Goal: Task Accomplishment & Management: Complete application form

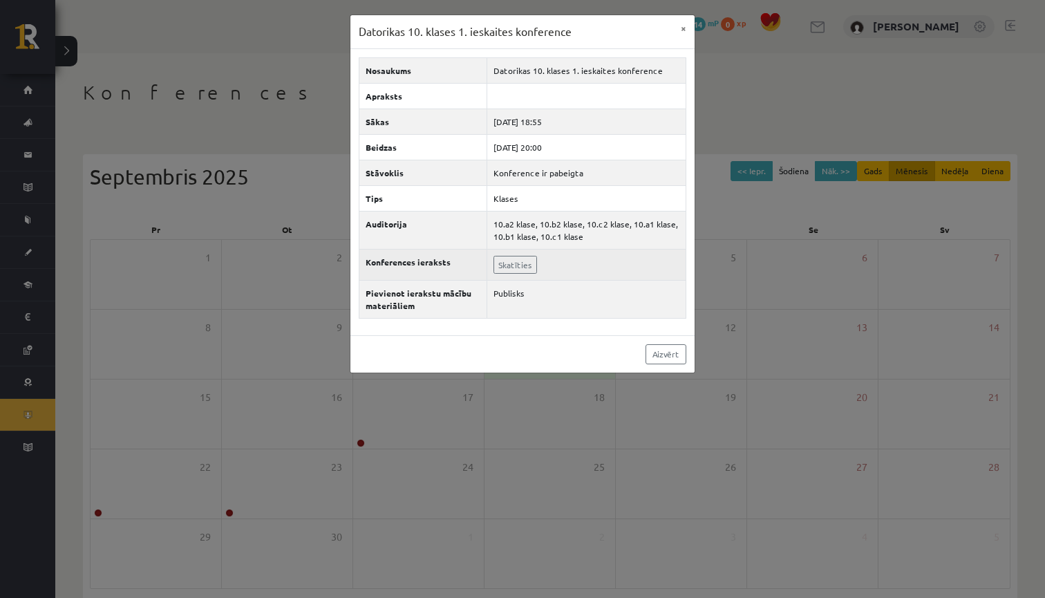
scroll to position [43, 0]
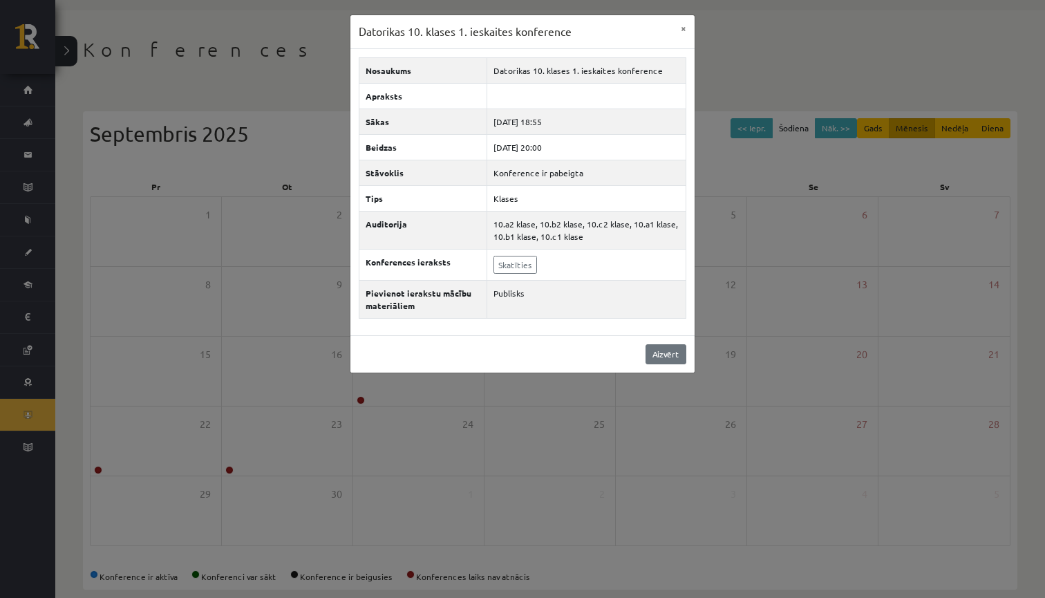
click at [657, 355] on link "Aizvērt" at bounding box center [666, 354] width 41 height 20
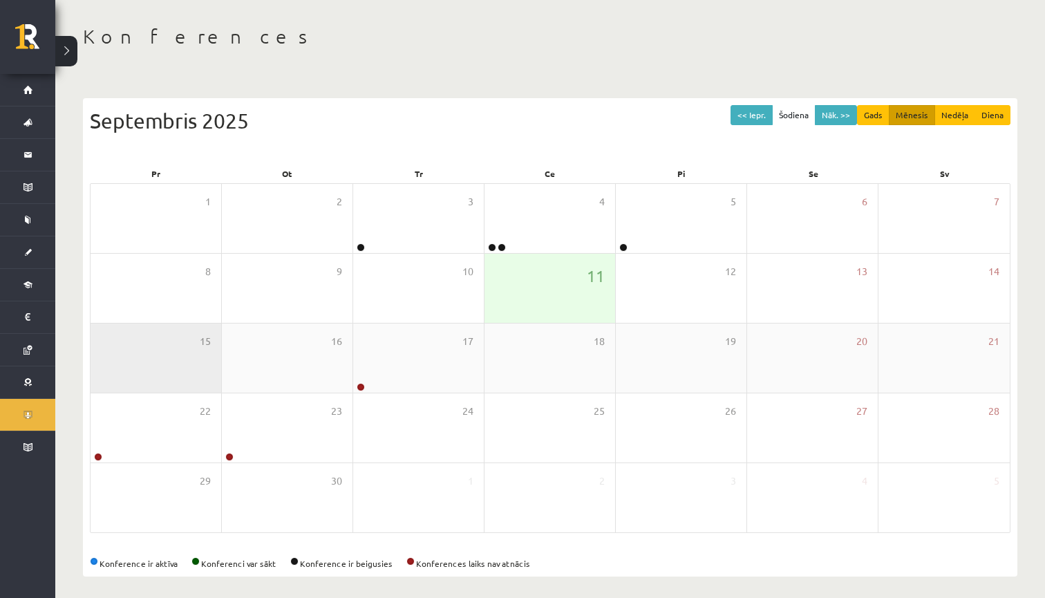
scroll to position [55, 0]
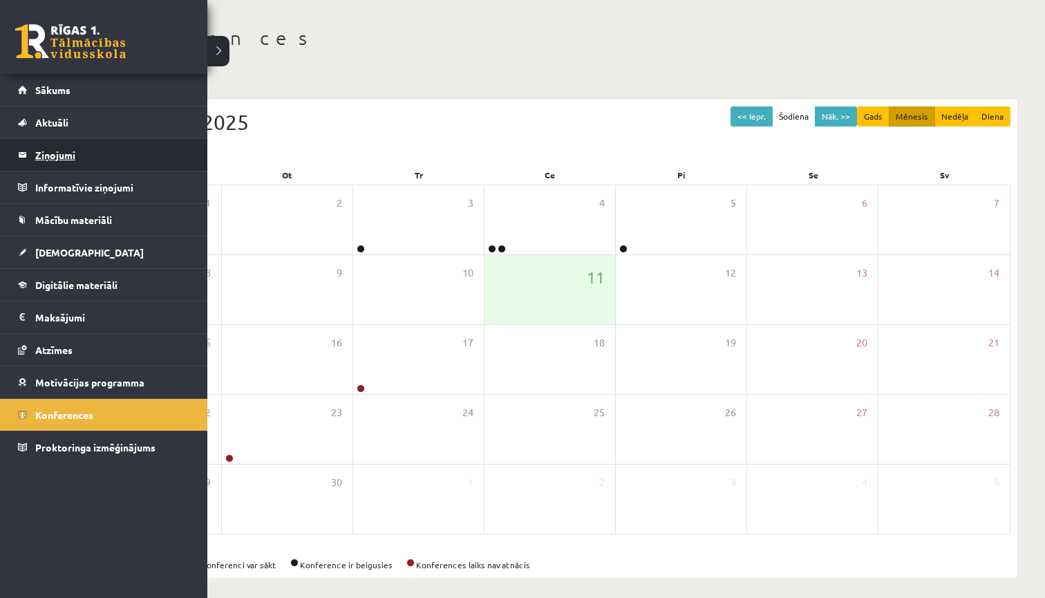
click at [84, 157] on legend "Ziņojumi 0" at bounding box center [112, 155] width 155 height 32
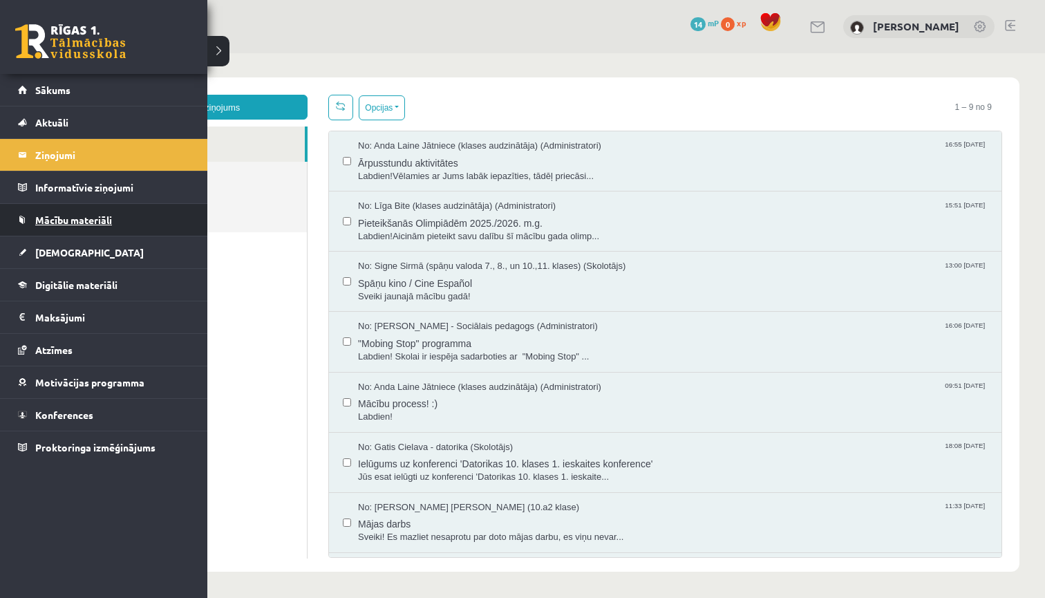
click at [61, 224] on span "Mācību materiāli" at bounding box center [73, 220] width 77 height 12
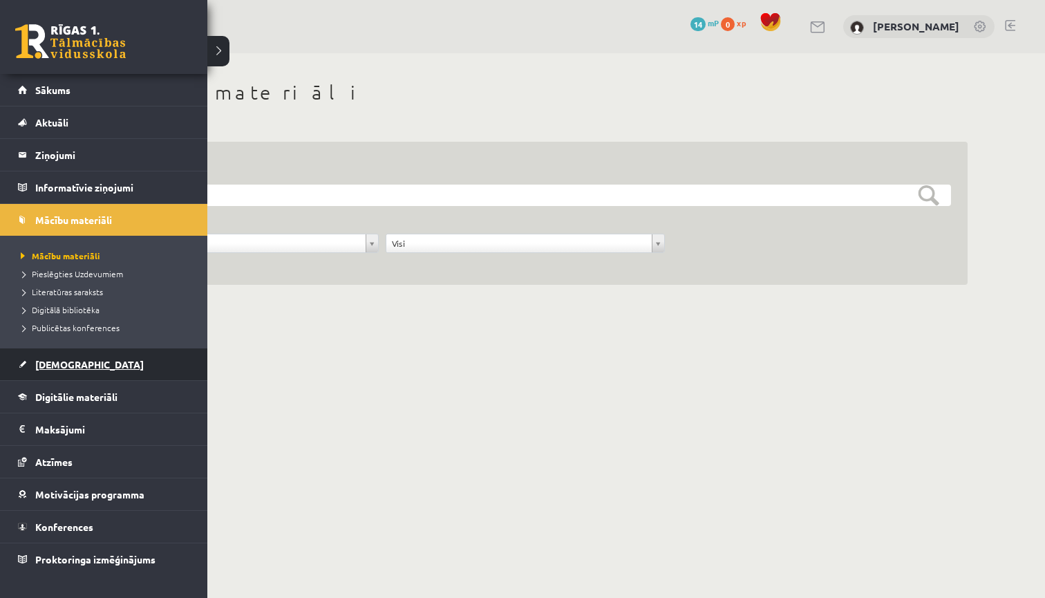
scroll to position [0, 1]
click at [71, 366] on span "[DEMOGRAPHIC_DATA]" at bounding box center [89, 364] width 109 height 12
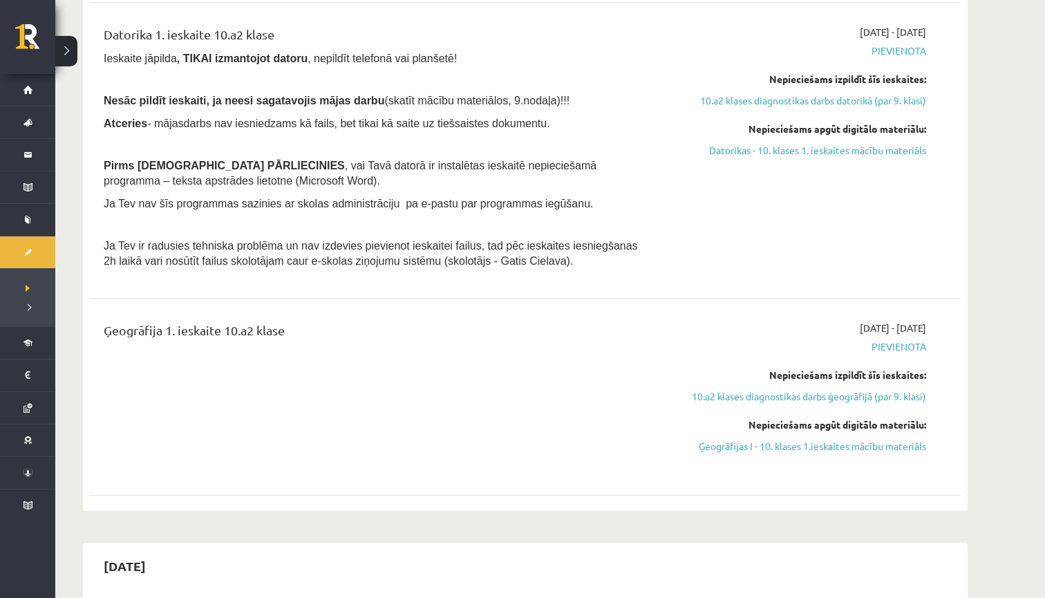
scroll to position [664, 0]
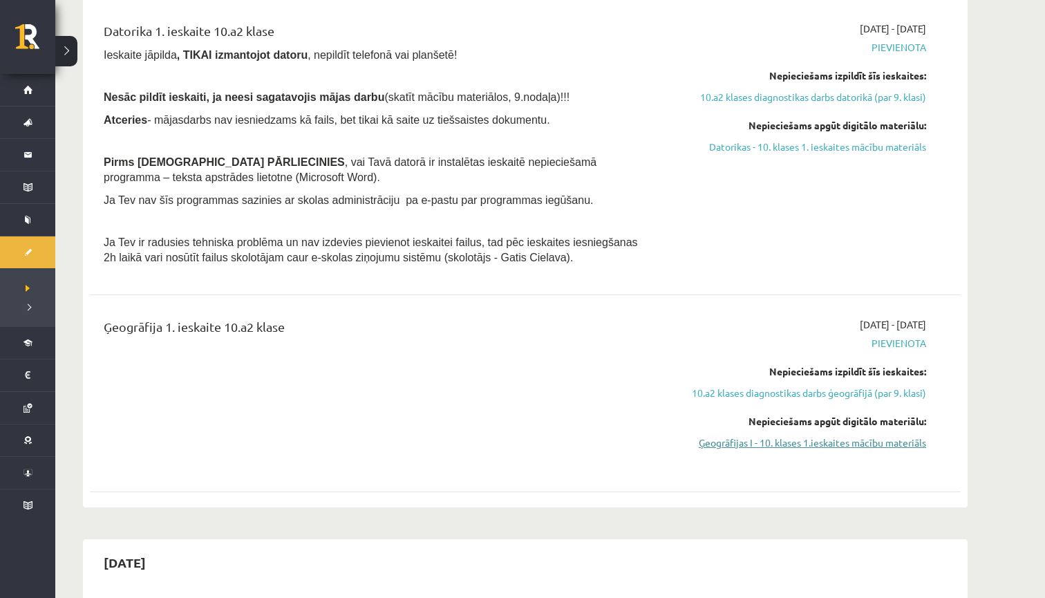
click at [809, 436] on link "Ģeogrāfijas I - 10. klases 1.ieskaites mācību materiāls" at bounding box center [796, 443] width 261 height 15
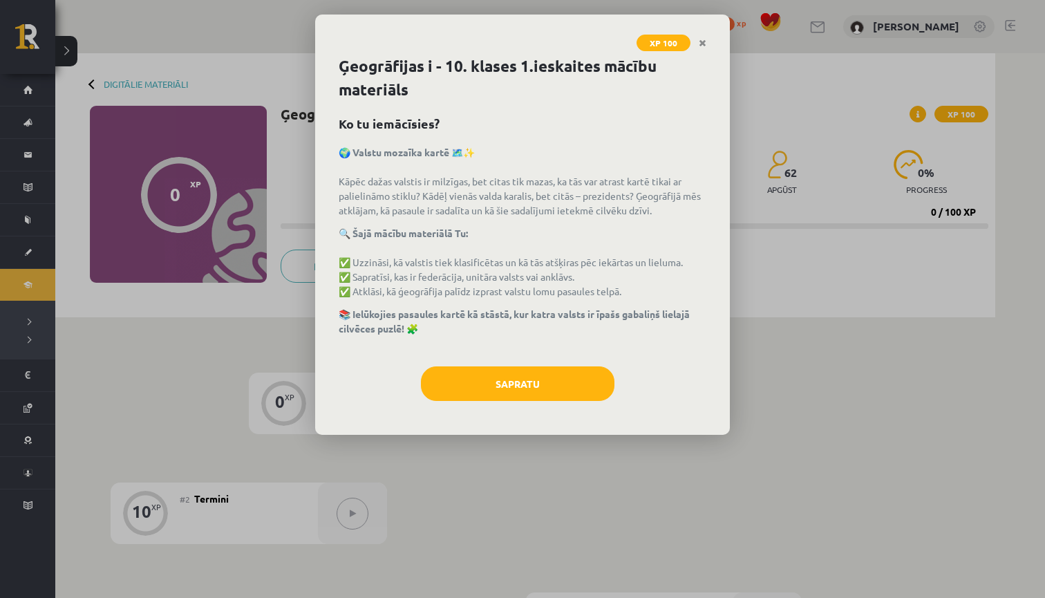
click at [521, 383] on button "Sapratu" at bounding box center [518, 383] width 194 height 35
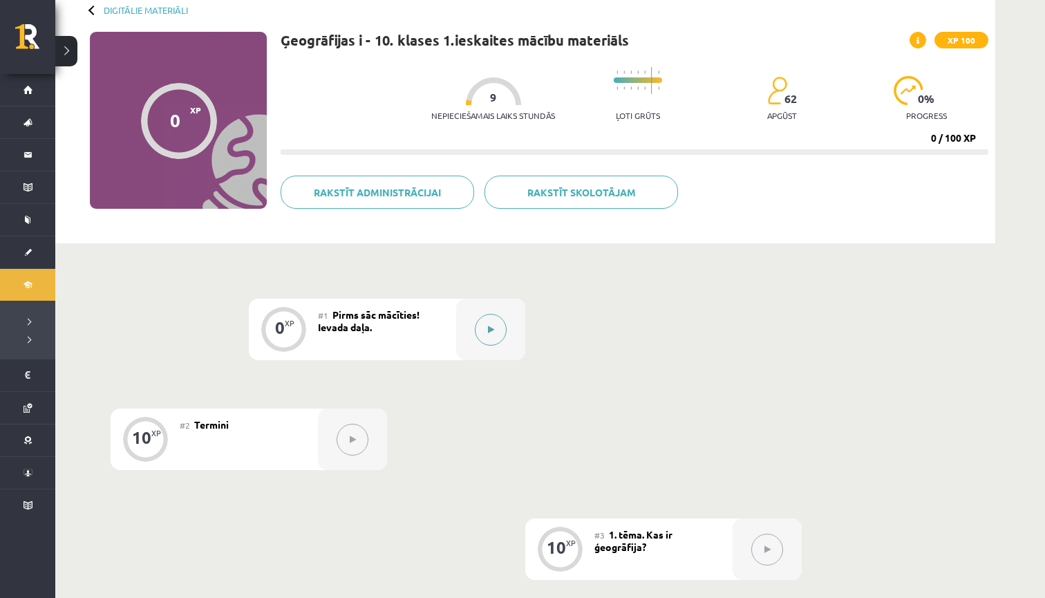
scroll to position [80, 0]
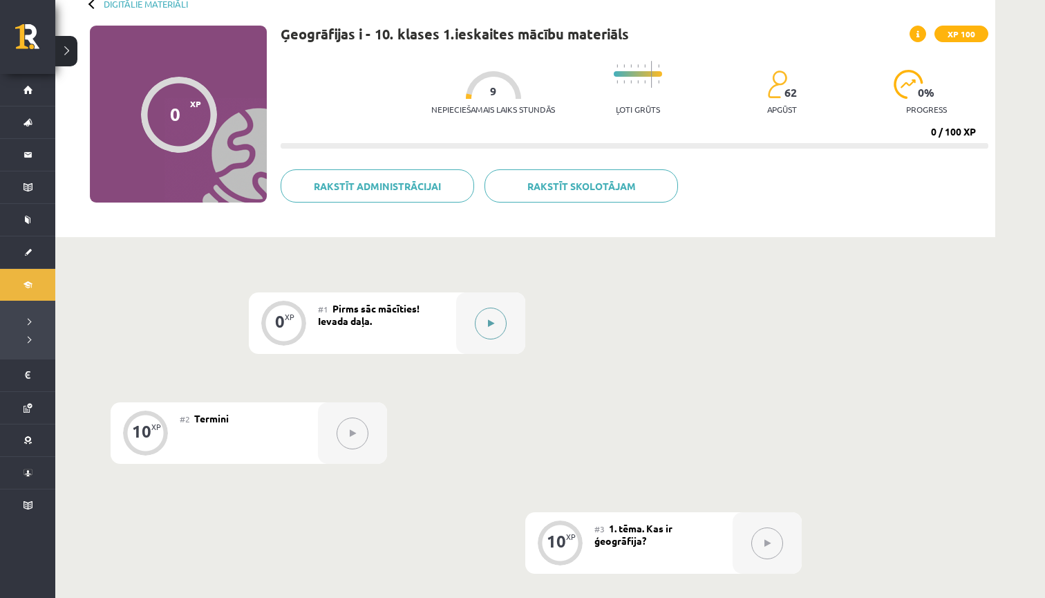
click at [488, 322] on icon at bounding box center [491, 323] width 6 height 8
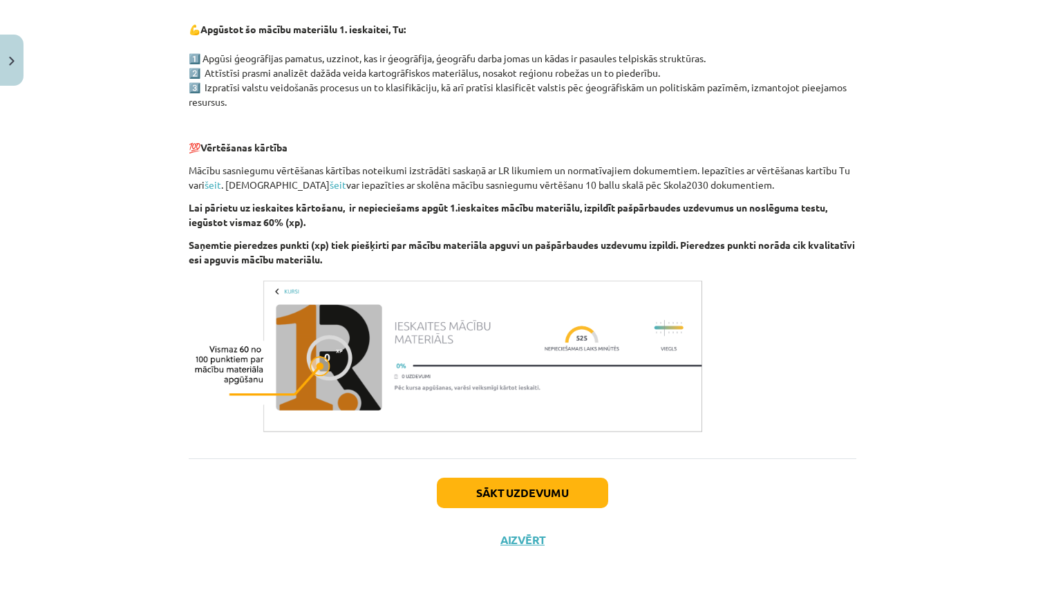
scroll to position [706, 0]
click at [527, 497] on button "Sākt uzdevumu" at bounding box center [522, 493] width 171 height 30
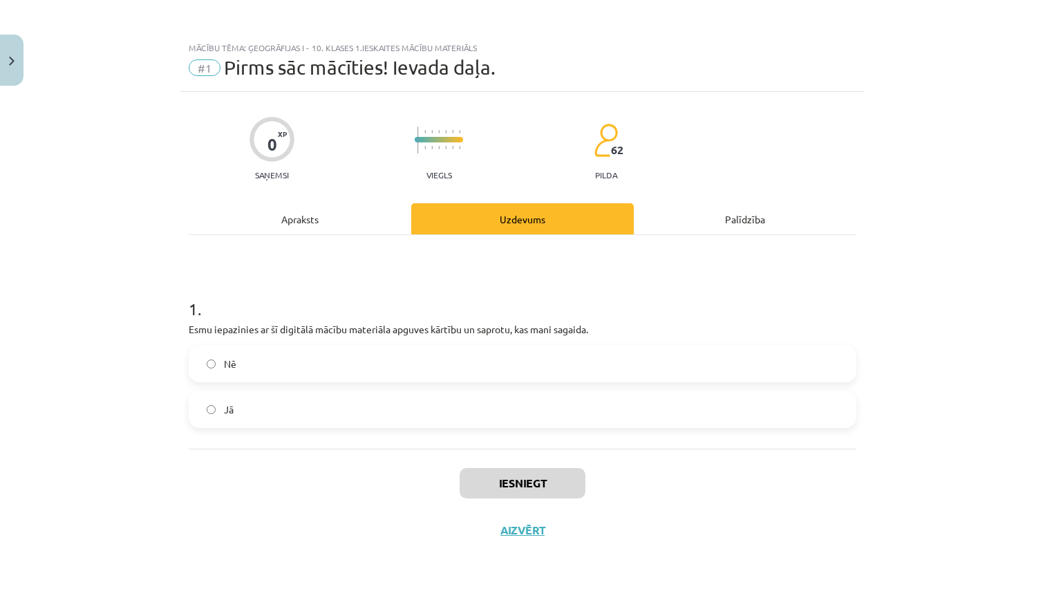
scroll to position [0, 0]
click at [225, 411] on span "Jā" at bounding box center [229, 409] width 10 height 15
click at [524, 485] on button "Iesniegt" at bounding box center [523, 483] width 126 height 30
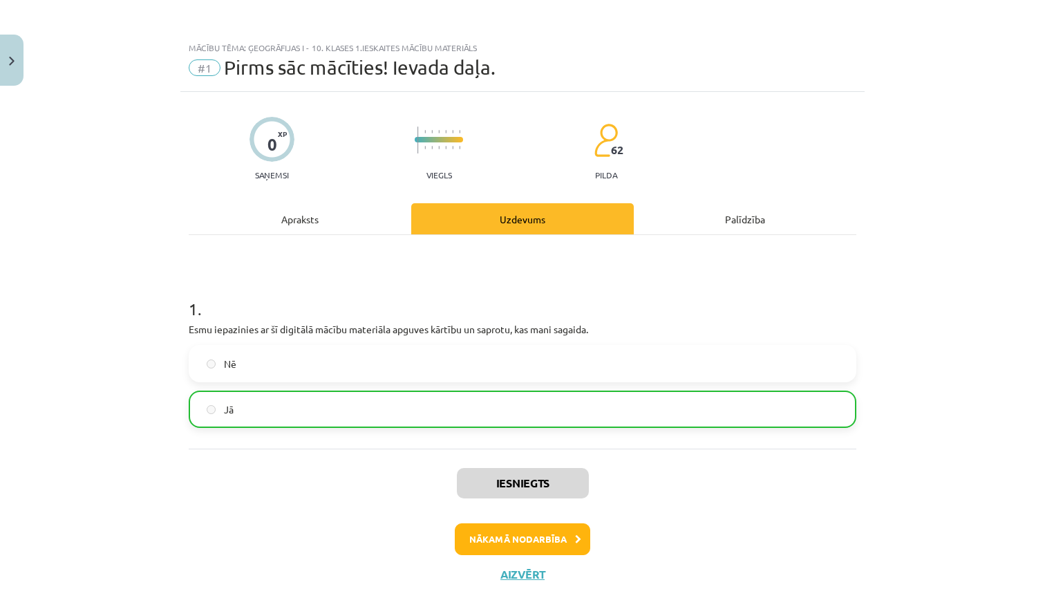
click at [316, 212] on div "Apraksts" at bounding box center [300, 218] width 223 height 31
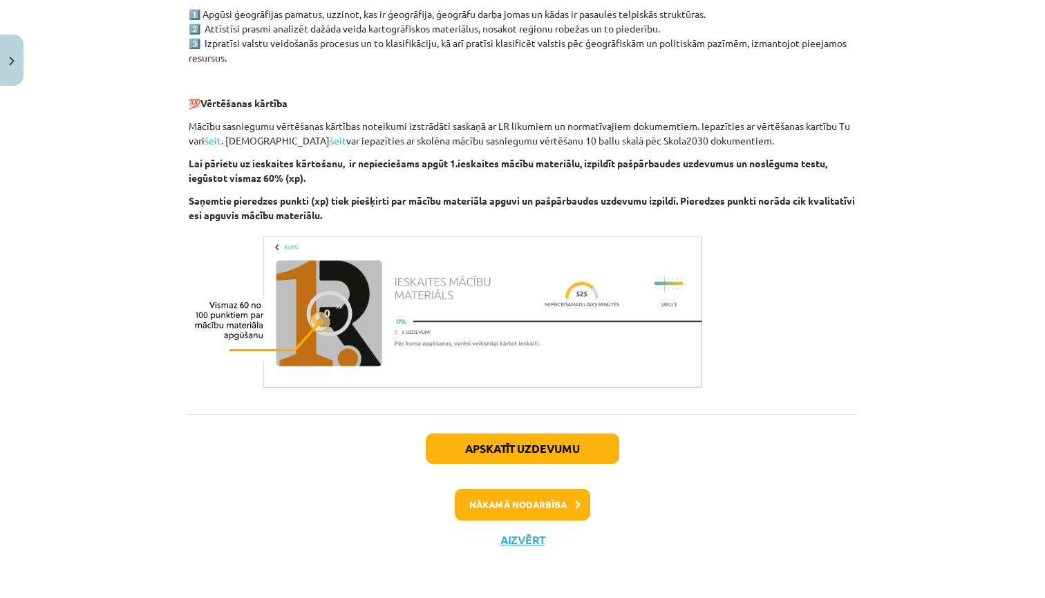
scroll to position [749, 0]
click at [533, 443] on button "Apskatīt uzdevumu" at bounding box center [523, 449] width 194 height 30
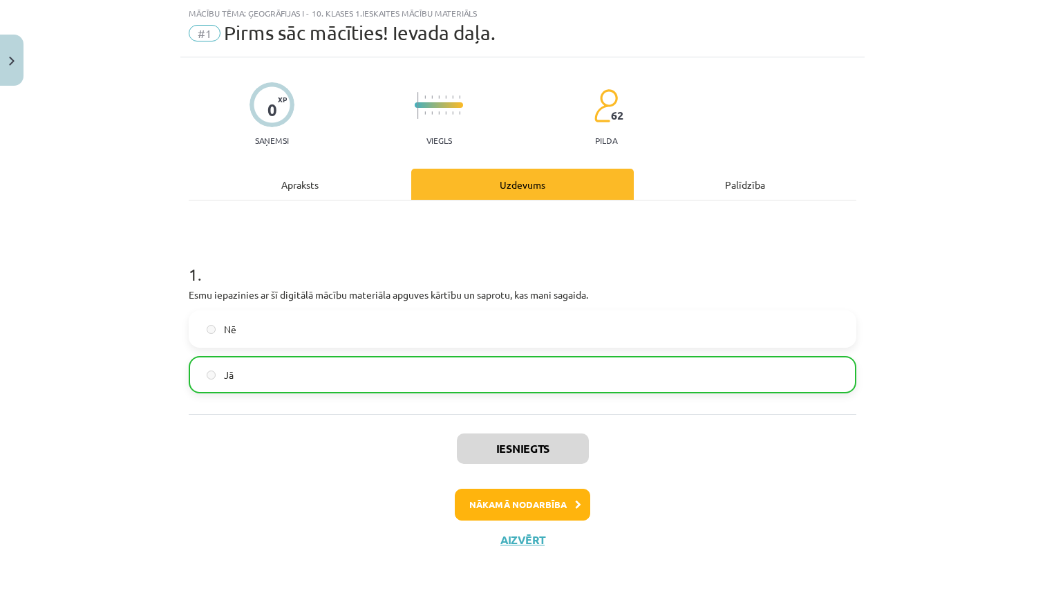
click at [524, 504] on button "Nākamā nodarbība" at bounding box center [523, 505] width 136 height 32
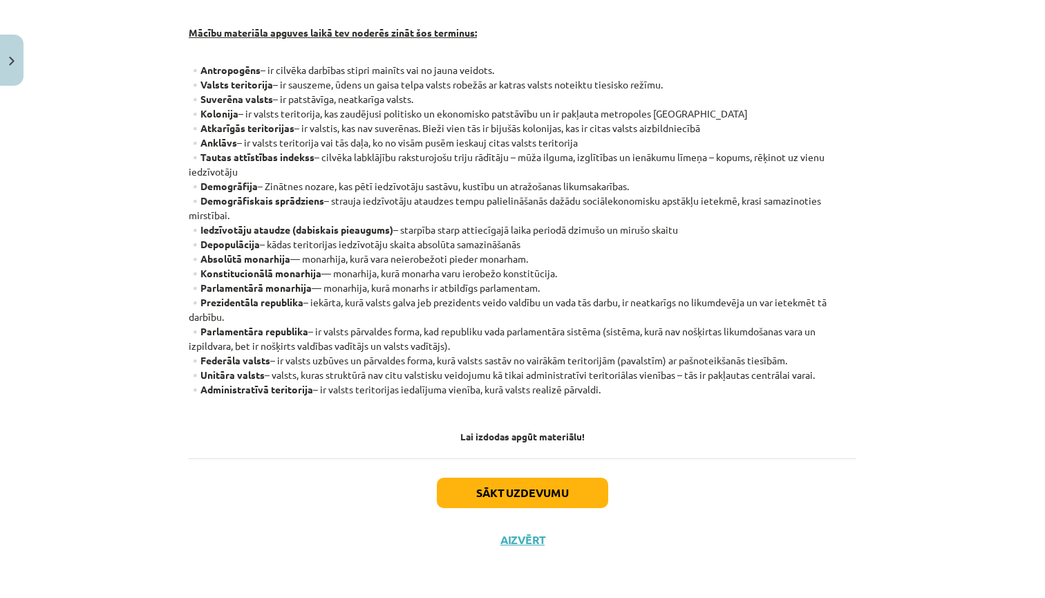
scroll to position [290, 0]
click at [508, 494] on button "Sākt uzdevumu" at bounding box center [522, 493] width 171 height 30
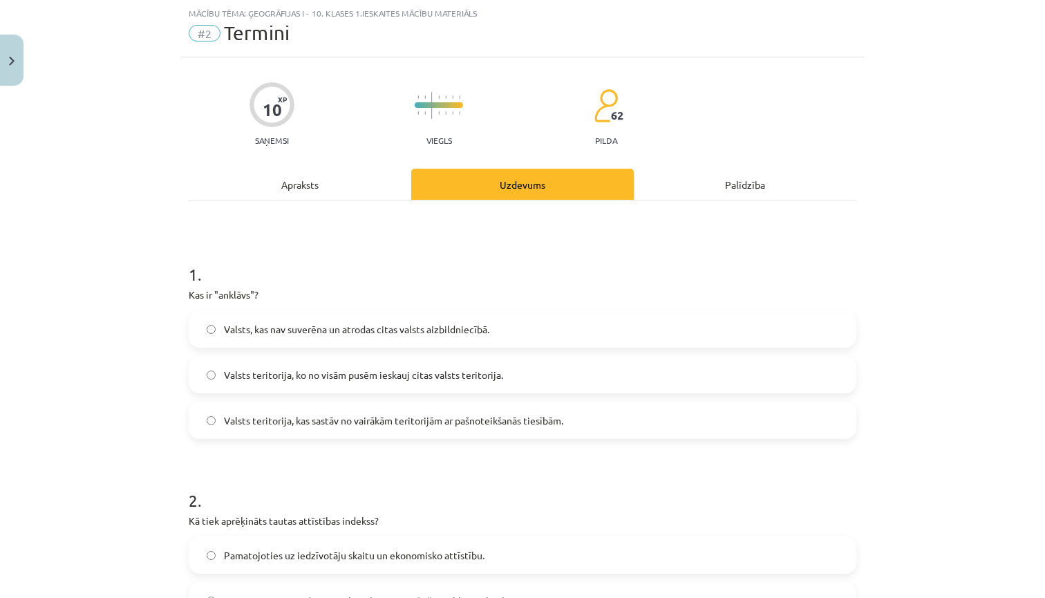
scroll to position [32, 0]
click at [216, 375] on label "Valsts teritorija, ko no visām pusēm ieskauj citas valsts teritorija." at bounding box center [522, 377] width 665 height 35
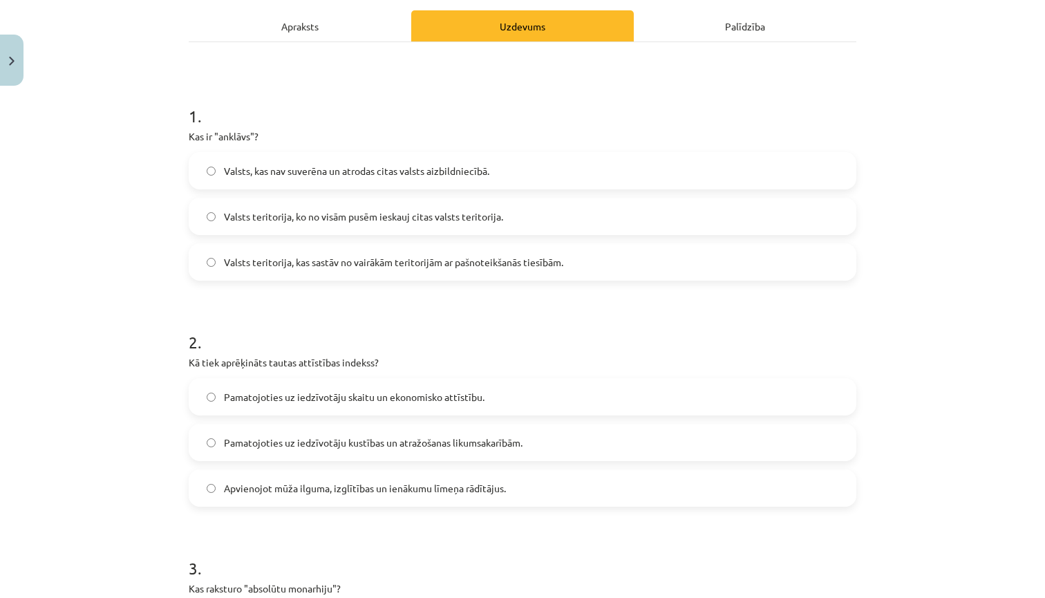
scroll to position [207, 0]
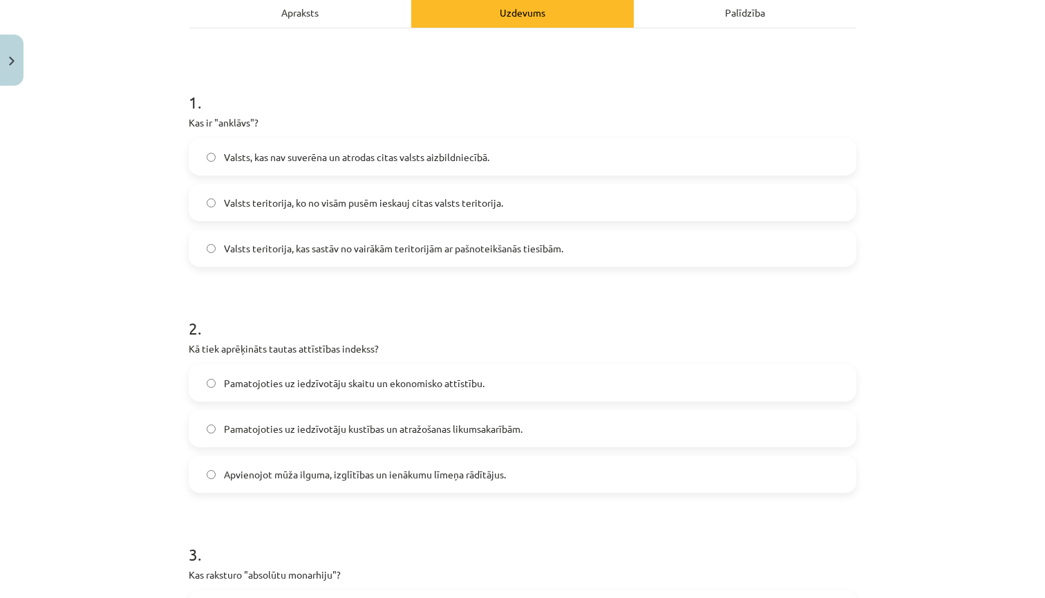
click at [218, 382] on label "Pamatojoties uz iedzīvotāju skaitu un ekonomisko attīstību." at bounding box center [522, 383] width 665 height 35
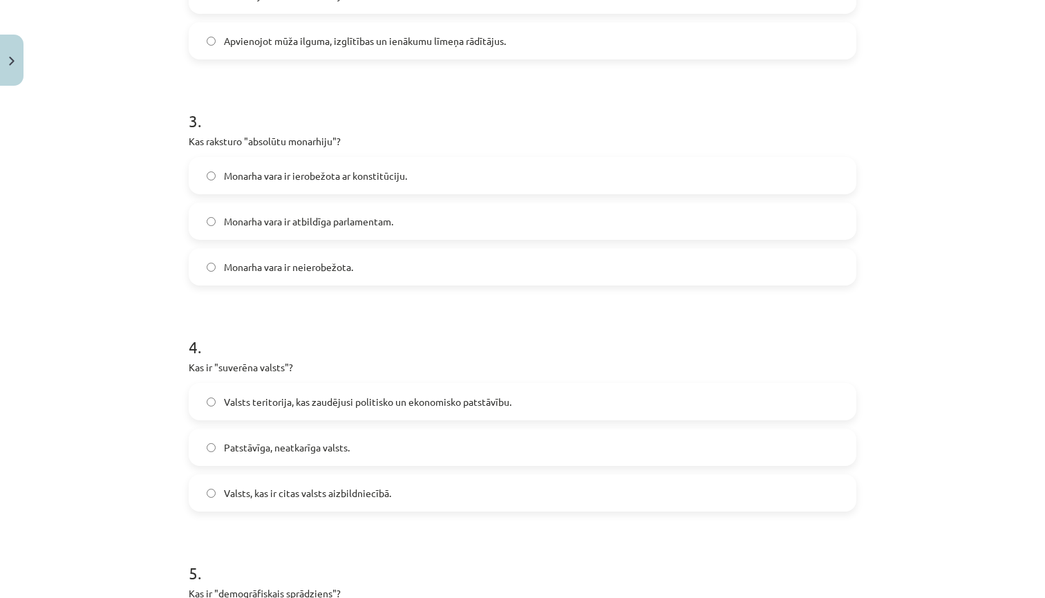
scroll to position [642, 0]
click at [219, 448] on label "Patstāvīga, neatkarīga valsts." at bounding box center [522, 445] width 665 height 35
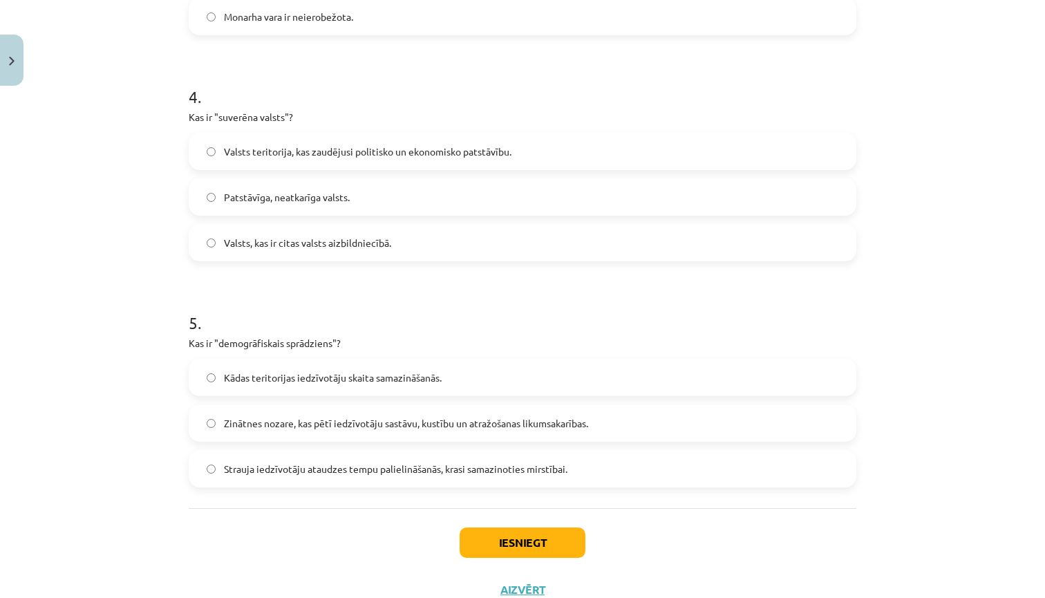
scroll to position [895, 0]
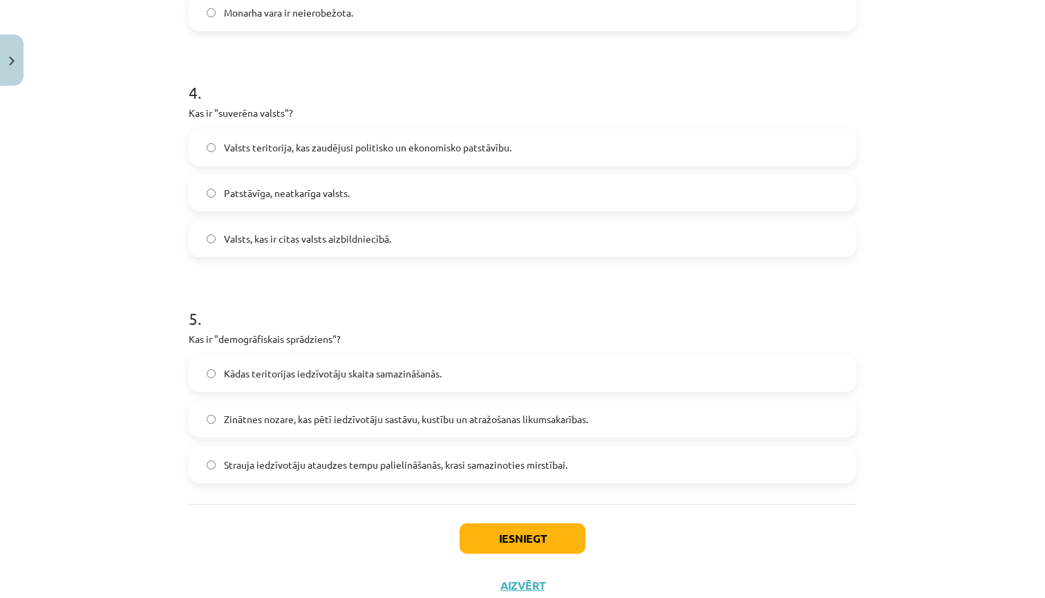
click at [214, 471] on label "Strauja iedzīvotāju ataudzes tempu palielināšanās, krasi samazinoties mirstībai." at bounding box center [522, 464] width 665 height 35
click at [521, 545] on button "Iesniegt" at bounding box center [523, 538] width 126 height 30
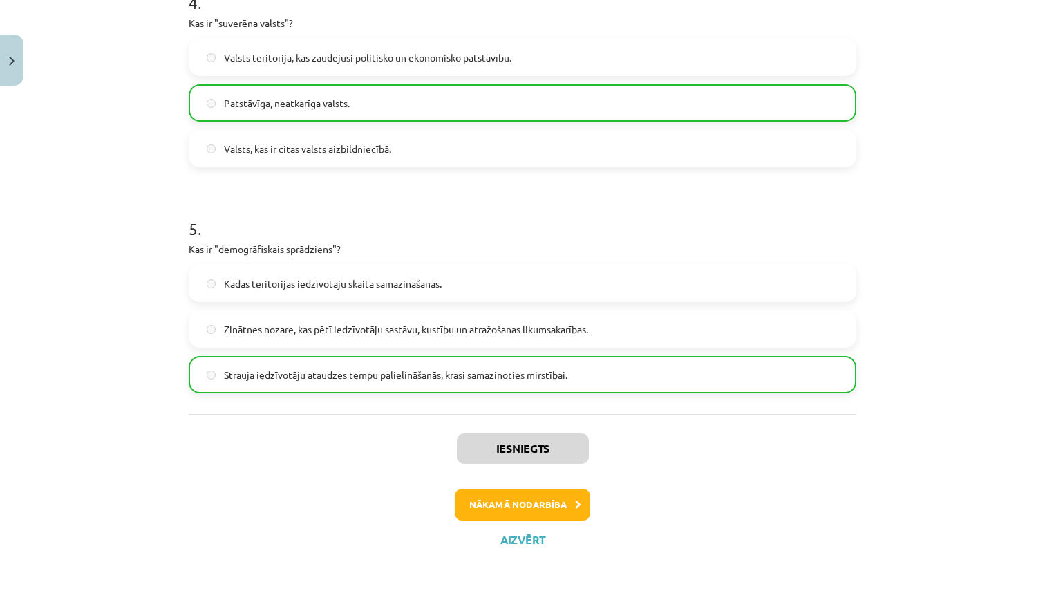
scroll to position [986, 0]
click at [518, 502] on button "Nākamā nodarbība" at bounding box center [523, 505] width 136 height 32
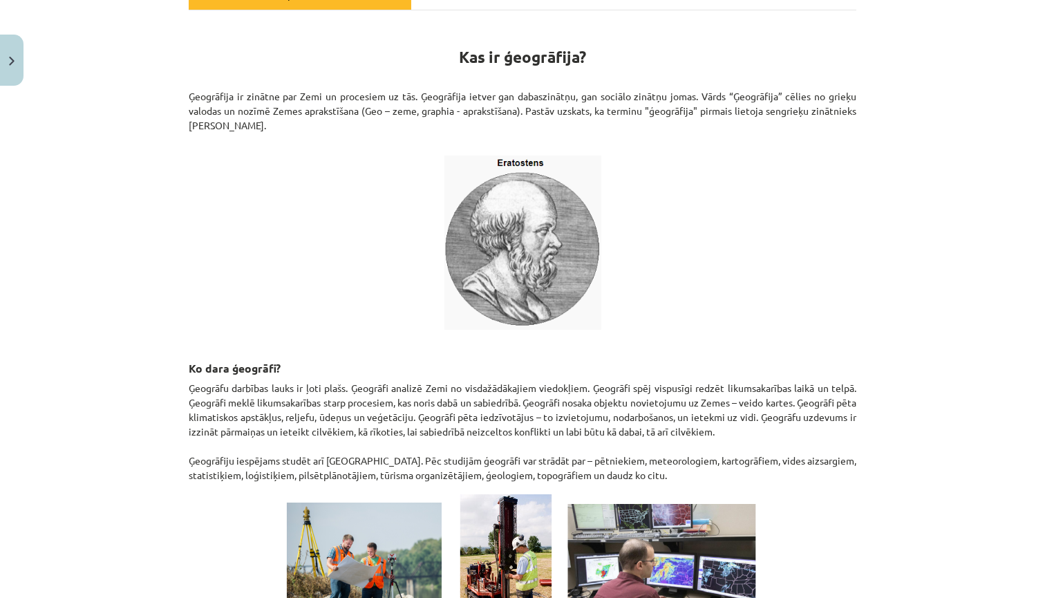
scroll to position [223, 0]
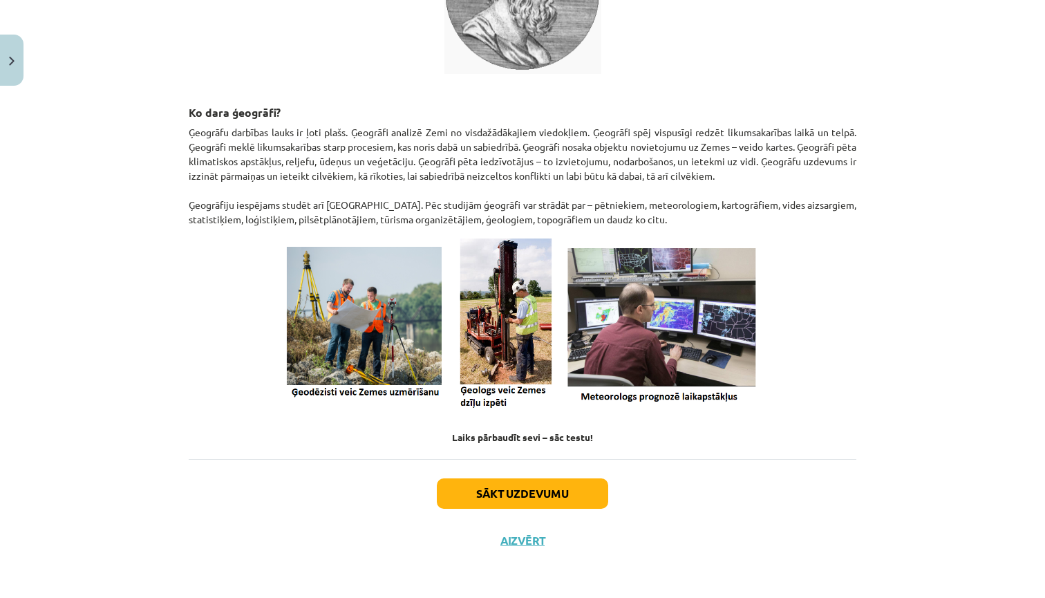
click at [540, 491] on button "Sākt uzdevumu" at bounding box center [522, 493] width 171 height 30
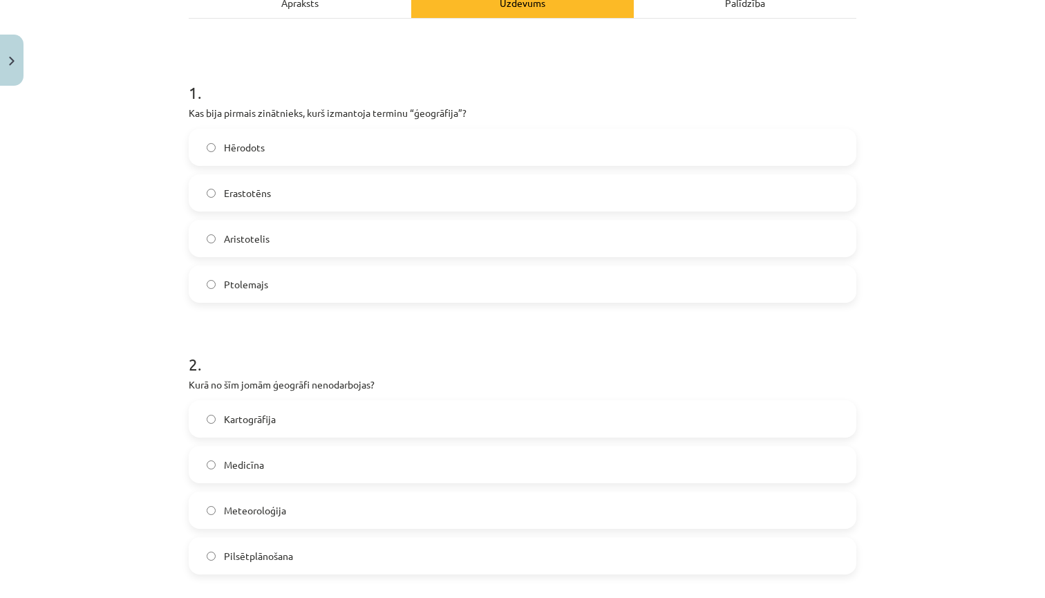
scroll to position [230, 0]
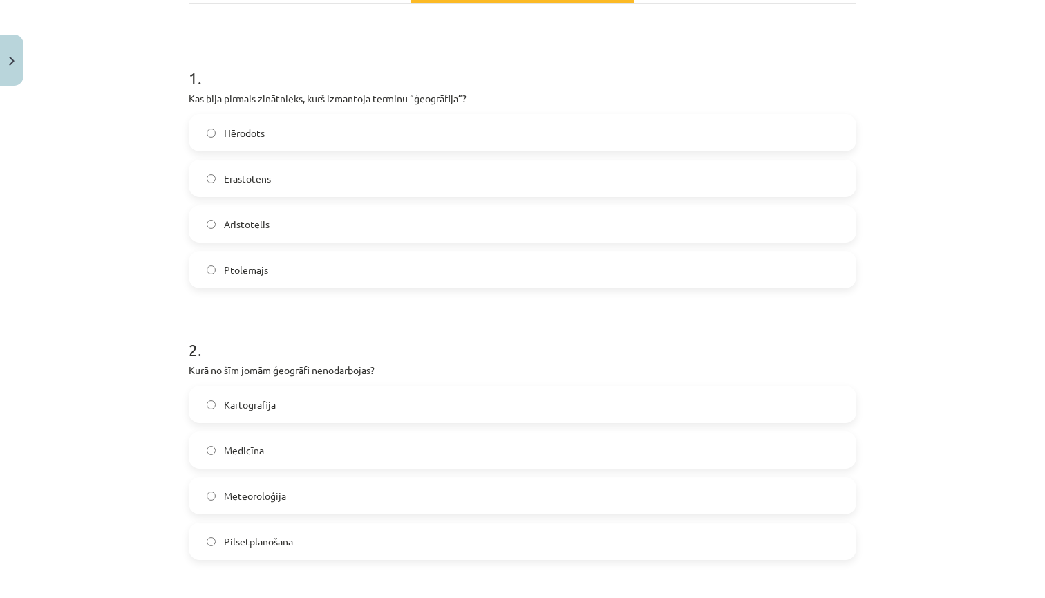
click at [237, 453] on span "Medicīna" at bounding box center [244, 450] width 40 height 15
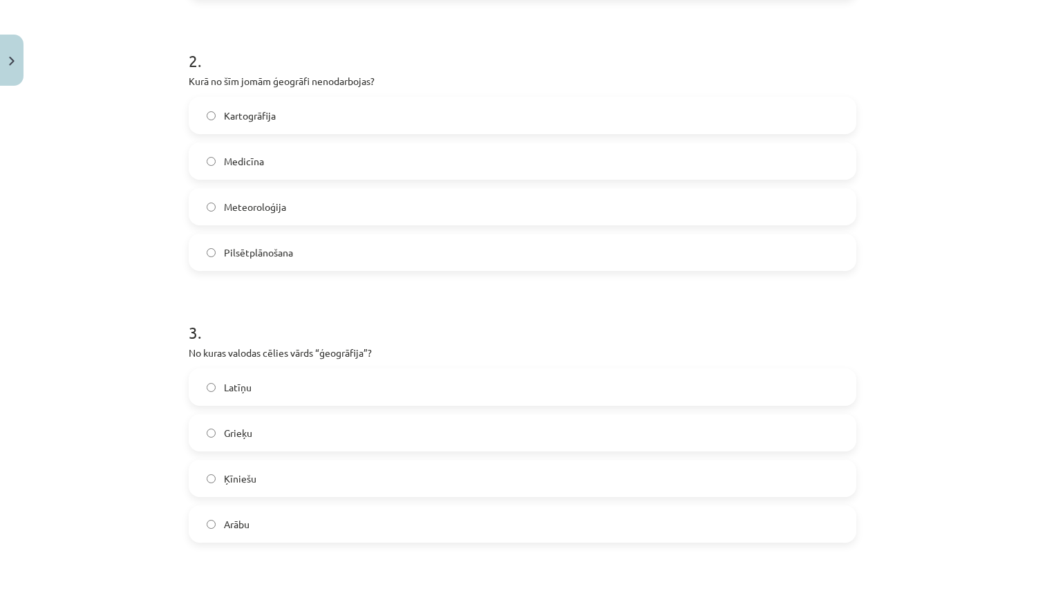
scroll to position [523, 0]
click at [239, 429] on span "Grieķu" at bounding box center [238, 429] width 28 height 15
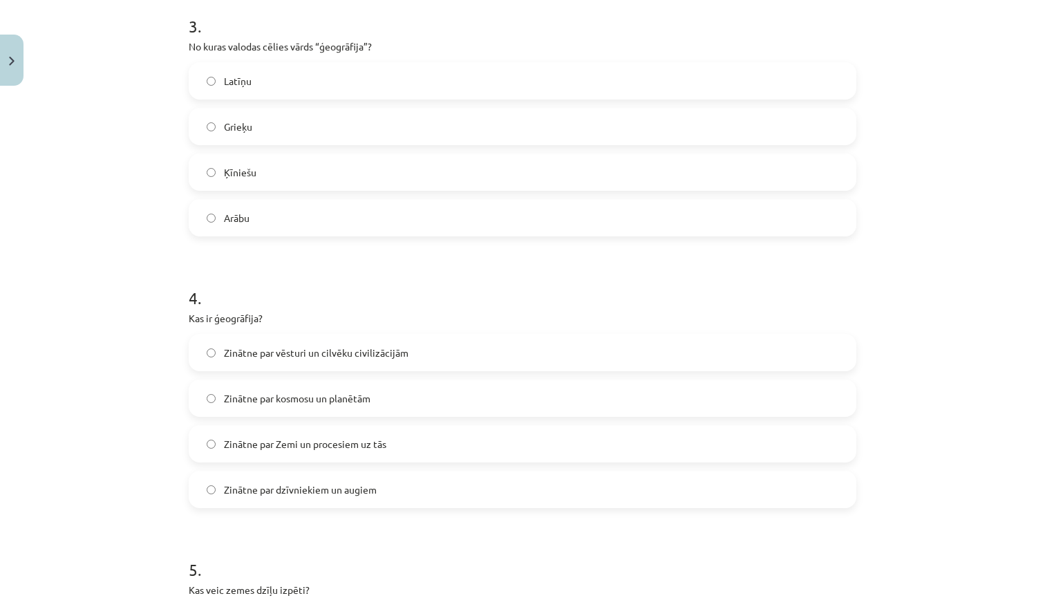
scroll to position [830, 0]
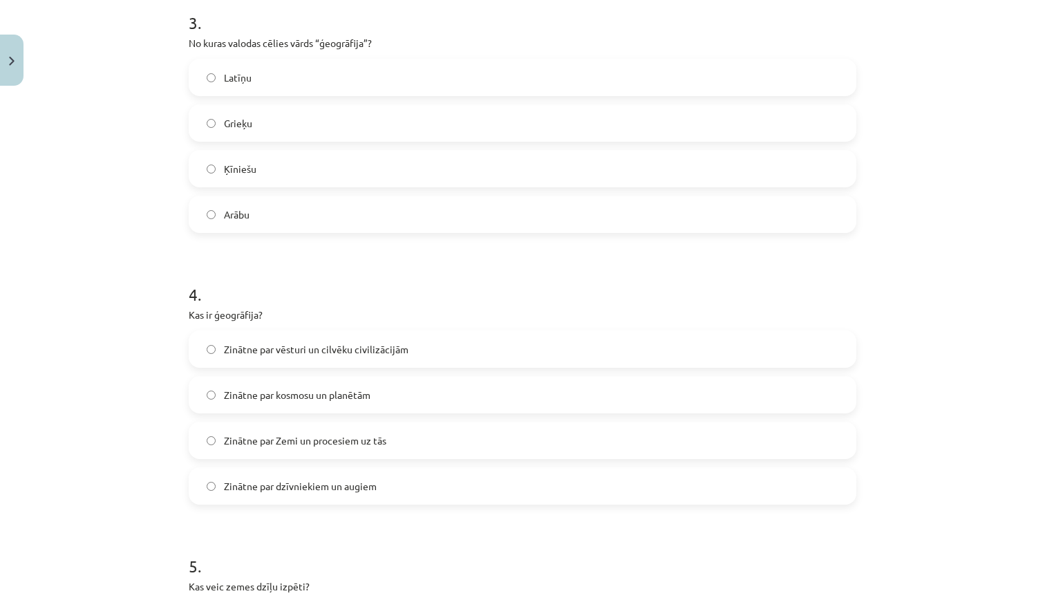
click at [243, 444] on span "Zinātne par Zemi un procesiem uz tās" at bounding box center [305, 441] width 162 height 15
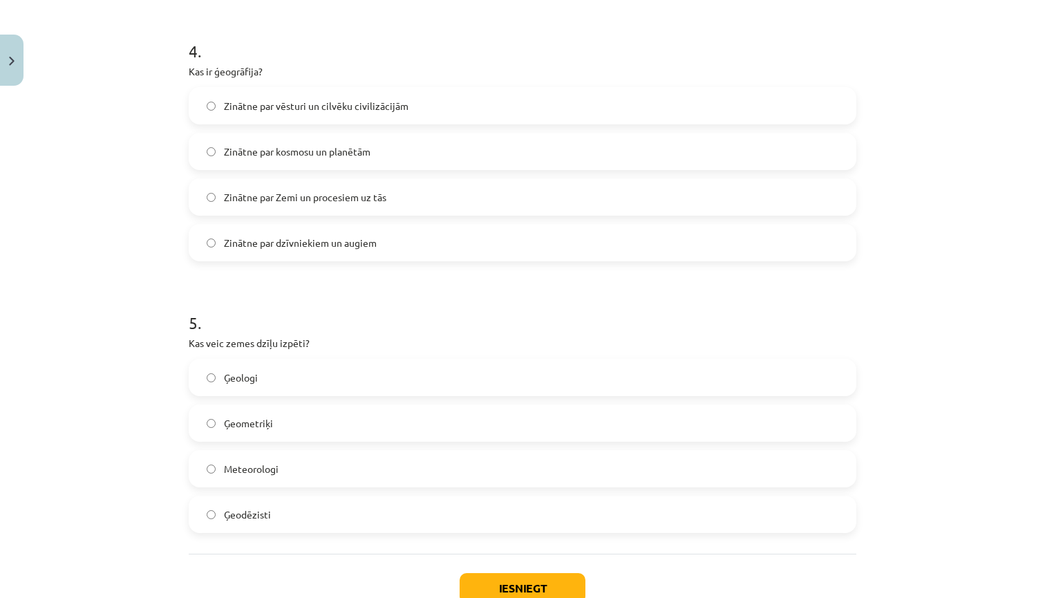
scroll to position [1077, 0]
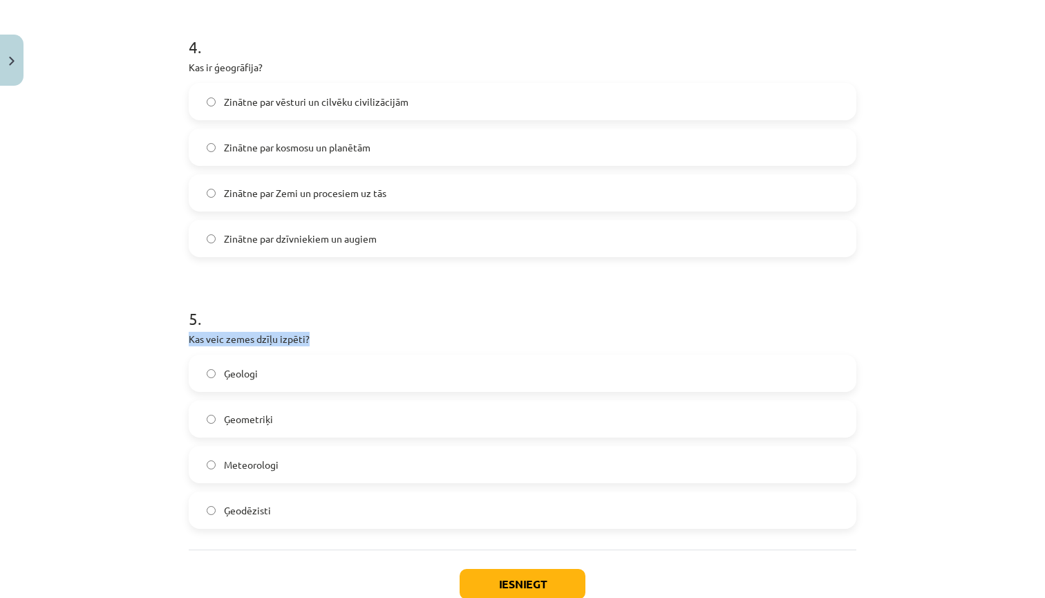
drag, startPoint x: 341, startPoint y: 344, endPoint x: 183, endPoint y: 337, distance: 157.8
copy p "Kas veic zemes dzīļu izpēti?"
click at [240, 375] on span "Ģeologi" at bounding box center [241, 373] width 34 height 15
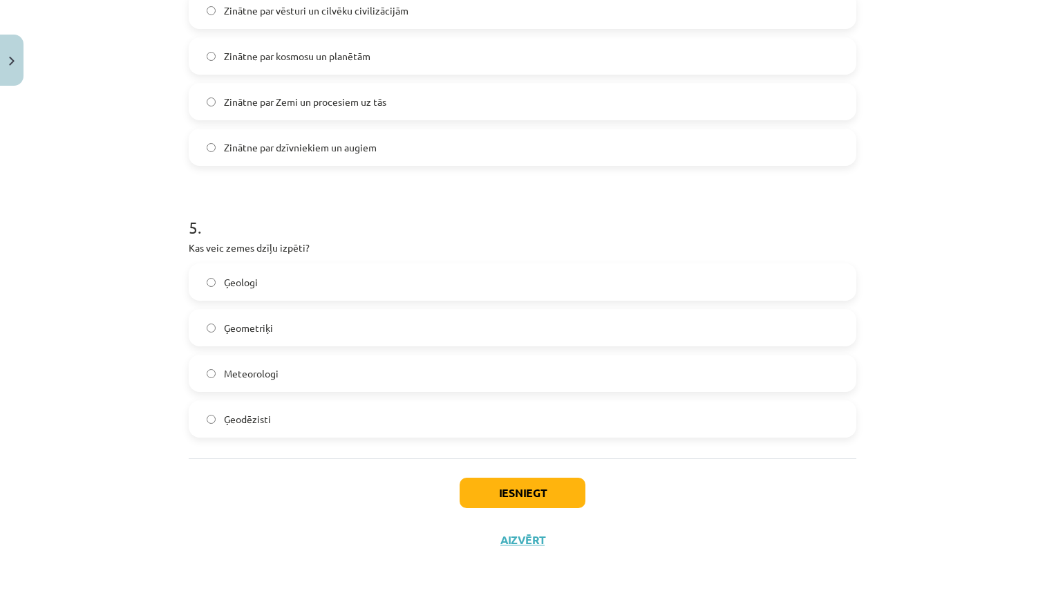
scroll to position [1171, 0]
click at [504, 493] on button "Iesniegt" at bounding box center [523, 493] width 126 height 30
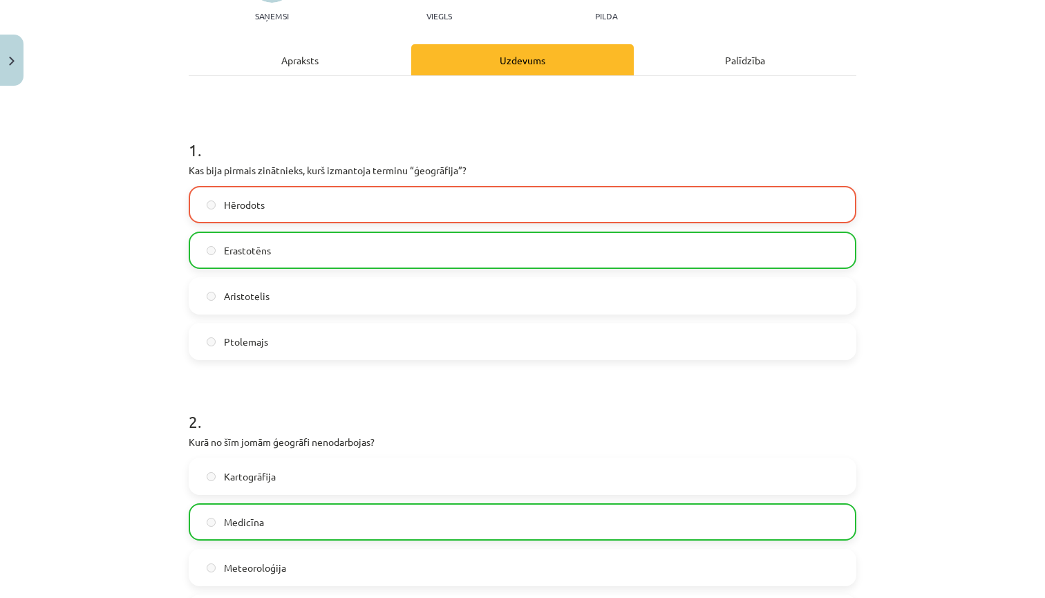
scroll to position [157, 0]
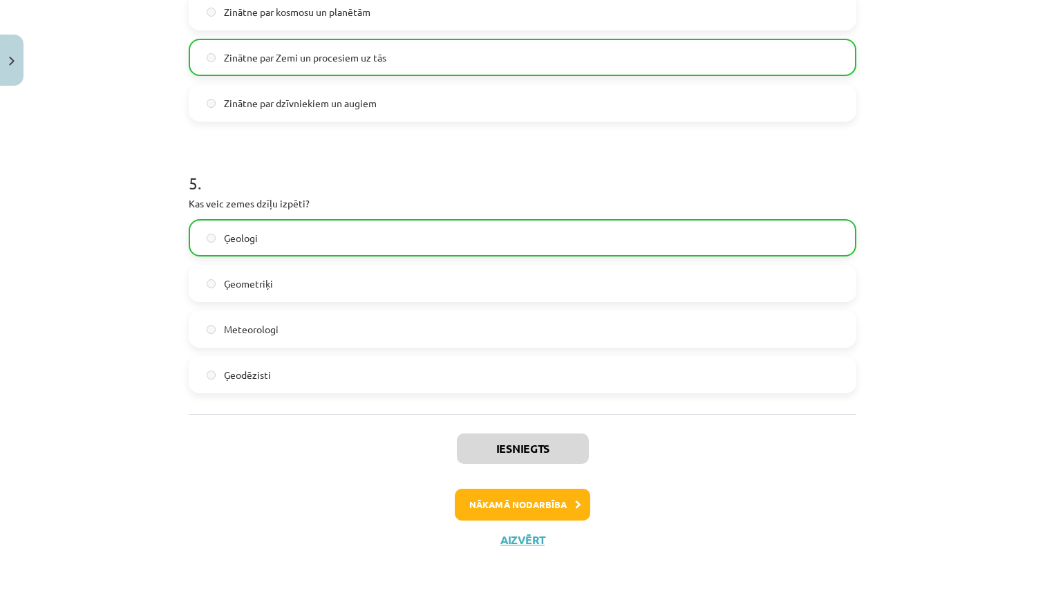
click at [514, 506] on button "Nākamā nodarbība" at bounding box center [523, 505] width 136 height 32
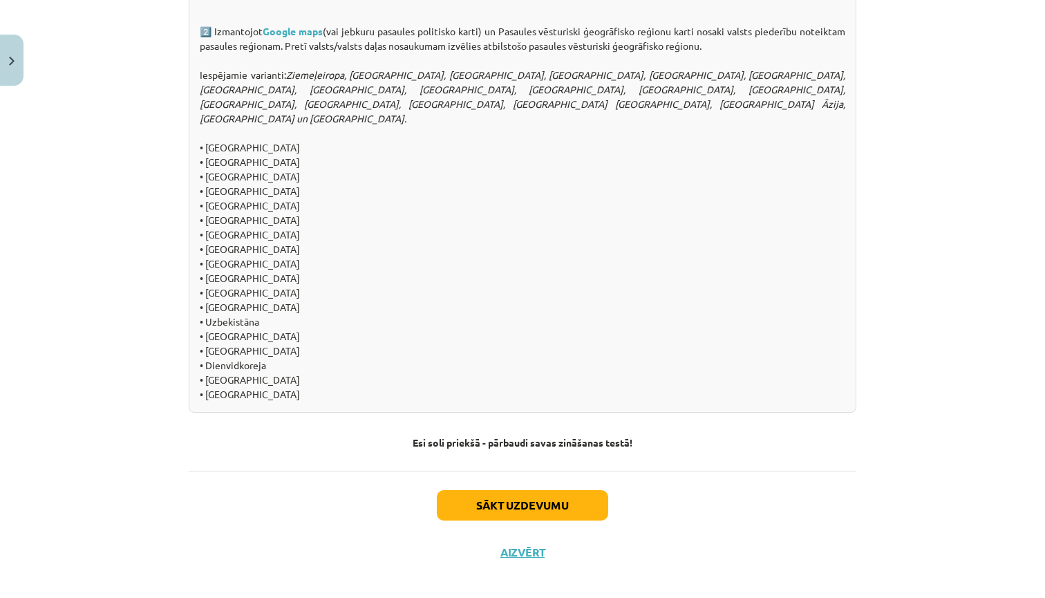
scroll to position [1412, 0]
click at [542, 495] on button "Sākt uzdevumu" at bounding box center [522, 506] width 171 height 30
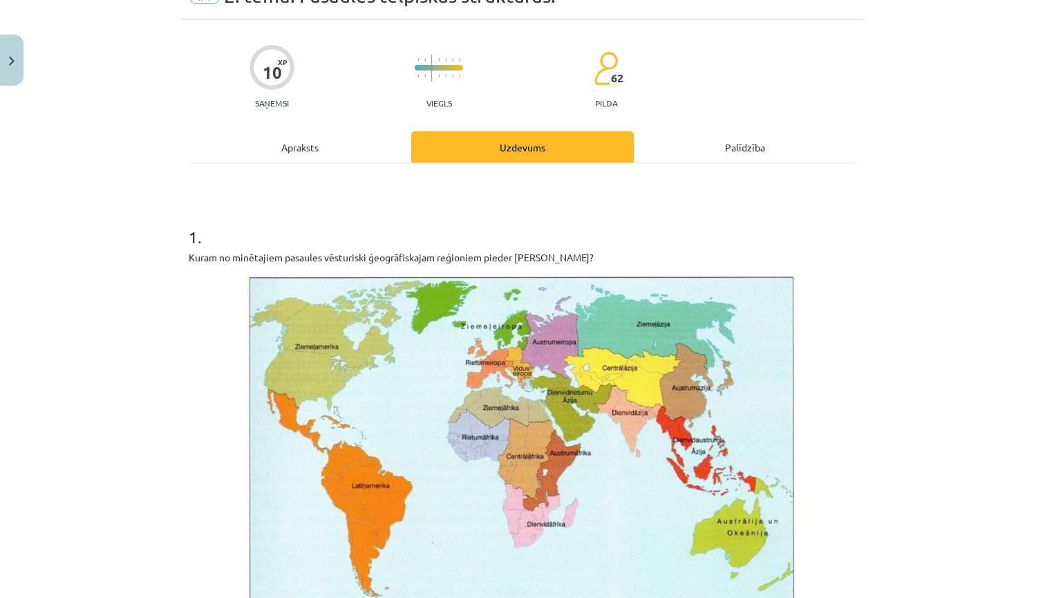
scroll to position [63, 0]
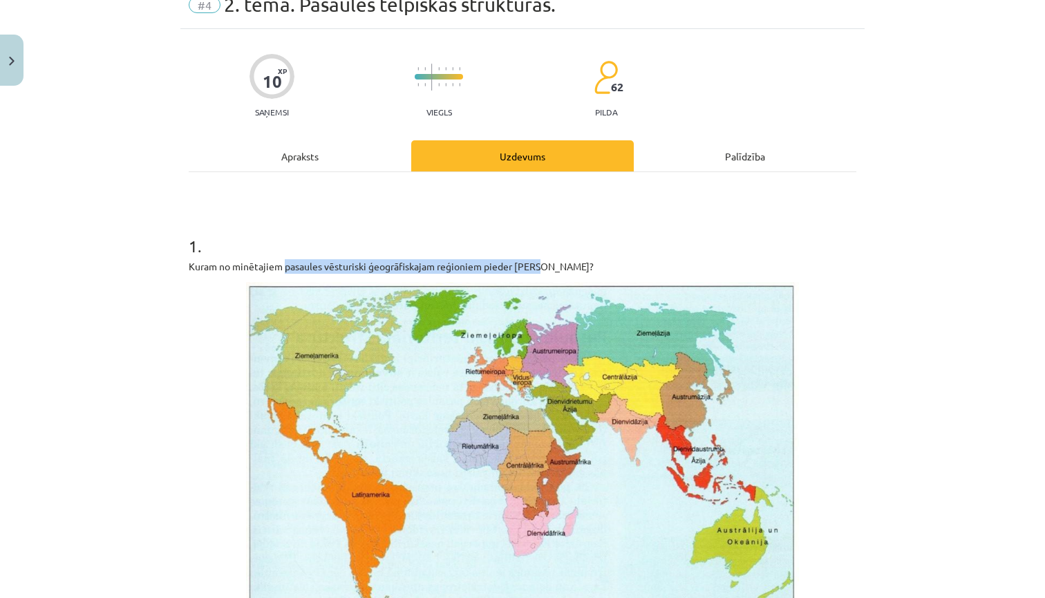
drag, startPoint x: 288, startPoint y: 267, endPoint x: 537, endPoint y: 268, distance: 248.9
click at [539, 266] on p "Kuram no minētajiem pasaules vēsturiski ģeogrāfiskajam reģioniem pieder Irāka?" at bounding box center [523, 266] width 668 height 15
copy p "pasaules vēsturiski ģeogrāfiskajam reģioniem pieder Irāka"
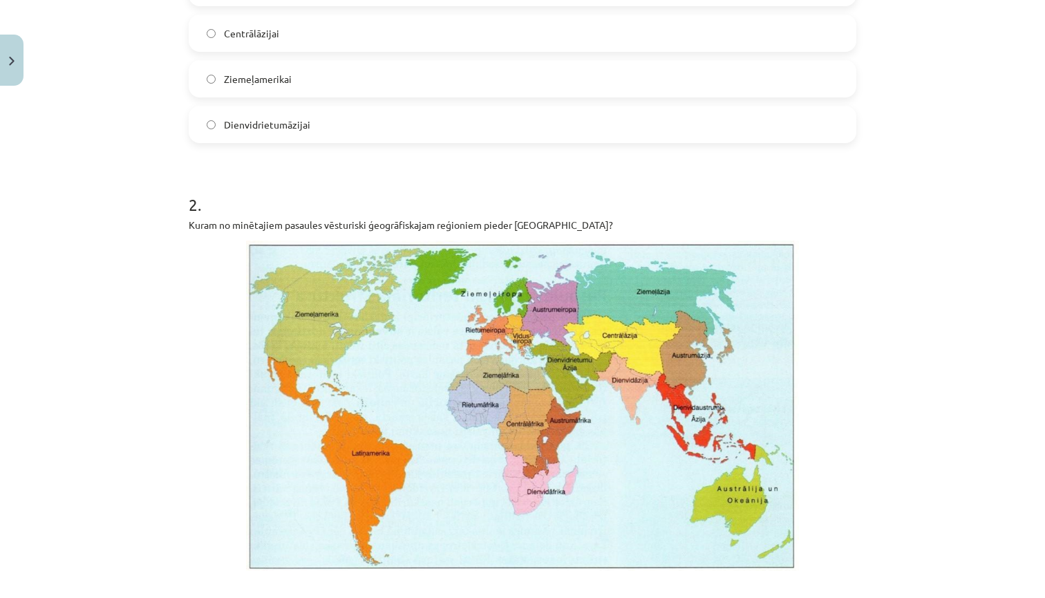
scroll to position [796, 0]
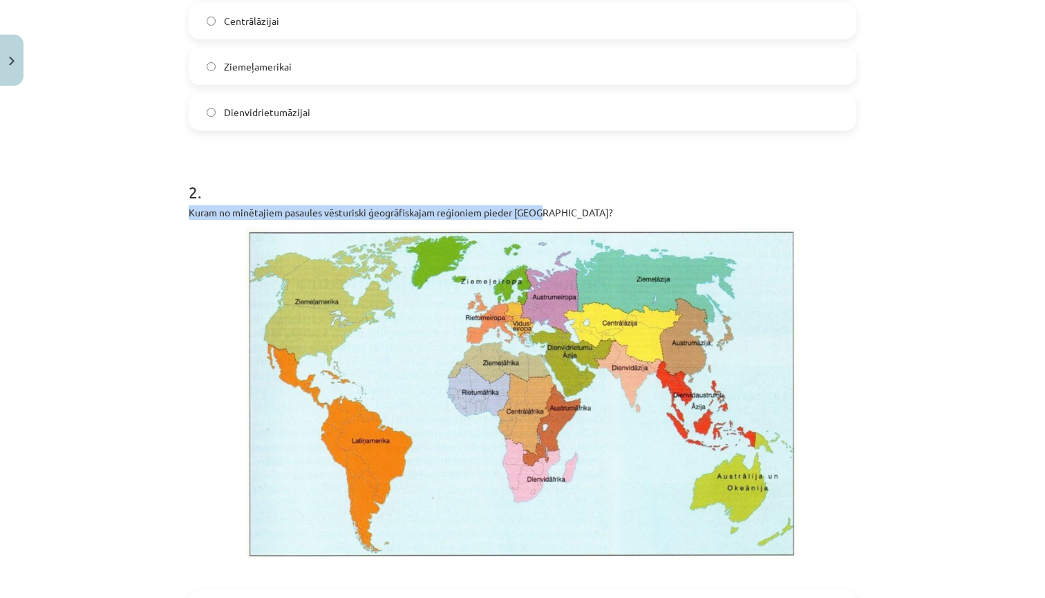
drag, startPoint x: 187, startPoint y: 212, endPoint x: 513, endPoint y: 219, distance: 325.7
copy p "Kuram no minētajiem pasaules vēsturiski ģeogrāfiskajam reģioniem pieder Peru?"
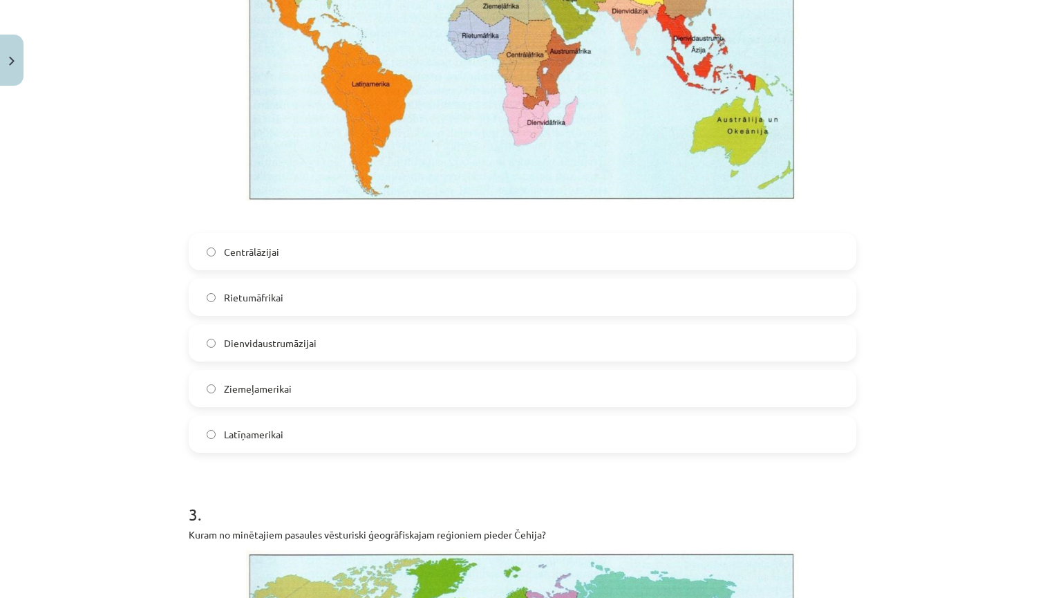
scroll to position [1189, 0]
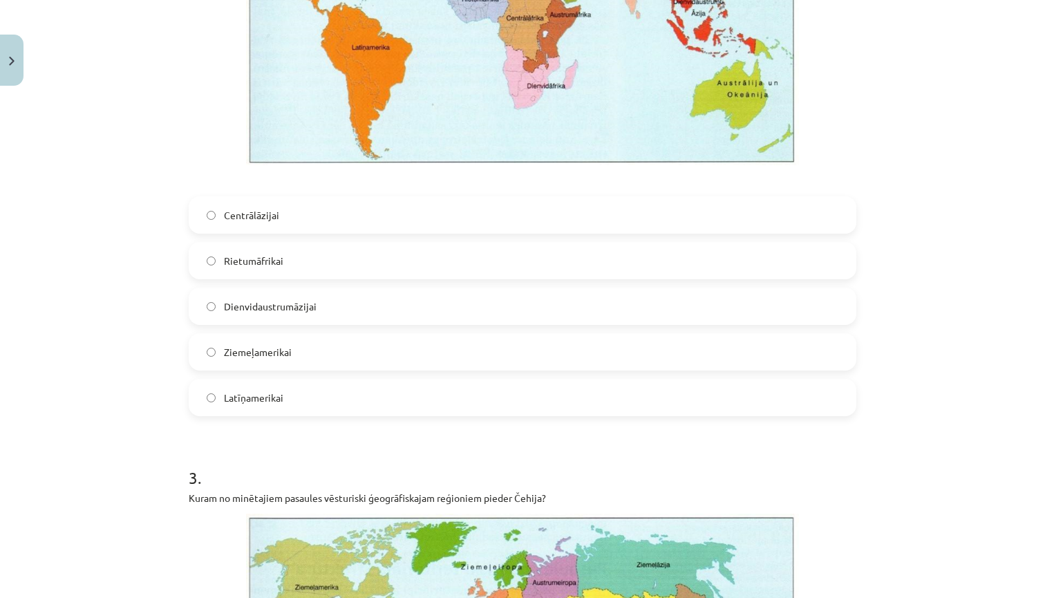
click at [255, 310] on span "Dienvidaustrumāzijai" at bounding box center [270, 306] width 93 height 15
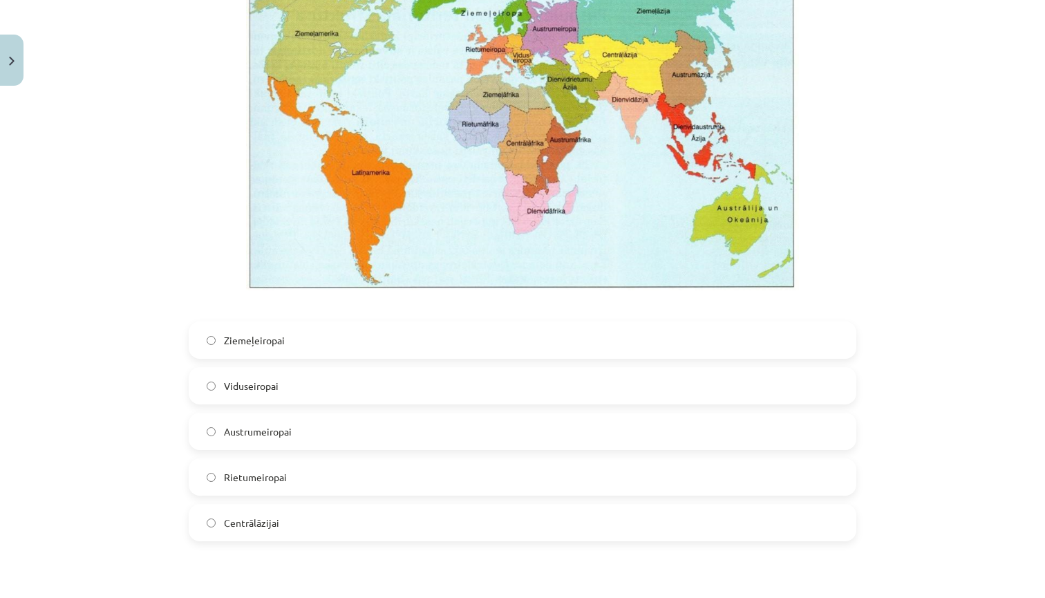
scroll to position [1750, 0]
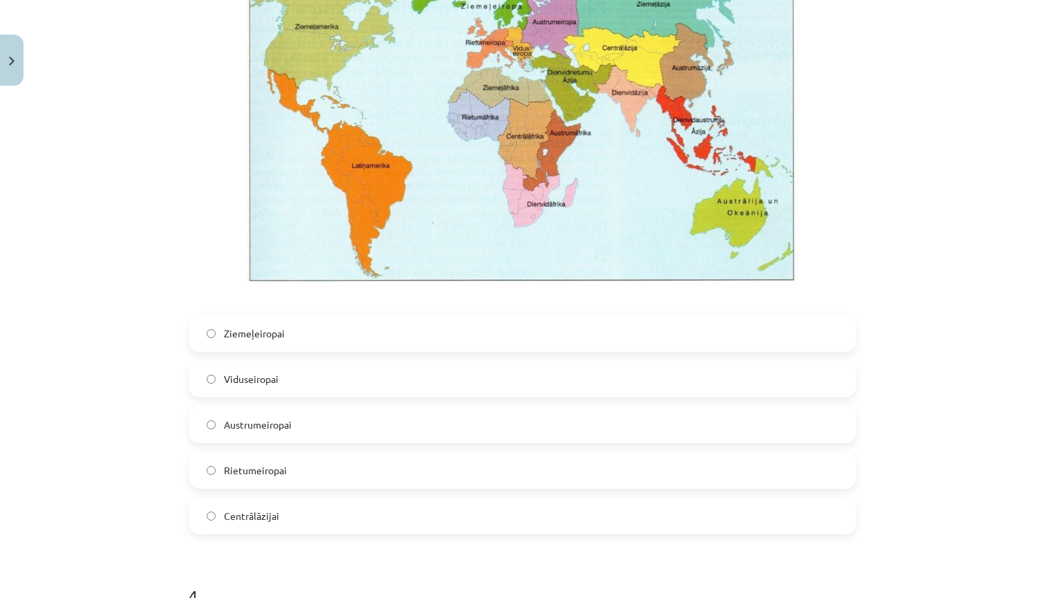
click at [256, 381] on span "Viduseiropai" at bounding box center [251, 379] width 55 height 15
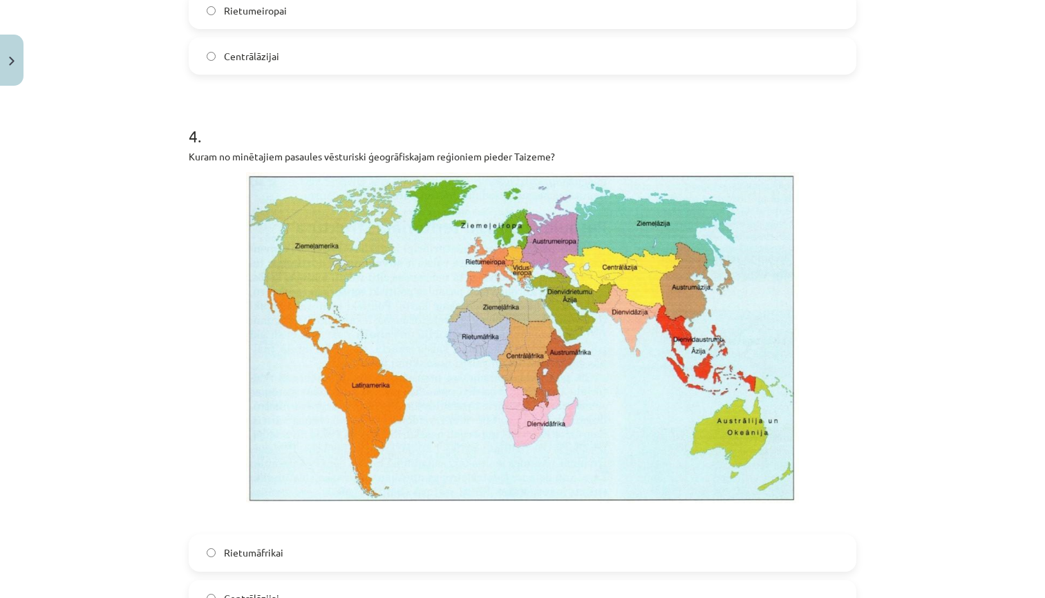
scroll to position [2208, 0]
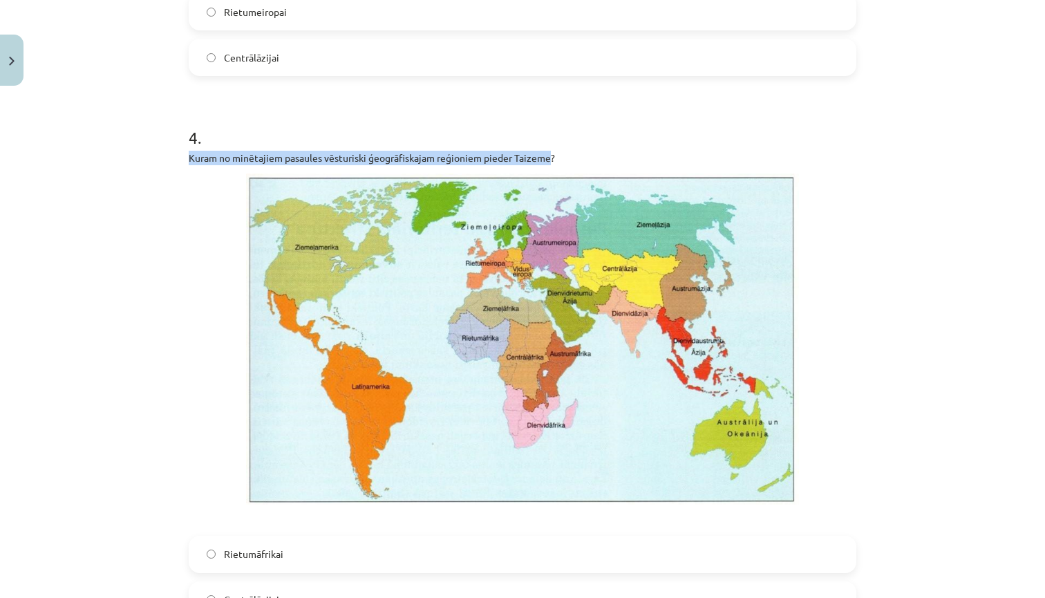
drag, startPoint x: 189, startPoint y: 159, endPoint x: 552, endPoint y: 160, distance: 362.3
click at [552, 160] on p "Kuram no minētajiem pasaules vēsturiski ģeogrāfiskajam reģioniem pieder Taizeme?" at bounding box center [523, 158] width 668 height 15
copy p "Kuram no minētajiem pasaules vēsturiski ģeogrāfiskajam reģioniem pieder Taizeme"
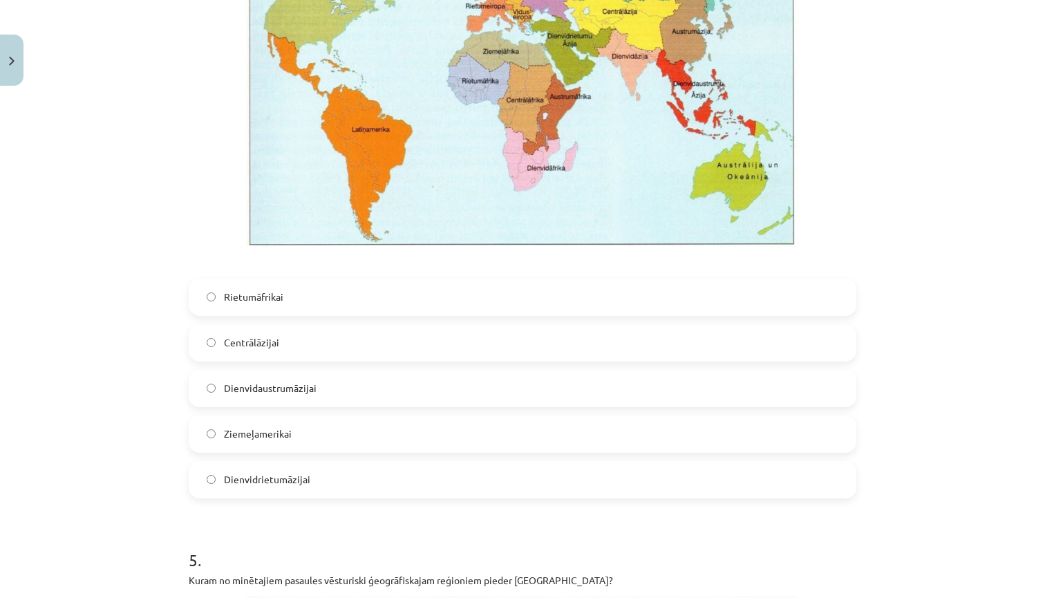
scroll to position [2466, 0]
click at [222, 391] on label "Dienvidaustrumāzijai" at bounding box center [522, 388] width 665 height 35
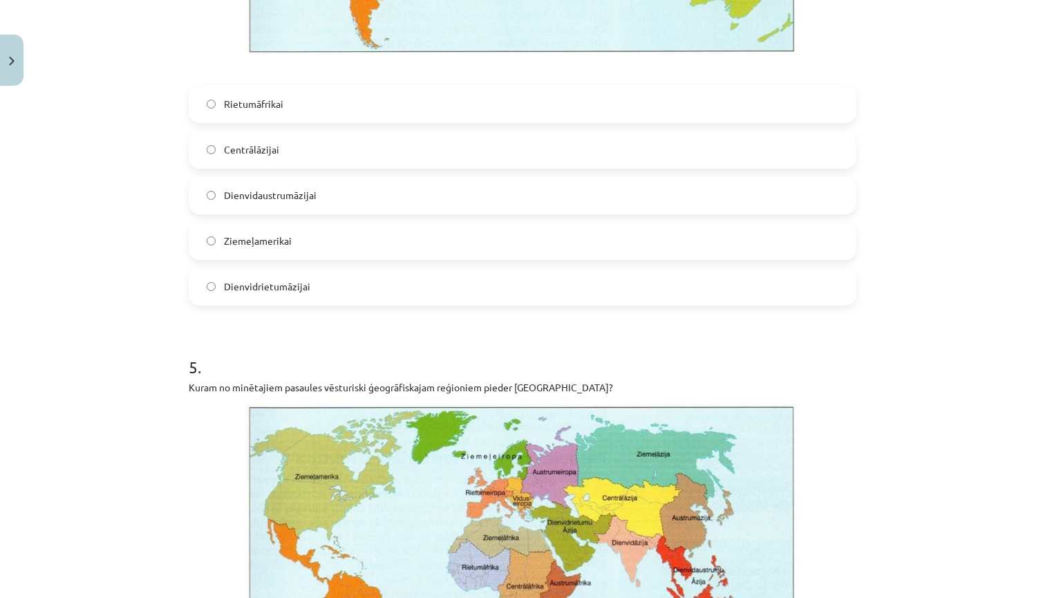
scroll to position [2684, 0]
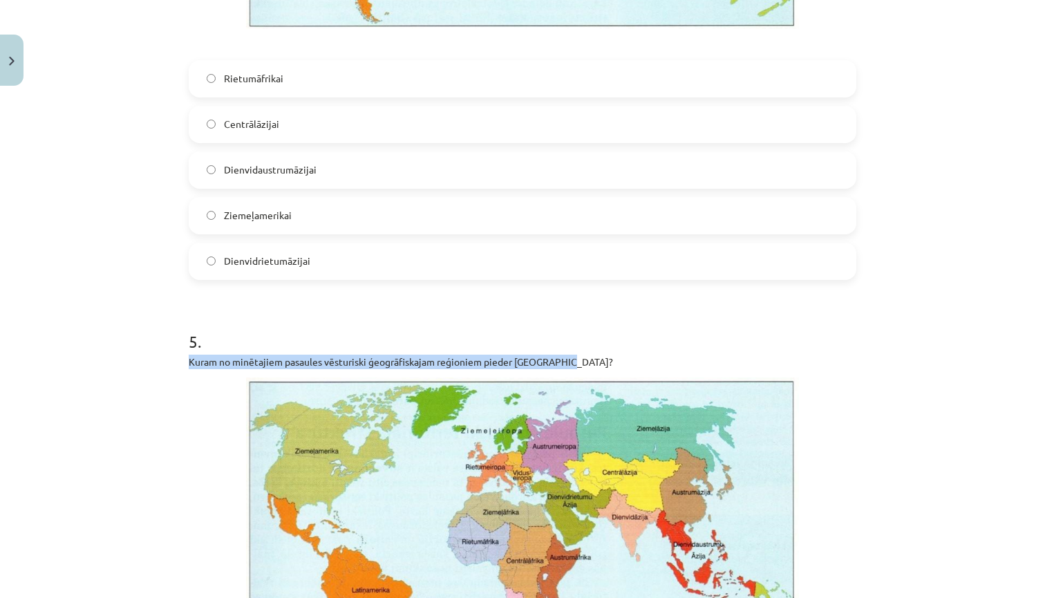
drag, startPoint x: 189, startPoint y: 363, endPoint x: 575, endPoint y: 363, distance: 385.8
click at [575, 363] on p "Kuram no minētajiem pasaules vēsturiski ģeogrāfiskajam reģioniem pieder Madagas…" at bounding box center [523, 362] width 668 height 15
copy p "Kuram no minētajiem pasaules vēsturiski ģeogrāfiskajam reģioniem pieder Madagas…"
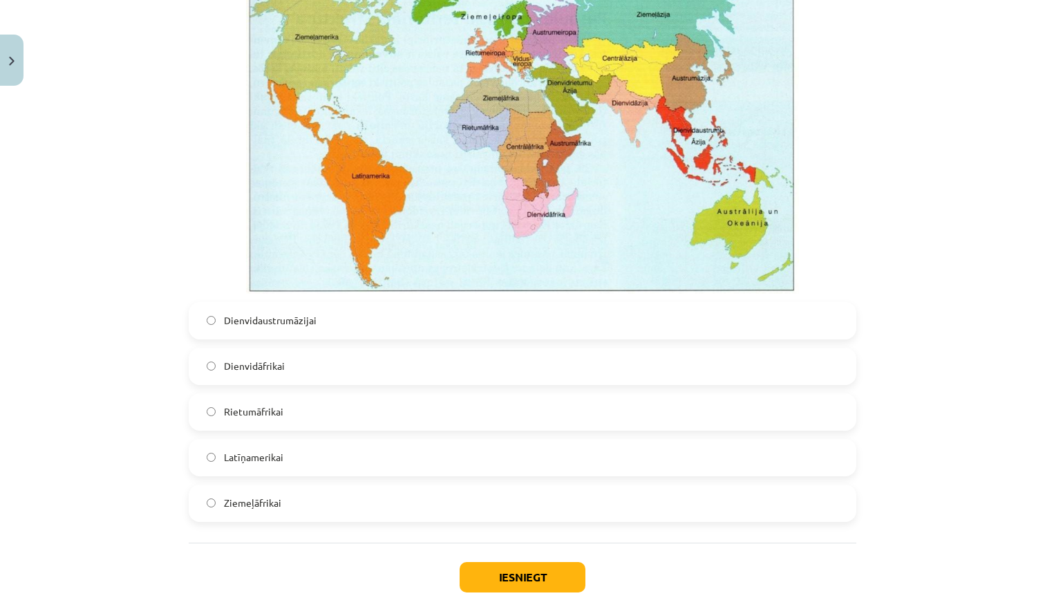
scroll to position [3104, 0]
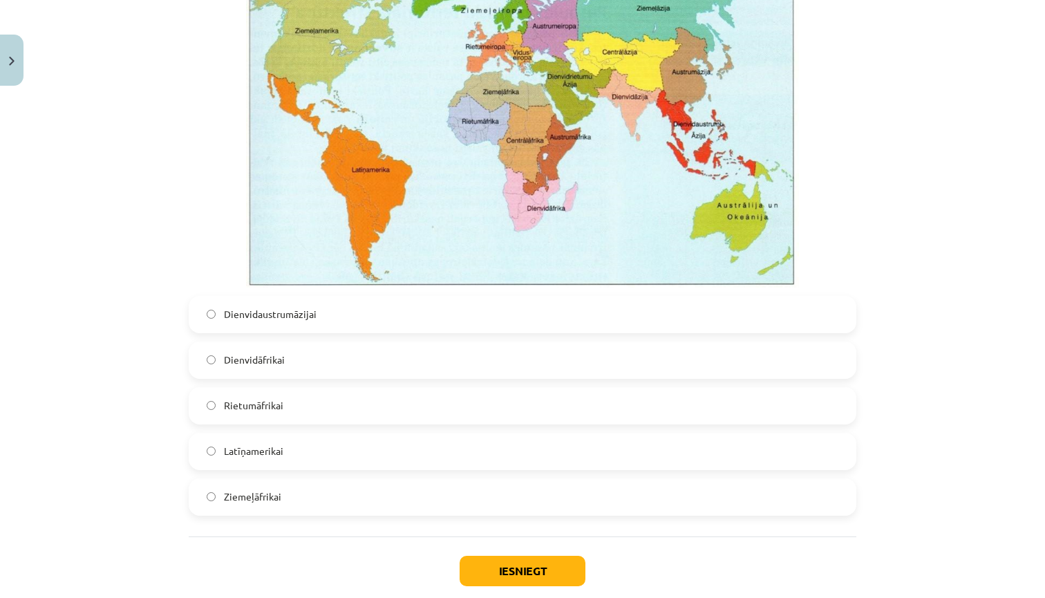
click at [263, 316] on span "Dienvidaustrumāzijai" at bounding box center [270, 314] width 93 height 15
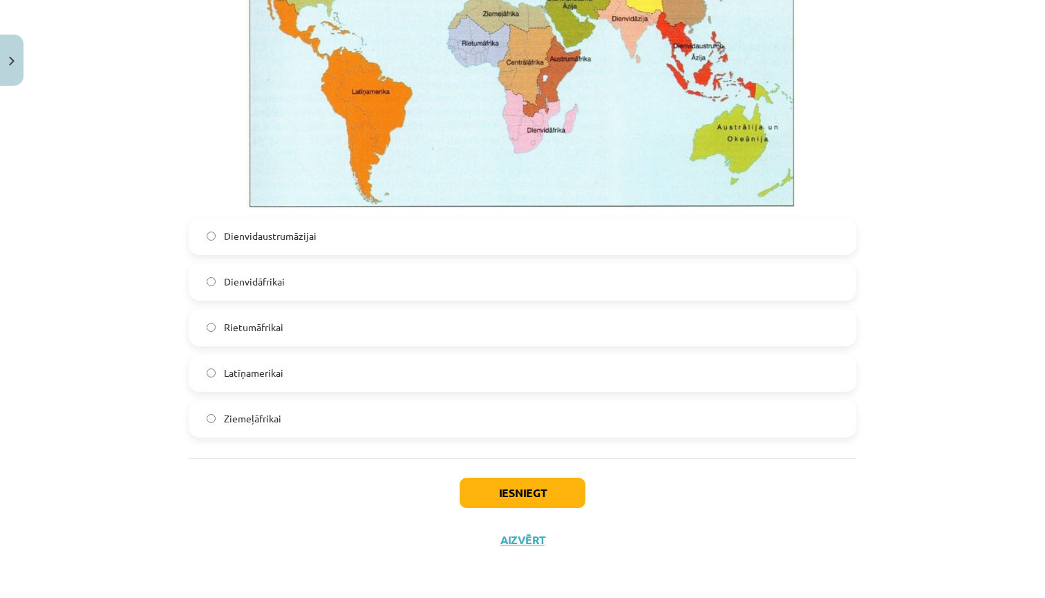
scroll to position [3185, 0]
click at [528, 492] on button "Iesniegt" at bounding box center [523, 493] width 126 height 30
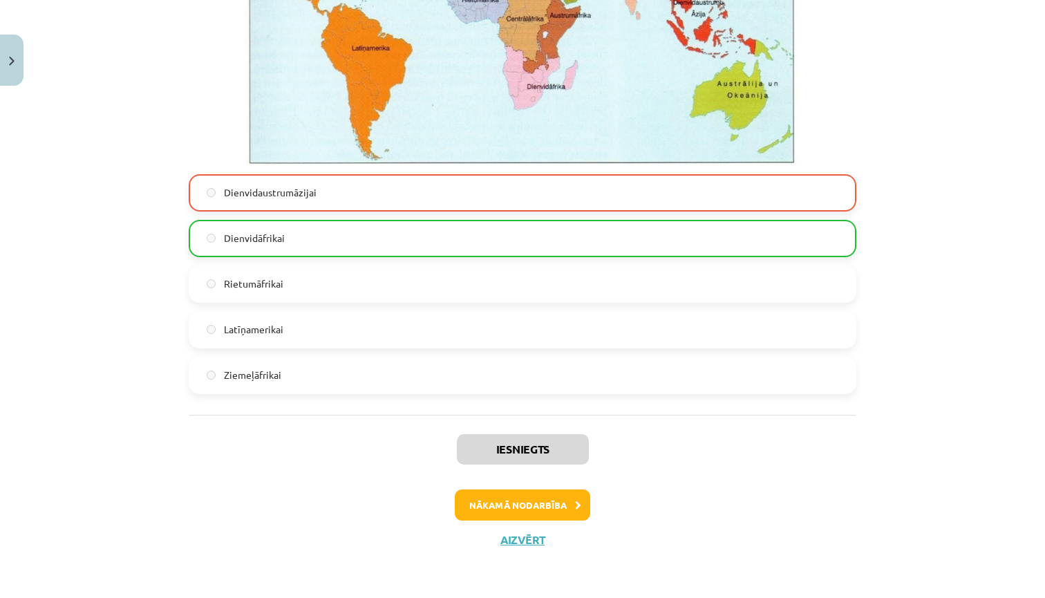
scroll to position [3228, 0]
click at [544, 504] on button "Nākamā nodarbība" at bounding box center [523, 506] width 136 height 32
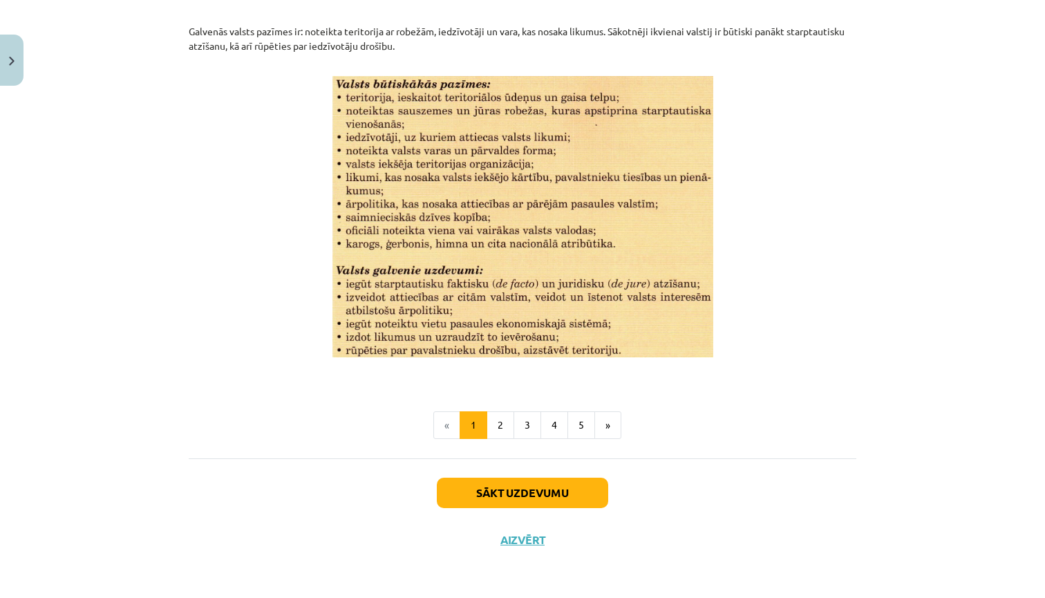
scroll to position [1726, 0]
click at [501, 424] on button "2" at bounding box center [501, 425] width 28 height 28
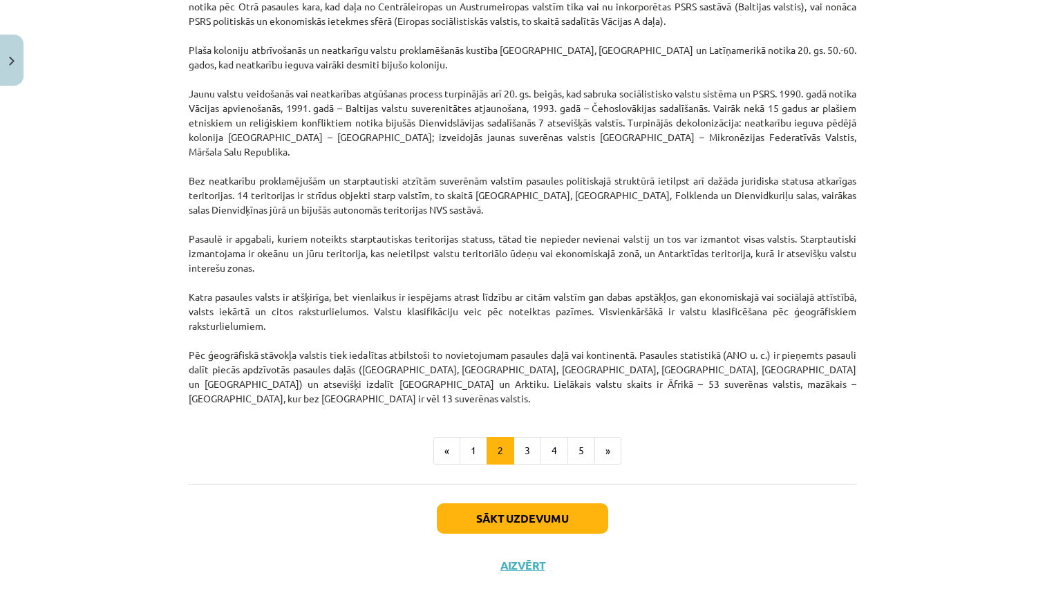
scroll to position [1094, 0]
click at [499, 505] on button "Sākt uzdevumu" at bounding box center [522, 520] width 171 height 30
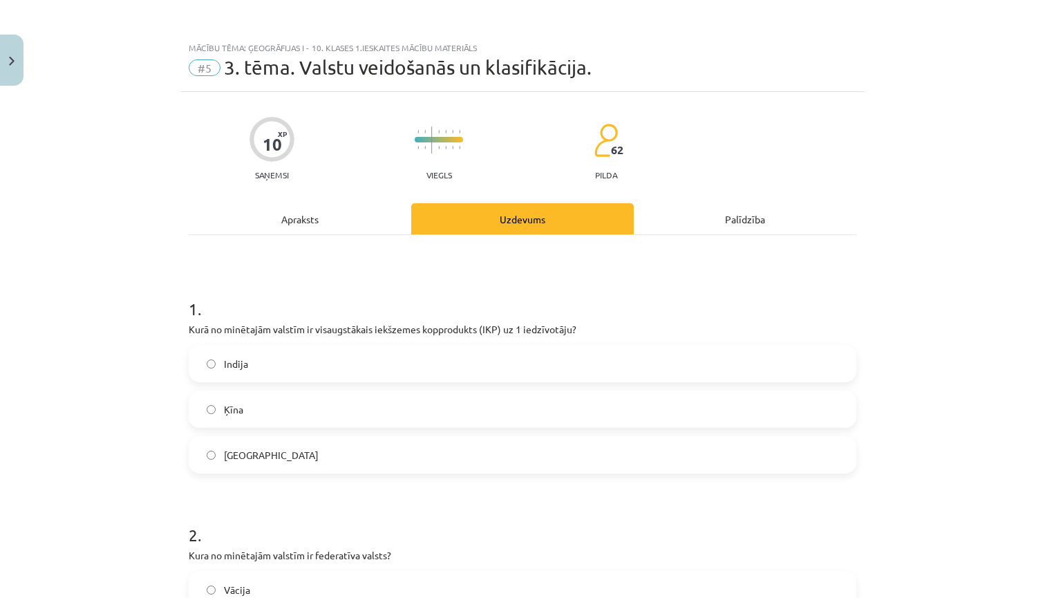
scroll to position [0, 0]
drag, startPoint x: 188, startPoint y: 330, endPoint x: 584, endPoint y: 331, distance: 396.2
copy p "Kurā no minētajām valstīm ir visaugstākais iekšzemes kopprodukts (IKP) uz 1 ied…"
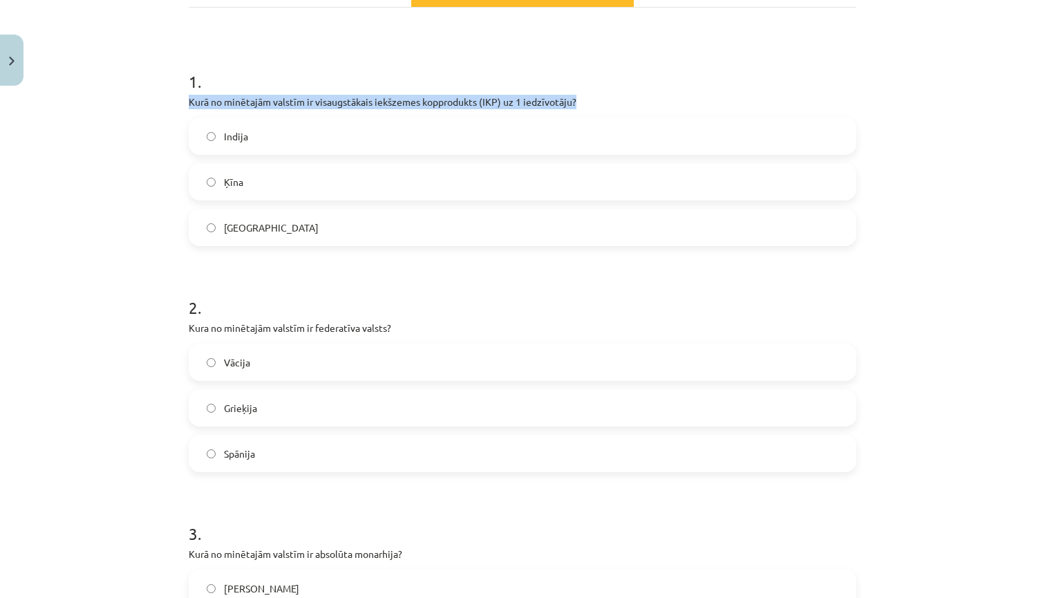
scroll to position [233, 0]
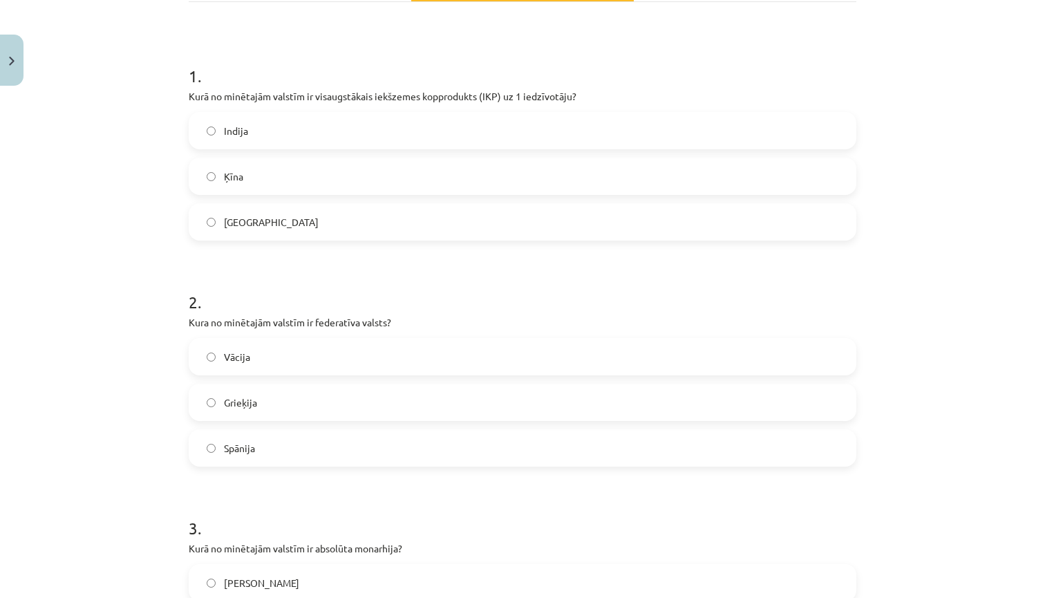
click at [252, 356] on label "Vācija" at bounding box center [522, 356] width 665 height 35
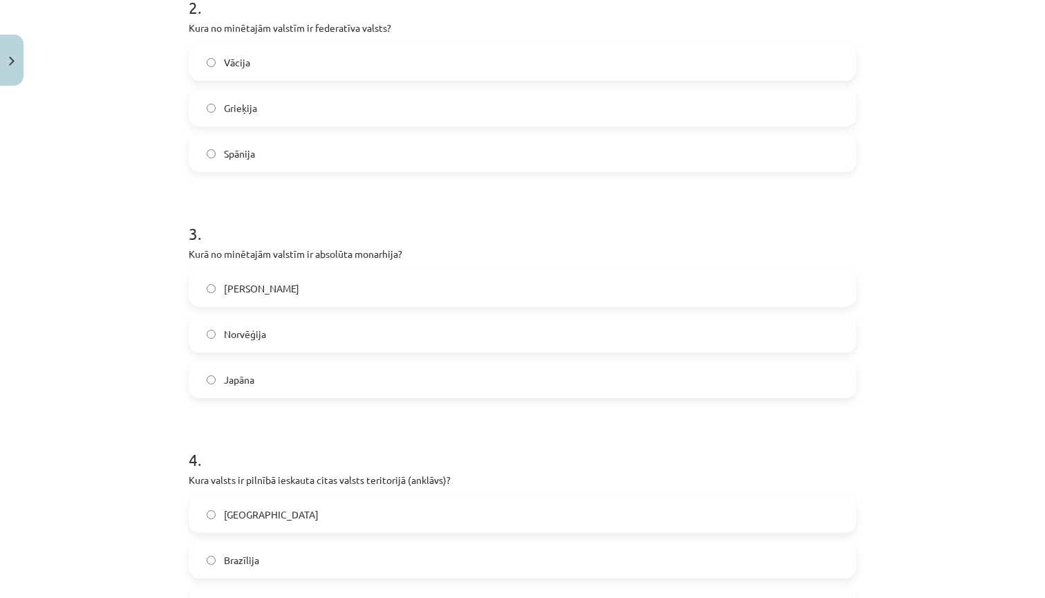
scroll to position [528, 0]
click at [286, 286] on label "Saūda Arābija" at bounding box center [522, 287] width 665 height 35
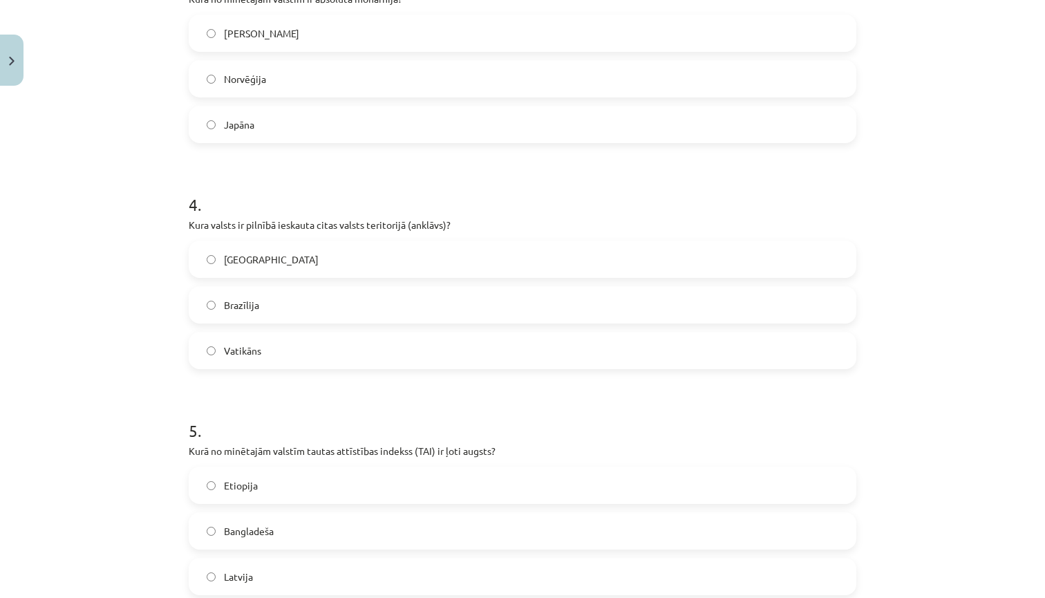
scroll to position [781, 0]
drag, startPoint x: 189, startPoint y: 227, endPoint x: 447, endPoint y: 225, distance: 257.2
click at [447, 225] on p "Kura valsts ir pilnībā ieskauta citas valsts teritorijā (anklāvs)?" at bounding box center [523, 226] width 668 height 15
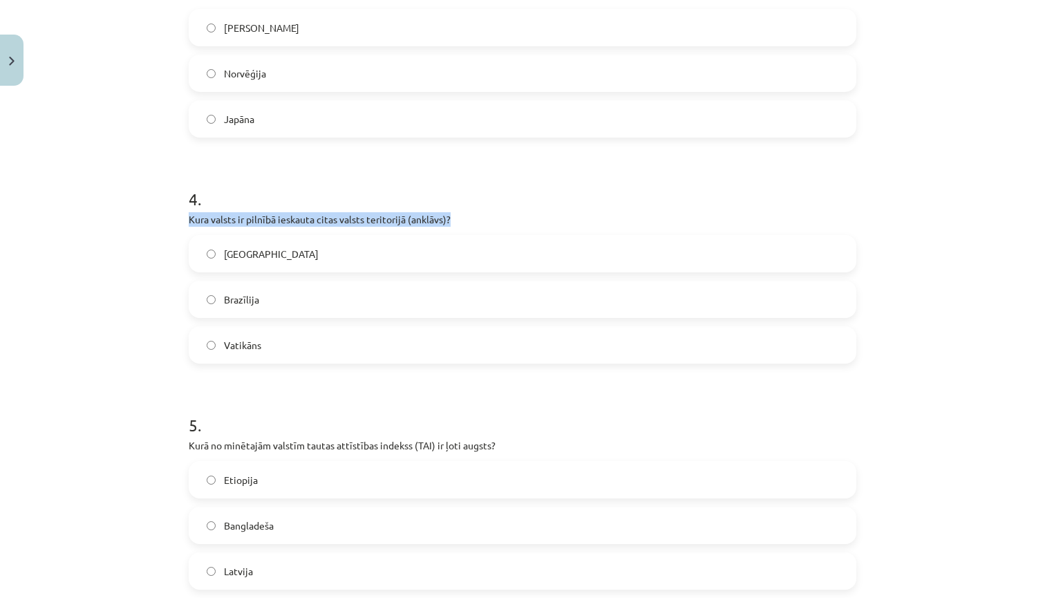
copy p "Kura valsts ir pilnībā ieskauta citas valsts teritorijā (anklāvs)?"
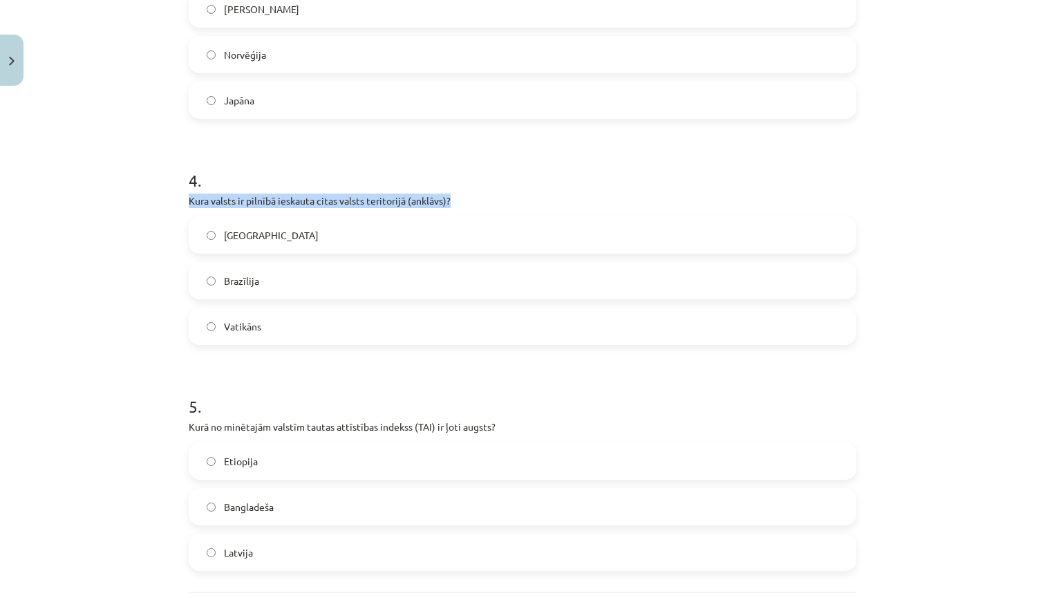
scroll to position [815, 0]
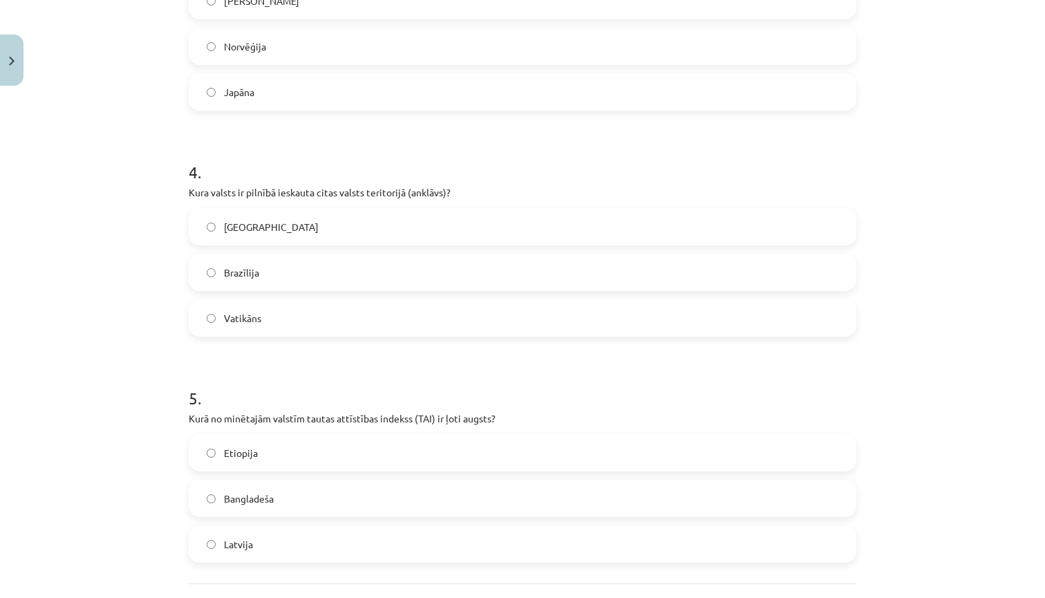
click at [261, 324] on span "Vatikāns" at bounding box center [242, 318] width 37 height 15
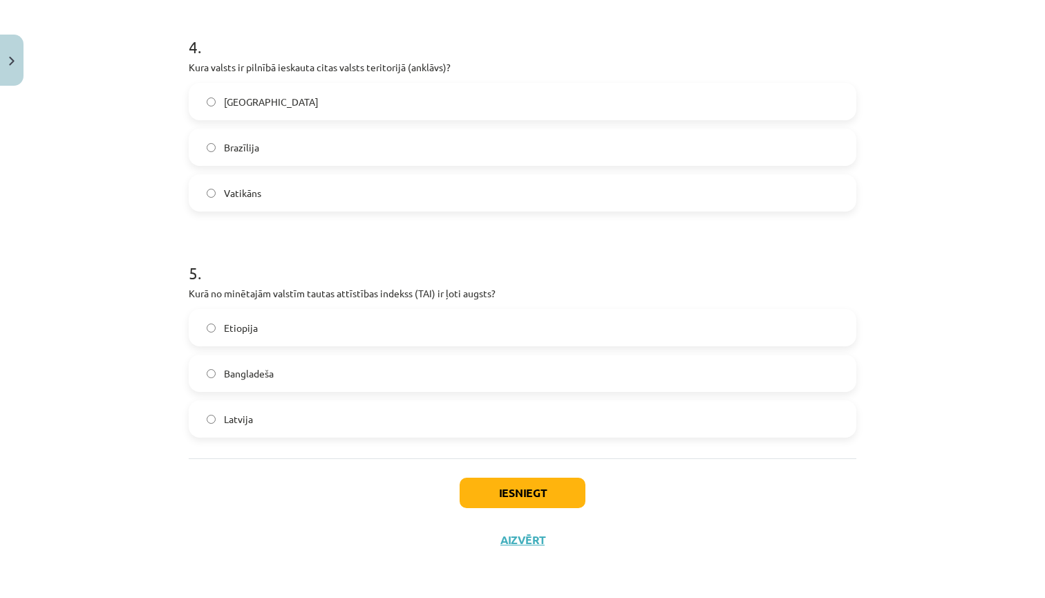
scroll to position [942, 0]
drag, startPoint x: 192, startPoint y: 292, endPoint x: 493, endPoint y: 294, distance: 301.5
click at [494, 294] on p "Kurā no minētajām valstīm tautas attīstības indekss (TAI) ir ļoti augsts?" at bounding box center [523, 293] width 668 height 15
copy p "Kurā no minētajām valstīm tautas attīstības indekss (TAI) ir ļoti augsts"
click at [250, 368] on span "Bangladeša" at bounding box center [249, 373] width 50 height 15
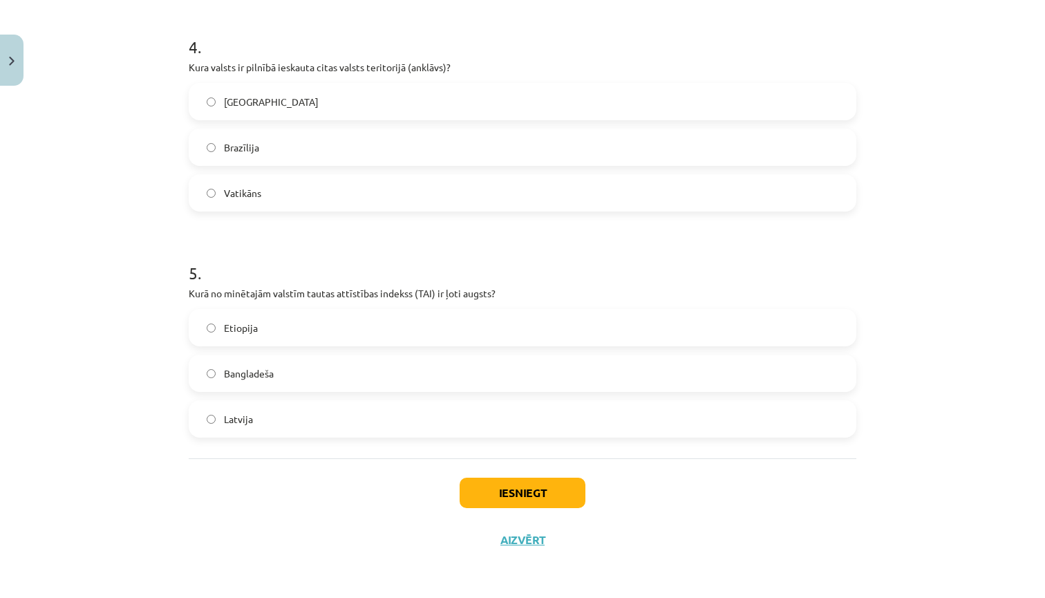
click at [529, 490] on button "Iesniegt" at bounding box center [523, 493] width 126 height 30
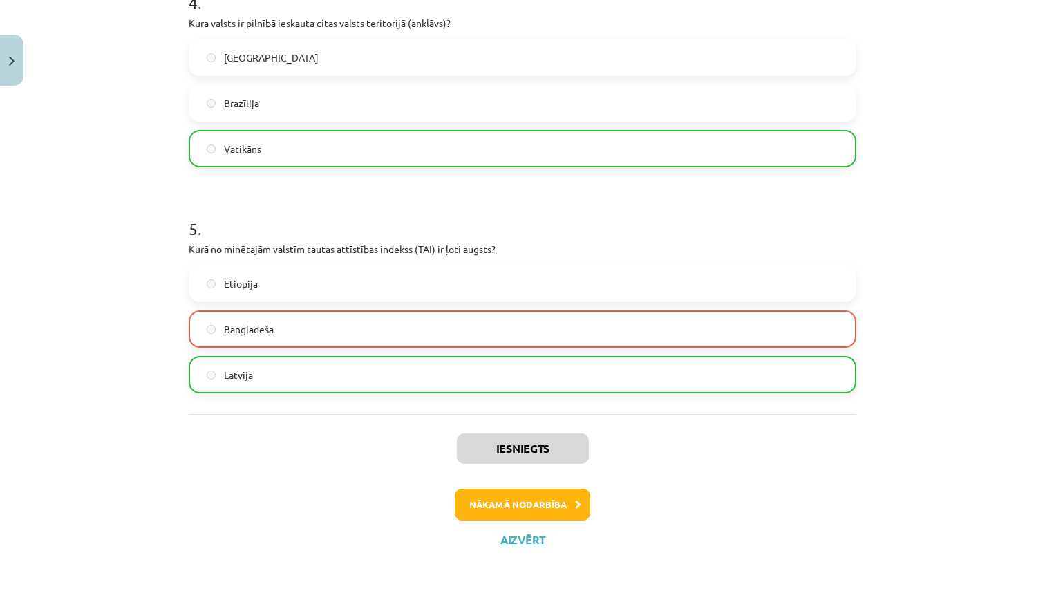
scroll to position [986, 0]
click at [537, 503] on button "Nākamā nodarbība" at bounding box center [523, 505] width 136 height 32
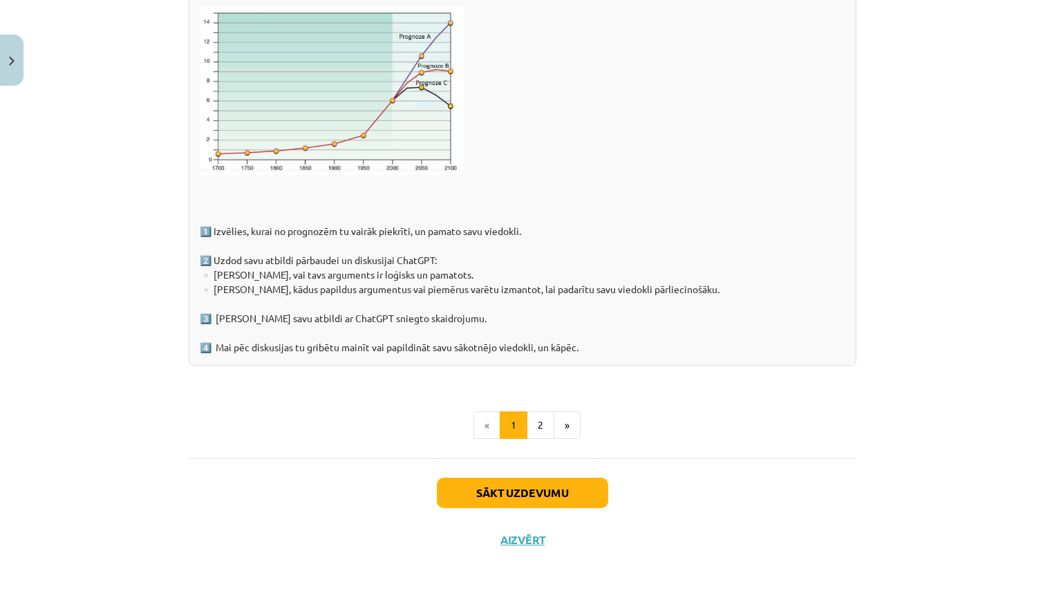
scroll to position [2121, 0]
click at [538, 422] on button "2" at bounding box center [541, 425] width 28 height 28
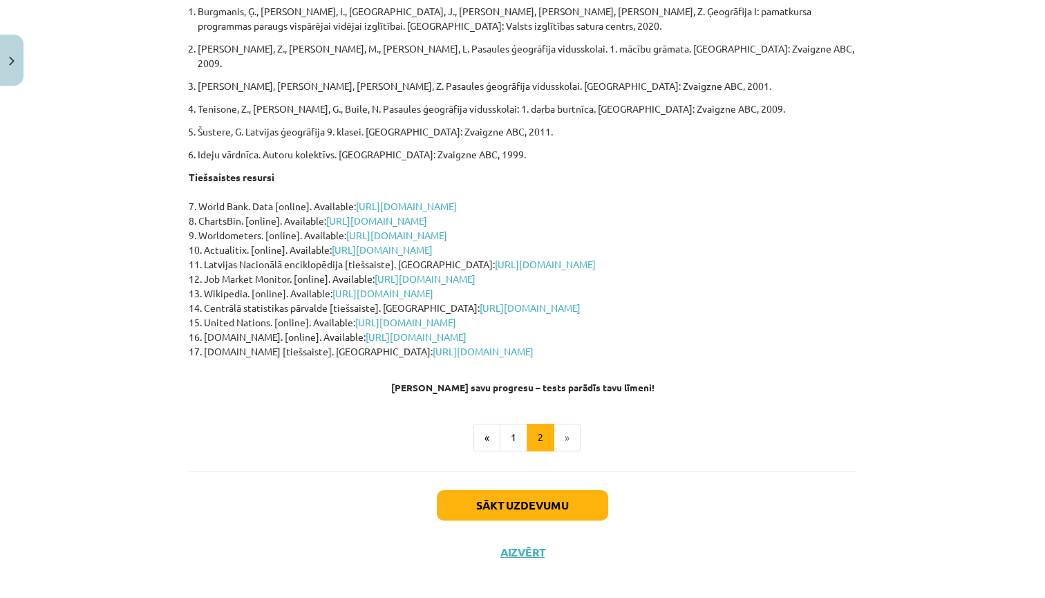
scroll to position [303, 0]
click at [521, 491] on button "Sākt uzdevumu" at bounding box center [522, 506] width 171 height 30
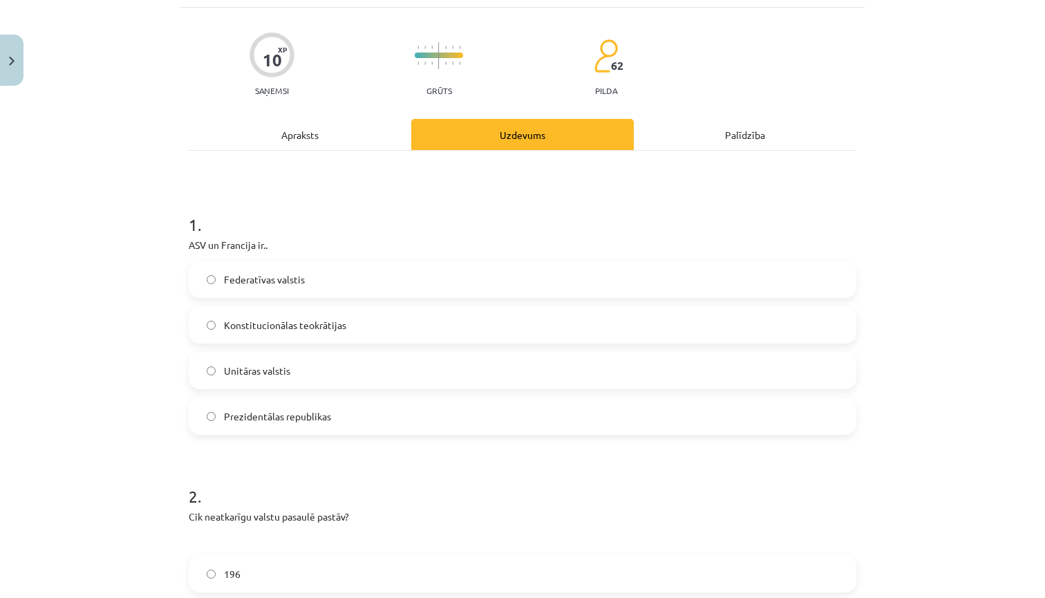
scroll to position [35, 0]
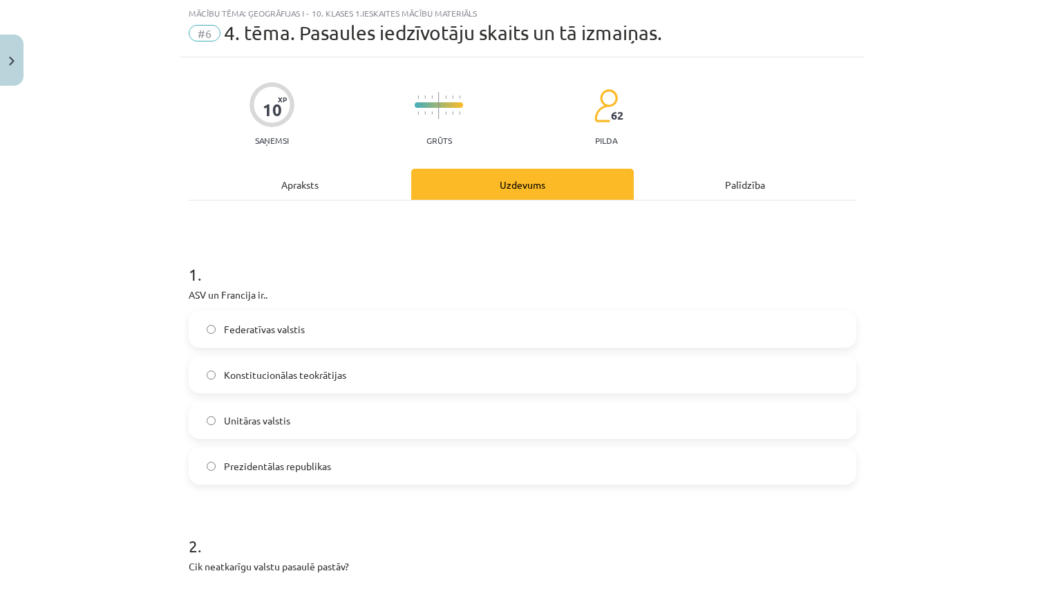
click at [355, 328] on label "Federatīvas valstis" at bounding box center [522, 329] width 665 height 35
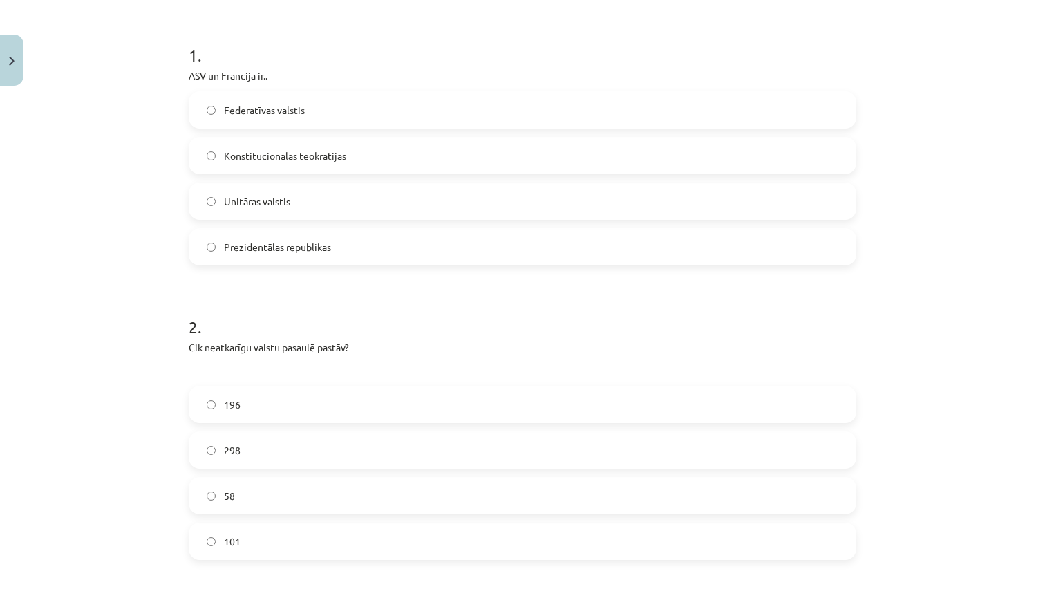
scroll to position [257, 0]
drag, startPoint x: 192, startPoint y: 346, endPoint x: 227, endPoint y: 346, distance: 35.3
click at [247, 346] on p "Cik neatkarīgu valstu pasaulē pastāv?" at bounding box center [523, 344] width 668 height 15
drag, startPoint x: 189, startPoint y: 342, endPoint x: 351, endPoint y: 346, distance: 161.8
click at [351, 345] on p "Cik neatkarīgu valstu pasaulē pastāv?" at bounding box center [523, 344] width 668 height 15
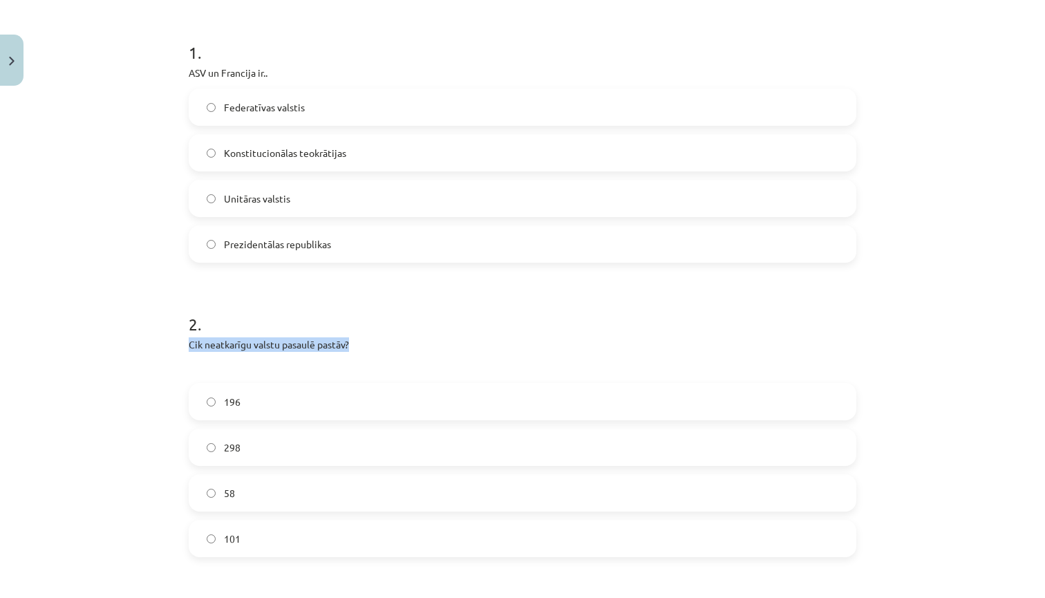
copy p "Cik neatkarīgu valstu pasaulē pastāv?"
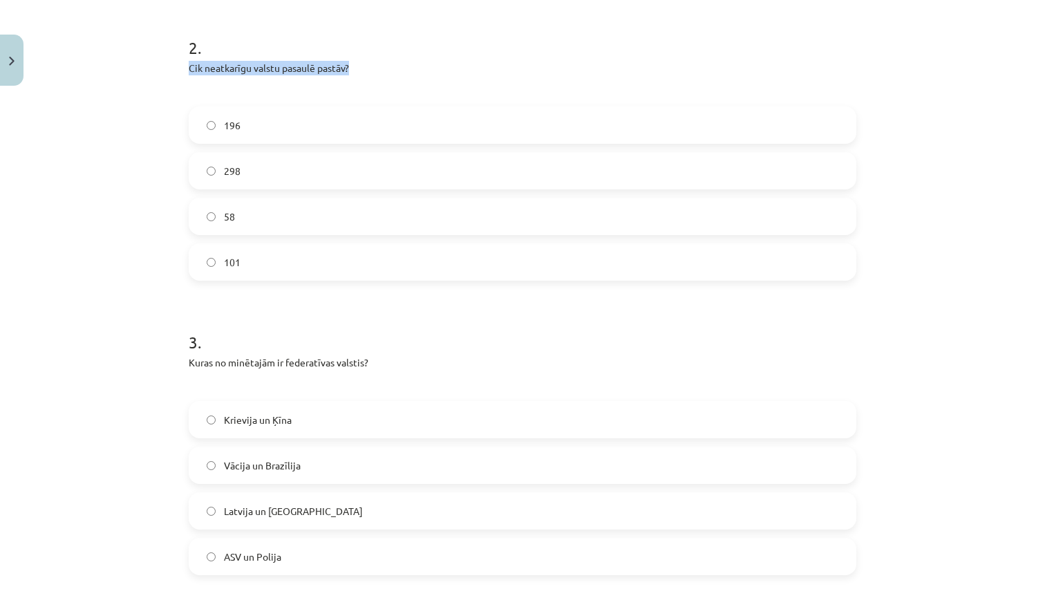
scroll to position [539, 0]
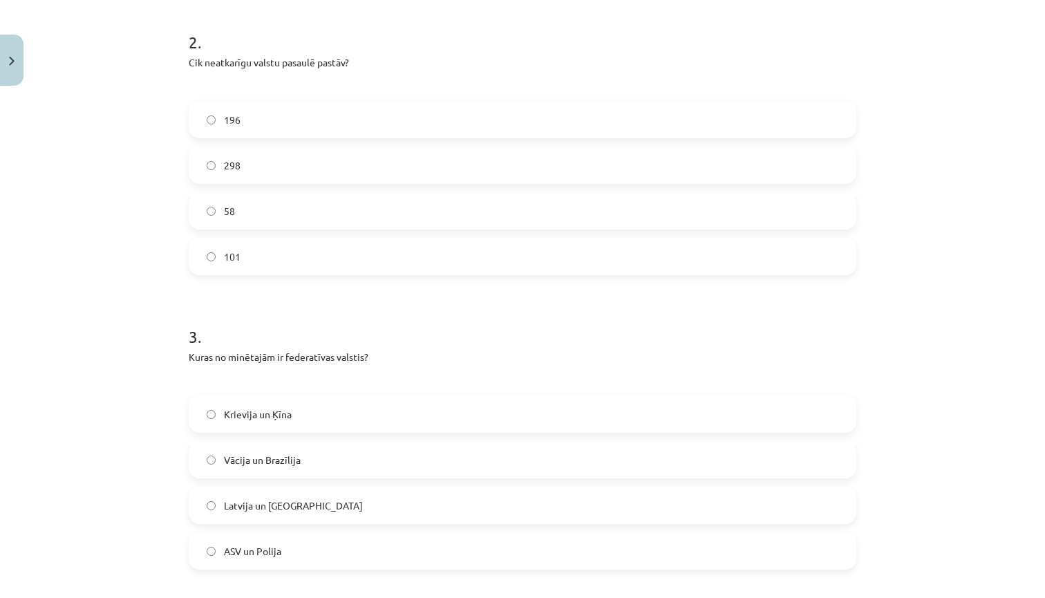
click at [226, 416] on span "Krievija un Ķīna" at bounding box center [258, 414] width 68 height 15
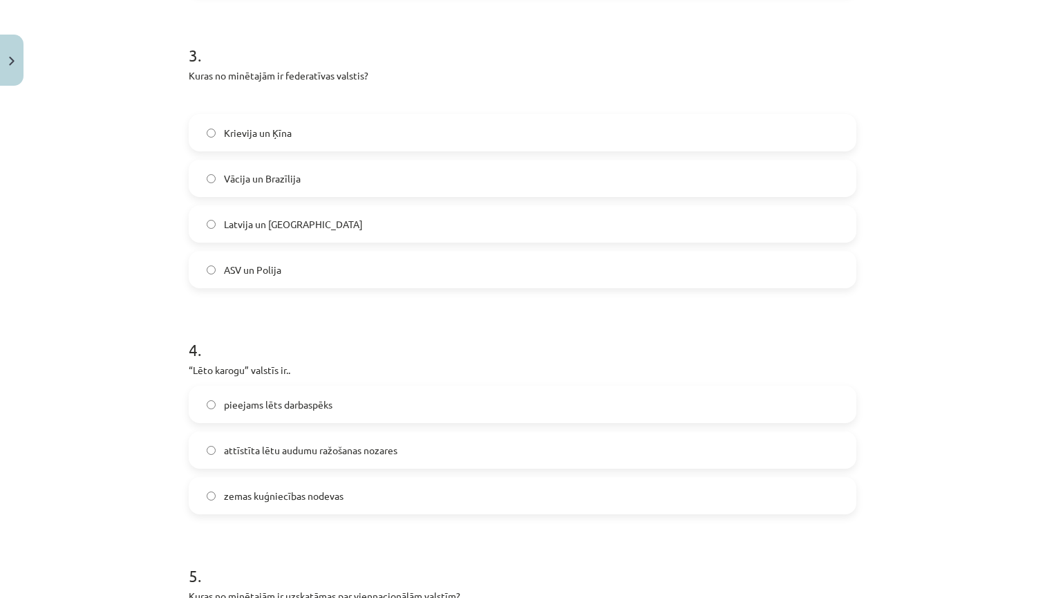
scroll to position [821, 0]
drag, startPoint x: 299, startPoint y: 370, endPoint x: 191, endPoint y: 371, distance: 108.6
click at [191, 371] on p "“Lēto karogu” valstīs ir.." at bounding box center [523, 369] width 668 height 15
copy p "Lēto karogu” valstīs ir.."
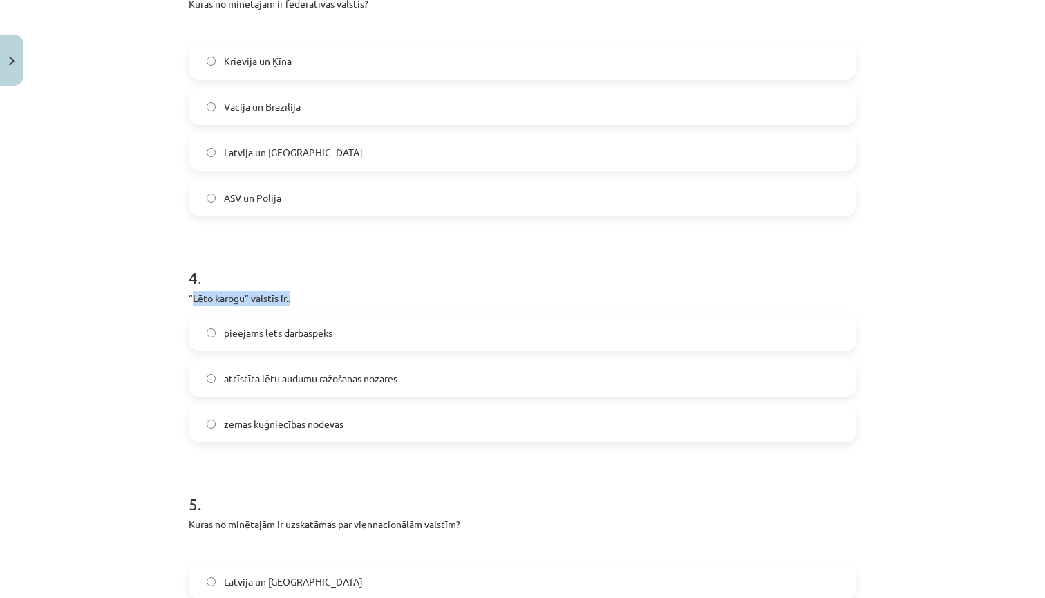
scroll to position [894, 0]
click at [295, 379] on span "attīstīta lētu audumu ražošanas nozares" at bounding box center [311, 376] width 174 height 15
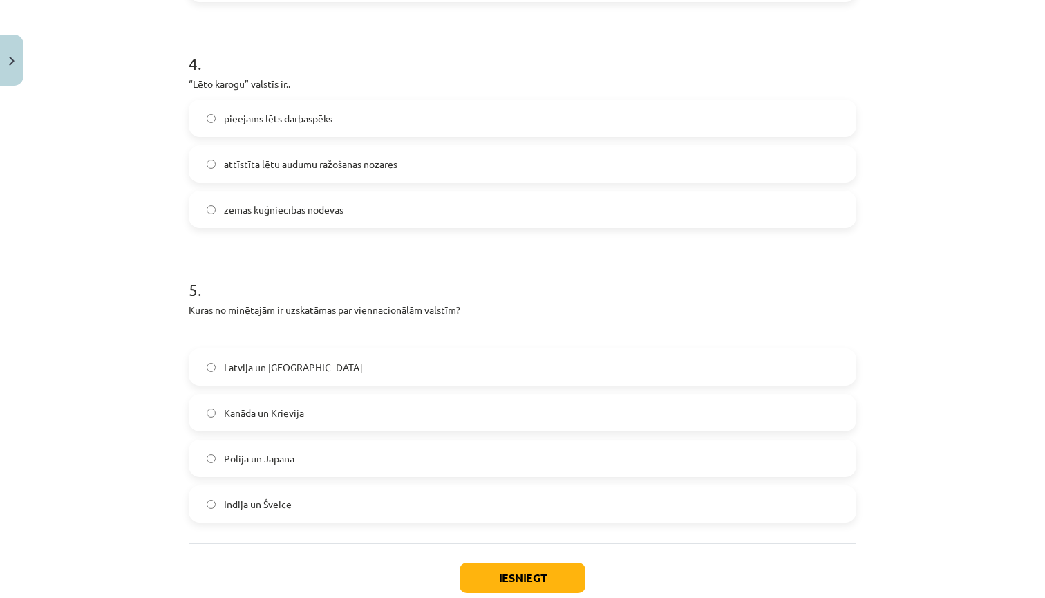
scroll to position [1108, 0]
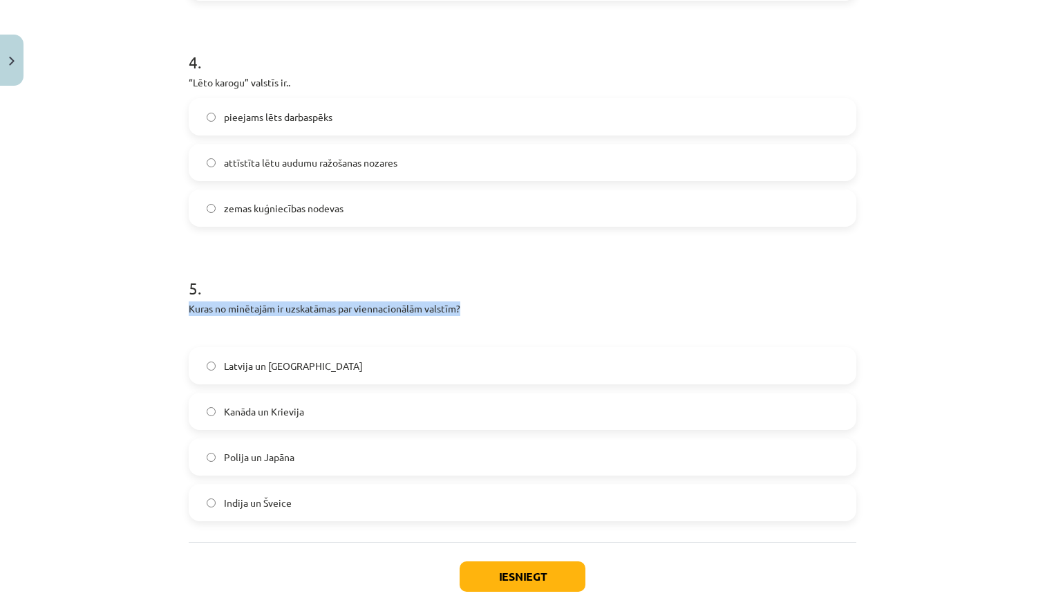
drag, startPoint x: 187, startPoint y: 308, endPoint x: 390, endPoint y: 315, distance: 203.4
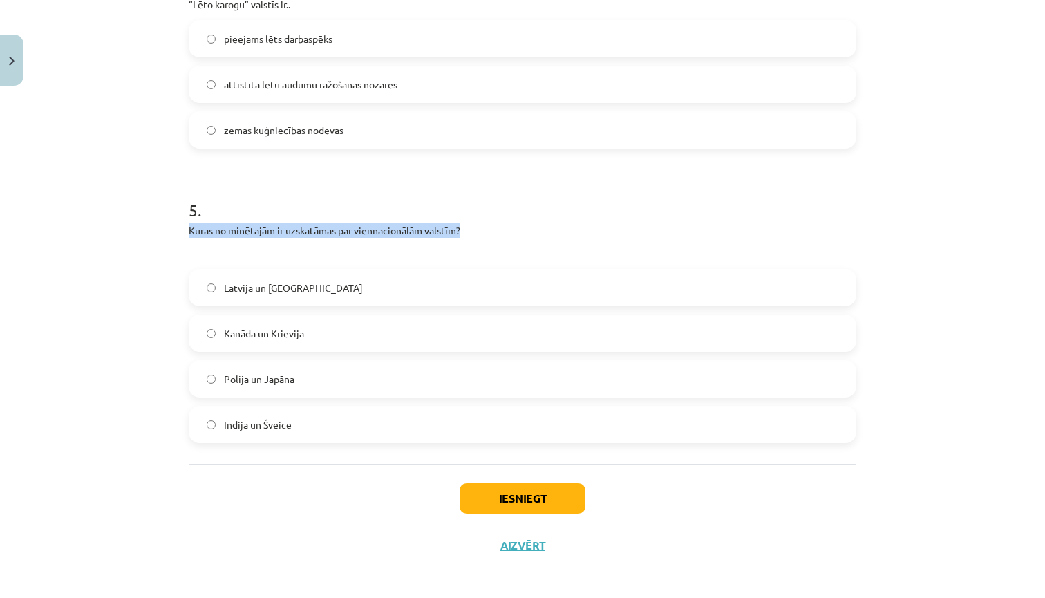
scroll to position [1187, 0]
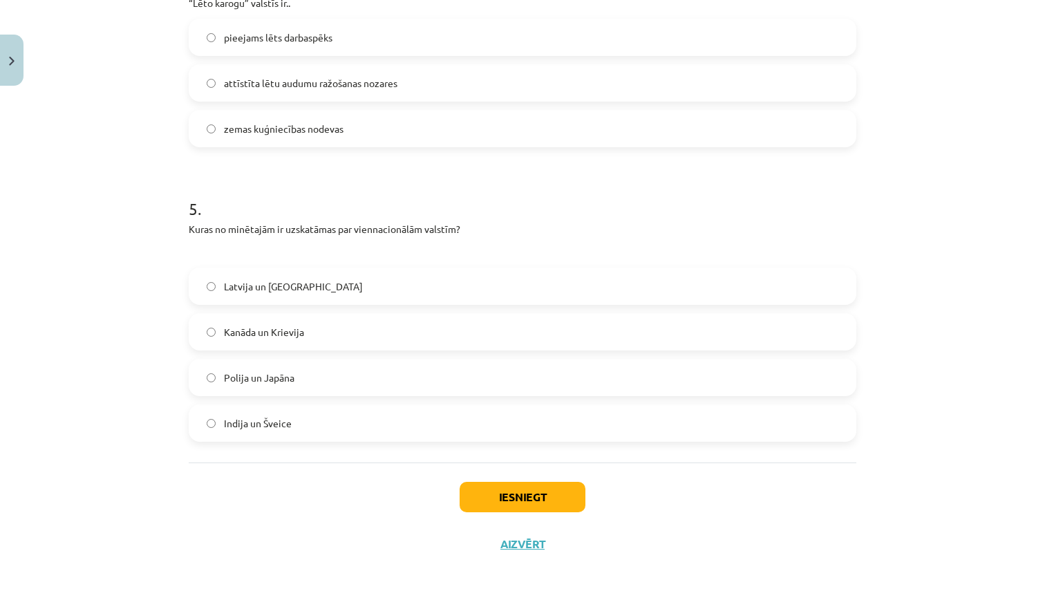
click at [298, 292] on label "Latvija un ASV" at bounding box center [522, 286] width 665 height 35
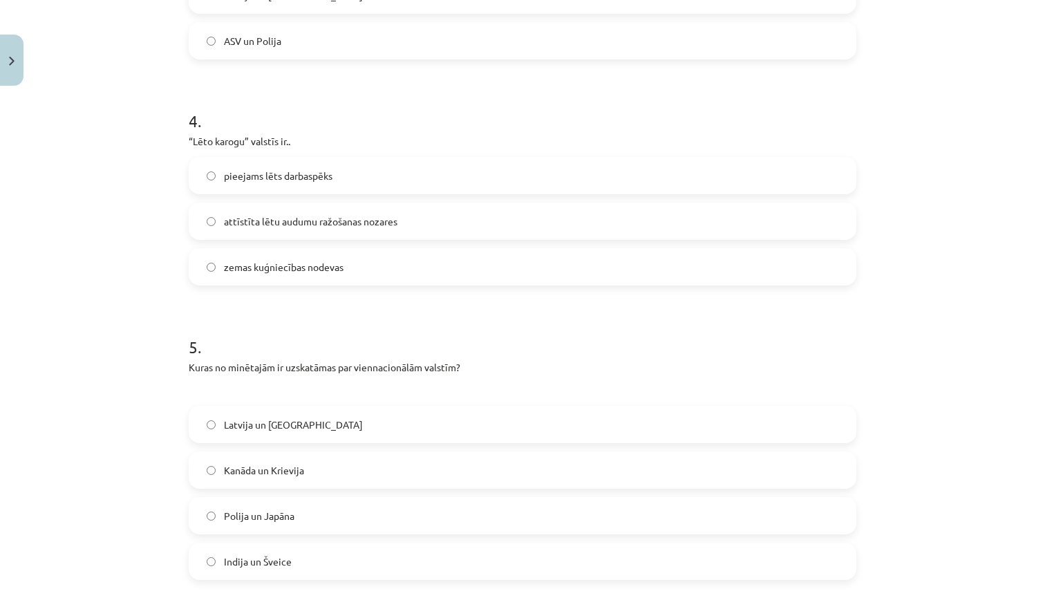
scroll to position [1043, 0]
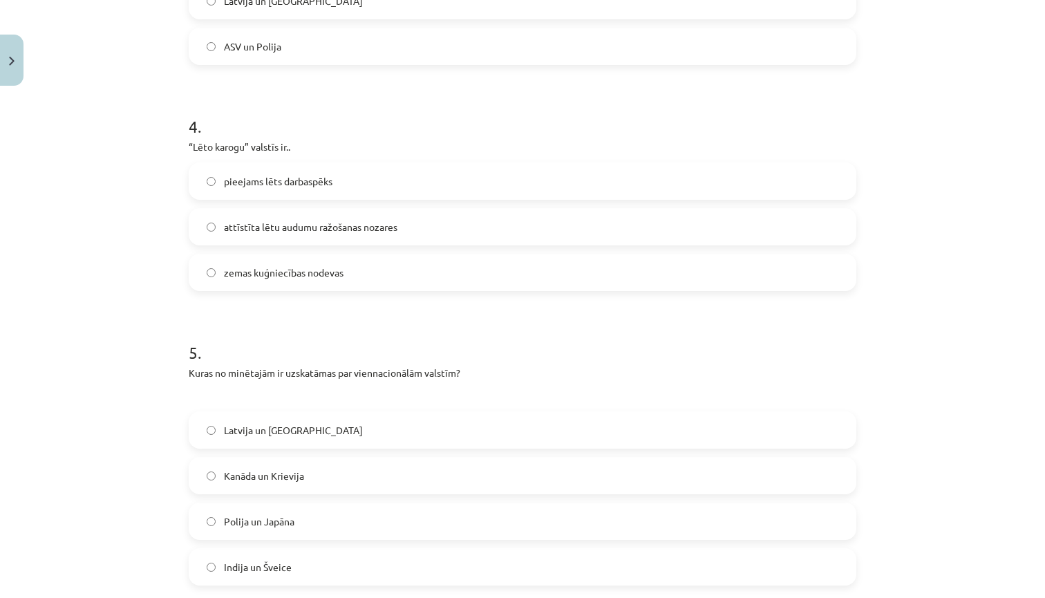
click at [304, 274] on span "zemas kuģniecības nodevas" at bounding box center [284, 273] width 120 height 15
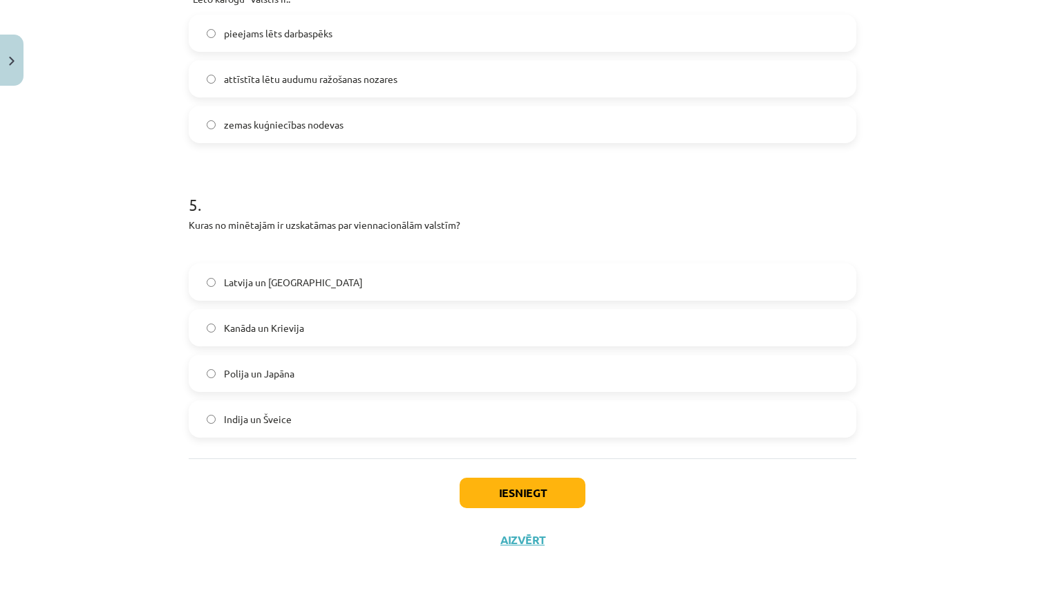
scroll to position [1193, 0]
click at [544, 497] on button "Iesniegt" at bounding box center [523, 493] width 126 height 30
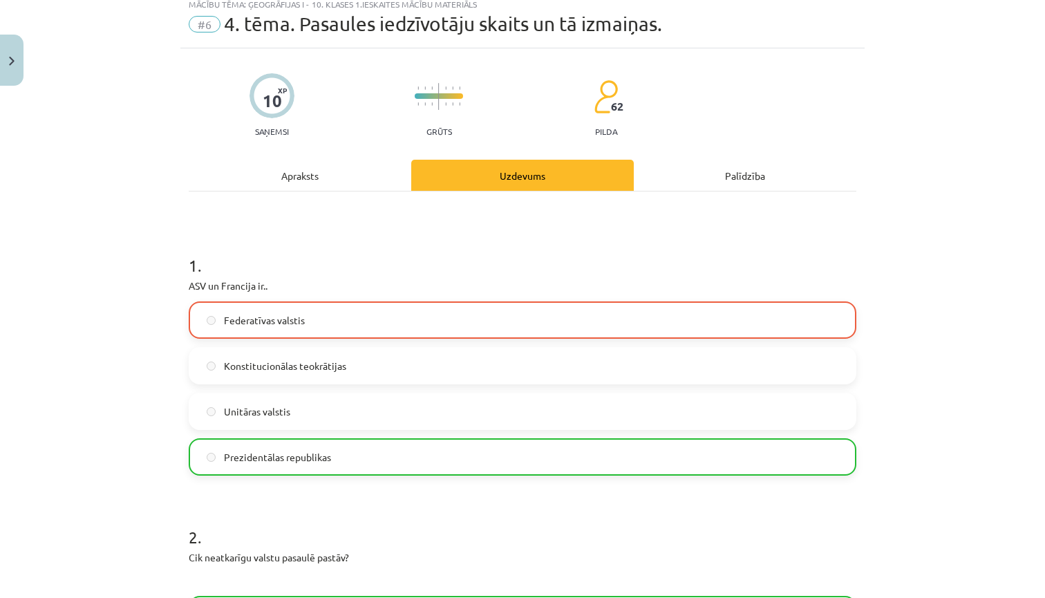
scroll to position [42, 0]
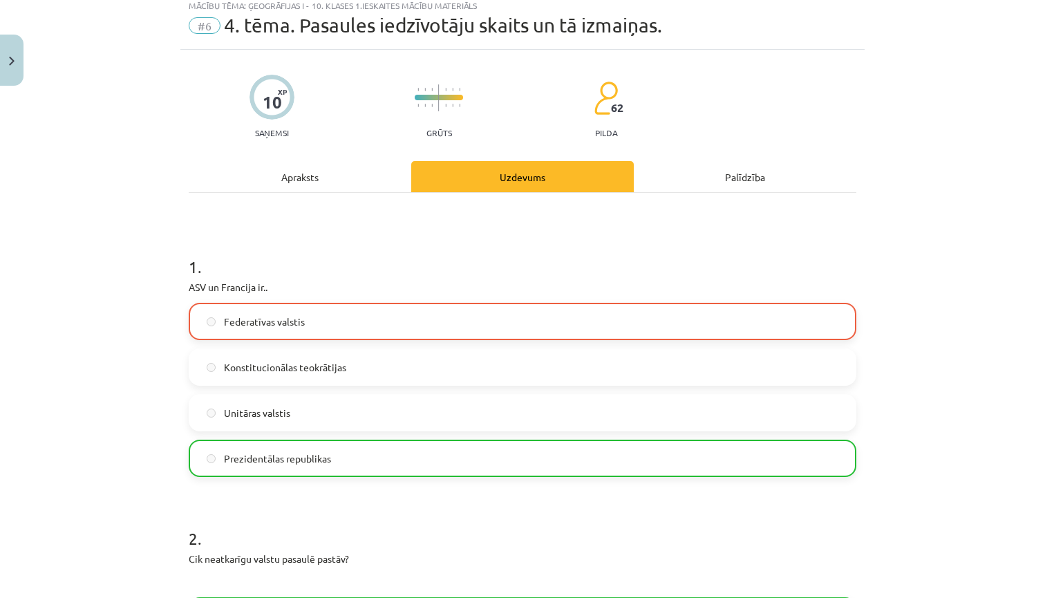
click at [740, 176] on div "Palīdzība" at bounding box center [745, 176] width 223 height 31
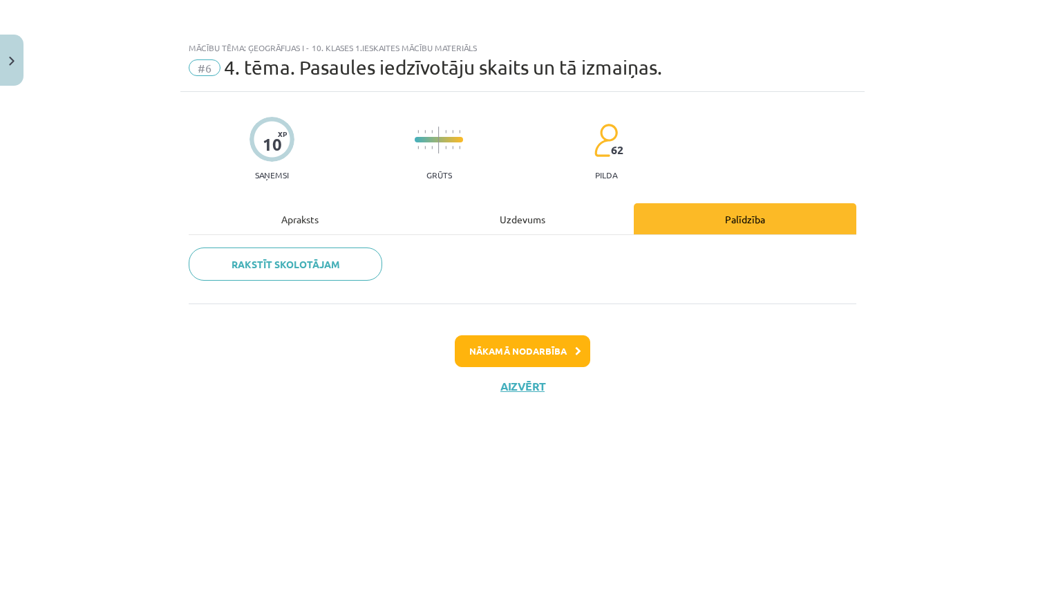
click at [526, 203] on div "Uzdevums" at bounding box center [522, 218] width 223 height 31
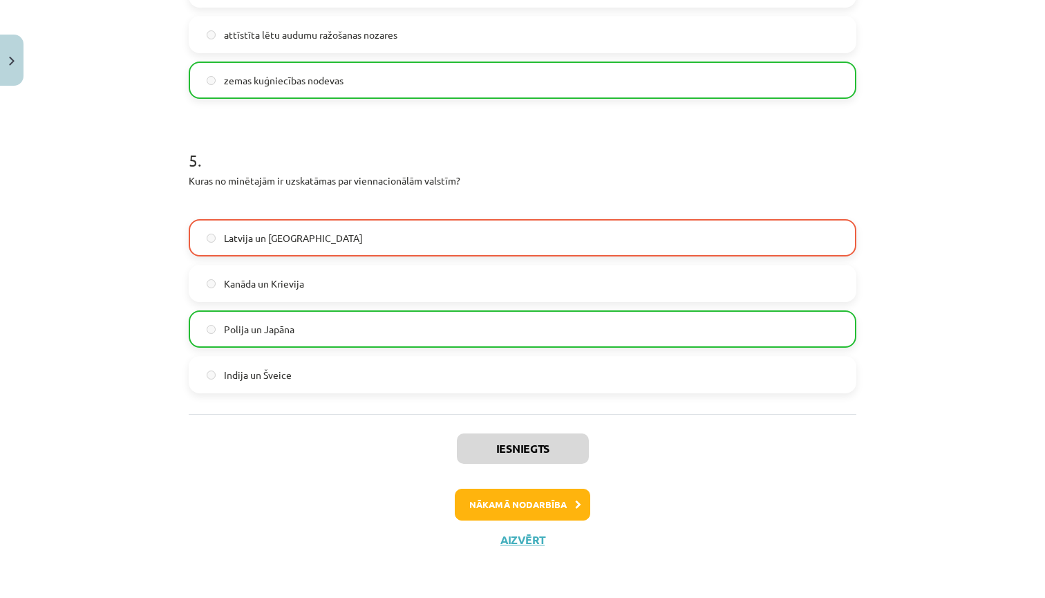
scroll to position [1237, 0]
click at [525, 499] on button "Nākamā nodarbība" at bounding box center [523, 505] width 136 height 32
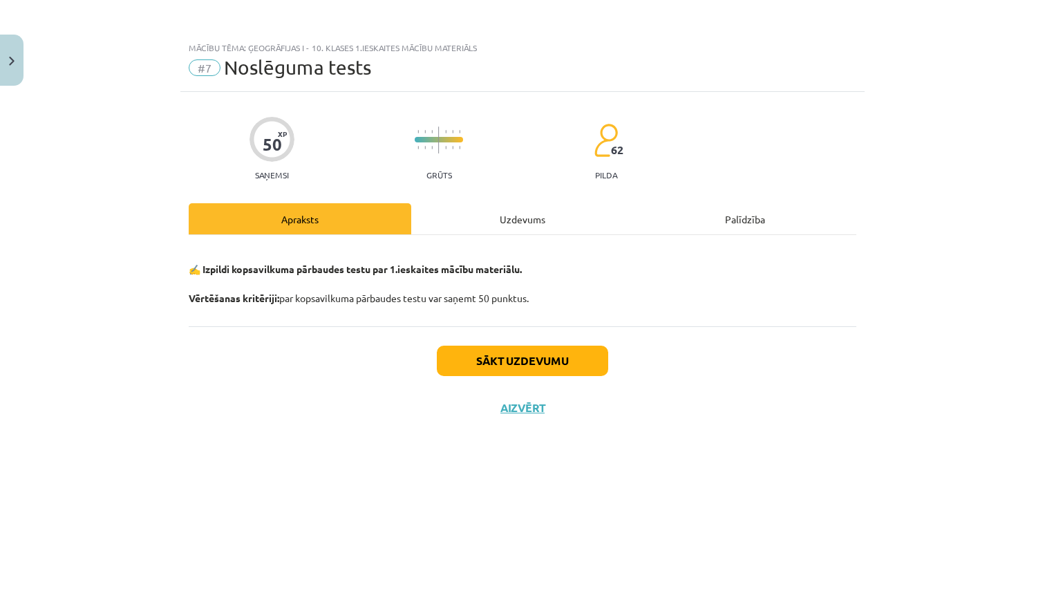
click at [346, 216] on div "Apraksts" at bounding box center [300, 218] width 223 height 31
click at [295, 216] on div "Apraksts" at bounding box center [300, 218] width 223 height 31
click at [494, 361] on button "Sākt uzdevumu" at bounding box center [522, 361] width 171 height 30
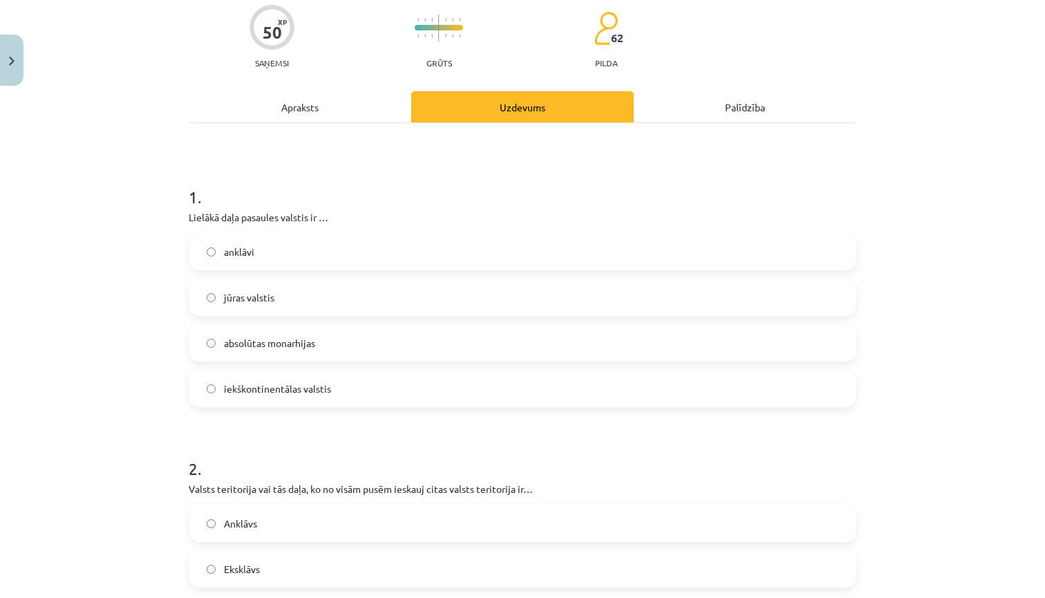
scroll to position [115, 0]
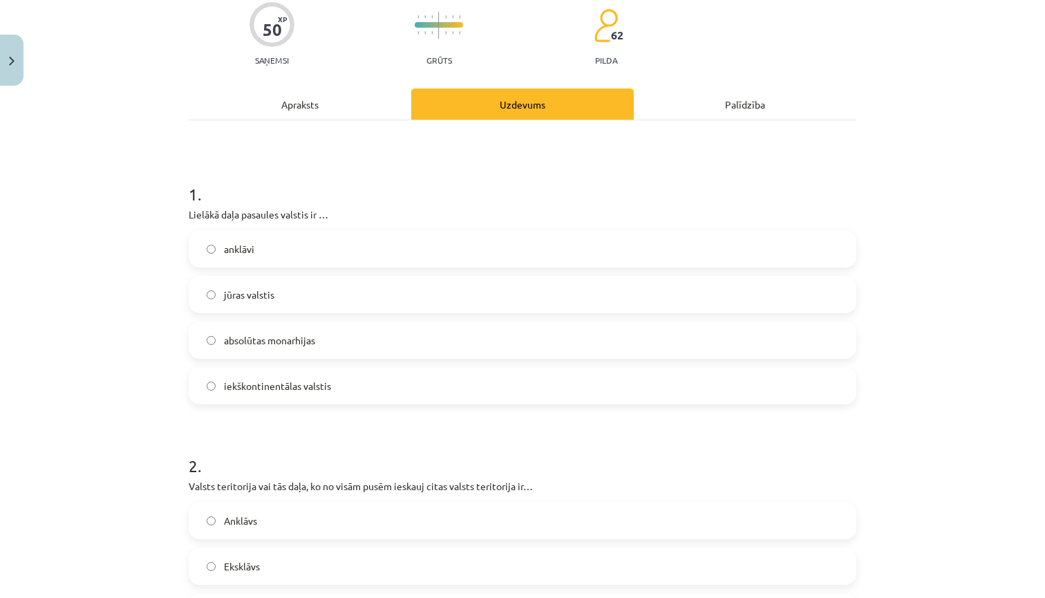
click at [360, 392] on label "iekškontinentālas valstis" at bounding box center [522, 386] width 665 height 35
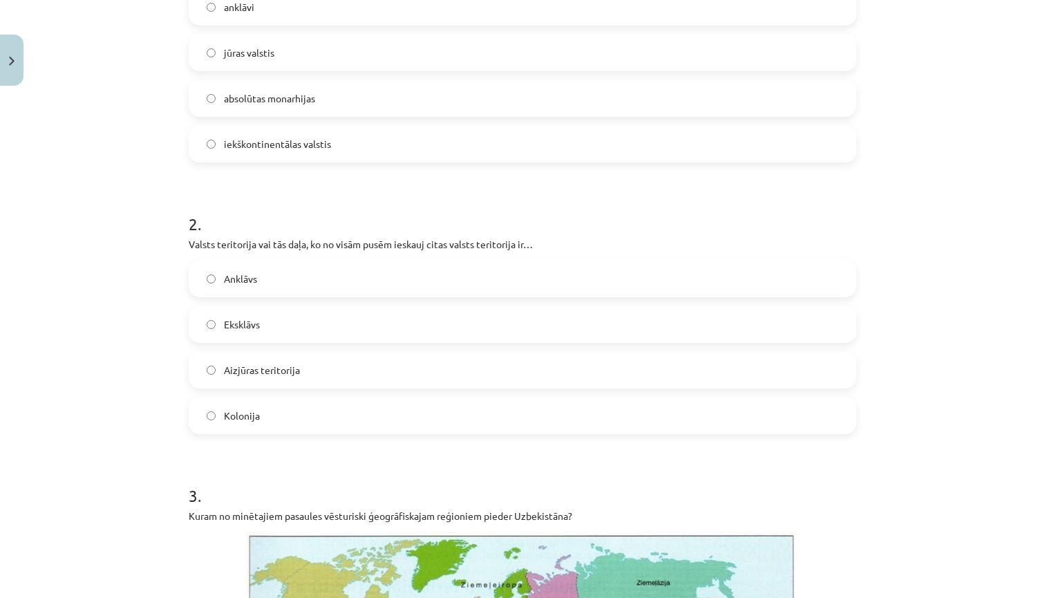
scroll to position [361, 0]
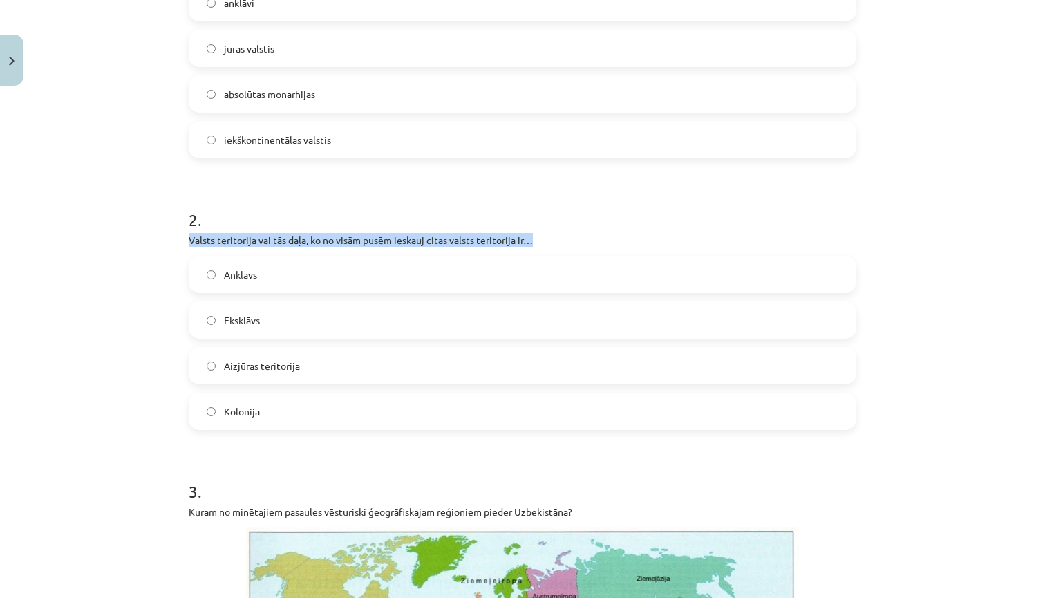
drag, startPoint x: 187, startPoint y: 241, endPoint x: 543, endPoint y: 239, distance: 356.1
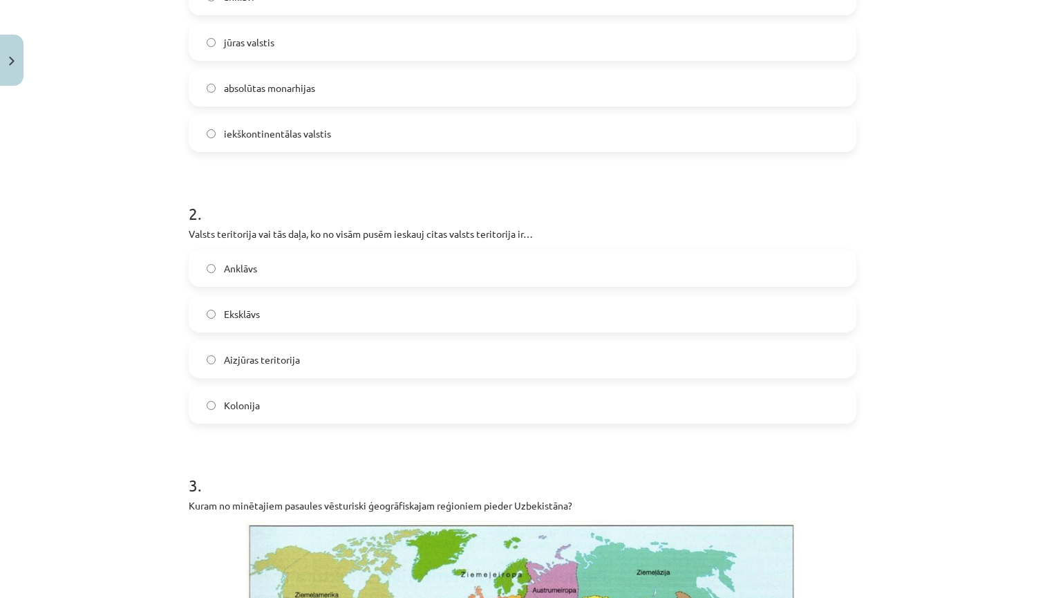
click at [245, 270] on span "Anklāvs" at bounding box center [240, 268] width 33 height 15
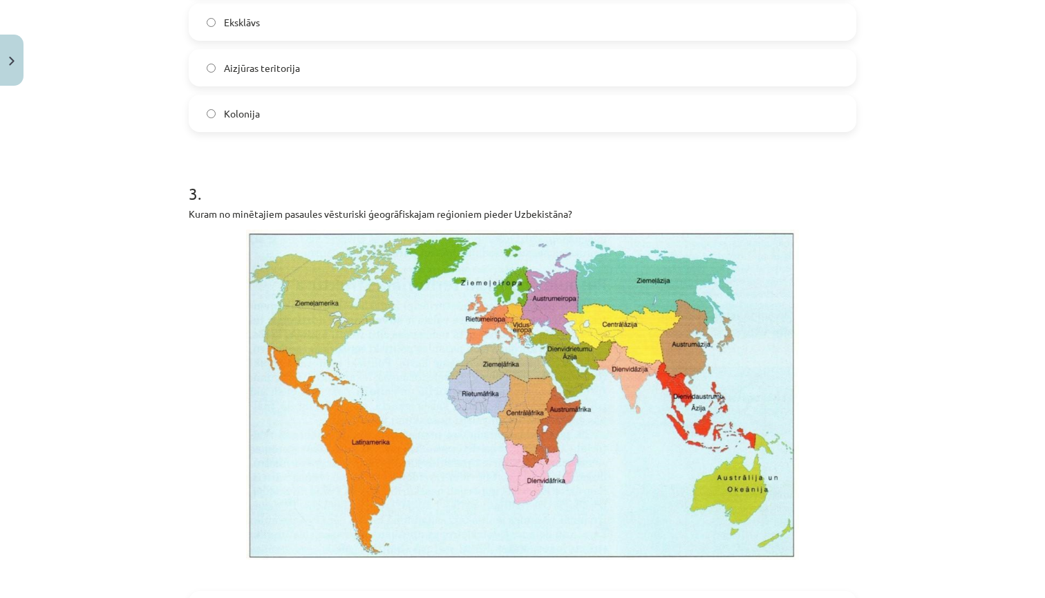
scroll to position [662, 0]
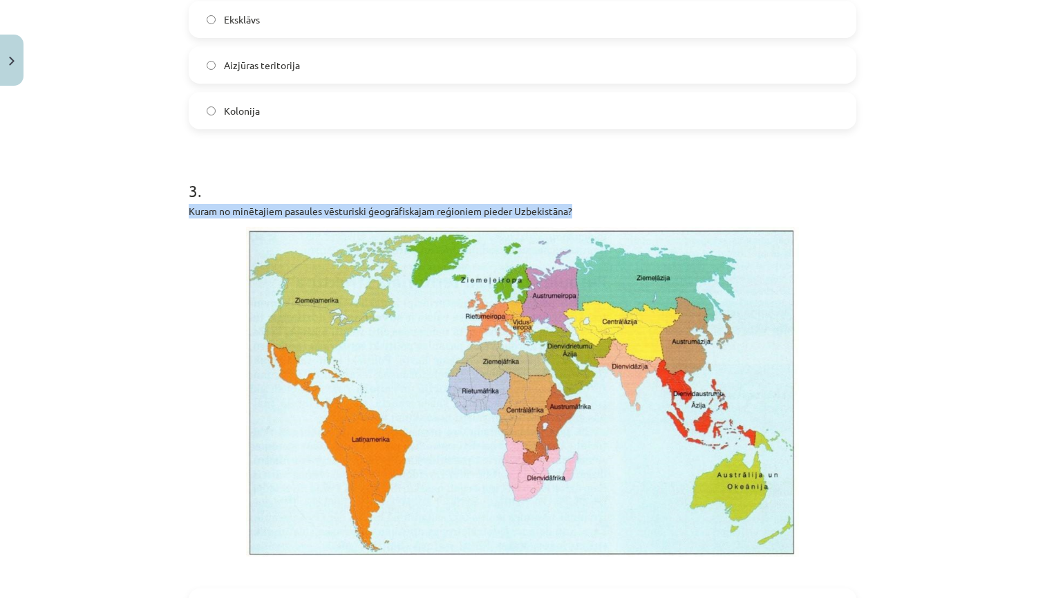
drag, startPoint x: 183, startPoint y: 211, endPoint x: 576, endPoint y: 216, distance: 393.5
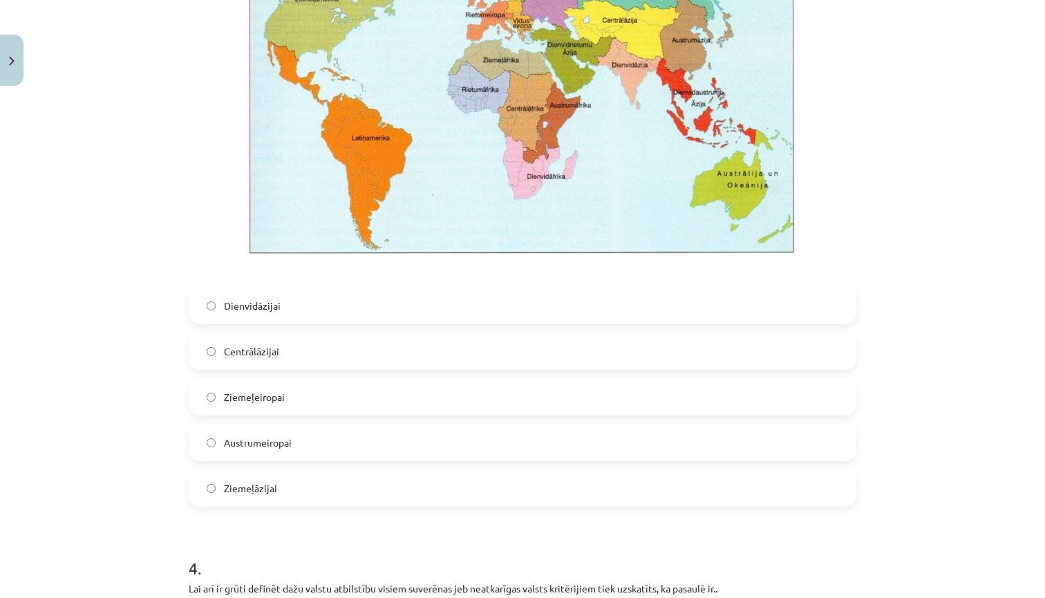
scroll to position [965, 0]
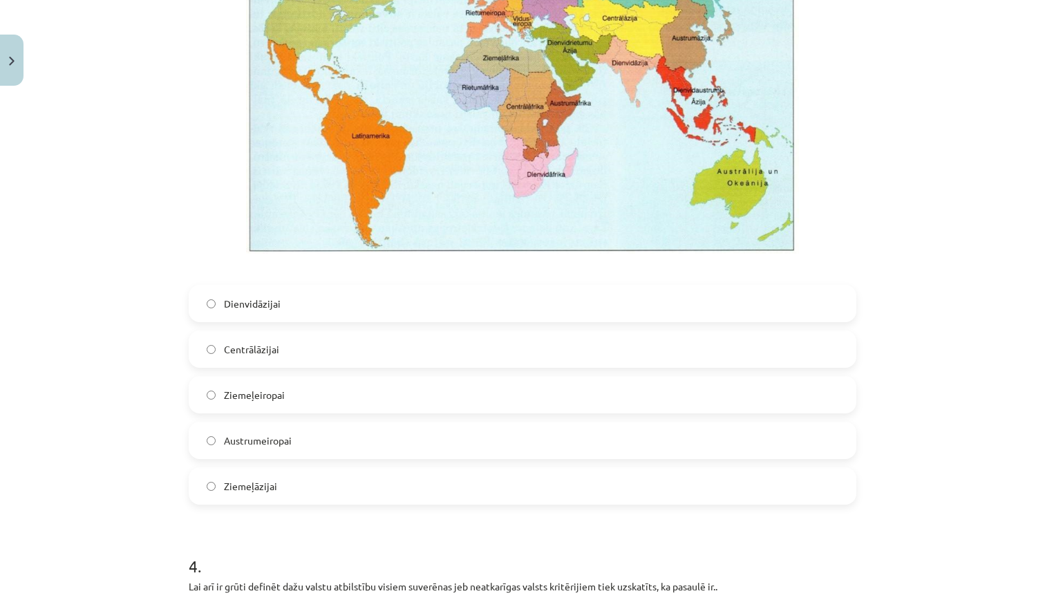
click at [256, 354] on span "Centrālāzijai" at bounding box center [251, 349] width 55 height 15
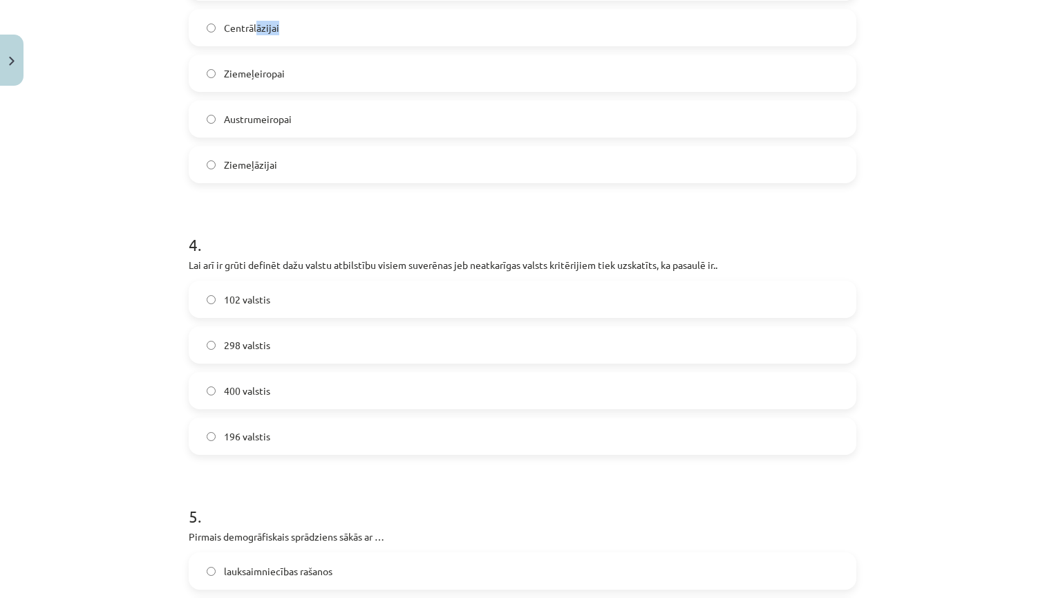
scroll to position [1287, 0]
drag, startPoint x: 180, startPoint y: 260, endPoint x: 234, endPoint y: 262, distance: 54.0
click at [234, 262] on div "Mācību tēma: Ģeogrāfijas i - 10. klases 1.ieskaites mācību materiāls #7 Noslēgu…" at bounding box center [522, 299] width 1045 height 598
drag, startPoint x: 202, startPoint y: 272, endPoint x: 176, endPoint y: 268, distance: 26.0
click at [202, 272] on div "4 . Lai arī ir grūti definēt dažu valstu atbilstību visiem suverēnas jeb neatka…" at bounding box center [523, 332] width 668 height 244
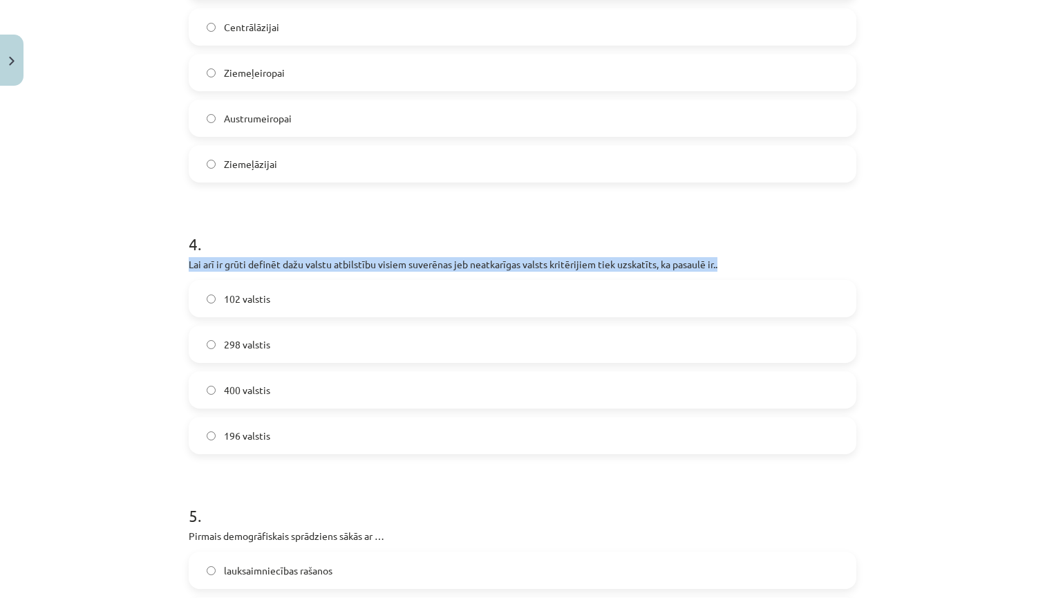
drag, startPoint x: 182, startPoint y: 264, endPoint x: 734, endPoint y: 266, distance: 552.4
click at [735, 266] on div "50 XP Saņemsi Grūts 62 pilda Apraksts Uzdevums Palīdzība 1 . Lielākā daļa pasau…" at bounding box center [522, 462] width 685 height 3315
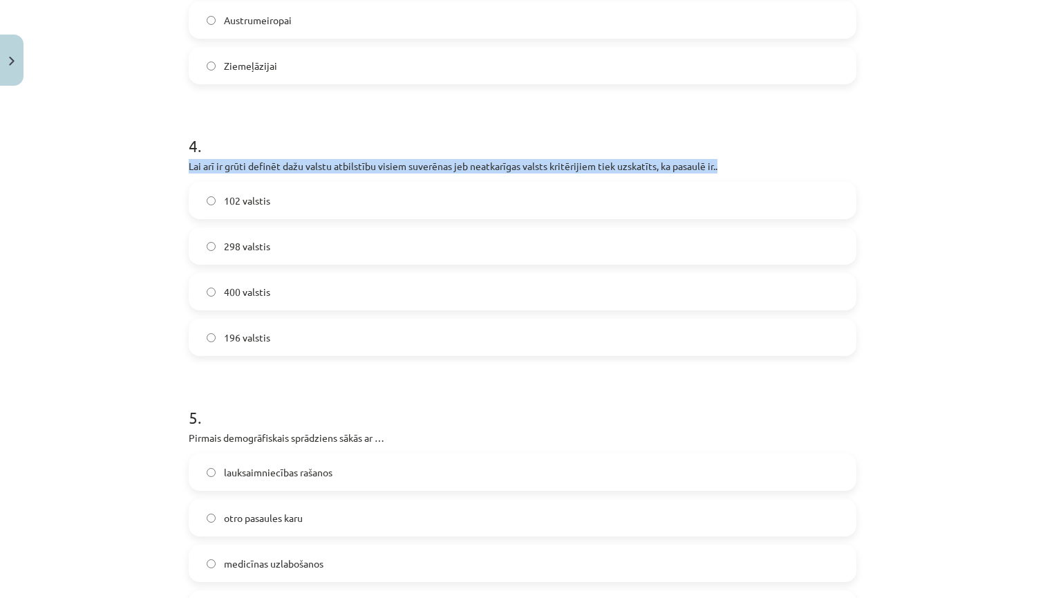
scroll to position [1387, 0]
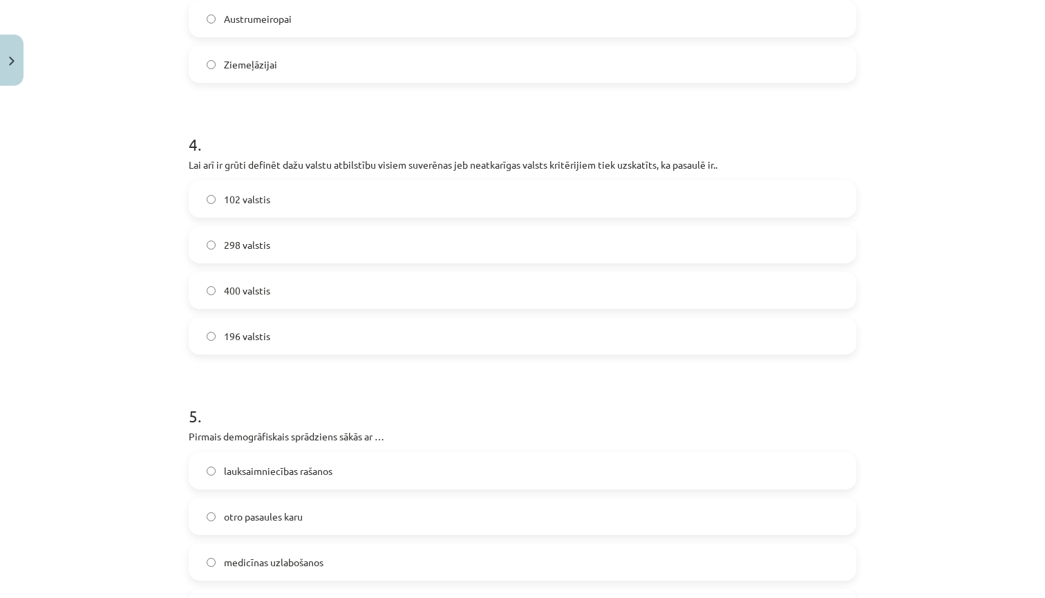
click at [354, 254] on label "298 valstis" at bounding box center [522, 244] width 665 height 35
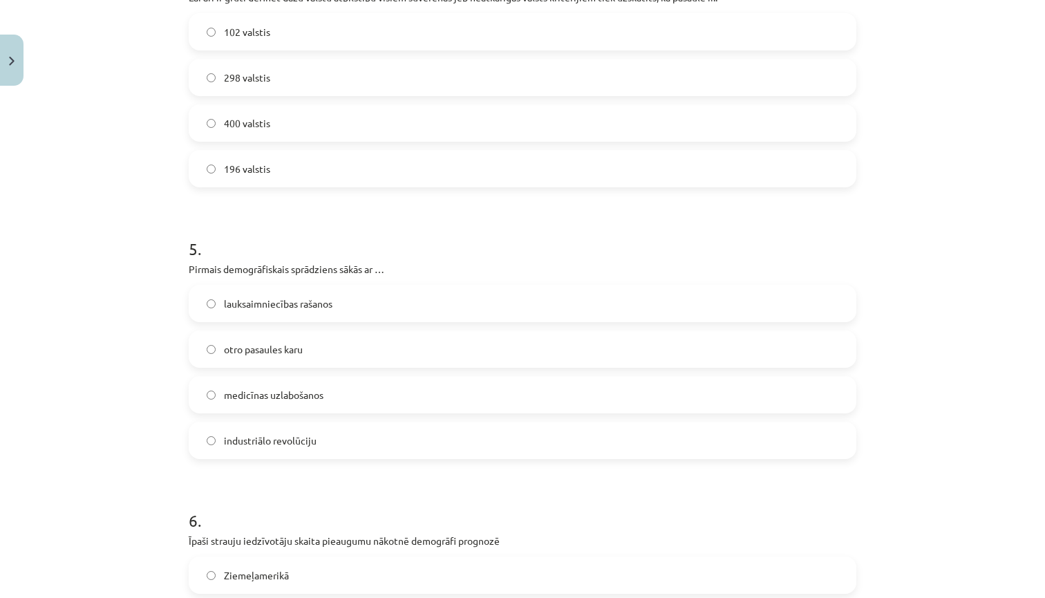
scroll to position [1561, 0]
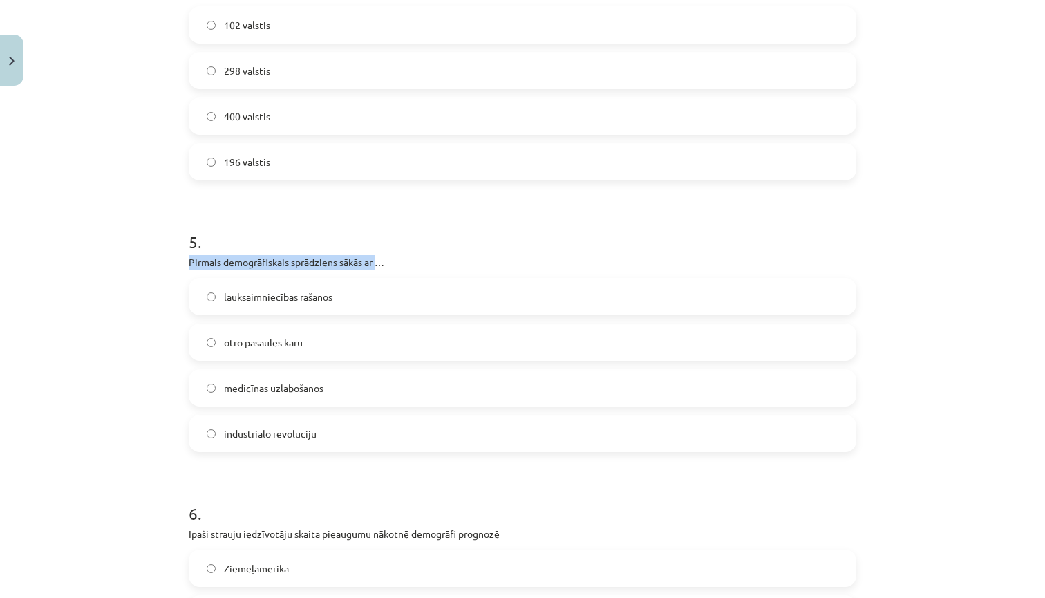
drag, startPoint x: 189, startPoint y: 261, endPoint x: 380, endPoint y: 264, distance: 191.5
click at [380, 264] on p "Pirmais demogrāfiskais sprādziens sākās ar …" at bounding box center [523, 262] width 668 height 15
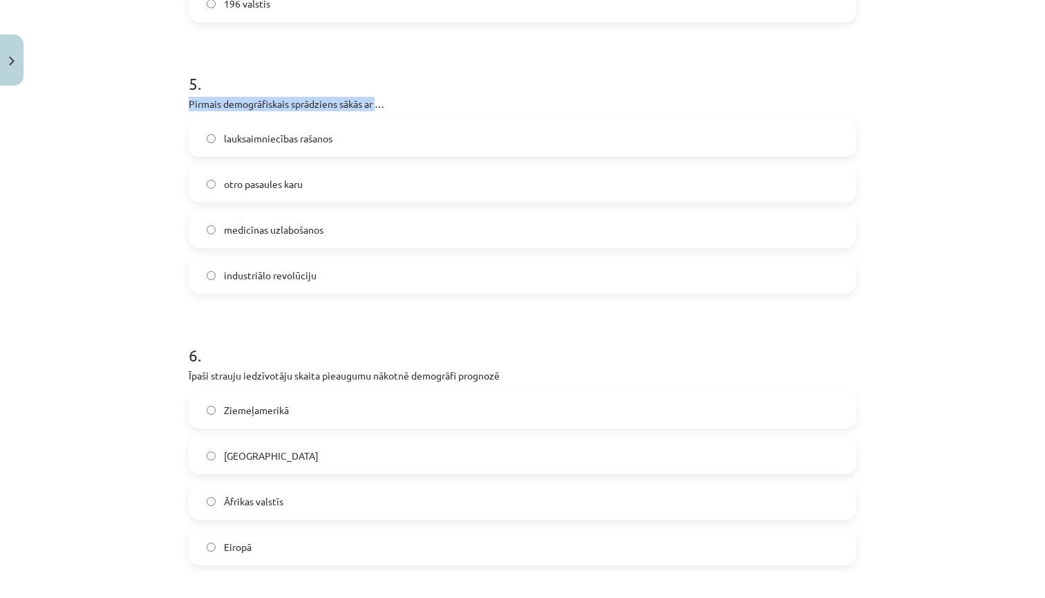
scroll to position [1723, 0]
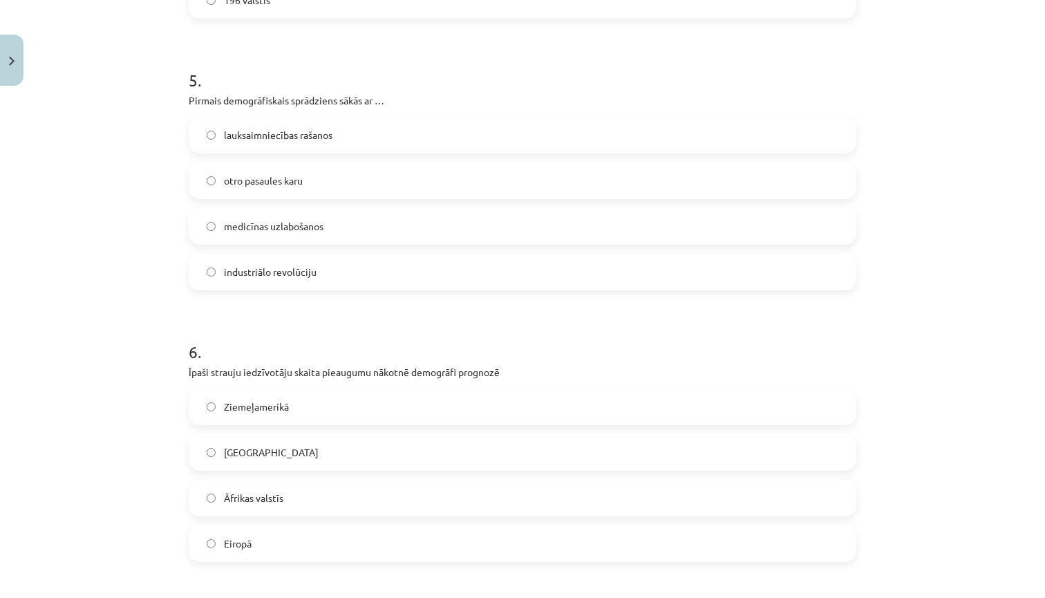
click at [249, 223] on span "medicīnas uzlabošanos" at bounding box center [274, 226] width 100 height 15
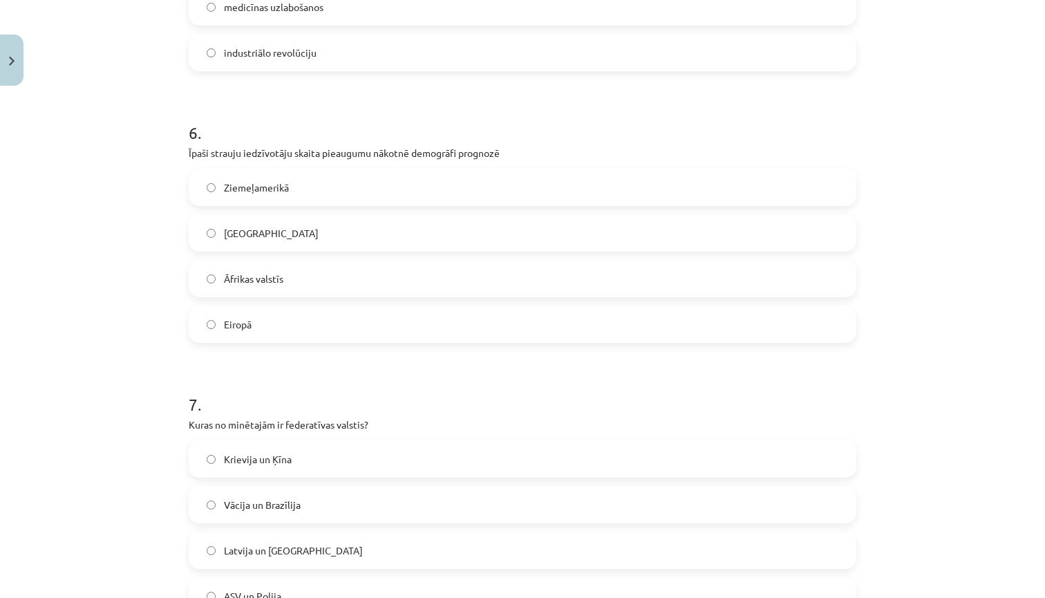
scroll to position [1944, 0]
drag, startPoint x: 185, startPoint y: 149, endPoint x: 508, endPoint y: 154, distance: 323.6
click at [292, 239] on label "[GEOGRAPHIC_DATA]" at bounding box center [522, 231] width 665 height 35
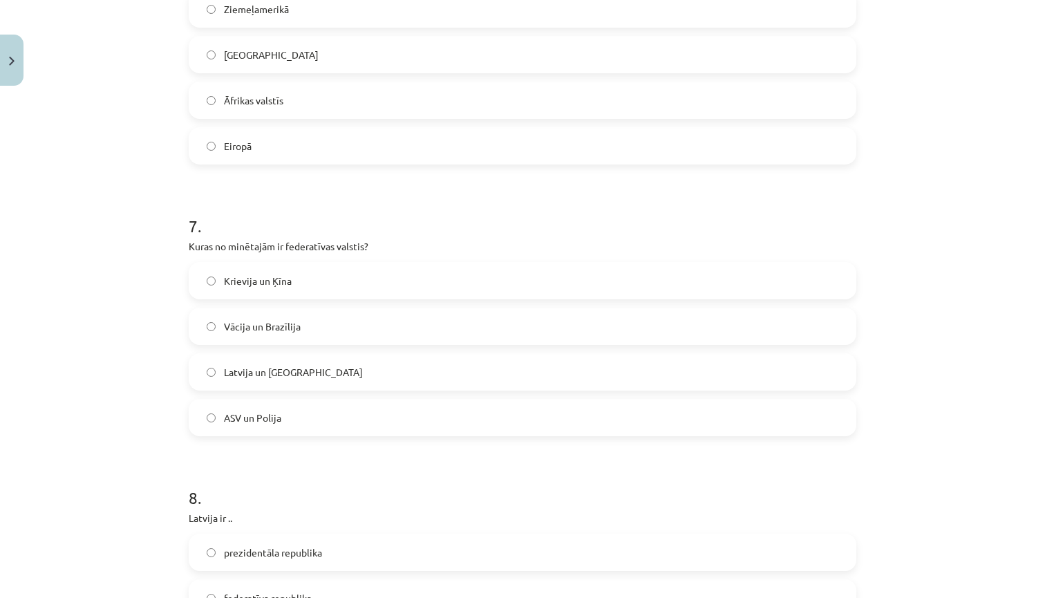
scroll to position [2125, 0]
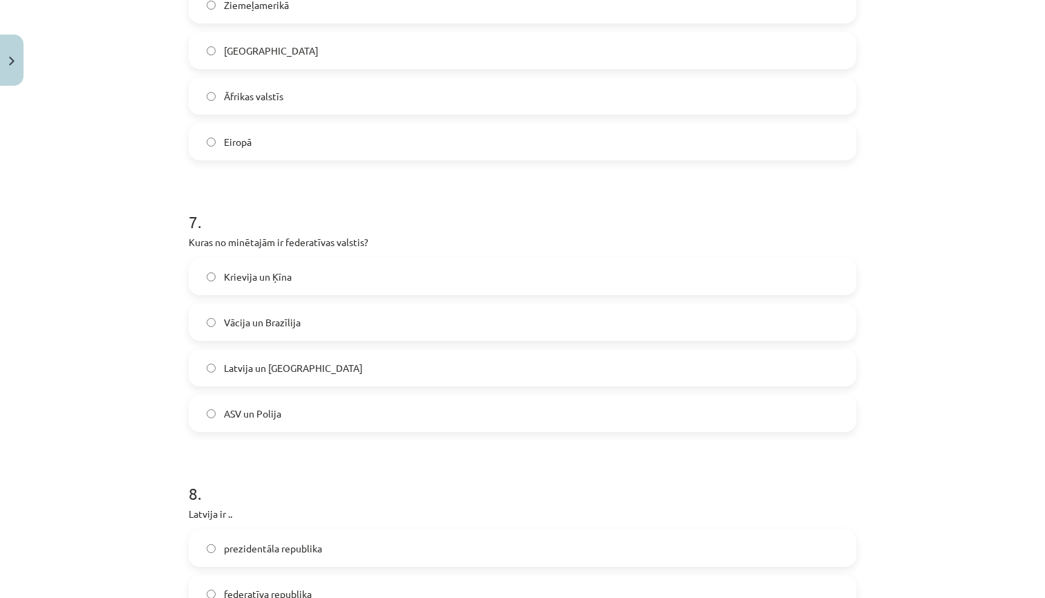
click at [287, 282] on span "Krievija un Ķīna" at bounding box center [258, 277] width 68 height 15
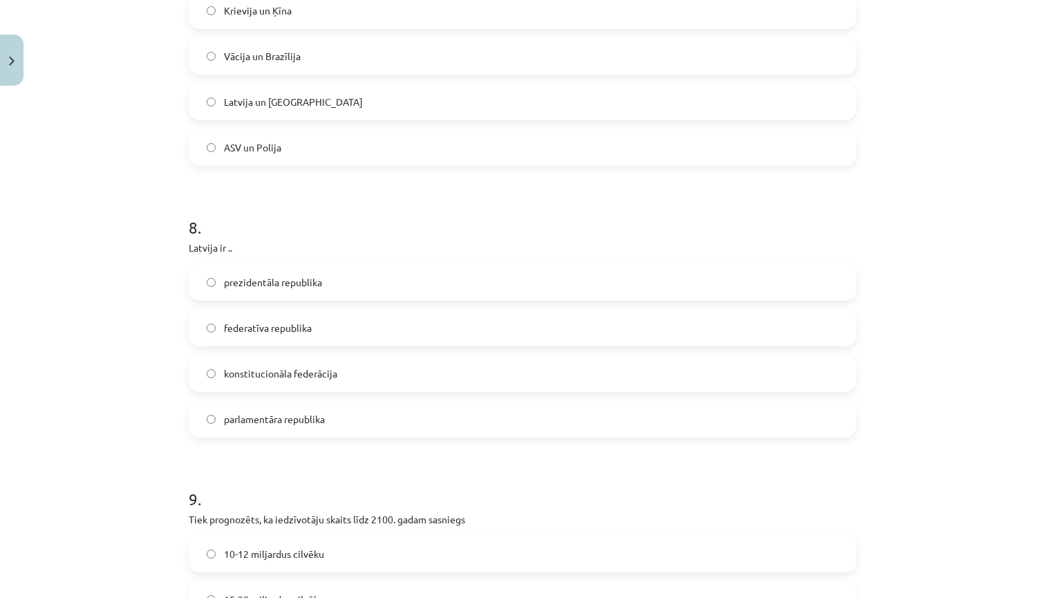
scroll to position [2394, 0]
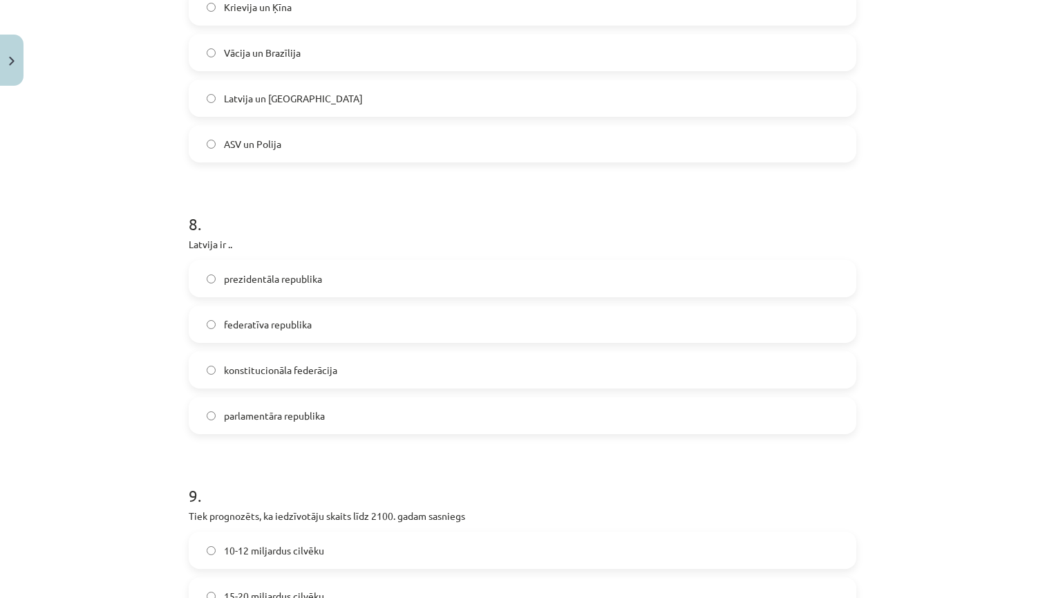
click at [238, 414] on span "parlamentāra republika" at bounding box center [274, 416] width 101 height 15
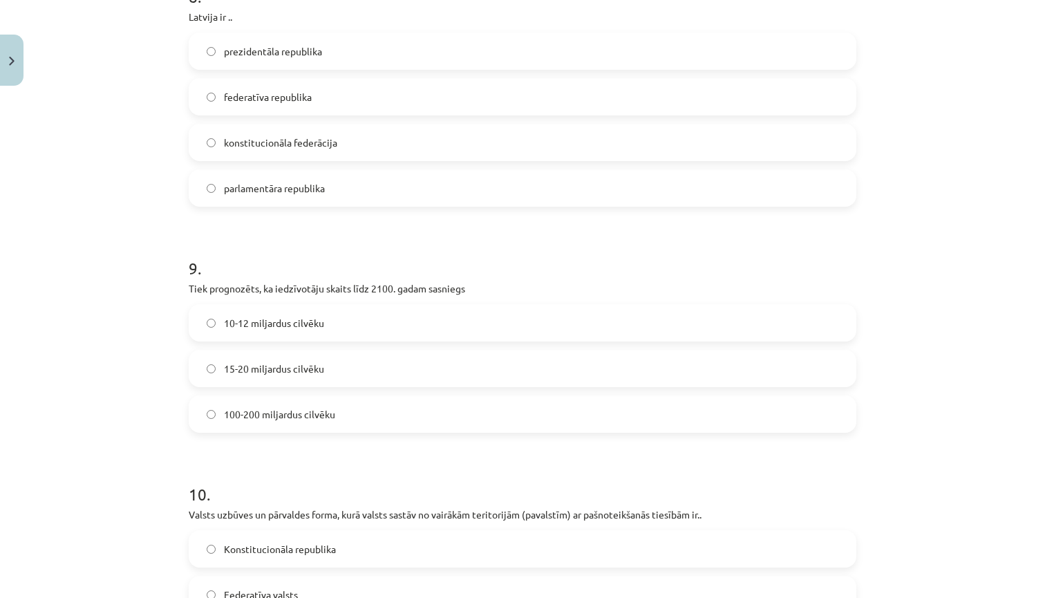
scroll to position [2626, 0]
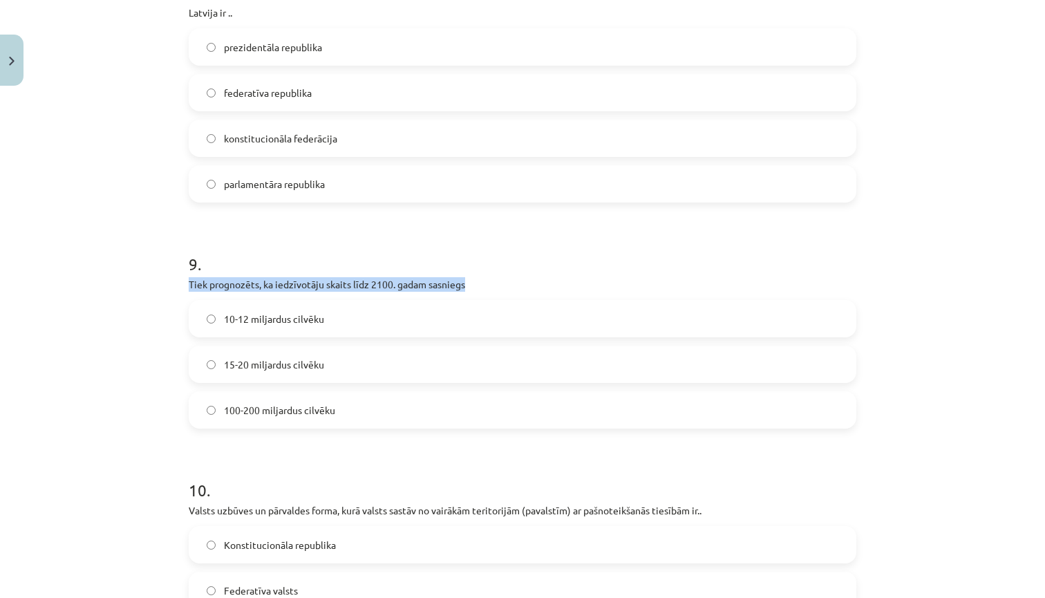
drag, startPoint x: 191, startPoint y: 285, endPoint x: 476, endPoint y: 283, distance: 285.6
click at [477, 285] on p "Tiek prognozēts, ka iedzīvotāju skaits līdz 2100. gadam sasniegs" at bounding box center [523, 284] width 668 height 15
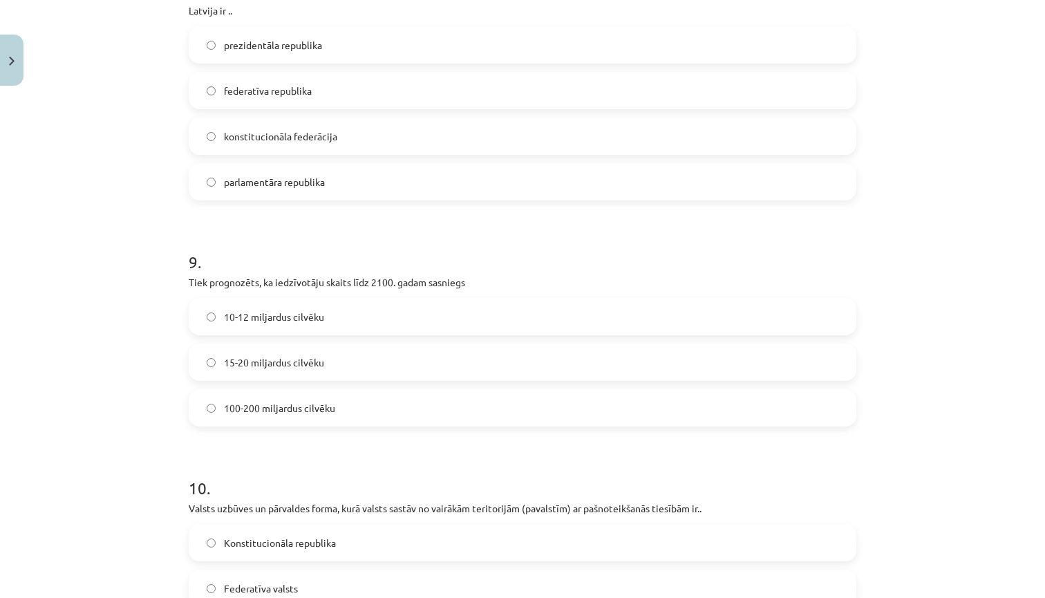
click at [287, 322] on span "10-12 miljardus cilvēku" at bounding box center [274, 317] width 100 height 15
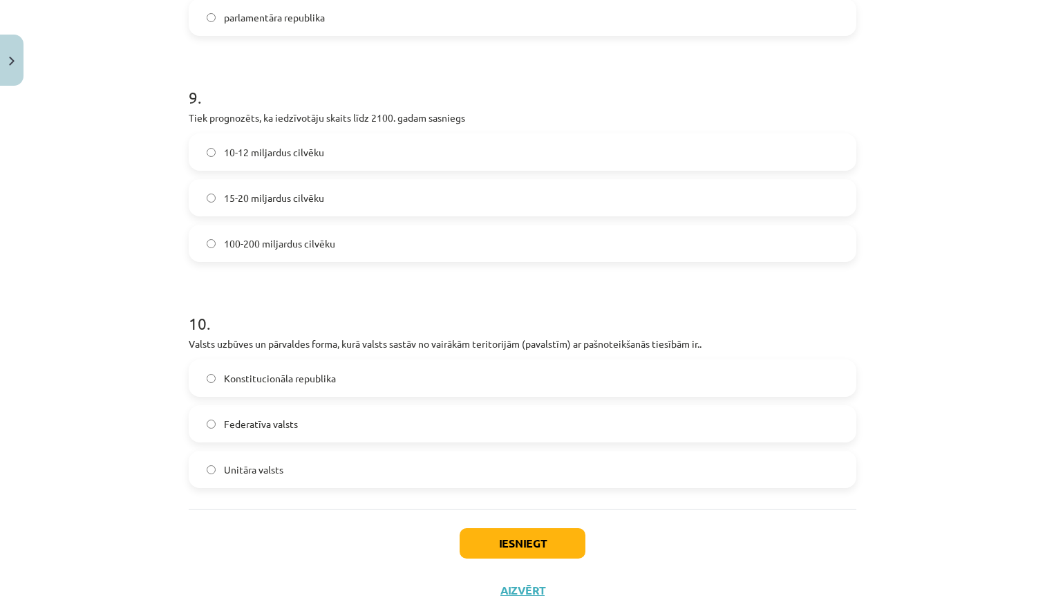
scroll to position [2794, 0]
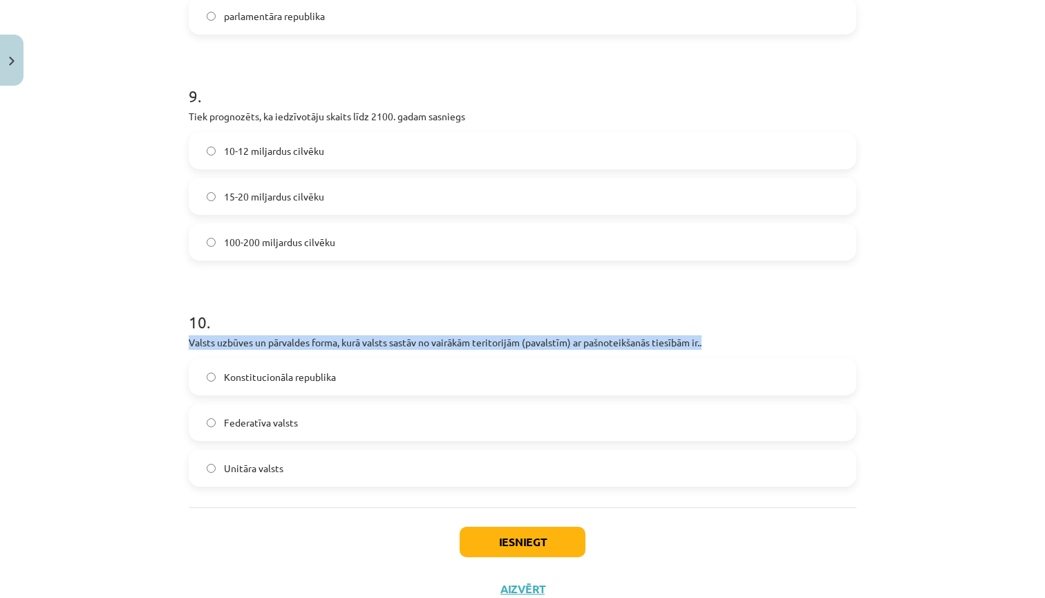
drag, startPoint x: 191, startPoint y: 343, endPoint x: 725, endPoint y: 346, distance: 534.5
click at [726, 345] on p "Valsts uzbūves un pārvaldes forma, kurā valsts sastāv no vairākām teritorijām (…" at bounding box center [523, 342] width 668 height 15
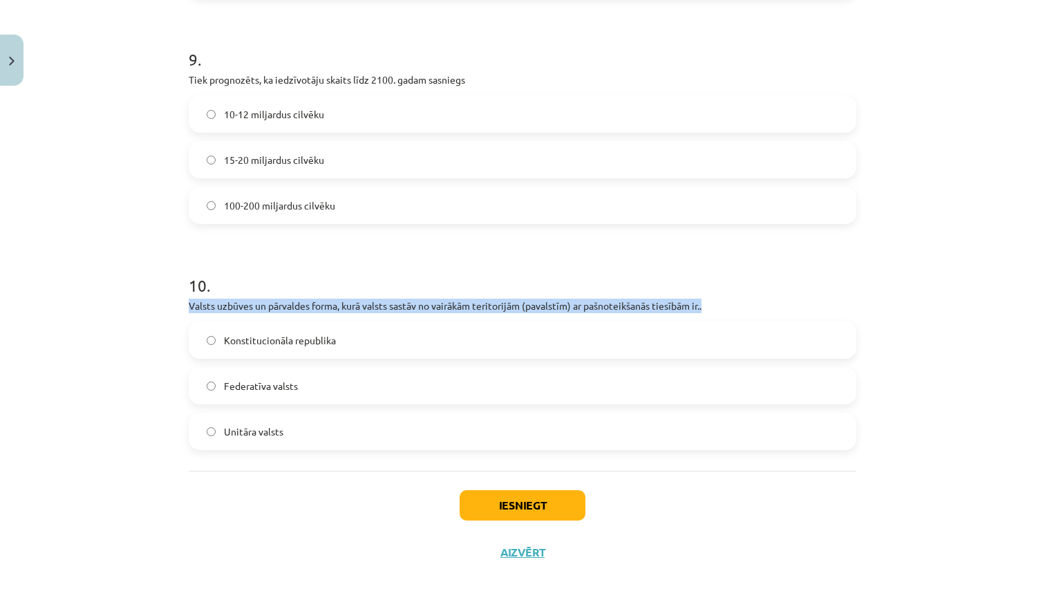
scroll to position [2836, 0]
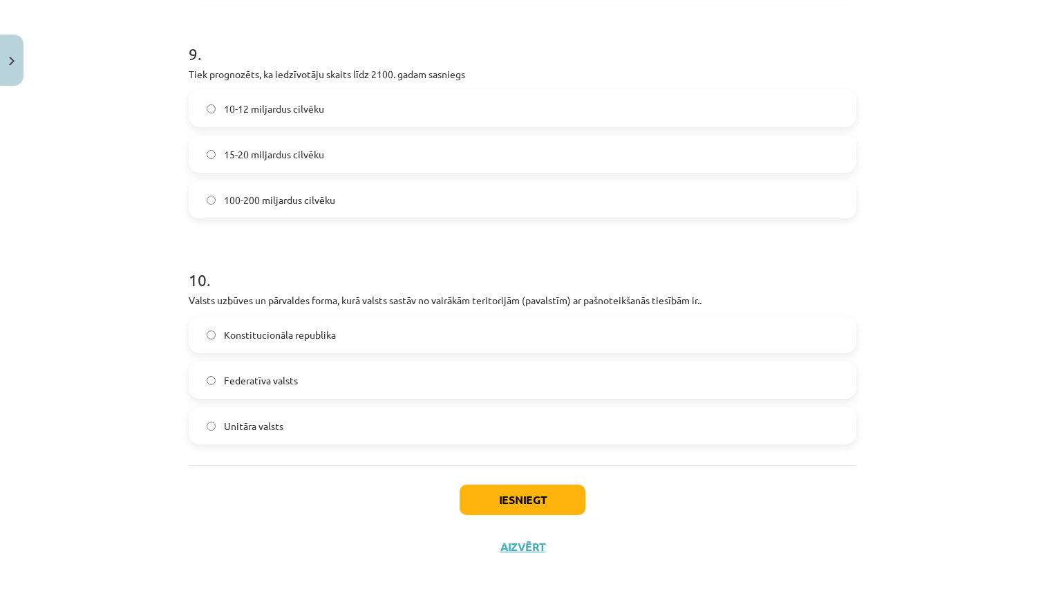
click at [277, 379] on span "Federatīva valsts" at bounding box center [261, 380] width 74 height 15
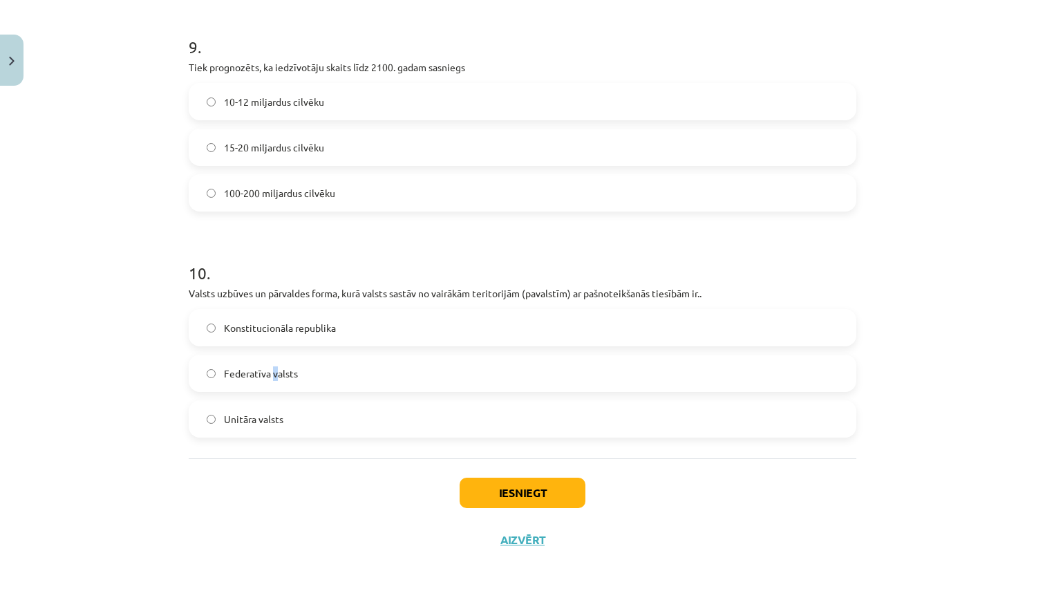
scroll to position [2845, 0]
click at [511, 491] on button "Iesniegt" at bounding box center [523, 493] width 126 height 30
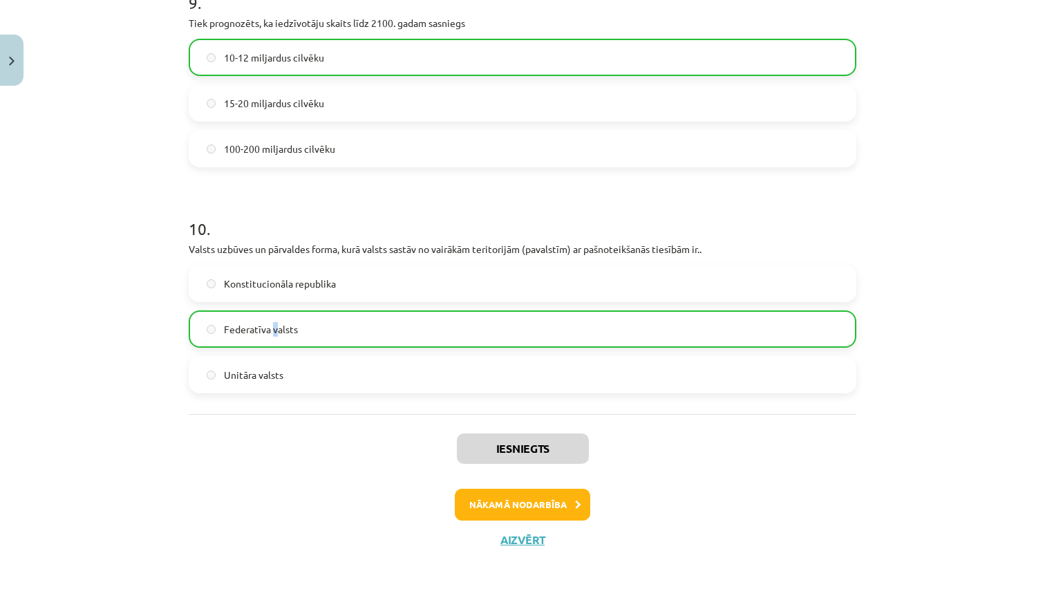
scroll to position [2889, 0]
click at [514, 541] on button "Aizvērt" at bounding box center [522, 540] width 53 height 14
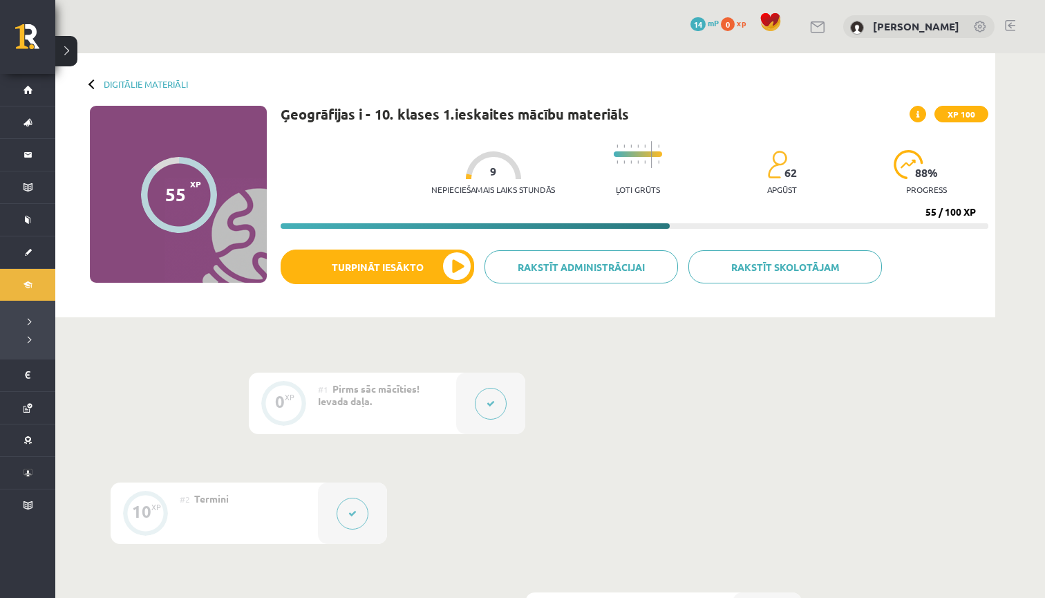
scroll to position [0, 0]
click at [451, 268] on button "Turpināt iesākto" at bounding box center [378, 267] width 194 height 35
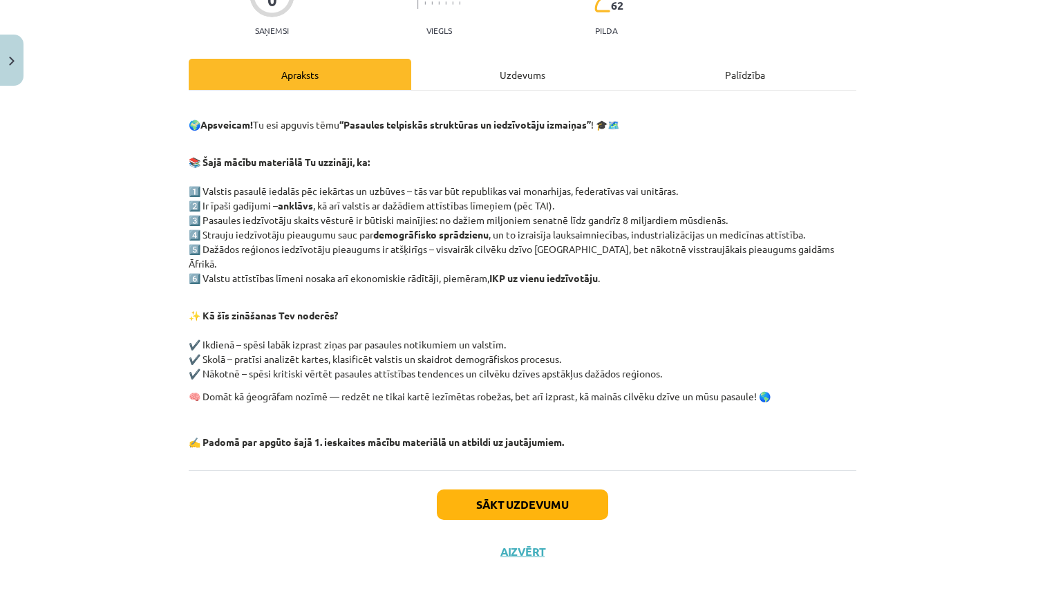
scroll to position [144, 0]
click at [508, 490] on button "Sākt uzdevumu" at bounding box center [522, 505] width 171 height 30
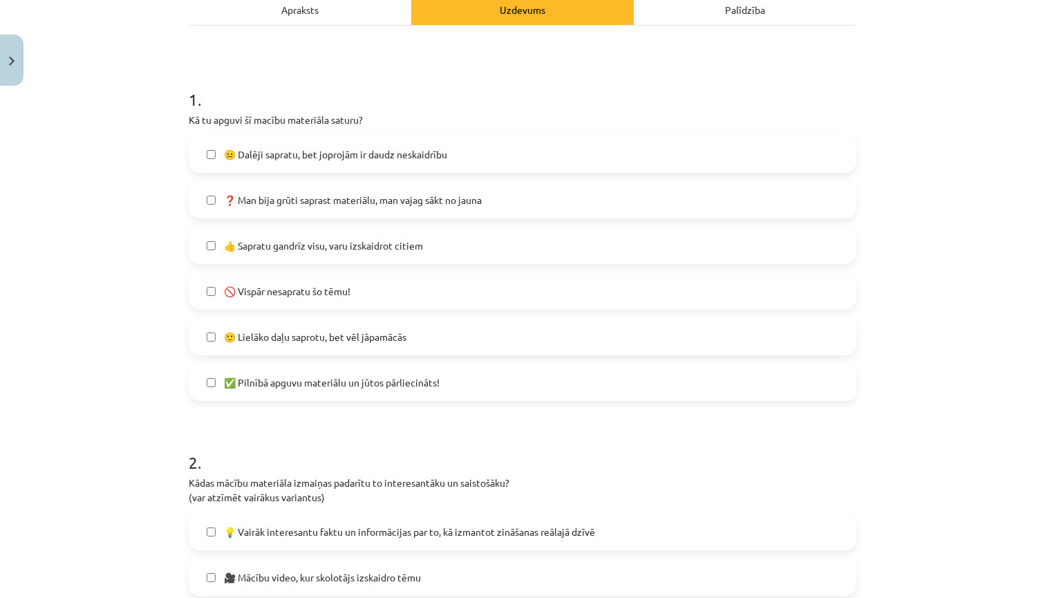
scroll to position [211, 0]
click at [414, 158] on span "😐 Dalēji sapratu, bet joprojām ir daudz neskaidrību" at bounding box center [335, 153] width 223 height 15
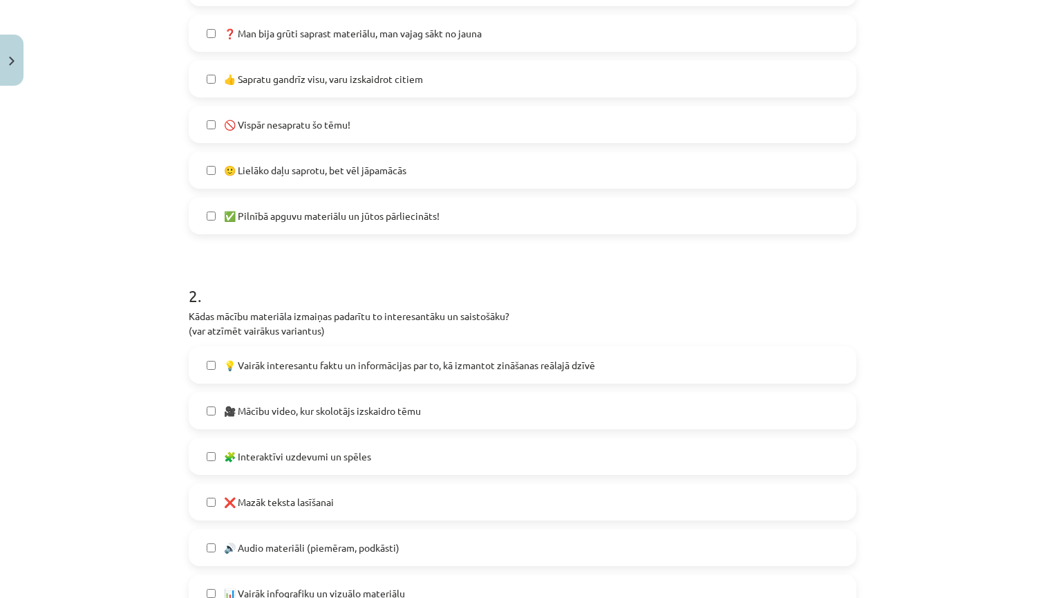
scroll to position [378, 0]
drag, startPoint x: 187, startPoint y: 311, endPoint x: 342, endPoint y: 333, distance: 157.0
click at [342, 333] on div "0 XP Saņemsi Viegls 62 pilda Apraksts Uzdevums Palīdzība 1 . Kā tu apguvi šī ma…" at bounding box center [522, 460] width 685 height 1493
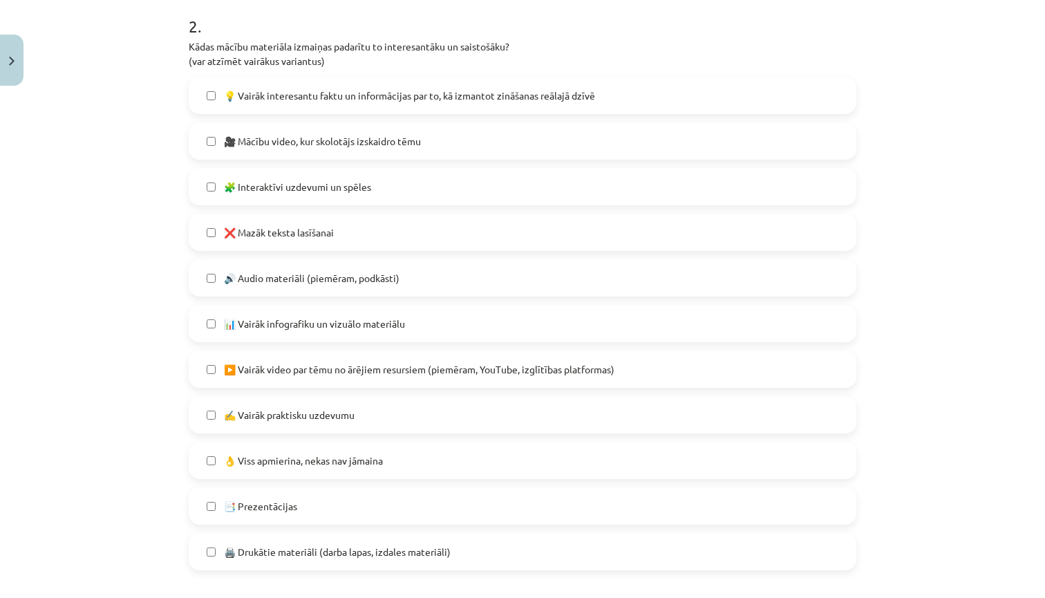
scroll to position [649, 0]
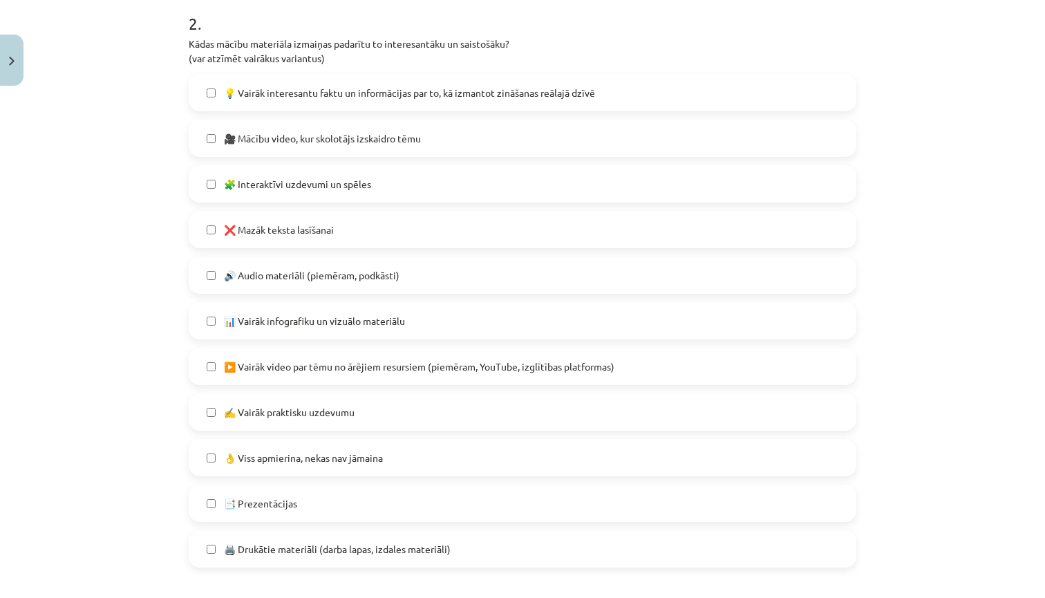
click at [308, 454] on span "👌 Viss apmierina, nekas nav jāmaina" at bounding box center [303, 458] width 159 height 15
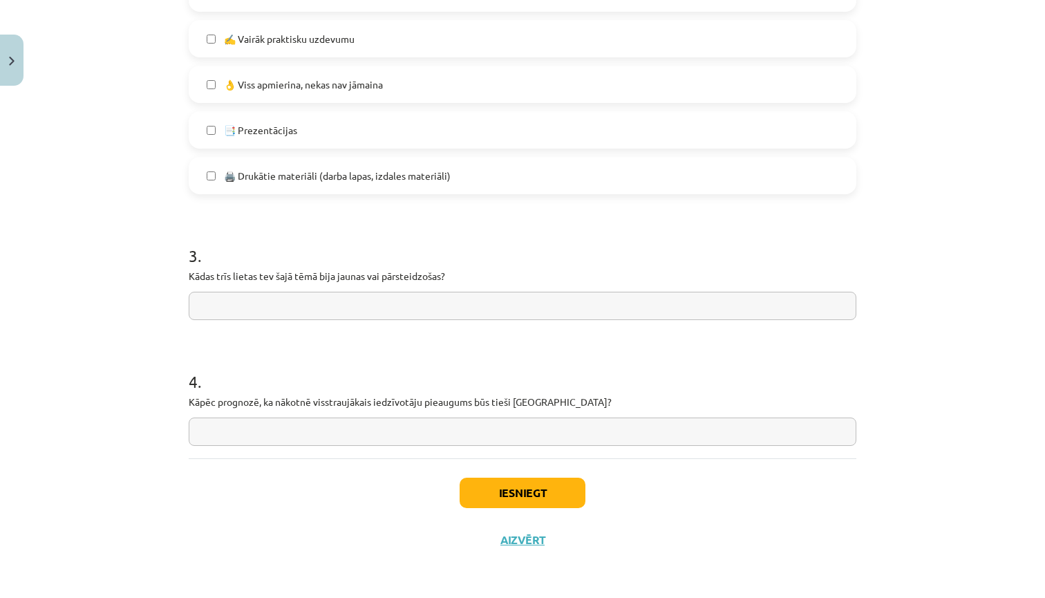
scroll to position [1024, 0]
drag, startPoint x: 543, startPoint y: 400, endPoint x: 187, endPoint y: 395, distance: 355.4
click at [532, 488] on button "Iesniegt" at bounding box center [523, 493] width 126 height 30
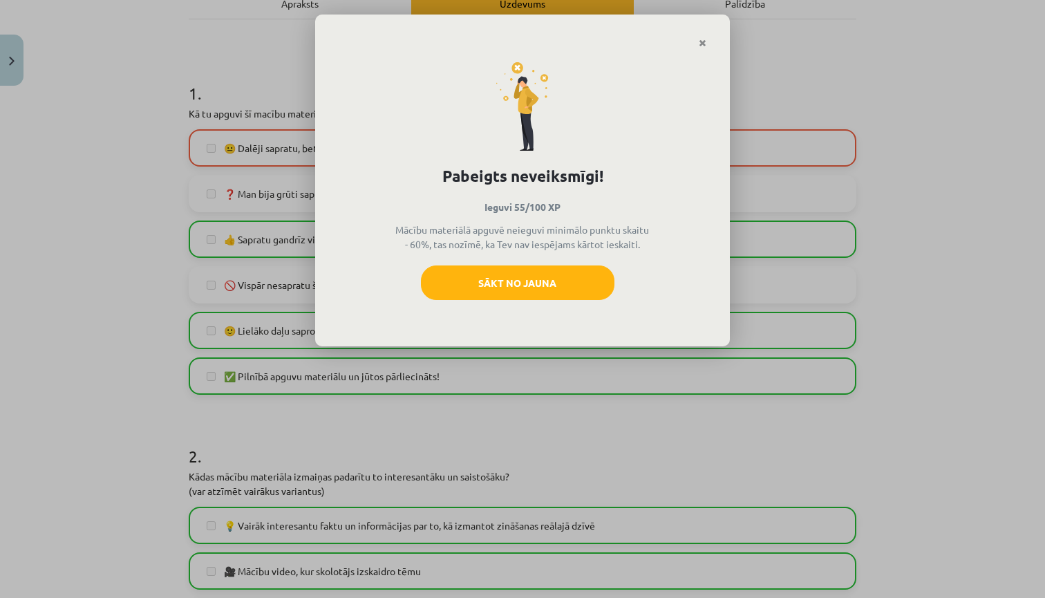
scroll to position [212, 0]
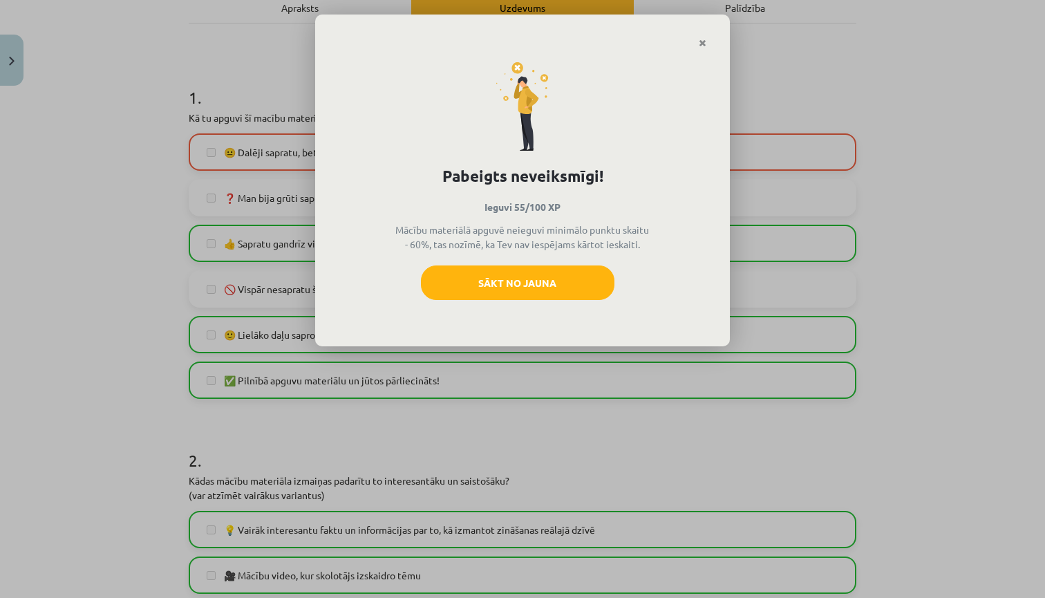
click at [700, 42] on icon "Close" at bounding box center [703, 44] width 8 height 10
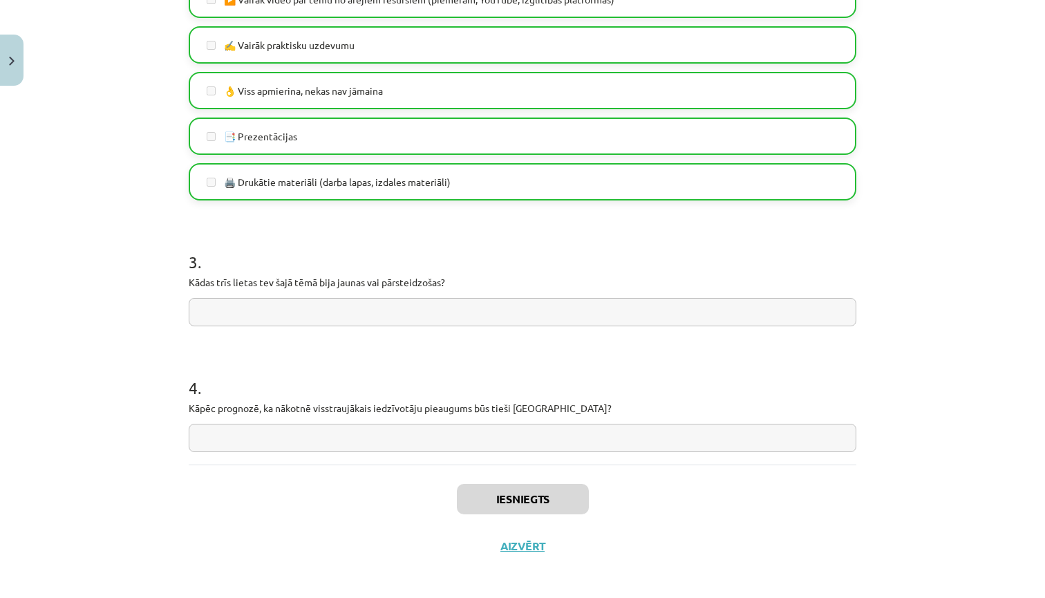
scroll to position [1017, 0]
drag, startPoint x: 462, startPoint y: 278, endPoint x: 312, endPoint y: 286, distance: 150.2
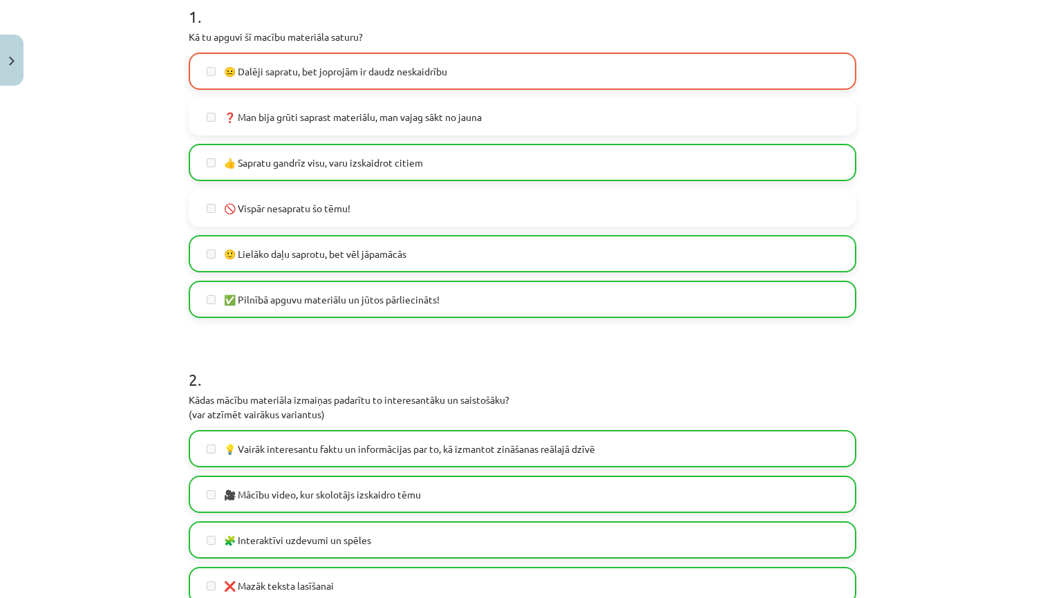
scroll to position [291, 0]
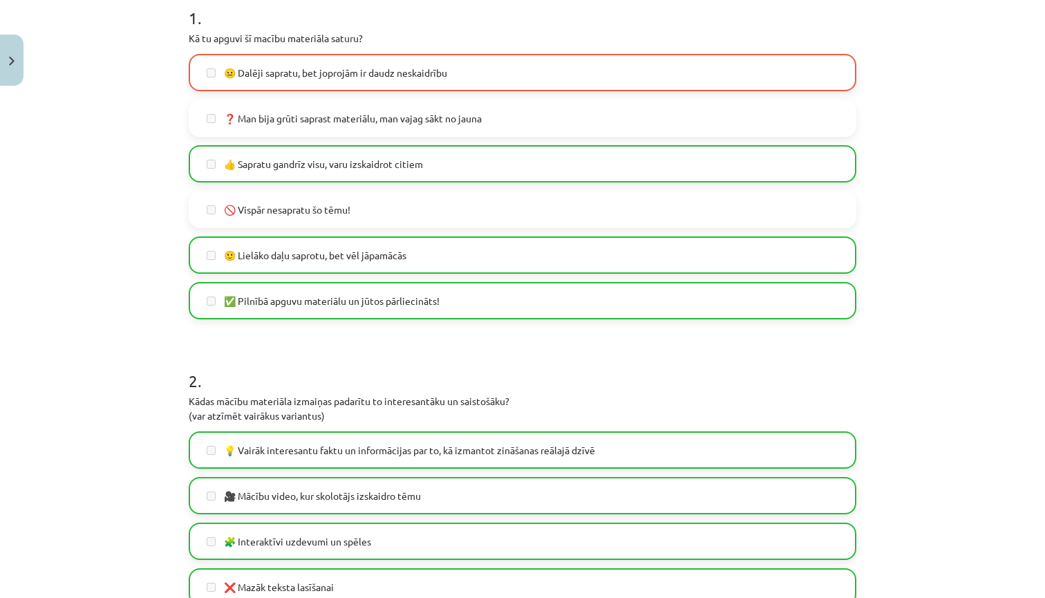
click at [379, 128] on label "❓ Man bija grūti saprast materiālu, man vajag sākt no jauna" at bounding box center [522, 118] width 665 height 35
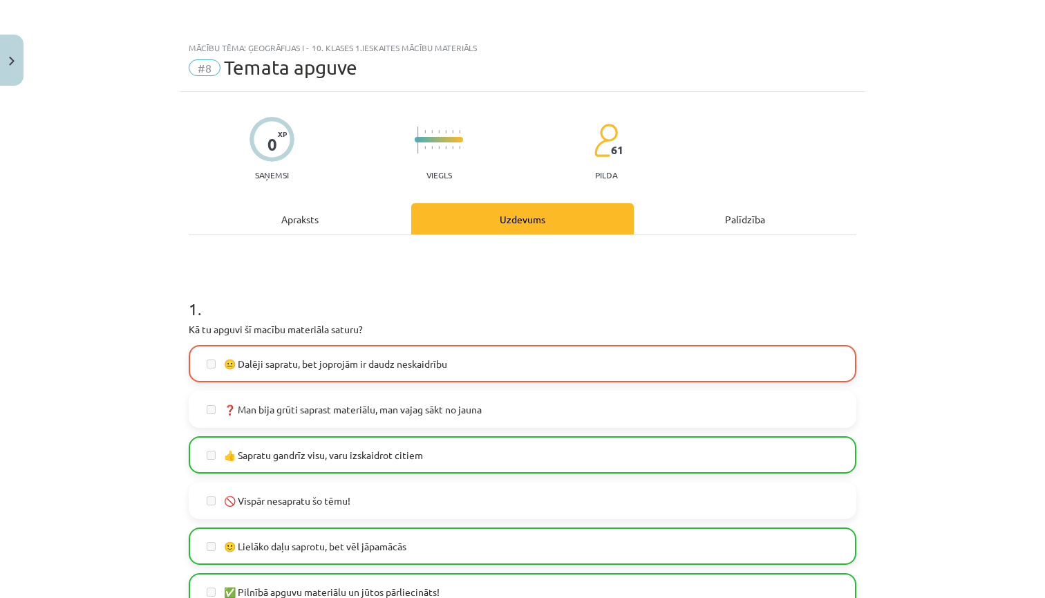
scroll to position [0, 0]
click at [325, 223] on div "Apraksts" at bounding box center [300, 218] width 223 height 31
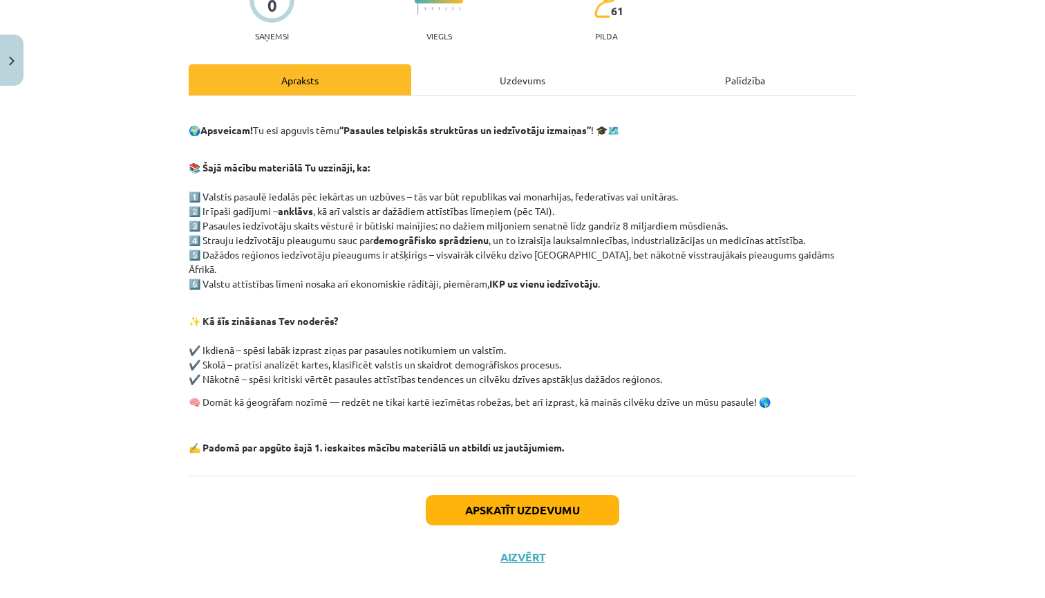
scroll to position [140, 0]
click at [476, 495] on button "Apskatīt uzdevumu" at bounding box center [523, 509] width 194 height 30
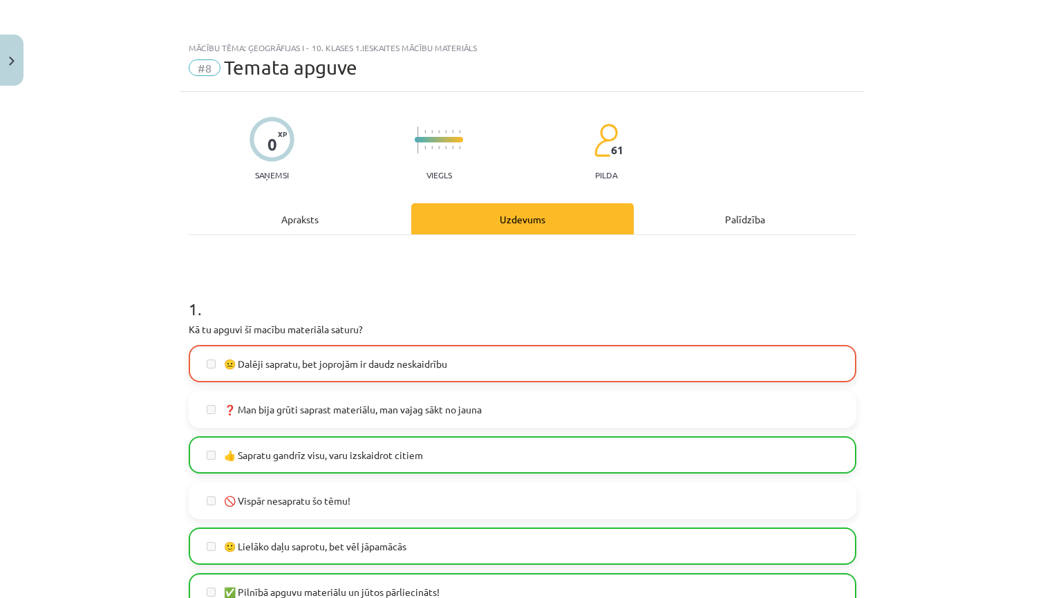
scroll to position [0, 0]
click at [314, 220] on div "Apraksts" at bounding box center [300, 218] width 223 height 31
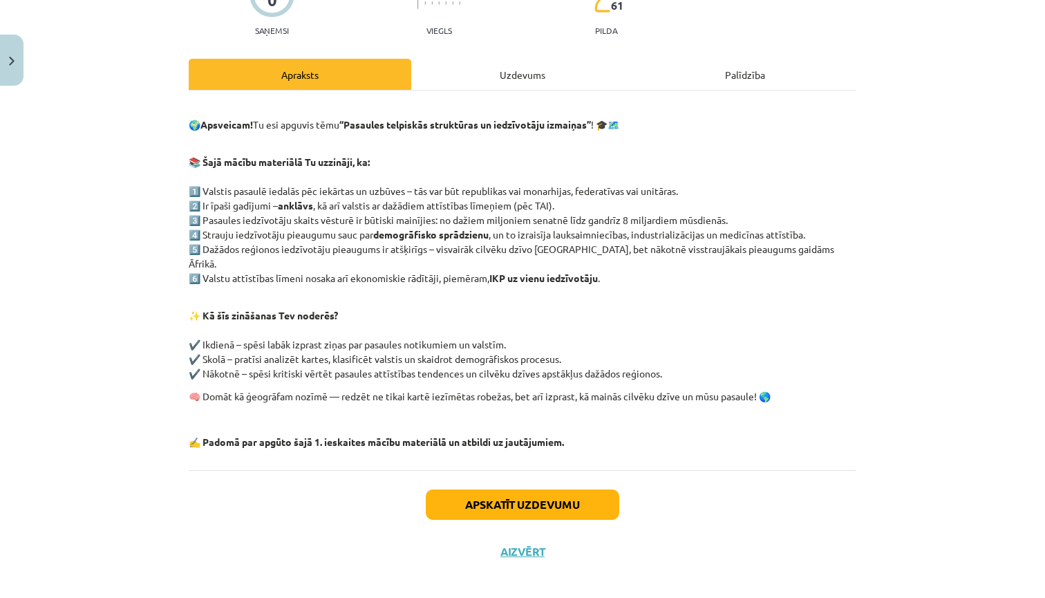
scroll to position [144, 0]
click at [525, 546] on button "Aizvērt" at bounding box center [522, 553] width 53 height 14
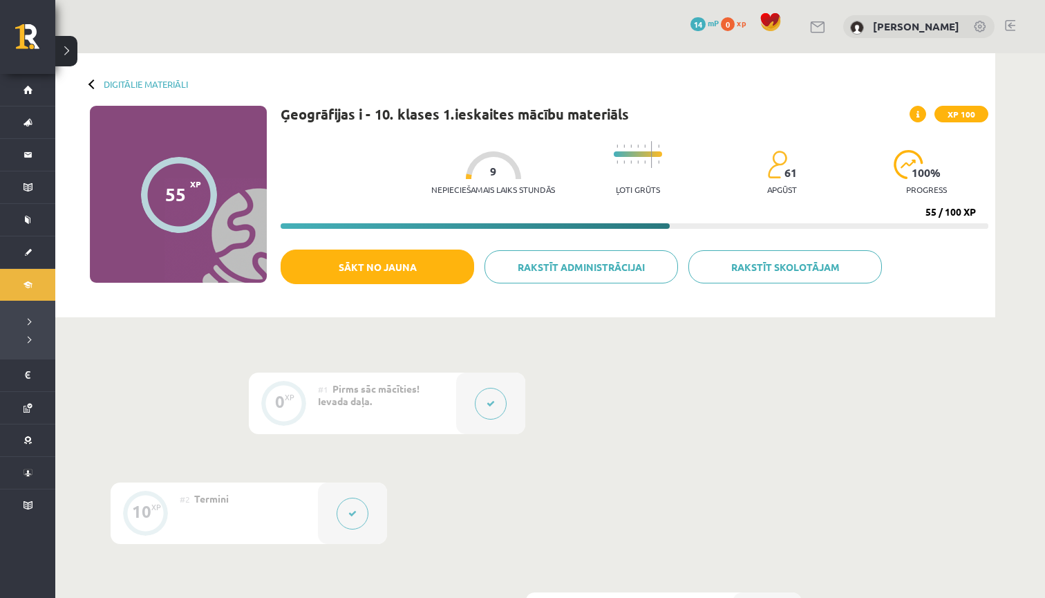
scroll to position [0, 0]
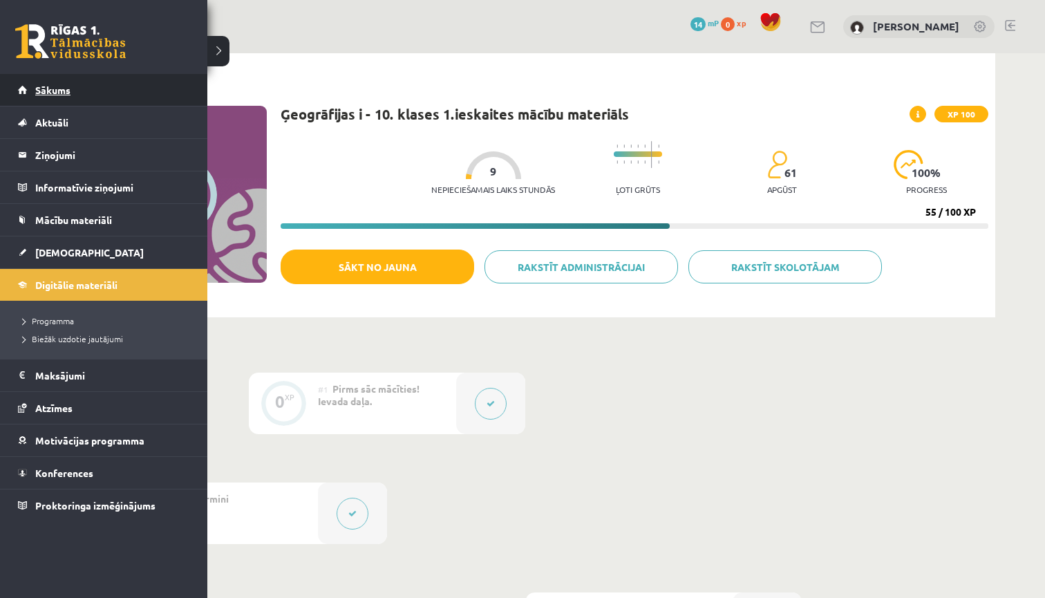
click at [45, 96] on link "Sākums" at bounding box center [104, 90] width 172 height 32
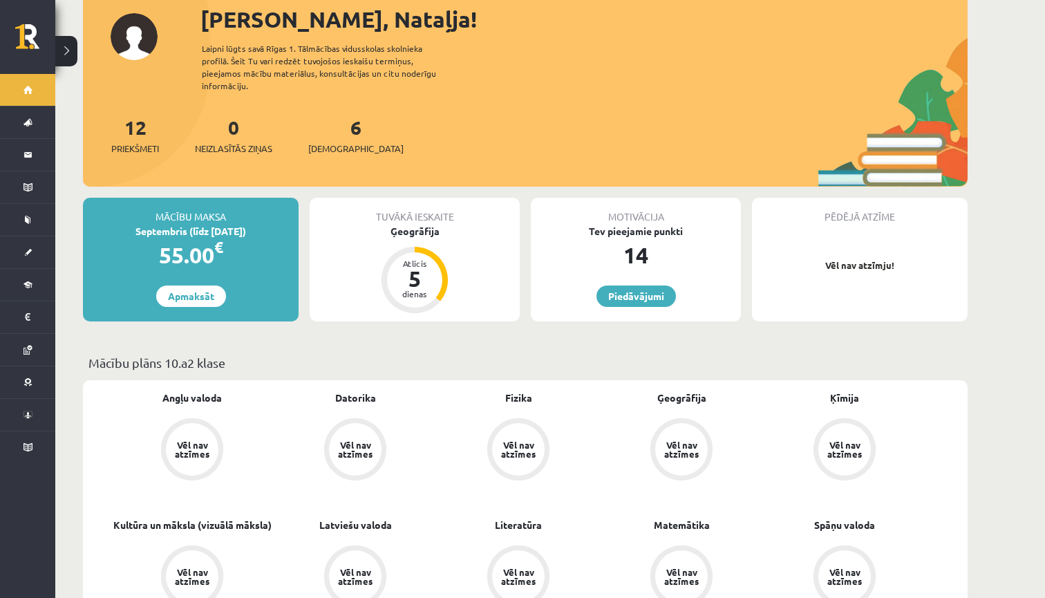
scroll to position [106, 0]
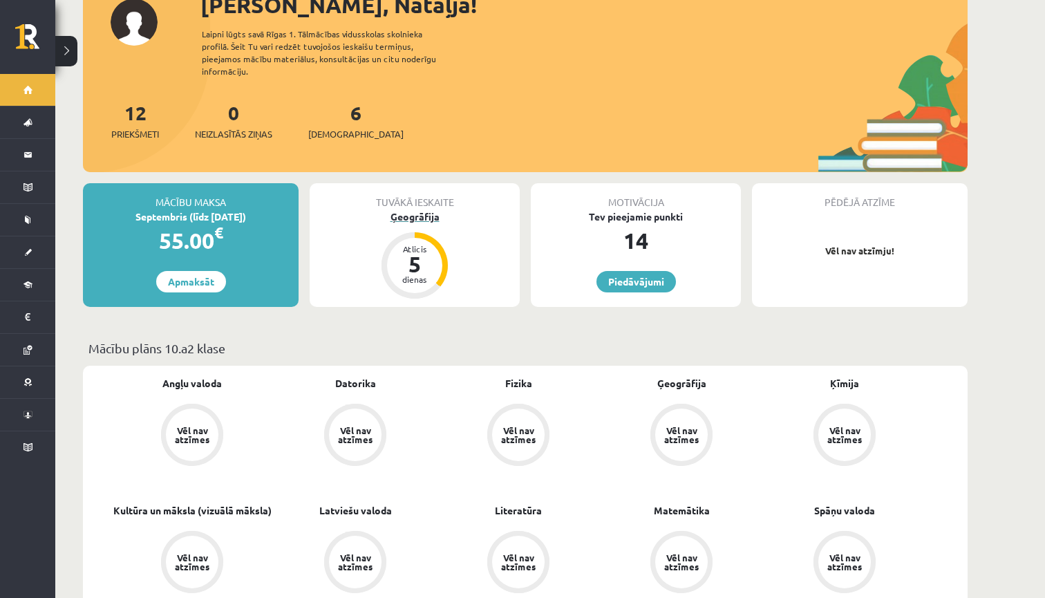
click at [418, 256] on div "5" at bounding box center [414, 264] width 41 height 22
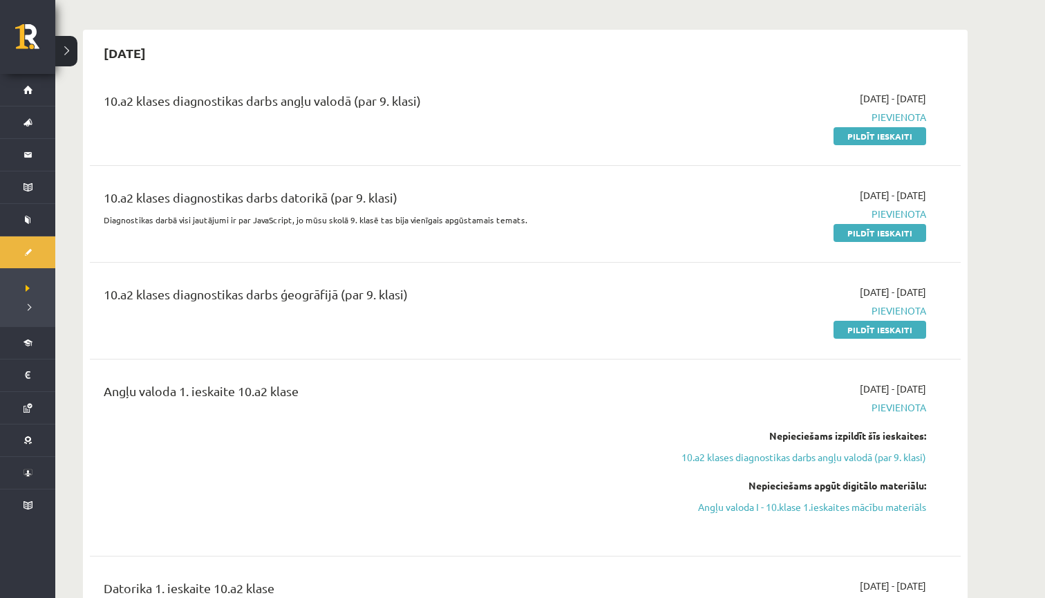
scroll to position [76, 0]
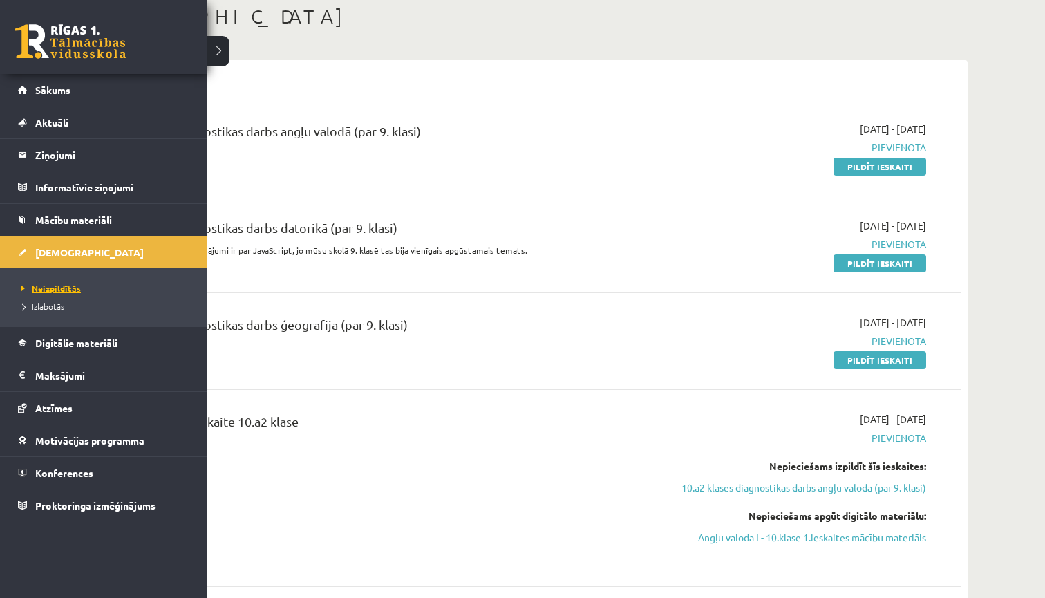
click at [77, 292] on link "Neizpildītās" at bounding box center [105, 288] width 176 height 12
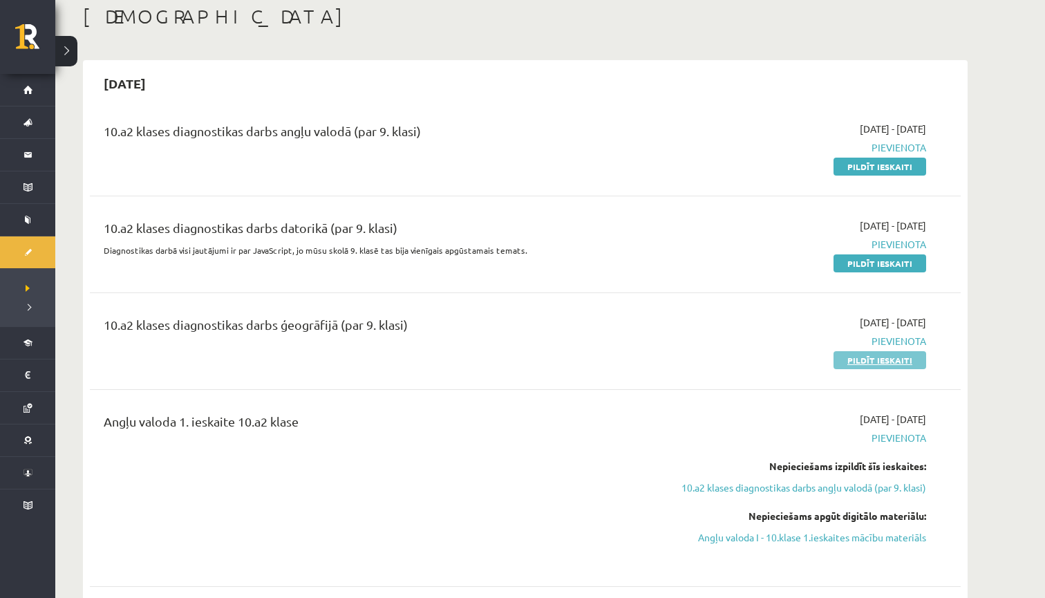
click at [888, 362] on link "Pildīt ieskaiti" at bounding box center [880, 360] width 93 height 18
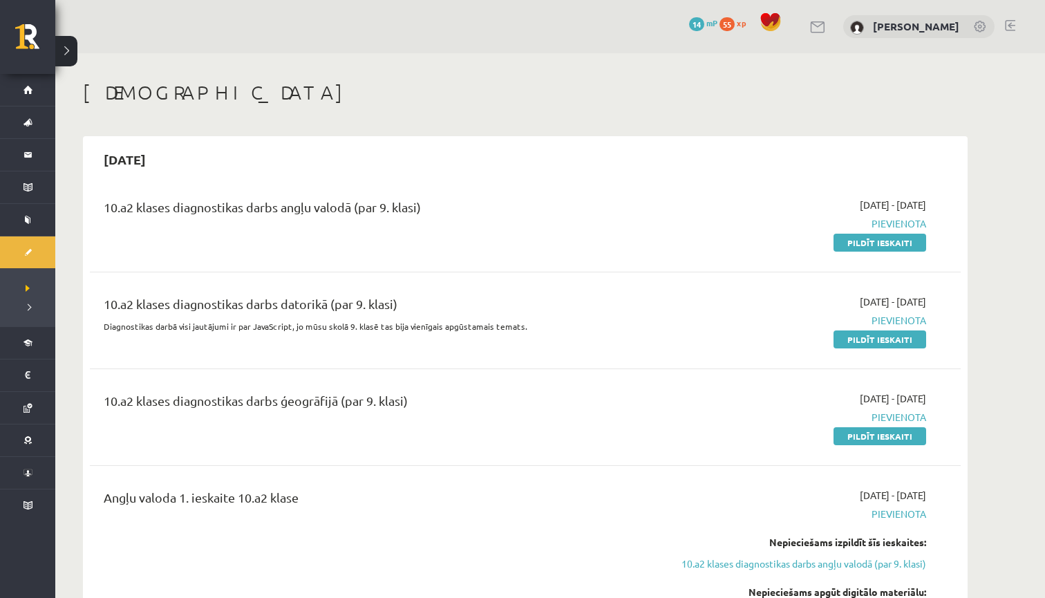
scroll to position [0, 0]
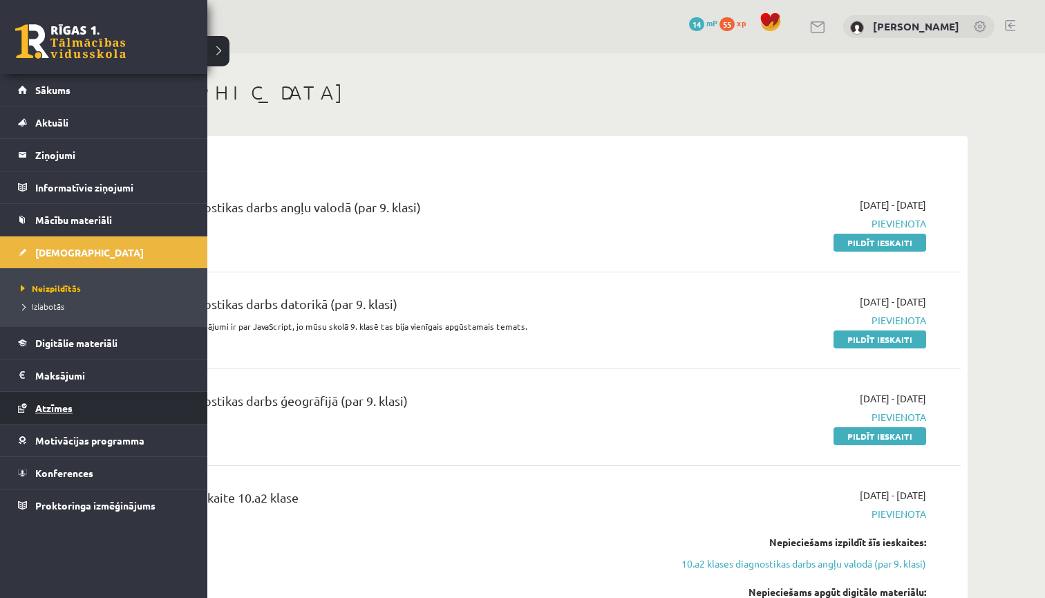
click at [55, 411] on span "Atzīmes" at bounding box center [53, 408] width 37 height 12
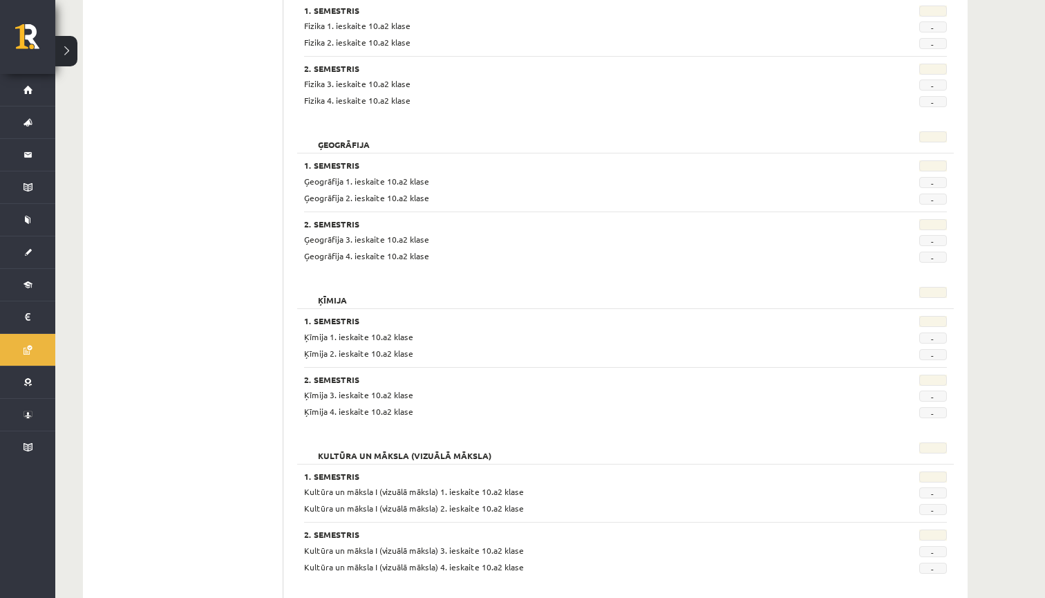
scroll to position [548, 0]
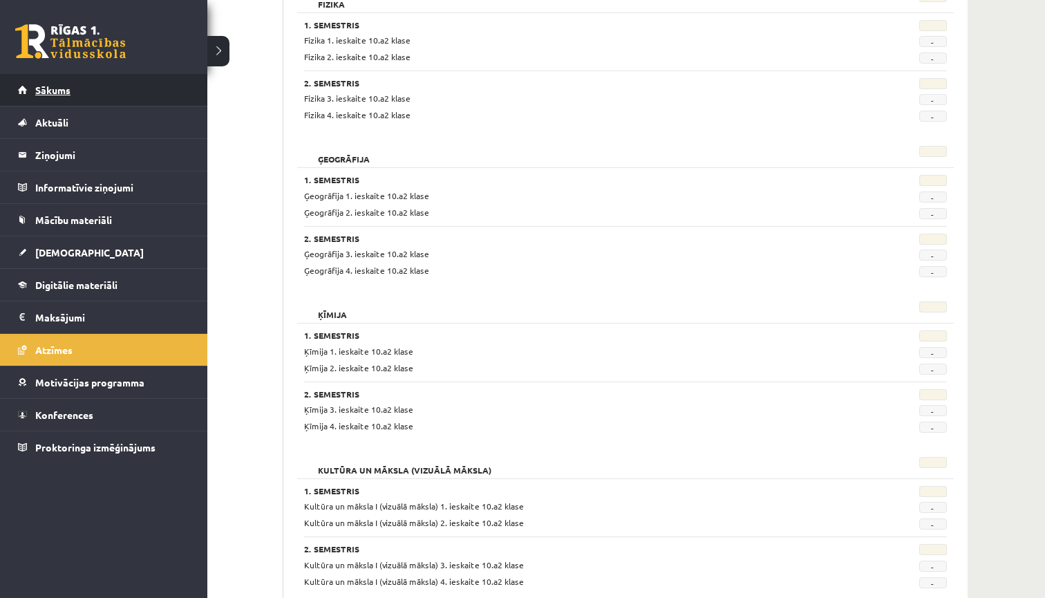
click at [85, 99] on link "Sākums" at bounding box center [104, 90] width 172 height 32
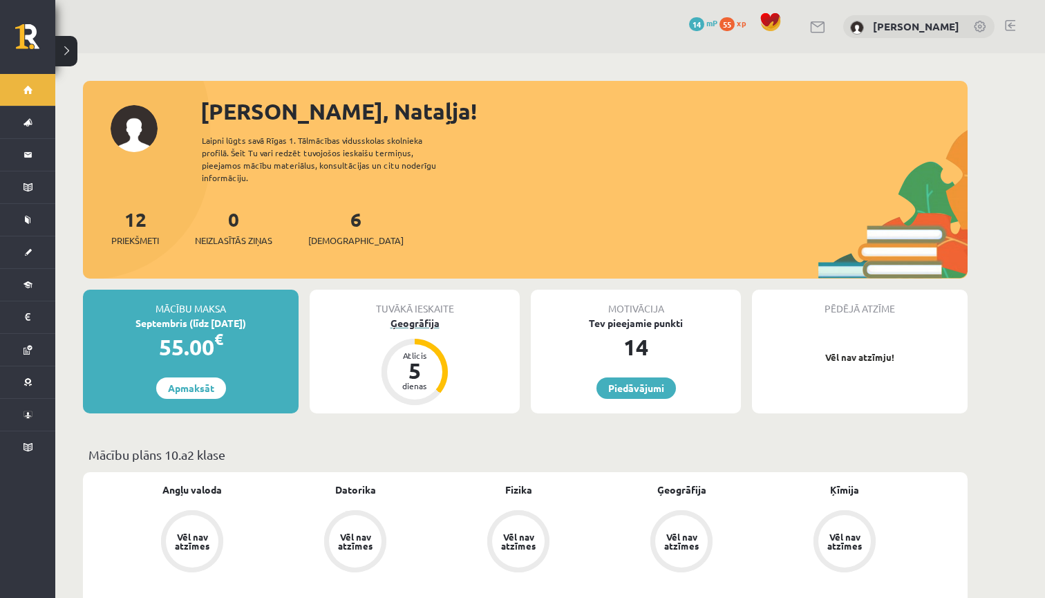
click at [426, 361] on div "5" at bounding box center [414, 371] width 41 height 22
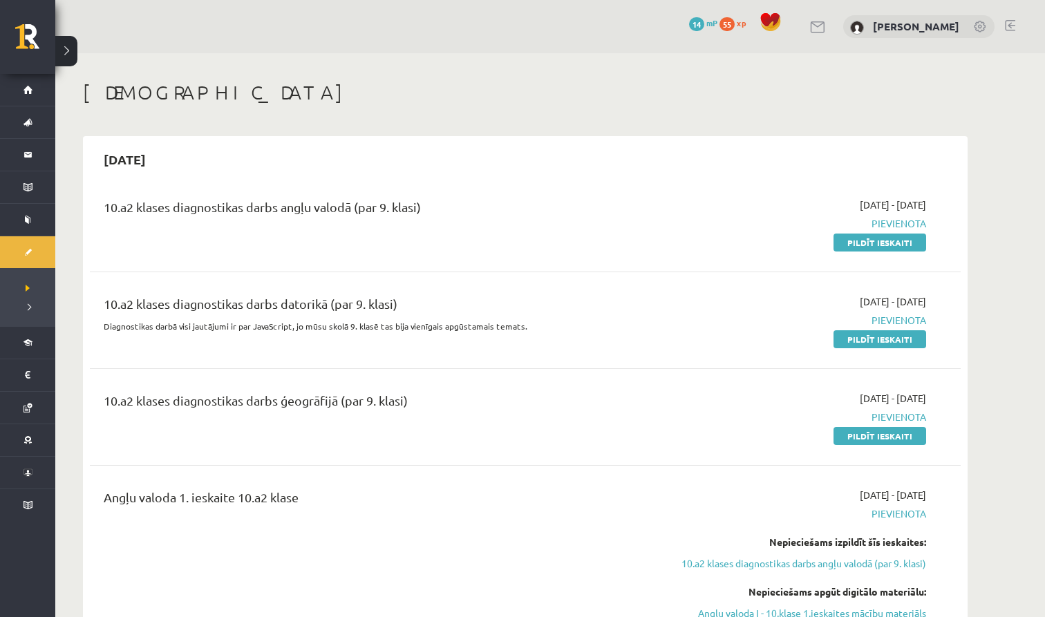
click at [1010, 23] on link at bounding box center [1010, 25] width 10 height 11
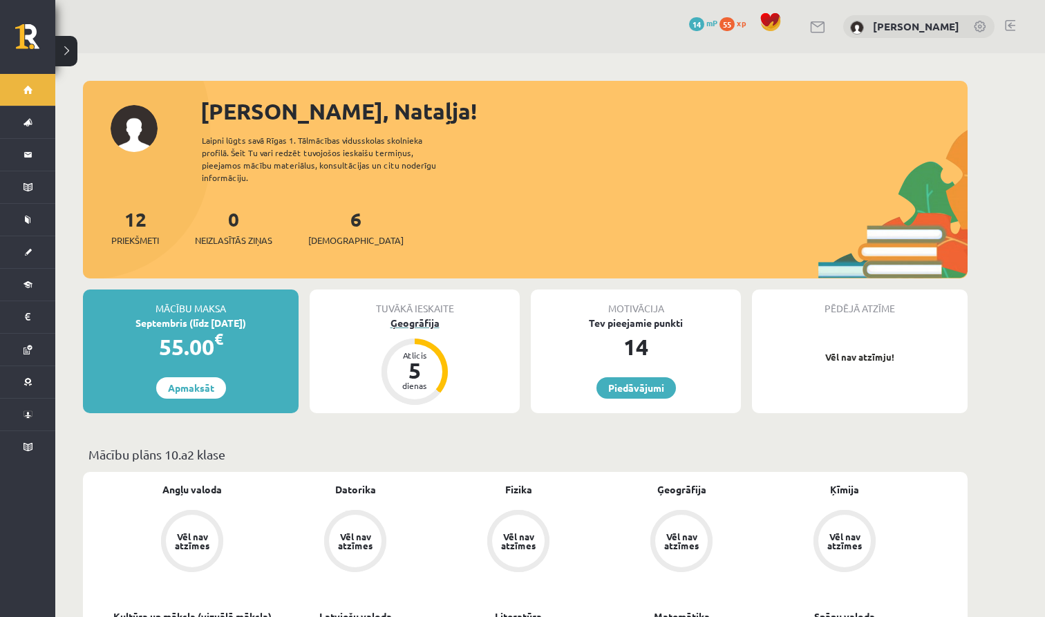
click at [426, 360] on div "5" at bounding box center [414, 371] width 41 height 22
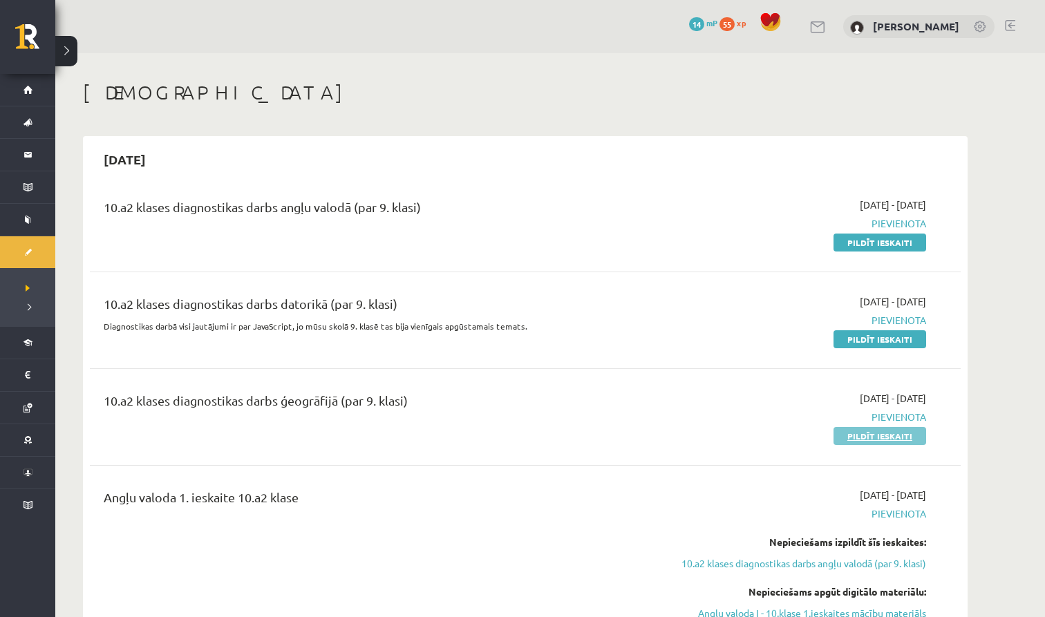
click at [846, 434] on link "Pildīt ieskaiti" at bounding box center [880, 436] width 93 height 18
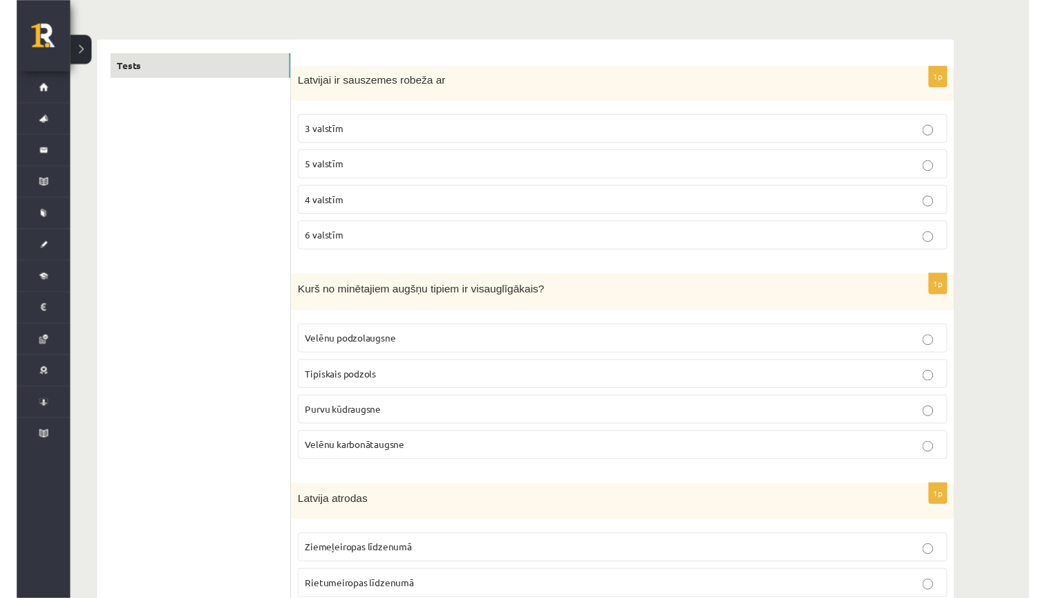
scroll to position [210, 0]
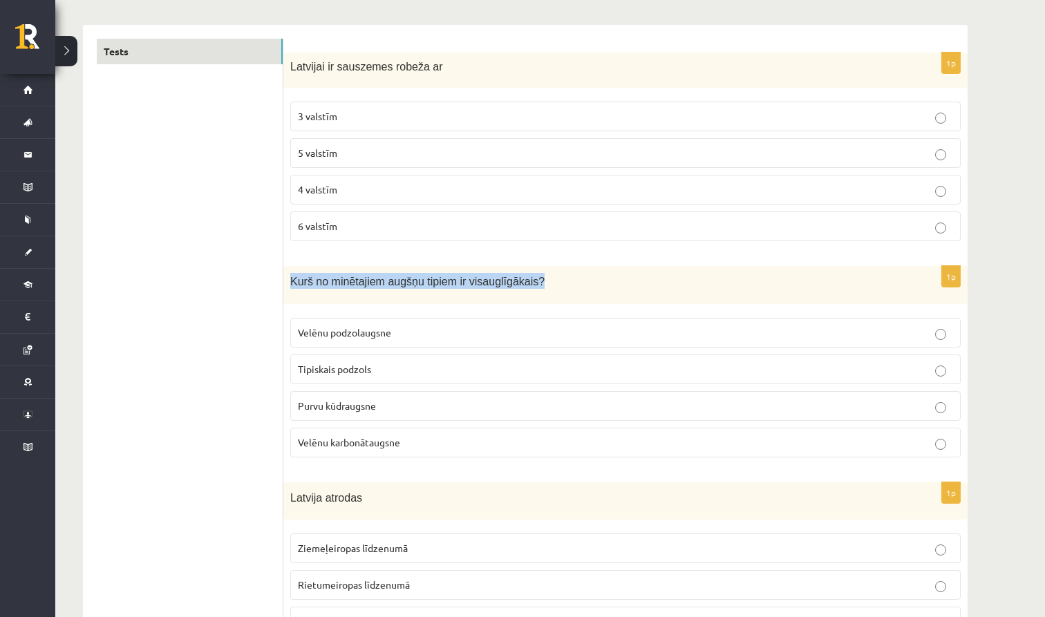
drag, startPoint x: 550, startPoint y: 284, endPoint x: 292, endPoint y: 279, distance: 257.3
click at [290, 279] on div "Kurš no minētajiem augšņu tipiem ir visauglīgākais?" at bounding box center [625, 285] width 685 height 38
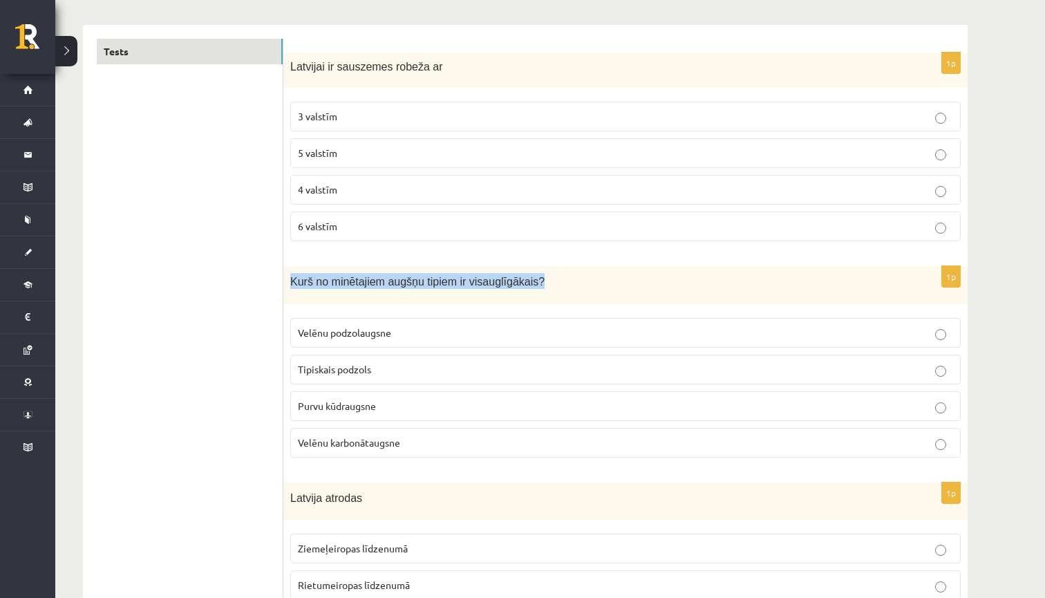
copy span "Kurš no minētajiem augšņu tipiem ir visauglīgākais?"
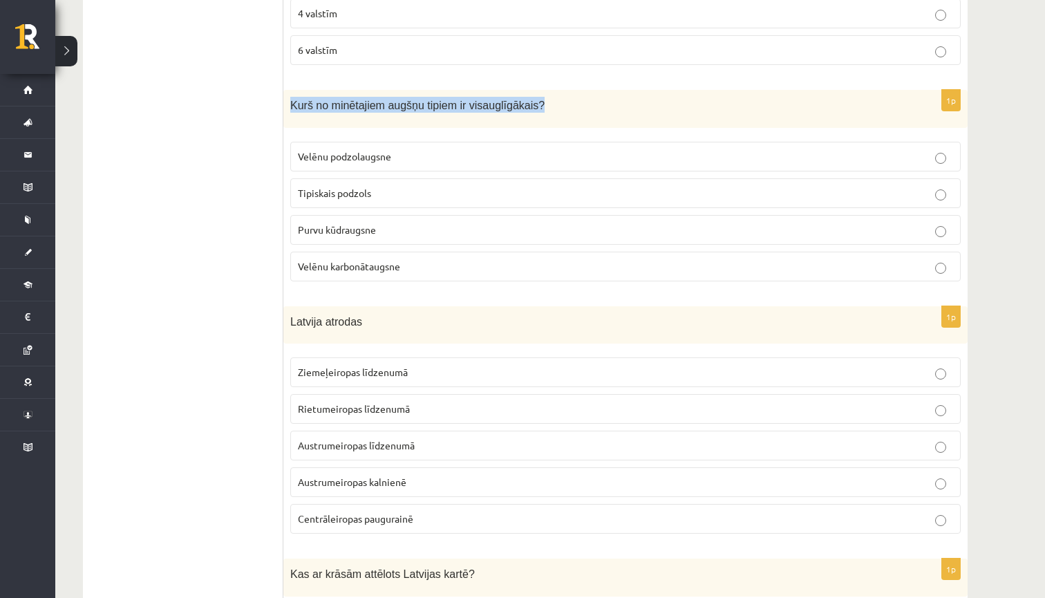
scroll to position [387, 0]
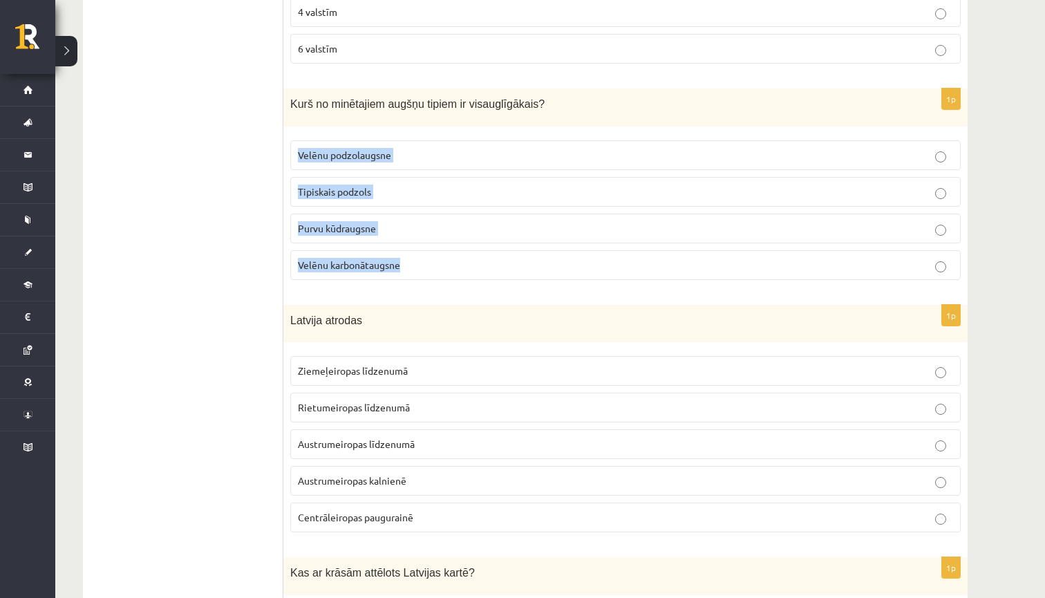
drag, startPoint x: 300, startPoint y: 149, endPoint x: 436, endPoint y: 272, distance: 183.6
click at [436, 272] on fieldset "Velēnu podzolaugsne Tipiskais podzols Purvu kūdraugsne Velēnu karbonātaugsne" at bounding box center [625, 208] width 671 height 151
copy fieldset "Velēnu podzolaugsne Tipiskais podzols Purvu kūdraugsne Velēnu karbonātaugsne"
drag, startPoint x: 292, startPoint y: 102, endPoint x: 423, endPoint y: 267, distance: 211.1
click at [423, 267] on div "1p Kurš no minētajiem augšņu tipiem ir visauglīgākais? Velēnu podzolaugsne Tipi…" at bounding box center [625, 190] width 685 height 203
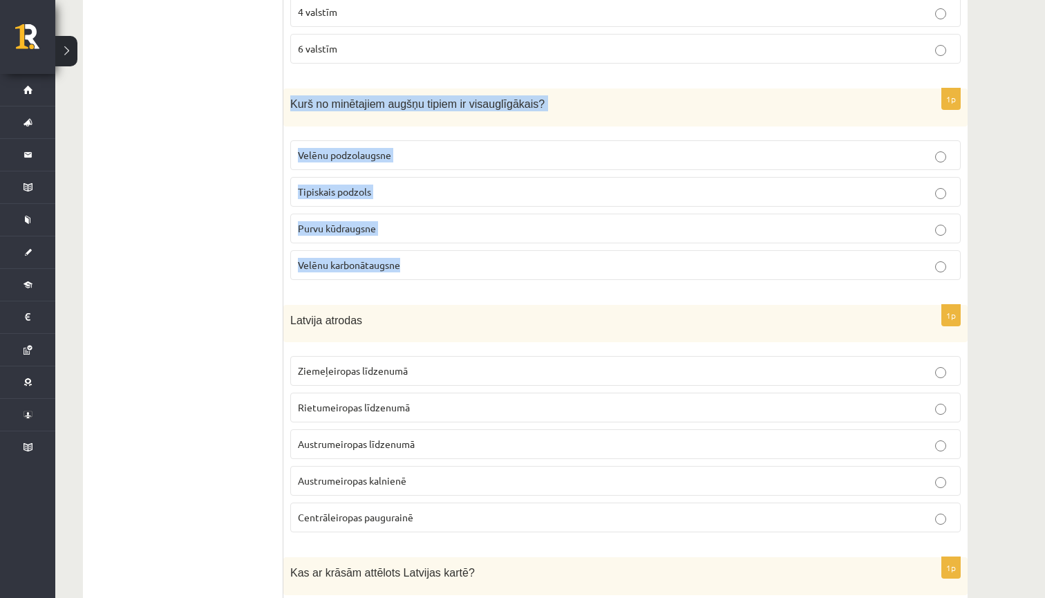
scroll to position [388, 0]
copy div "Kurš no minētajiem augšņu tipiem ir visauglīgākais? Velēnu podzolaugsne Tipiska…"
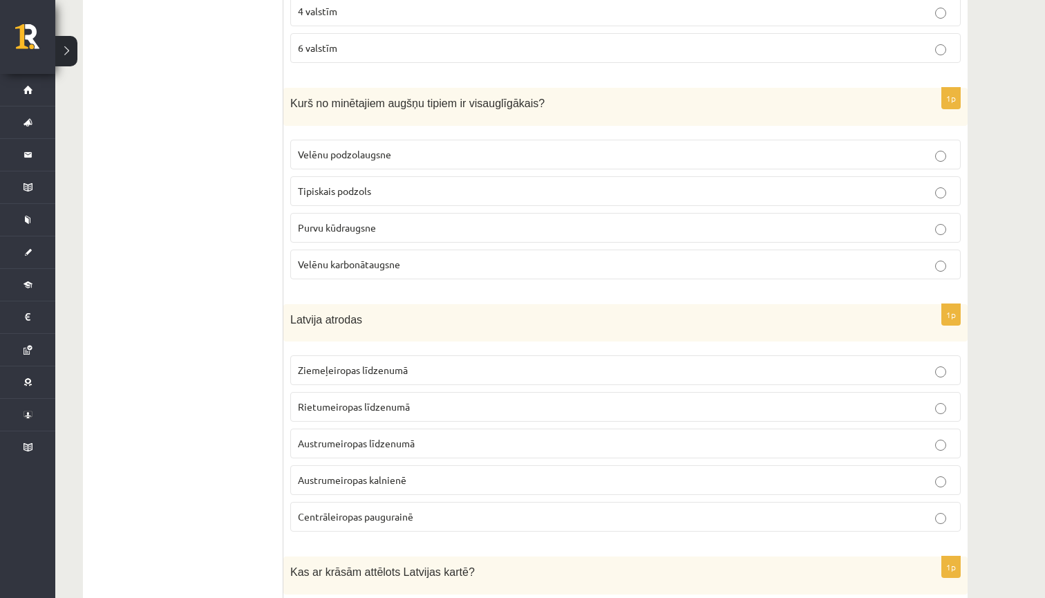
click at [694, 266] on p "Velēnu karbonātaugsne" at bounding box center [625, 264] width 655 height 15
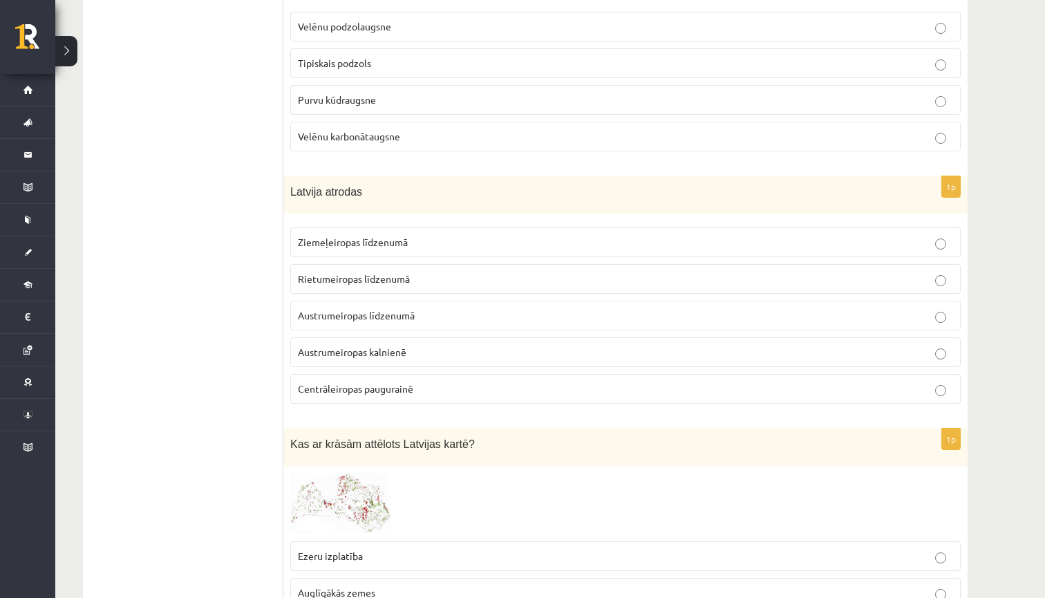
scroll to position [516, 0]
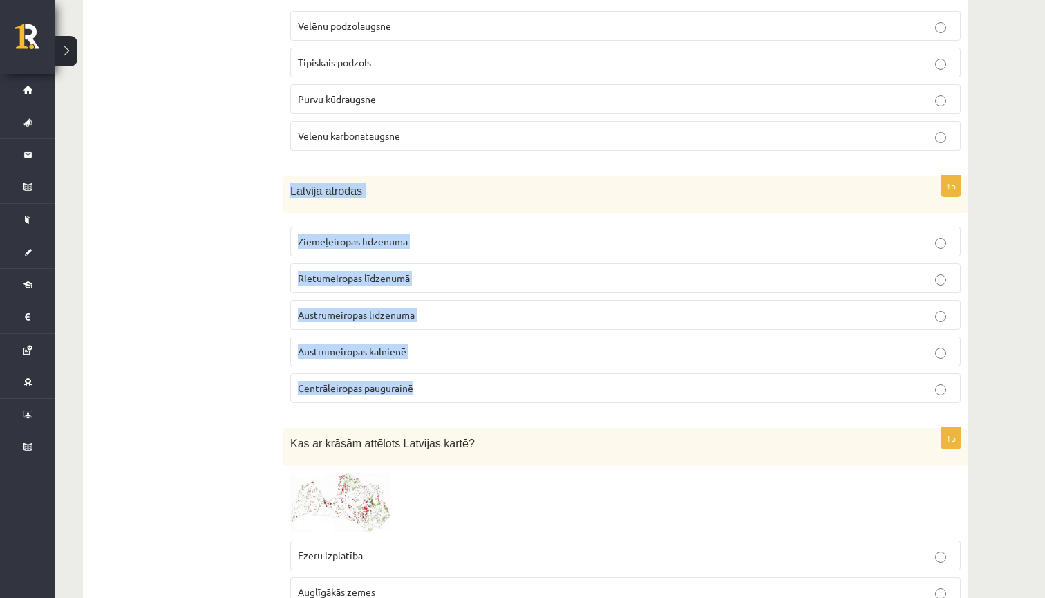
drag, startPoint x: 291, startPoint y: 189, endPoint x: 449, endPoint y: 389, distance: 254.0
click at [449, 389] on div "1p Latvija atrodas Ziemeļeiropas līdzenumā Rietumeiropas līdzenumā Austrumeirop…" at bounding box center [625, 295] width 685 height 239
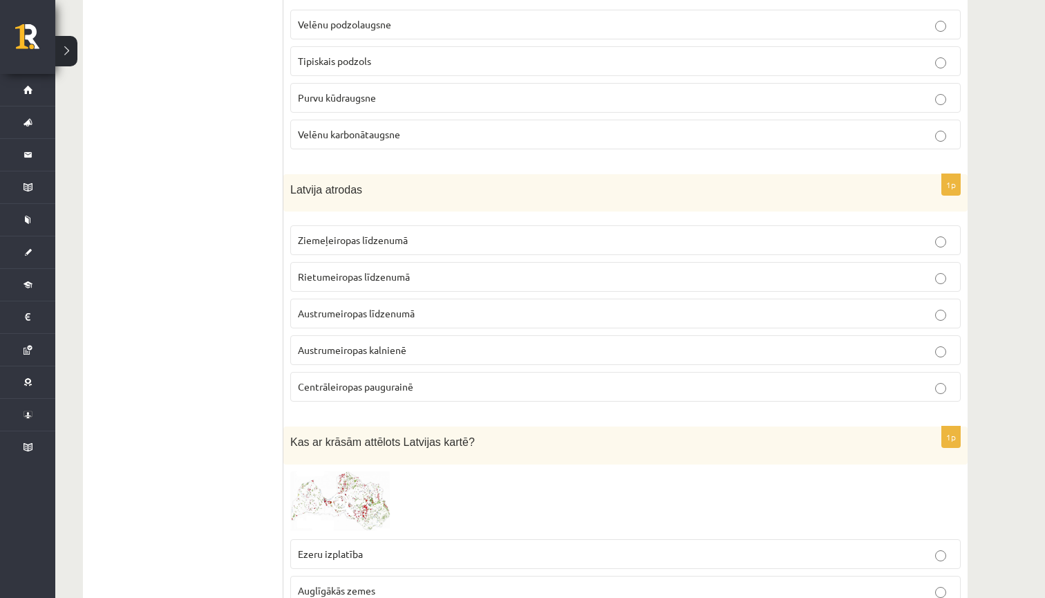
click at [369, 192] on p "Latvija atrodas" at bounding box center [591, 189] width 602 height 16
drag, startPoint x: 369, startPoint y: 192, endPoint x: 290, endPoint y: 195, distance: 78.9
click at [283, 188] on div "Latvija atrodas" at bounding box center [625, 191] width 685 height 38
copy span "Latvija atrodas"
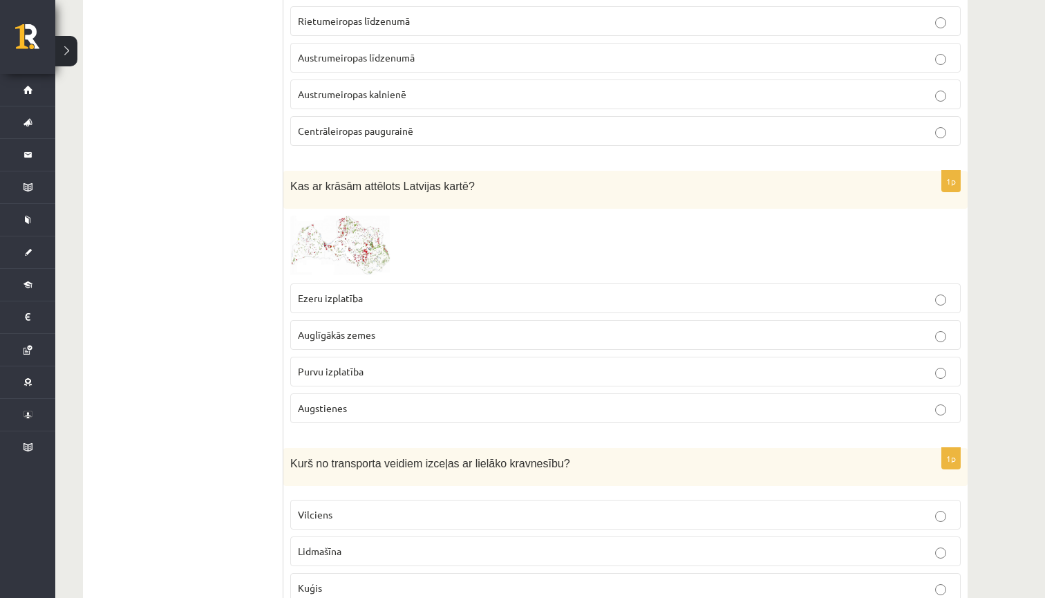
scroll to position [774, 0]
drag, startPoint x: 509, startPoint y: 185, endPoint x: 347, endPoint y: 176, distance: 162.1
click at [347, 177] on p "Kas ar krāsām attēlots Latvijas kartē?" at bounding box center [591, 185] width 602 height 16
copy span "Kas ar krāsām attēlots Latvijas kartē?"
click at [512, 248] on div at bounding box center [625, 245] width 671 height 61
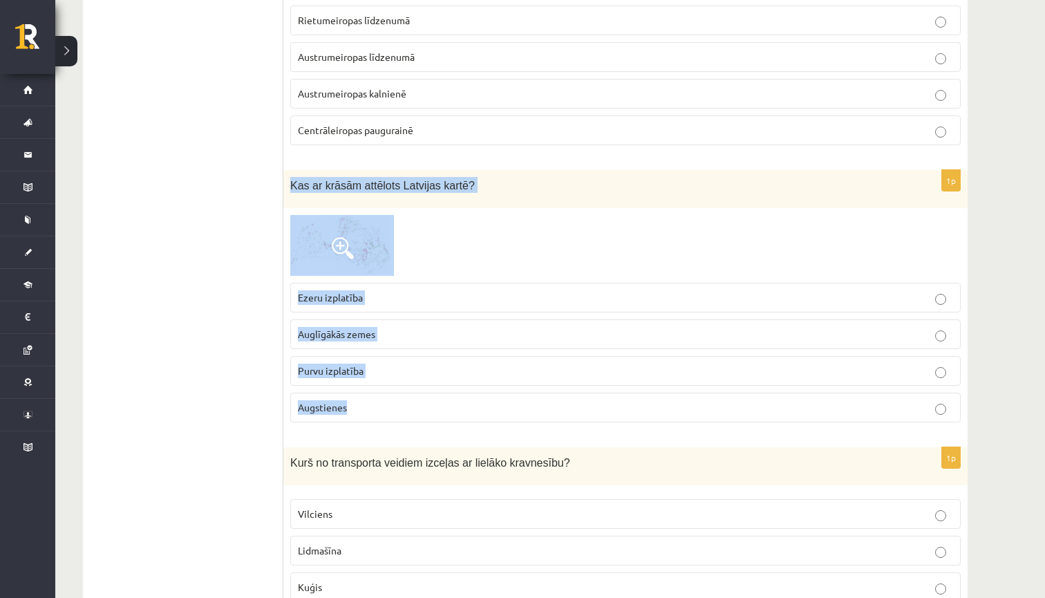
drag, startPoint x: 291, startPoint y: 189, endPoint x: 361, endPoint y: 416, distance: 237.3
click at [361, 416] on div "1p Kas ar krāsām attēlots Latvijas kartē? Ezeru izplatība Auglīgākās zemes Purv…" at bounding box center [625, 301] width 685 height 263
copy div "Kas ar krāsām attēlots Latvijas kartē? Ezeru izplatība Auglīgākās zemes Purvu i…"
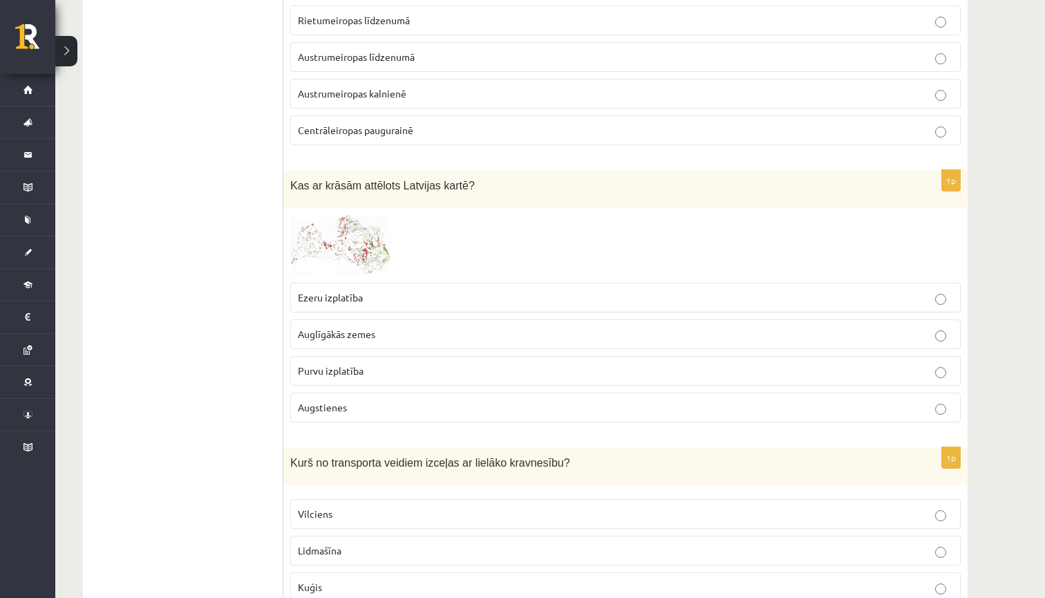
click at [373, 411] on p "Augstienes" at bounding box center [625, 407] width 655 height 15
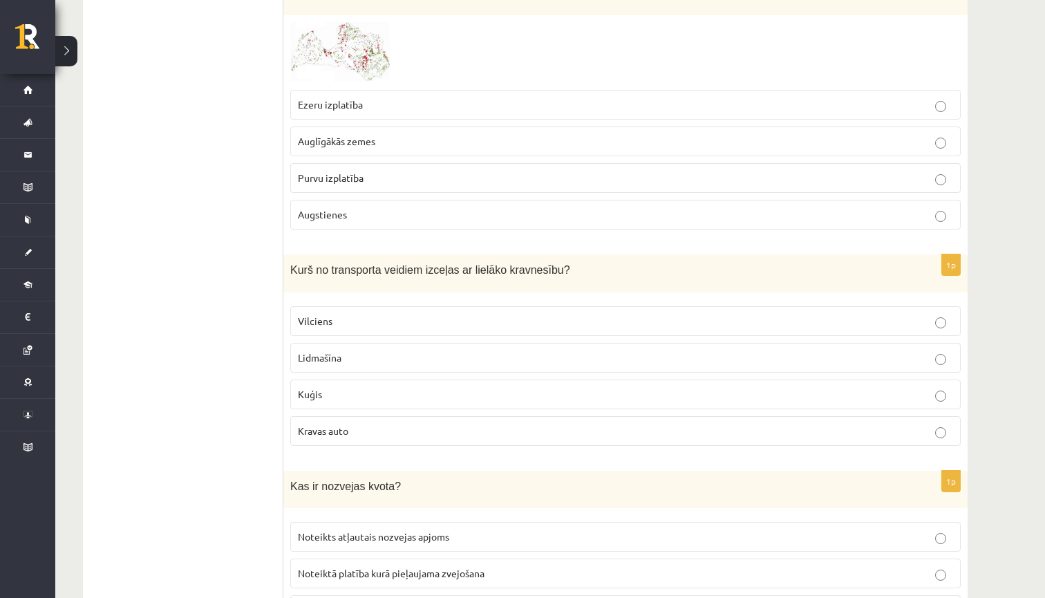
scroll to position [969, 0]
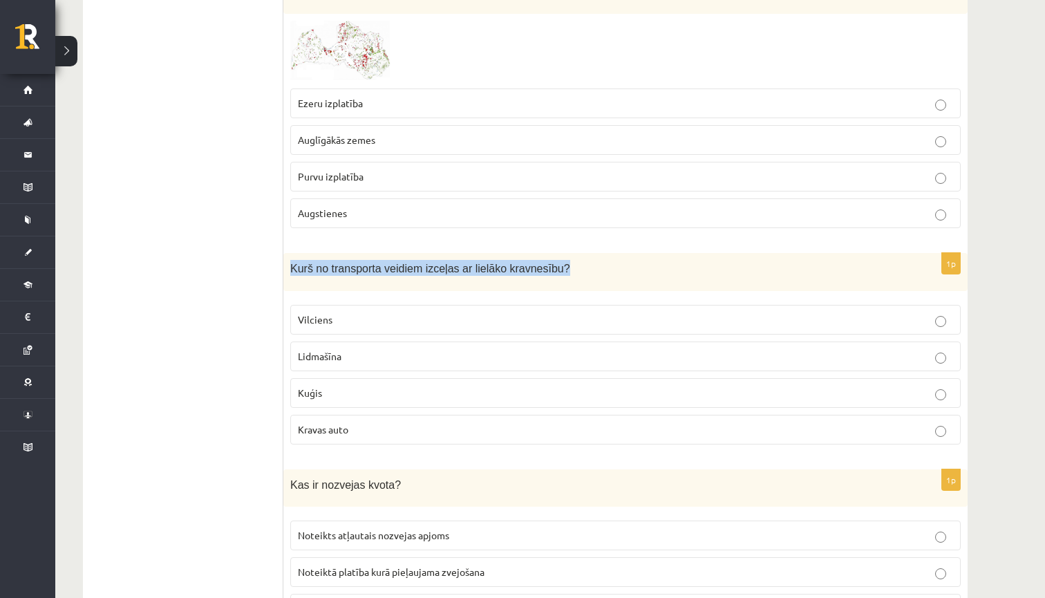
drag, startPoint x: 292, startPoint y: 268, endPoint x: 589, endPoint y: 279, distance: 297.5
click at [589, 279] on div "Kurš no transporta veidiem izceļas ar lielāko kravnesību?" at bounding box center [625, 272] width 685 height 38
copy span "Kurš no transporta veidiem izceļas ar lielāko kravnesību?"
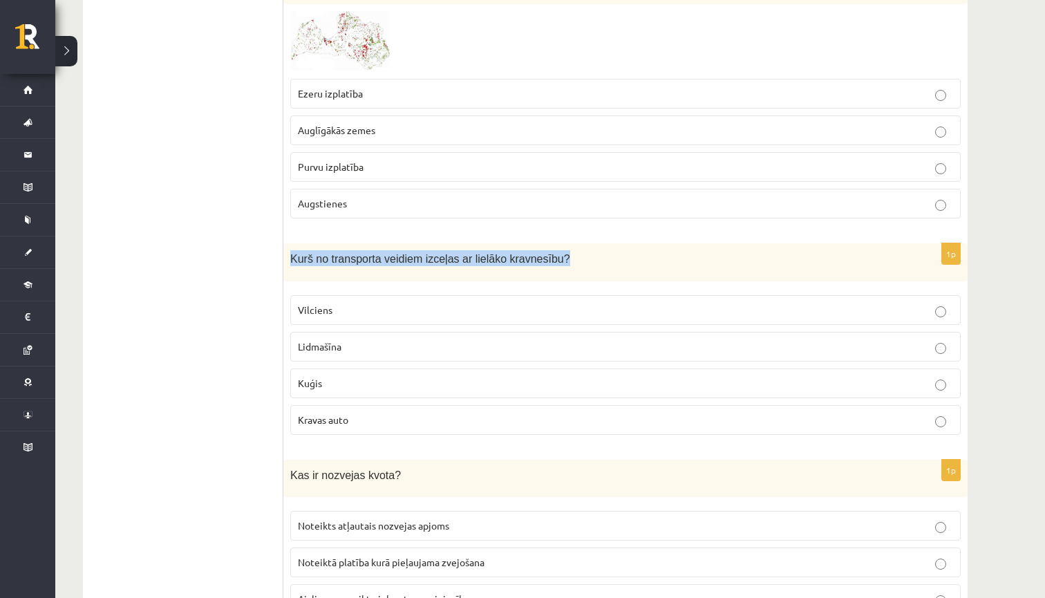
scroll to position [996, 0]
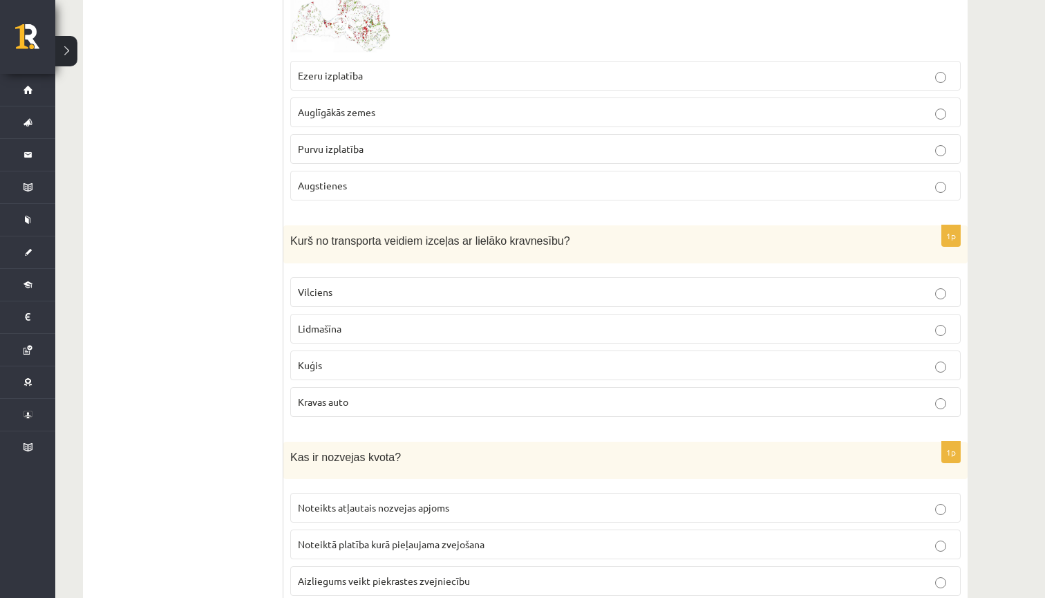
click at [407, 373] on label "Kuģis" at bounding box center [625, 366] width 671 height 30
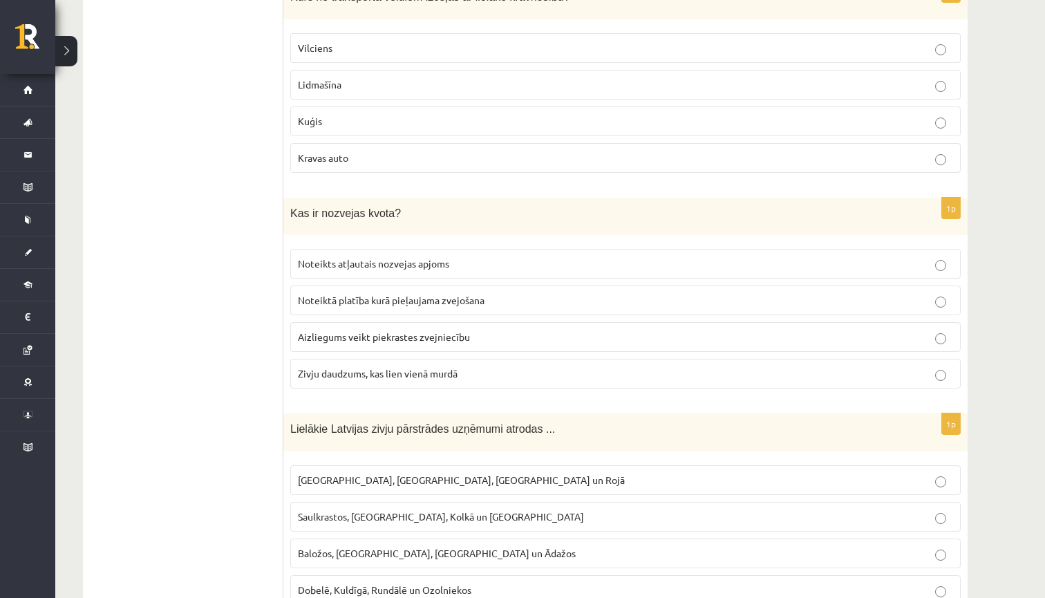
scroll to position [1242, 0]
drag, startPoint x: 295, startPoint y: 211, endPoint x: 400, endPoint y: 217, distance: 105.3
click at [400, 217] on div "Kas ir nozvejas kvota?" at bounding box center [625, 215] width 685 height 38
copy span "Kas ir nozvejas kvota?"
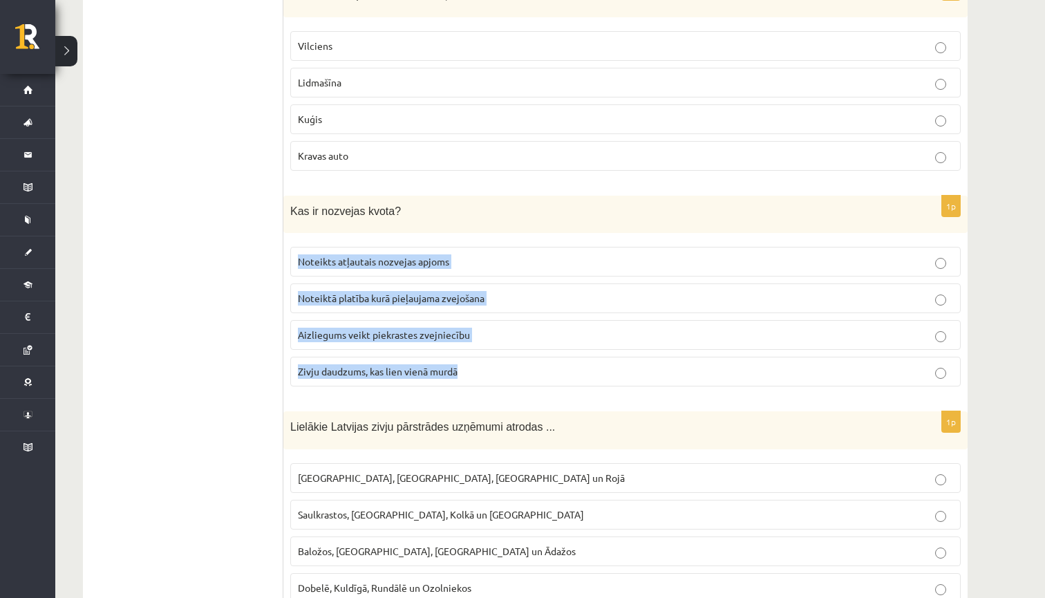
drag, startPoint x: 301, startPoint y: 250, endPoint x: 483, endPoint y: 378, distance: 221.9
click at [483, 378] on fieldset "Noteikts atļautais nozvejas apjoms Noteiktā platība kurā pieļaujama zvejošana A…" at bounding box center [625, 315] width 671 height 151
copy fieldset "Noteikts atļautais nozvejas apjoms Noteiktā platība kurā pieļaujama zvejošana A…"
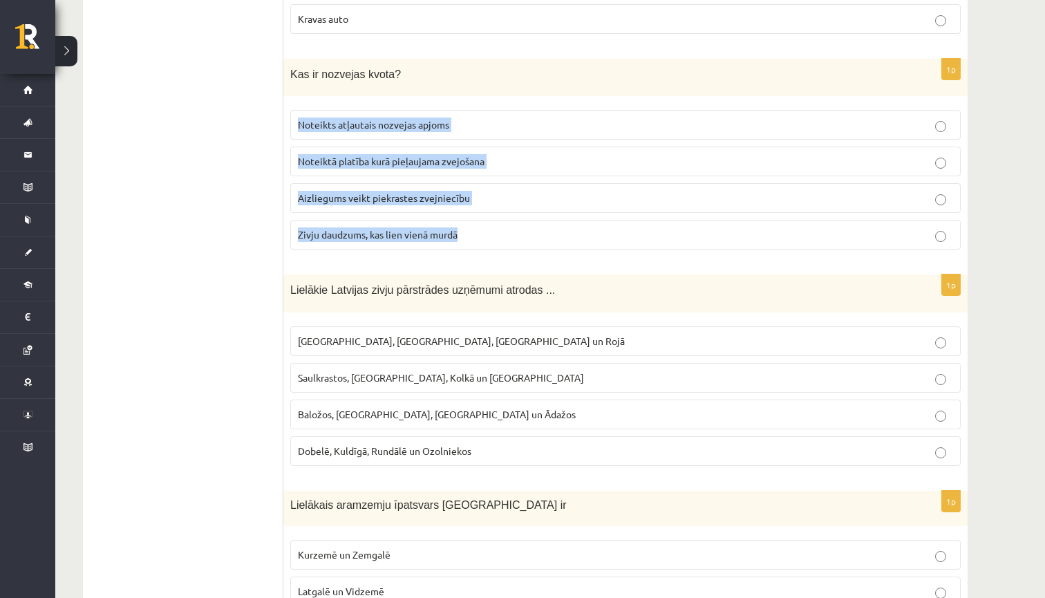
scroll to position [1384, 0]
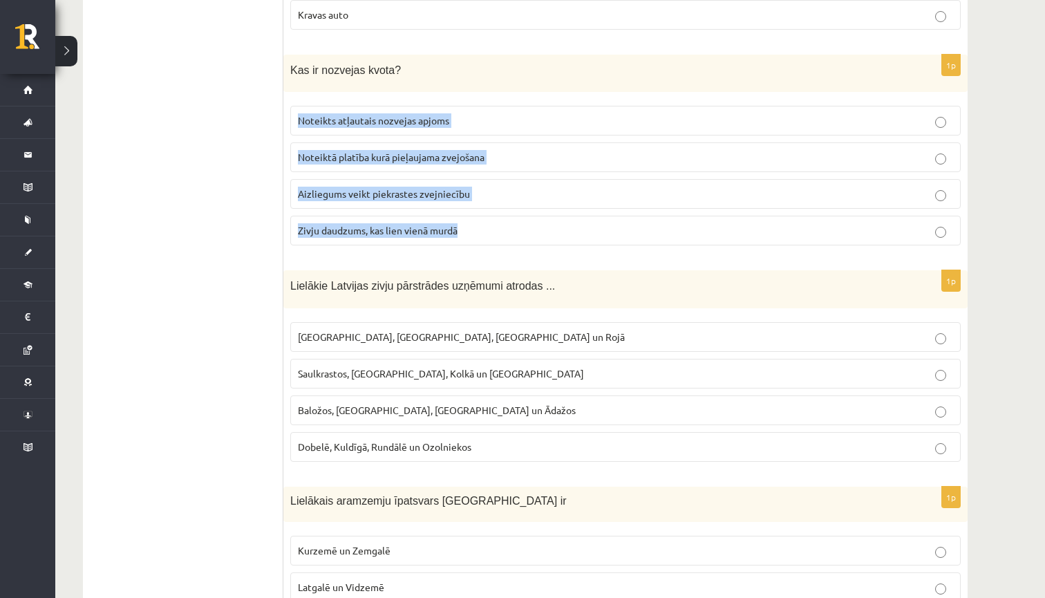
click at [458, 226] on span "Zivju daudzums, kas lien vienā murdā" at bounding box center [378, 230] width 160 height 12
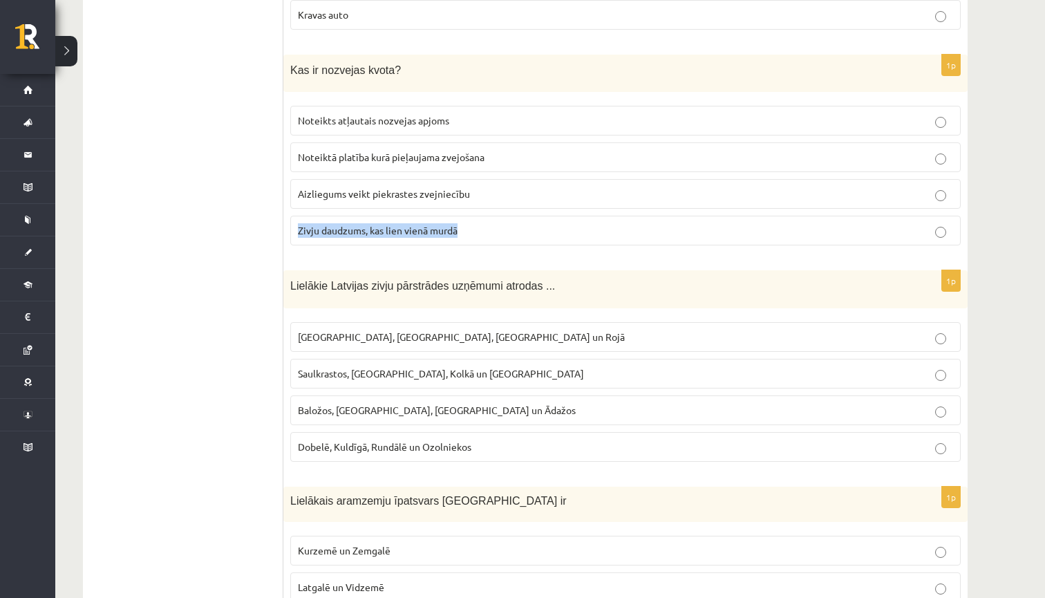
drag, startPoint x: 478, startPoint y: 230, endPoint x: 295, endPoint y: 227, distance: 183.2
click at [295, 227] on label "Zivju daudzums, kas lien vienā murdā" at bounding box center [625, 231] width 671 height 30
copy span "Zivju daudzums, kas lien vienā murdā"
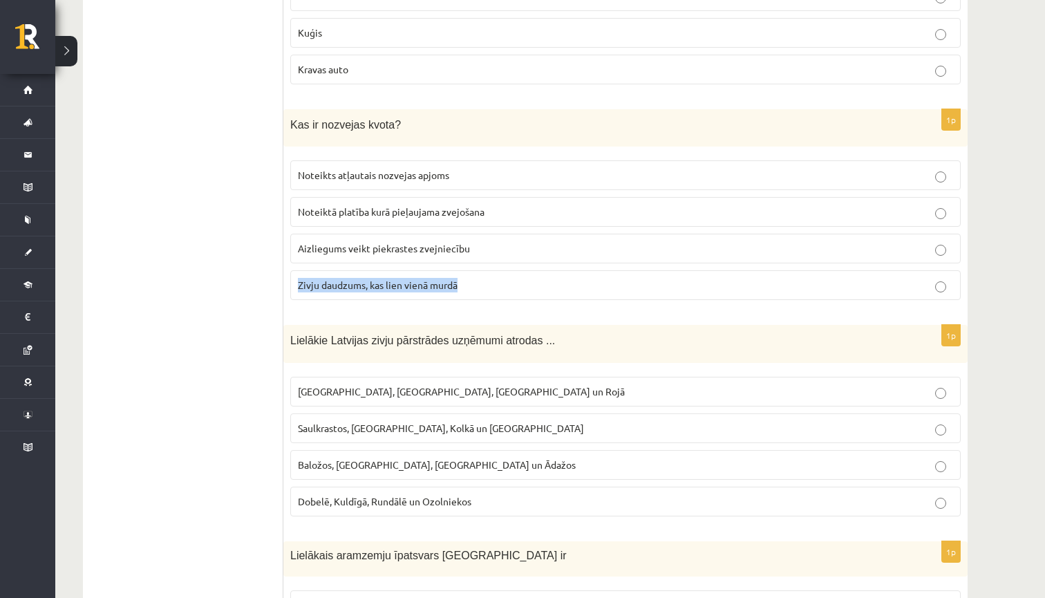
scroll to position [1328, 0]
drag, startPoint x: 460, startPoint y: 175, endPoint x: 296, endPoint y: 170, distance: 163.9
click at [296, 170] on label "Noteikts atļautais nozvejas apjoms" at bounding box center [625, 176] width 671 height 30
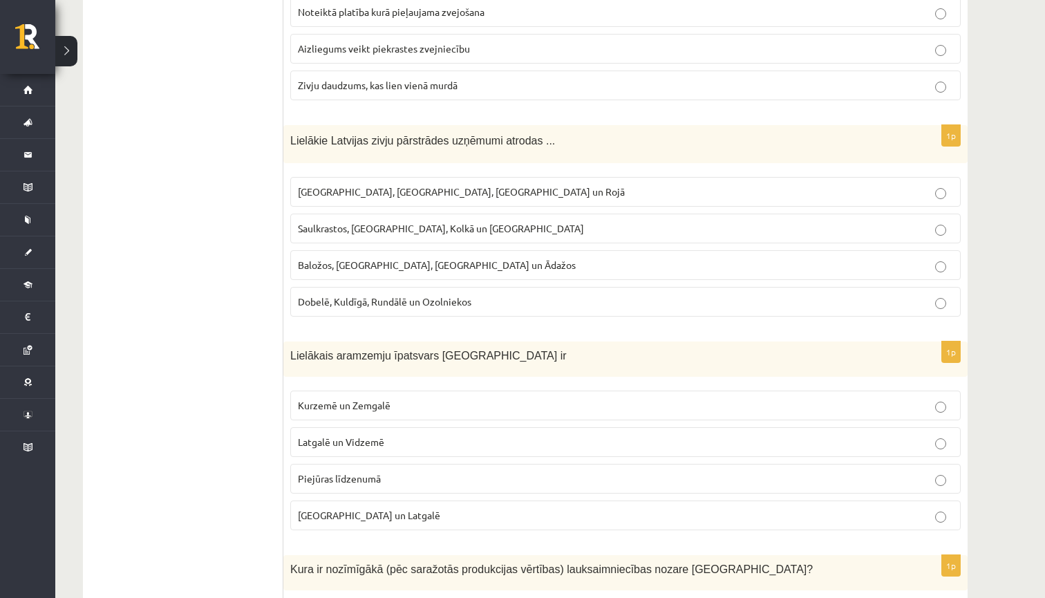
scroll to position [1535, 0]
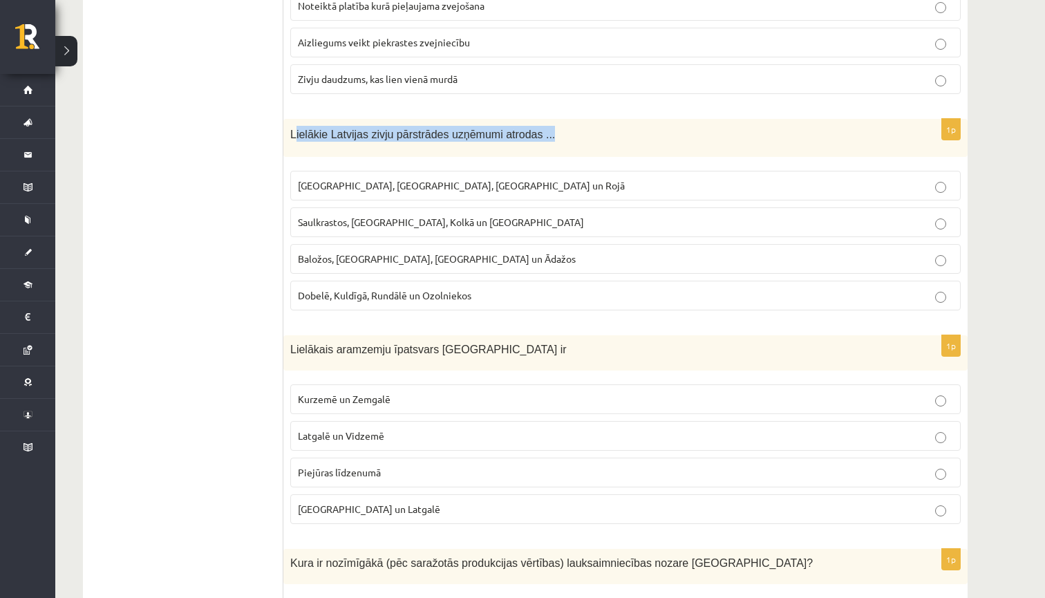
drag, startPoint x: 557, startPoint y: 137, endPoint x: 295, endPoint y: 124, distance: 263.0
click at [295, 126] on p "Lielākie Latvijas zivju pārstrādes uzņēmumi atrodas ..." at bounding box center [591, 134] width 602 height 16
click at [380, 154] on div "1p Lielākie Latvijas zivju pārstrādes uzņēmumi atrodas ... Rīgā, Liepājā, Salac…" at bounding box center [625, 220] width 685 height 203
click at [458, 181] on p "Rīgā, Liepājā, Salacgrīvā un Rojā" at bounding box center [625, 185] width 655 height 15
drag, startPoint x: 512, startPoint y: 133, endPoint x: 297, endPoint y: 124, distance: 215.2
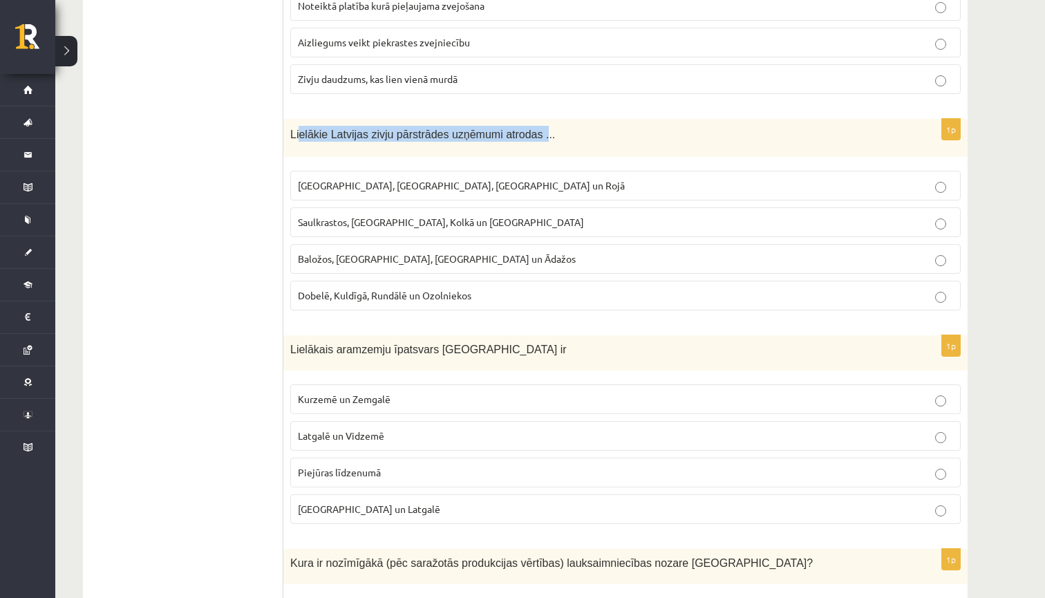
click at [299, 126] on p "Lielākie Latvijas zivju pārstrādes uzņēmumi atrodas ..." at bounding box center [591, 134] width 602 height 16
click at [613, 171] on label "Rīgā, Liepājā, Salacgrīvā un Rojā" at bounding box center [625, 186] width 671 height 30
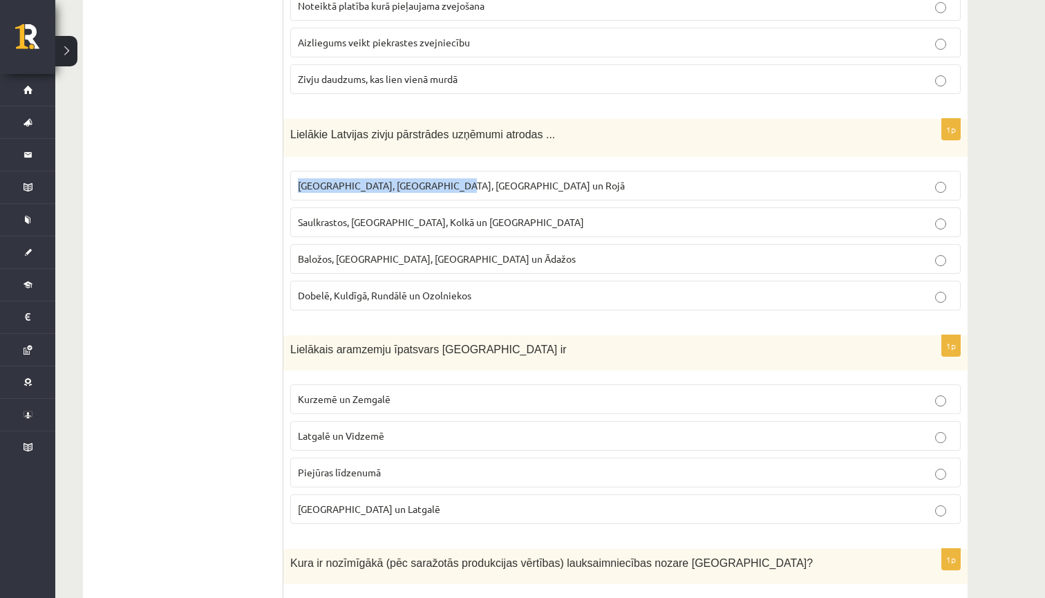
drag, startPoint x: 601, startPoint y: 144, endPoint x: 268, endPoint y: 126, distance: 333.7
click at [491, 171] on label "Rīgā, Liepājā, Salacgrīvā un Rojā" at bounding box center [625, 186] width 671 height 30
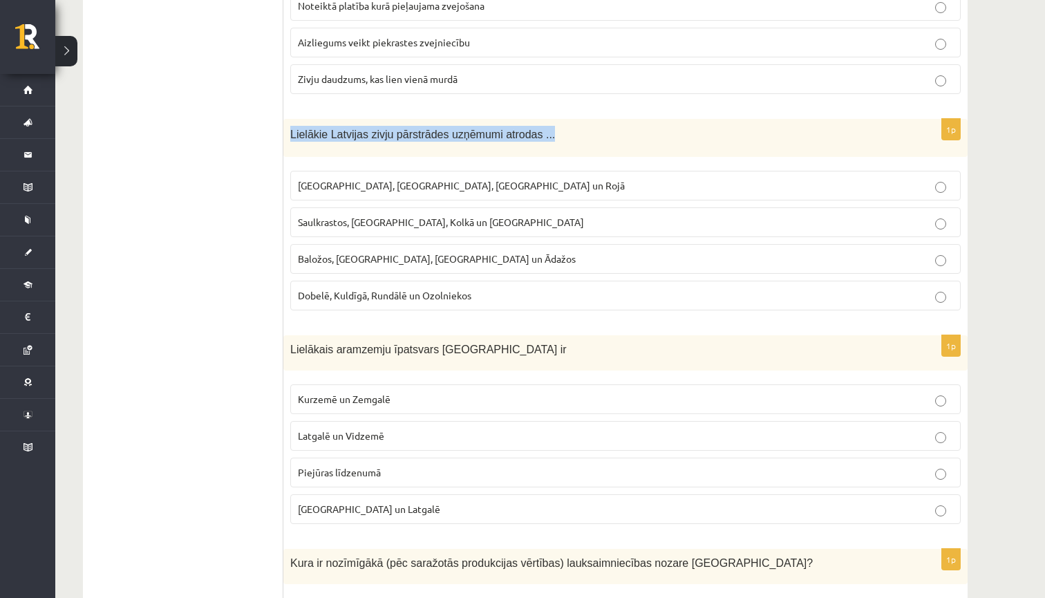
drag, startPoint x: 290, startPoint y: 131, endPoint x: 528, endPoint y: 151, distance: 238.8
click at [528, 151] on div "Lielākie Latvijas zivju pārstrādes uzņēmumi atrodas ..." at bounding box center [625, 138] width 685 height 38
click at [386, 188] on p "Rīgā, Liepājā, Salacgrīvā un Rojā" at bounding box center [625, 185] width 655 height 15
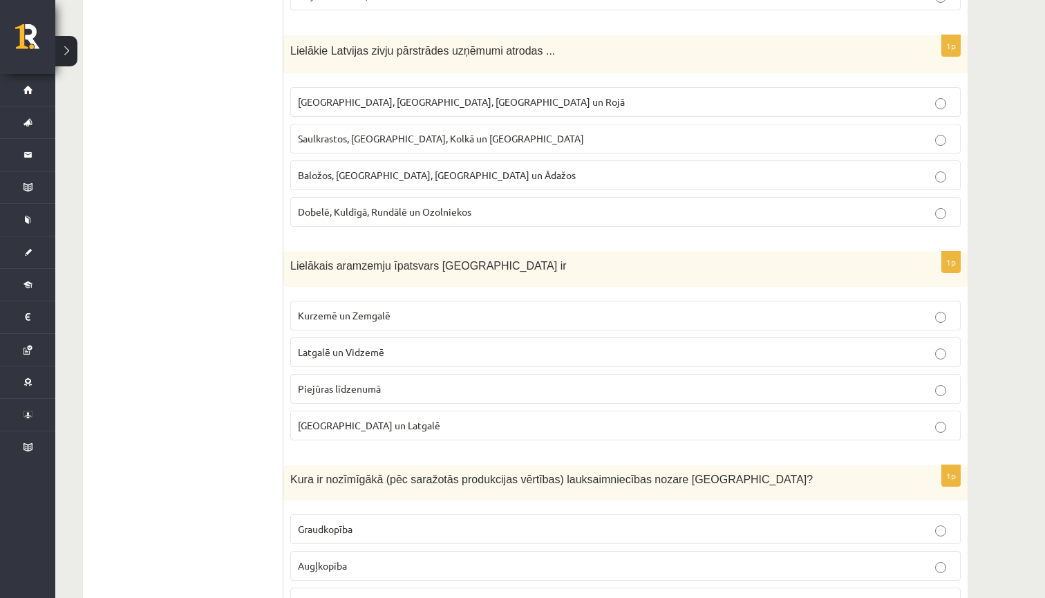
scroll to position [1620, 0]
drag, startPoint x: 487, startPoint y: 263, endPoint x: 304, endPoint y: 253, distance: 184.2
click at [304, 253] on div "Lielākais aramzemju īpatsvars Latvijā ir" at bounding box center [625, 267] width 685 height 35
click at [348, 423] on span "Sēlijā un Latgalē" at bounding box center [369, 424] width 142 height 12
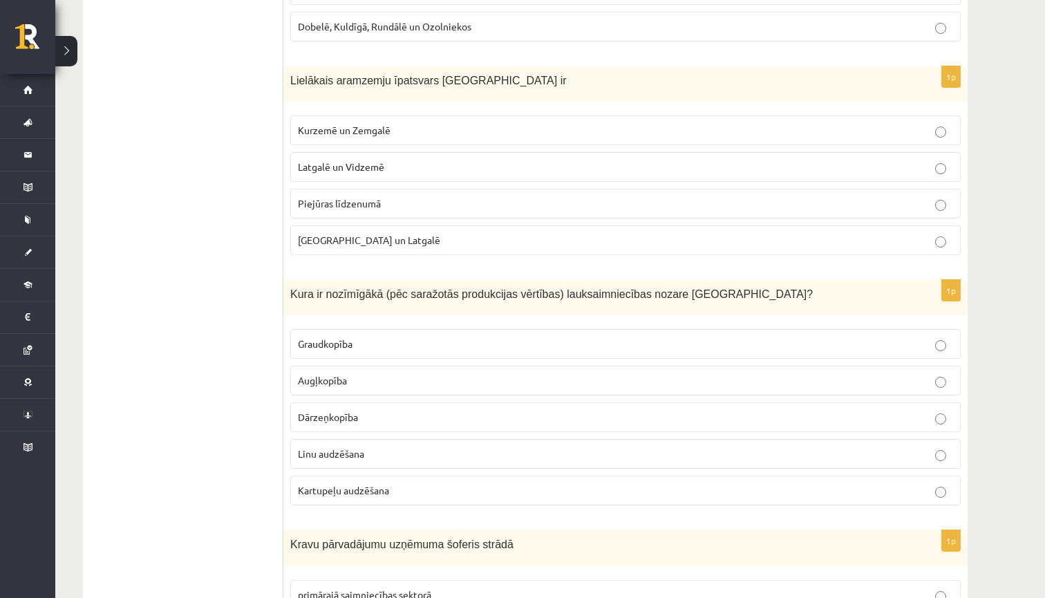
scroll to position [1805, 0]
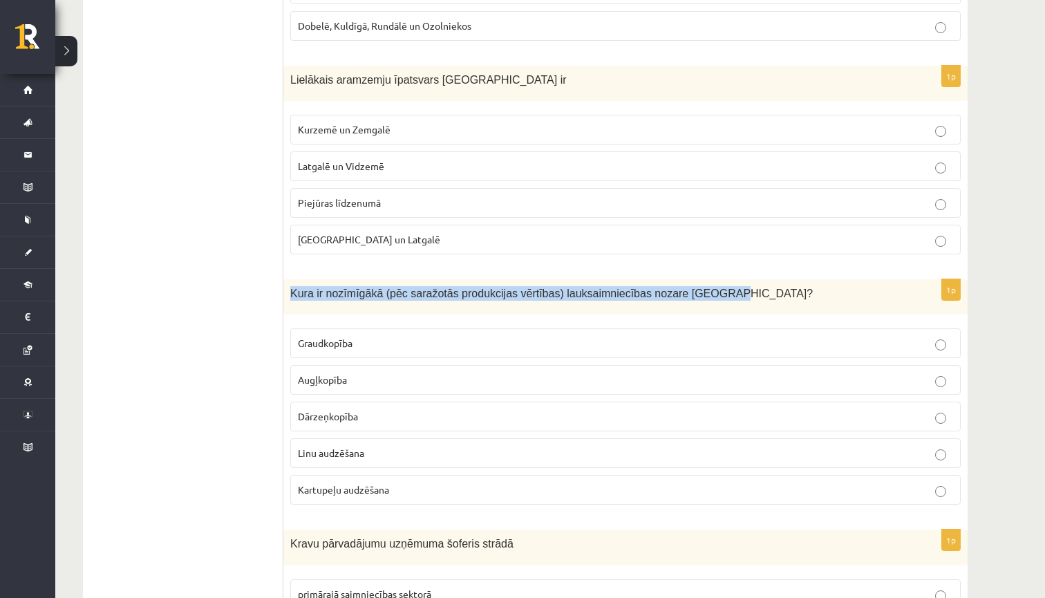
drag, startPoint x: 290, startPoint y: 294, endPoint x: 451, endPoint y: 303, distance: 160.7
click at [451, 303] on div "Kura ir nozīmīgākā (pēc saražotās produkcijas vērtības) lauksaimniecības nozare…" at bounding box center [625, 296] width 685 height 35
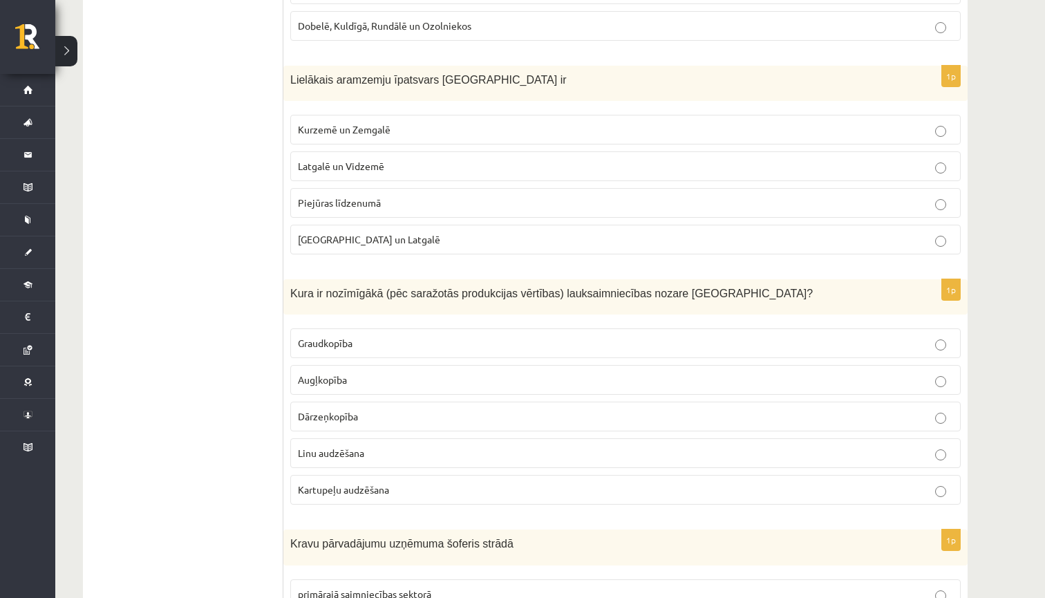
click at [363, 347] on p "Graudkopība" at bounding box center [625, 343] width 655 height 15
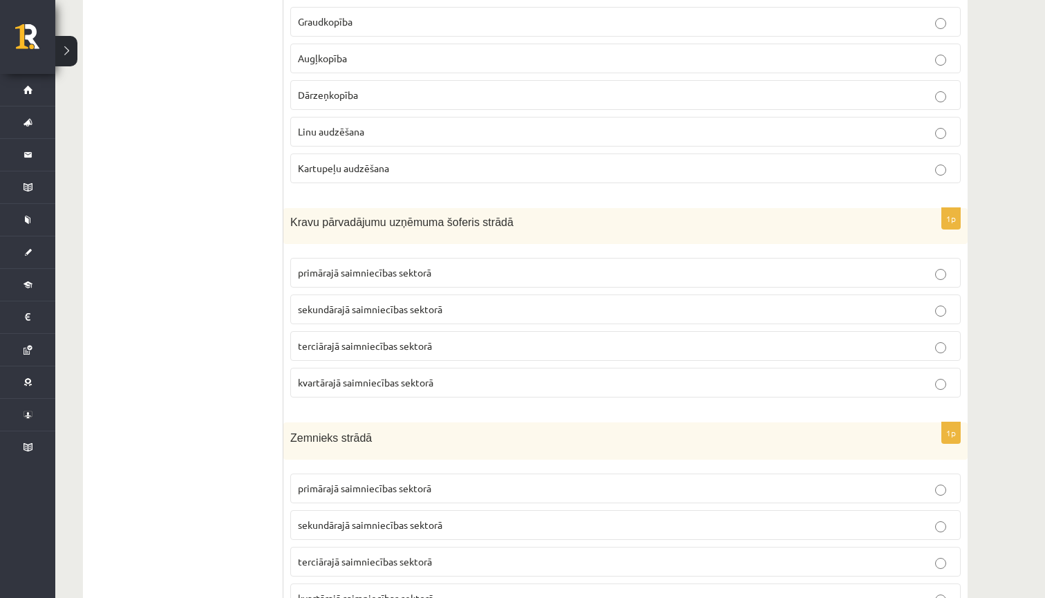
scroll to position [2130, 0]
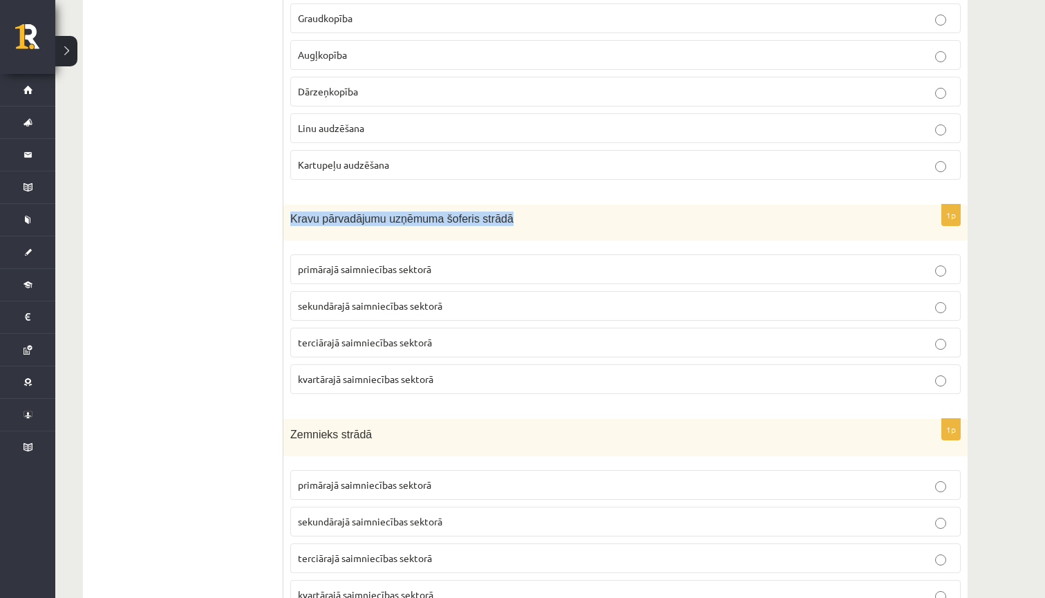
drag, startPoint x: 527, startPoint y: 217, endPoint x: 314, endPoint y: 201, distance: 213.6
click at [315, 205] on div "Kravu pārvadājumu uzņēmuma šoferis strādā" at bounding box center [625, 222] width 685 height 35
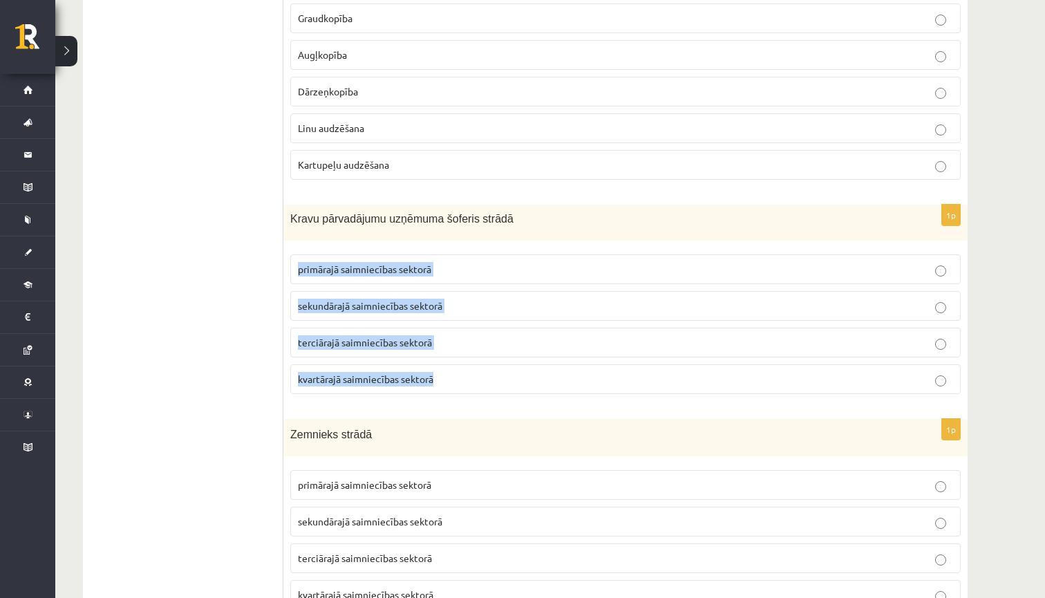
drag, startPoint x: 297, startPoint y: 263, endPoint x: 443, endPoint y: 382, distance: 188.7
click at [443, 382] on fieldset "primārajā saimniecības sektorā sekundārajā saimniecības sektorā terciārajā saim…" at bounding box center [625, 323] width 671 height 151
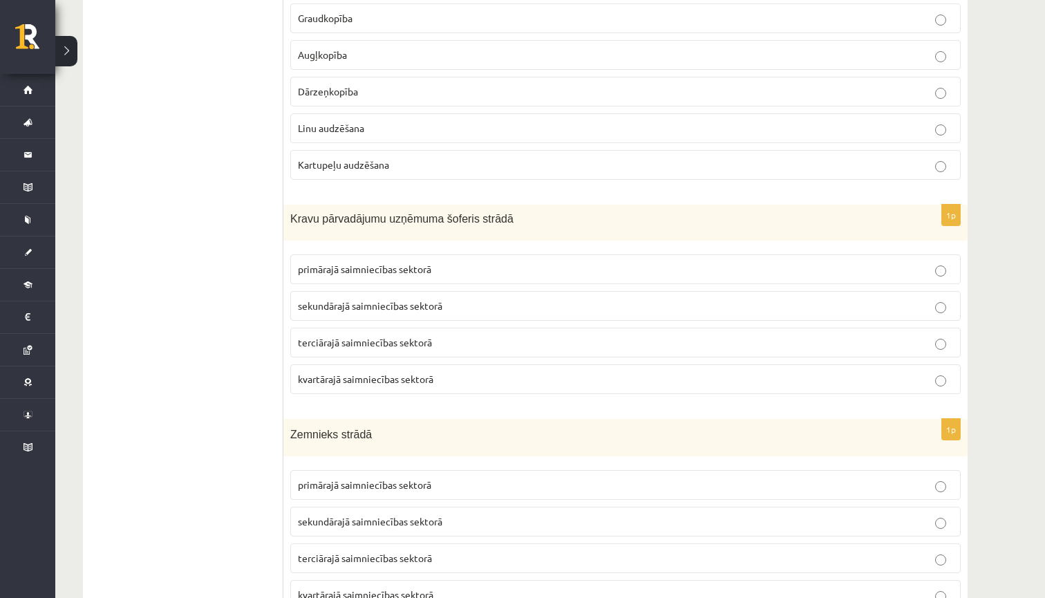
click at [570, 11] on p "Graudkopība" at bounding box center [625, 18] width 655 height 15
click at [687, 337] on p "terciārajā saimniecības sektorā" at bounding box center [625, 342] width 655 height 15
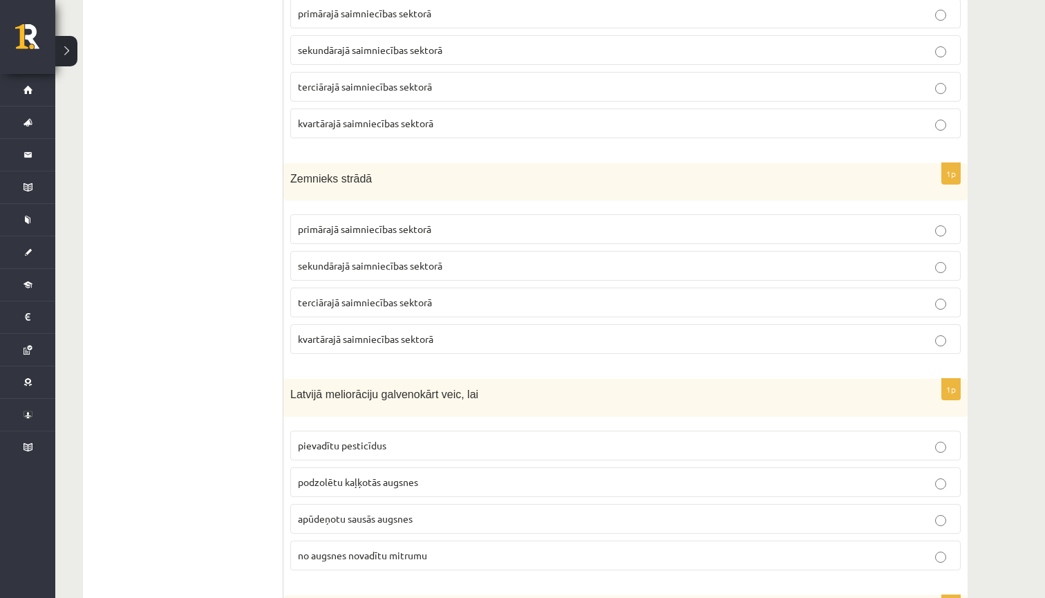
scroll to position [2387, 0]
drag, startPoint x: 402, startPoint y: 176, endPoint x: 288, endPoint y: 174, distance: 114.1
click at [287, 174] on div "Zemnieks strādā" at bounding box center [625, 180] width 685 height 38
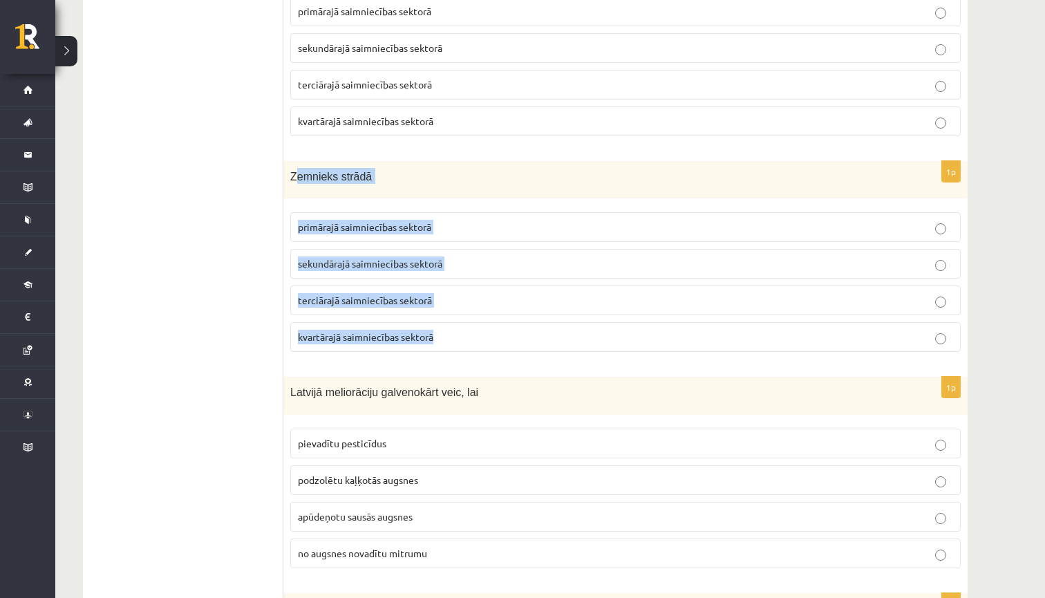
drag, startPoint x: 295, startPoint y: 174, endPoint x: 449, endPoint y: 337, distance: 224.0
click at [449, 337] on div "1p Zemnieks strādā primārajā saimniecības sektorā sekundārajā saimniecības sekt…" at bounding box center [625, 262] width 685 height 203
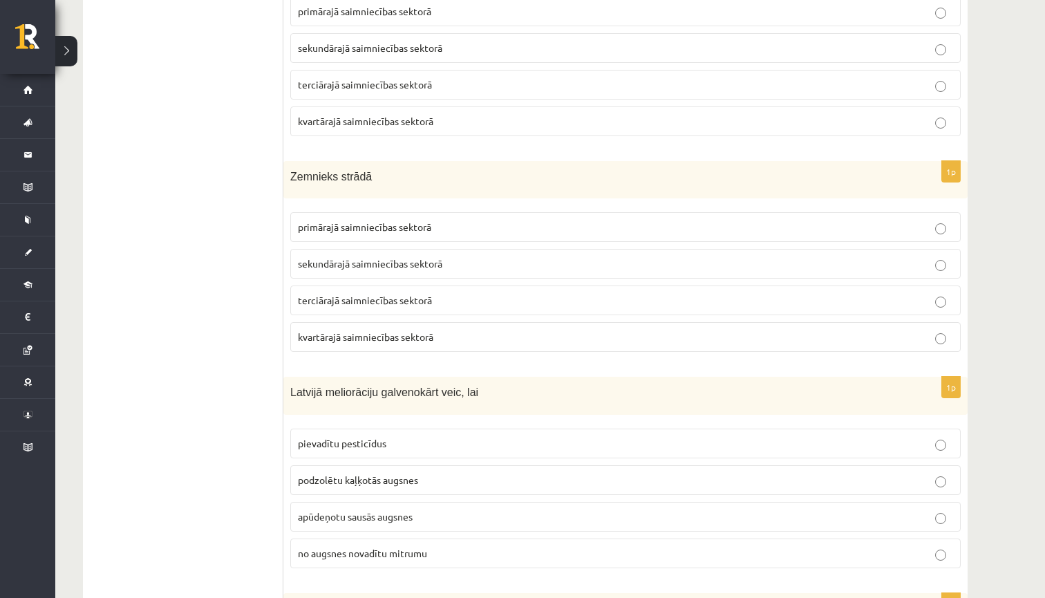
click at [348, 229] on p "primārajā saimniecības sektorā" at bounding box center [625, 227] width 655 height 15
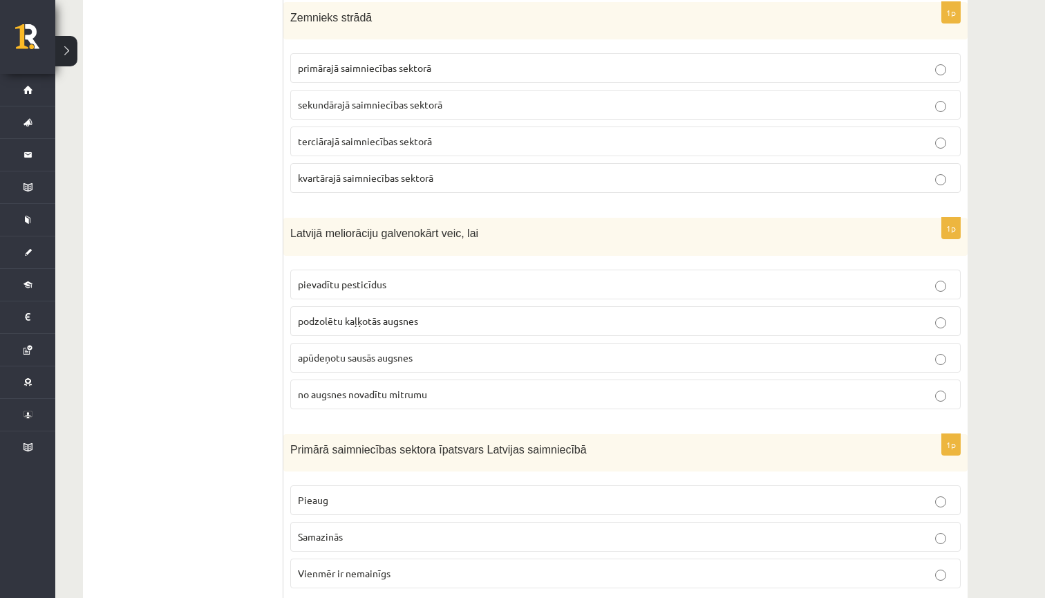
scroll to position [2562, 0]
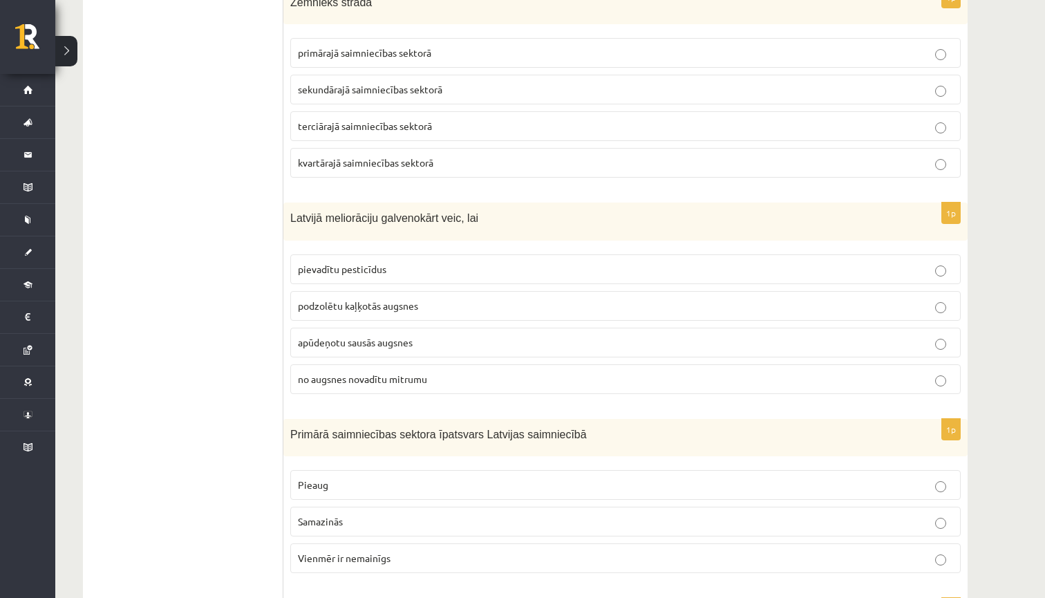
drag, startPoint x: 505, startPoint y: 221, endPoint x: 302, endPoint y: 203, distance: 203.4
click at [302, 203] on div "Latvijā meliorāciju galvenokārt veic, lai" at bounding box center [625, 222] width 685 height 38
click at [554, 227] on div "Latvijā meliorāciju galvenokārt veic, lai" at bounding box center [625, 222] width 685 height 38
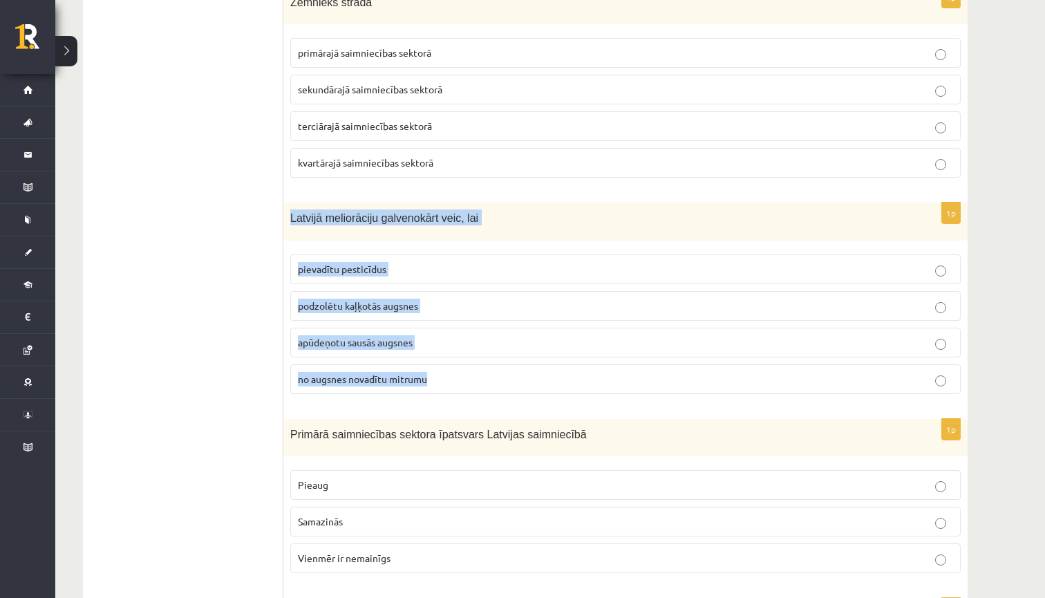
drag, startPoint x: 292, startPoint y: 213, endPoint x: 418, endPoint y: 395, distance: 221.1
click at [418, 395] on div "1p Latvijā meliorāciju galvenokārt veic, lai pievadītu pesticīdus podzolētu kaļ…" at bounding box center [625, 304] width 685 height 203
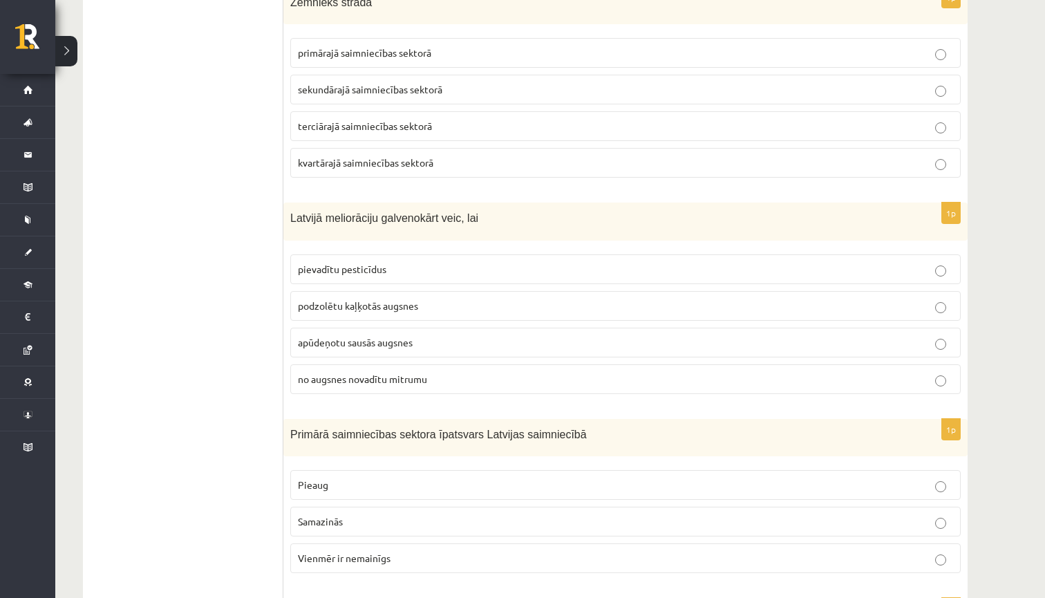
click at [386, 374] on span "no augsnes novadītu mitrumu" at bounding box center [362, 379] width 129 height 12
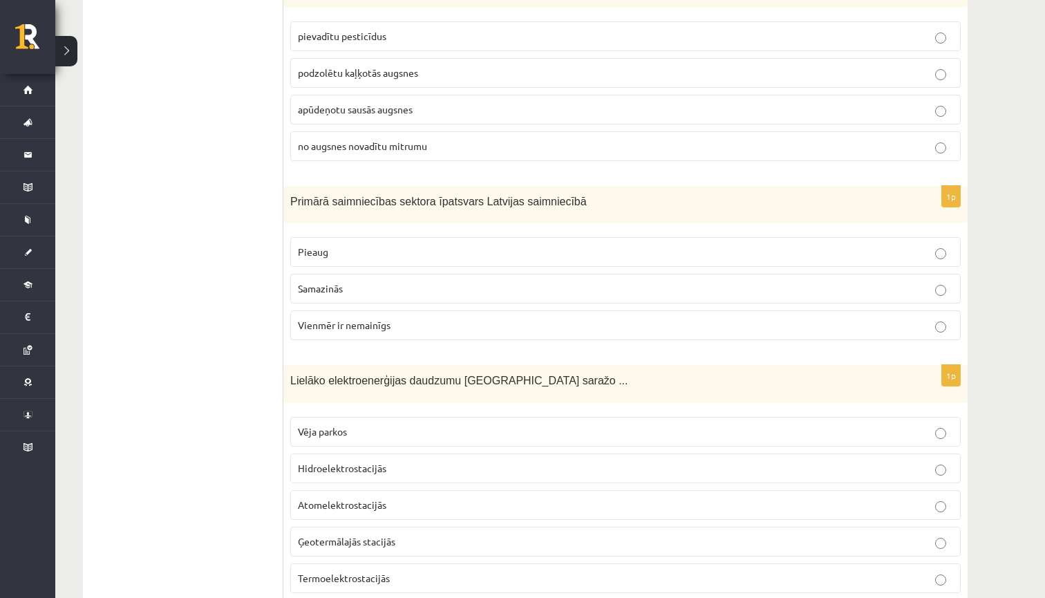
scroll to position [2797, 0]
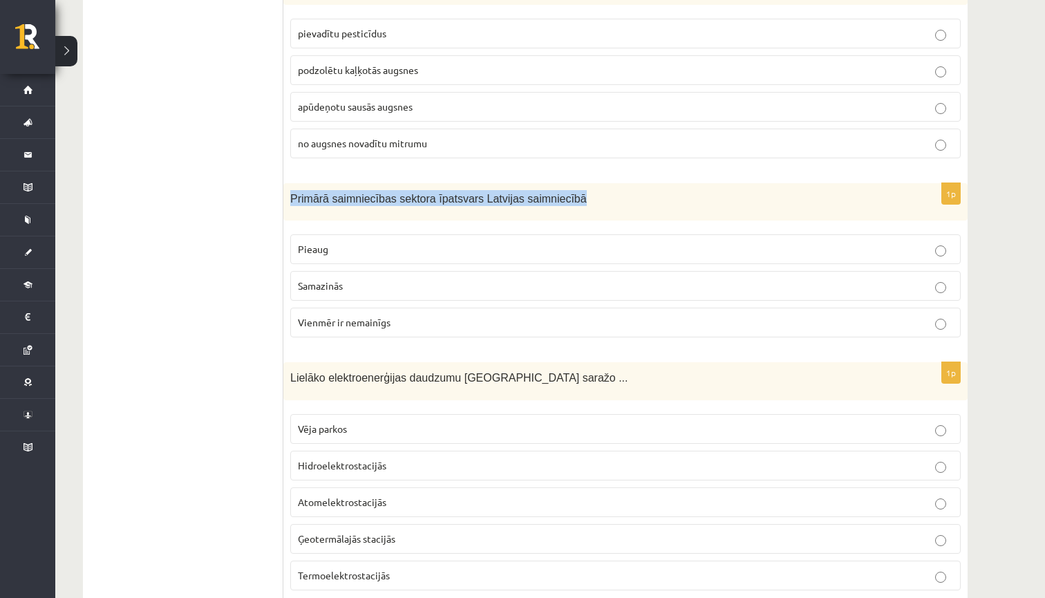
drag, startPoint x: 630, startPoint y: 194, endPoint x: 296, endPoint y: 180, distance: 334.2
click at [297, 183] on div "Primārā saimniecības sektora īpatsvars Latvijas saimniecībā" at bounding box center [625, 202] width 685 height 38
click at [299, 194] on span "Primārā saimniecības sektora īpatsvars Latvijas saimniecībā" at bounding box center [438, 199] width 297 height 12
drag, startPoint x: 293, startPoint y: 198, endPoint x: 414, endPoint y: 324, distance: 174.6
click at [414, 326] on div "1p Primārā saimniecības sektora īpatsvars Latvijas saimniecībā Pieaug Samazinās…" at bounding box center [625, 266] width 685 height 166
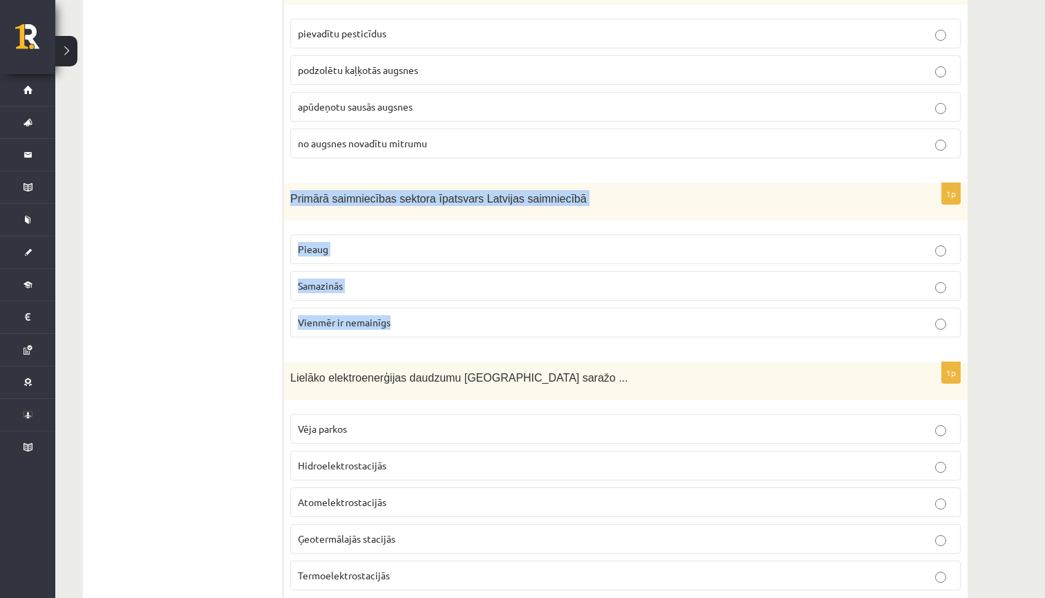
click at [344, 279] on p "Samazinās" at bounding box center [625, 286] width 655 height 15
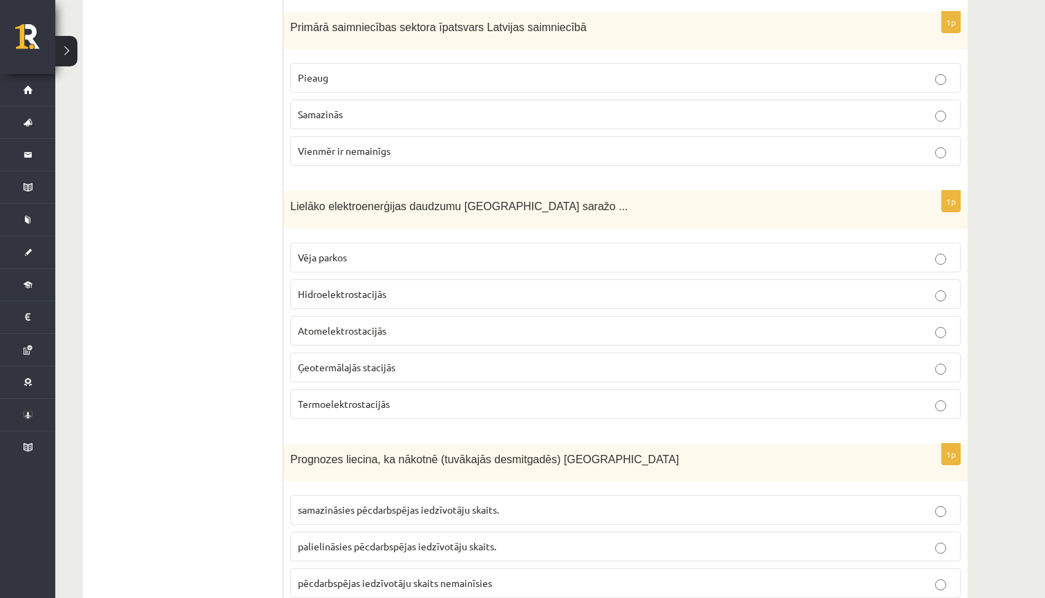
scroll to position [2970, 0]
click at [377, 290] on span "Hidroelektrostacijās" at bounding box center [342, 293] width 89 height 12
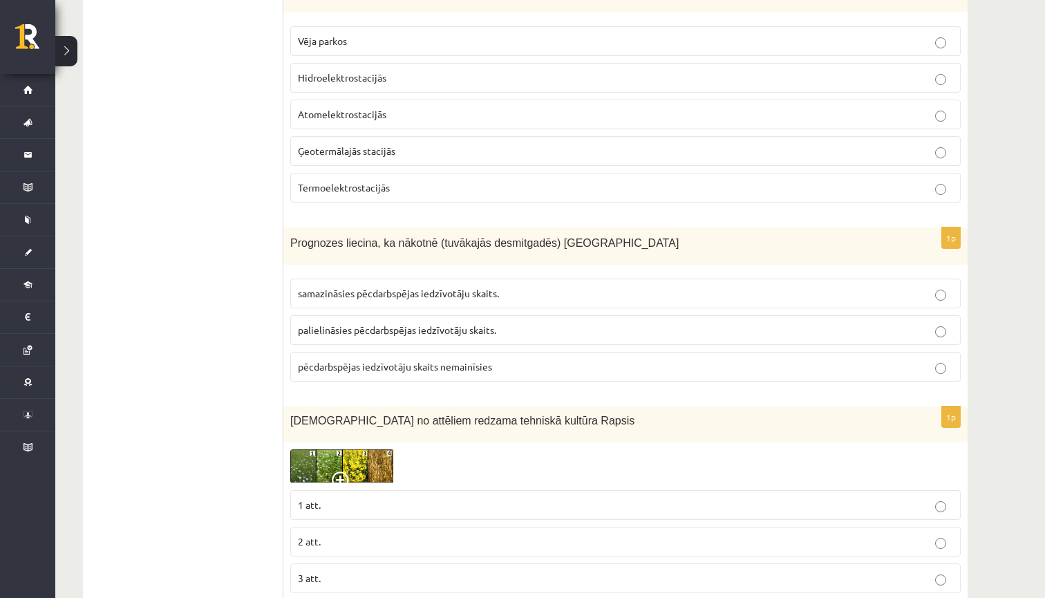
scroll to position [3187, 0]
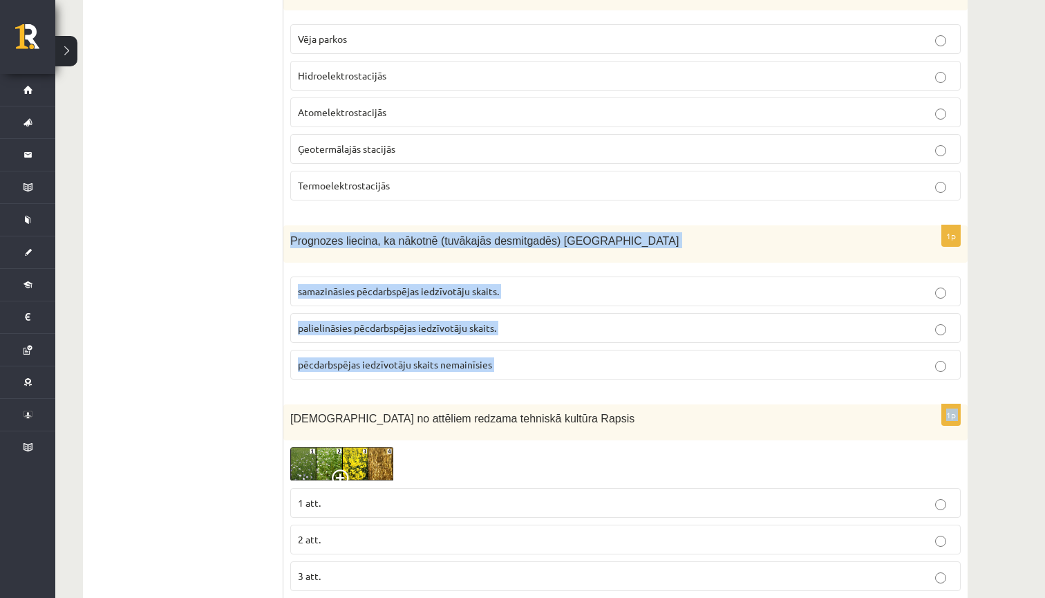
drag, startPoint x: 290, startPoint y: 232, endPoint x: 457, endPoint y: 383, distance: 225.2
click at [460, 384] on div "1p Prognozes liecina, ka nākotnē (tuvākajās desmitgadēs) Latvijā samazināsies p…" at bounding box center [625, 308] width 685 height 166
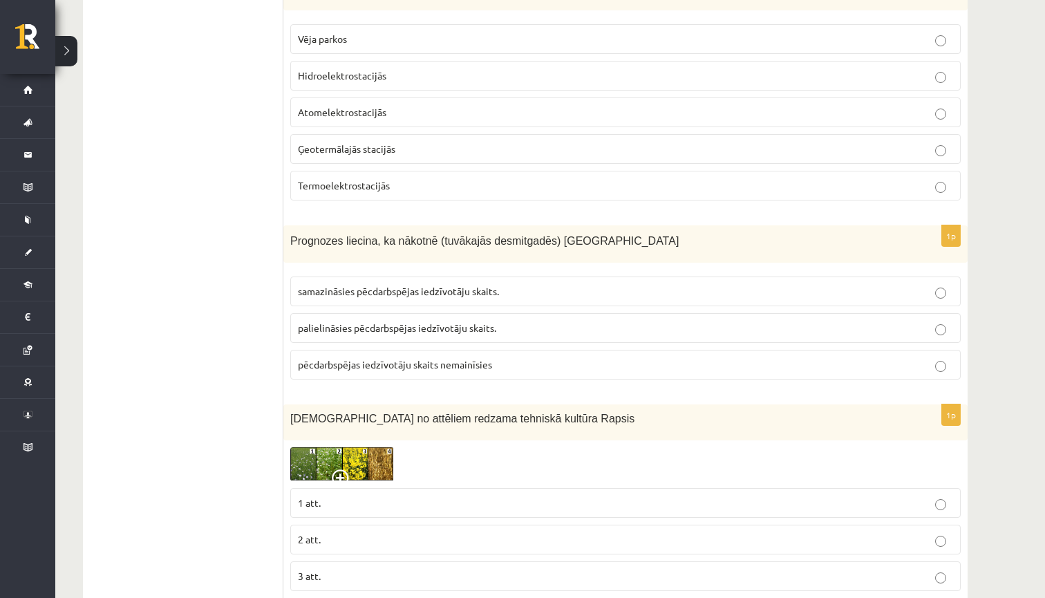
click at [395, 286] on span "samazināsies pēcdarbspējas iedzīvotāju skaits." at bounding box center [398, 291] width 201 height 12
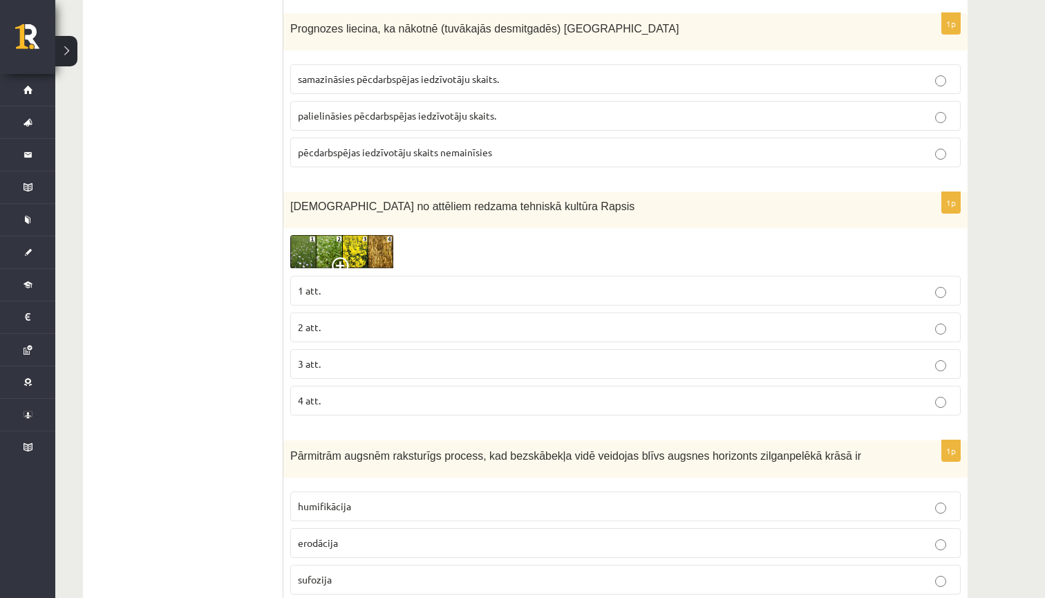
scroll to position [3400, 0]
drag, startPoint x: 294, startPoint y: 202, endPoint x: 510, endPoint y: 214, distance: 216.1
click at [510, 214] on div "Kurā no attēliem redzama tehniskā kultūra Rapsis" at bounding box center [625, 209] width 685 height 35
click at [374, 261] on img at bounding box center [342, 251] width 104 height 34
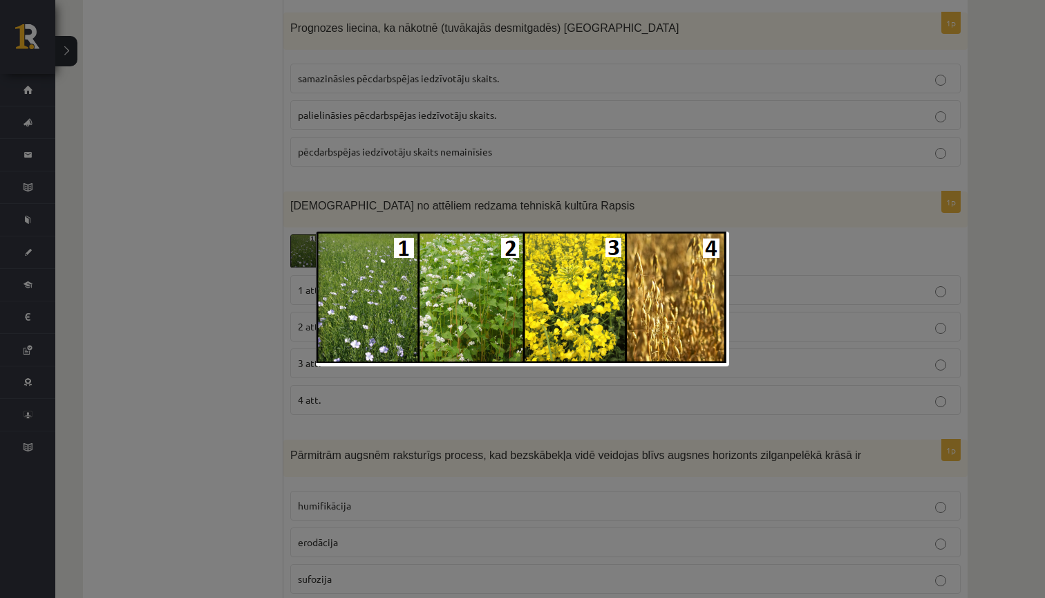
click at [546, 345] on img at bounding box center [522, 299] width 413 height 135
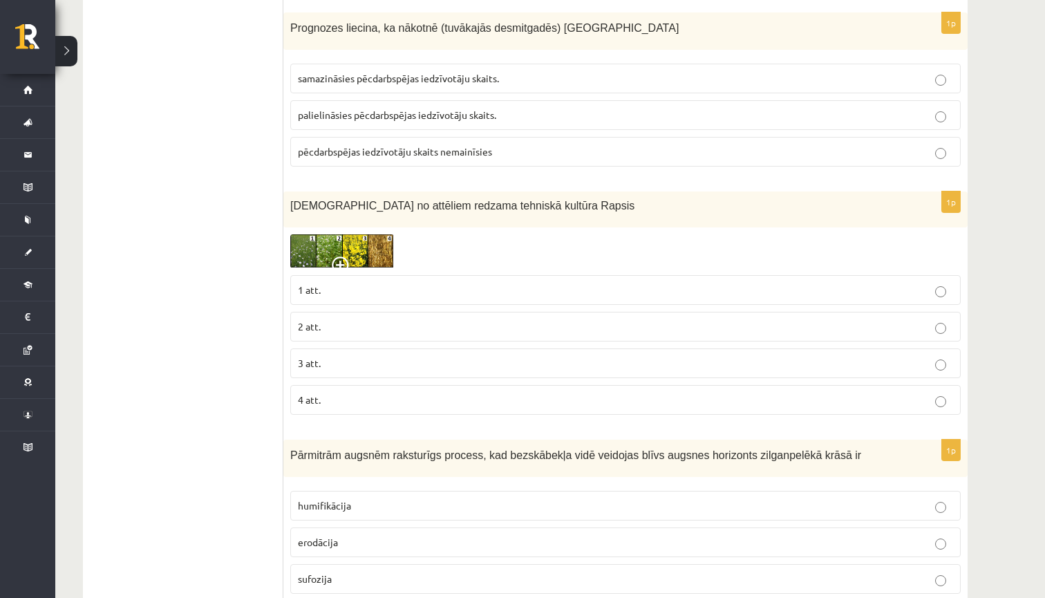
click at [426, 356] on p "3 att." at bounding box center [625, 363] width 655 height 15
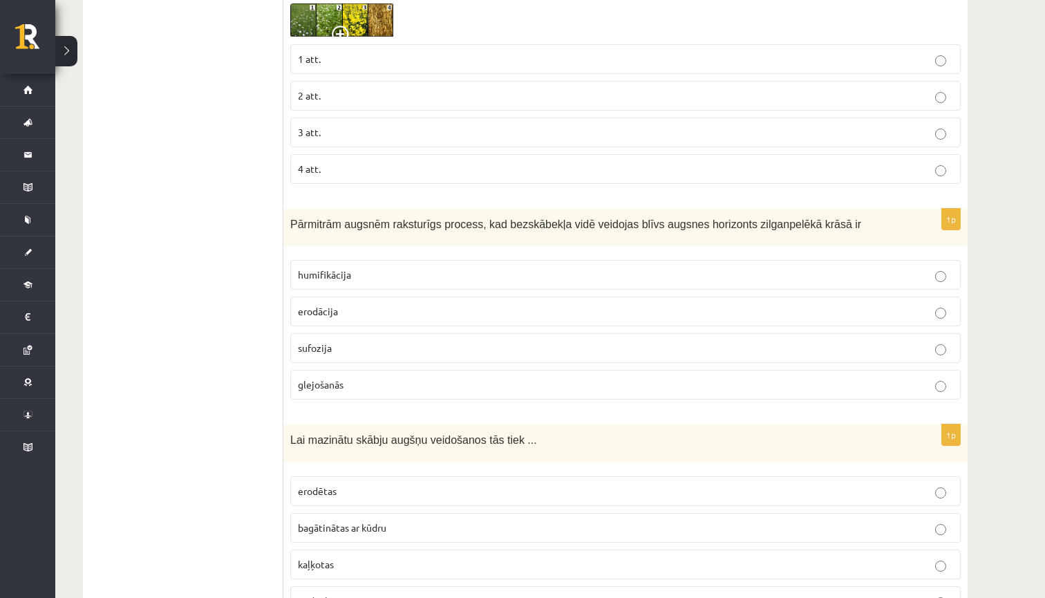
scroll to position [3632, 0]
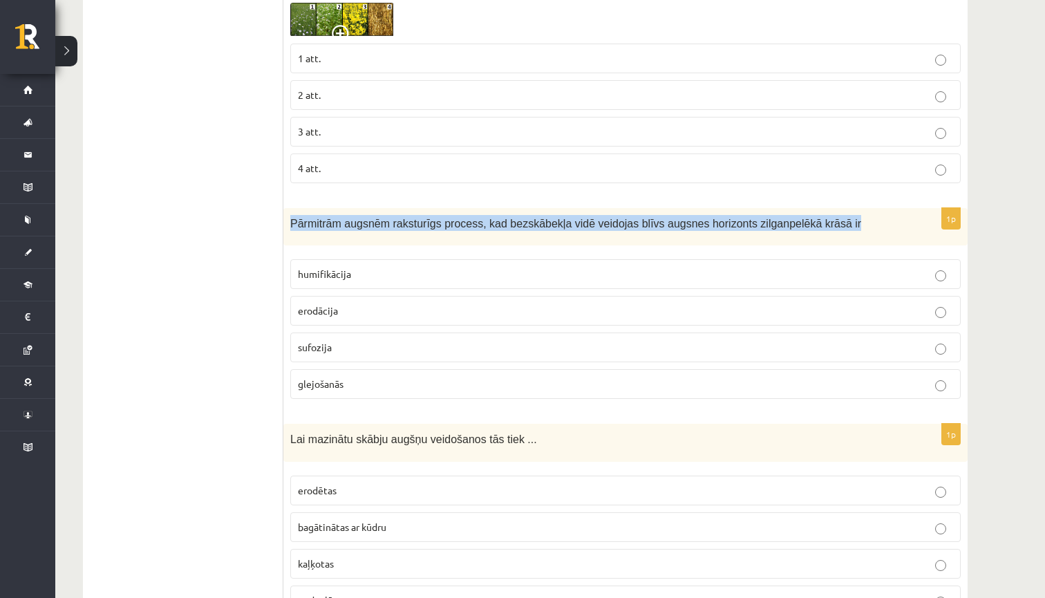
drag, startPoint x: 293, startPoint y: 220, endPoint x: 680, endPoint y: 238, distance: 386.9
click at [680, 238] on div "Pārmitrām augsnēm raksturīgs process, kad bezskābekļa vidē veidojas blīvs augsn…" at bounding box center [625, 227] width 685 height 38
drag, startPoint x: 293, startPoint y: 216, endPoint x: 369, endPoint y: 382, distance: 181.6
click at [369, 382] on div "1p Pārmitrām augsnēm raksturīgs process, kad bezskābekļa vidē veidojas blīvs au…" at bounding box center [625, 309] width 685 height 203
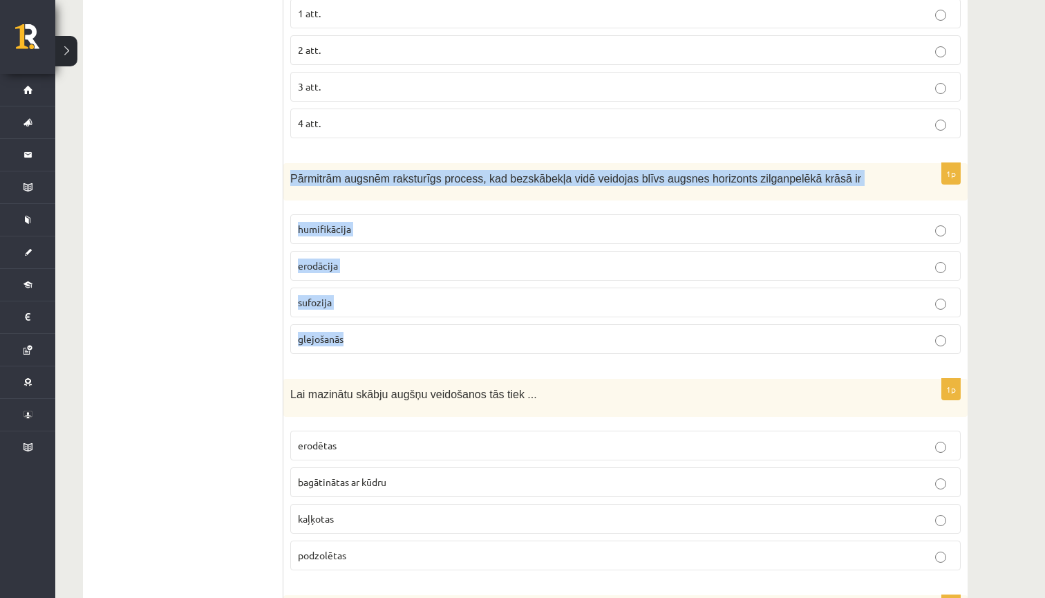
scroll to position [3678, 0]
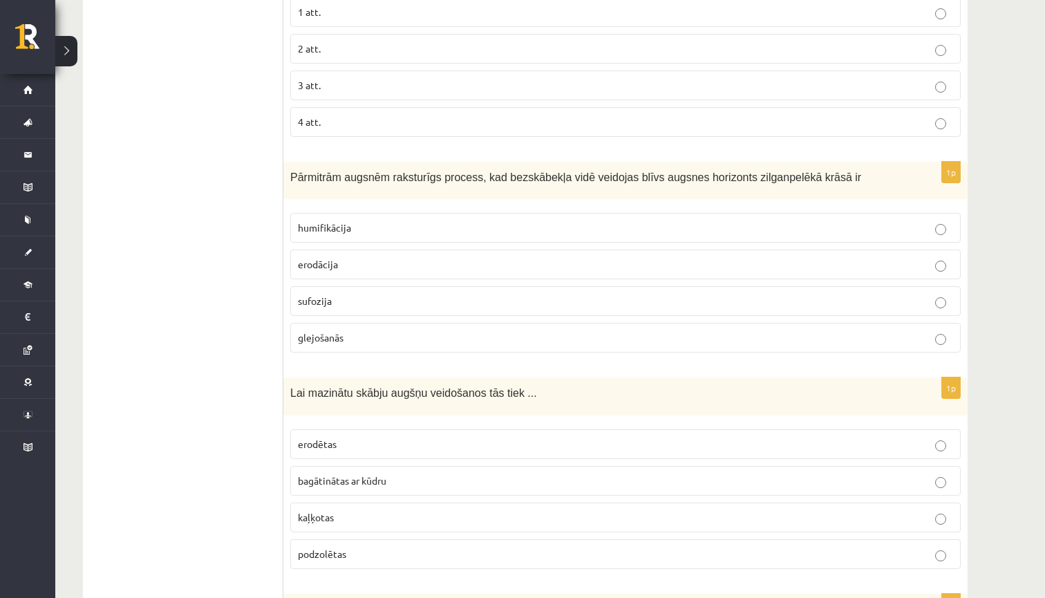
click at [362, 334] on p "glejošanās" at bounding box center [625, 337] width 655 height 15
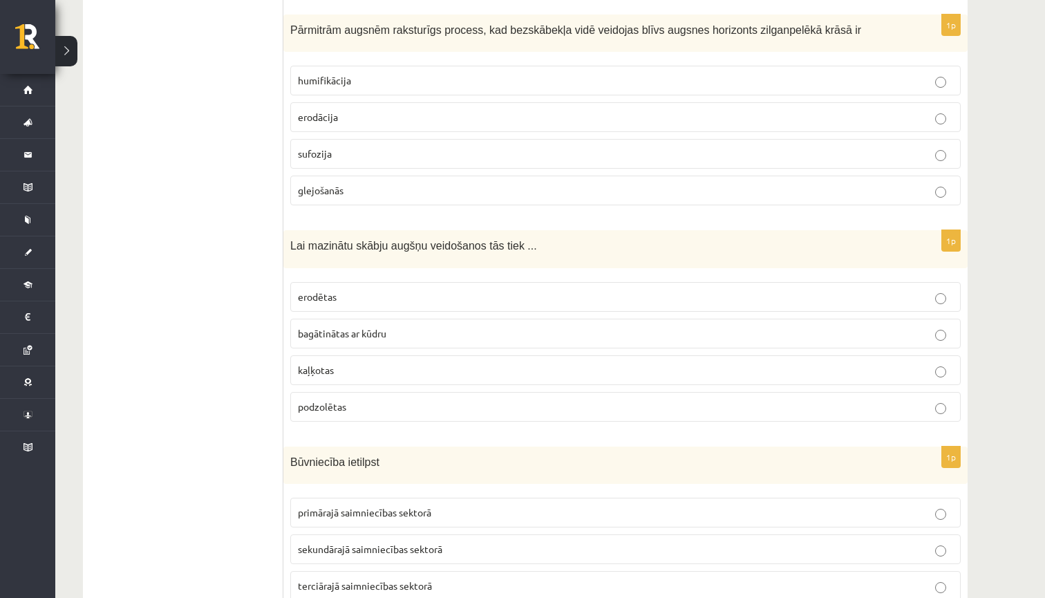
scroll to position [3828, 0]
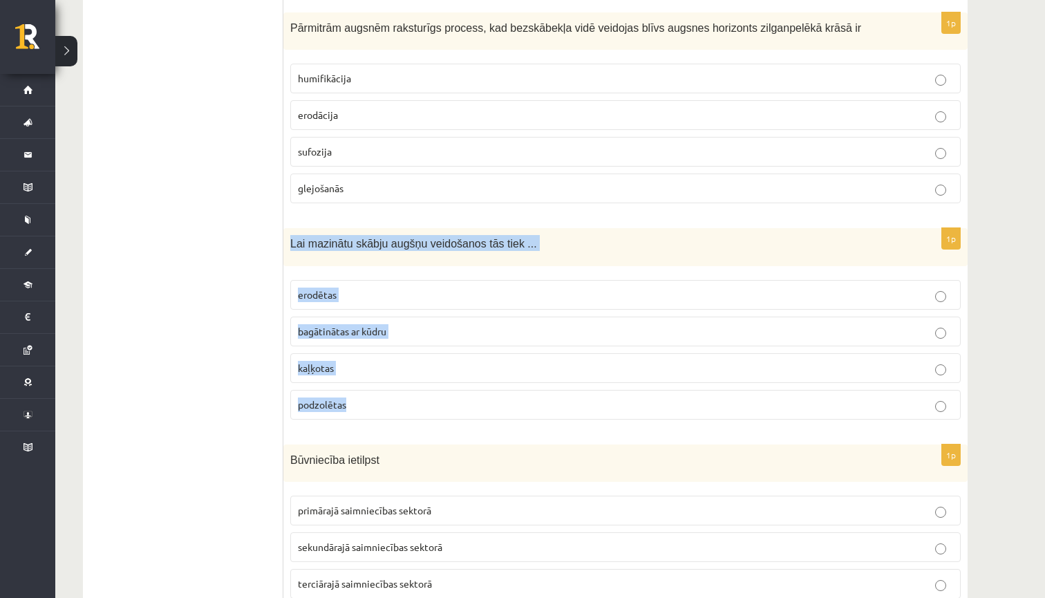
drag, startPoint x: 293, startPoint y: 235, endPoint x: 361, endPoint y: 406, distance: 183.7
click at [361, 406] on div "1p Lai mazinātu skābju augšņu veidošanos tās tiek ... erodētas bagātinātas ar k…" at bounding box center [625, 329] width 685 height 203
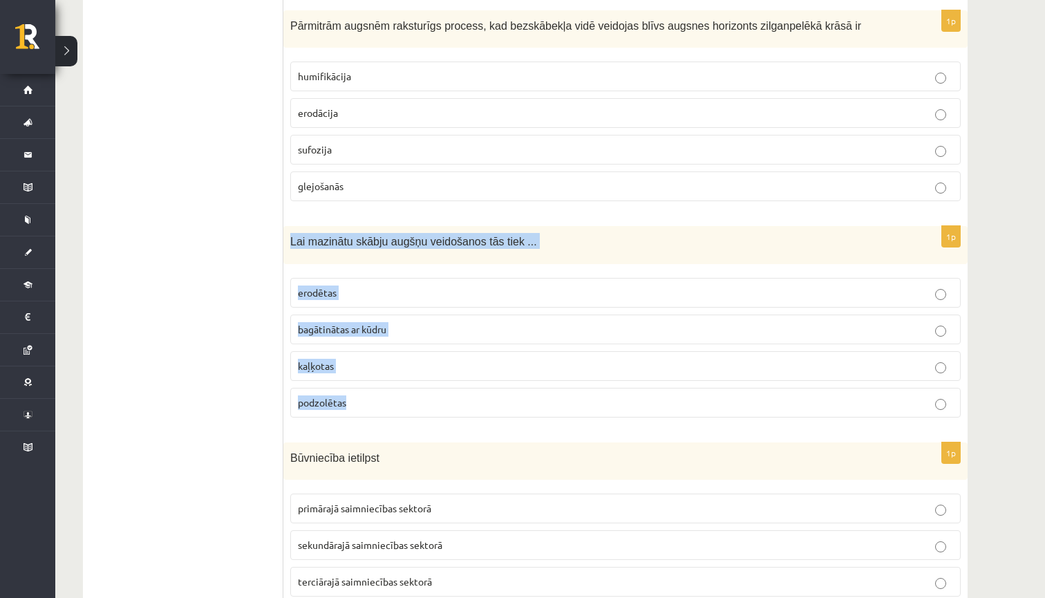
scroll to position [3833, 0]
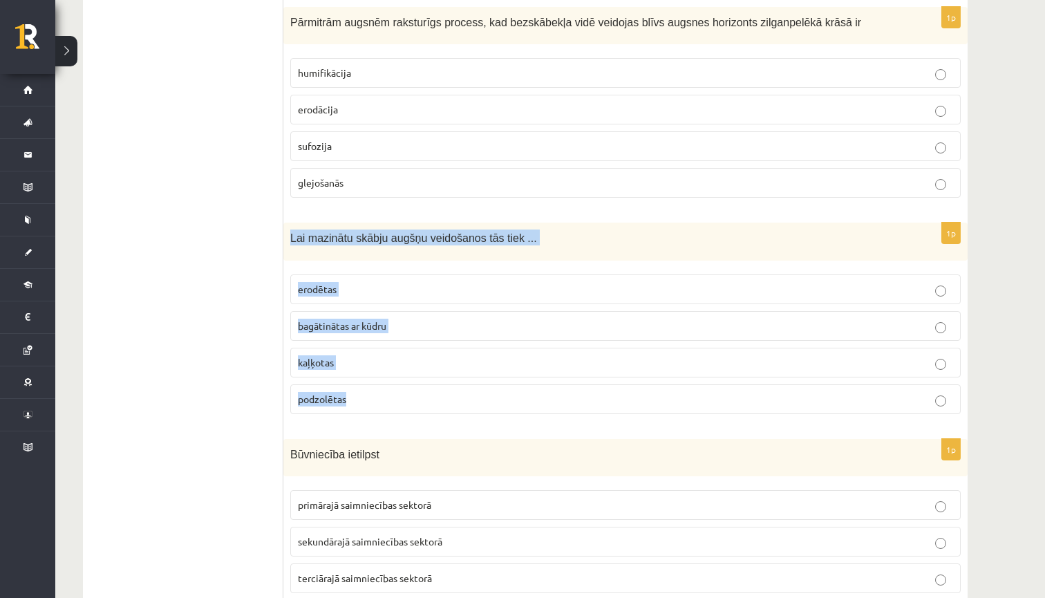
click at [391, 359] on p "kaļķotas" at bounding box center [625, 362] width 655 height 15
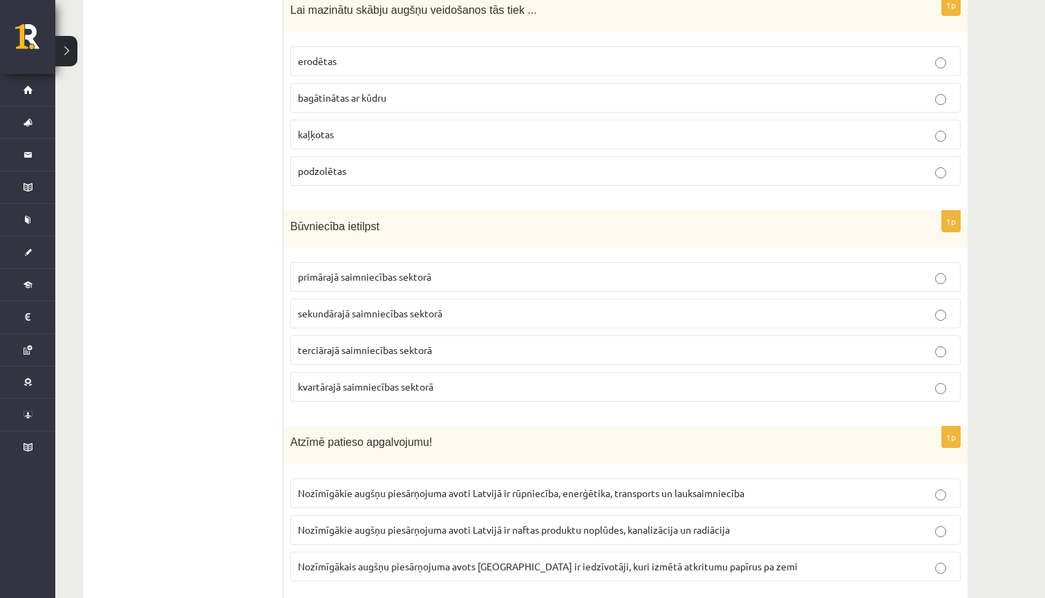
scroll to position [4061, 0]
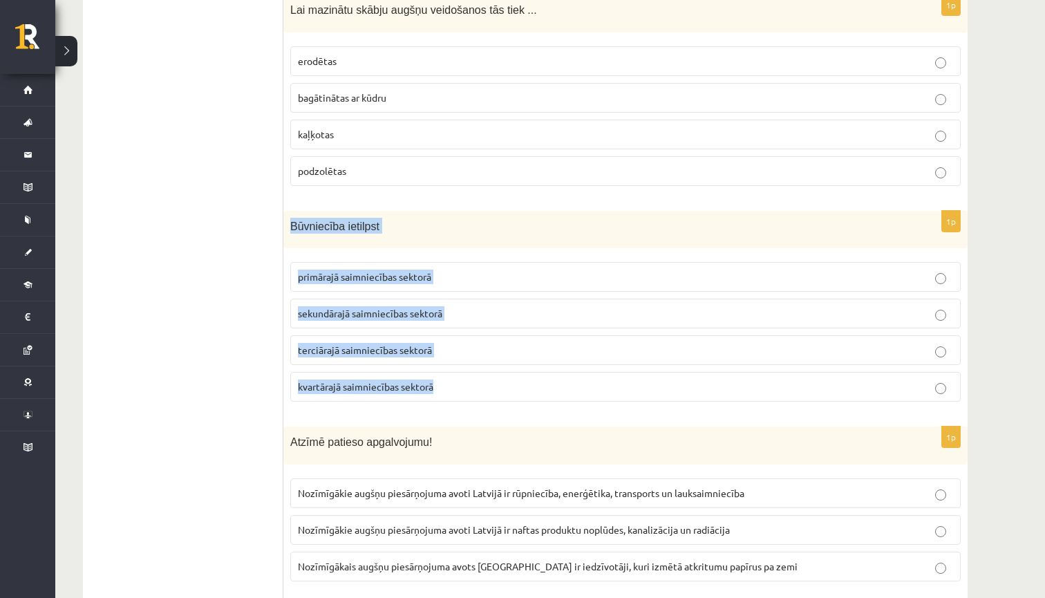
drag, startPoint x: 291, startPoint y: 222, endPoint x: 450, endPoint y: 390, distance: 231.3
click at [450, 390] on div "1p Būvniecība ietilpst primārajā saimniecības sektorā sekundārajā saimniecības …" at bounding box center [625, 312] width 685 height 203
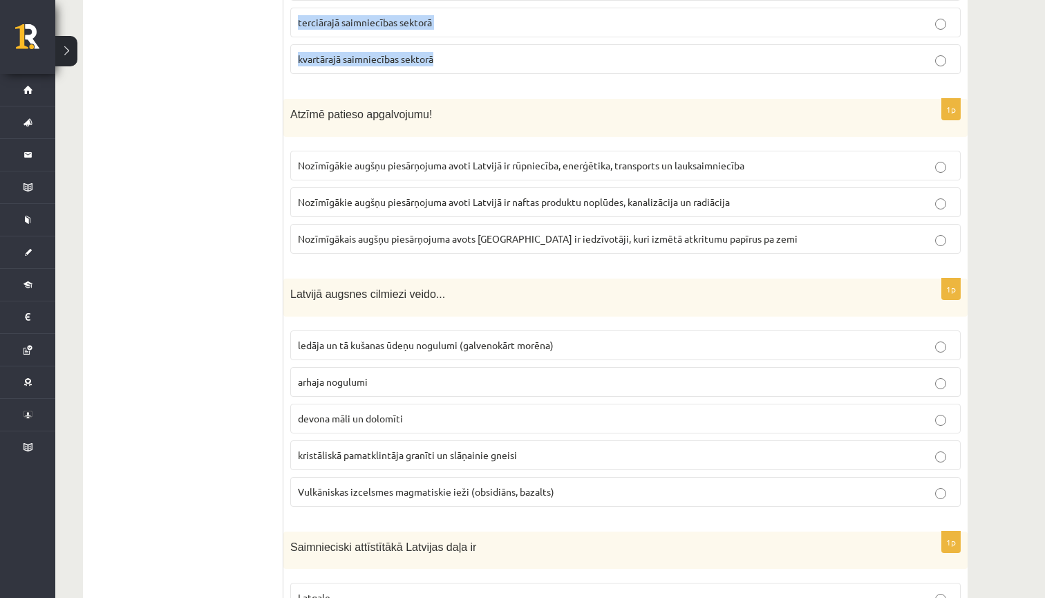
scroll to position [4397, 0]
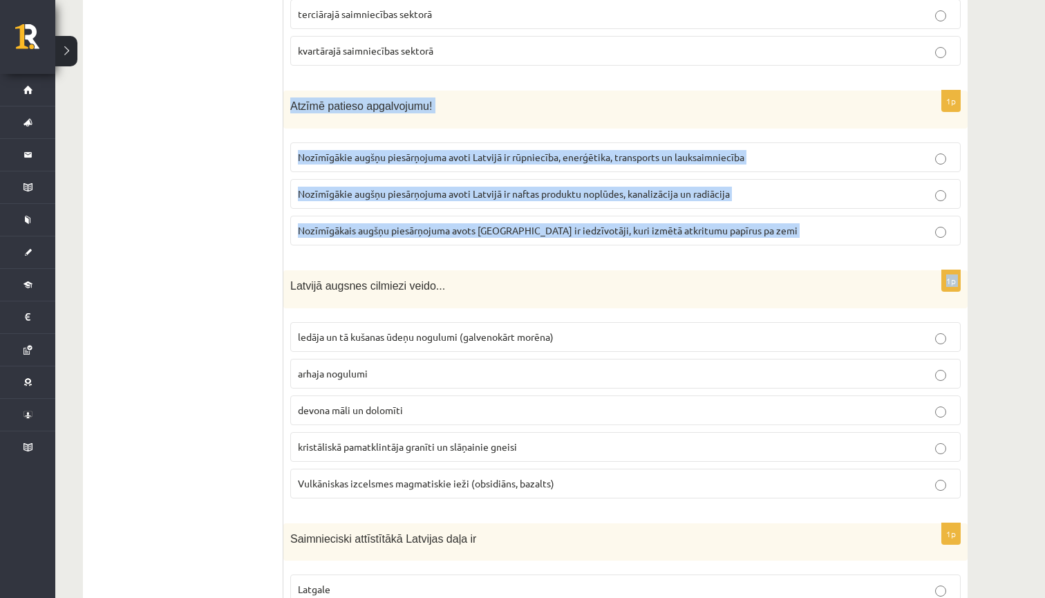
drag, startPoint x: 292, startPoint y: 102, endPoint x: 401, endPoint y: 262, distance: 193.1
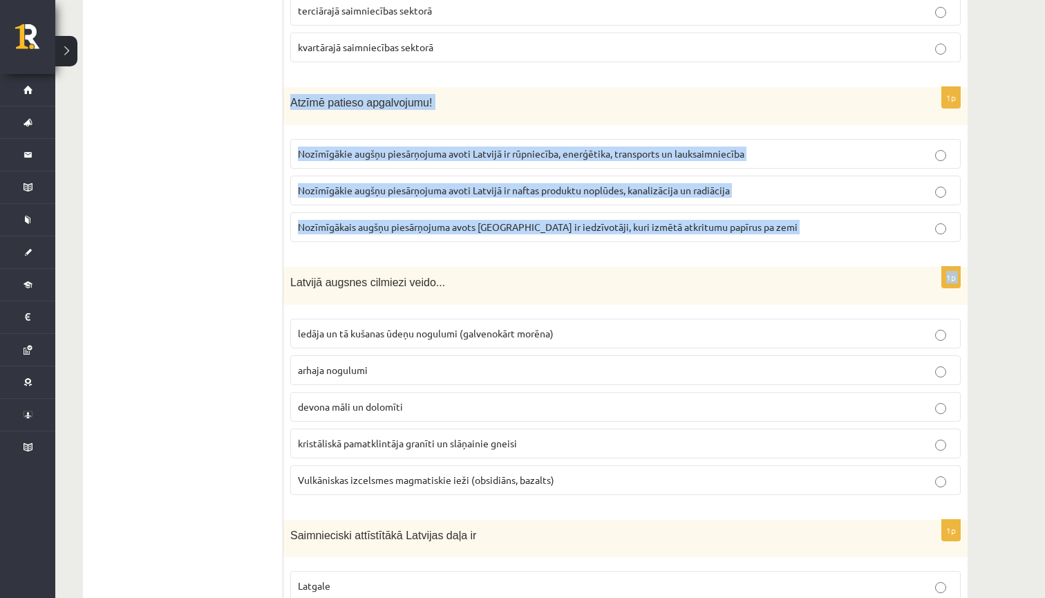
click at [346, 147] on span "Nozīmīgākie augšņu piesārņojuma avoti Latvijā ir rūpniecība, enerģētika, transp…" at bounding box center [521, 153] width 447 height 12
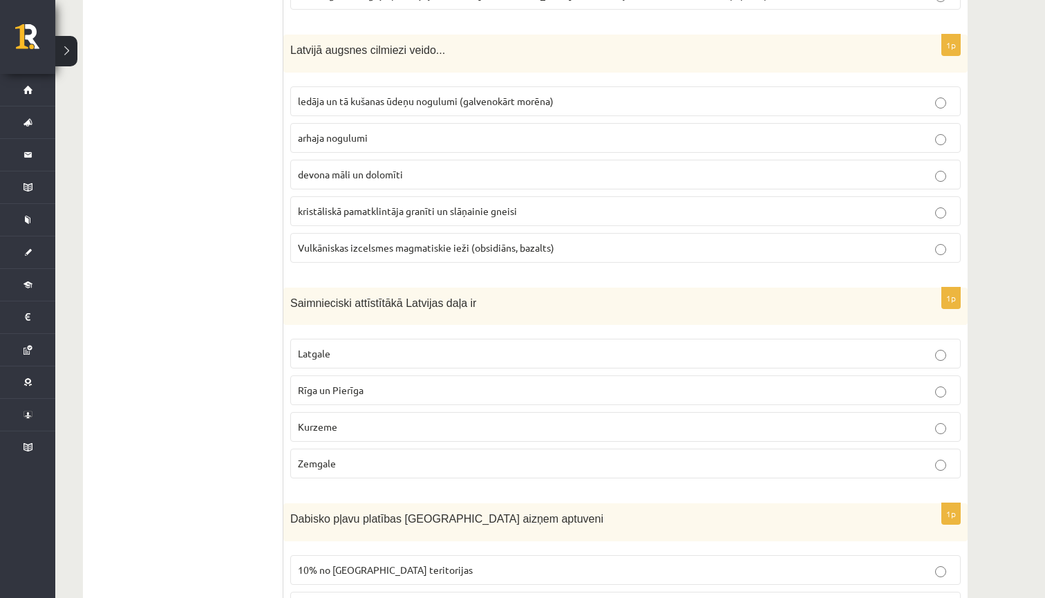
scroll to position [4633, 0]
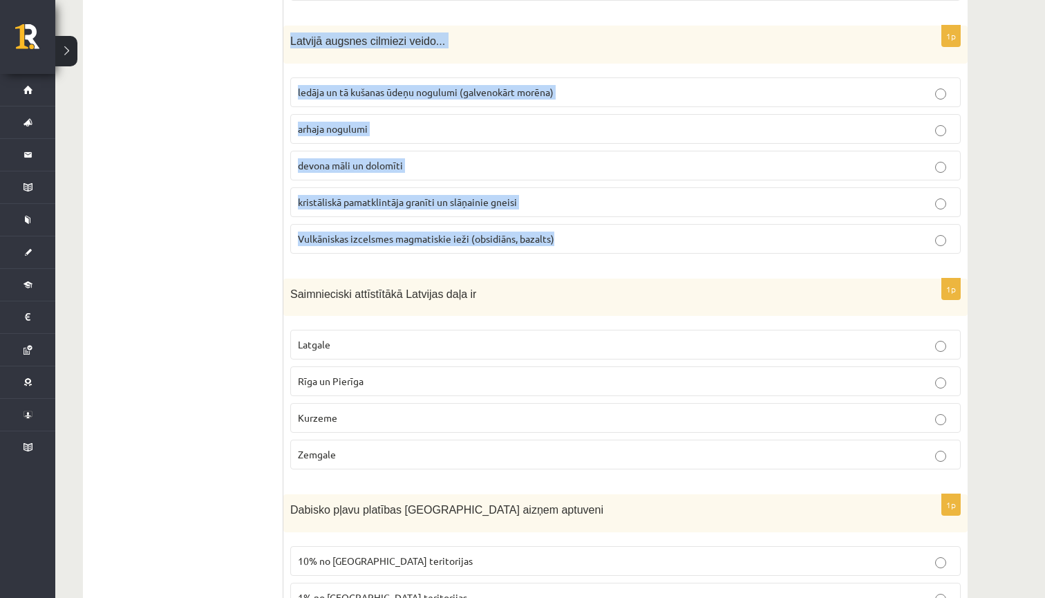
drag, startPoint x: 293, startPoint y: 42, endPoint x: 577, endPoint y: 239, distance: 345.2
click at [577, 239] on div "1p Latvijā augsnes cilmiezi veido... ledāja un tā kušanas ūdeņu nogulumi (galve…" at bounding box center [625, 145] width 685 height 239
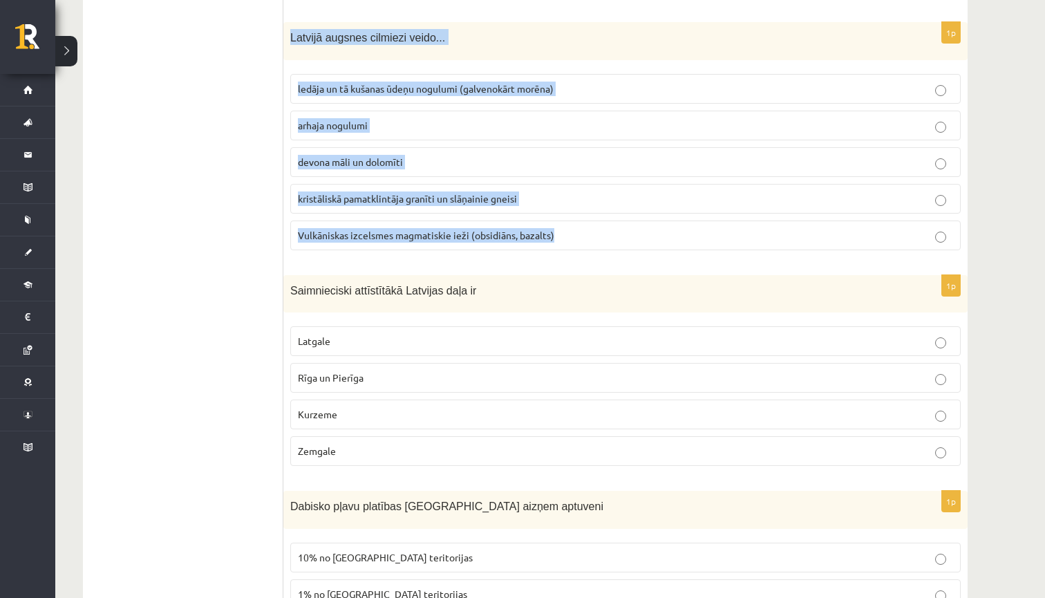
scroll to position [4648, 0]
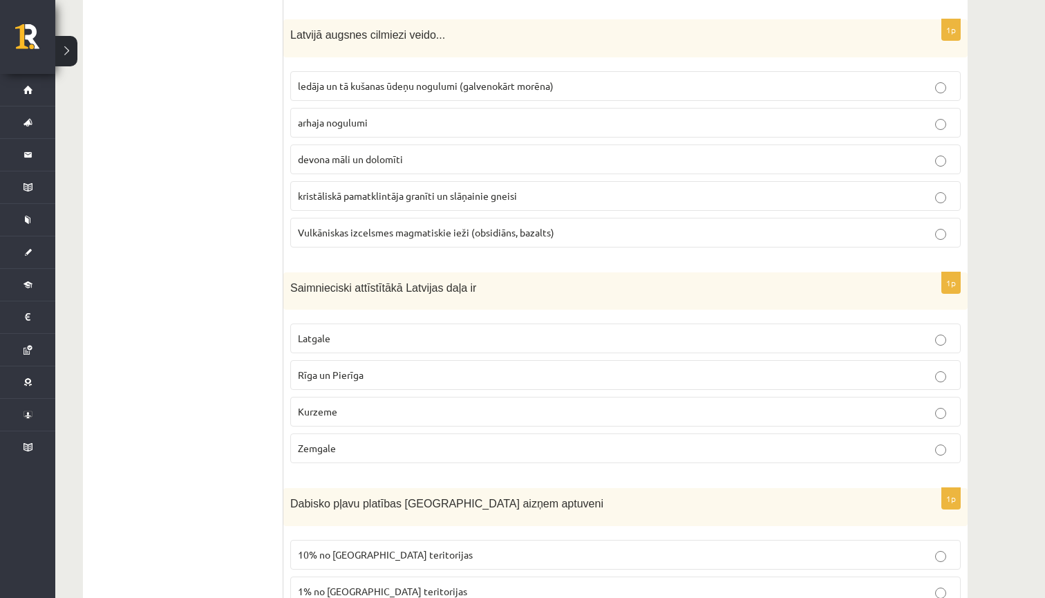
click at [362, 153] on span "devona māli un dolomīti" at bounding box center [350, 159] width 105 height 12
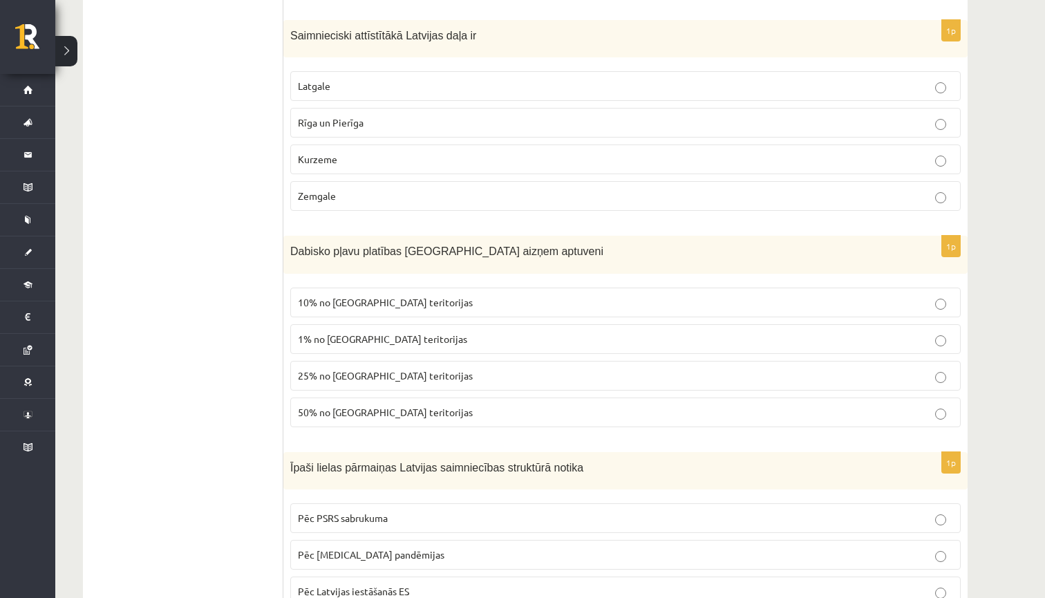
scroll to position [4901, 0]
drag, startPoint x: 294, startPoint y: 29, endPoint x: 412, endPoint y: 46, distance: 119.4
click at [412, 46] on div "Saimnieciski attīstītākā Latvijas daļa ir" at bounding box center [625, 38] width 685 height 38
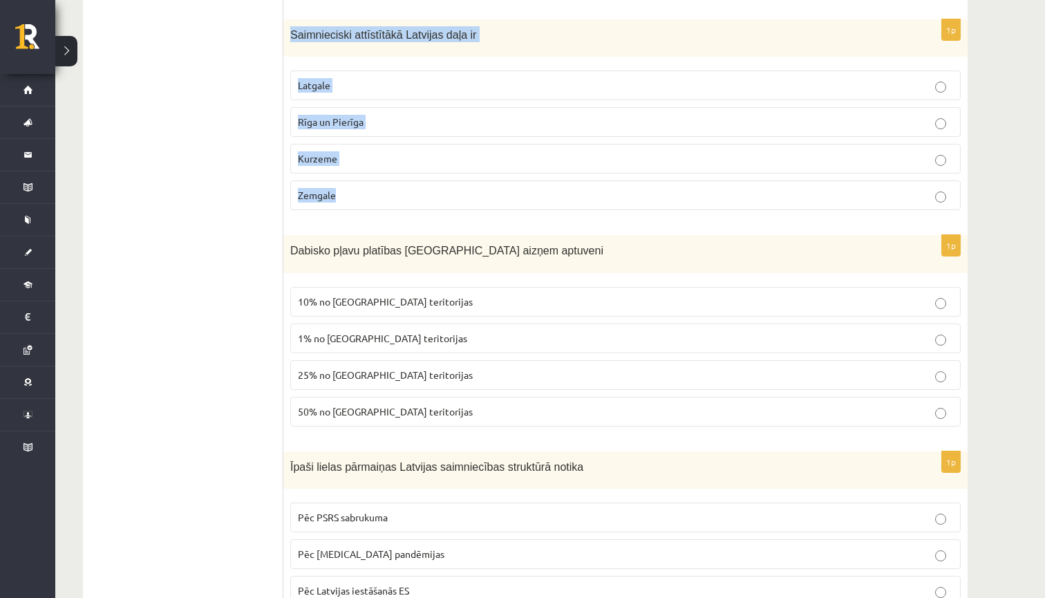
drag, startPoint x: 293, startPoint y: 25, endPoint x: 346, endPoint y: 192, distance: 174.7
click at [346, 192] on div "1p Saimnieciski attīstītākā Latvijas daļa ir Latgale Rīga un Pierīga Kurzeme Ze…" at bounding box center [625, 120] width 685 height 203
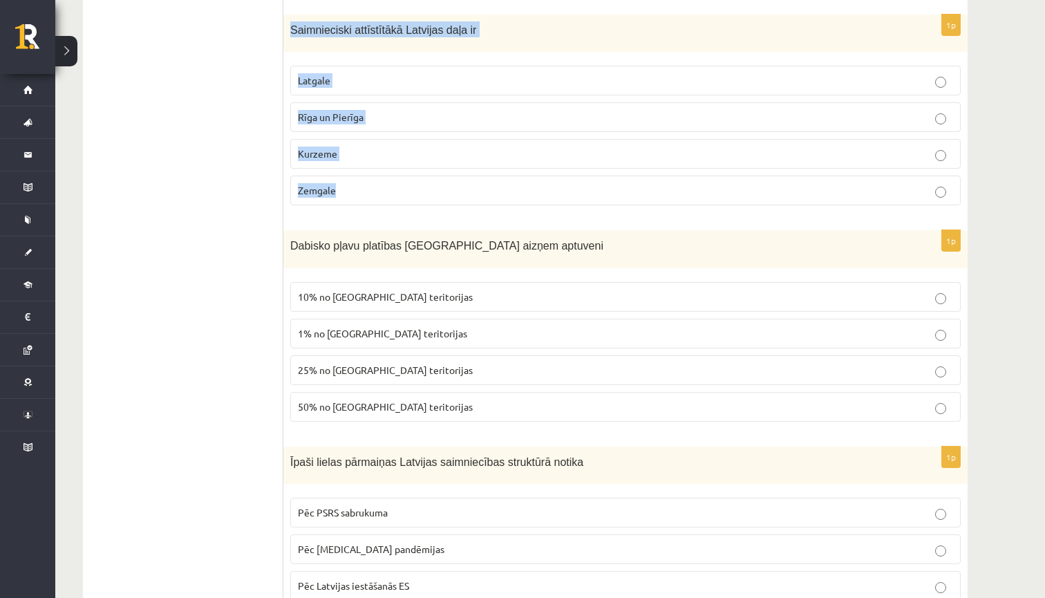
scroll to position [4913, 0]
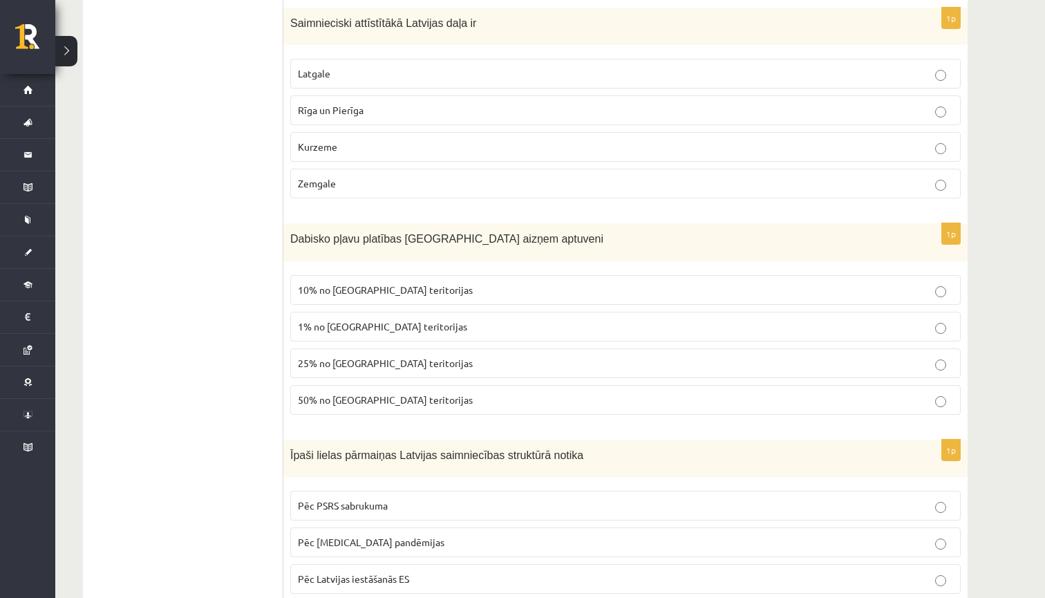
click at [420, 183] on label "Zemgale" at bounding box center [625, 184] width 671 height 30
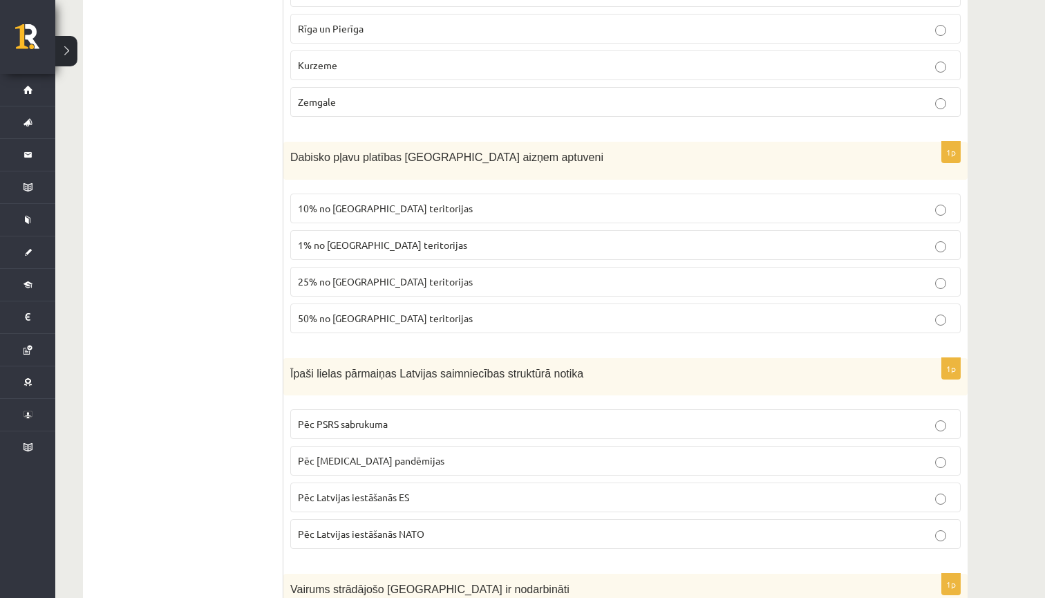
scroll to position [4996, 0]
drag, startPoint x: 295, startPoint y: 150, endPoint x: 531, endPoint y: 149, distance: 236.5
click at [532, 149] on p "Dabisko pļavu platības Latvijā aizņem aptuveni" at bounding box center [591, 155] width 602 height 16
drag, startPoint x: 293, startPoint y: 147, endPoint x: 534, endPoint y: 162, distance: 241.1
click at [534, 162] on div "Dabisko pļavu platības Latvijā aizņem aptuveni" at bounding box center [625, 159] width 685 height 38
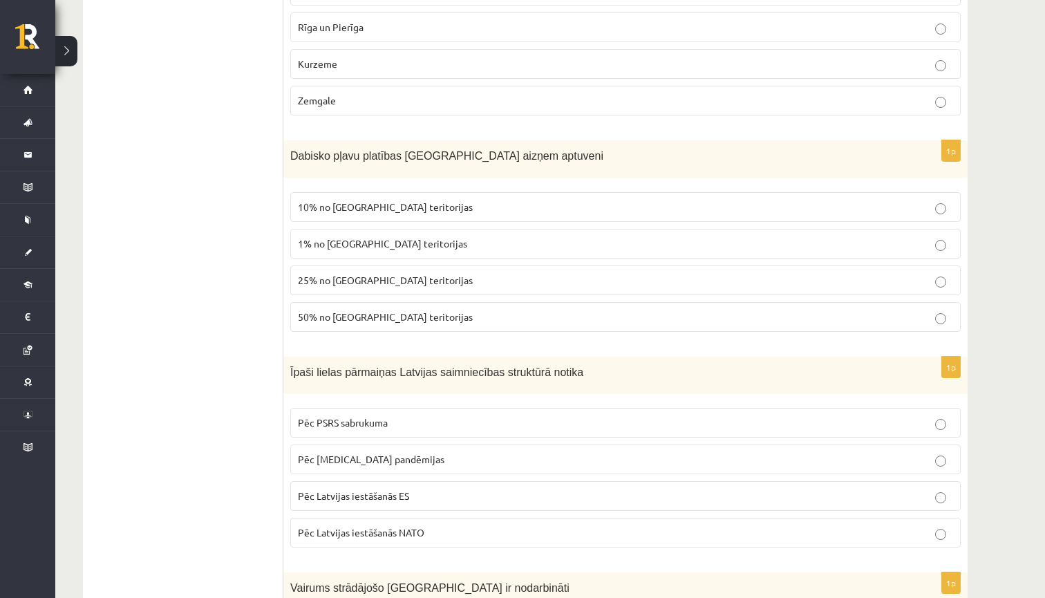
click at [355, 203] on p "10% no Latvijas teritorijas" at bounding box center [625, 207] width 655 height 15
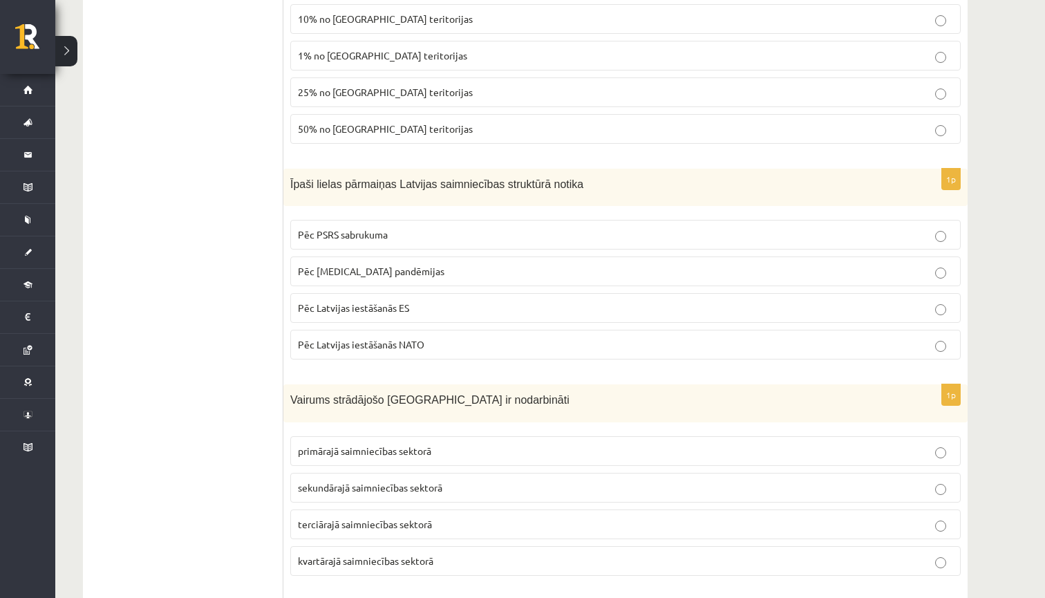
scroll to position [5185, 0]
drag, startPoint x: 609, startPoint y: 178, endPoint x: 346, endPoint y: 160, distance: 264.0
click at [346, 168] on div "Īpaši lielas pārmaiņas Latvijas saimniecības struktūrā notika" at bounding box center [625, 187] width 685 height 38
drag, startPoint x: 325, startPoint y: 198, endPoint x: 317, endPoint y: 195, distance: 8.4
click at [324, 198] on div "1p Īpaši lielas pārmaiņas Latvijas saimniecības struktūrā notika Pēc PSRS sabru…" at bounding box center [625, 269] width 685 height 203
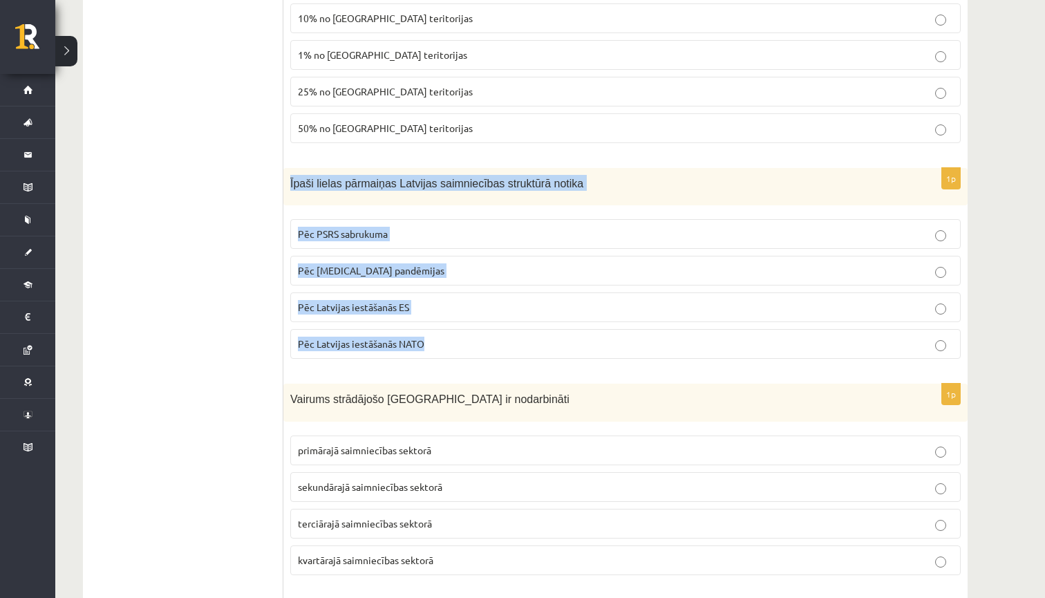
drag, startPoint x: 295, startPoint y: 183, endPoint x: 440, endPoint y: 344, distance: 216.9
click at [440, 344] on div "1p Īpaši lielas pārmaiņas Latvijas saimniecības struktūrā notika Pēc PSRS sabru…" at bounding box center [625, 269] width 685 height 203
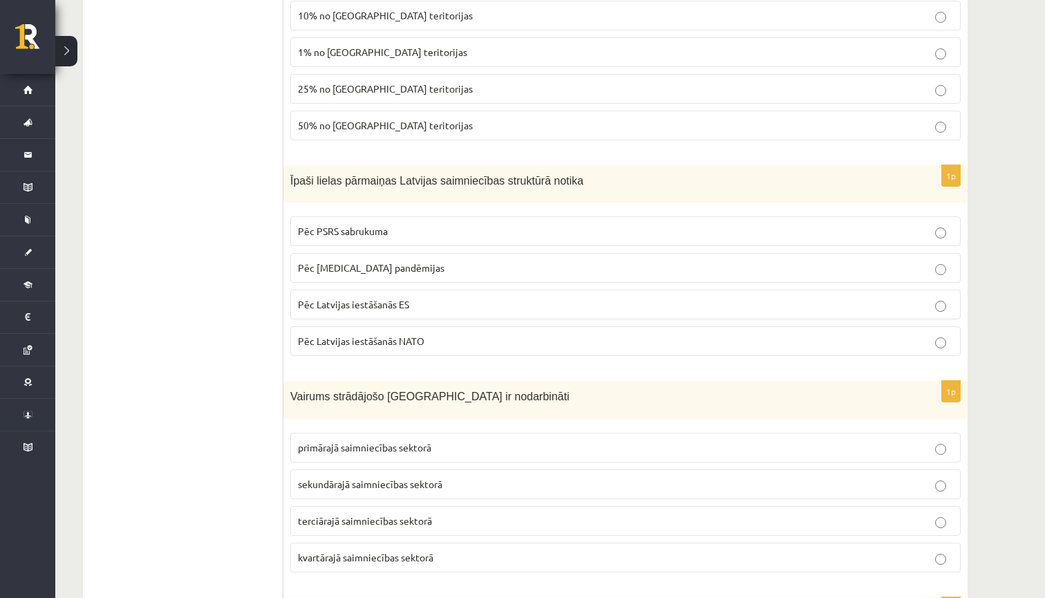
click at [409, 298] on span "Pēc Latvijas iestāšanās ES" at bounding box center [353, 304] width 111 height 12
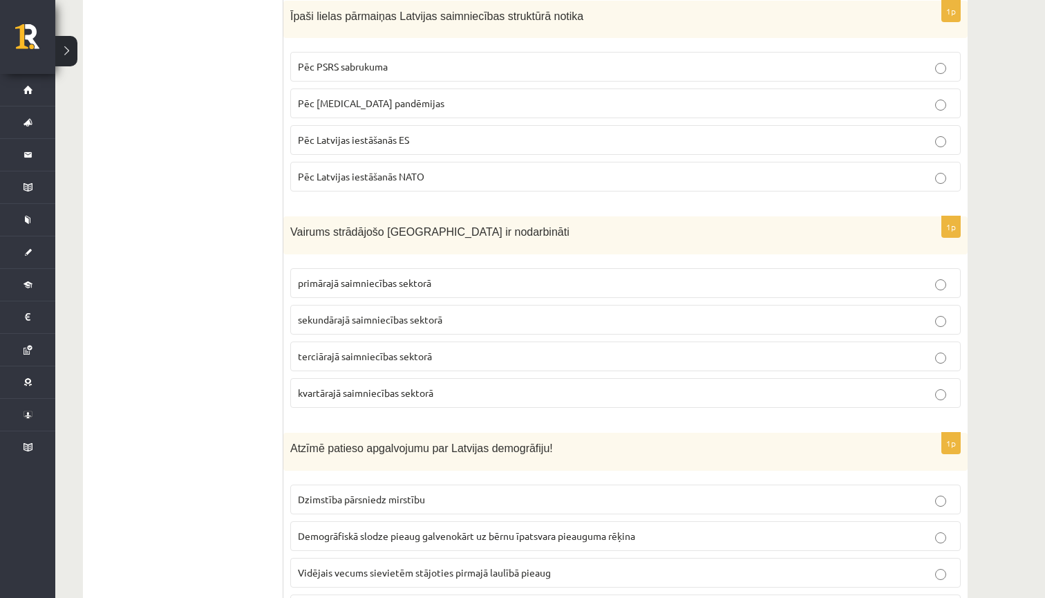
scroll to position [5355, 0]
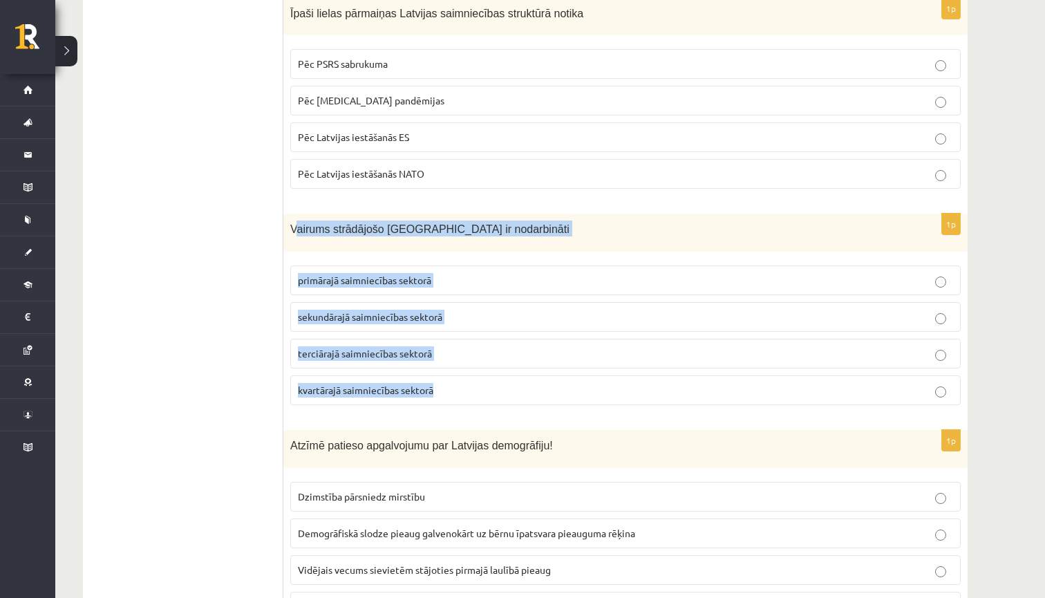
drag, startPoint x: 295, startPoint y: 221, endPoint x: 449, endPoint y: 391, distance: 229.5
click at [449, 391] on div "1p Vairums strādājošo Latvijā ir nodarbināti primārajā saimniecības sektorā sek…" at bounding box center [625, 315] width 685 height 203
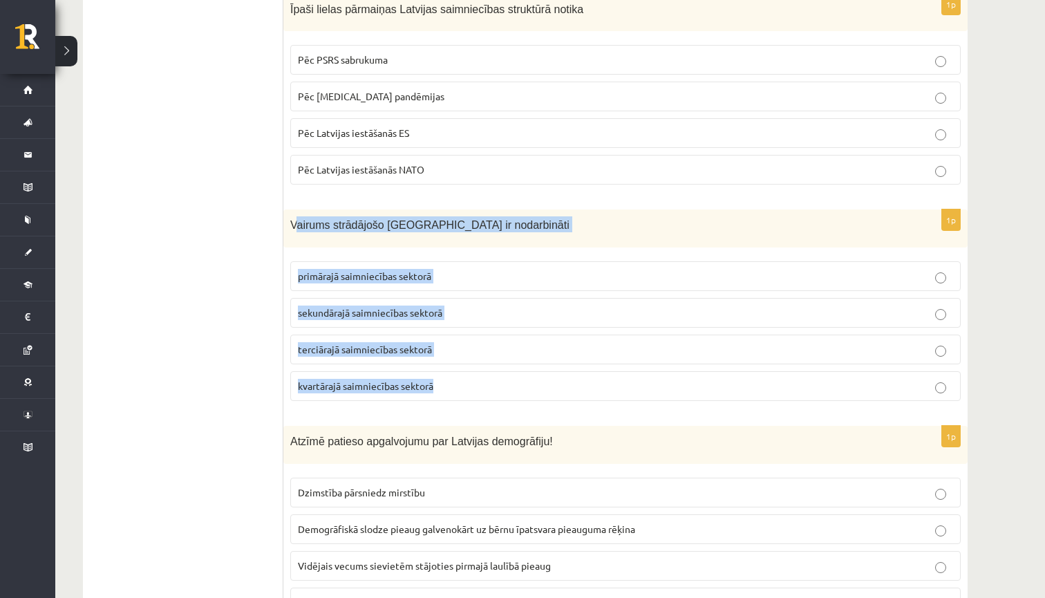
scroll to position [5361, 0]
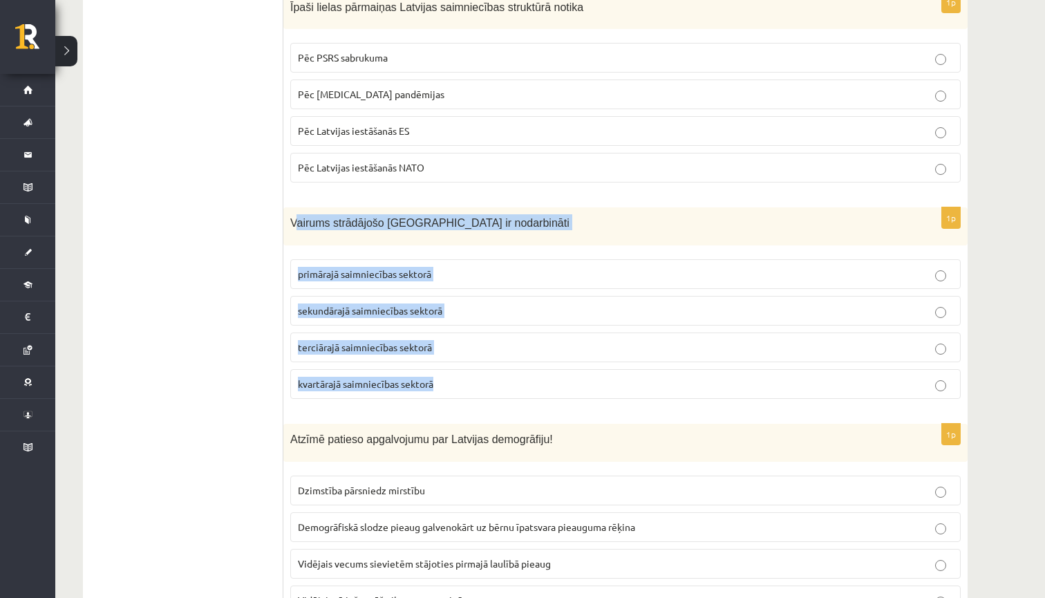
click at [376, 378] on span "kvartārajā saimniecības sektorā" at bounding box center [366, 384] width 136 height 12
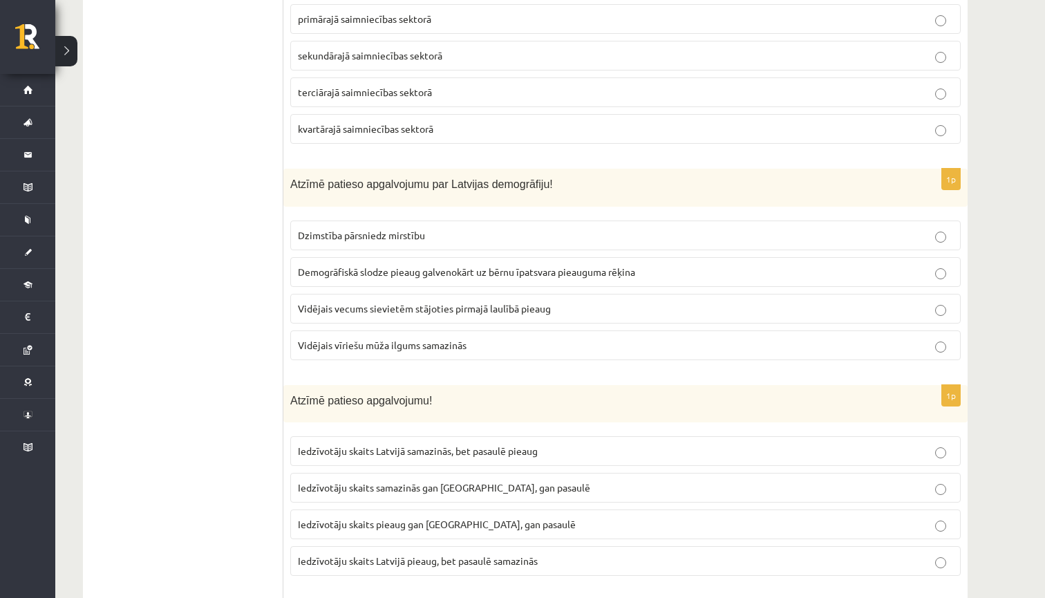
scroll to position [5618, 0]
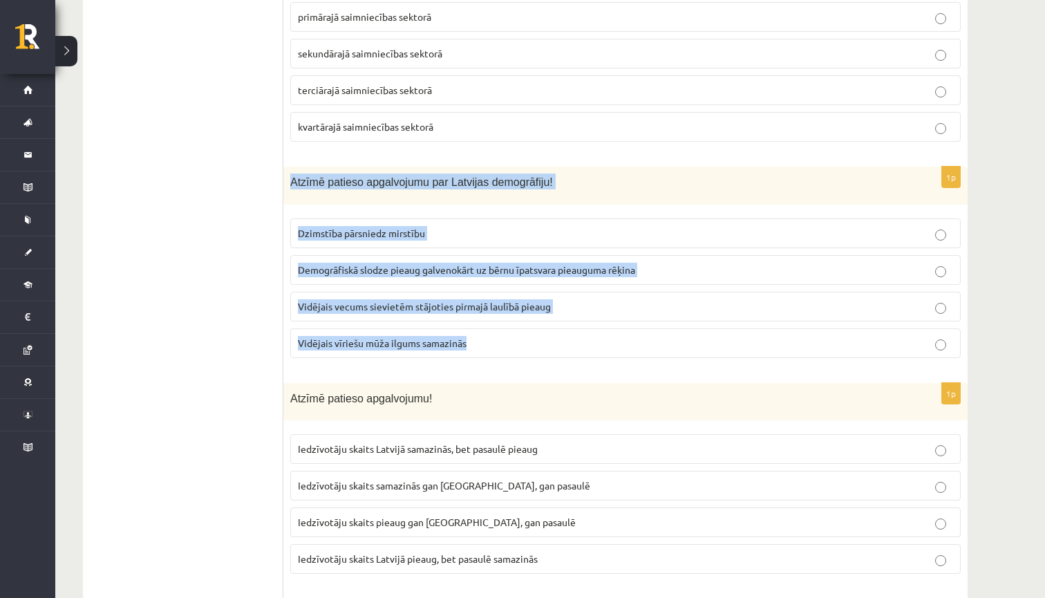
drag, startPoint x: 291, startPoint y: 172, endPoint x: 325, endPoint y: 355, distance: 186.3
click at [325, 355] on div "1p Atzīmē patieso apgalvojumu par Latvijas demogrāfiju! Dzimstība pārsniedz mir…" at bounding box center [625, 268] width 685 height 203
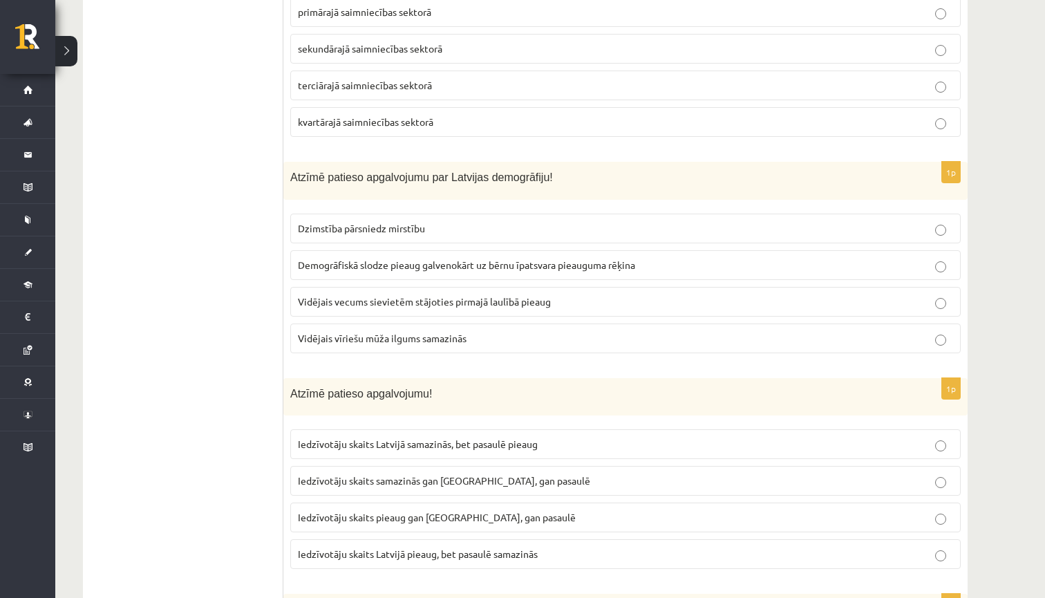
click at [383, 332] on span "Vidējais vīriešu mūža ilgums samazinās" at bounding box center [382, 338] width 169 height 12
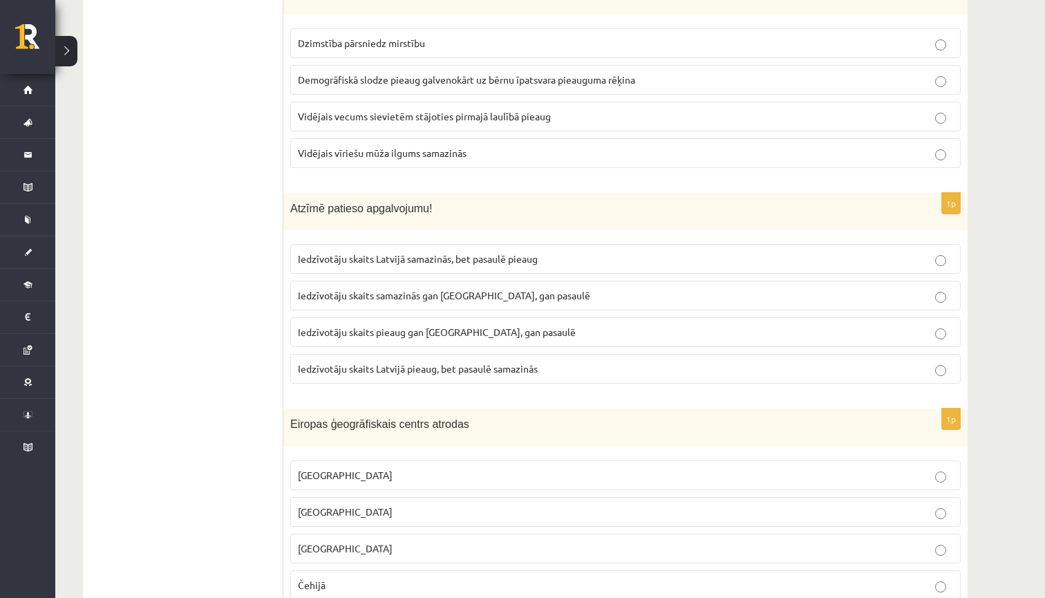
scroll to position [5811, 0]
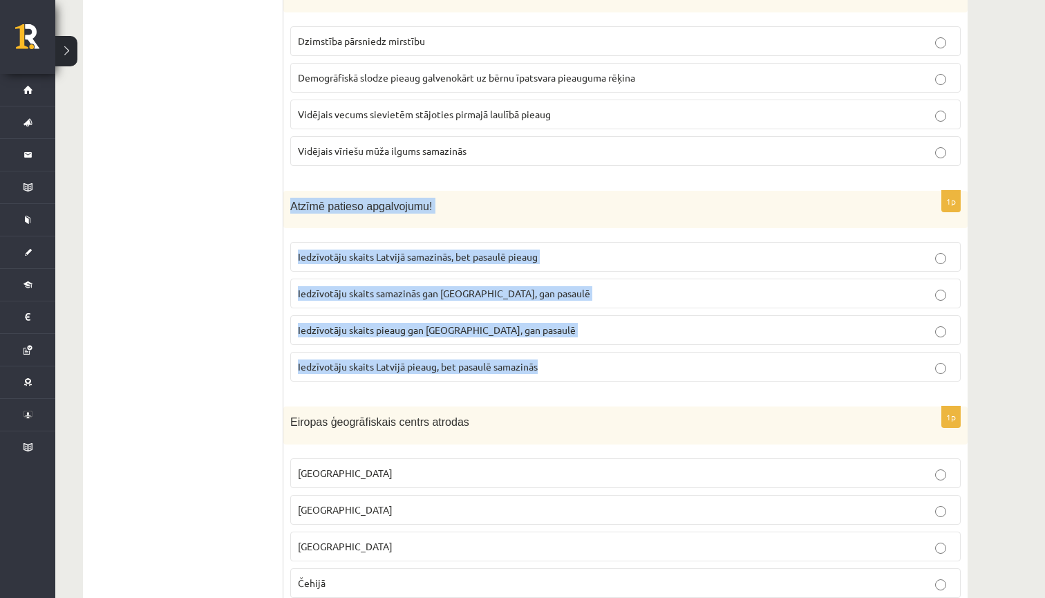
drag, startPoint x: 294, startPoint y: 196, endPoint x: 494, endPoint y: 370, distance: 265.6
click at [494, 370] on div "1p Atzīmē patieso apgalvojumu! Iedzīvotāju skaits Latvijā samazinās, bet pasaul…" at bounding box center [625, 292] width 685 height 203
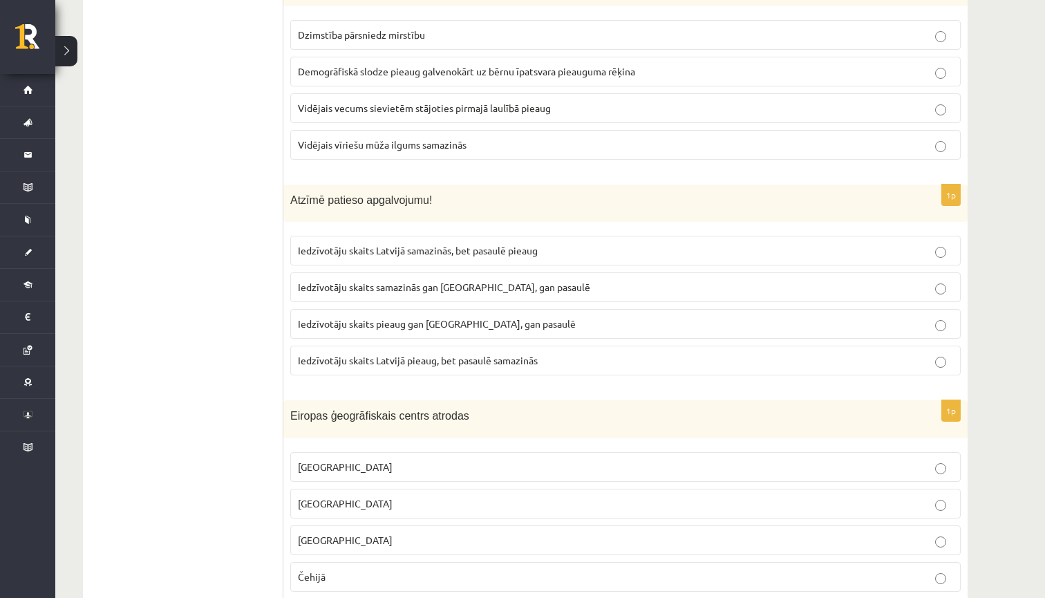
click at [366, 244] on span "Iedzīvotāju skaits Latvijā samazinās, bet pasaulē pieaug" at bounding box center [418, 250] width 240 height 12
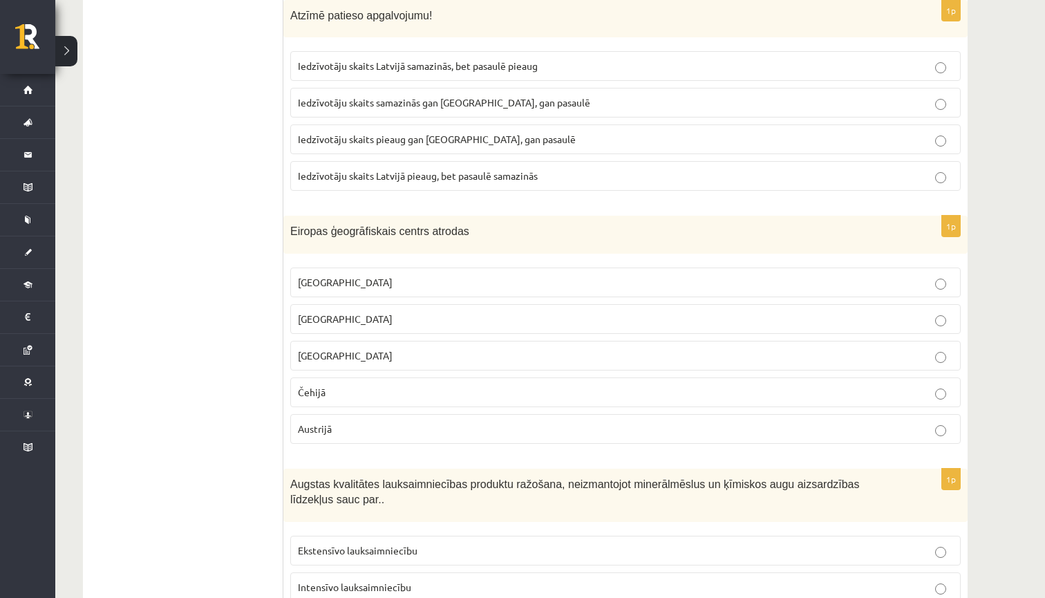
scroll to position [6000, 1]
drag, startPoint x: 292, startPoint y: 216, endPoint x: 459, endPoint y: 239, distance: 168.8
click at [459, 239] on div "Eiropas ģeogrāfiskais centrs atrodas" at bounding box center [625, 236] width 685 height 38
click at [425, 311] on p "Lietuvā" at bounding box center [625, 318] width 655 height 15
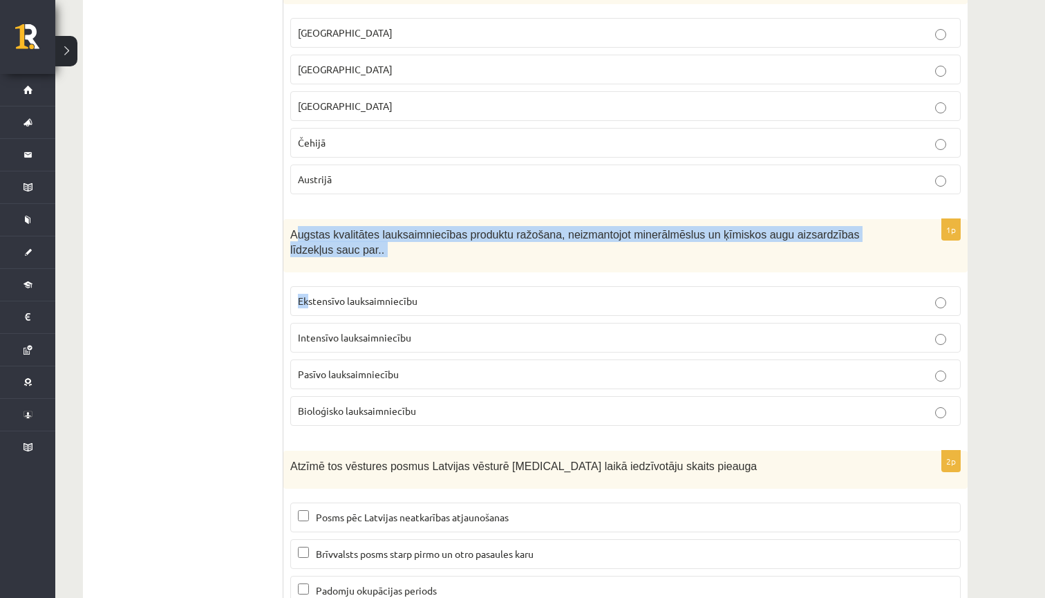
scroll to position [6252, 1]
drag, startPoint x: 296, startPoint y: 226, endPoint x: 304, endPoint y: 259, distance: 33.5
click at [304, 270] on div "1p Augstas kvalitātes lauksaimniecības produktu ražošana, neizmantojot minerālm…" at bounding box center [625, 327] width 685 height 218
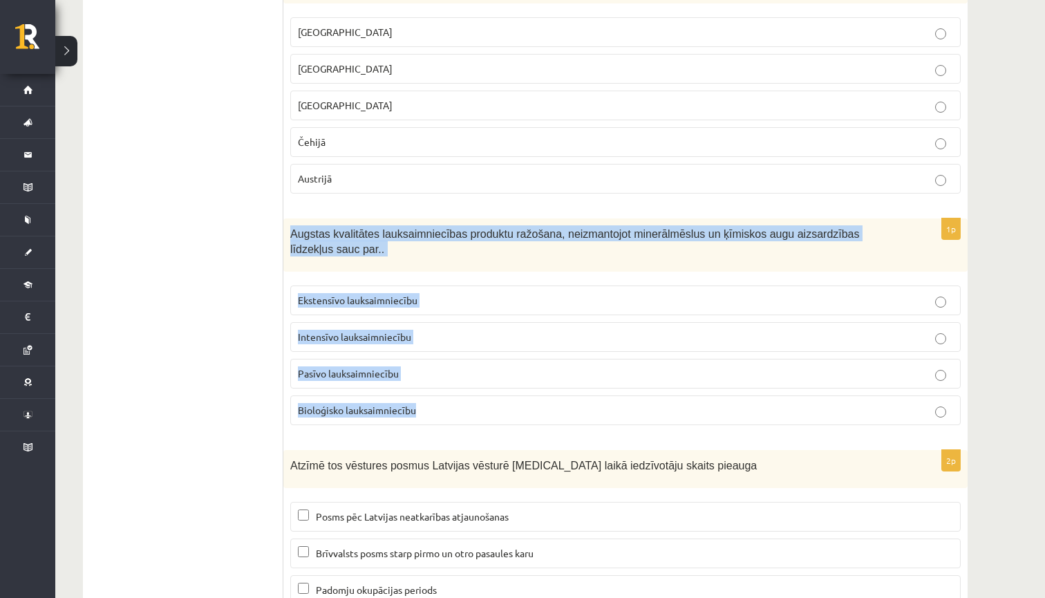
drag, startPoint x: 292, startPoint y: 223, endPoint x: 499, endPoint y: 417, distance: 283.7
click at [499, 418] on div "1p Augstas kvalitātes lauksaimniecības produktu ražošana, neizmantojot minerālm…" at bounding box center [625, 327] width 685 height 218
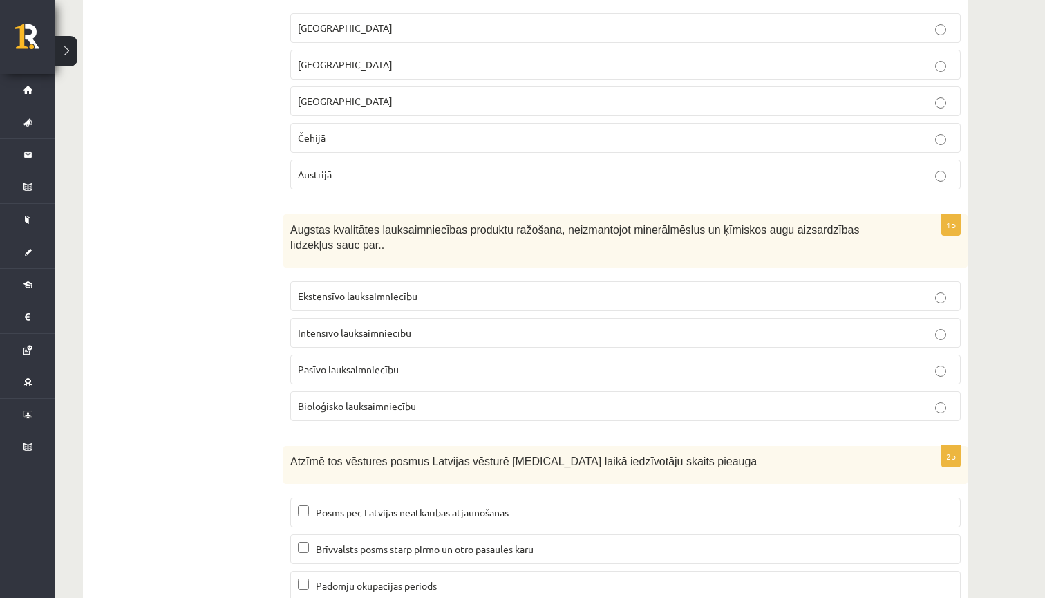
click at [442, 13] on label "Latvijā" at bounding box center [625, 28] width 671 height 30
click at [356, 400] on span "Bioloģisko lauksaimniecību" at bounding box center [357, 406] width 118 height 12
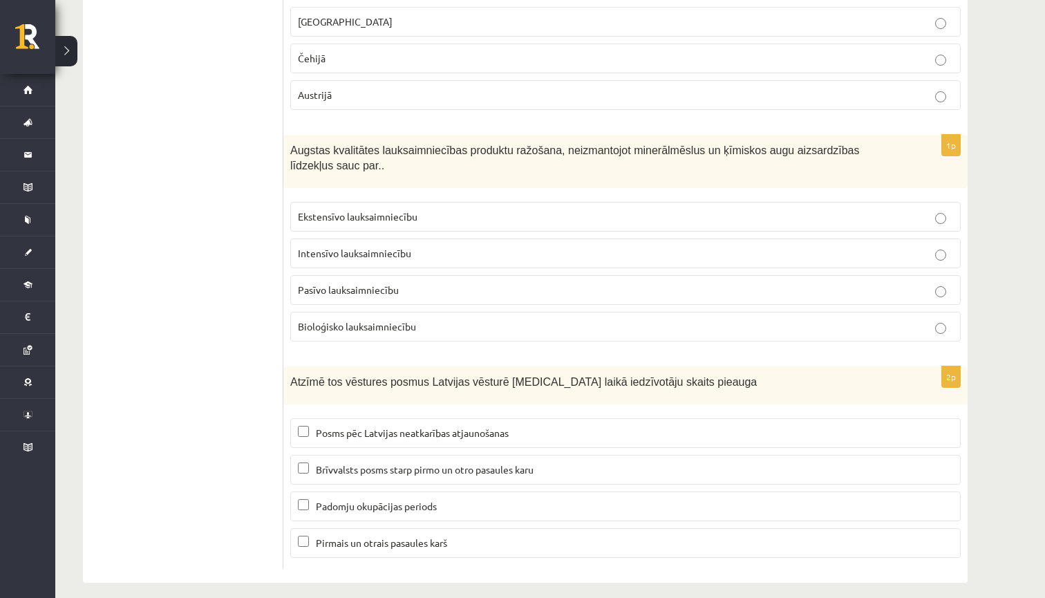
scroll to position [6335, 0]
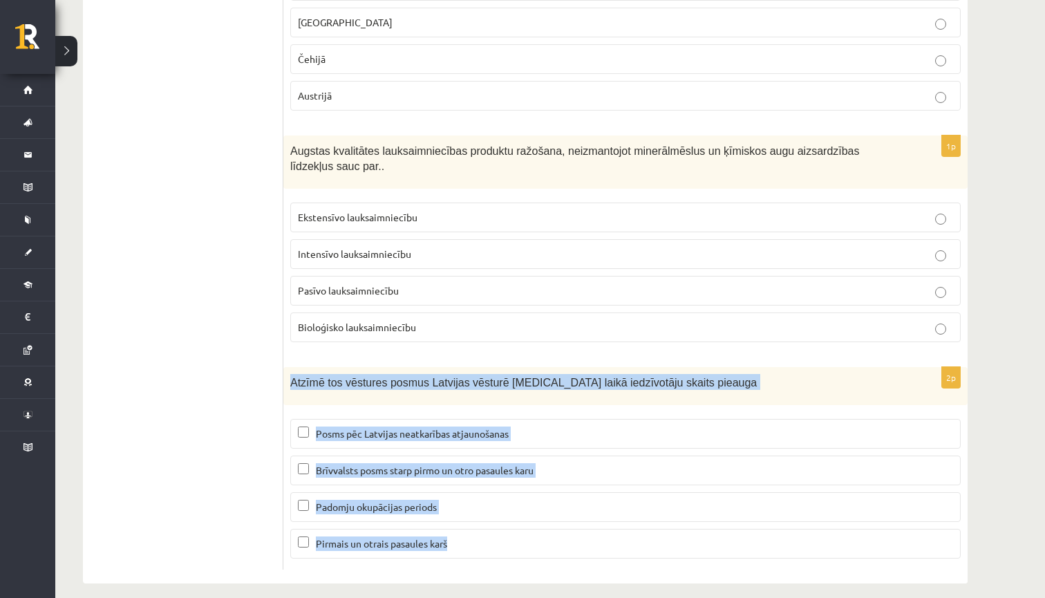
drag, startPoint x: 292, startPoint y: 372, endPoint x: 463, endPoint y: 540, distance: 240.1
click at [458, 541] on div "2p Atzīmē tos vēstures posmus Latvijas vēsturē kuru laikā iedzīvotāju skaits pi…" at bounding box center [625, 468] width 685 height 203
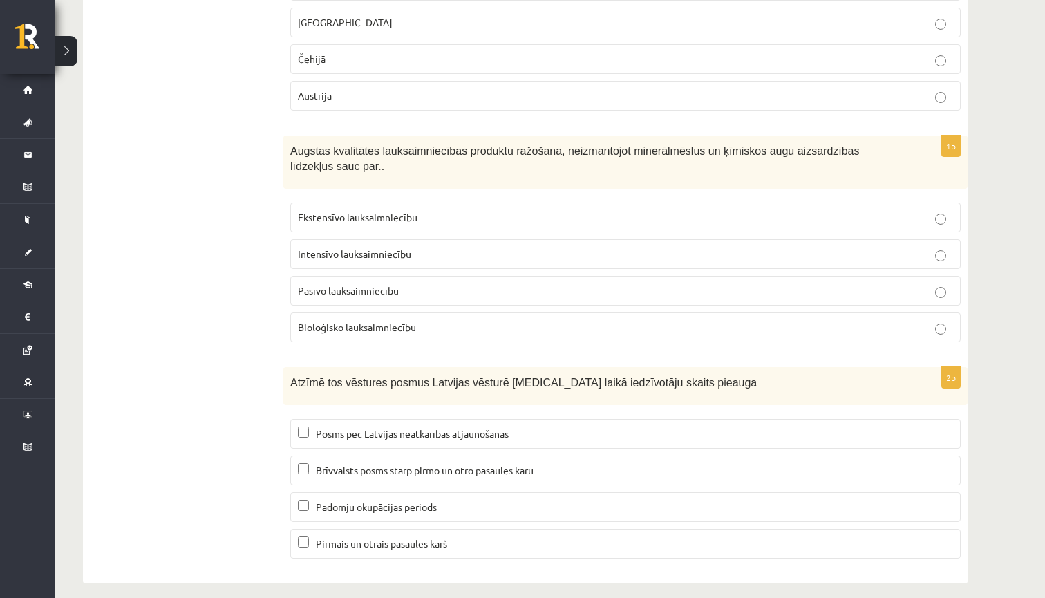
click at [382, 501] on span "Padomju okupācijas periods" at bounding box center [376, 507] width 121 height 12
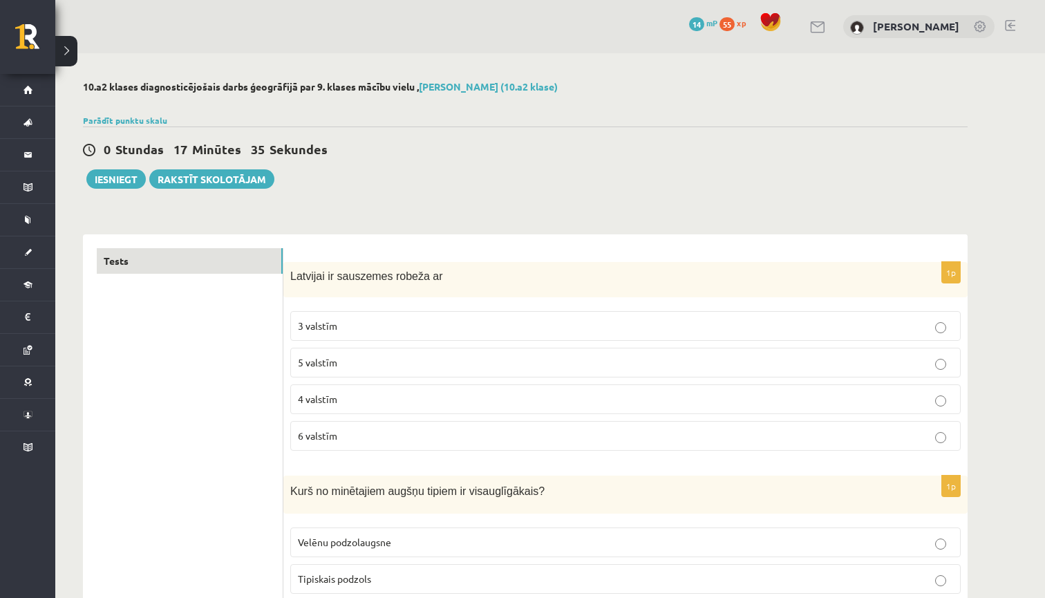
scroll to position [0, 0]
click at [122, 181] on button "Iesniegt" at bounding box center [115, 178] width 59 height 19
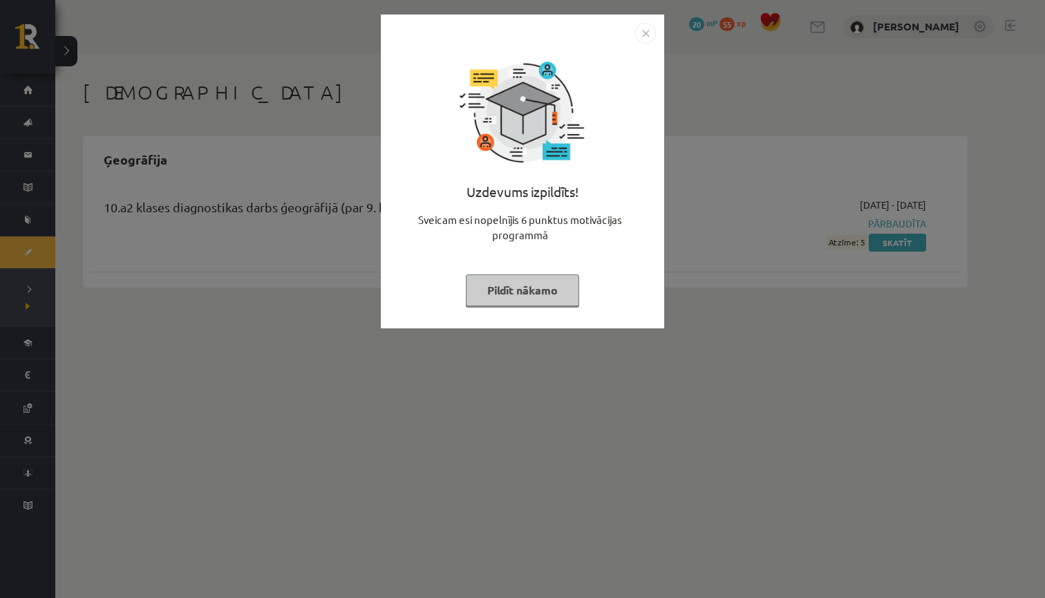
click at [548, 291] on button "Pildīt nākamo" at bounding box center [522, 290] width 113 height 32
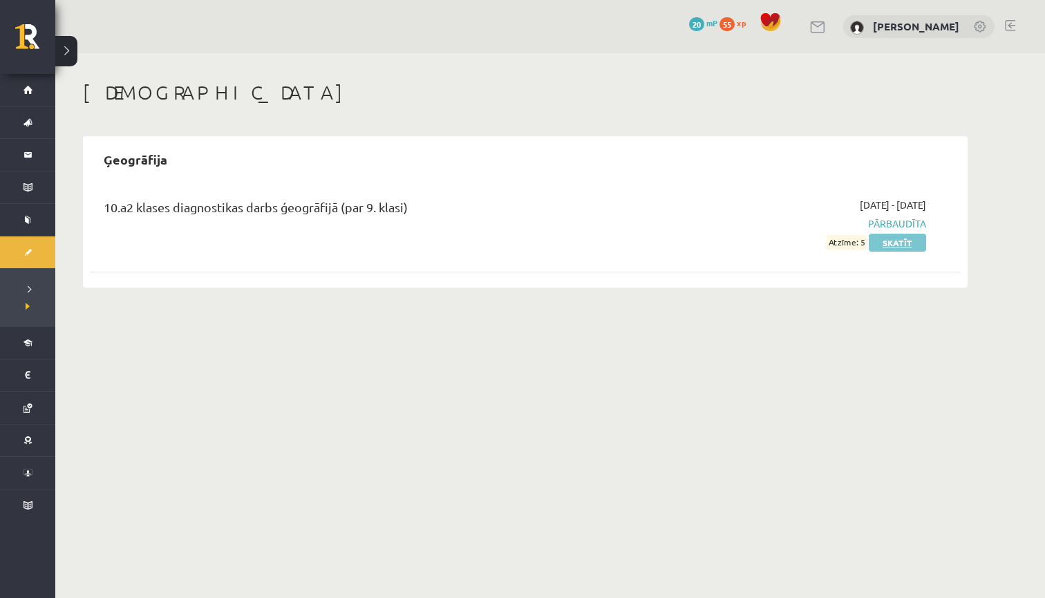
click at [902, 245] on link "Skatīt" at bounding box center [897, 243] width 57 height 18
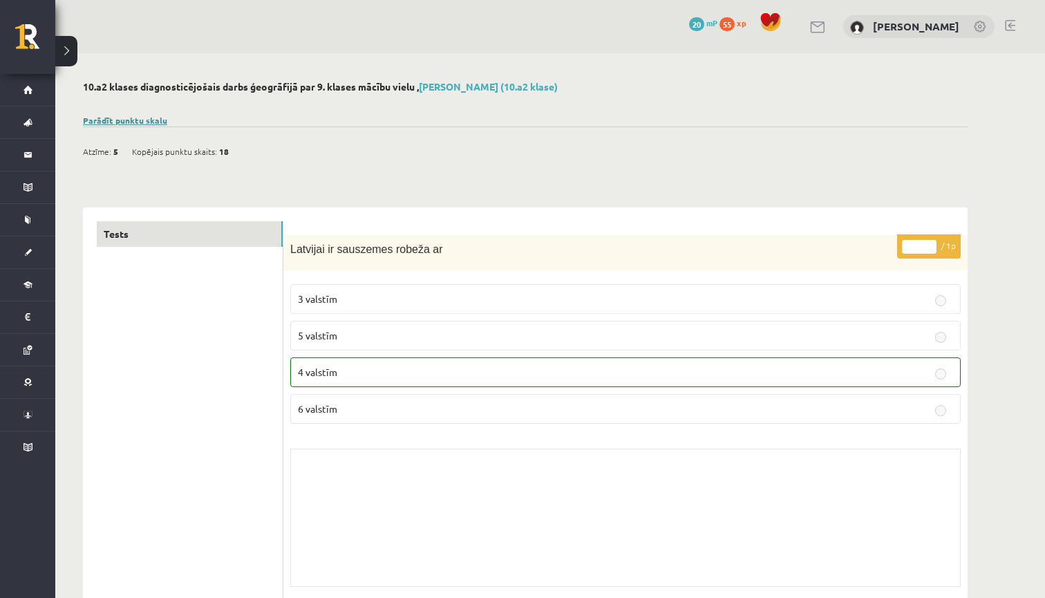
click at [145, 118] on link "Parādīt punktu skalu" at bounding box center [125, 120] width 84 height 11
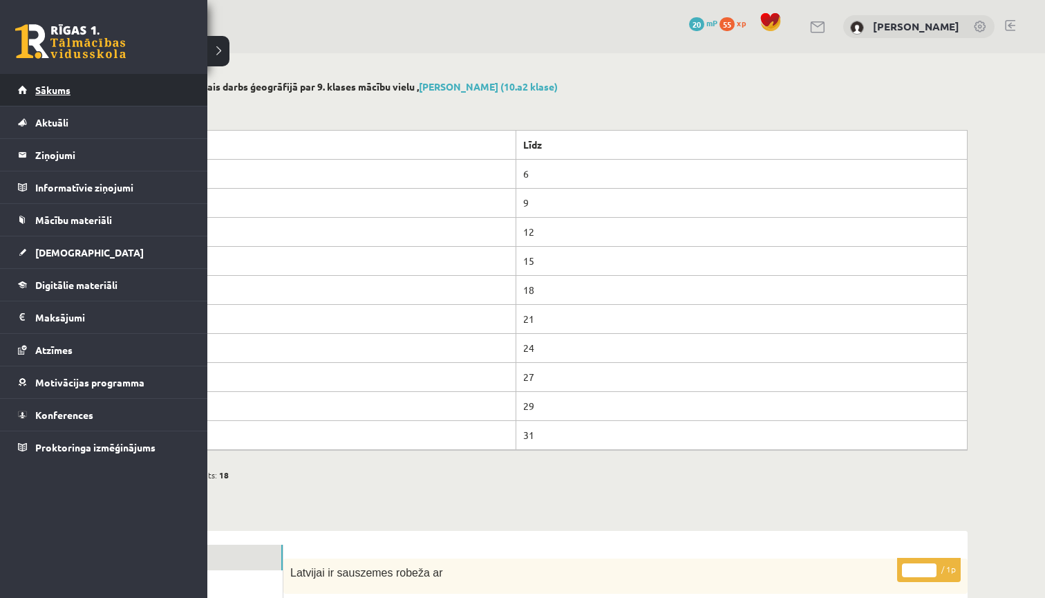
click at [67, 96] on link "Sākums" at bounding box center [104, 90] width 172 height 32
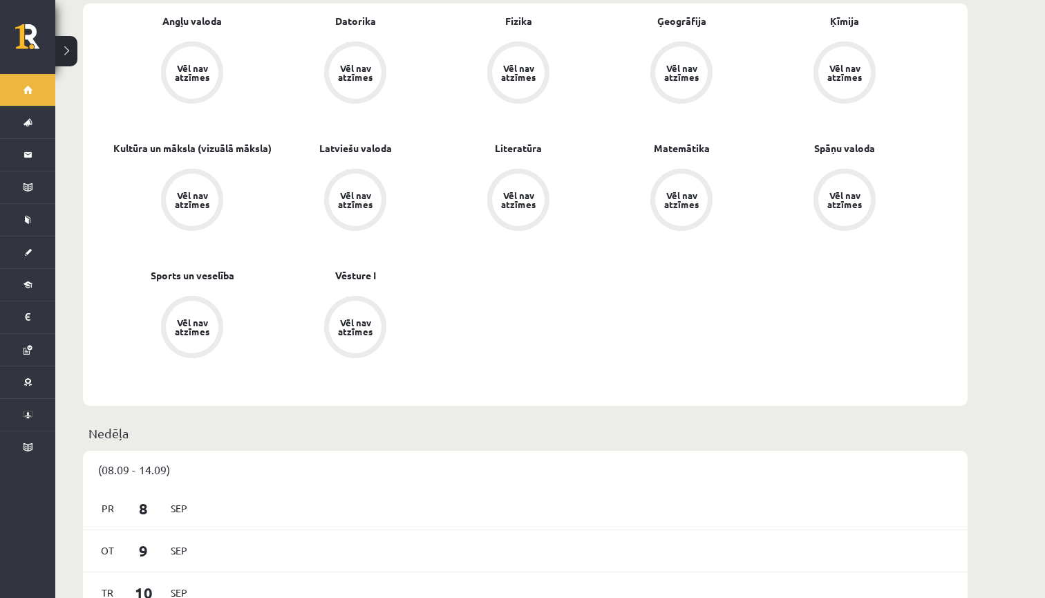
scroll to position [460, 0]
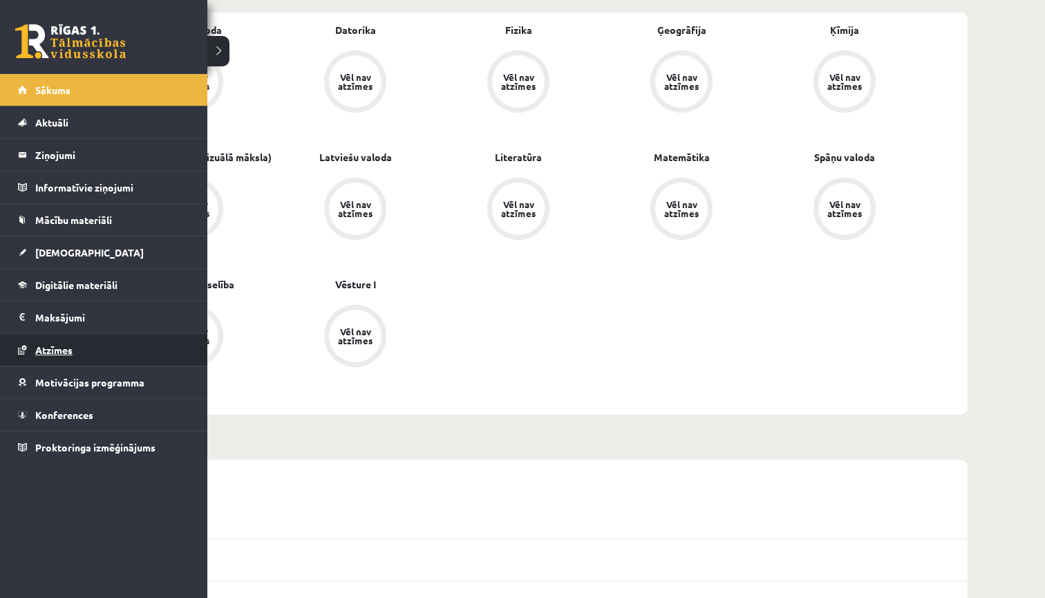
click at [66, 349] on span "Atzīmes" at bounding box center [53, 350] width 37 height 12
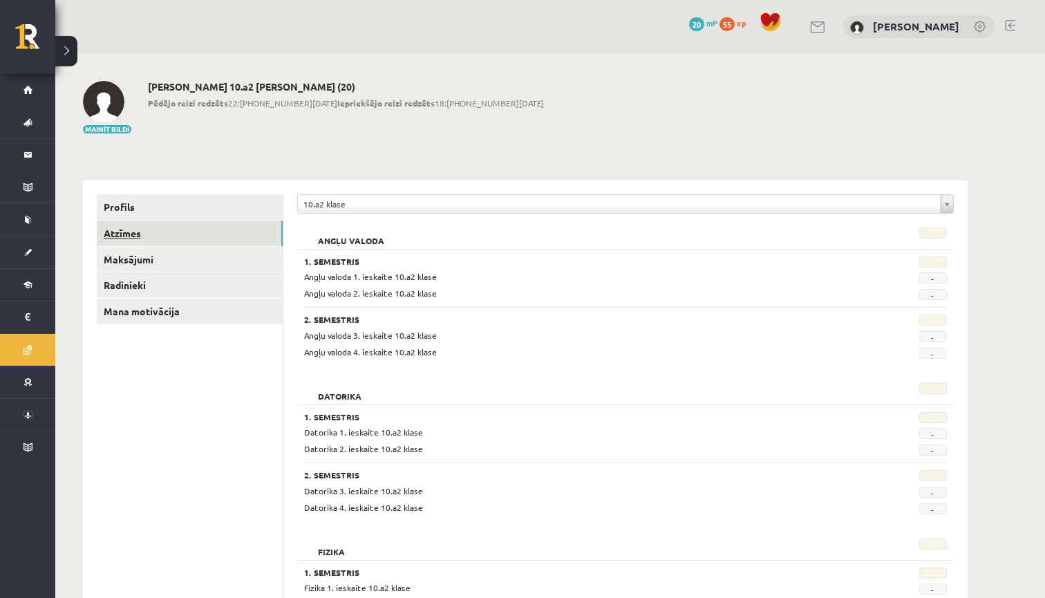
click at [261, 236] on link "Atzīmes" at bounding box center [190, 234] width 186 height 26
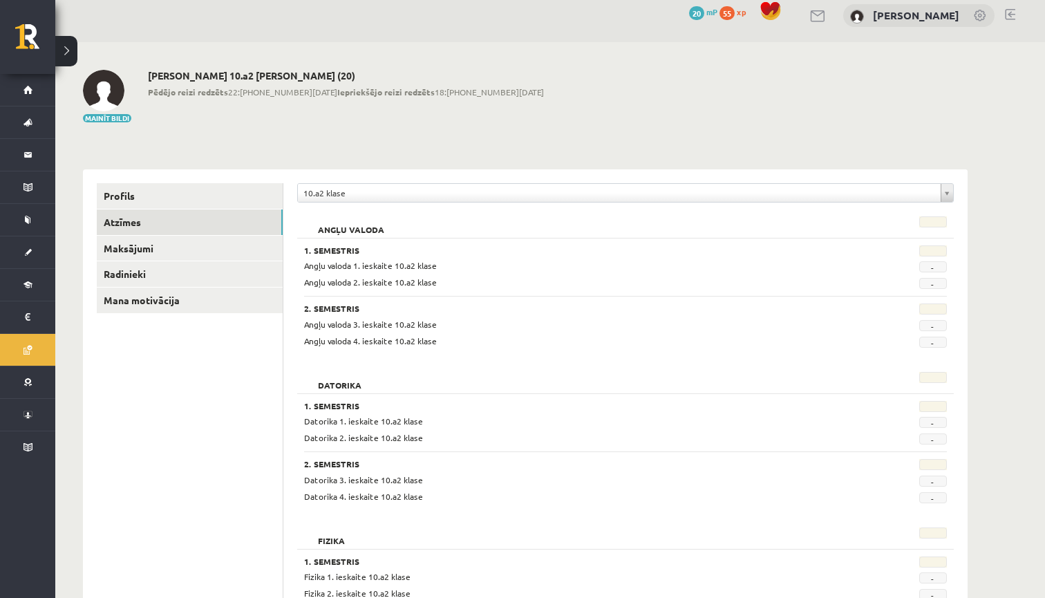
scroll to position [12, 0]
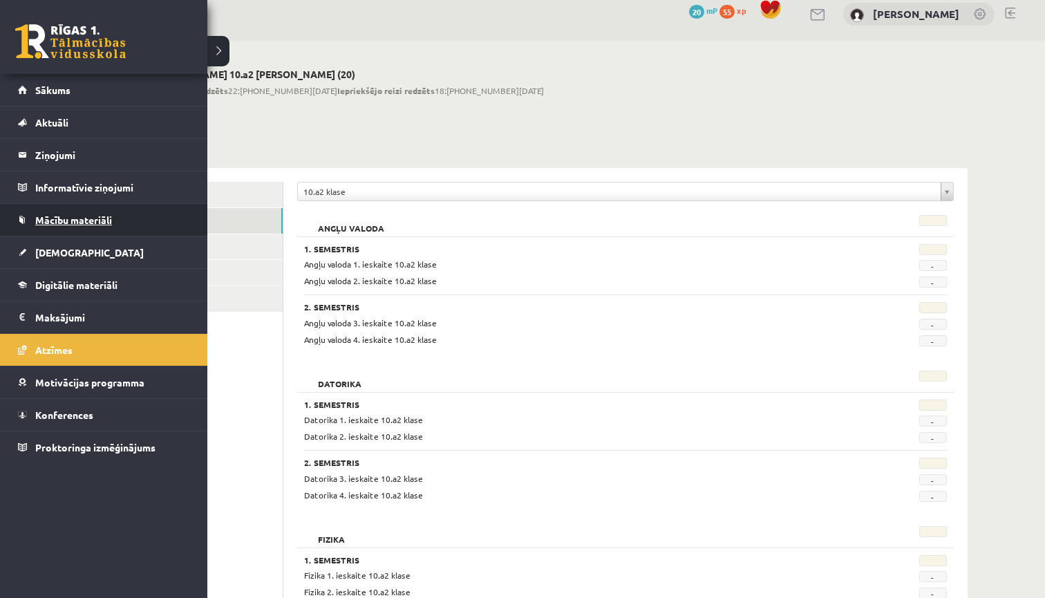
click at [87, 227] on link "Mācību materiāli" at bounding box center [104, 220] width 172 height 32
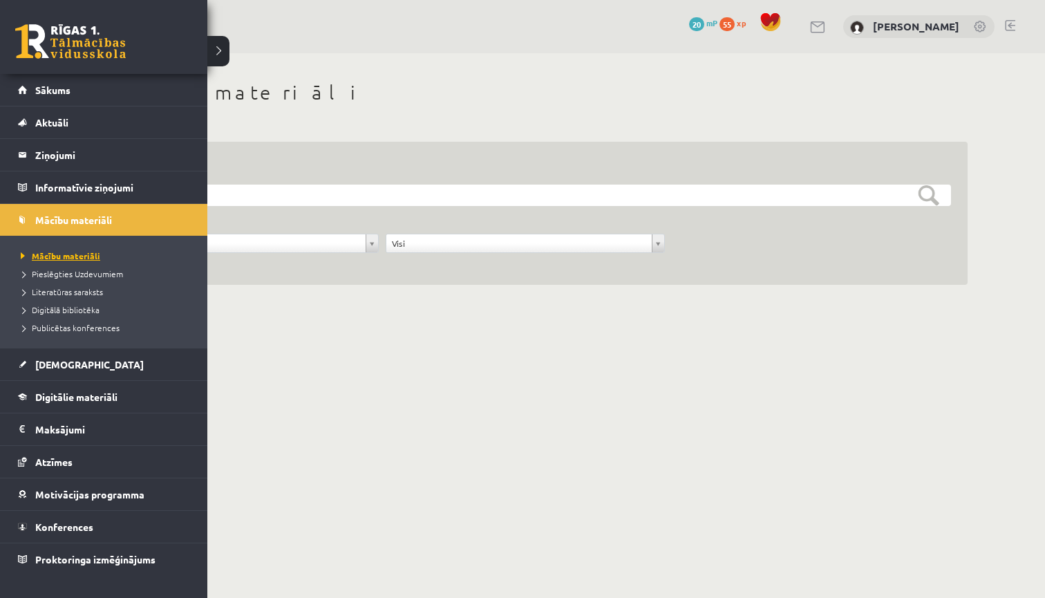
click at [67, 261] on link "Mācību materiāli" at bounding box center [105, 256] width 176 height 12
click at [59, 366] on span "[DEMOGRAPHIC_DATA]" at bounding box center [89, 364] width 109 height 12
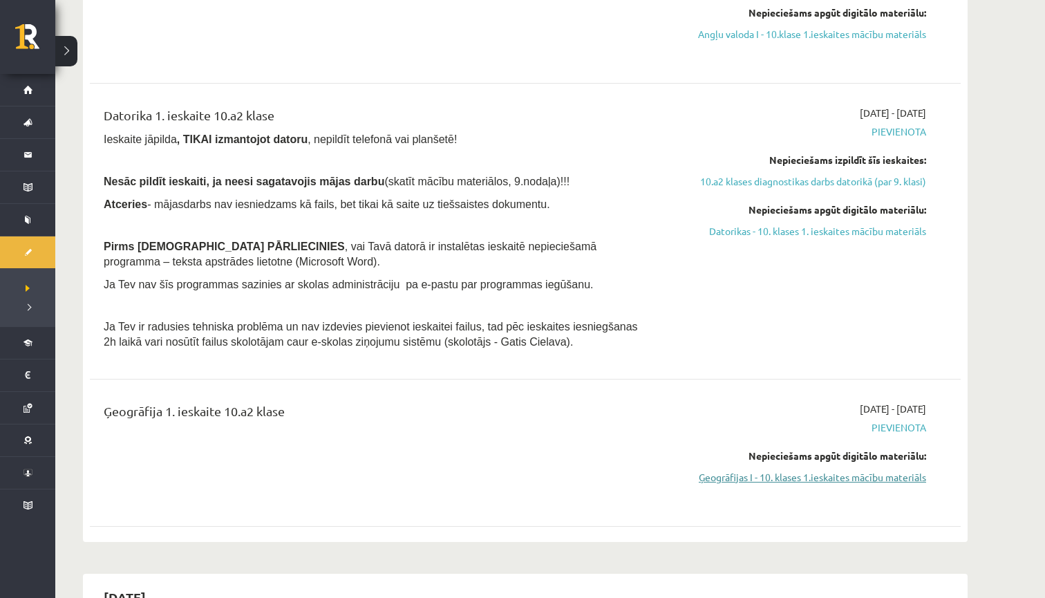
scroll to position [484, 1]
click at [770, 473] on link "Ģeogrāfijas I - 10. klases 1.ieskaites mācību materiāls" at bounding box center [796, 476] width 261 height 15
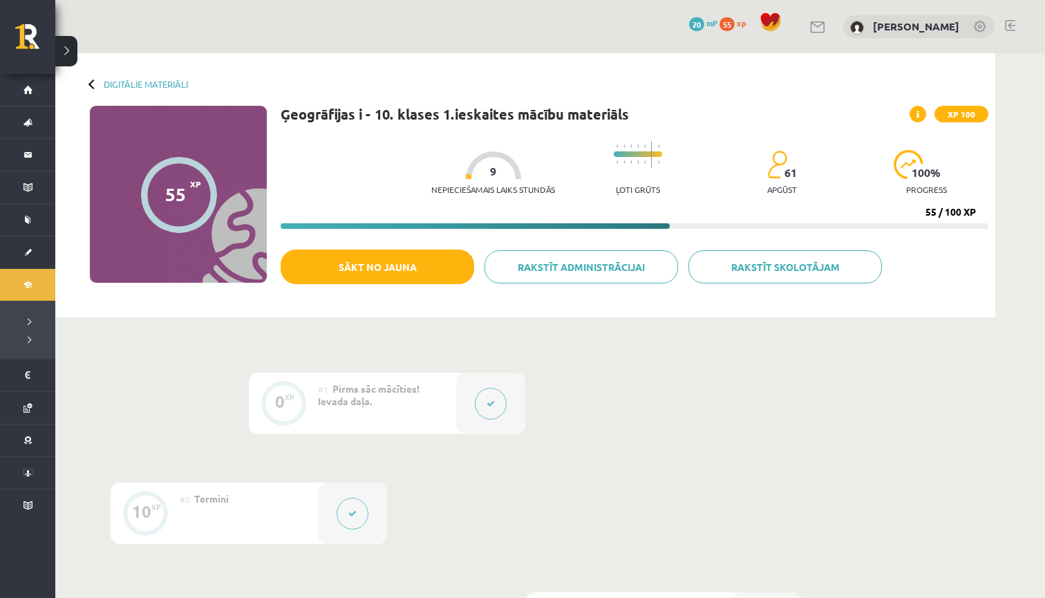
drag, startPoint x: 447, startPoint y: 271, endPoint x: 654, endPoint y: 295, distance: 208.1
click at [447, 271] on button "Sākt no jauna" at bounding box center [378, 267] width 194 height 35
click at [492, 400] on icon at bounding box center [491, 404] width 8 height 8
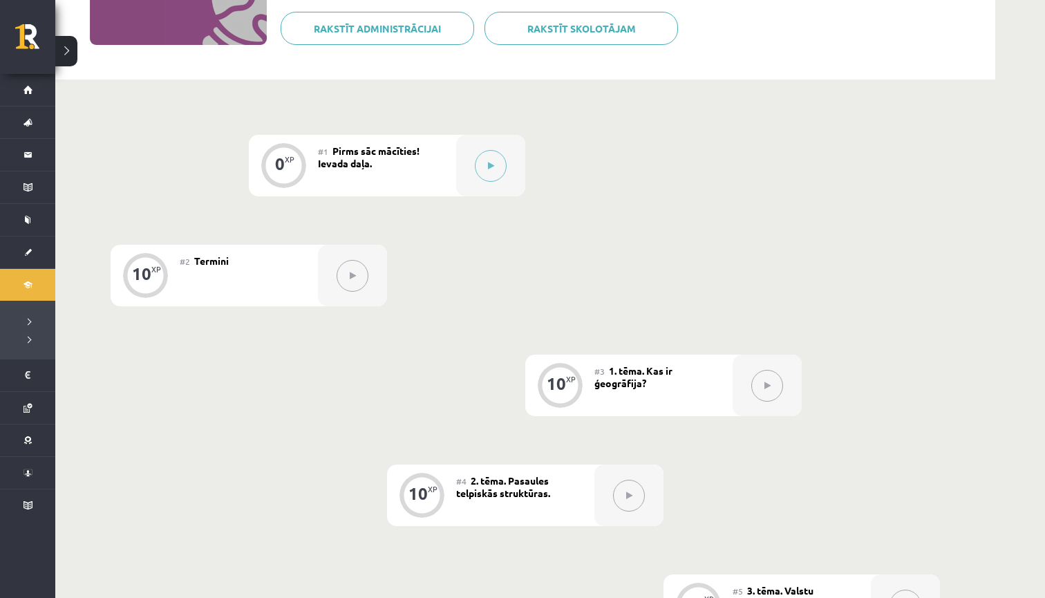
scroll to position [236, 0]
click at [494, 170] on button at bounding box center [491, 168] width 32 height 32
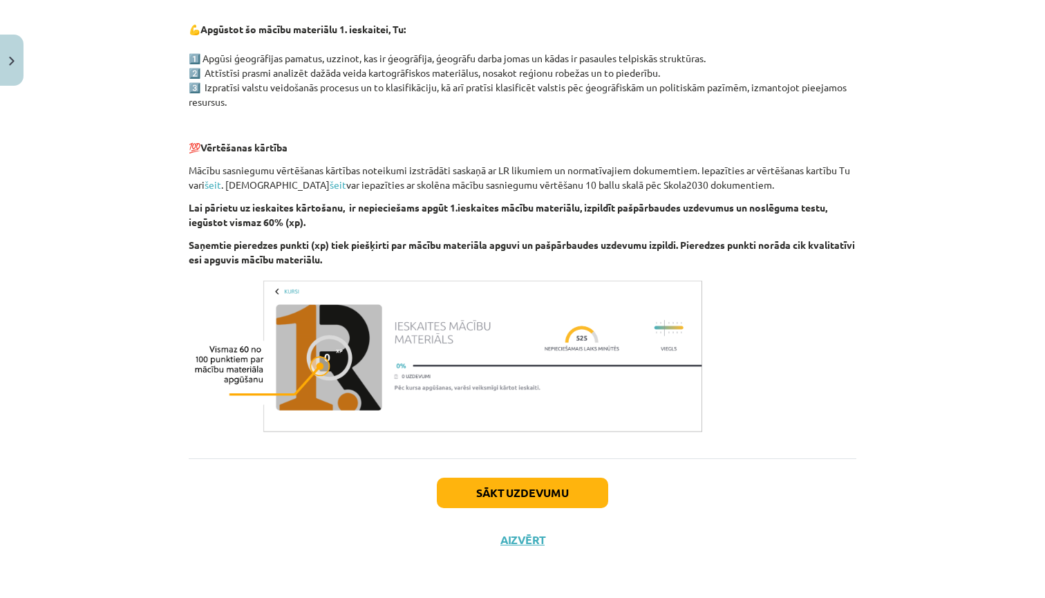
scroll to position [697, 0]
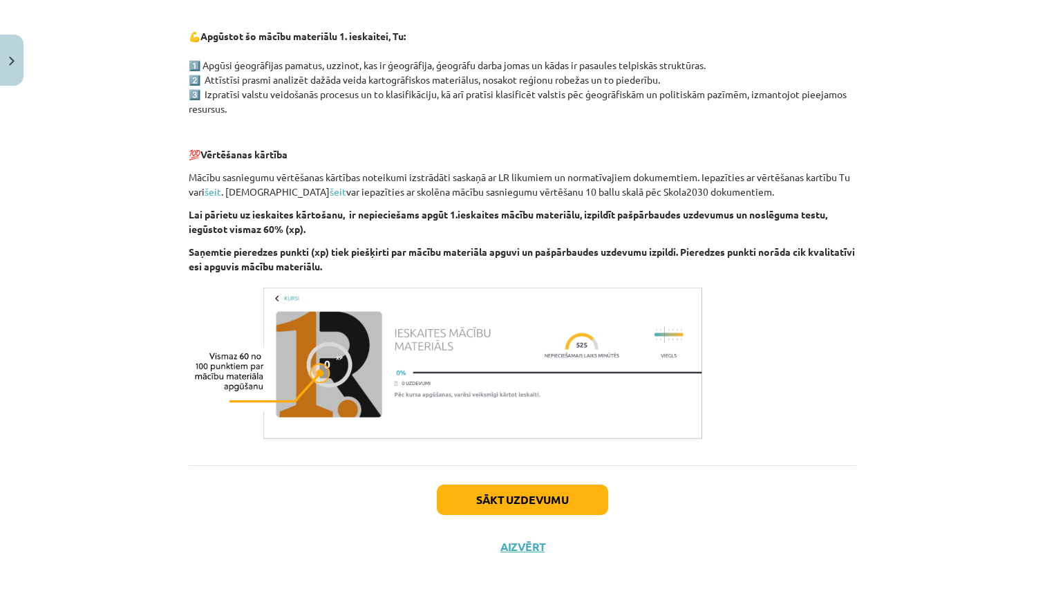
click at [543, 496] on button "Sākt uzdevumu" at bounding box center [522, 500] width 171 height 30
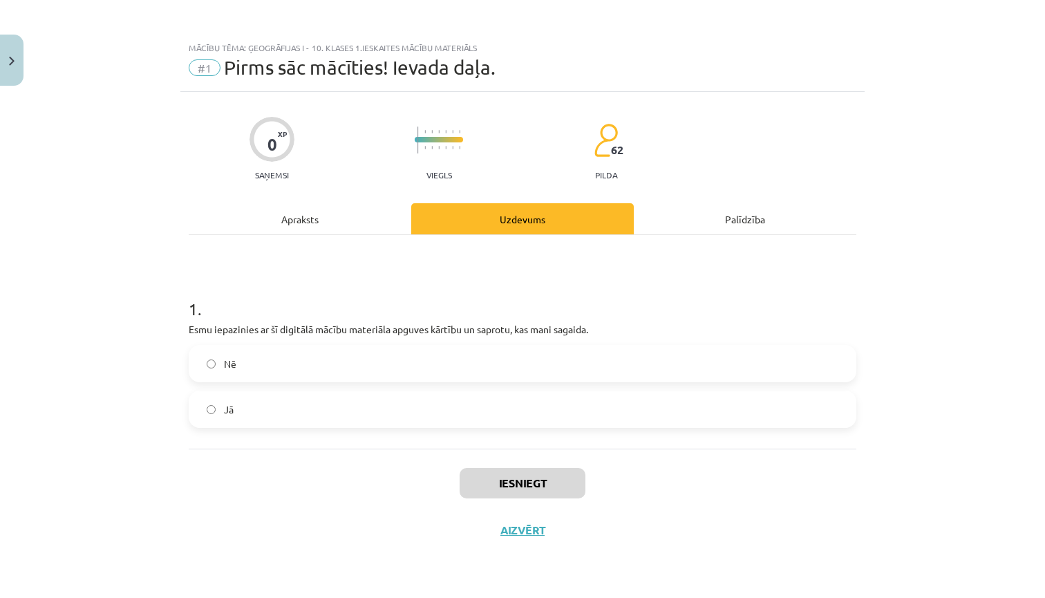
scroll to position [0, 0]
click at [269, 411] on label "Jā" at bounding box center [522, 409] width 665 height 35
click at [531, 483] on button "Iesniegt" at bounding box center [523, 483] width 126 height 30
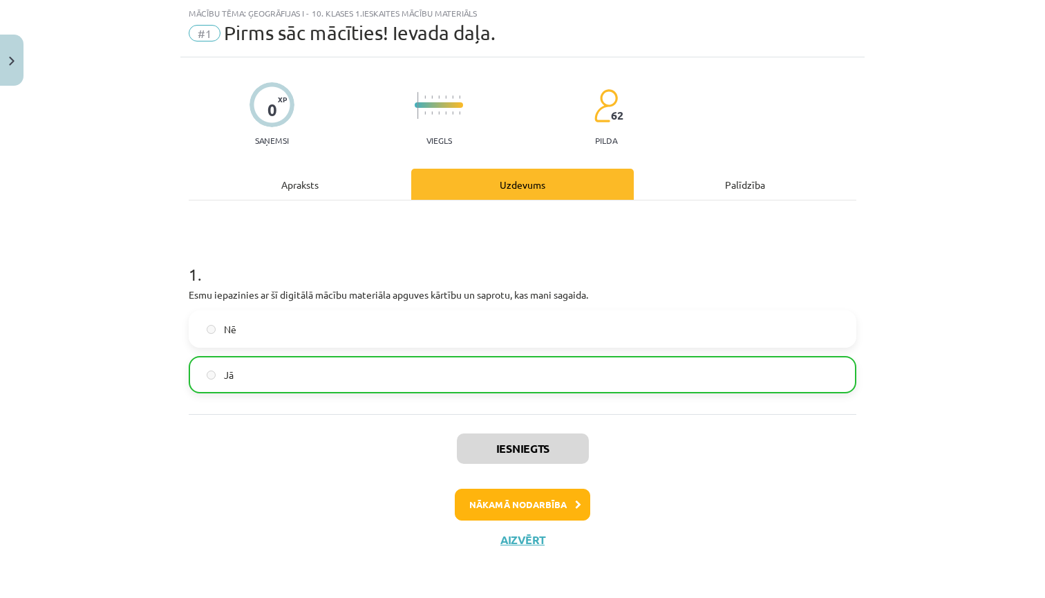
scroll to position [36, 0]
click at [545, 503] on button "Nākamā nodarbība" at bounding box center [523, 505] width 136 height 32
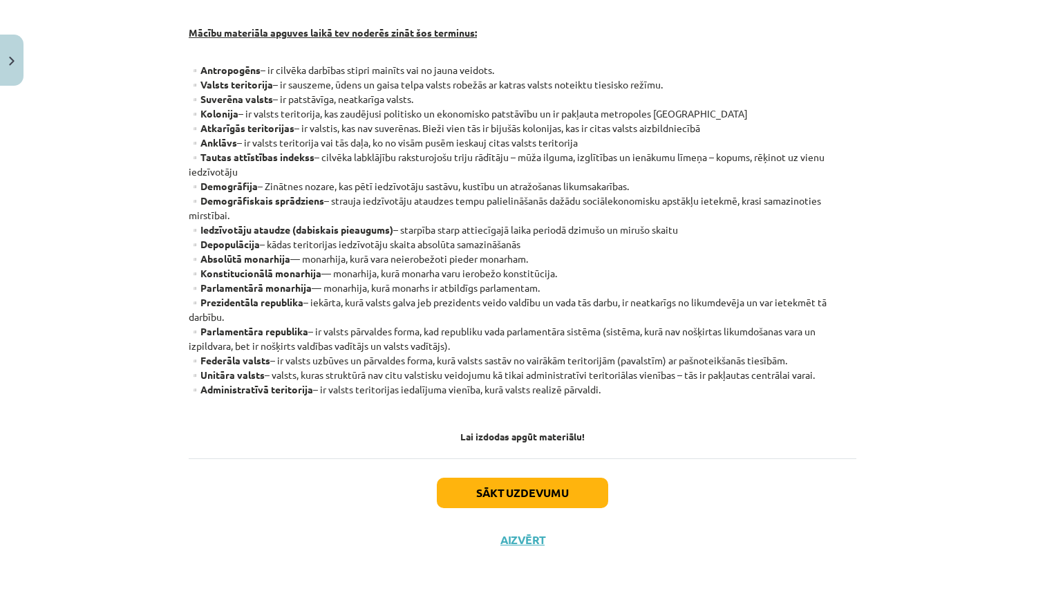
scroll to position [290, 0]
click at [546, 497] on button "Sākt uzdevumu" at bounding box center [522, 493] width 171 height 30
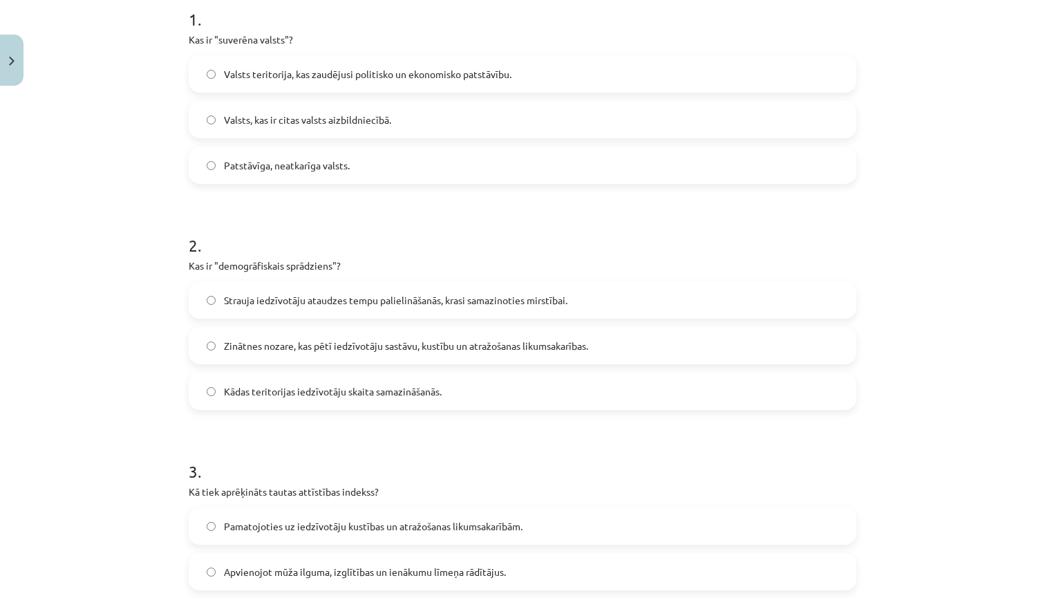
scroll to position [35, 0]
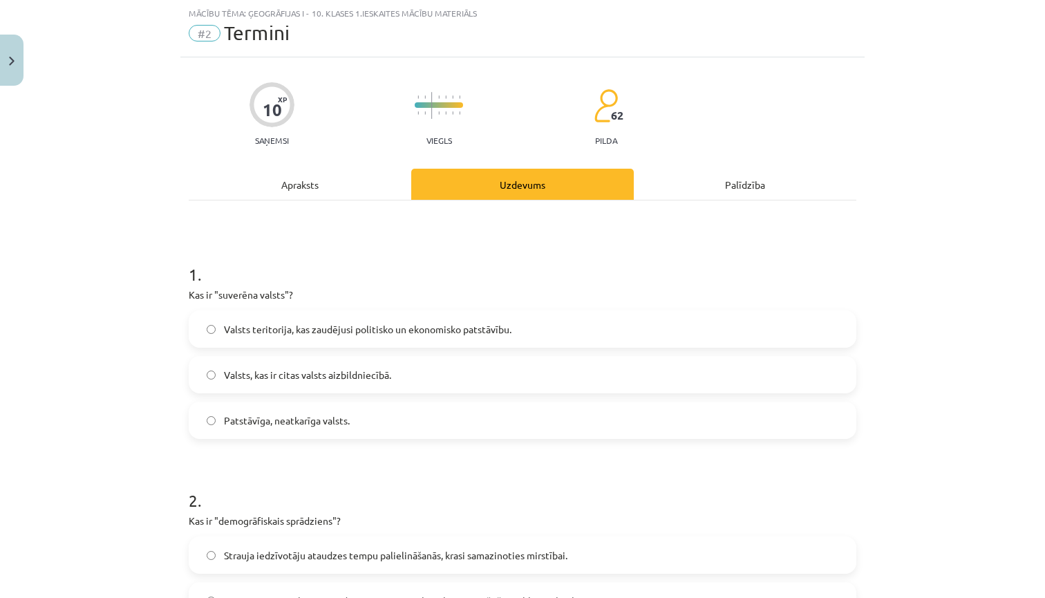
click at [344, 427] on label "Patstāvīga, neatkarīga valsts." at bounding box center [522, 420] width 665 height 35
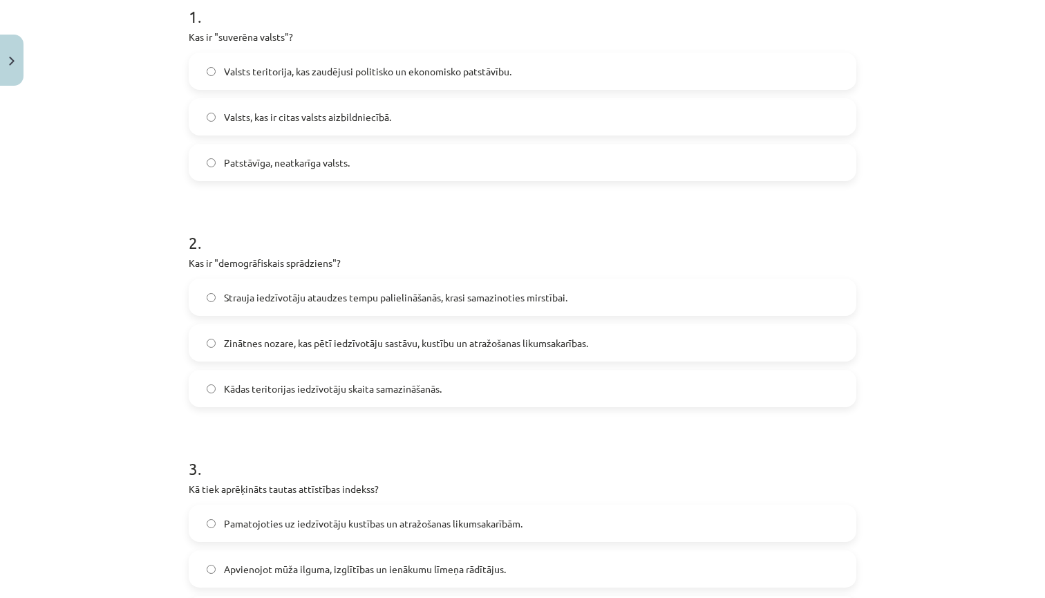
scroll to position [294, 0]
click at [282, 294] on span "Strauja iedzīvotāju ataudzes tempu palielināšanās, krasi samazinoties mirstībai." at bounding box center [396, 298] width 344 height 15
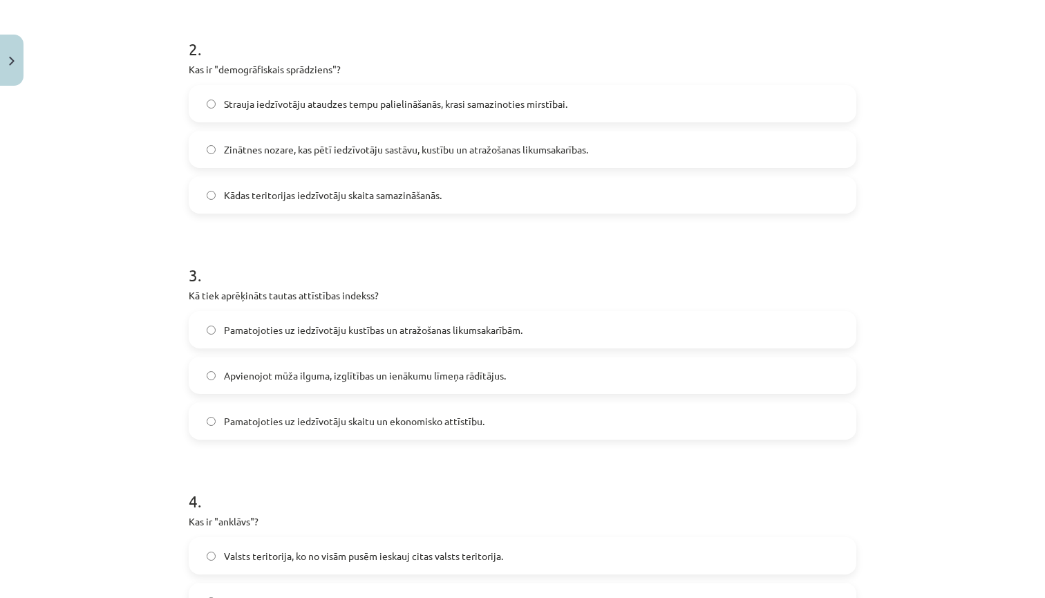
scroll to position [503, 0]
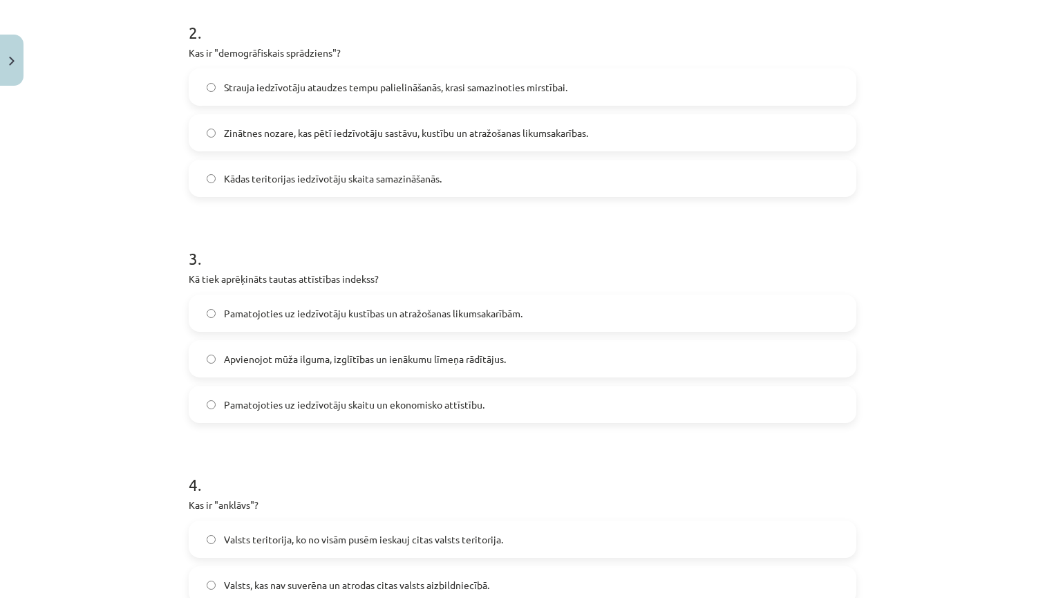
click at [221, 405] on label "Pamatojoties uz iedzīvotāju skaitu un ekonomisko attīstību." at bounding box center [522, 404] width 665 height 35
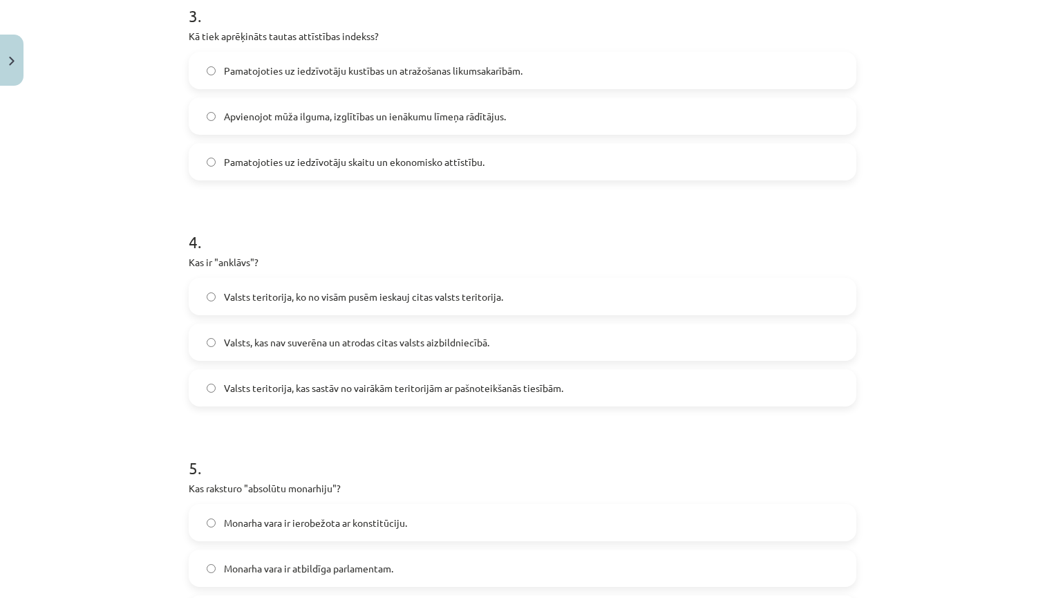
scroll to position [747, 0]
click at [241, 295] on span "Valsts teritorija, ko no visām pusēm ieskauj citas valsts teritorija." at bounding box center [363, 295] width 279 height 15
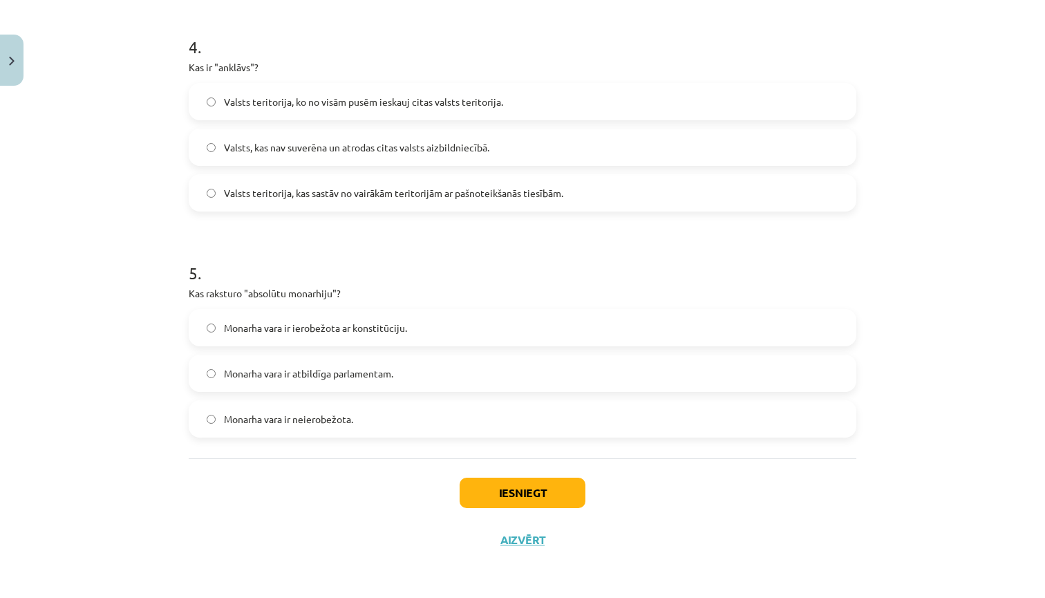
scroll to position [942, 0]
click at [263, 416] on span "Monarha vara ir neierobežota." at bounding box center [288, 419] width 129 height 15
click at [499, 490] on button "Iesniegt" at bounding box center [523, 493] width 126 height 30
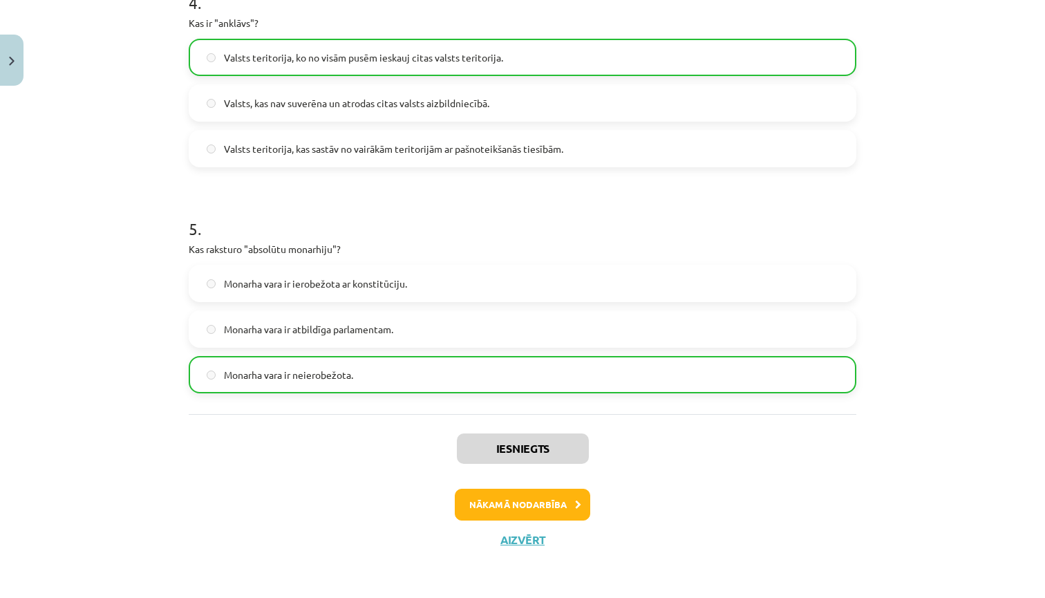
scroll to position [986, 0]
click at [545, 504] on button "Nākamā nodarbība" at bounding box center [523, 505] width 136 height 32
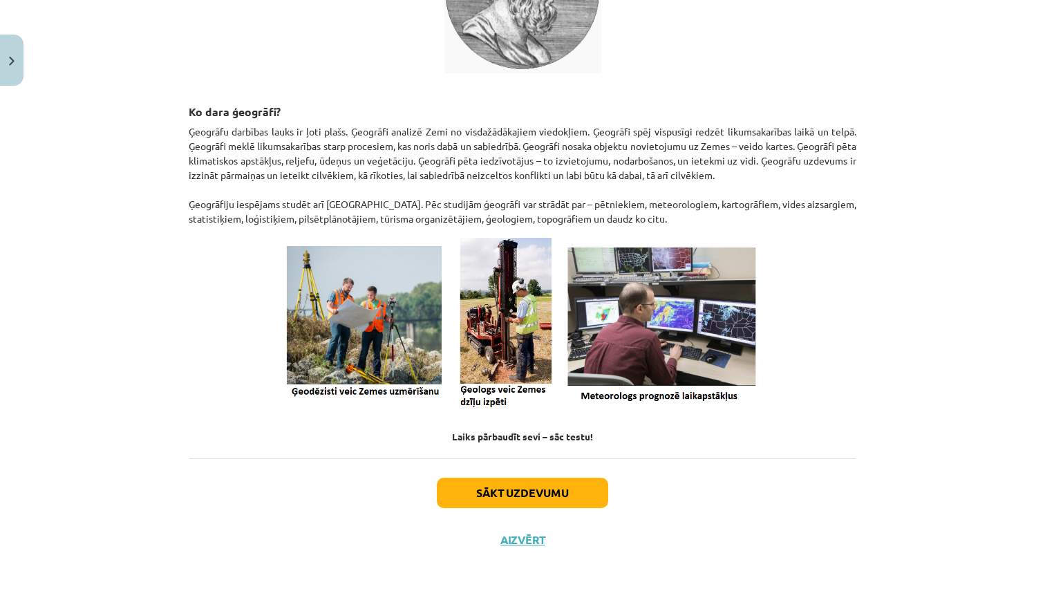
scroll to position [481, 0]
click at [497, 492] on button "Sākt uzdevumu" at bounding box center [522, 493] width 171 height 30
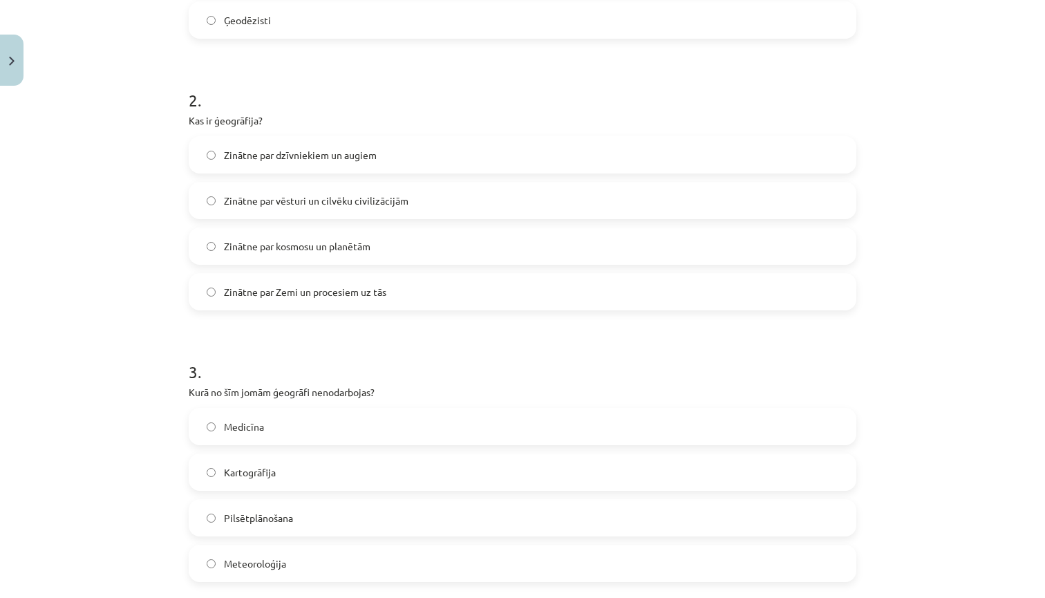
scroll to position [35, 0]
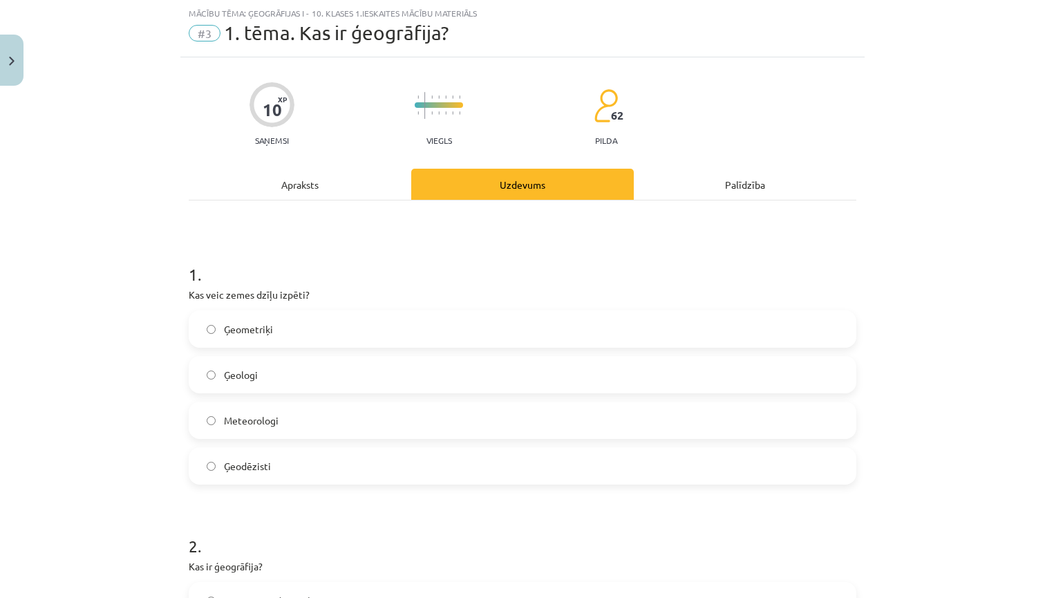
click at [257, 373] on span "Ģeologi" at bounding box center [241, 375] width 34 height 15
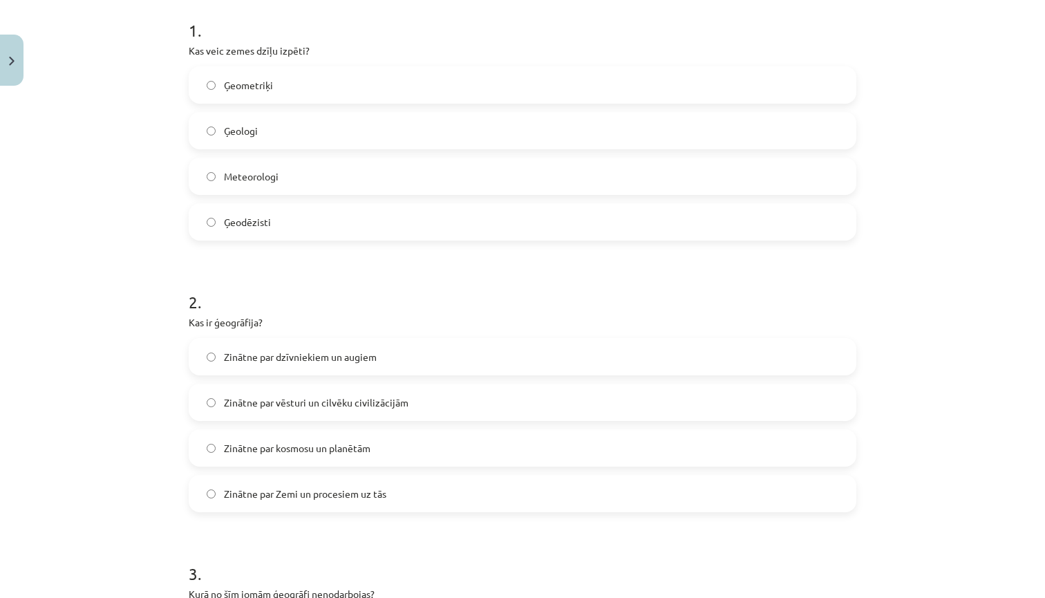
scroll to position [286, 0]
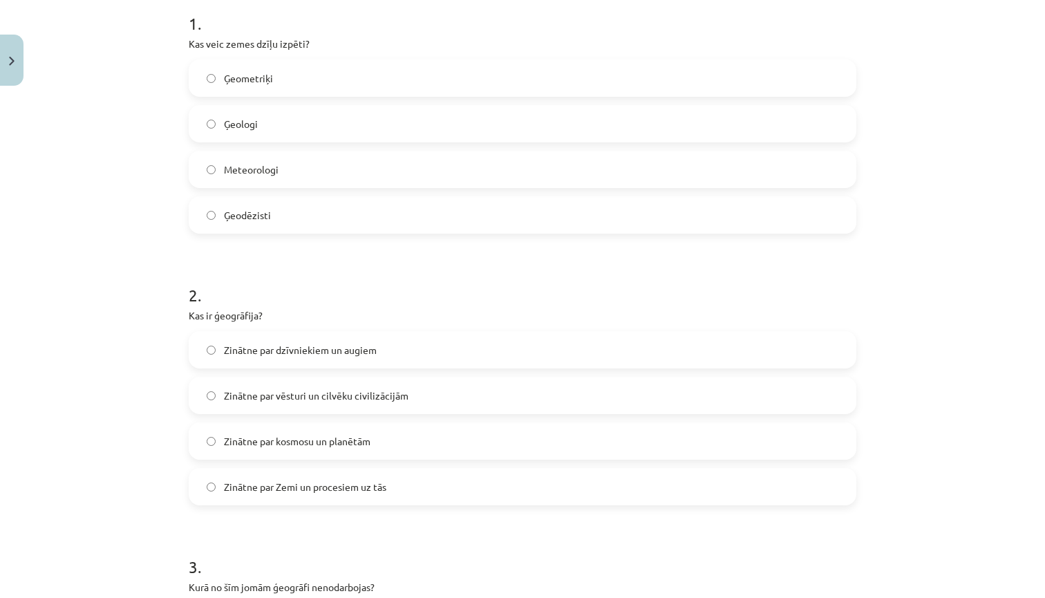
click at [259, 489] on span "Zinātne par Zemi un procesiem uz tās" at bounding box center [305, 487] width 162 height 15
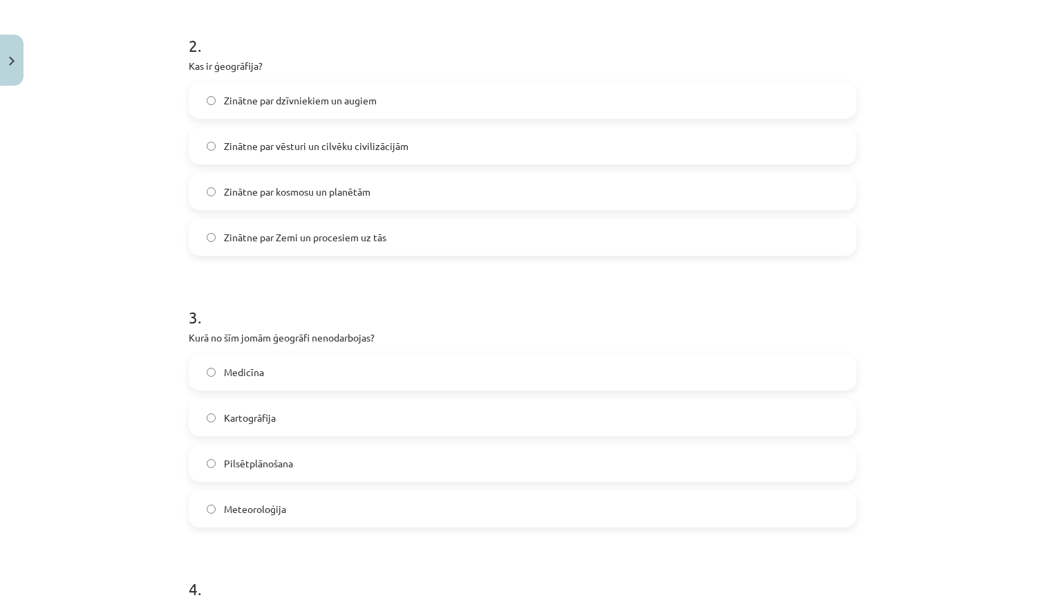
scroll to position [538, 0]
click at [293, 369] on label "Medicīna" at bounding box center [522, 369] width 665 height 35
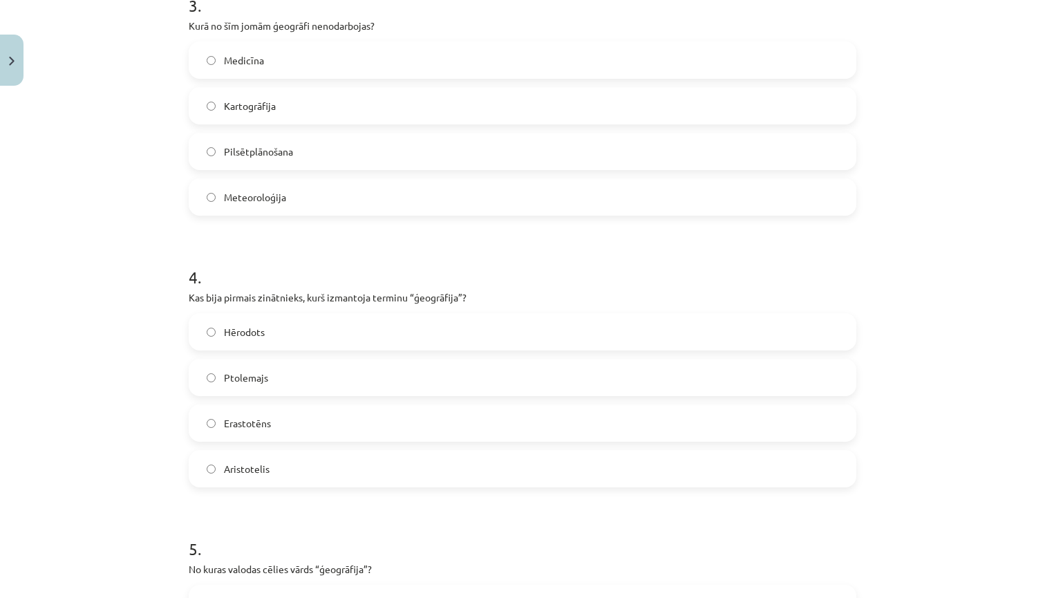
scroll to position [851, 0]
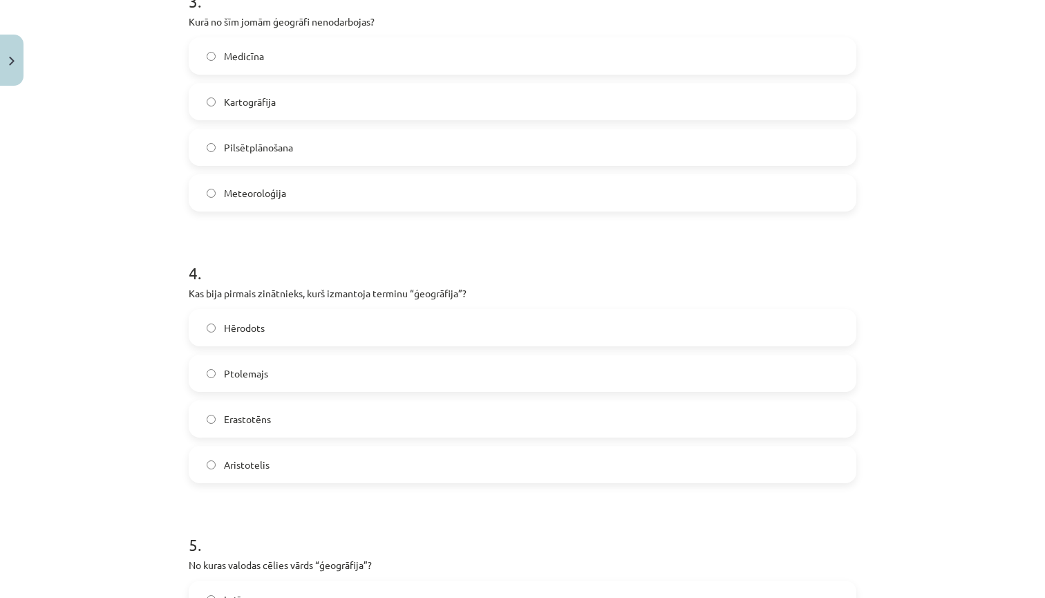
click at [279, 422] on label "Erastotēns" at bounding box center [522, 419] width 665 height 35
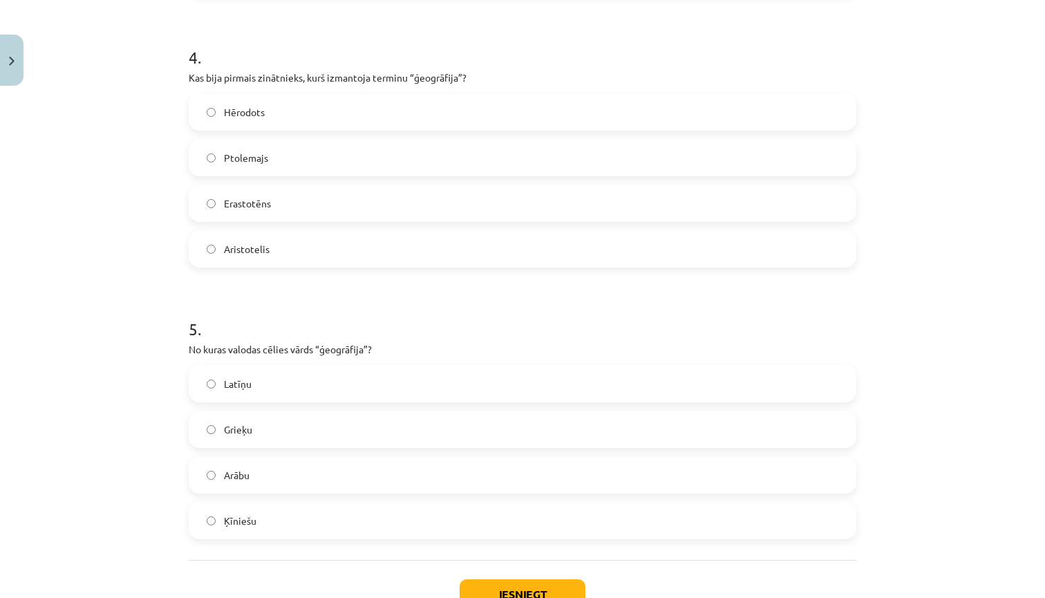
scroll to position [1069, 0]
click at [265, 431] on label "Grieķu" at bounding box center [522, 427] width 665 height 35
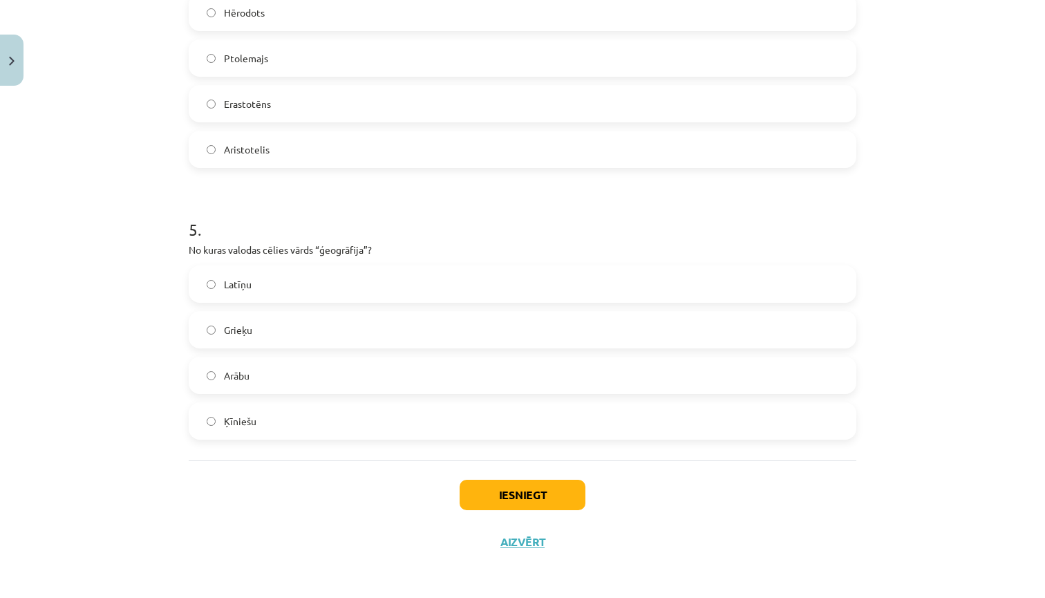
scroll to position [1168, 0]
click at [526, 496] on button "Iesniegt" at bounding box center [523, 493] width 126 height 30
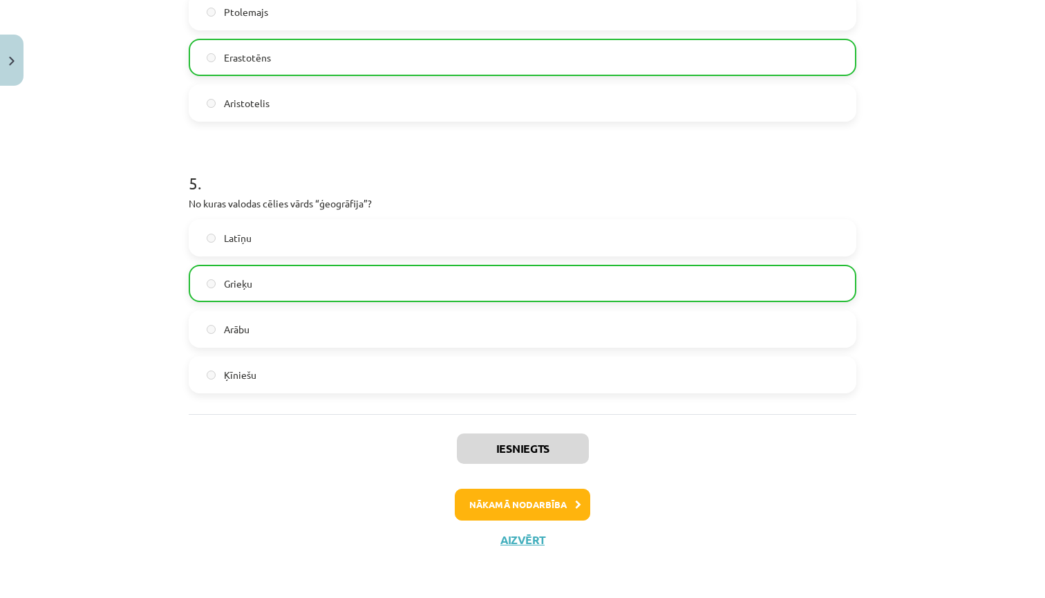
scroll to position [1214, 0]
click at [508, 503] on button "Nākamā nodarbība" at bounding box center [523, 506] width 136 height 32
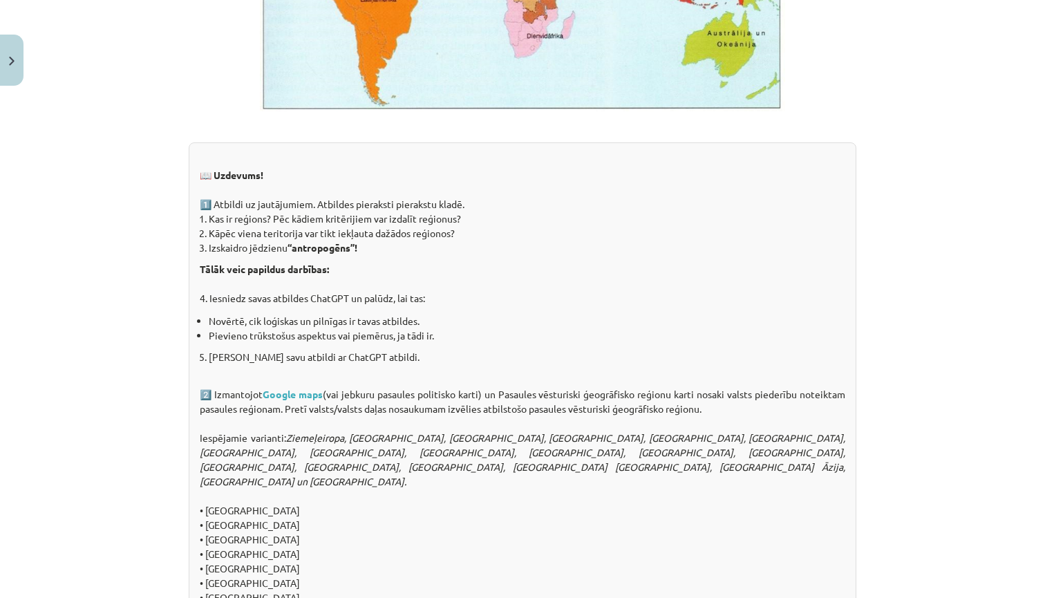
scroll to position [1050, 0]
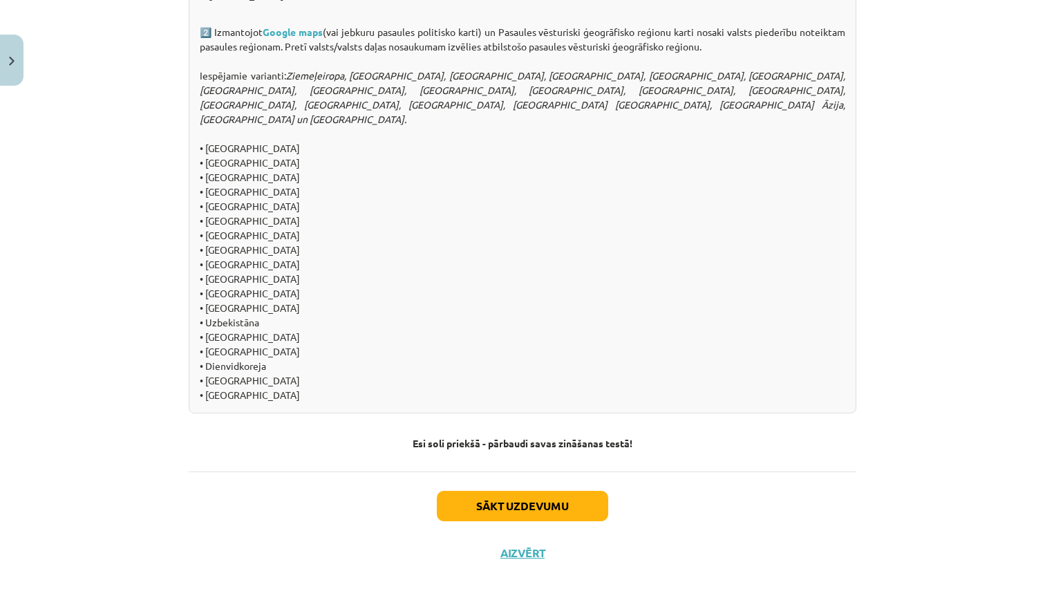
click at [483, 492] on button "Sākt uzdevumu" at bounding box center [522, 506] width 171 height 30
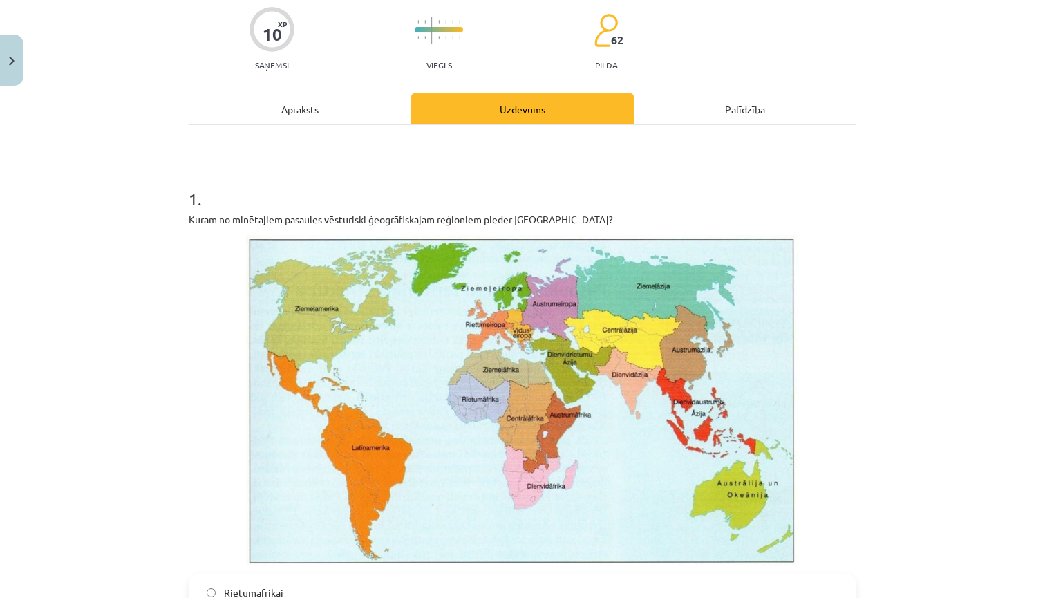
scroll to position [102, 0]
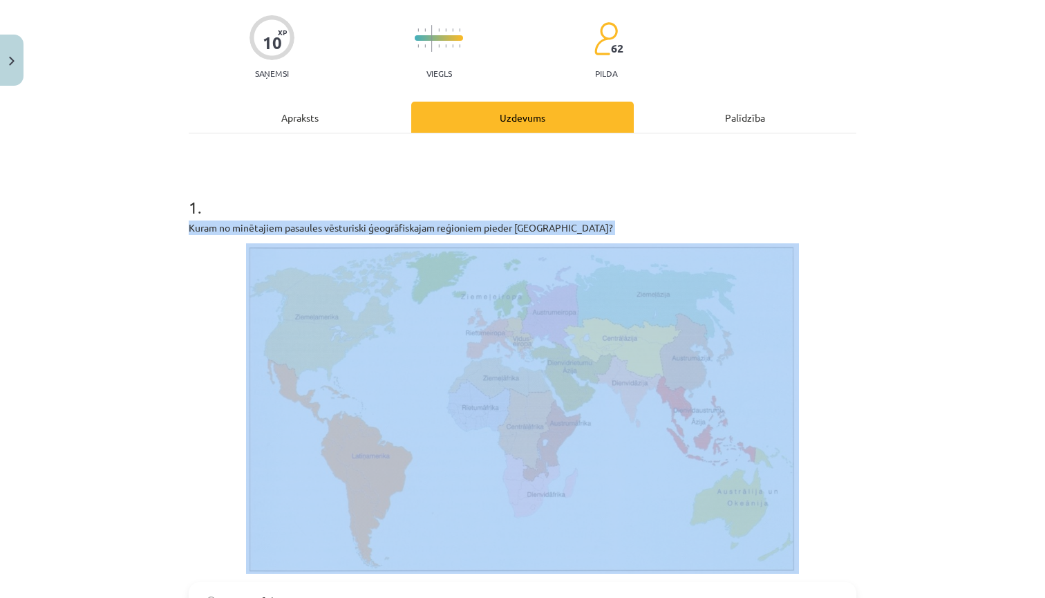
drag, startPoint x: 186, startPoint y: 228, endPoint x: 484, endPoint y: 251, distance: 298.9
copy div "Kuram no minētajiem pasaules vēsturiski ģeogrāfiskajam reģioniem pieder Madagas…"
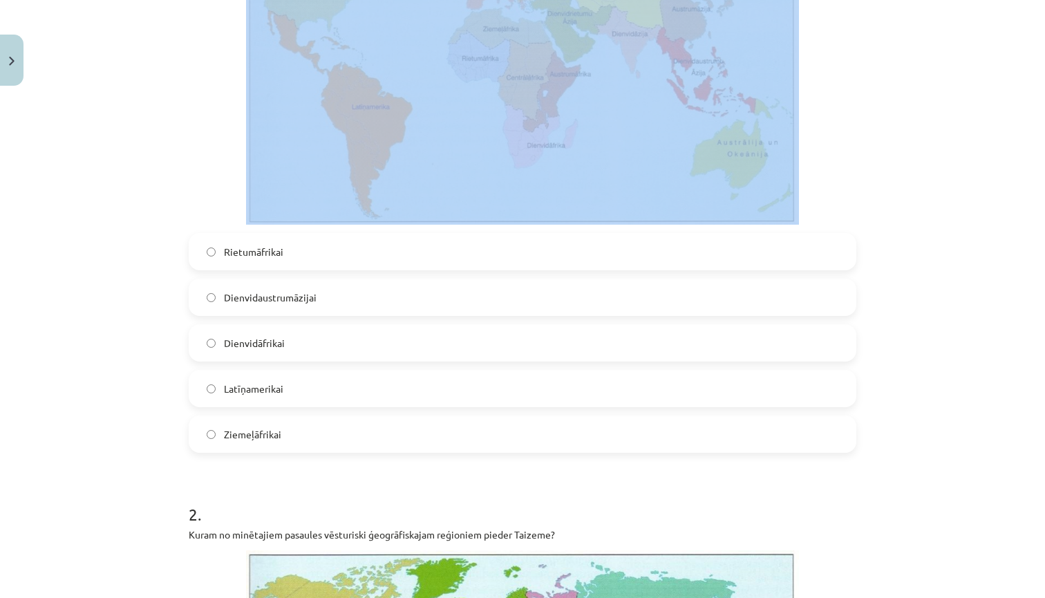
scroll to position [454, 0]
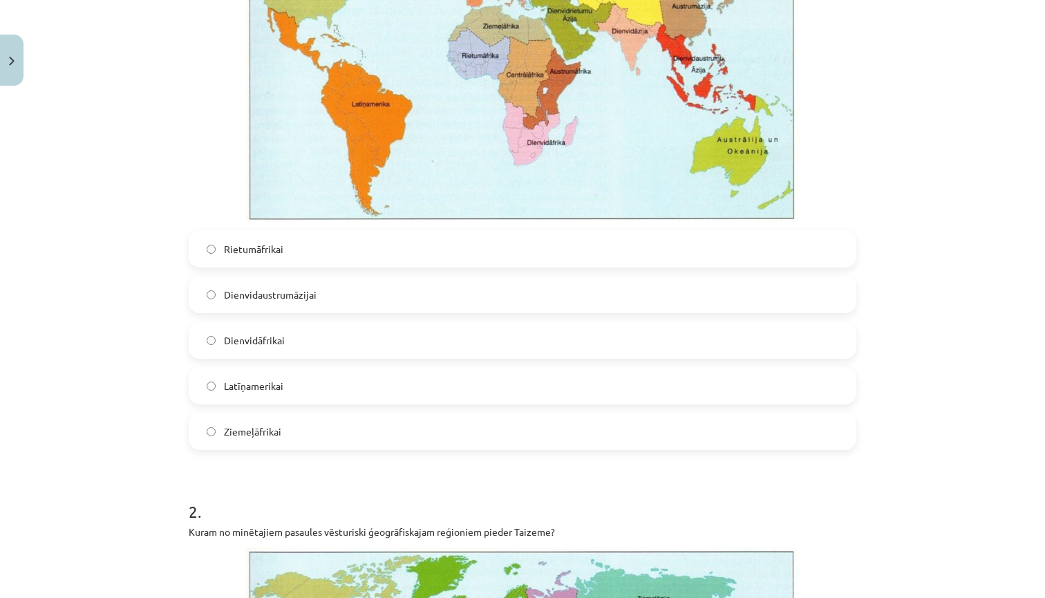
click at [378, 290] on label "Dienvidaustrumāzijai" at bounding box center [522, 294] width 665 height 35
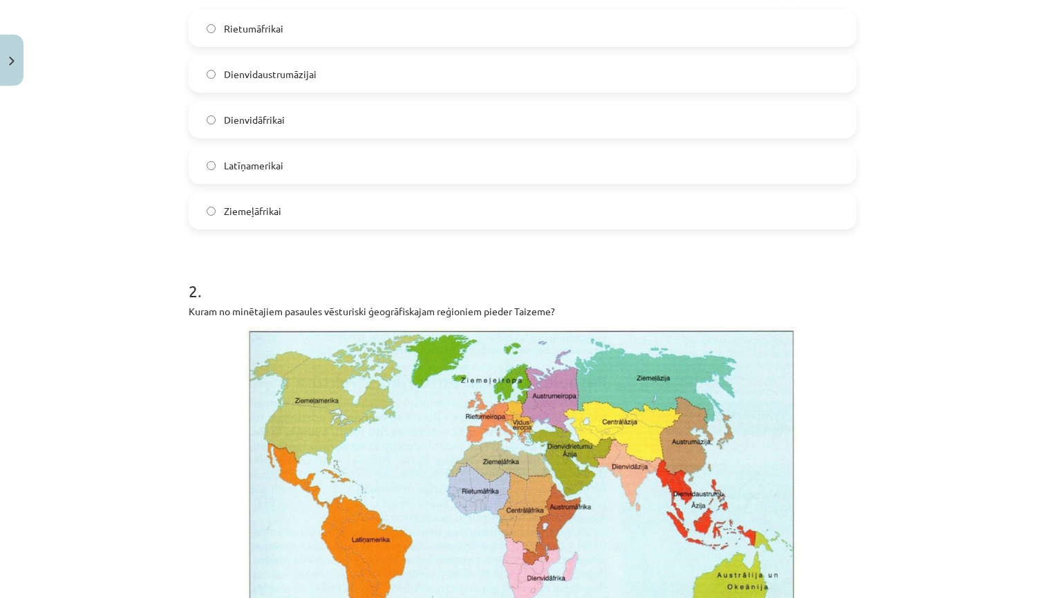
scroll to position [705, 0]
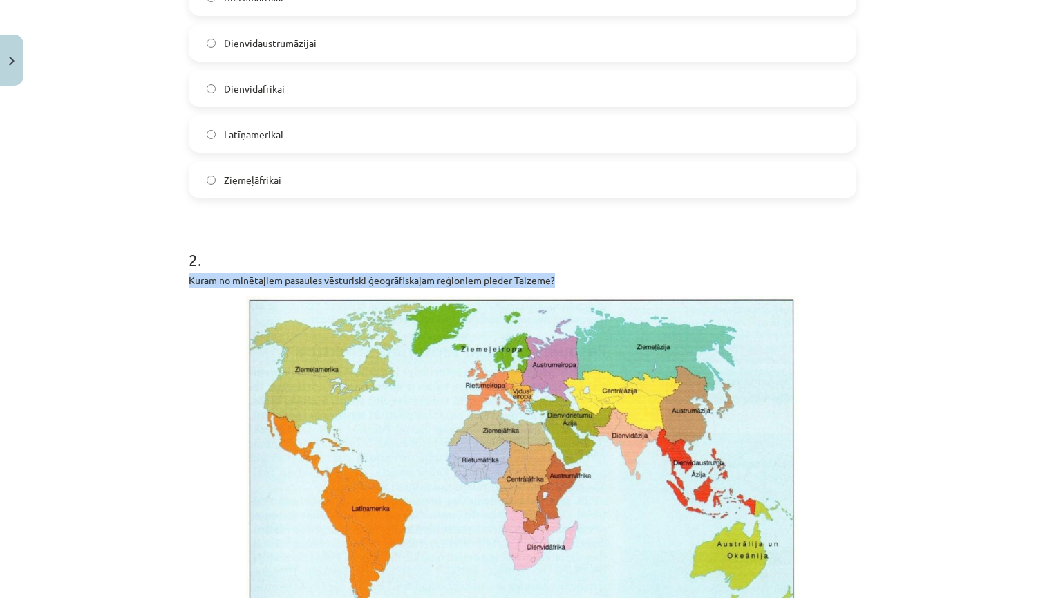
drag, startPoint x: 191, startPoint y: 282, endPoint x: 560, endPoint y: 284, distance: 369.2
click at [560, 284] on p "Kuram no minētajiem pasaules vēsturiski ģeogrāfiskajam reģioniem pieder Taizeme?" at bounding box center [523, 280] width 668 height 15
copy p "Kuram no minētajiem pasaules vēsturiski ģeogrāfiskajam reģioniem pieder Taizeme?"
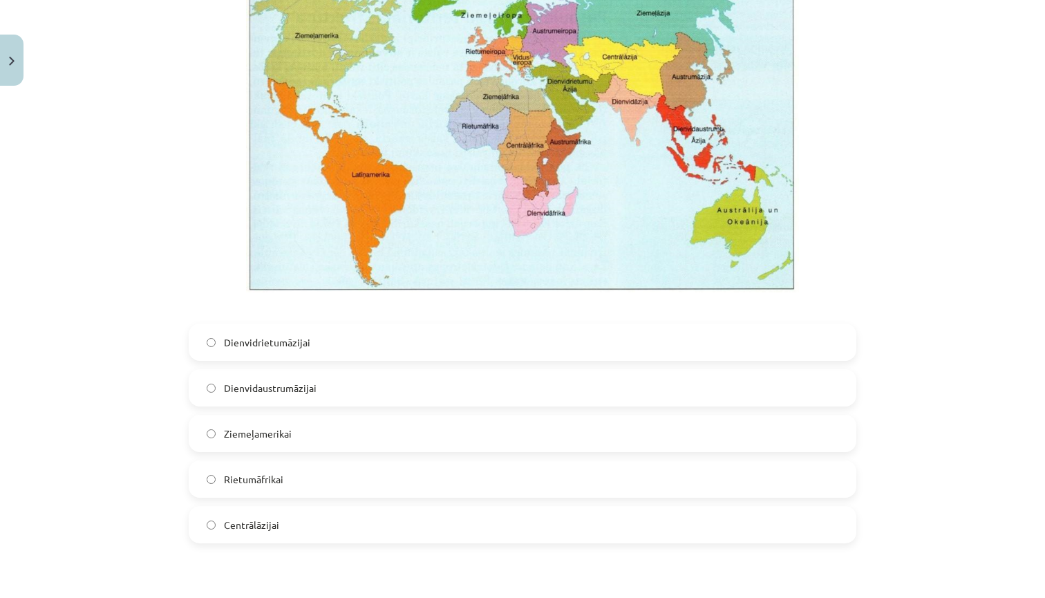
scroll to position [1042, 0]
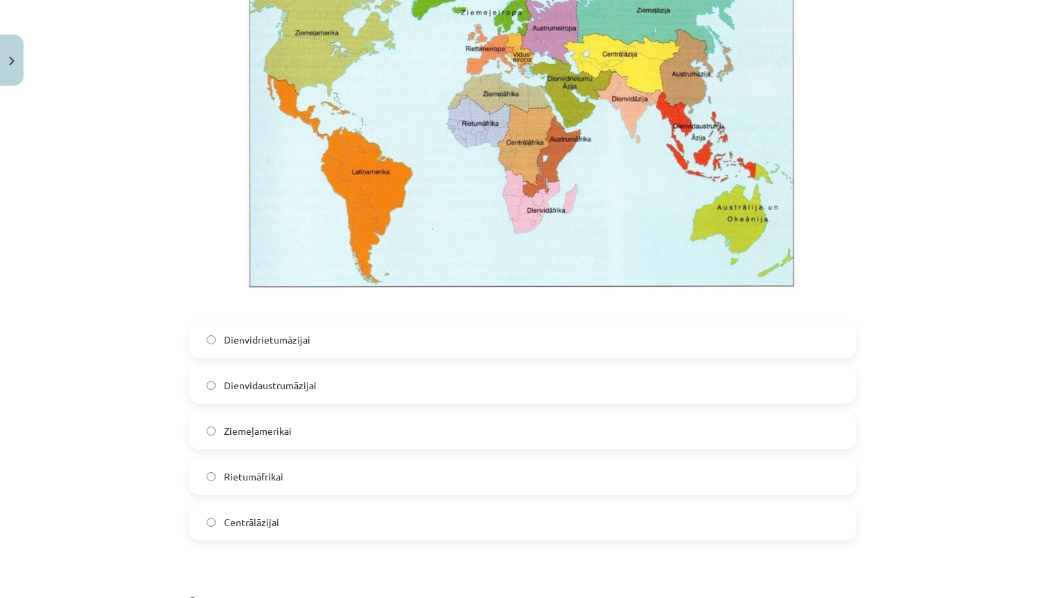
click at [267, 389] on span "Dienvidaustrumāzijai" at bounding box center [270, 385] width 93 height 15
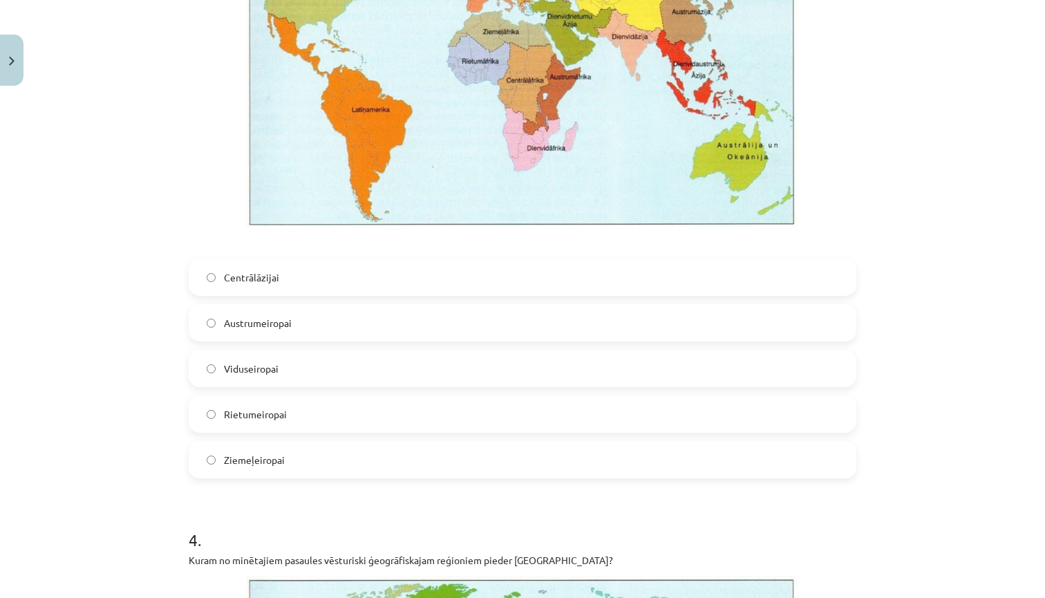
scroll to position [1784, 0]
click at [377, 366] on label "Viduseiropai" at bounding box center [522, 368] width 665 height 35
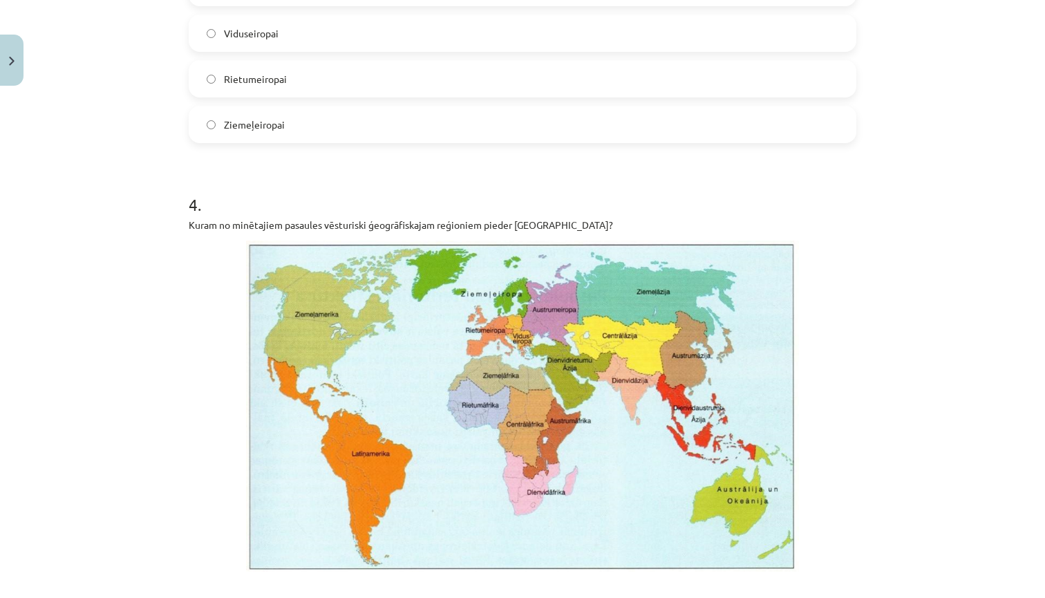
scroll to position [2122, 0]
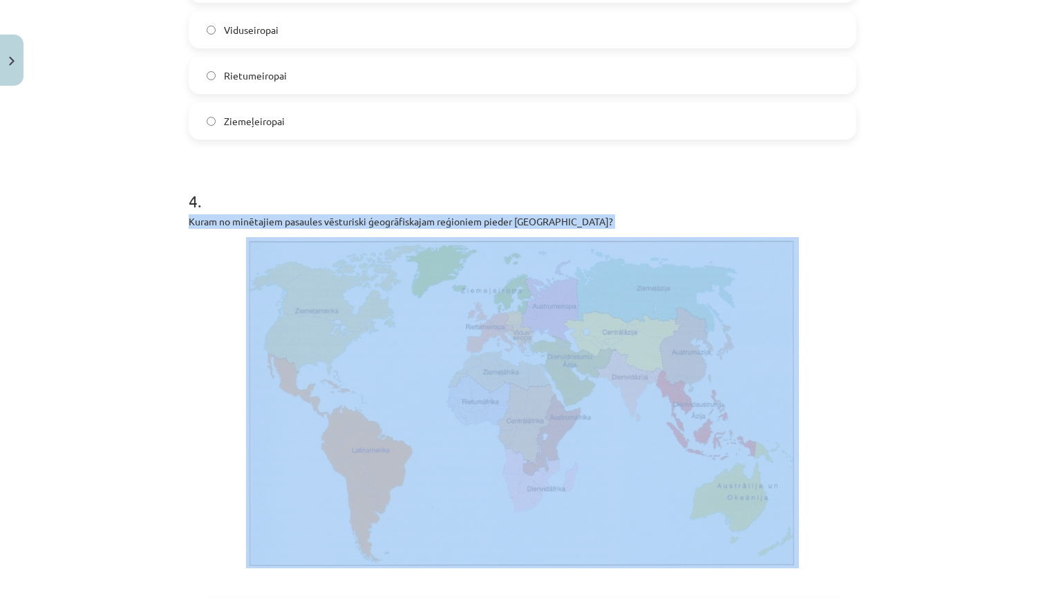
drag, startPoint x: 189, startPoint y: 222, endPoint x: 490, endPoint y: 247, distance: 301.1
click at [490, 247] on div "Kuram no minētajiem pasaules vēsturiski ģeogrāfiskajam reģioniem pieder Peru?" at bounding box center [523, 402] width 668 height 376
copy div "Kuram no minētajiem pasaules vēsturiski ģeogrāfiskajam reģioniem pieder Peru?"
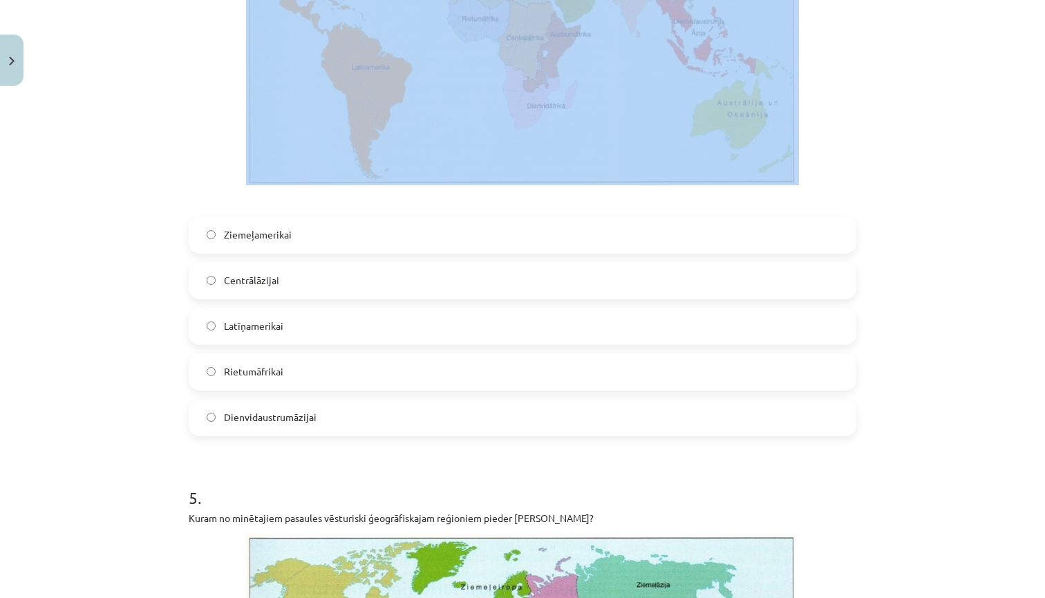
scroll to position [2517, 0]
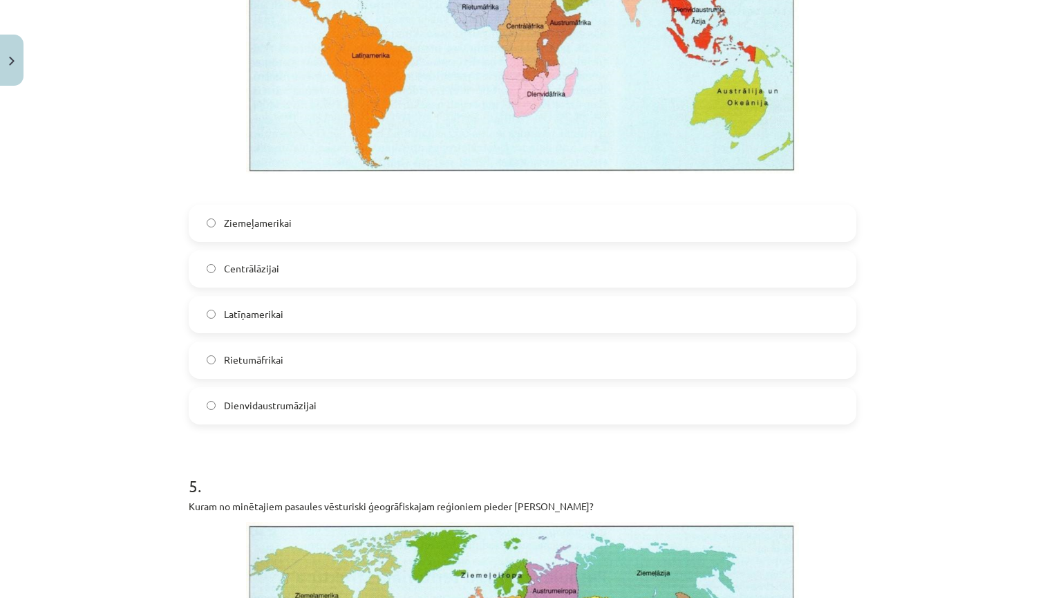
click at [274, 407] on span "Dienvidaustrumāzijai" at bounding box center [270, 405] width 93 height 15
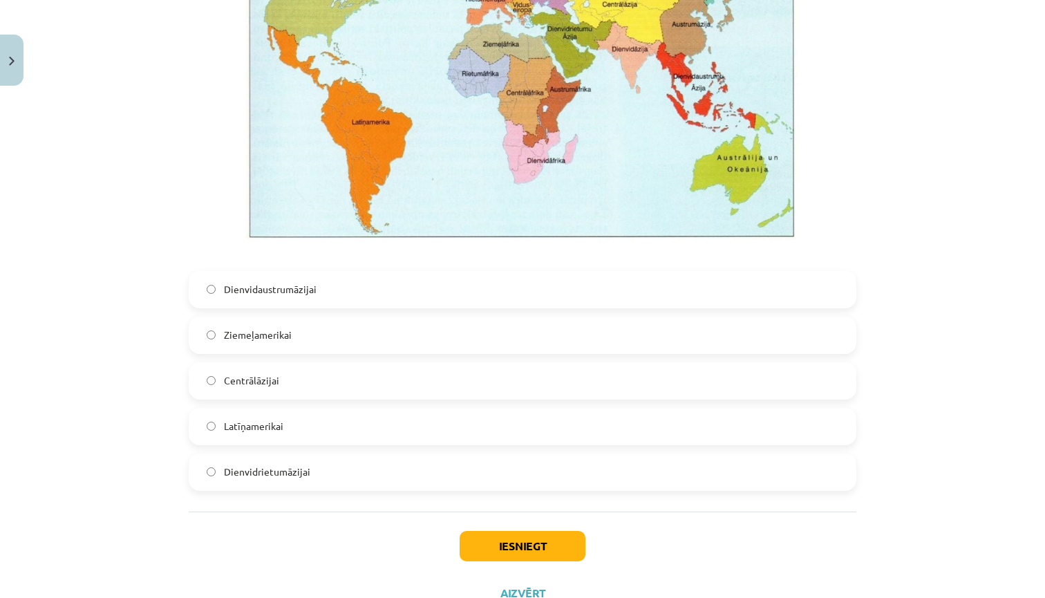
scroll to position [3130, 0]
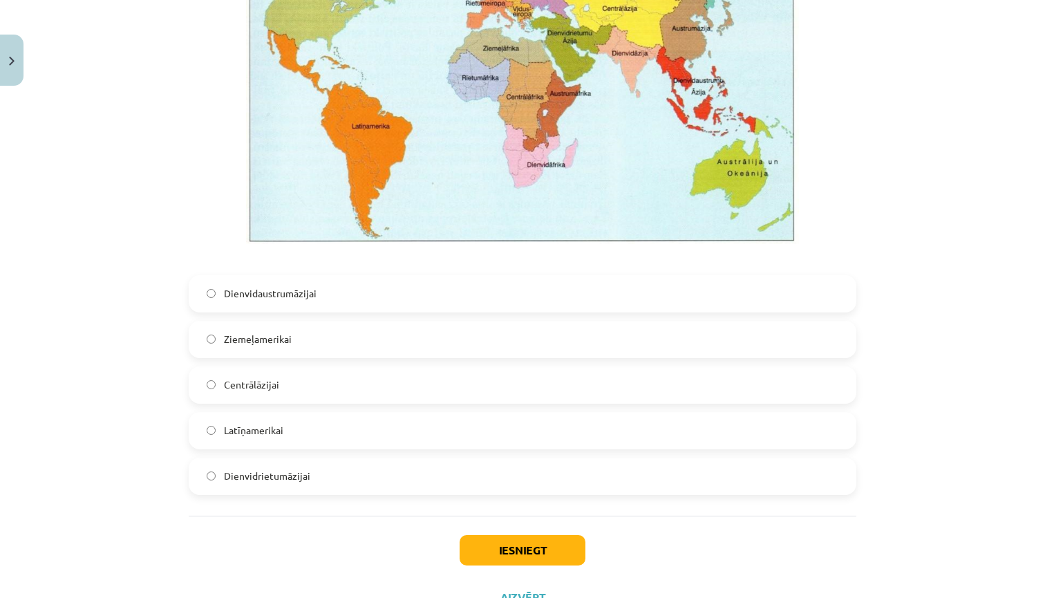
click at [287, 472] on span "Dienvidrietumāzijai" at bounding box center [267, 476] width 86 height 15
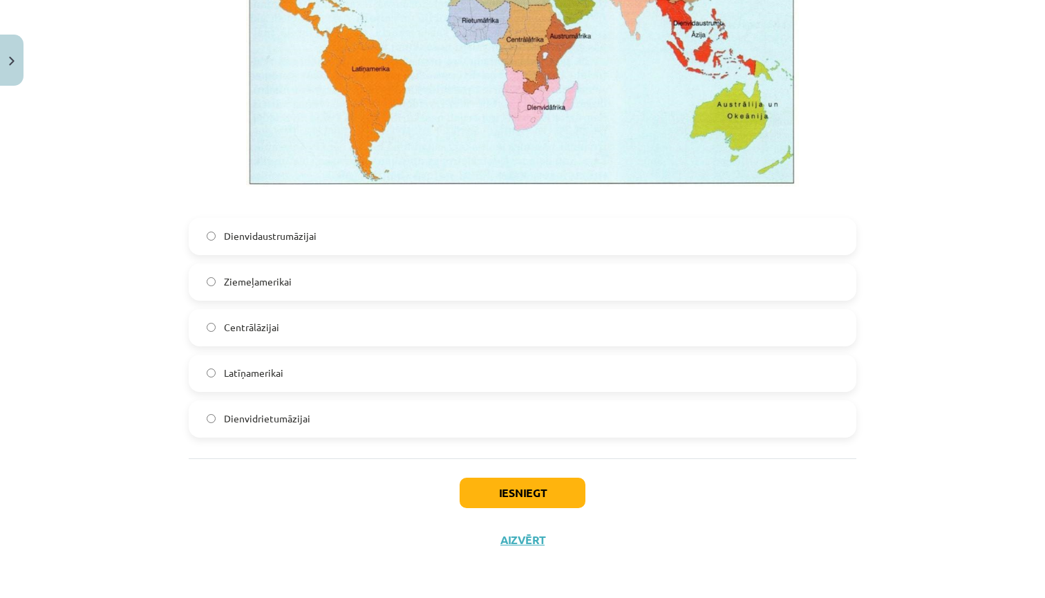
scroll to position [3185, 0]
click at [493, 490] on button "Iesniegt" at bounding box center [523, 493] width 126 height 30
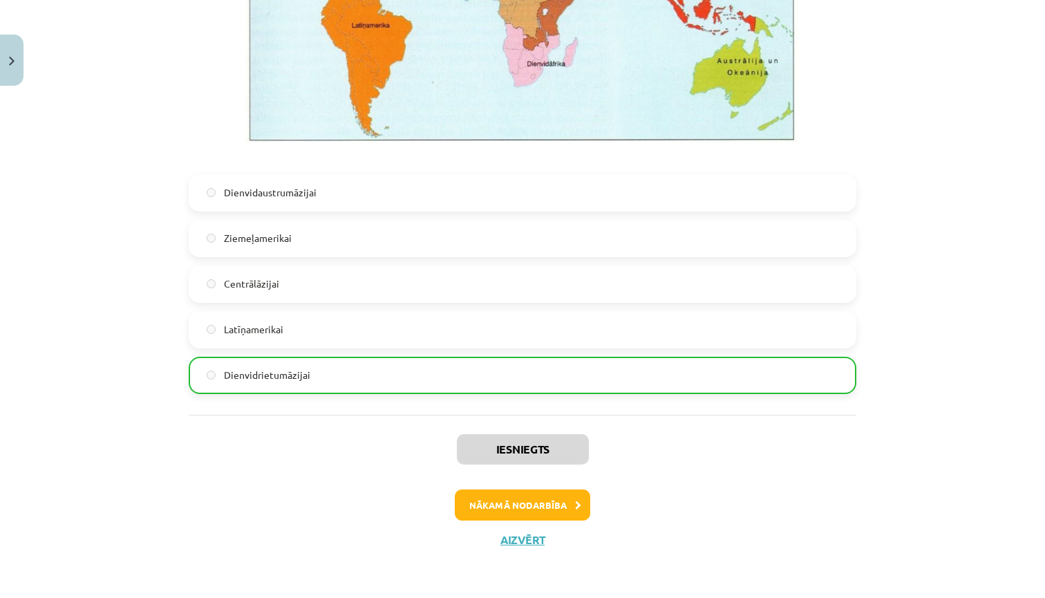
scroll to position [3228, 0]
click at [484, 506] on button "Nākamā nodarbība" at bounding box center [523, 506] width 136 height 32
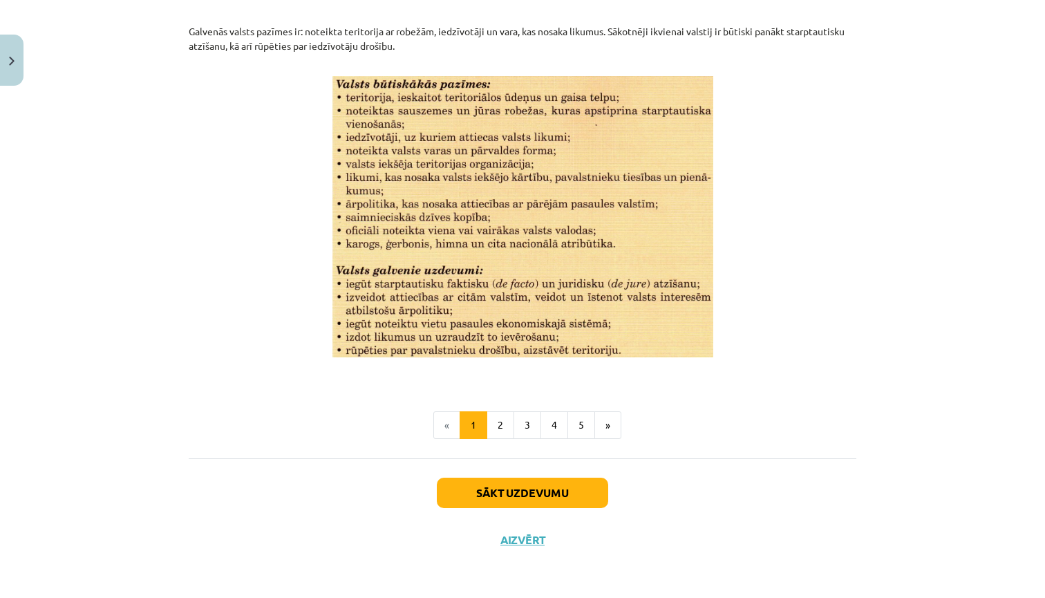
scroll to position [1726, 0]
click at [502, 485] on button "Sākt uzdevumu" at bounding box center [522, 493] width 171 height 30
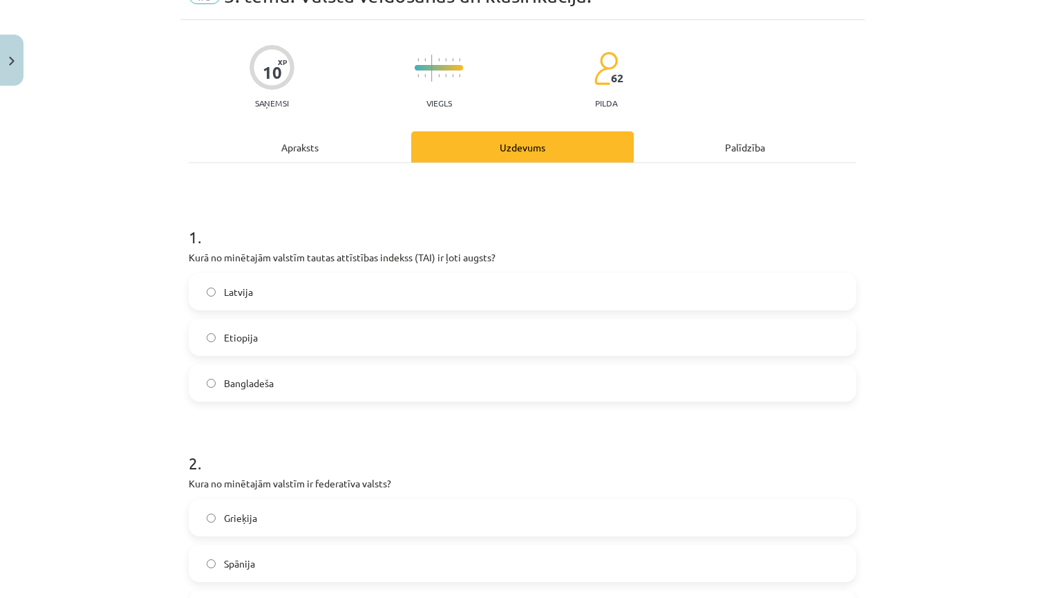
scroll to position [75, 0]
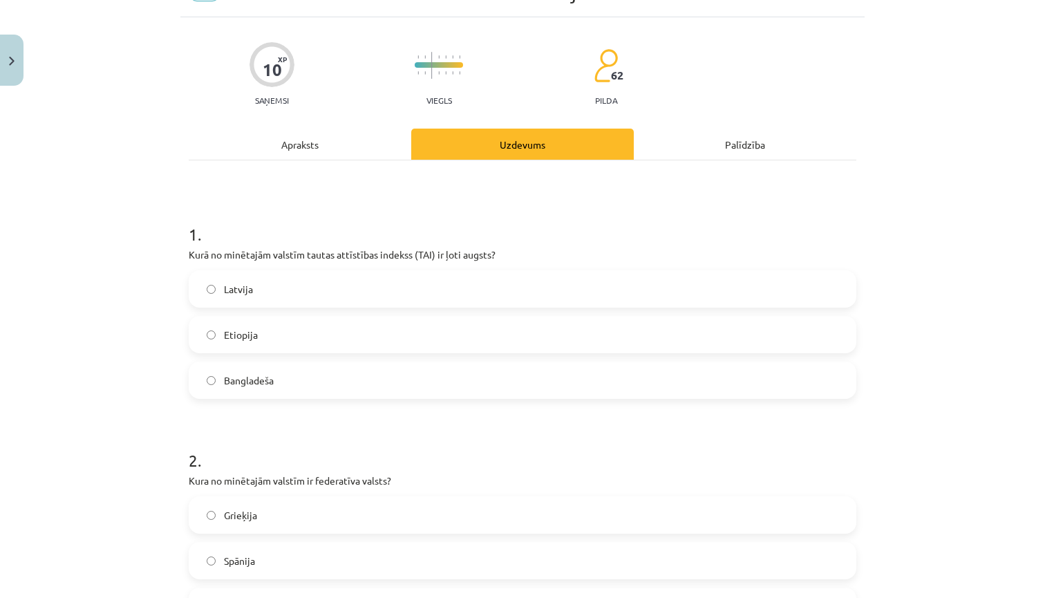
click at [321, 293] on label "Latvija" at bounding box center [522, 289] width 665 height 35
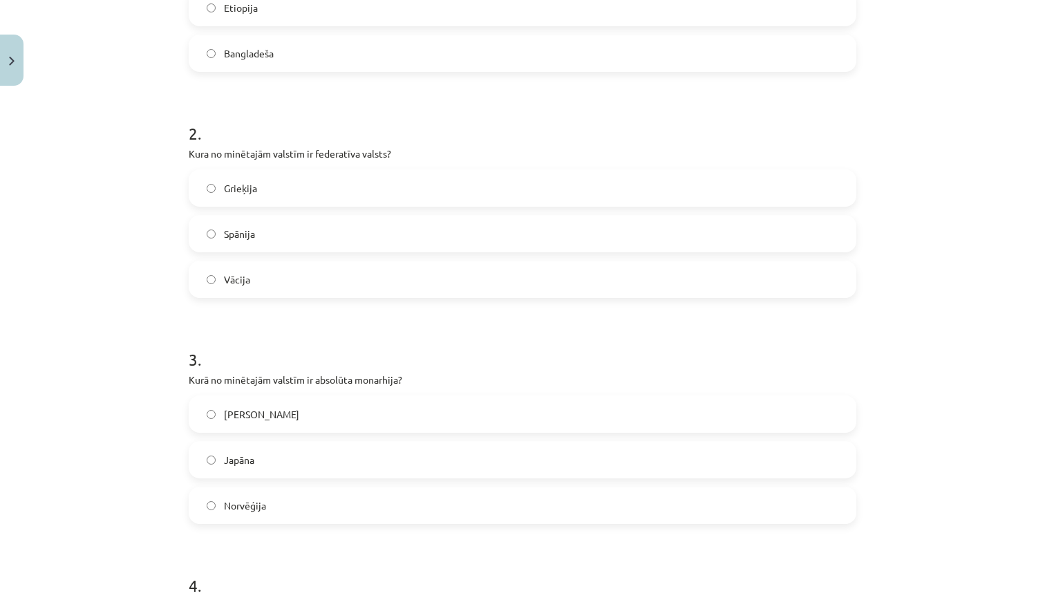
scroll to position [402, 0]
click at [263, 277] on label "Vācija" at bounding box center [522, 278] width 665 height 35
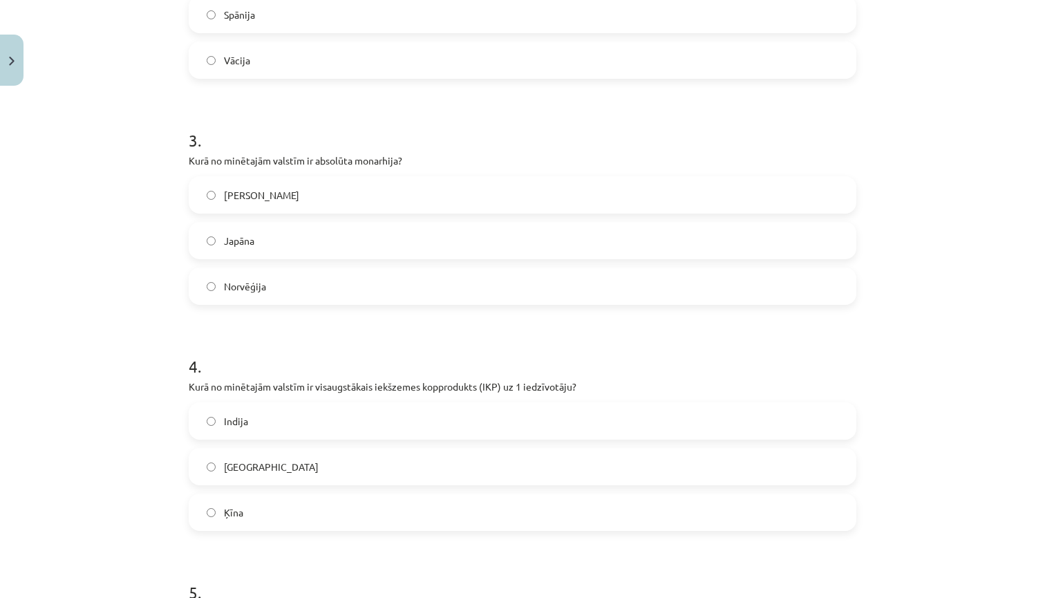
scroll to position [622, 0]
click at [302, 193] on label "Saūda Arābija" at bounding box center [522, 194] width 665 height 35
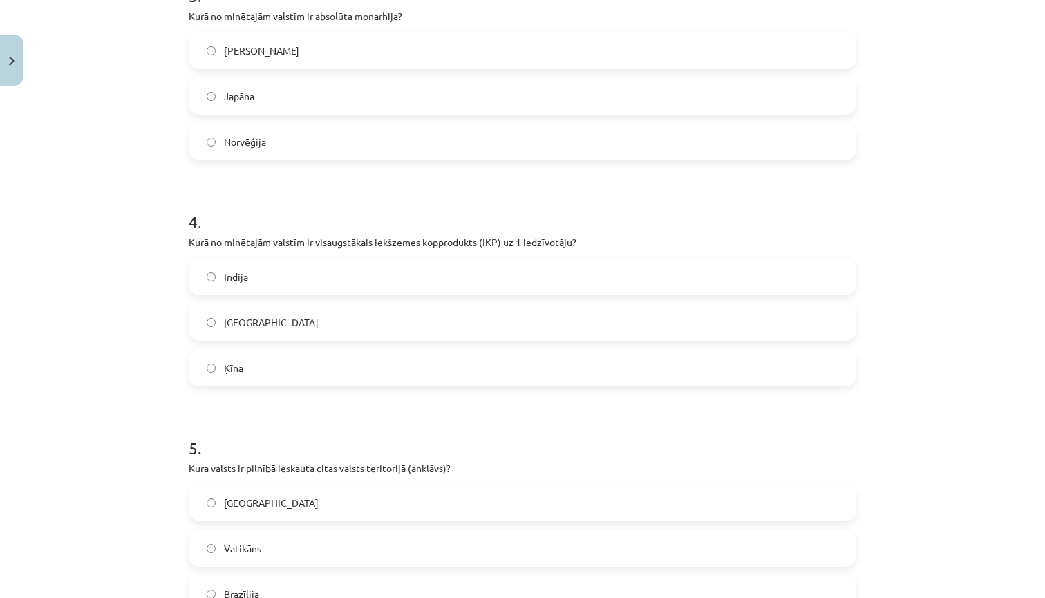
scroll to position [768, 0]
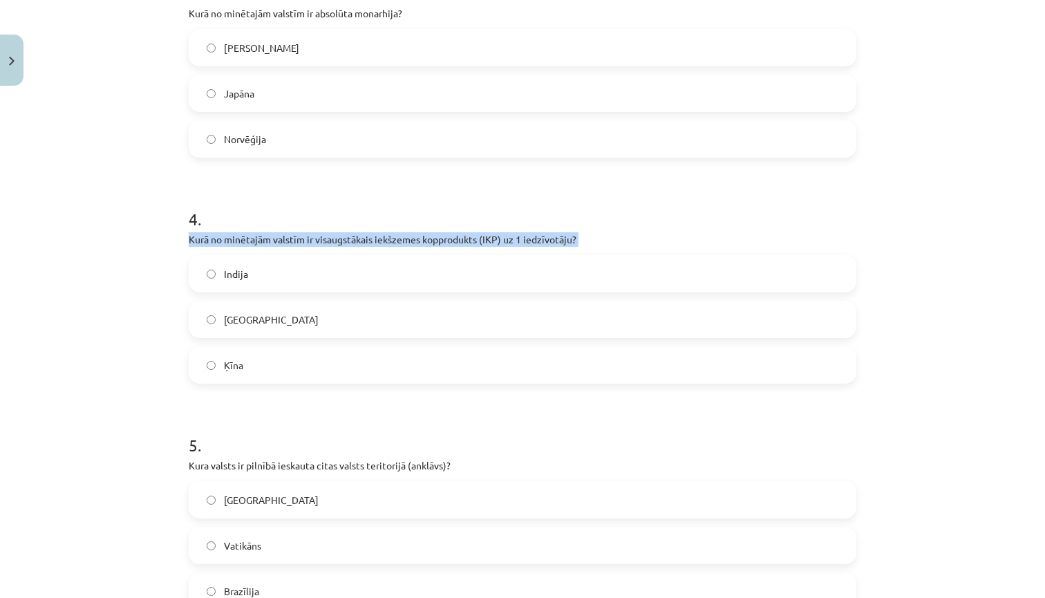
drag, startPoint x: 182, startPoint y: 236, endPoint x: 493, endPoint y: 248, distance: 311.4
click at [493, 248] on div "10 XP Saņemsi Viegls 62 pilda Apraksts Uzdevums Palīdzība 1 . Kurā no minētajām…" at bounding box center [522, 30] width 685 height 1412
copy div "Kurā no minētajām valstīm ir visaugstākais iekšzemes kopprodukts (IKP) uz 1 ied…"
click at [220, 364] on label "Ķīna" at bounding box center [522, 365] width 665 height 35
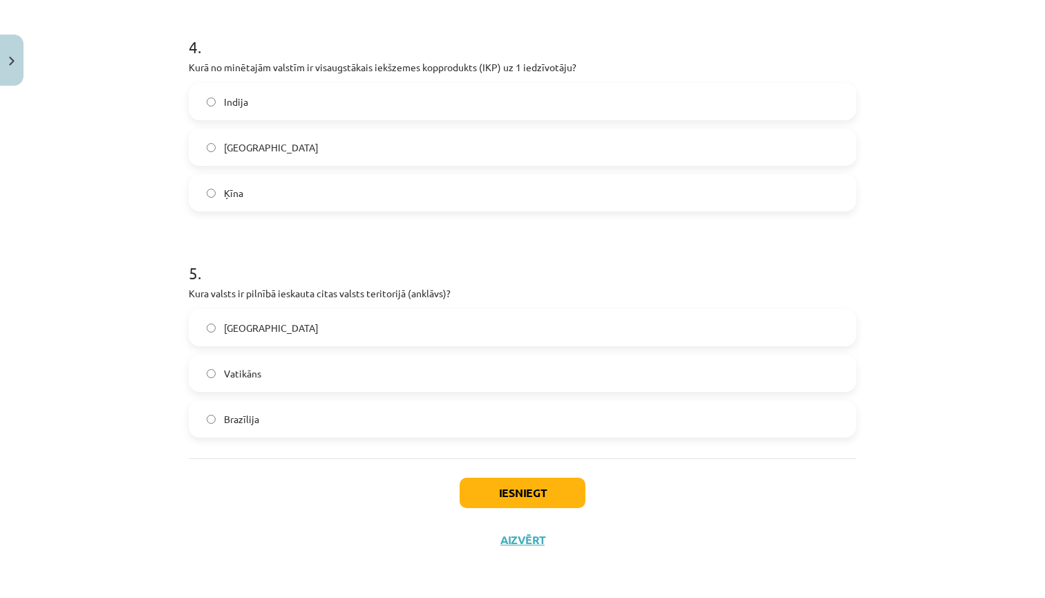
scroll to position [942, 0]
click at [251, 373] on span "Vatikāns" at bounding box center [242, 373] width 37 height 15
click at [491, 490] on button "Iesniegt" at bounding box center [523, 493] width 126 height 30
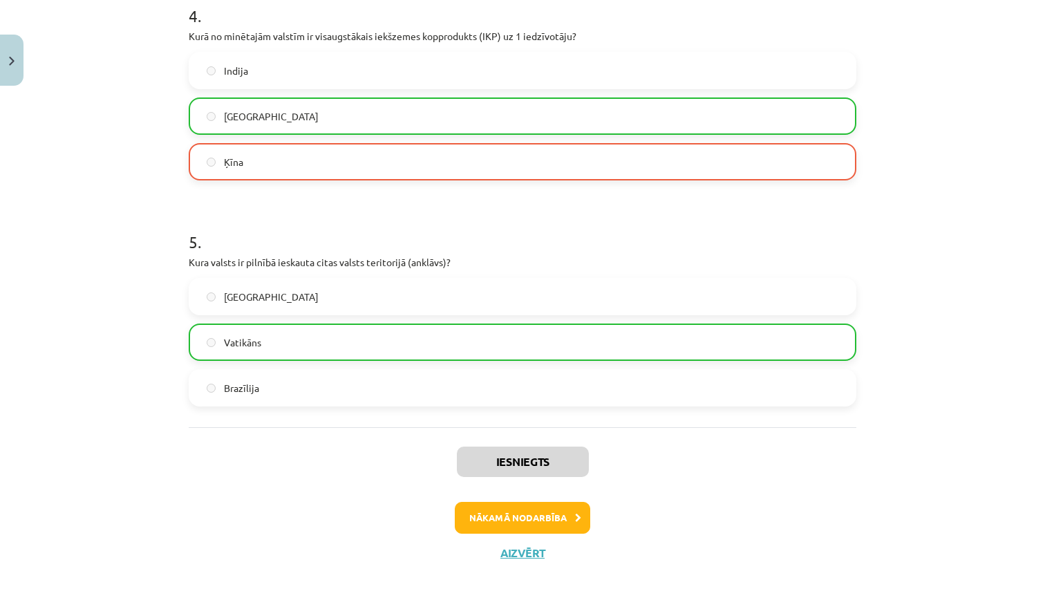
scroll to position [986, 0]
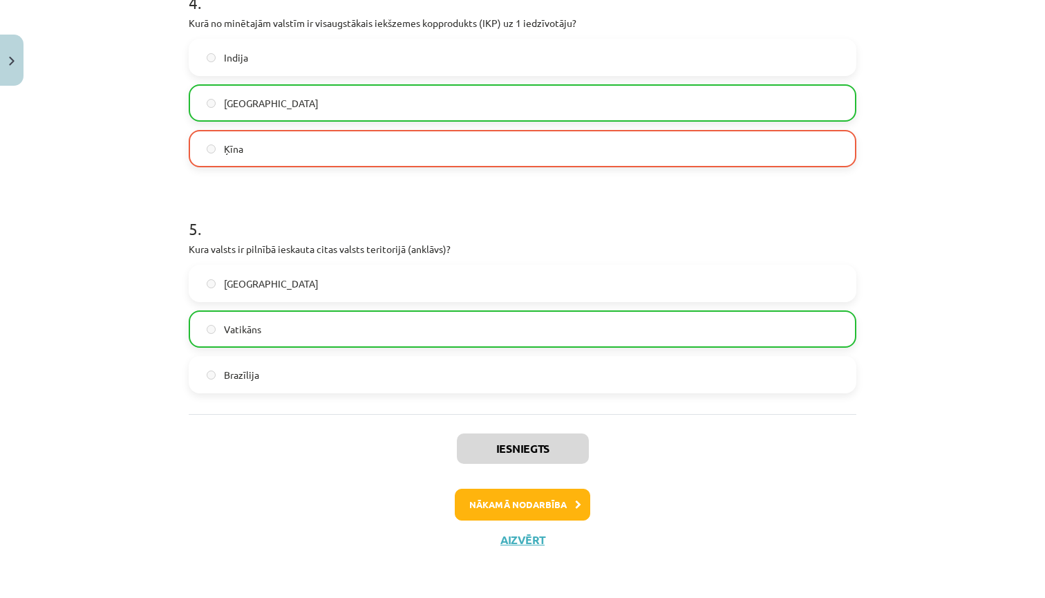
click at [486, 505] on button "Nākamā nodarbība" at bounding box center [523, 505] width 136 height 32
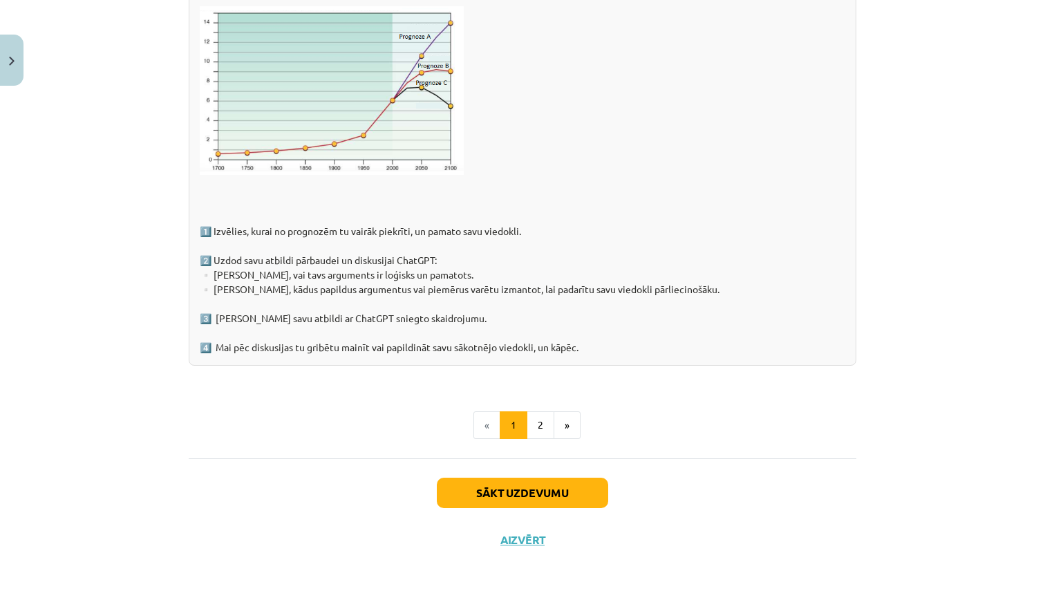
scroll to position [2121, 0]
click at [483, 490] on button "Sākt uzdevumu" at bounding box center [522, 493] width 171 height 30
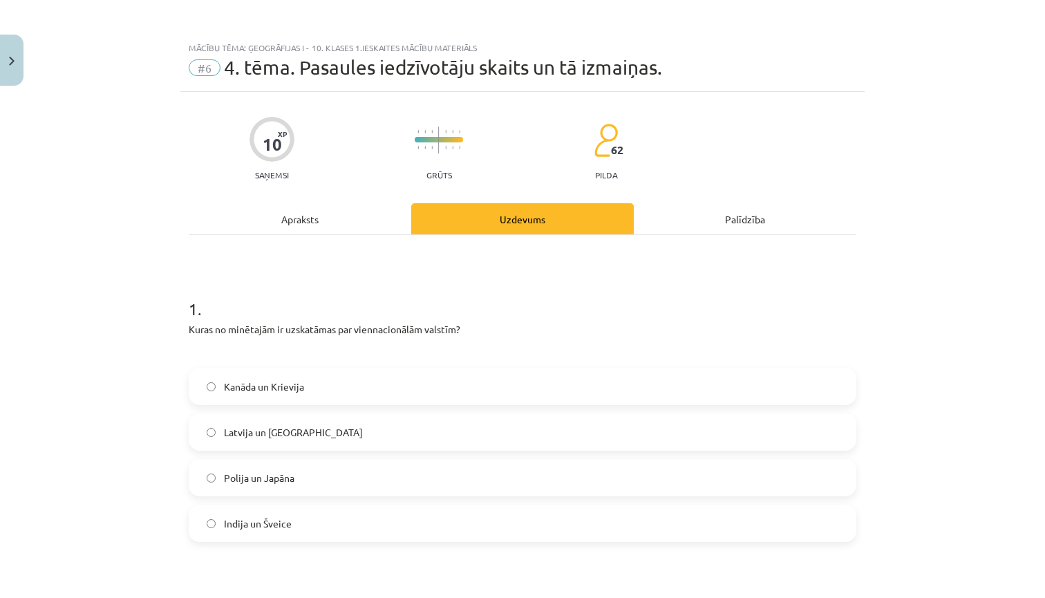
scroll to position [5, 0]
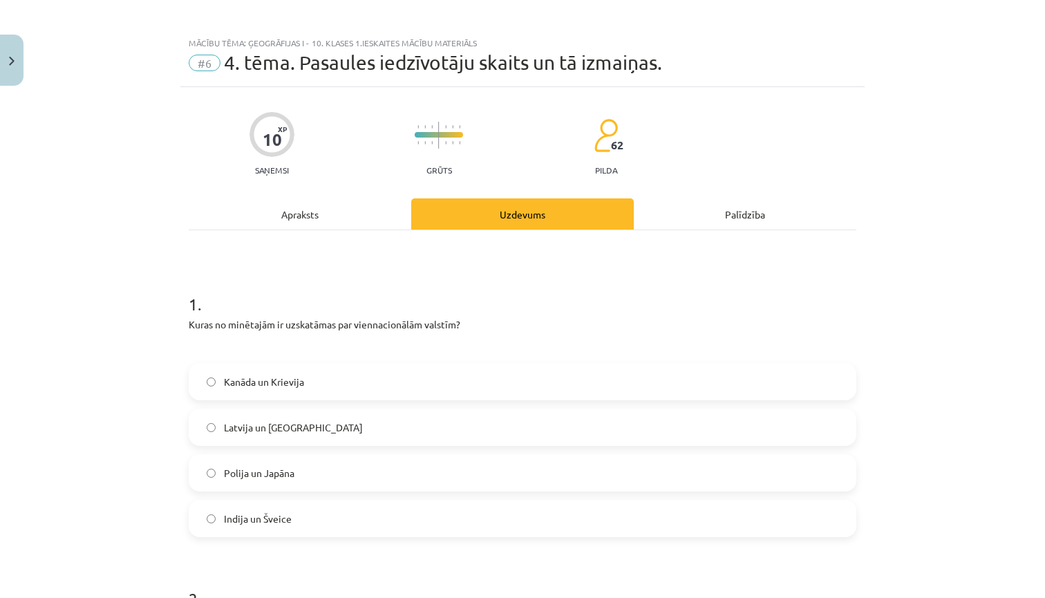
click at [286, 472] on span "Polija un Japāna" at bounding box center [259, 473] width 71 height 15
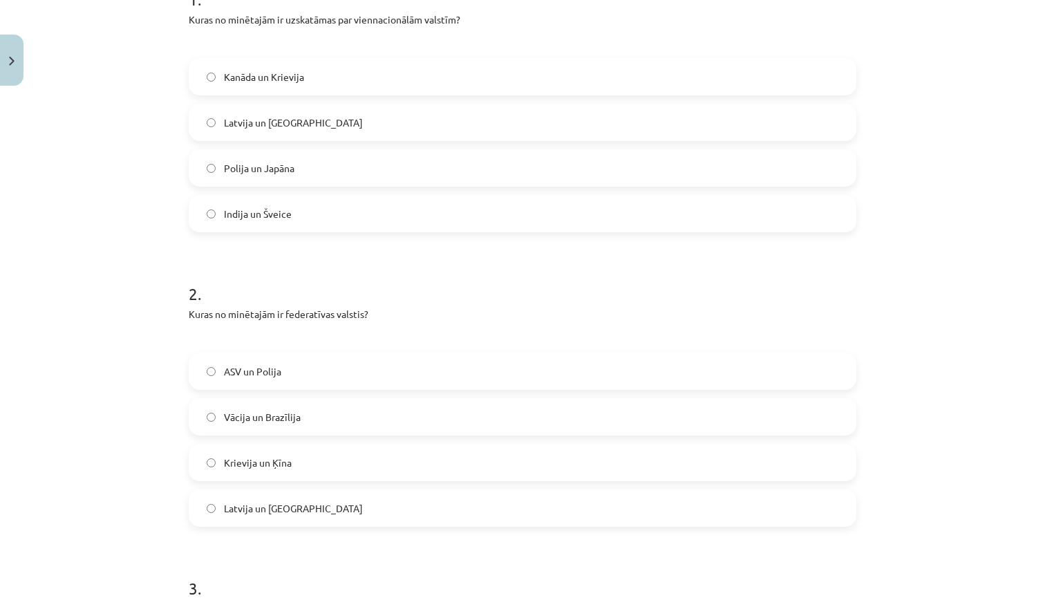
scroll to position [313, 0]
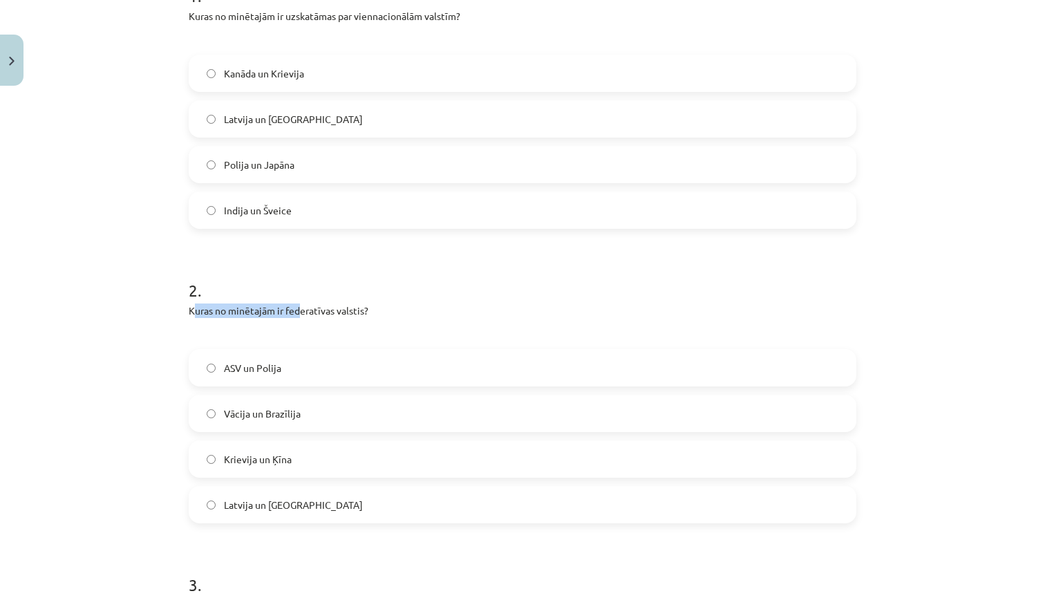
drag, startPoint x: 194, startPoint y: 313, endPoint x: 268, endPoint y: 315, distance: 74.0
click at [302, 313] on p "Kuras no minētajām ir federatīvas valstis?" at bounding box center [523, 311] width 668 height 15
drag, startPoint x: 183, startPoint y: 311, endPoint x: 378, endPoint y: 313, distance: 195.0
click at [253, 463] on span "Krievija un Ķīna" at bounding box center [258, 459] width 68 height 15
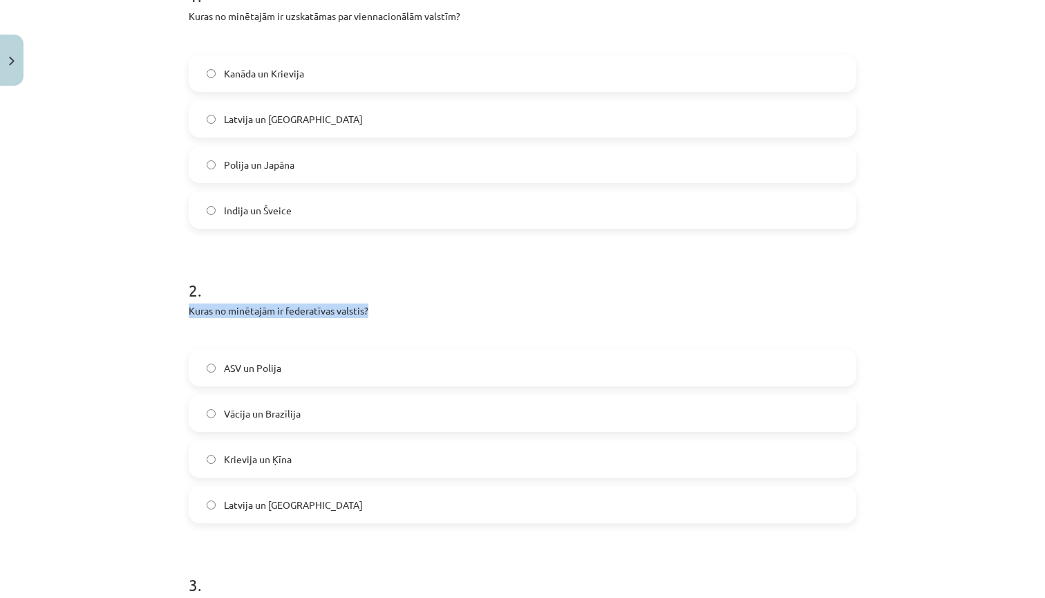
drag, startPoint x: 189, startPoint y: 313, endPoint x: 384, endPoint y: 311, distance: 194.3
click at [384, 311] on p "Kuras no minētajām ir federatīvas valstis?" at bounding box center [523, 311] width 668 height 15
copy p "Kuras no minētajām ir federatīvas valstis?"
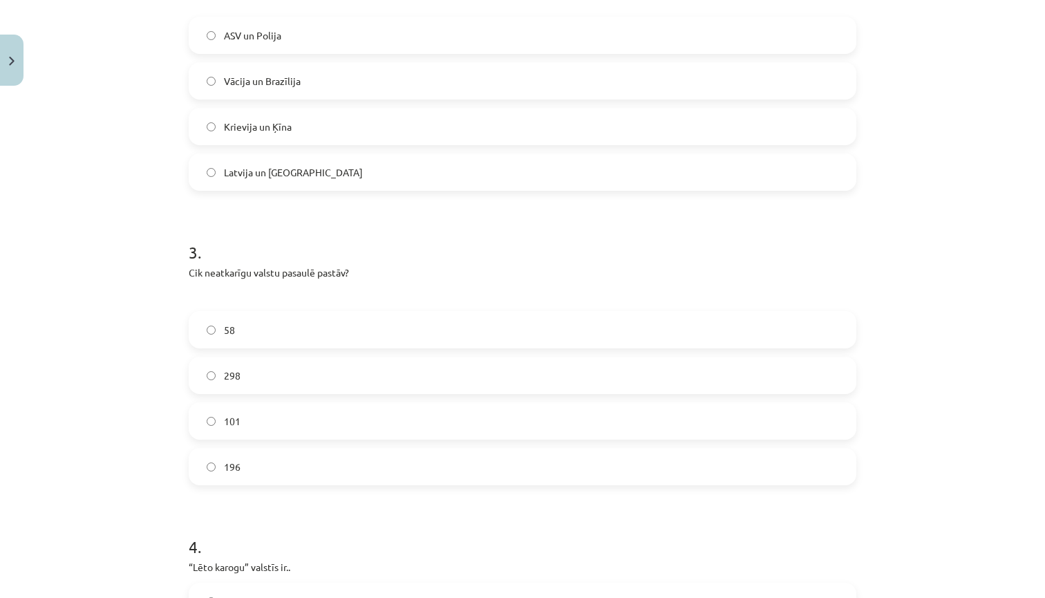
scroll to position [663, 0]
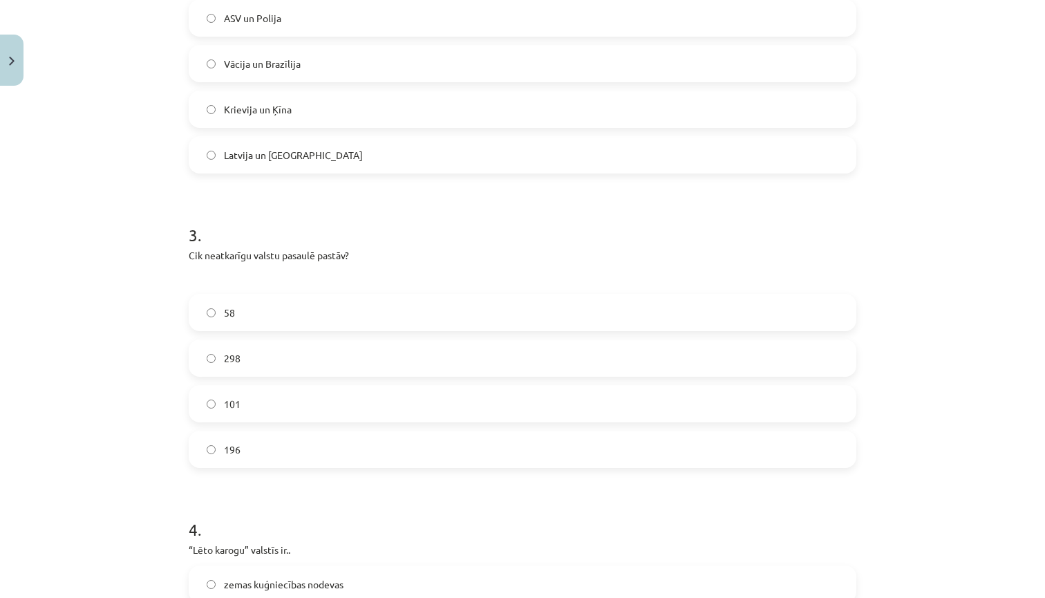
click at [251, 359] on label "298" at bounding box center [522, 358] width 665 height 35
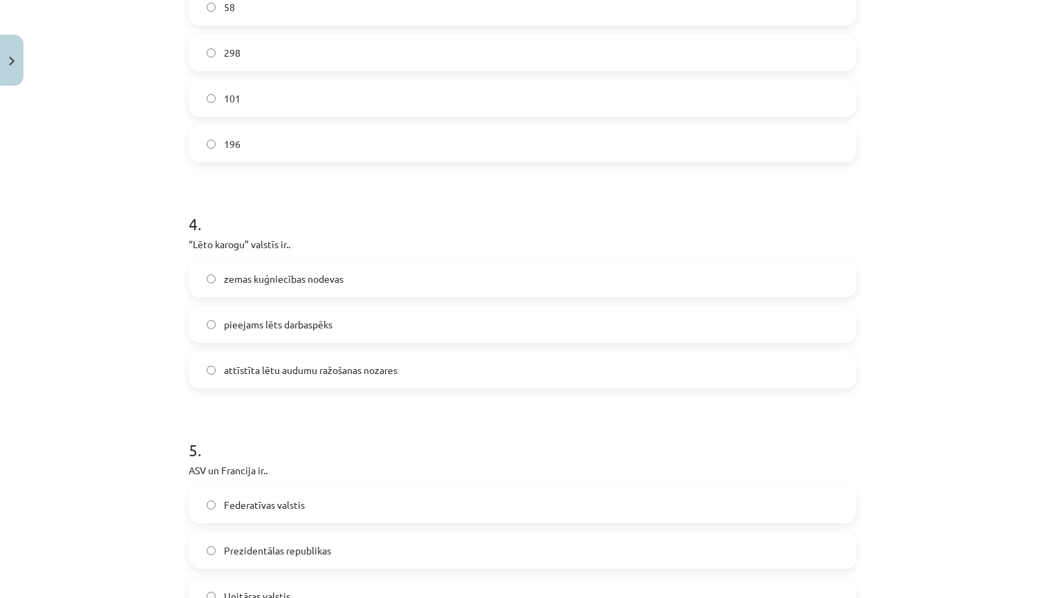
scroll to position [973, 0]
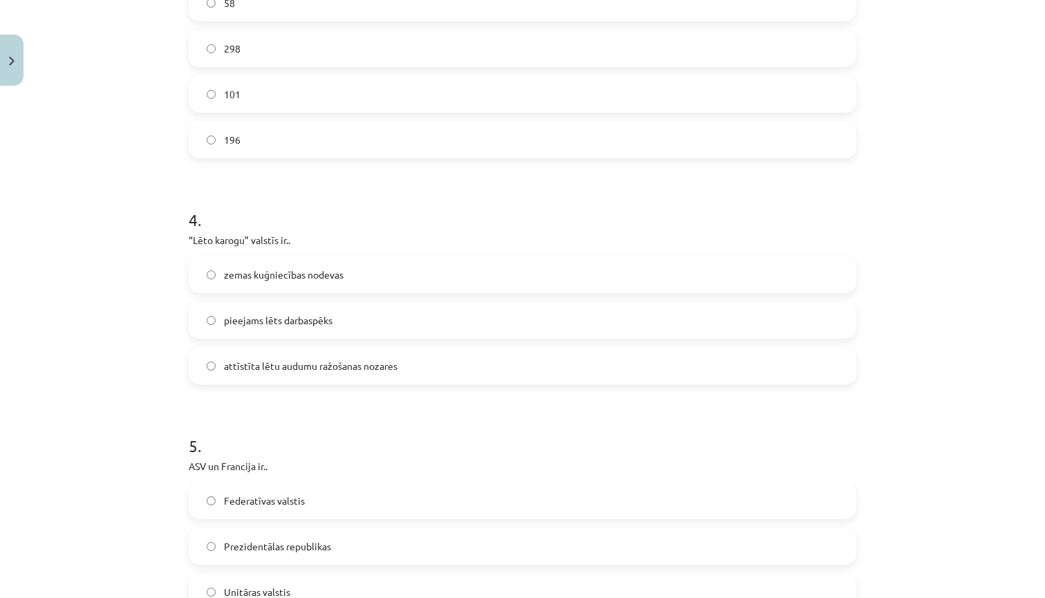
click at [256, 277] on span "zemas kuģniecības nodevas" at bounding box center [284, 275] width 120 height 15
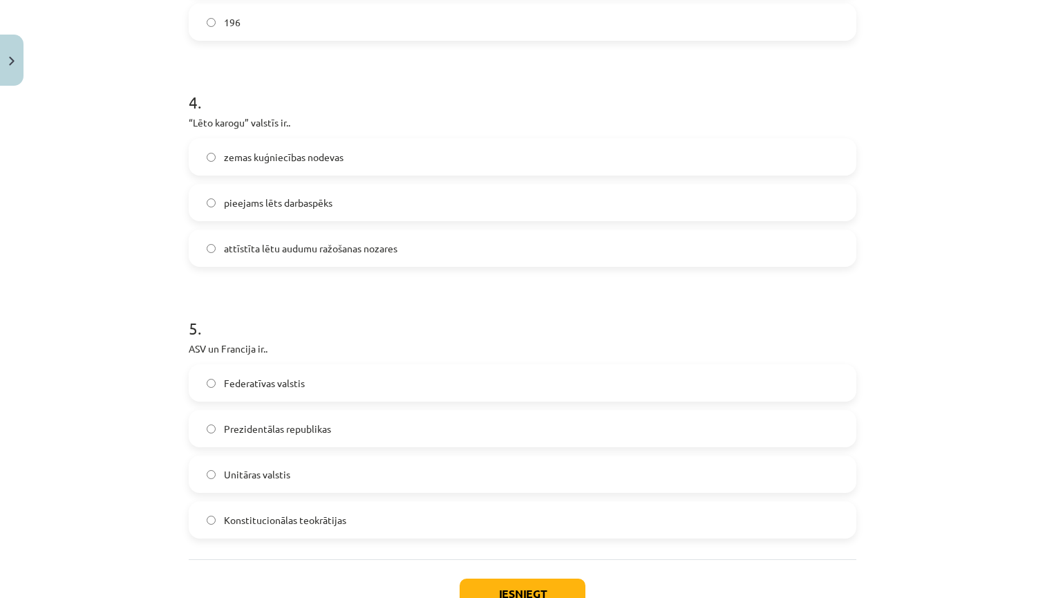
scroll to position [1091, 0]
drag, startPoint x: 192, startPoint y: 348, endPoint x: 272, endPoint y: 351, distance: 80.3
click at [272, 351] on p "ASV un Francija ir.." at bounding box center [523, 348] width 668 height 15
copy p "ASV un Francija ir.."
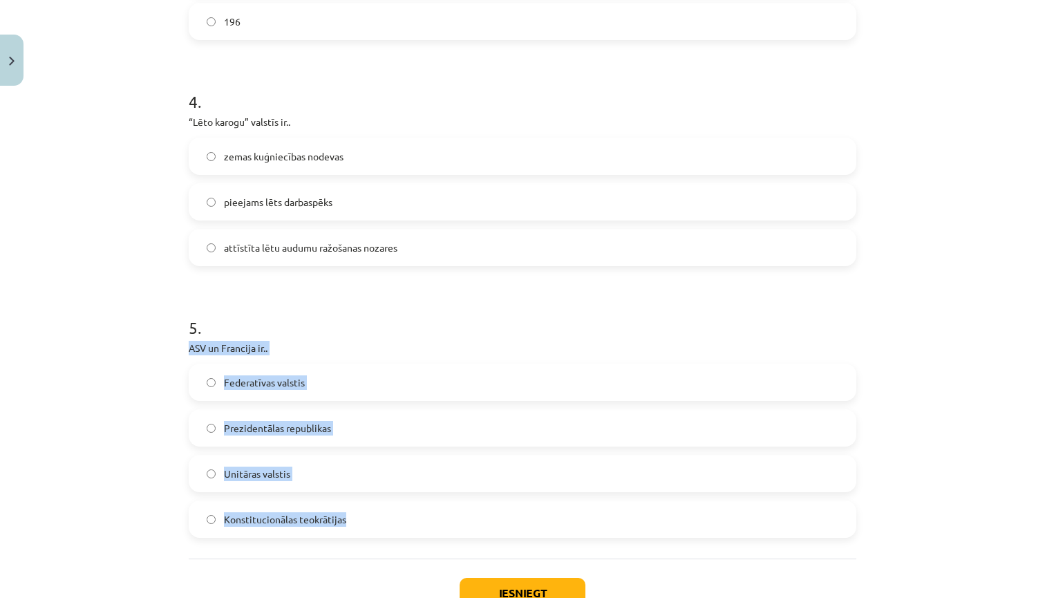
drag, startPoint x: 181, startPoint y: 343, endPoint x: 392, endPoint y: 527, distance: 279.8
copy div "ASV un Francija ir.. Federatīvas valstis Prezidentālas republikas Unitāras vals…"
click at [286, 421] on span "Prezidentālas republikas" at bounding box center [277, 428] width 107 height 15
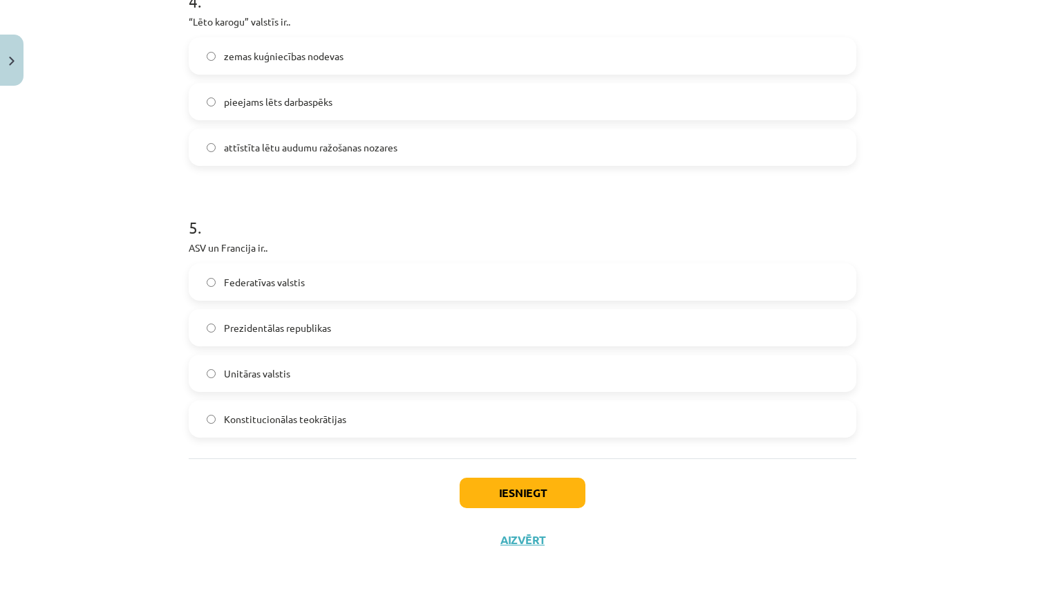
scroll to position [1193, 0]
click at [502, 491] on button "Iesniegt" at bounding box center [523, 493] width 126 height 30
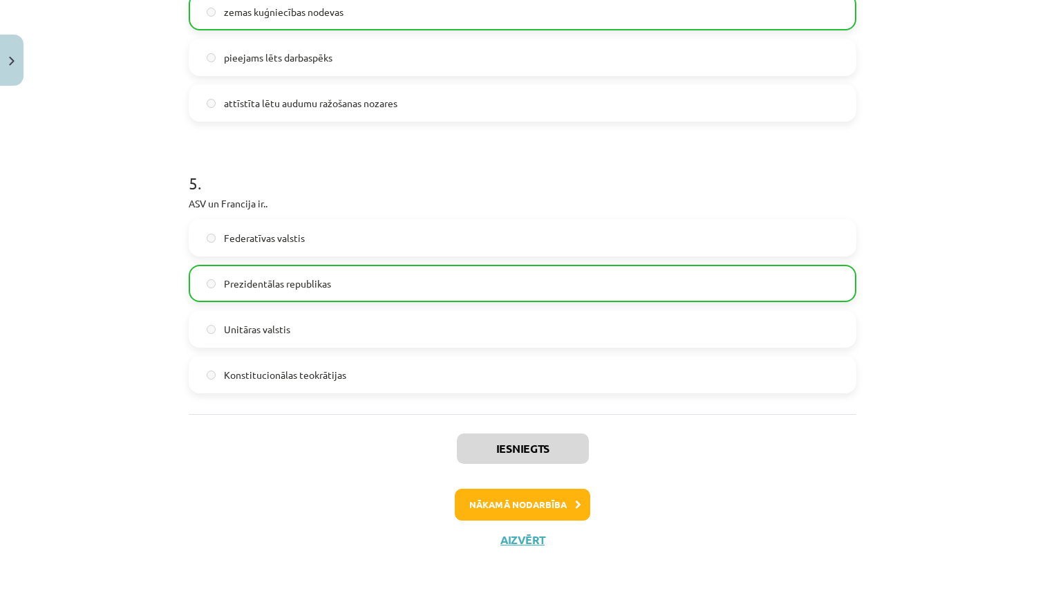
scroll to position [1237, 0]
click at [523, 508] on button "Nākamā nodarbība" at bounding box center [523, 505] width 136 height 32
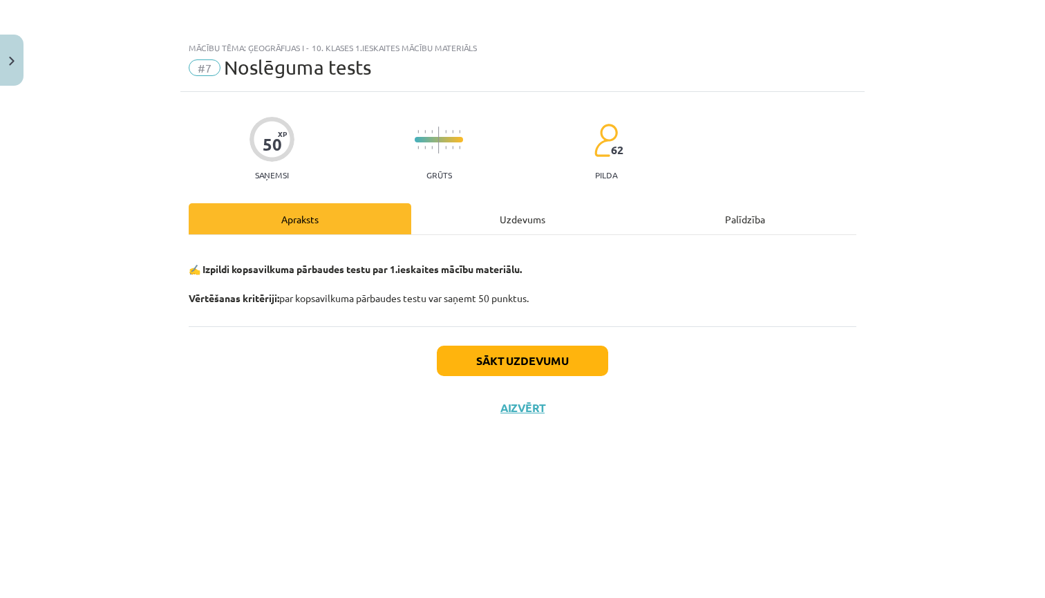
scroll to position [0, 0]
click at [505, 366] on button "Sākt uzdevumu" at bounding box center [522, 361] width 171 height 30
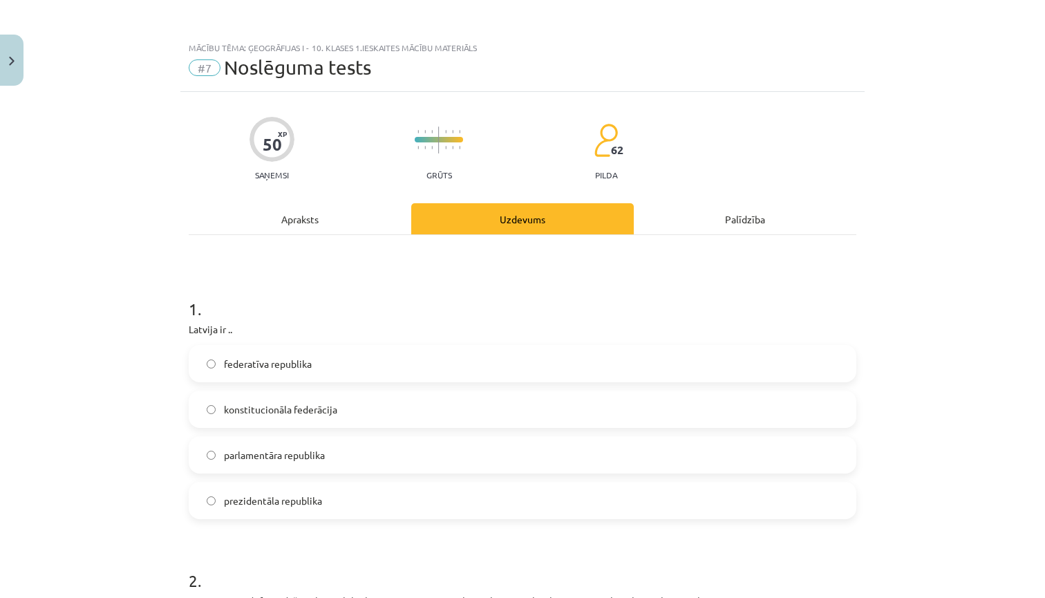
click at [221, 456] on label "parlamentāra republika" at bounding box center [522, 455] width 665 height 35
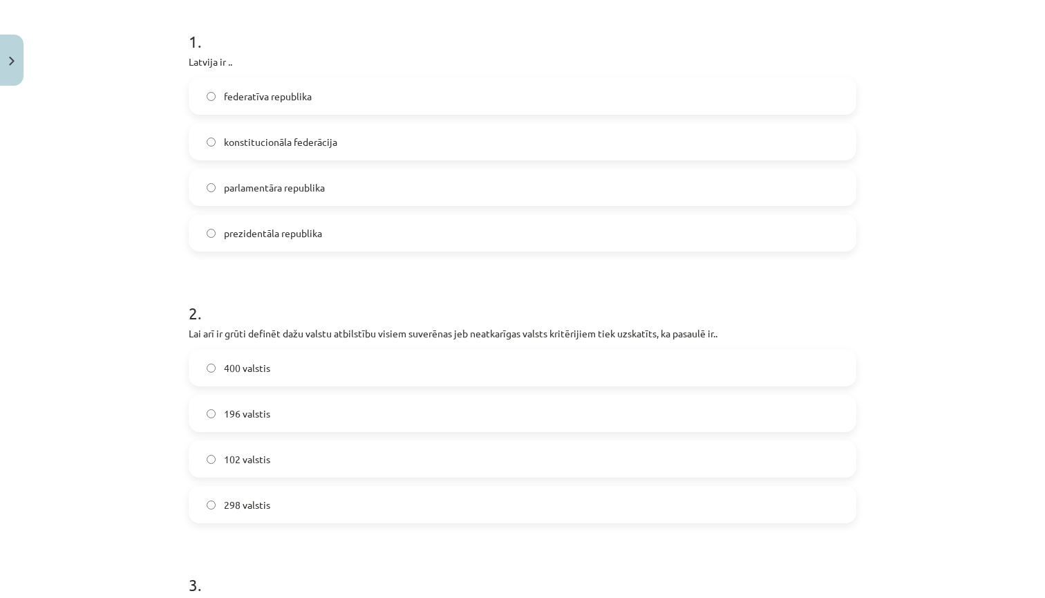
scroll to position [274, 0]
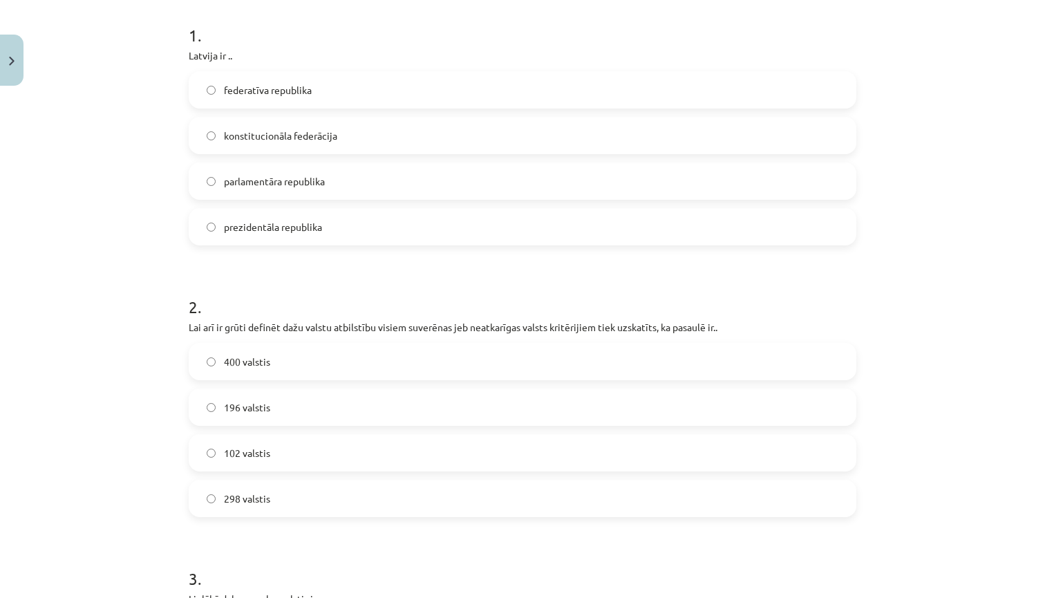
click at [269, 413] on span "196 valstis" at bounding box center [247, 407] width 46 height 15
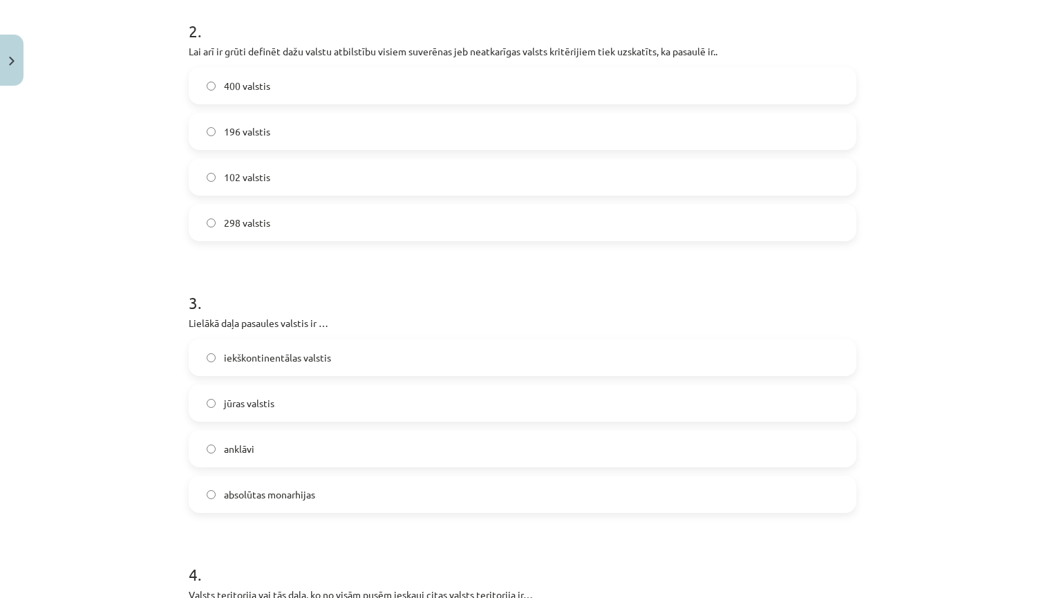
scroll to position [548, 0]
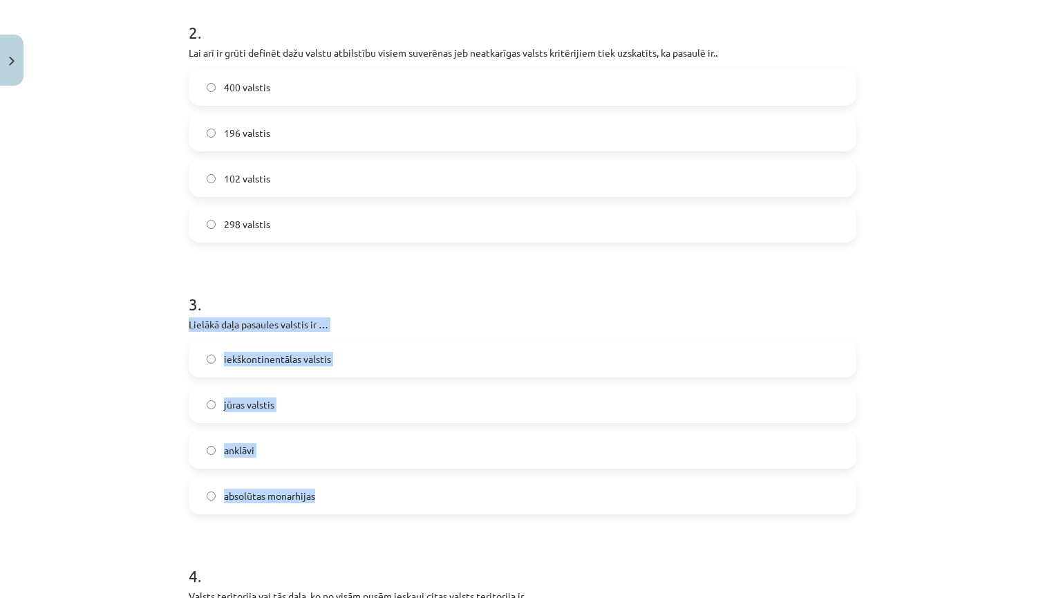
drag, startPoint x: 190, startPoint y: 326, endPoint x: 324, endPoint y: 505, distance: 223.7
click at [324, 505] on div "3 . Lielākā daļa pasaules valstis ir … iekškontinentālas valstis jūras valstis …" at bounding box center [523, 392] width 668 height 244
copy div "Lielākā daļa pasaules valstis ir … iekškontinentālas valstis jūras valstis ankl…"
click at [398, 360] on label "iekškontinentālas valstis" at bounding box center [522, 358] width 665 height 35
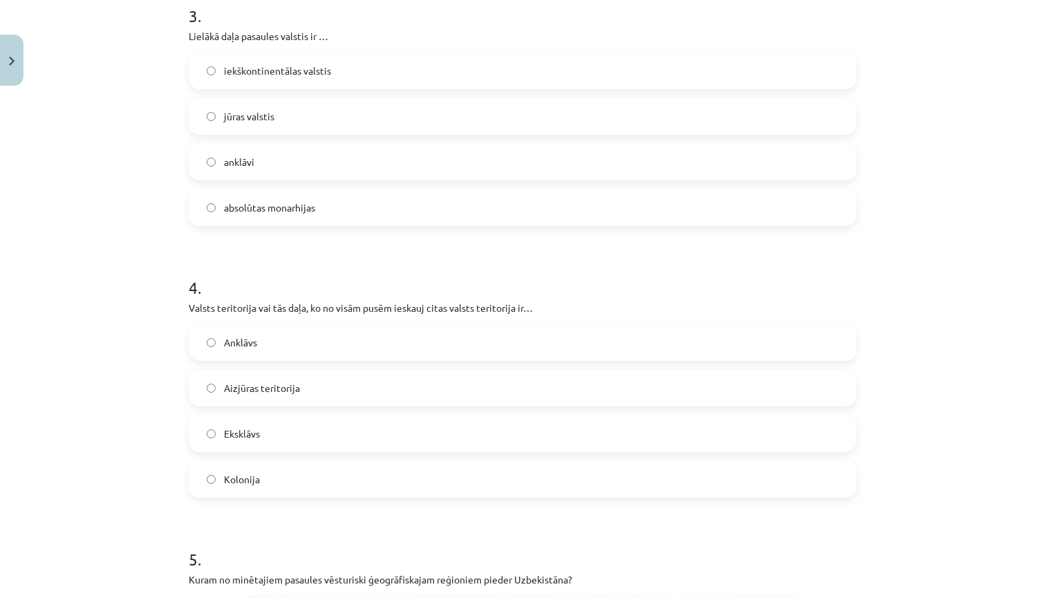
scroll to position [839, 0]
click at [353, 336] on label "Anklāvs" at bounding box center [522, 340] width 665 height 35
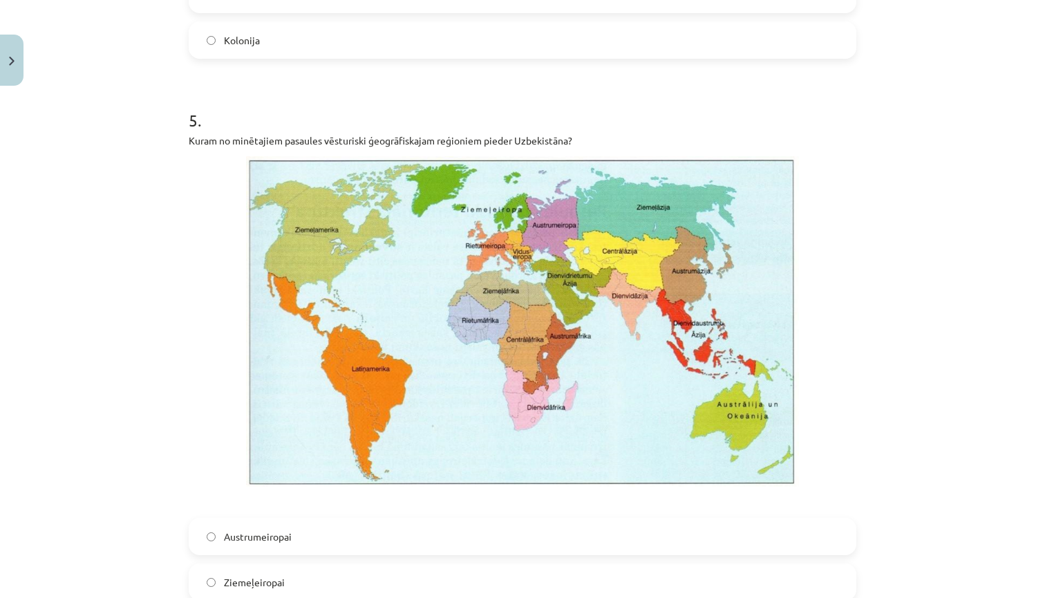
scroll to position [1293, 0]
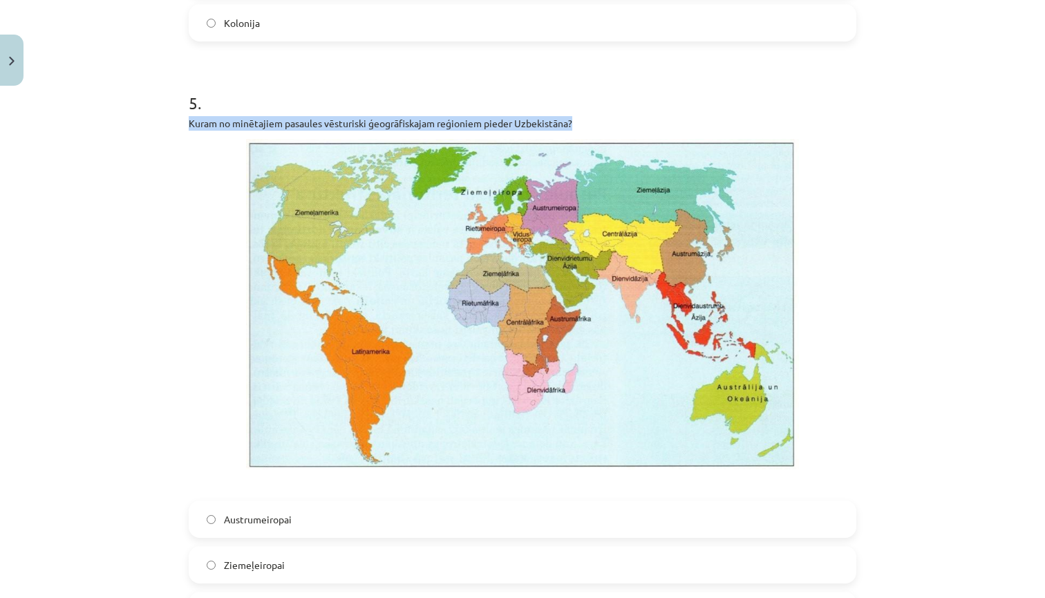
drag, startPoint x: 189, startPoint y: 124, endPoint x: 537, endPoint y: 127, distance: 348.5
click at [528, 129] on p "Kuram no minētajiem pasaules vēsturiski ģeogrāfiskajam reģioniem pieder Uzbekis…" at bounding box center [523, 123] width 668 height 15
click at [556, 130] on p "Kuram no minētajiem pasaules vēsturiski ģeogrāfiskajam reģioniem pieder Uzbekis…" at bounding box center [523, 123] width 668 height 15
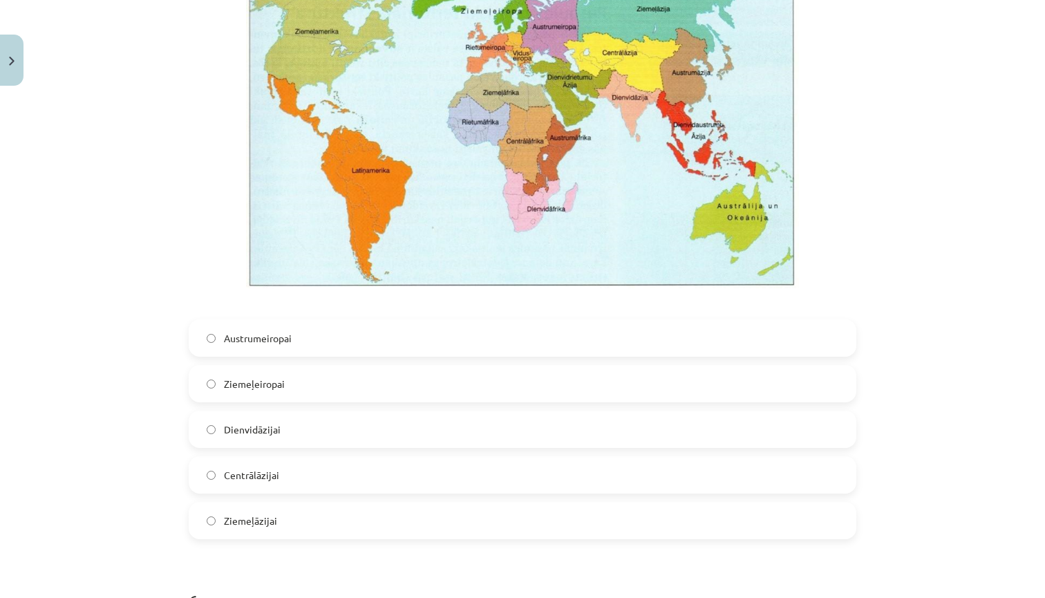
scroll to position [1475, 0]
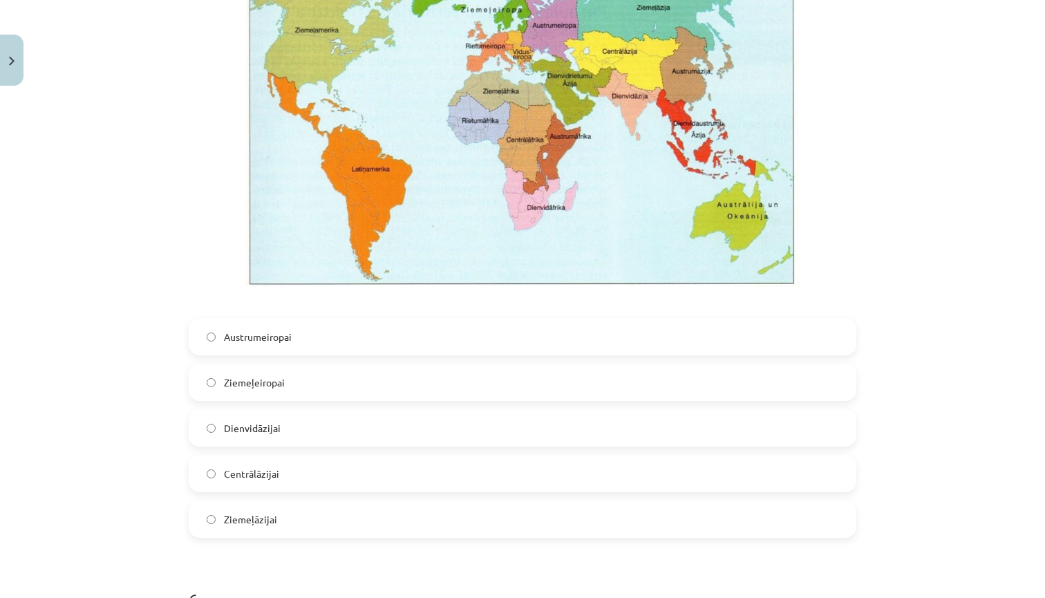
click at [280, 474] on label "Centrālāzijai" at bounding box center [522, 473] width 665 height 35
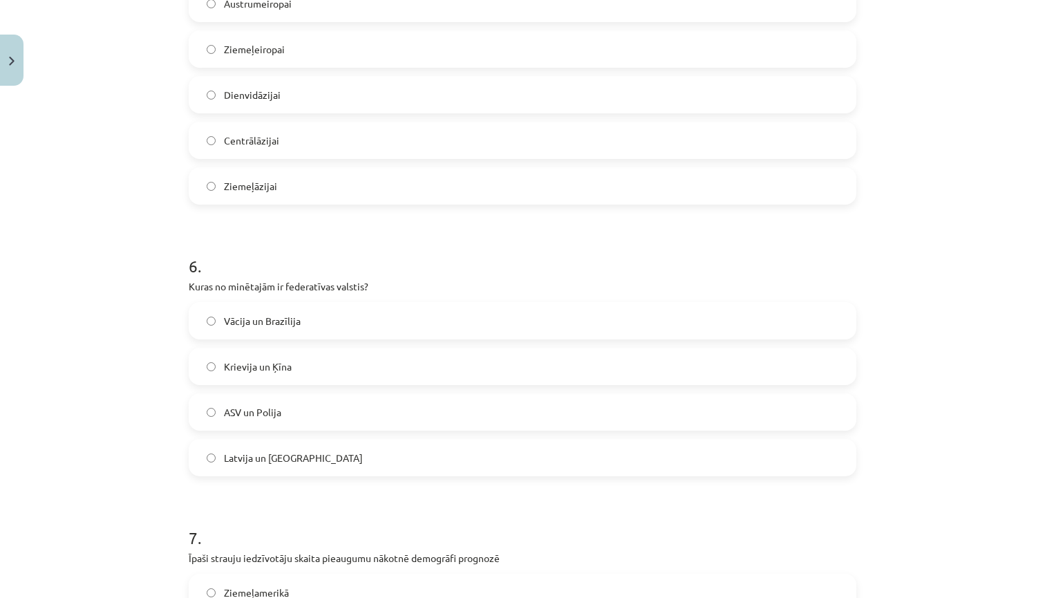
scroll to position [1809, 0]
drag, startPoint x: 189, startPoint y: 288, endPoint x: 300, endPoint y: 327, distance: 118.1
click at [300, 327] on div "6 . Kuras no minētajām ir federatīvas valstis? Vācija un Brazīlija Krievija un …" at bounding box center [523, 354] width 668 height 244
copy div "Kuras no minētajām ir federatīvas valstis? Vācija un Brazīlija"
click at [335, 319] on label "Vācija un Brazīlija" at bounding box center [522, 320] width 665 height 35
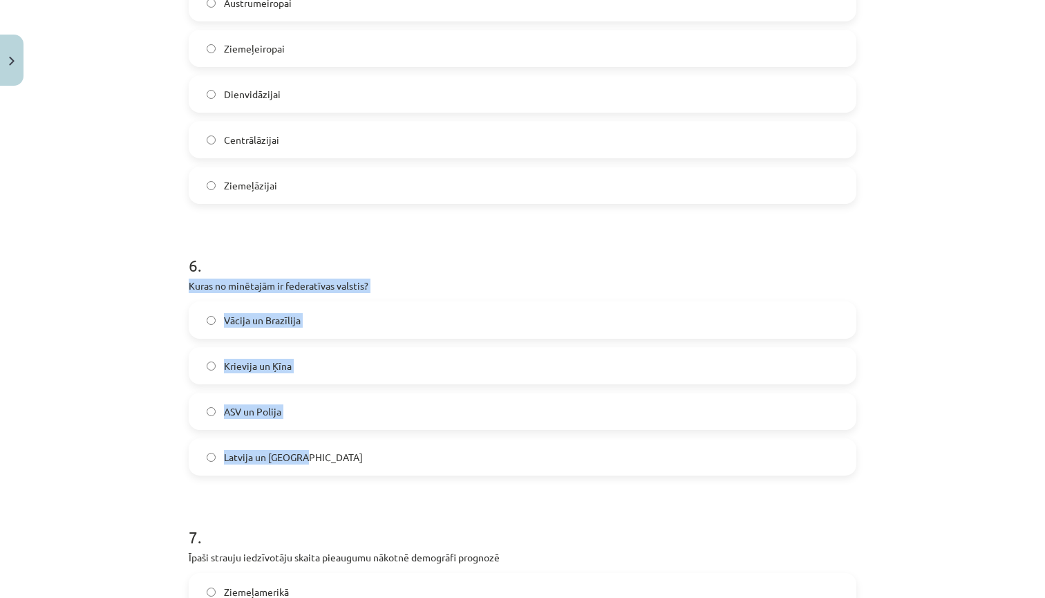
drag, startPoint x: 189, startPoint y: 288, endPoint x: 322, endPoint y: 459, distance: 216.9
click at [322, 459] on div "6 . Kuras no minētajām ir federatīvas valstis? Vācija un Brazīlija Krievija un …" at bounding box center [523, 354] width 668 height 244
copy div "Kuras no minētajām ir federatīvas valstis? Vācija un Brazīlija Krievija un Ķīna…"
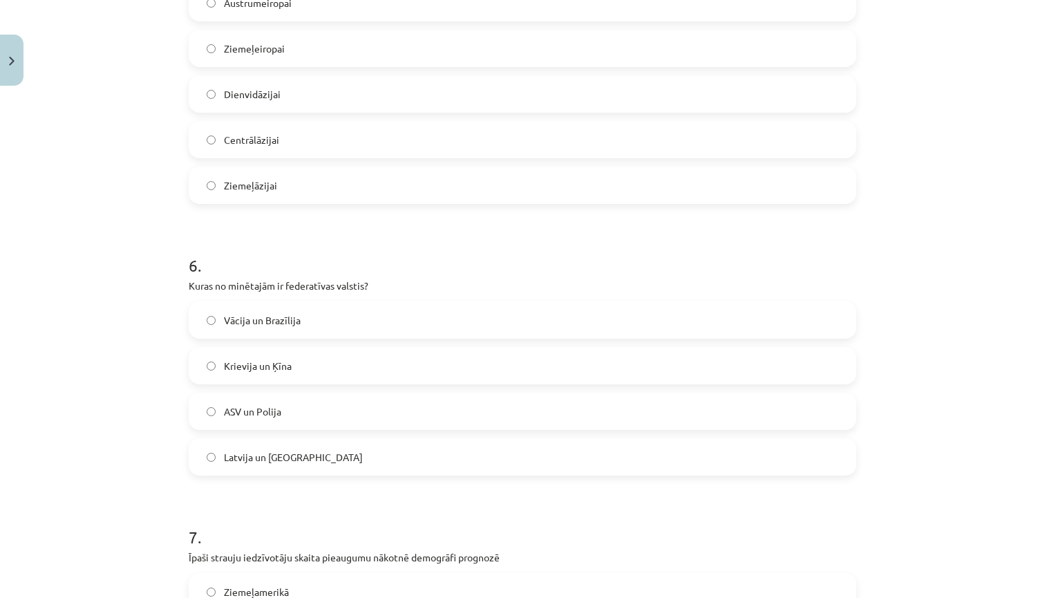
click at [318, 320] on label "Vācija un Brazīlija" at bounding box center [522, 320] width 665 height 35
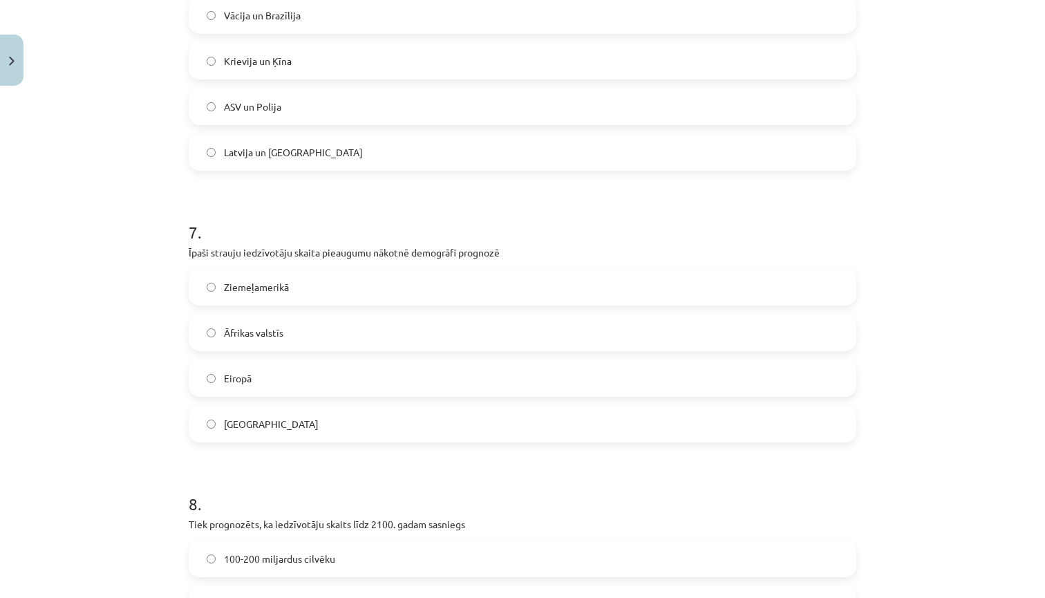
scroll to position [2121, 0]
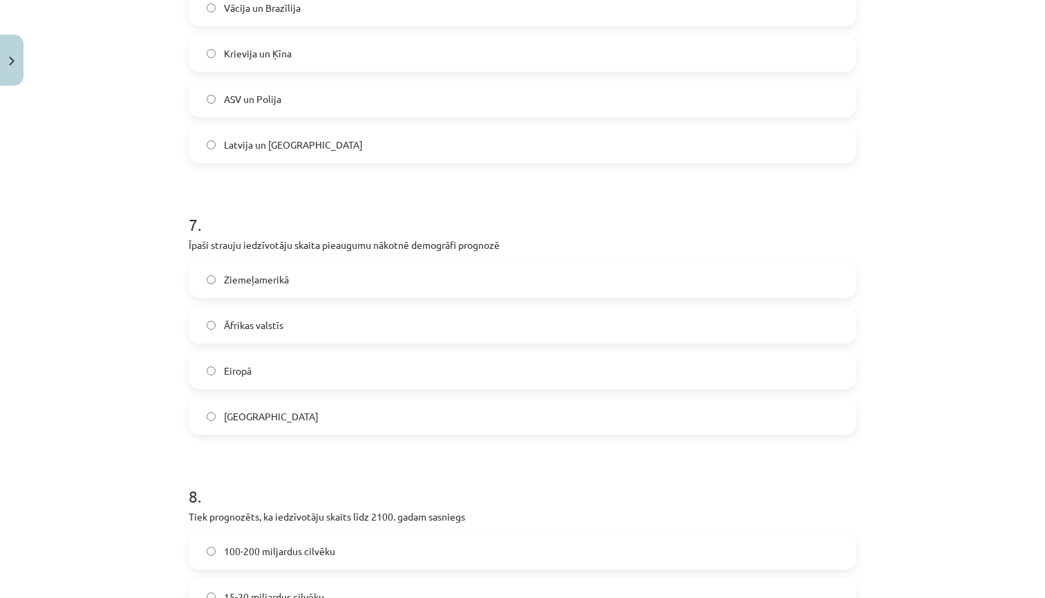
click at [277, 330] on span "Āfrikas valstīs" at bounding box center [253, 325] width 59 height 15
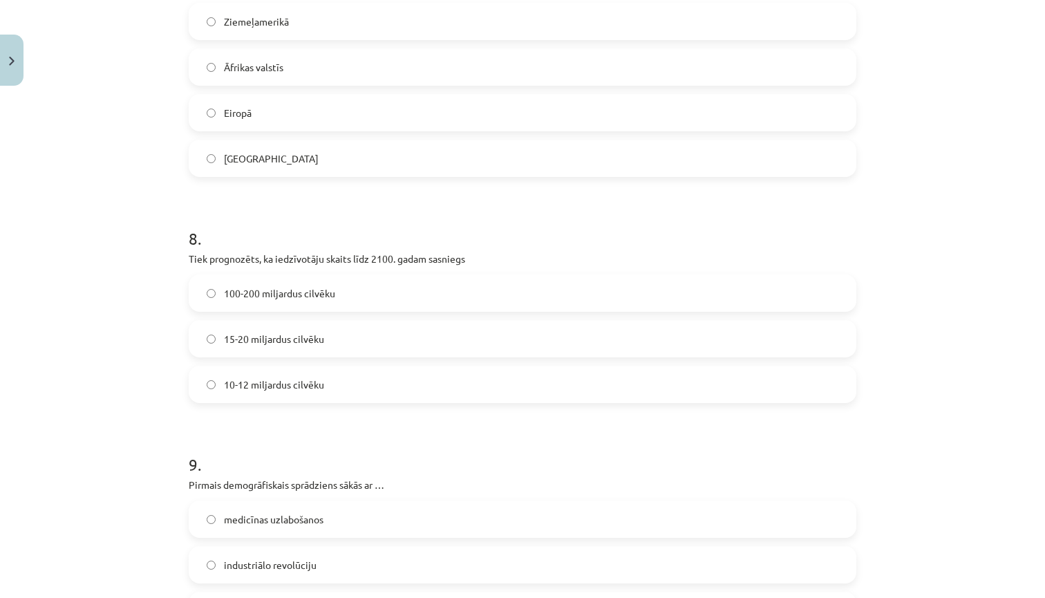
scroll to position [2379, 0]
click at [288, 298] on span "100-200 miljardus cilvēku" at bounding box center [279, 294] width 111 height 15
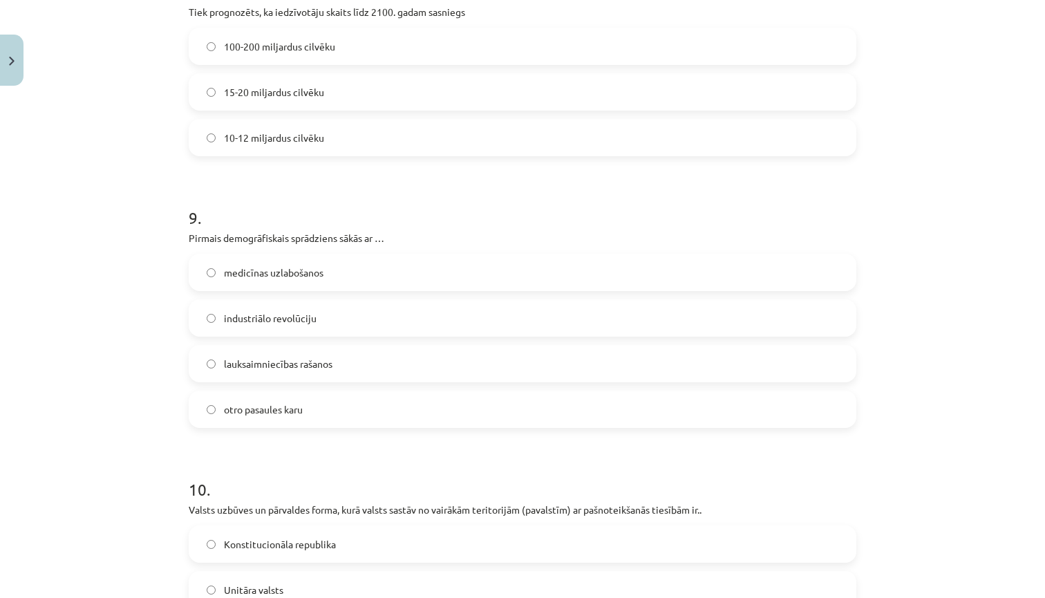
scroll to position [2636, 0]
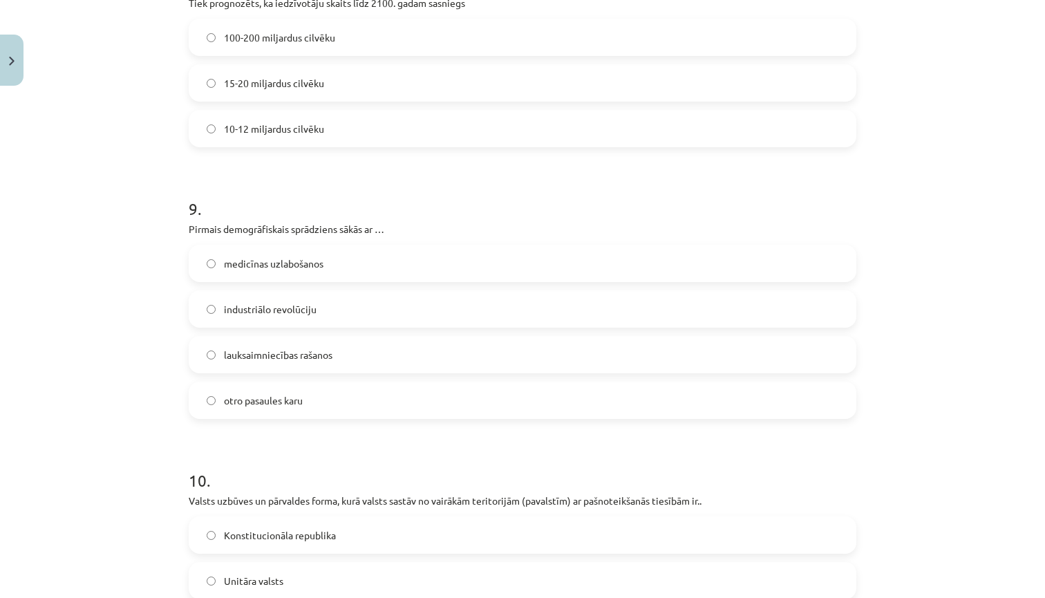
click at [288, 352] on span "lauksaimniecības rašanos" at bounding box center [278, 355] width 109 height 15
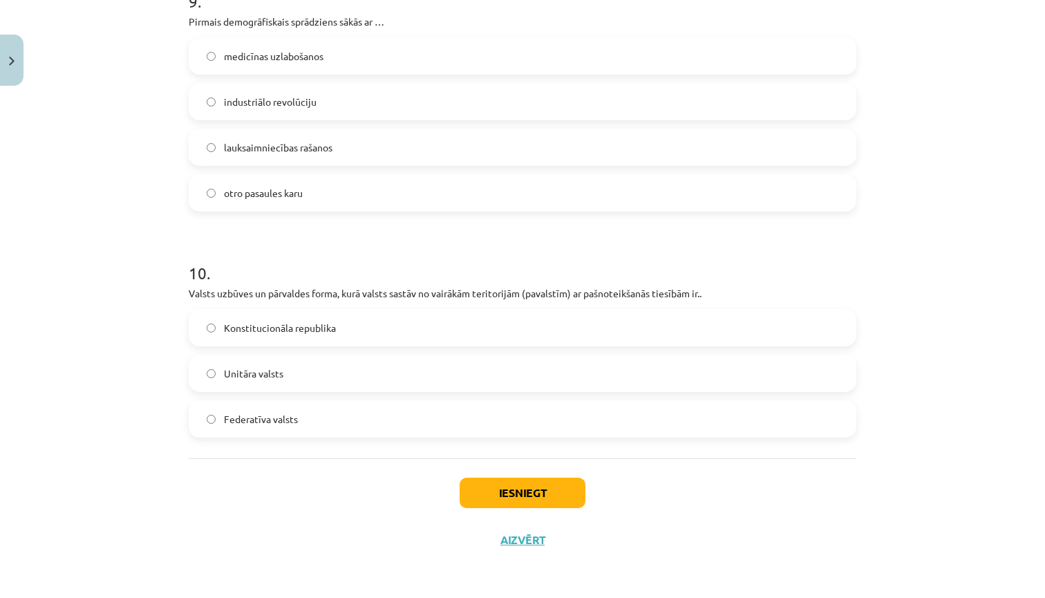
scroll to position [2845, 0]
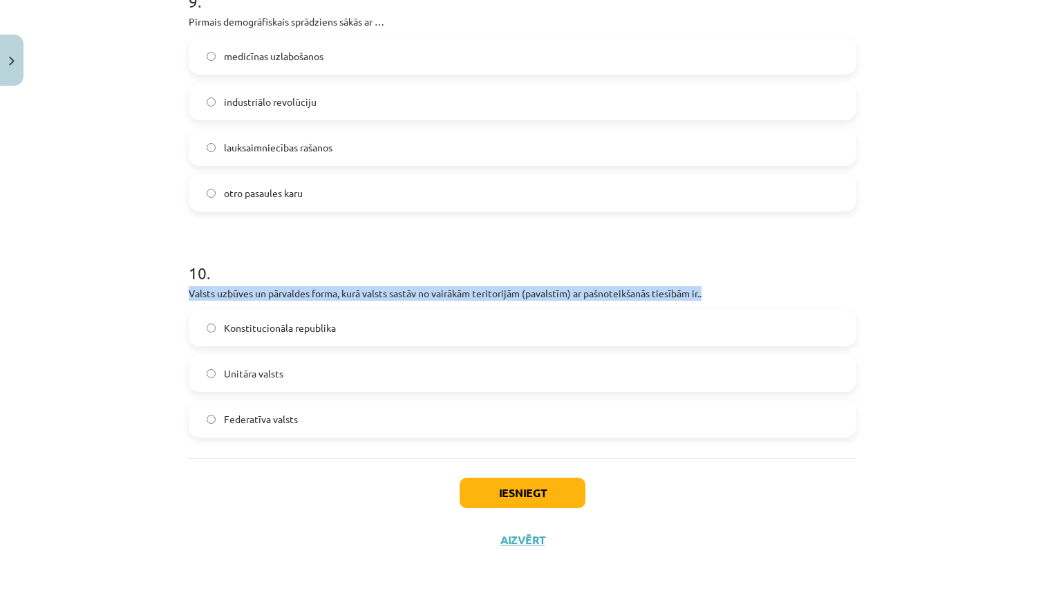
drag, startPoint x: 190, startPoint y: 293, endPoint x: 711, endPoint y: 293, distance: 521.3
click at [711, 293] on p "Valsts uzbūves un pārvaldes forma, kurā valsts sastāv no vairākām teritorijām (…" at bounding box center [523, 293] width 668 height 15
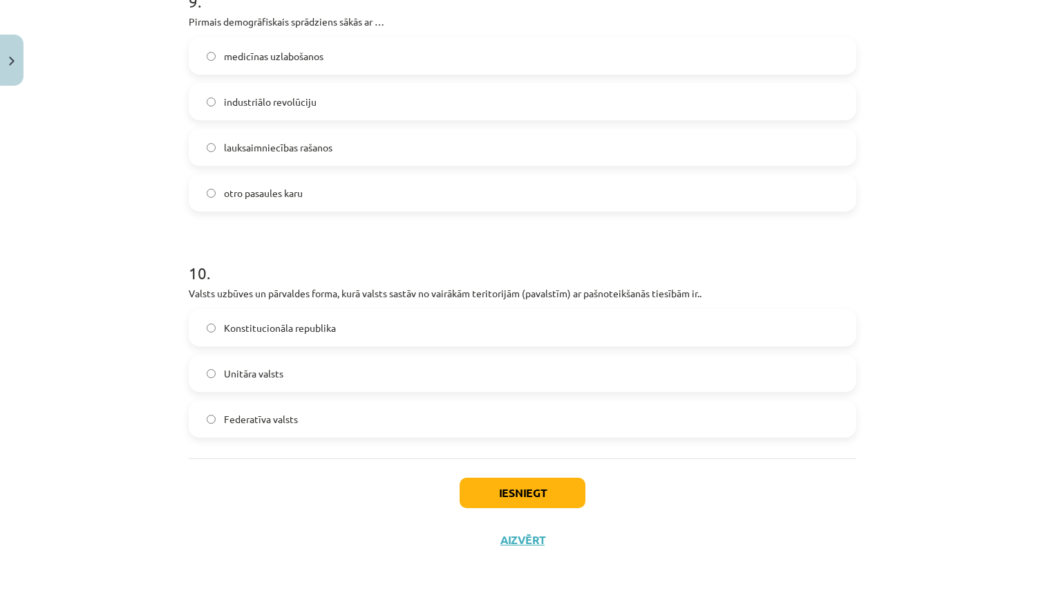
click at [273, 420] on span "Federatīva valsts" at bounding box center [261, 419] width 74 height 15
click at [520, 490] on button "Iesniegt" at bounding box center [523, 493] width 126 height 30
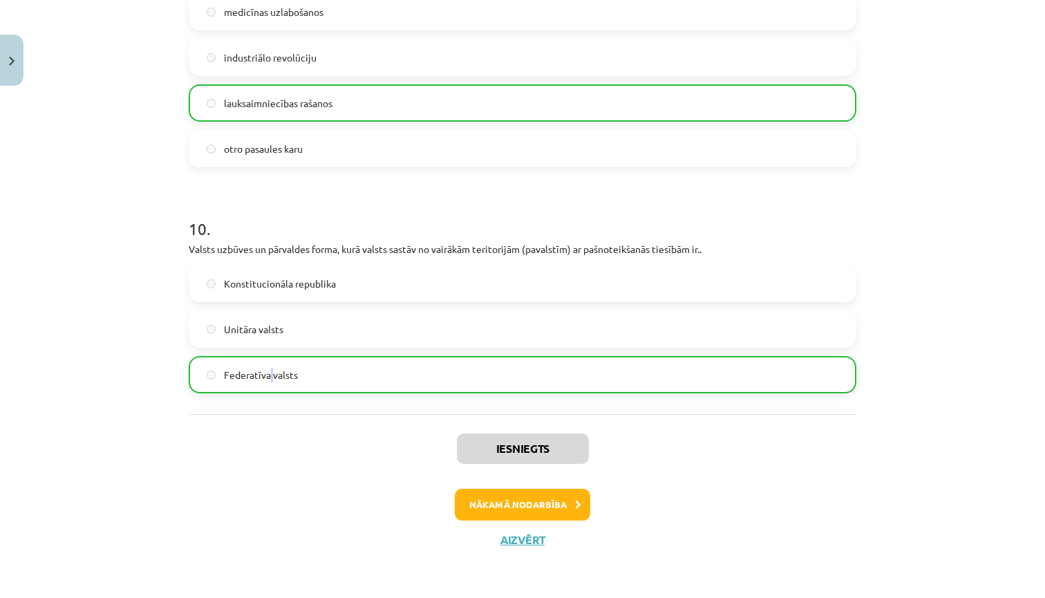
scroll to position [2889, 0]
click at [525, 501] on button "Nākamā nodarbība" at bounding box center [523, 505] width 136 height 32
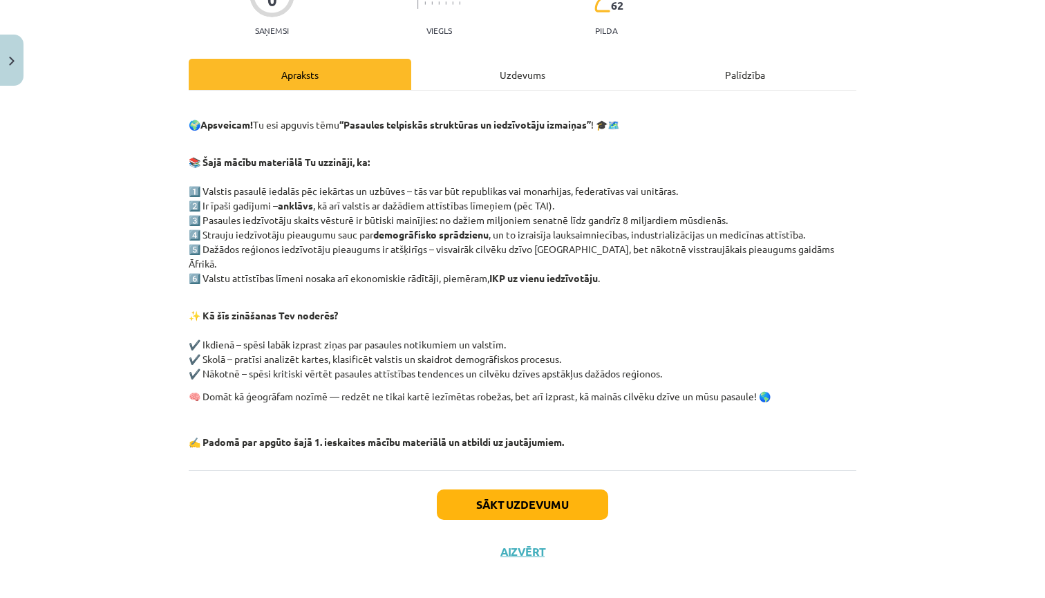
scroll to position [144, 0]
click at [547, 497] on button "Sākt uzdevumu" at bounding box center [522, 505] width 171 height 30
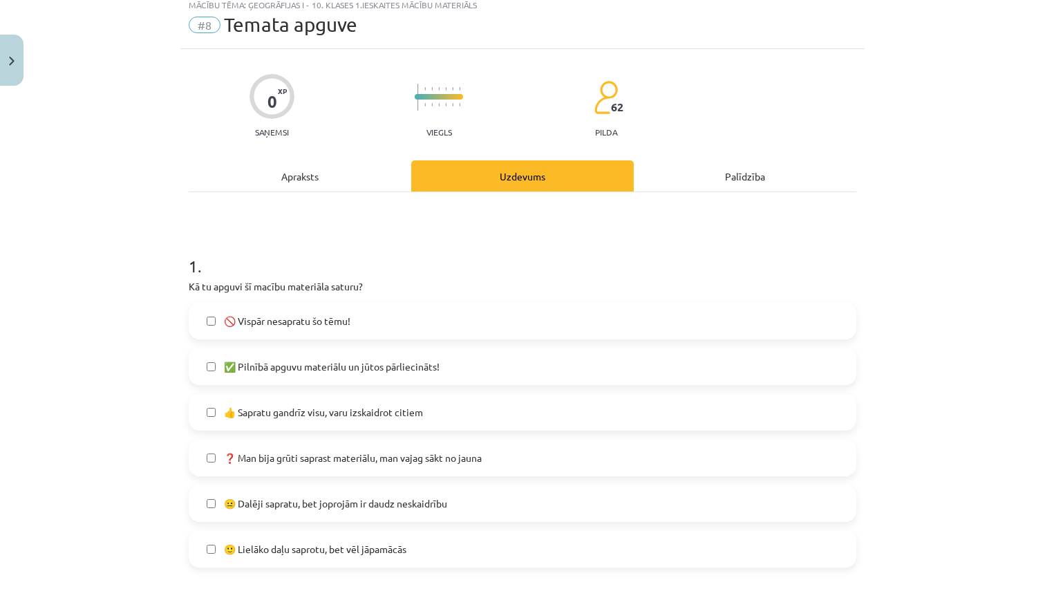
scroll to position [35, 0]
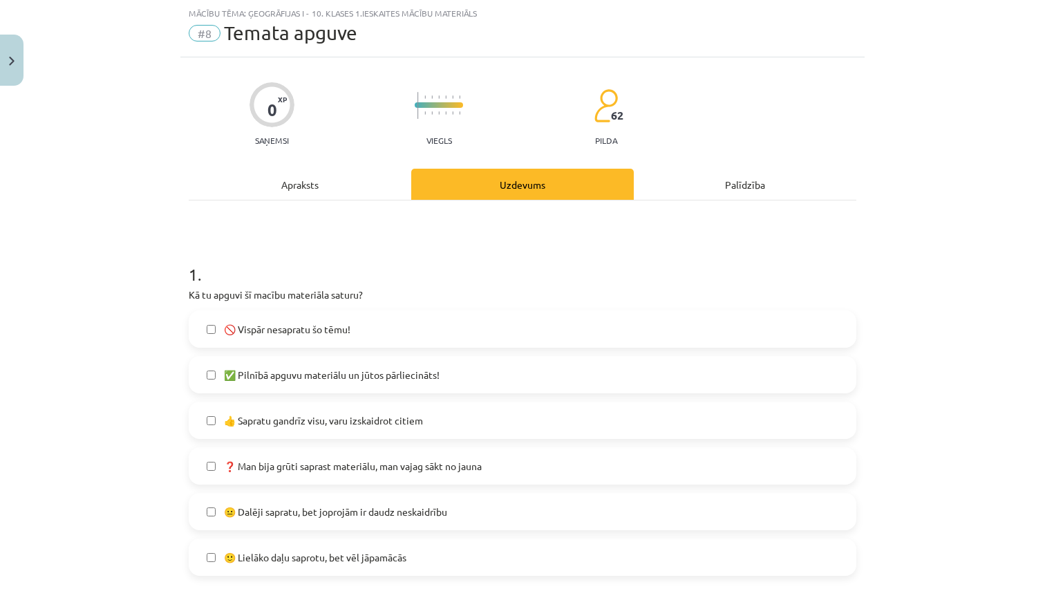
click at [371, 513] on span "😐 Dalēji sapratu, bet joprojām ir daudz neskaidrību" at bounding box center [335, 512] width 223 height 15
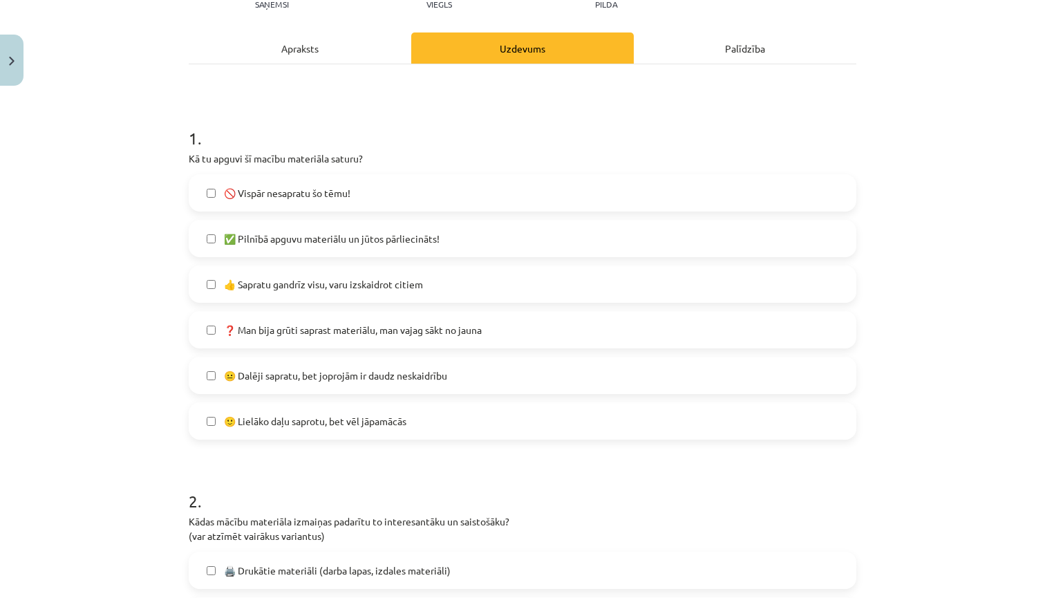
scroll to position [174, 0]
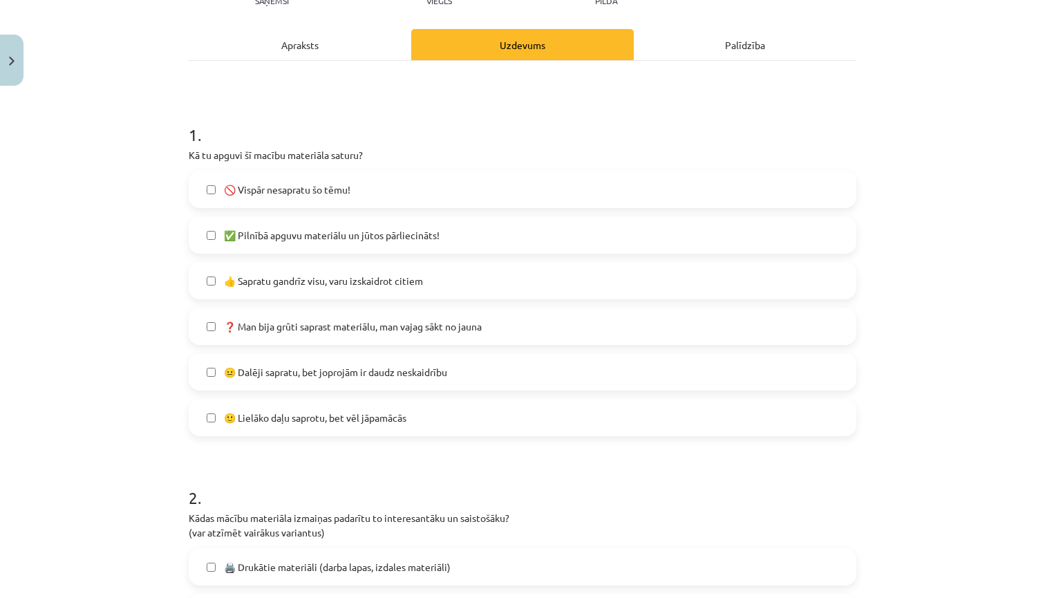
click at [395, 421] on span "🙂 Lielāko daļu saprotu, bet vēl jāpamācās" at bounding box center [315, 418] width 183 height 15
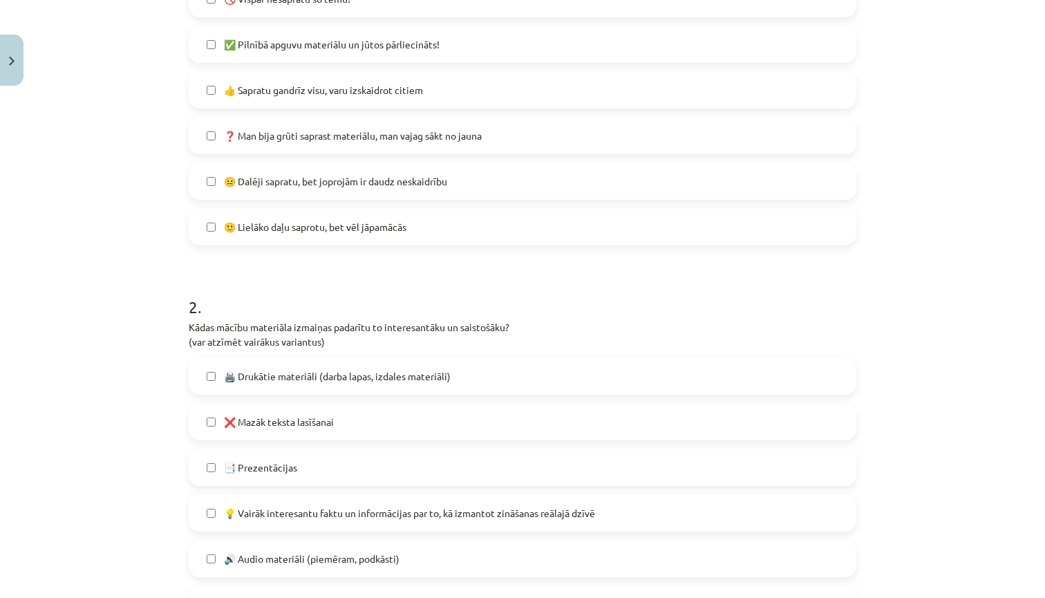
scroll to position [369, 0]
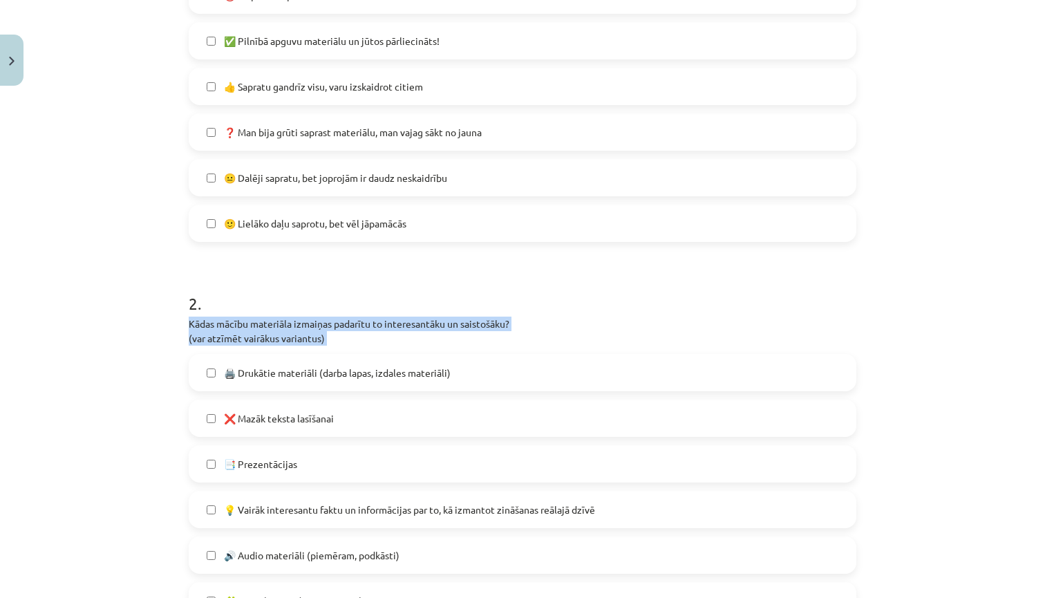
drag, startPoint x: 182, startPoint y: 322, endPoint x: 376, endPoint y: 360, distance: 197.8
click at [377, 360] on div "0 XP Saņemsi Viegls 62 pilda Apraksts Uzdevums Palīdzība 1 . Kā tu apguvi šī ma…" at bounding box center [522, 469] width 685 height 1493
click at [286, 420] on span "❌ Mazāk teksta lasīšanai" at bounding box center [279, 418] width 110 height 15
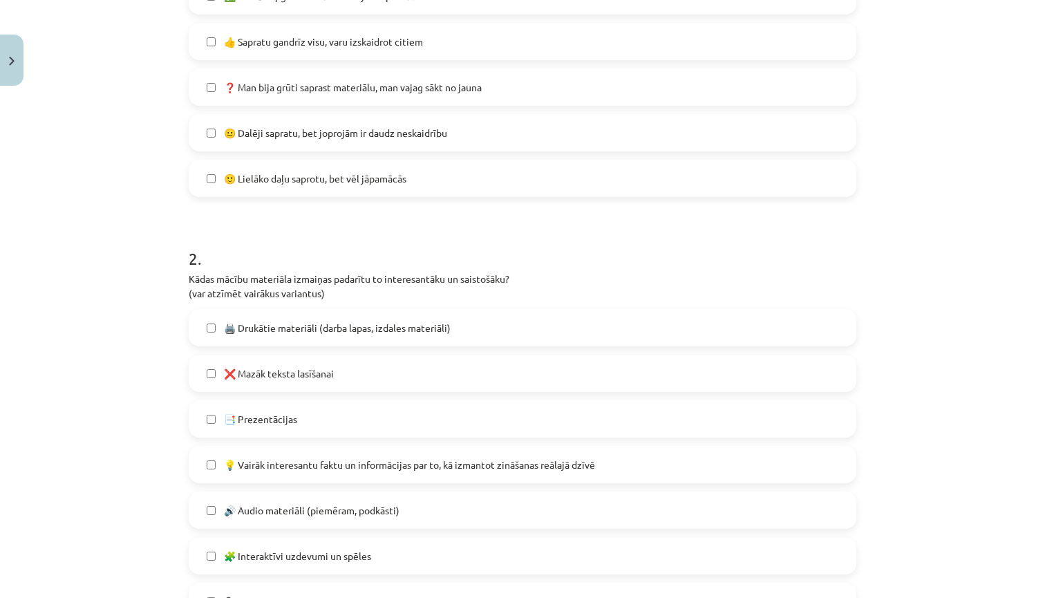
scroll to position [425, 0]
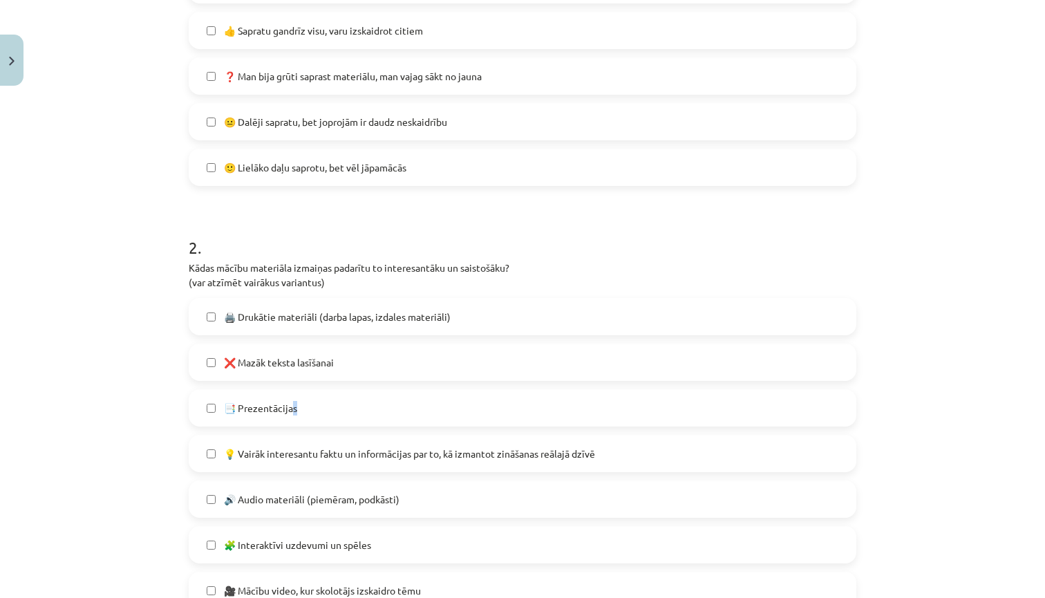
click at [295, 409] on span "📑 Prezentācijas" at bounding box center [260, 408] width 73 height 15
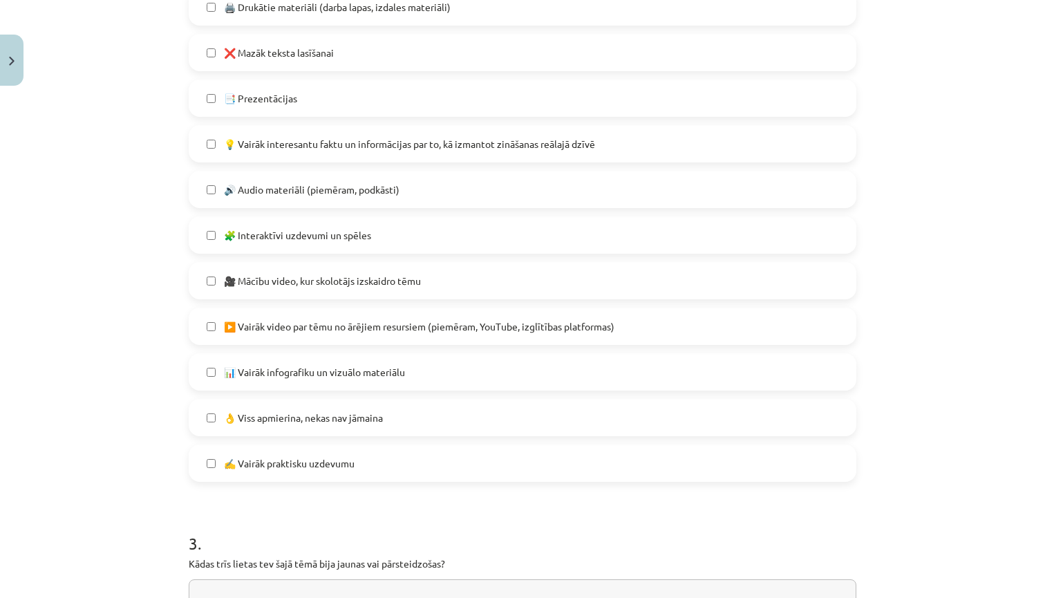
scroll to position [738, 0]
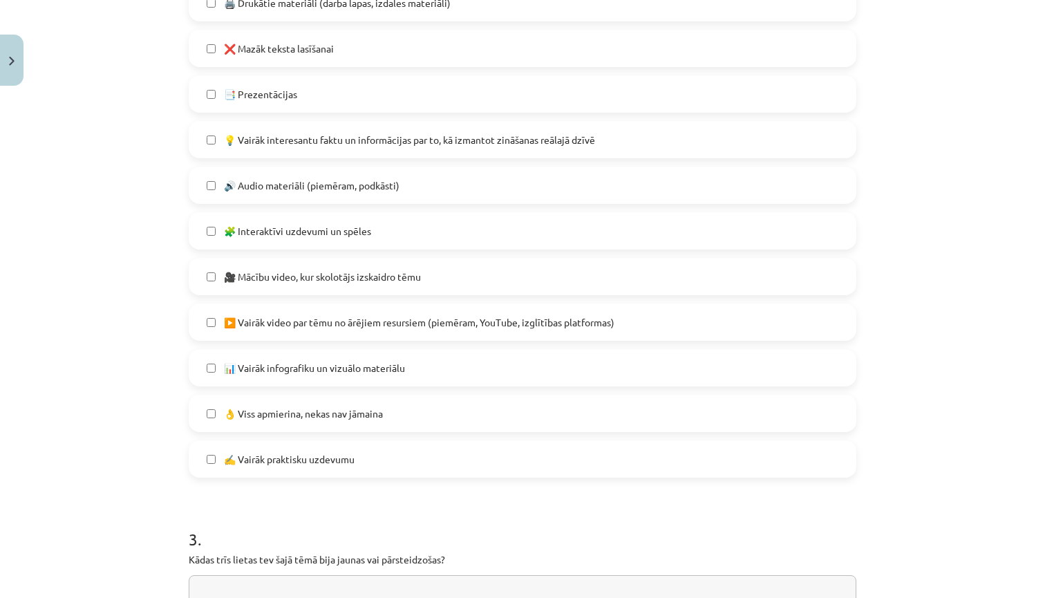
click at [311, 371] on span "📊 Vairāk infografiku un vizuālo materiālu" at bounding box center [314, 368] width 181 height 15
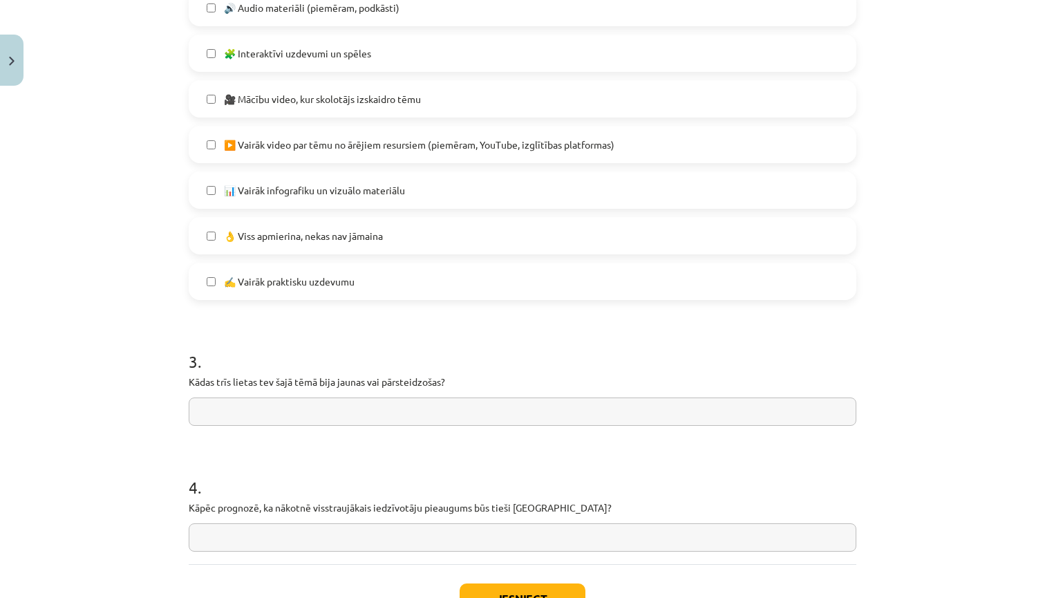
scroll to position [914, 0]
click at [282, 413] on input "text" at bounding box center [523, 414] width 668 height 28
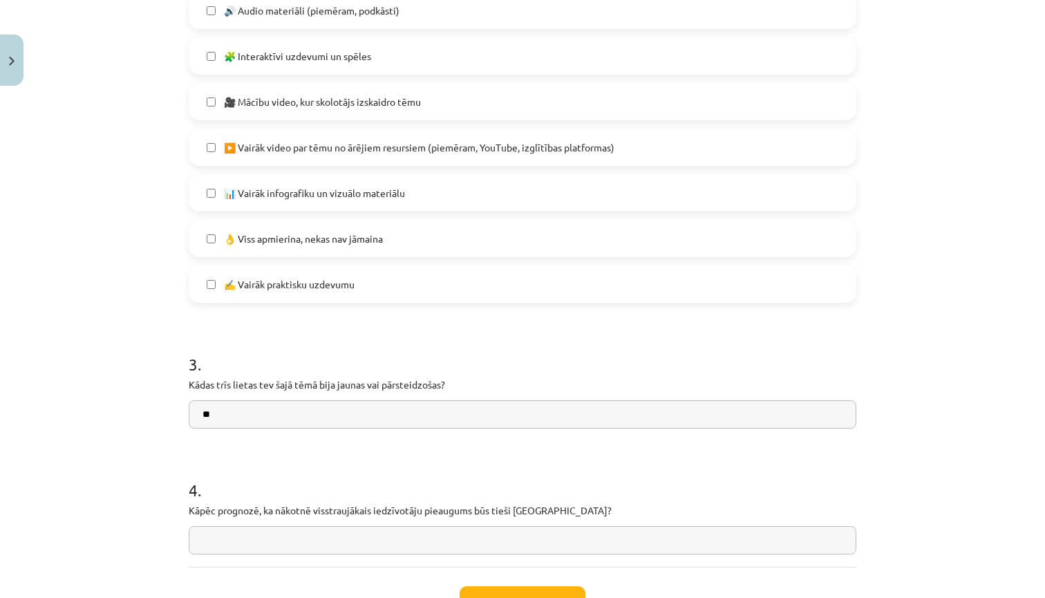
type input "*"
click at [405, 416] on input "**********" at bounding box center [523, 414] width 668 height 28
click at [403, 419] on input "**********" at bounding box center [523, 414] width 668 height 28
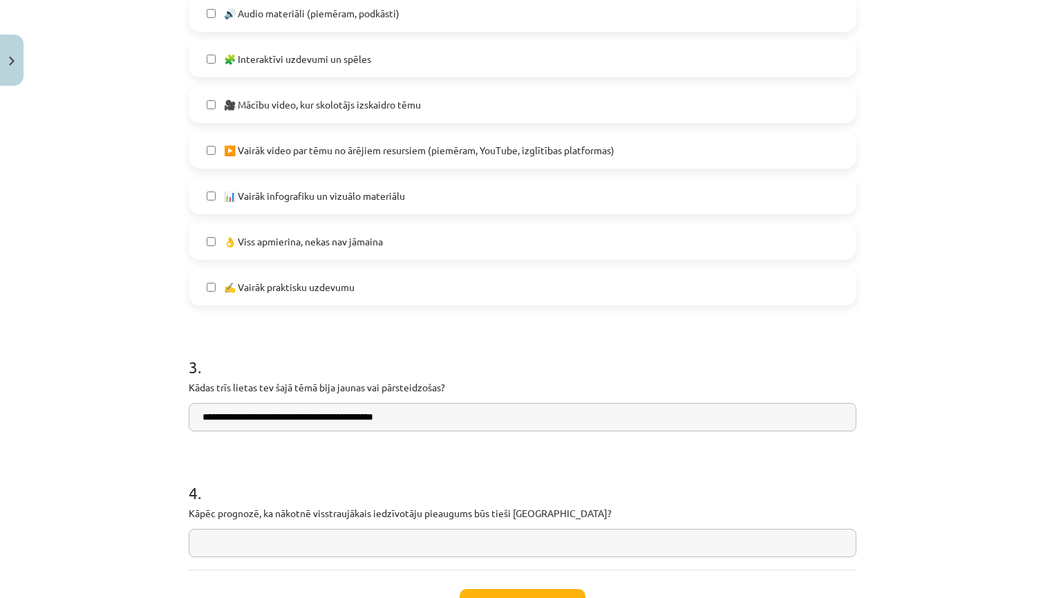
scroll to position [915, 0]
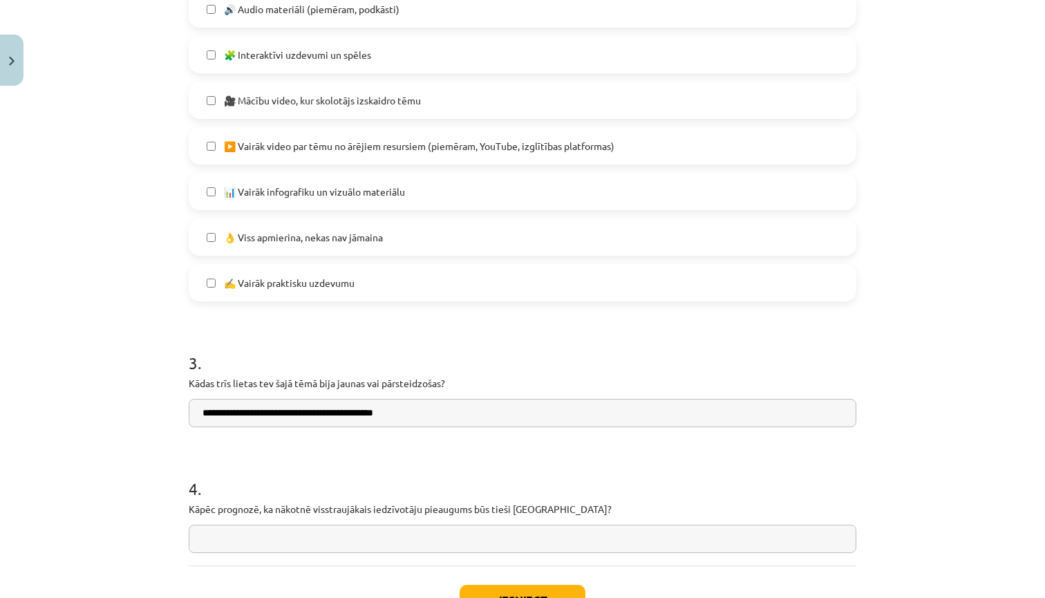
click at [471, 413] on input "**********" at bounding box center [523, 413] width 668 height 28
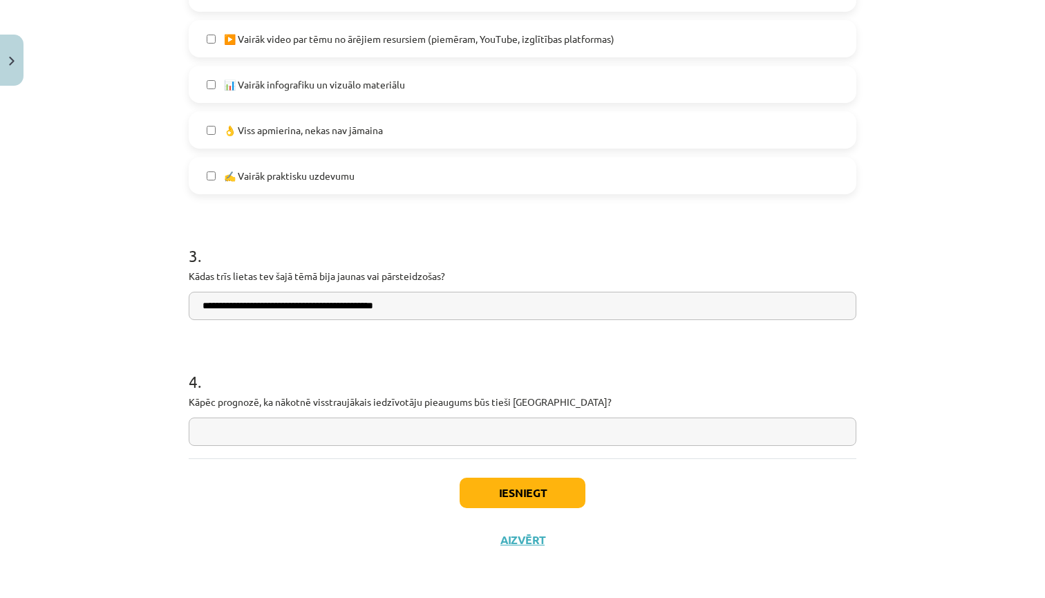
scroll to position [1024, 0]
type input "**********"
click at [406, 431] on input "text" at bounding box center [523, 432] width 668 height 28
paste input "**********"
type input "**********"
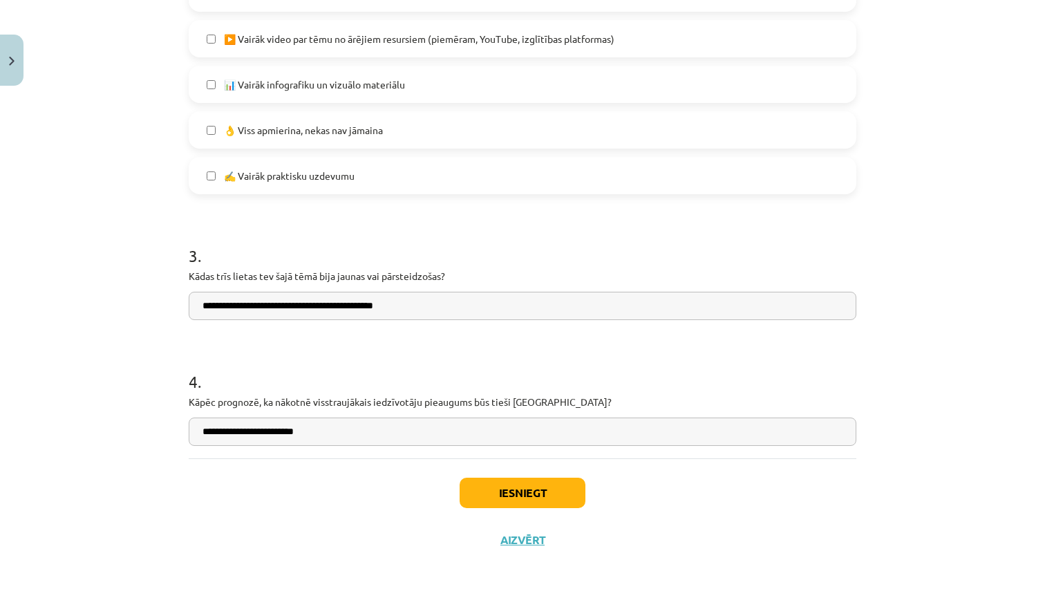
click at [546, 495] on button "Iesniegt" at bounding box center [523, 493] width 126 height 30
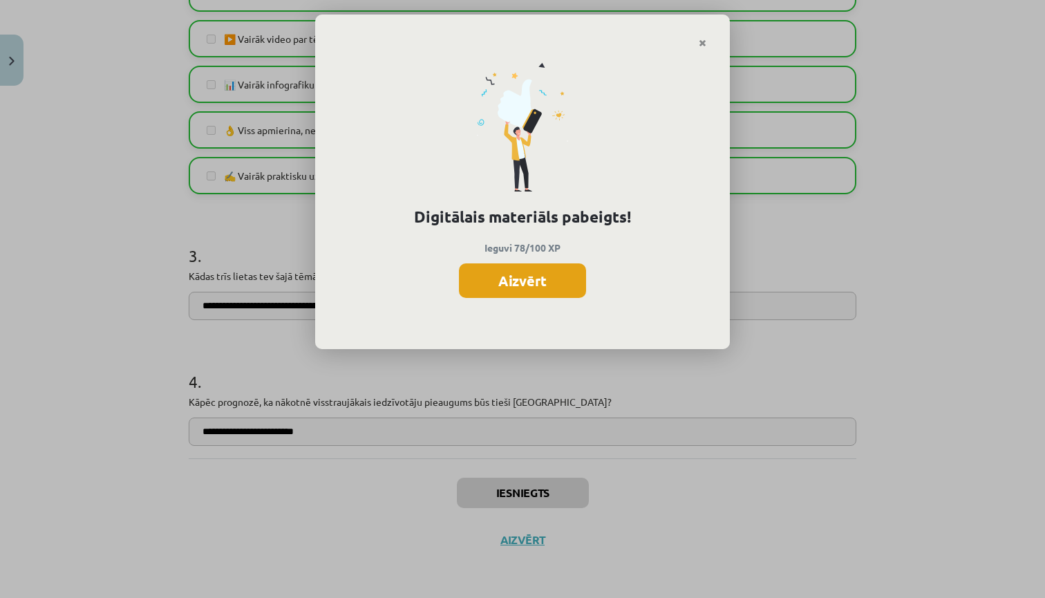
click at [540, 285] on button "Aizvērt" at bounding box center [522, 280] width 127 height 35
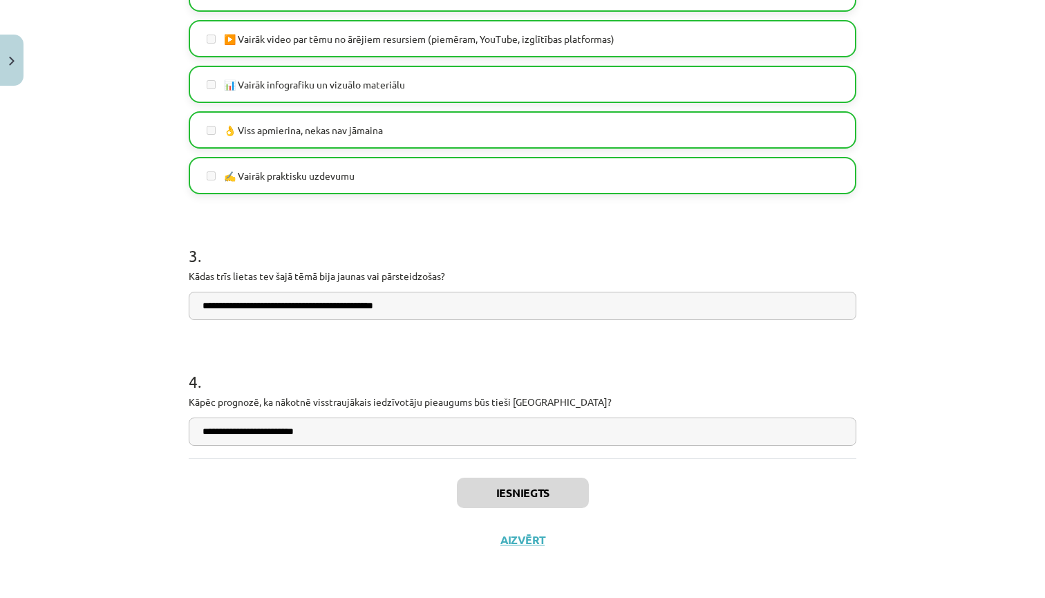
click at [537, 539] on button "Aizvērt" at bounding box center [522, 540] width 53 height 14
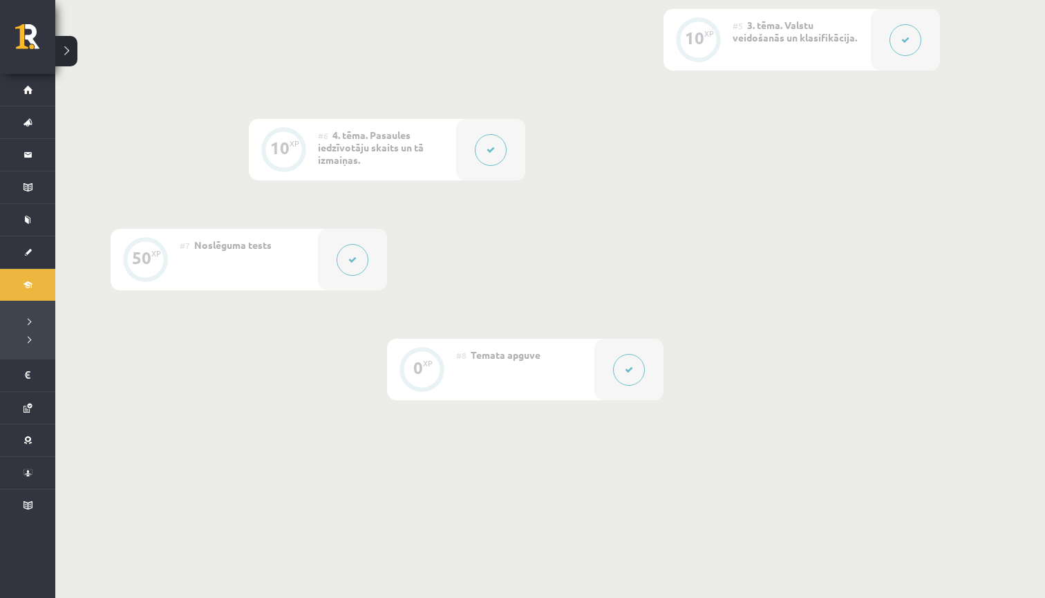
scroll to position [788, 0]
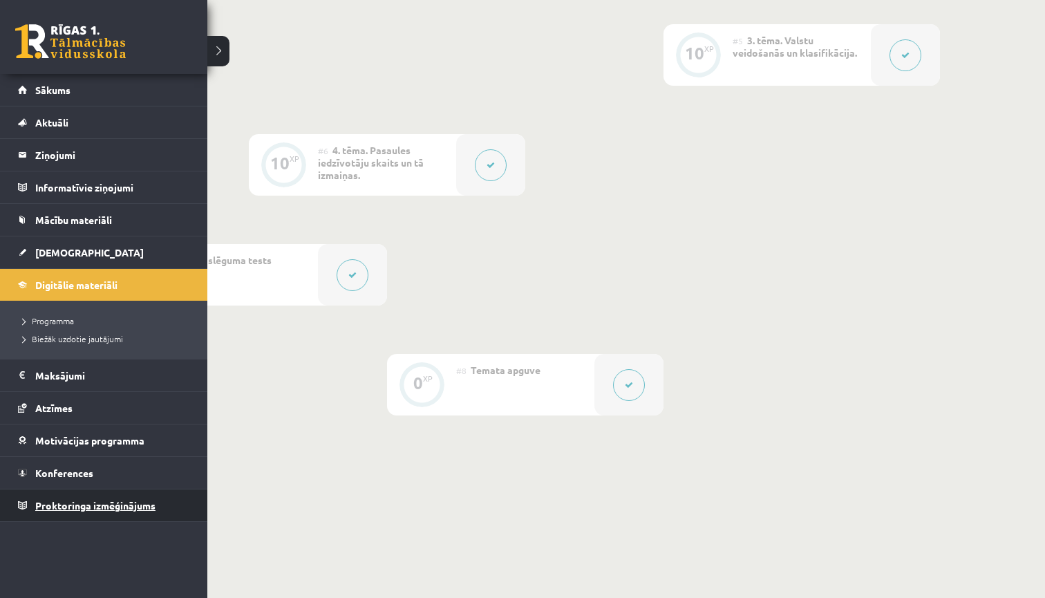
click at [71, 505] on span "Proktoringa izmēģinājums" at bounding box center [95, 505] width 120 height 12
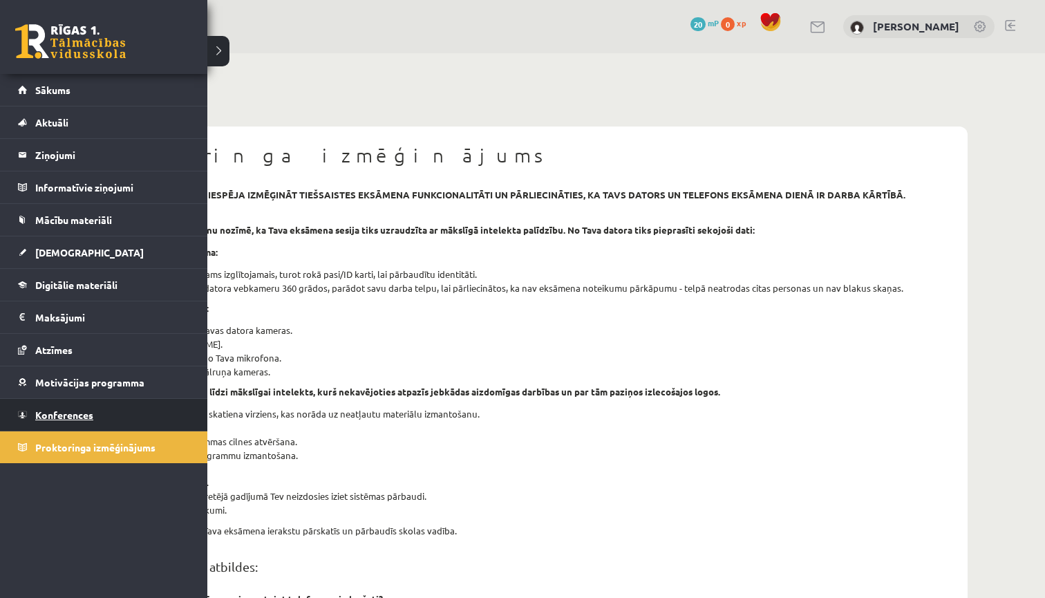
click at [95, 418] on link "Konferences" at bounding box center [104, 415] width 172 height 32
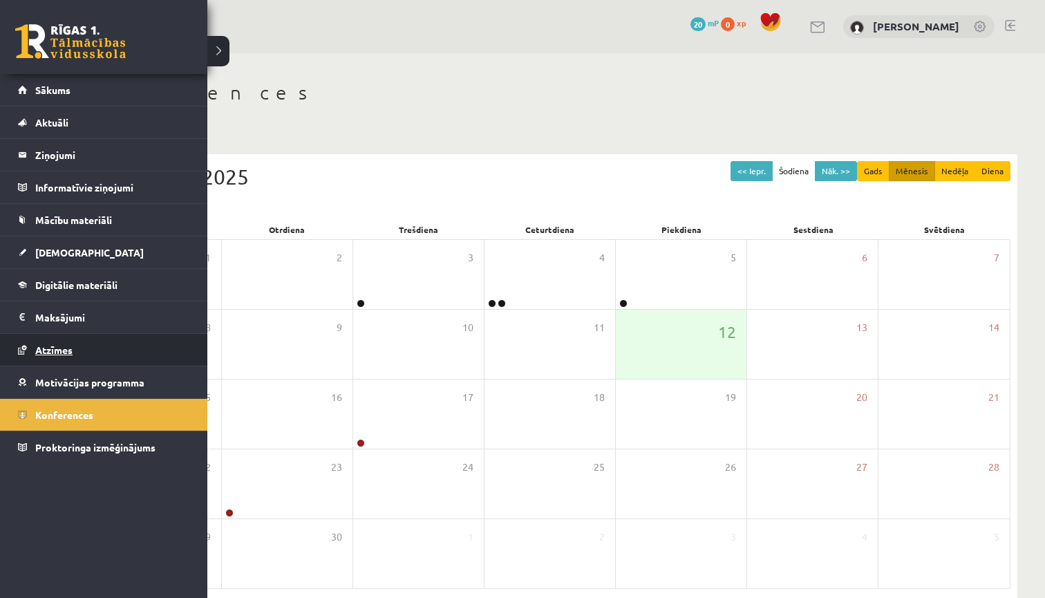
click at [68, 352] on span "Atzīmes" at bounding box center [53, 350] width 37 height 12
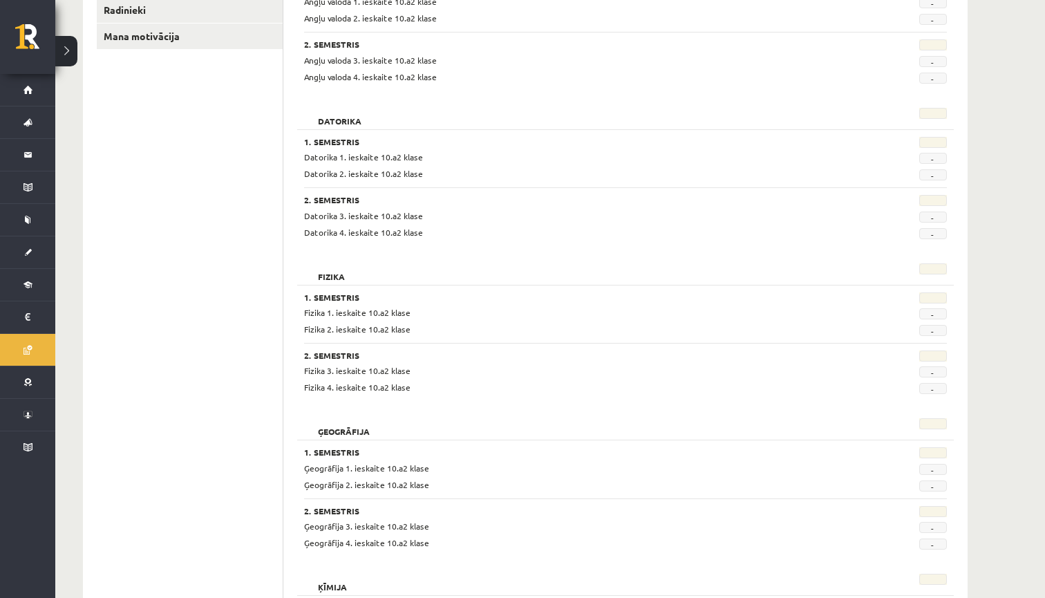
scroll to position [252, 0]
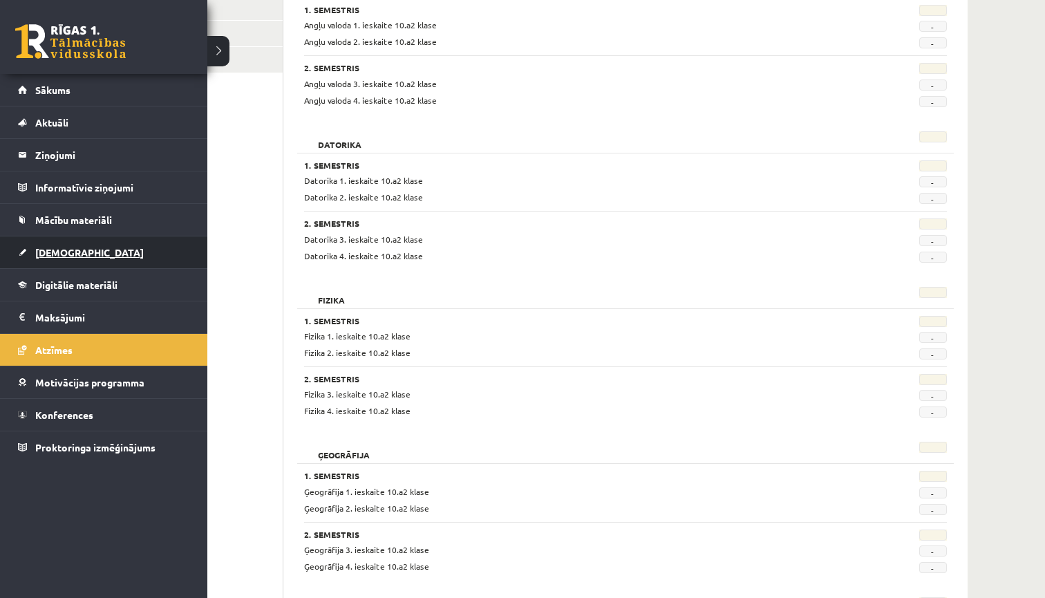
click at [71, 254] on span "[DEMOGRAPHIC_DATA]" at bounding box center [89, 252] width 109 height 12
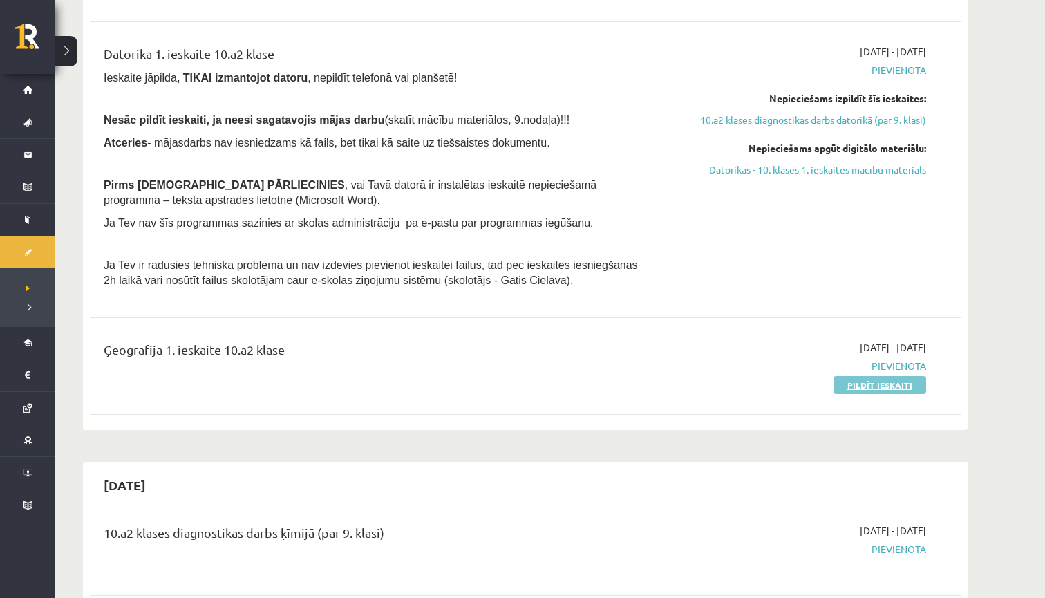
scroll to position [545, 0]
click at [862, 379] on link "Pildīt ieskaiti" at bounding box center [880, 384] width 93 height 18
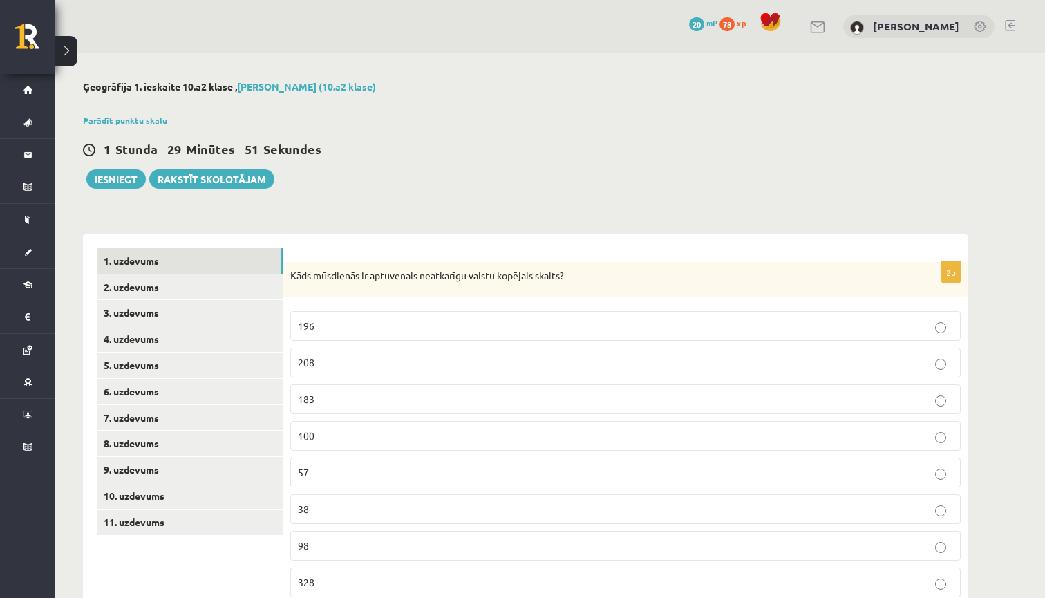
click at [447, 322] on p "196" at bounding box center [625, 326] width 655 height 15
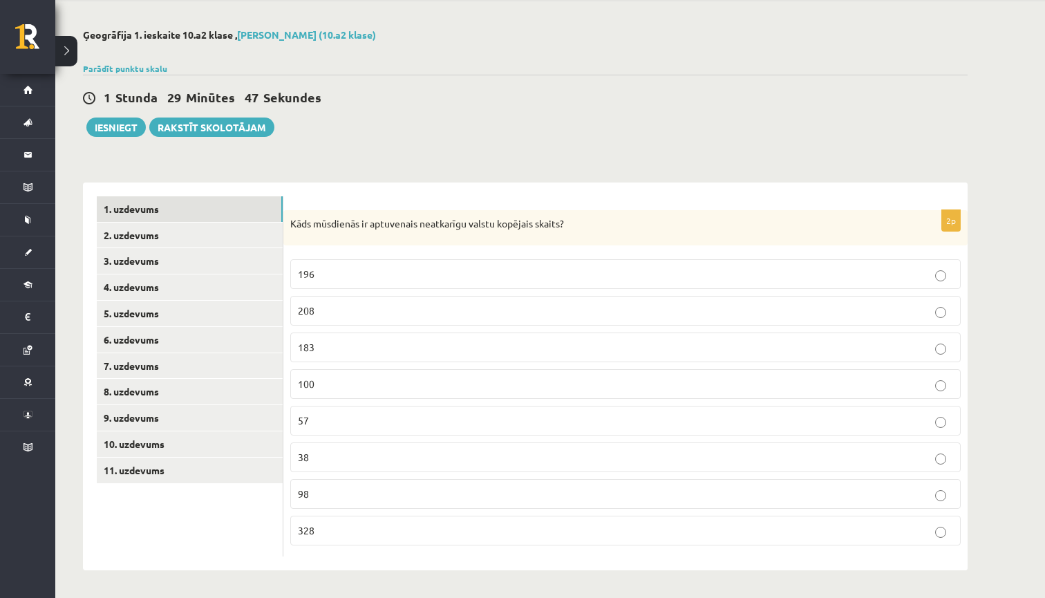
scroll to position [52, 0]
click at [117, 126] on button "Iesniegt" at bounding box center [115, 127] width 59 height 19
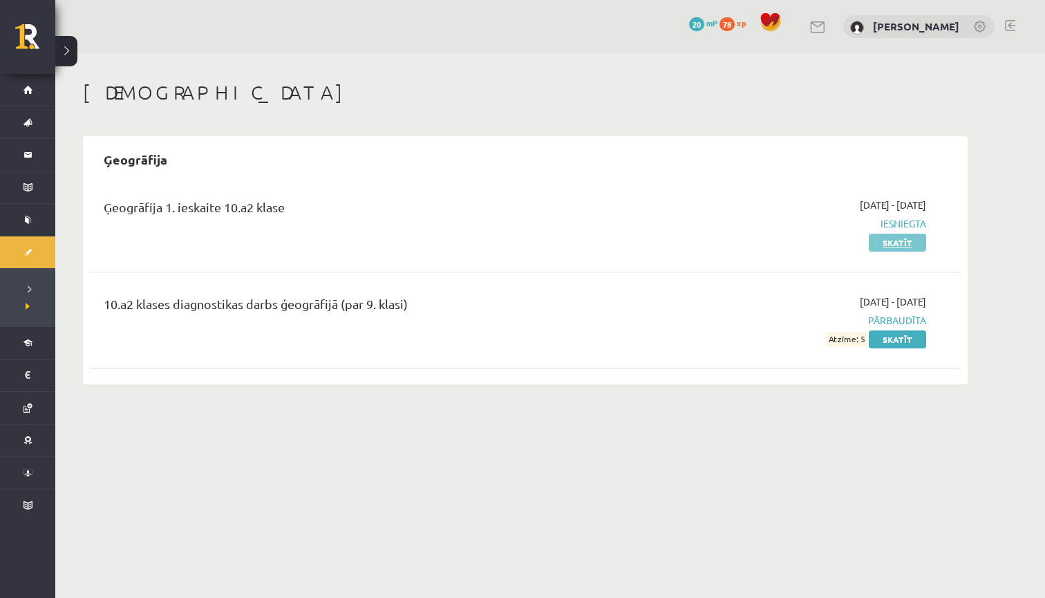
click at [888, 242] on link "Skatīt" at bounding box center [897, 243] width 57 height 18
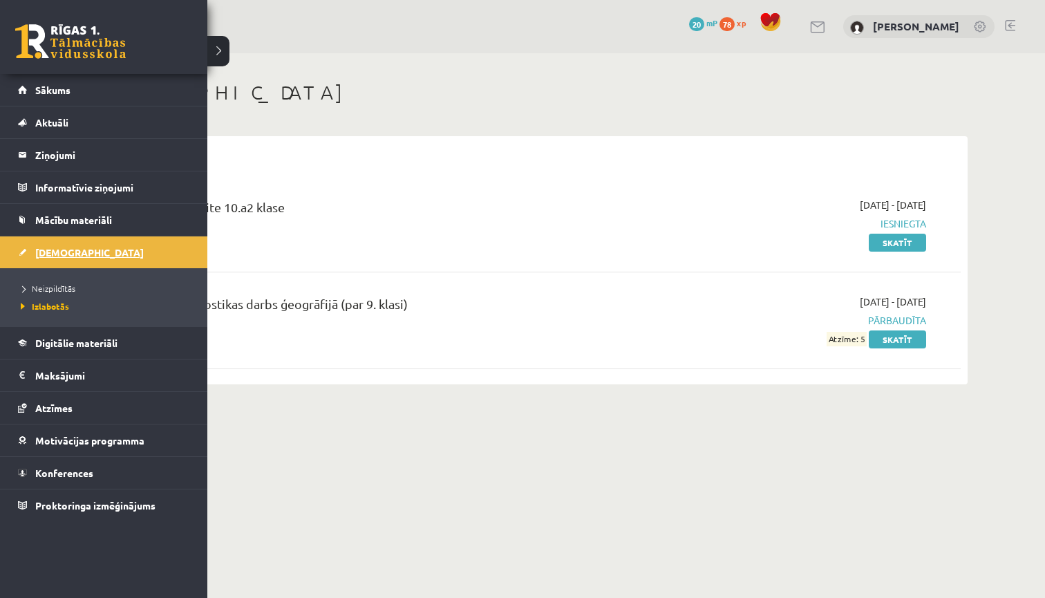
click at [68, 250] on span "[DEMOGRAPHIC_DATA]" at bounding box center [89, 252] width 109 height 12
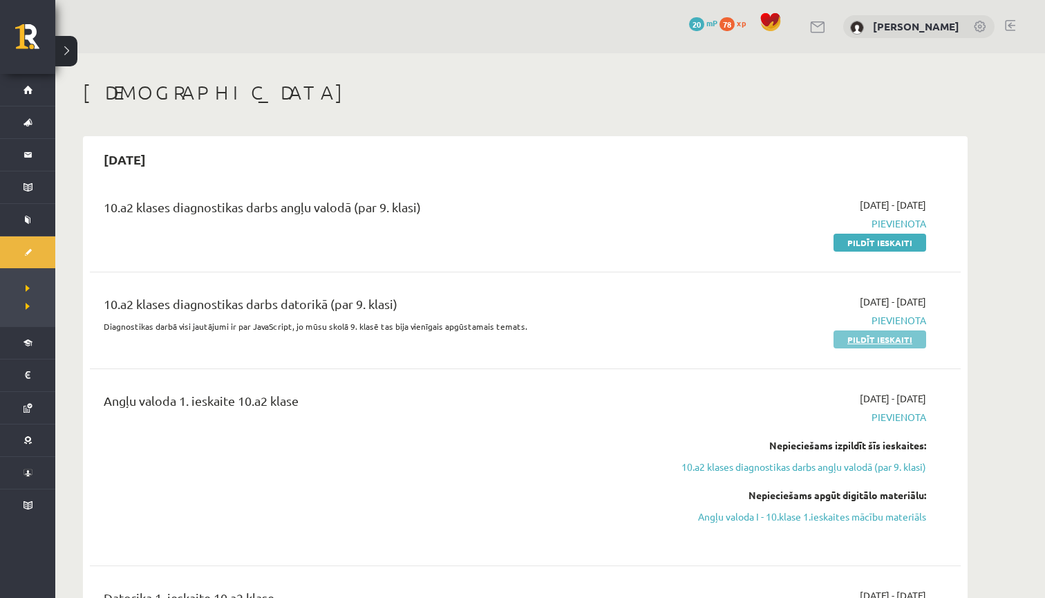
click at [855, 335] on link "Pildīt ieskaiti" at bounding box center [880, 339] width 93 height 18
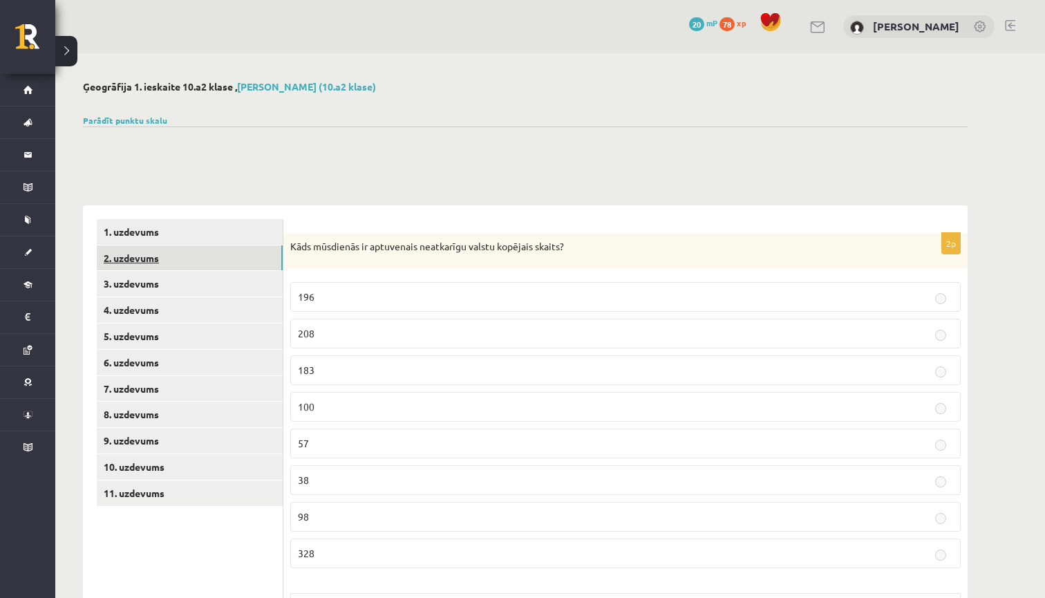
click at [142, 261] on link "2. uzdevums" at bounding box center [190, 258] width 186 height 26
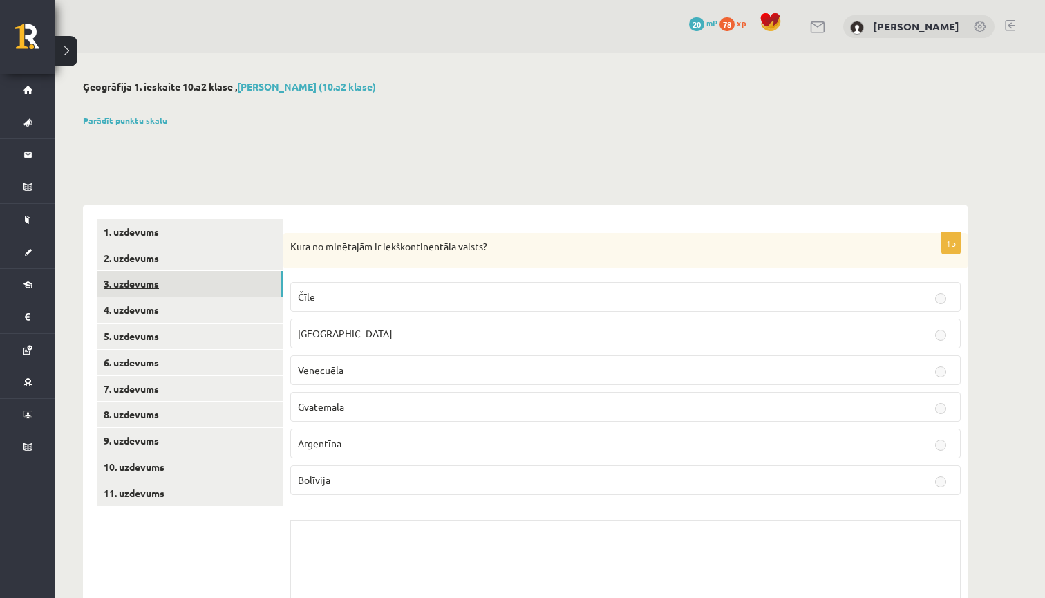
click at [145, 288] on link "3. uzdevums" at bounding box center [190, 284] width 186 height 26
click at [144, 310] on link "4. uzdevums" at bounding box center [190, 310] width 186 height 26
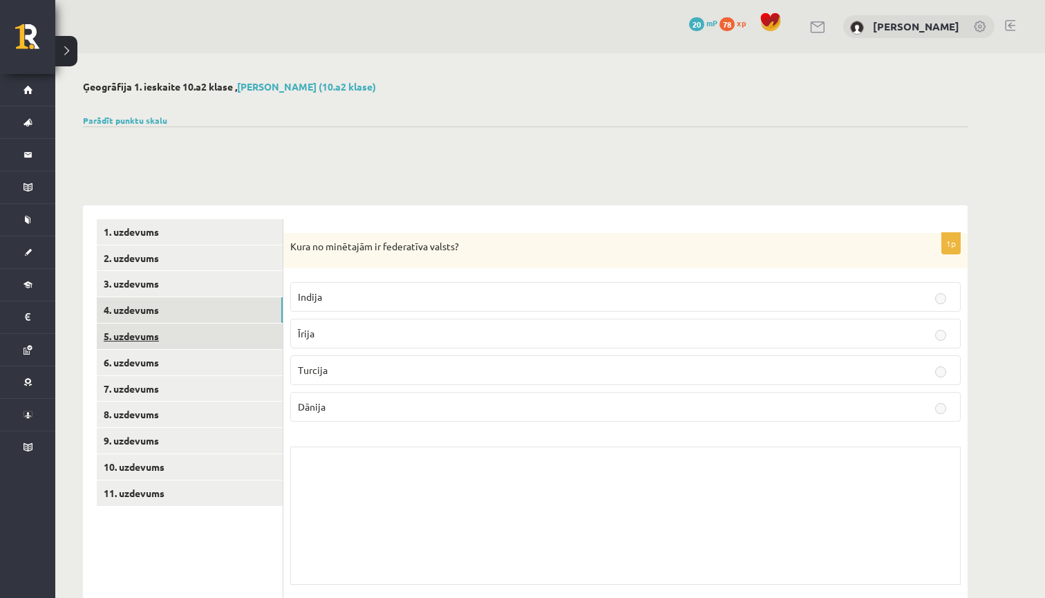
click at [141, 335] on link "5. uzdevums" at bounding box center [190, 337] width 186 height 26
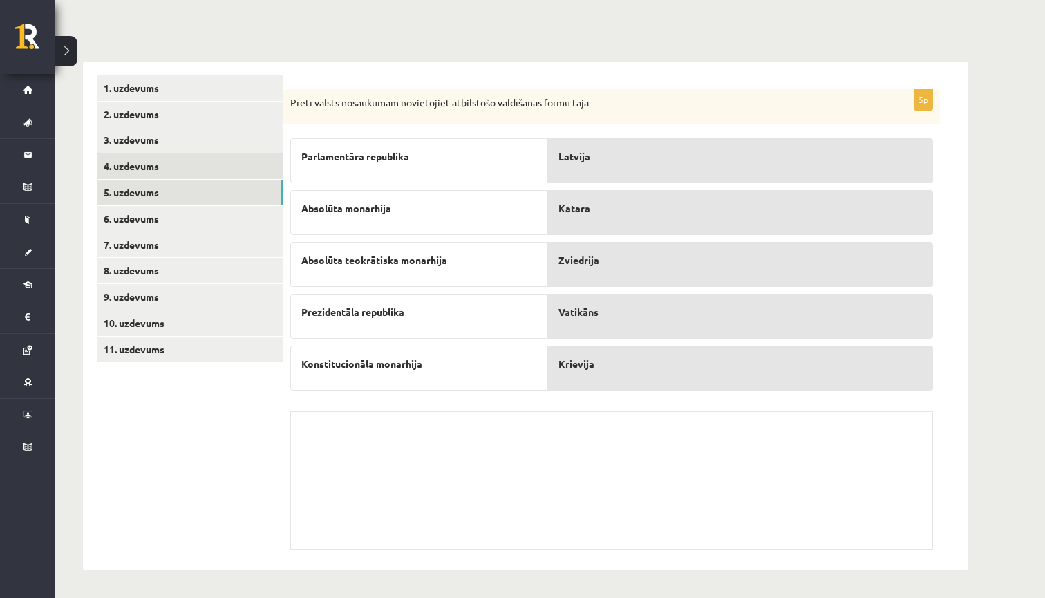
scroll to position [143, 0]
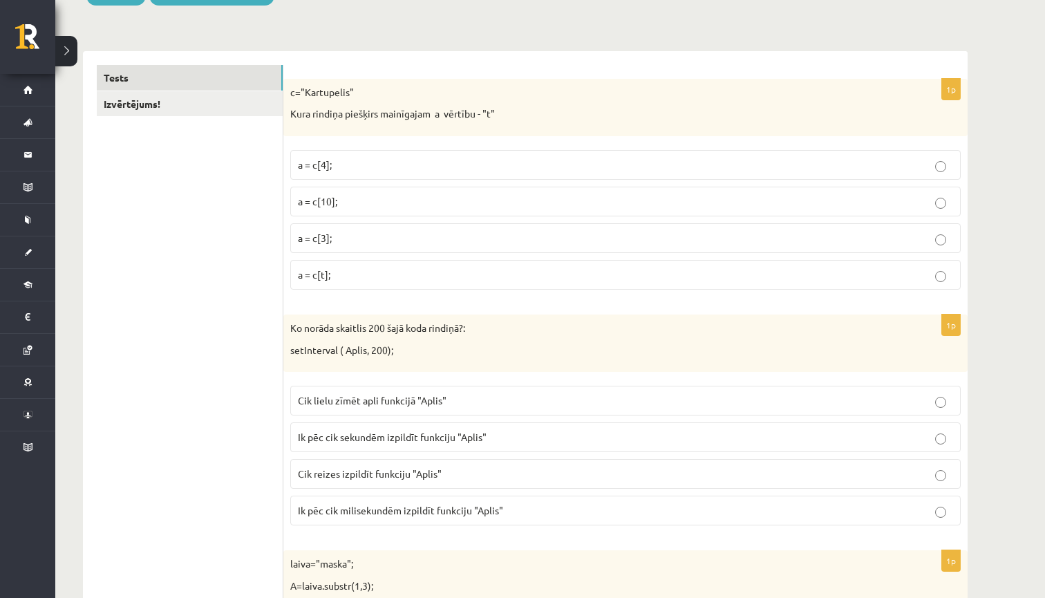
scroll to position [204, 0]
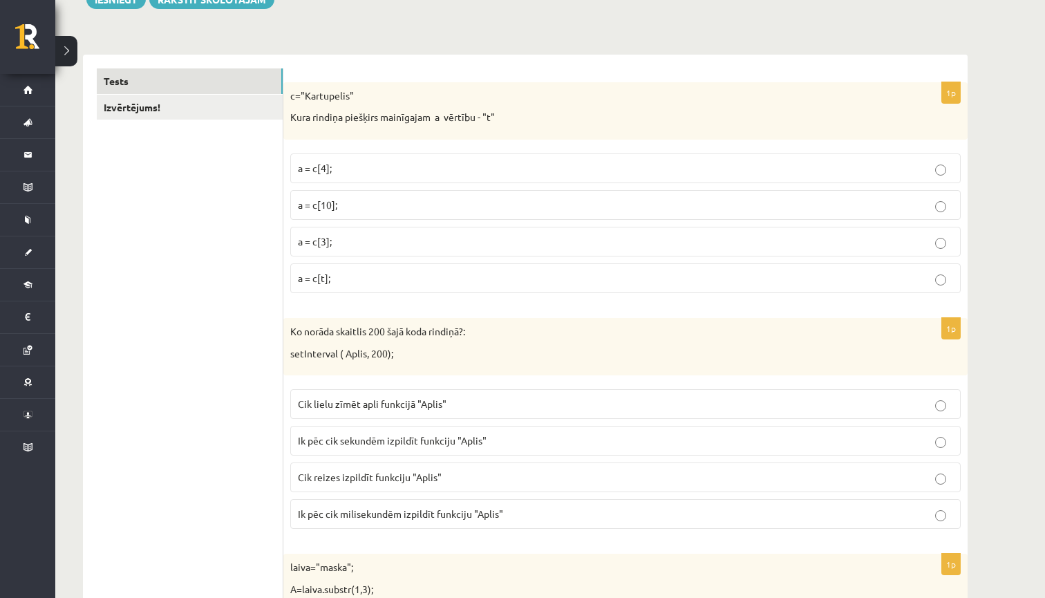
click at [380, 281] on p "a = c[t];" at bounding box center [625, 278] width 655 height 15
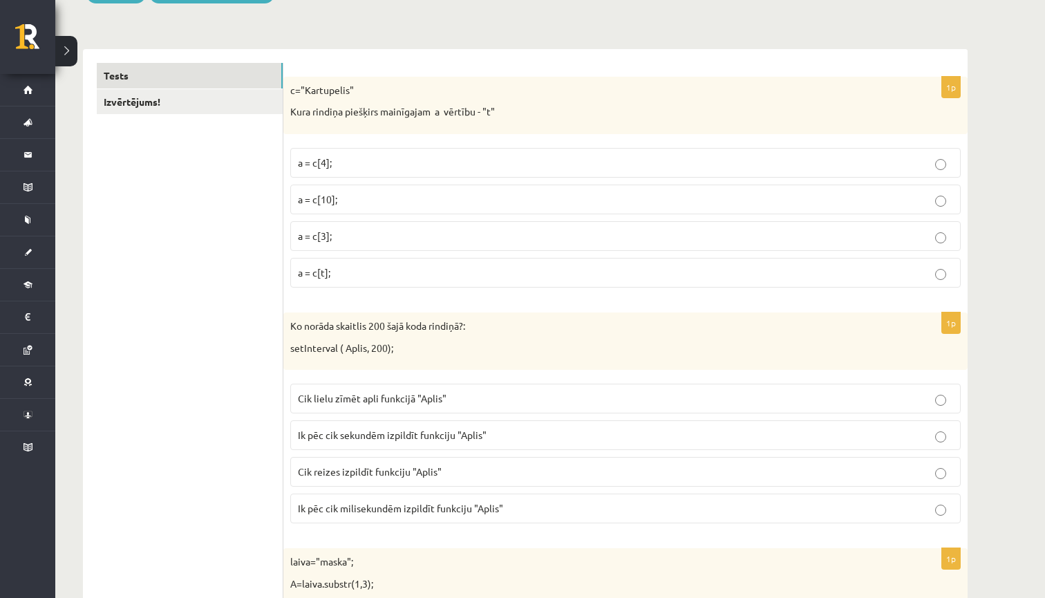
scroll to position [206, 0]
drag, startPoint x: 293, startPoint y: 327, endPoint x: 419, endPoint y: 356, distance: 129.1
click at [421, 357] on div "Ko norāda skaitlis 200 šajā koda rindiņā?: setInterval ( Aplis, 200);" at bounding box center [625, 341] width 685 height 57
copy div "Ko norāda skaitlis 200 šajā koda rindiņā?: setInterval ( Aplis, 200);"
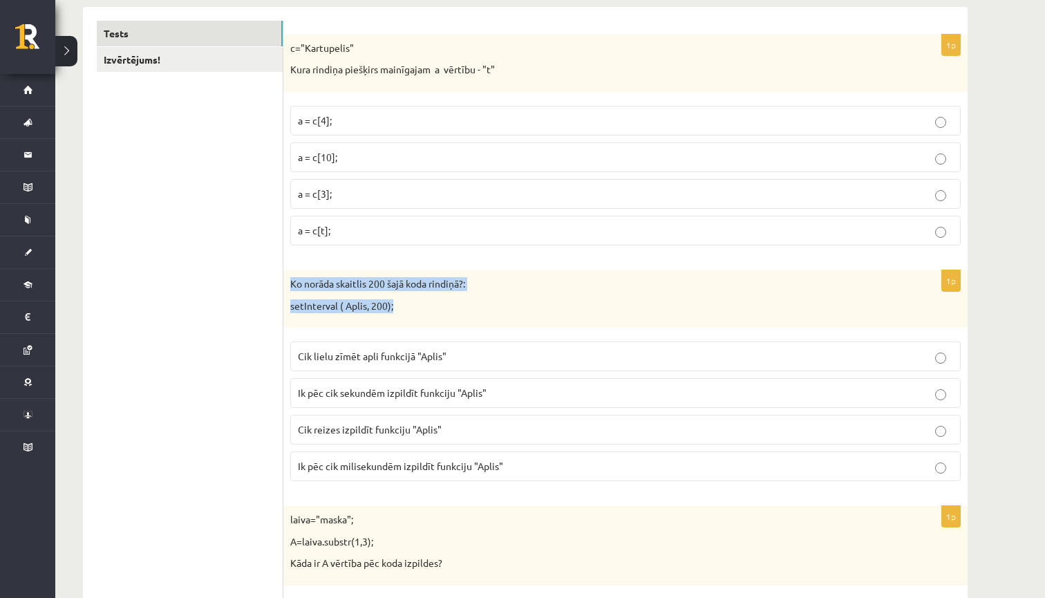
scroll to position [257, 0]
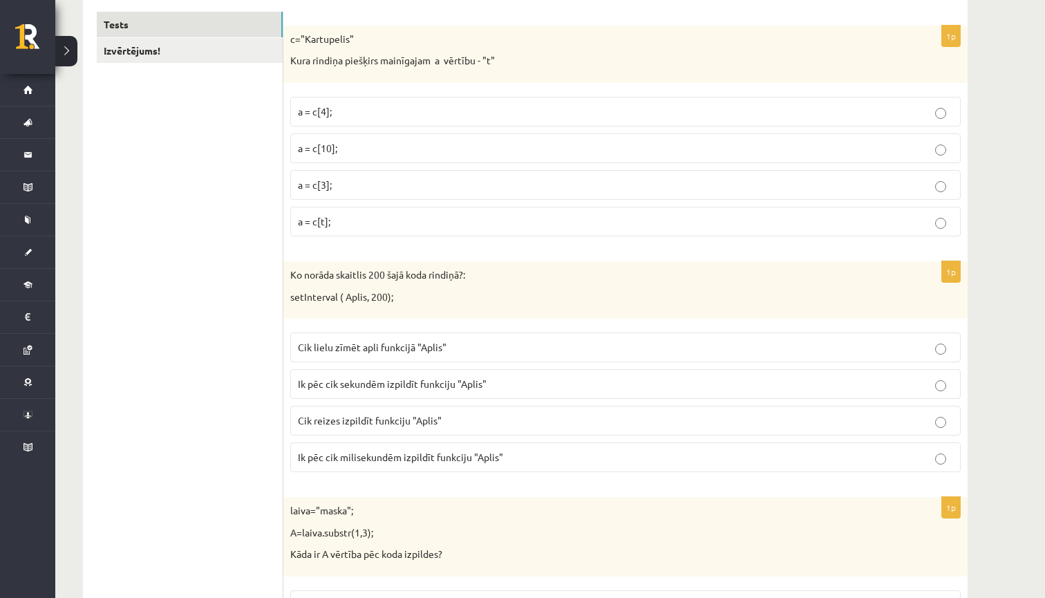
click at [444, 458] on span "Ik pēc cik milisekundēm izpildīt funkciju "Aplis"" at bounding box center [400, 457] width 205 height 12
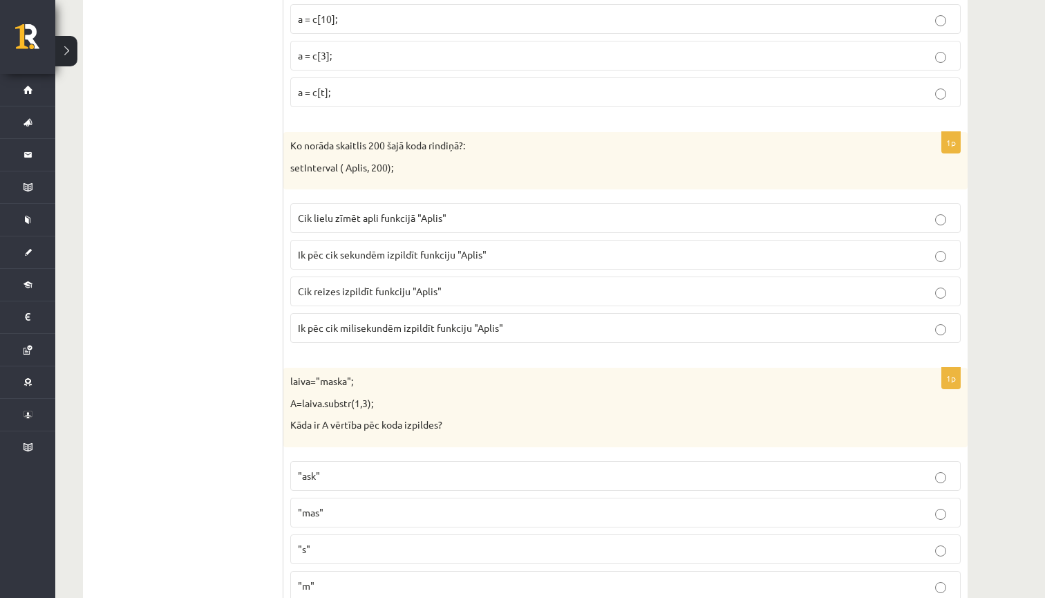
scroll to position [389, 0]
drag, startPoint x: 290, startPoint y: 379, endPoint x: 454, endPoint y: 434, distance: 172.7
click at [454, 434] on div "laiva="maska"; A=laiva.substr(1,3); Kāda ir A vērtība pēc koda izpildes?" at bounding box center [625, 406] width 685 height 80
copy div "laiva="maska"; A=laiva.substr(1,3); Kāda ir A vērtība pēc koda izpildes?"
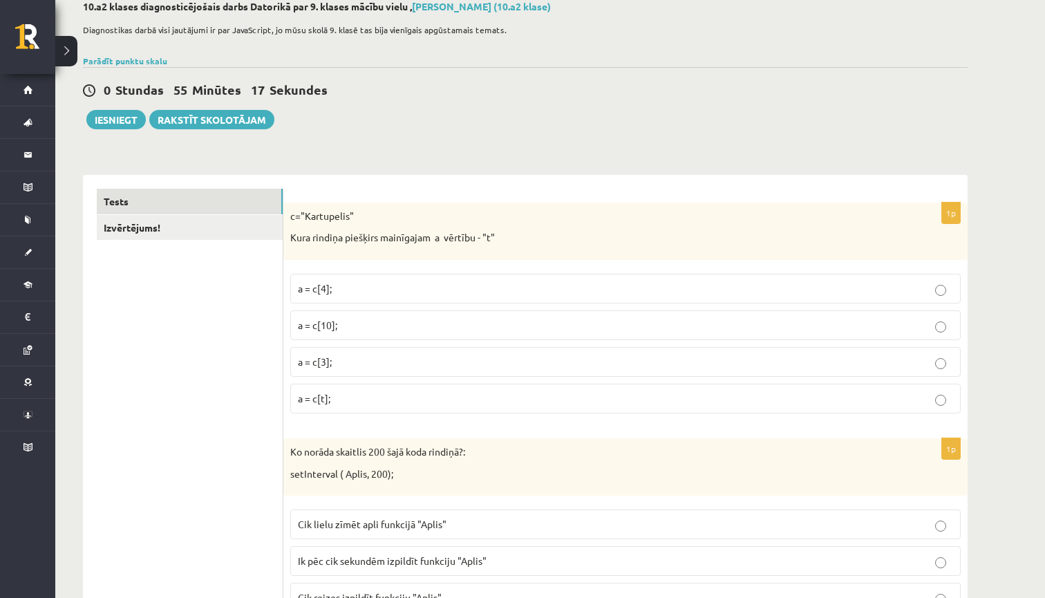
scroll to position [82, 0]
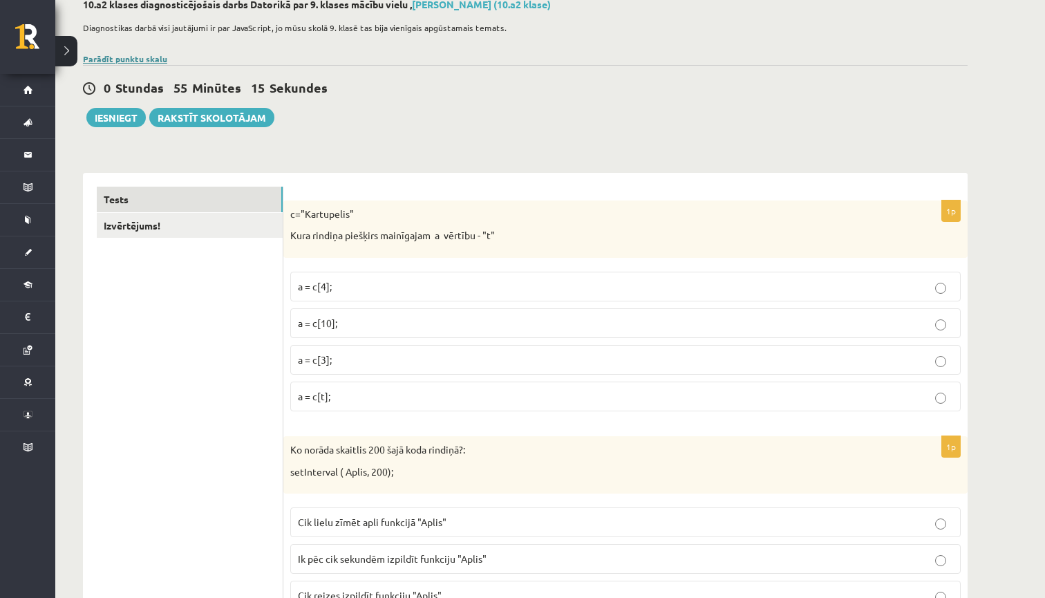
click at [146, 59] on link "Parādīt punktu skalu" at bounding box center [125, 58] width 84 height 11
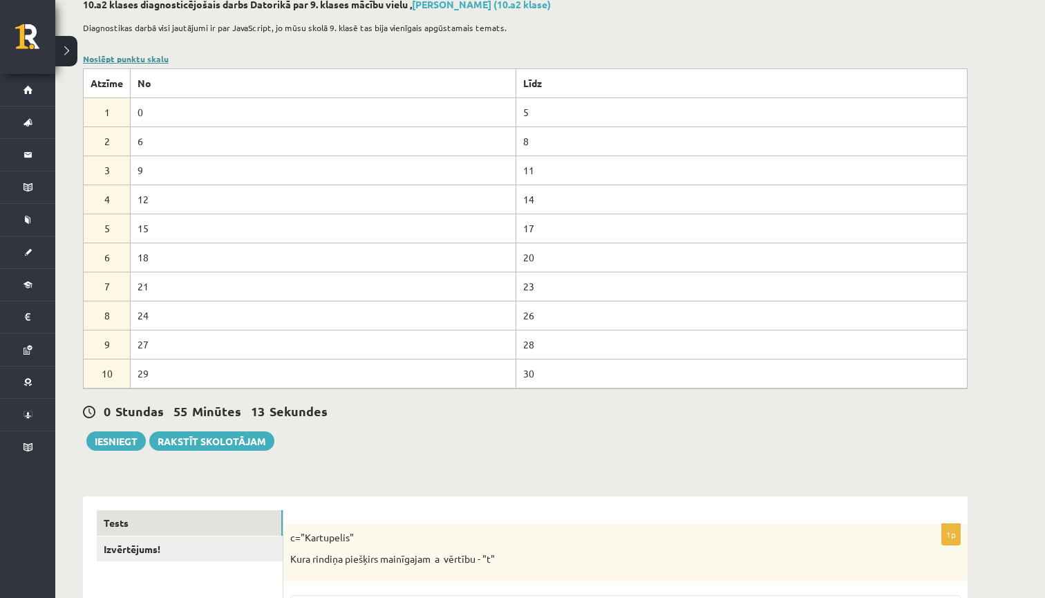
click at [146, 59] on link "Noslēpt punktu skalu" at bounding box center [126, 58] width 86 height 11
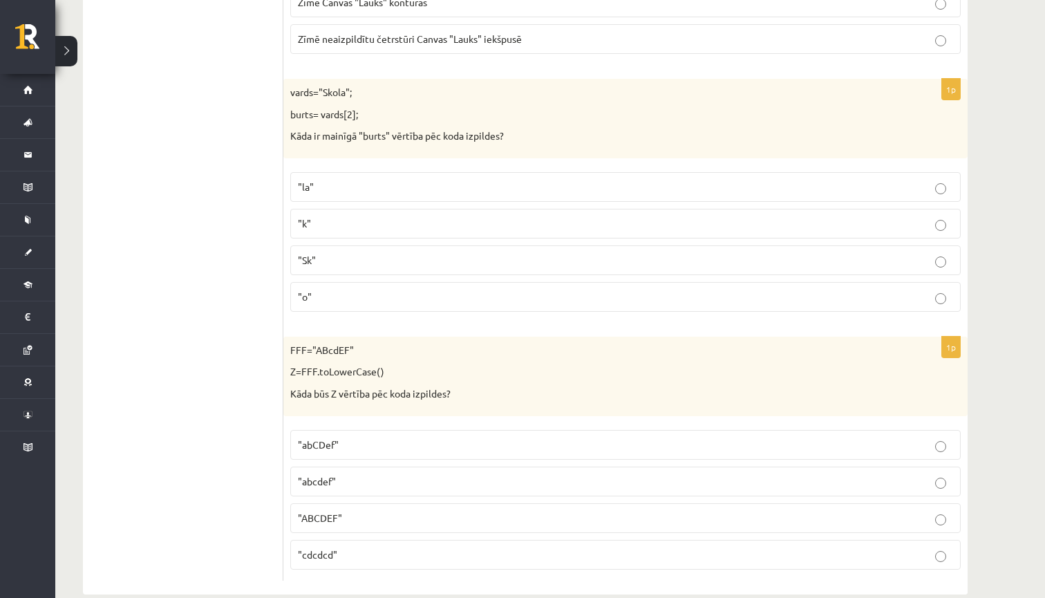
scroll to position [6894, 0]
click at [943, 510] on p ""ABCDEF"" at bounding box center [625, 517] width 655 height 15
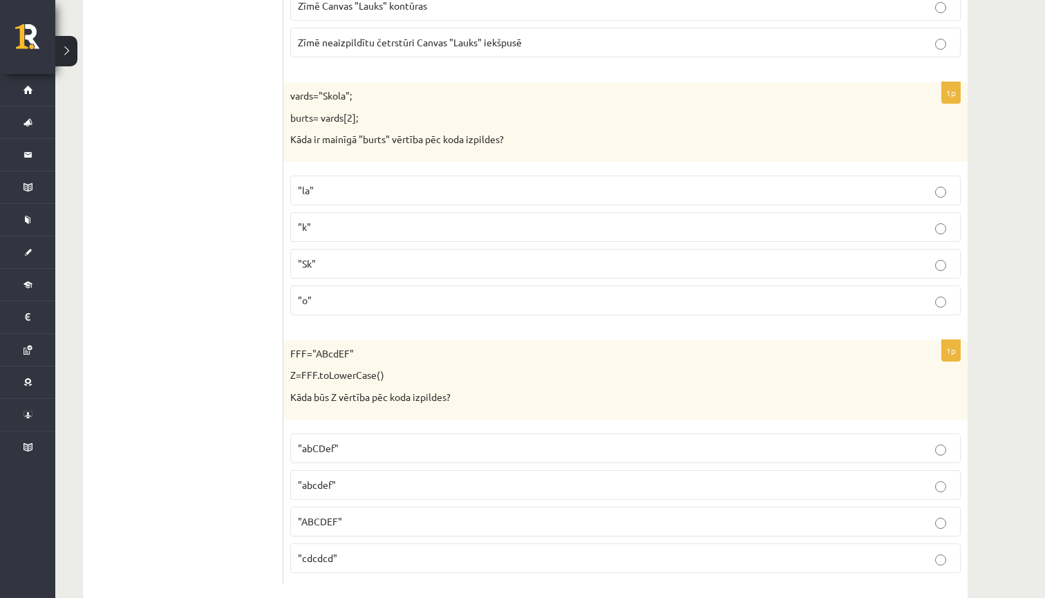
click at [947, 220] on p ""k"" at bounding box center [625, 227] width 655 height 15
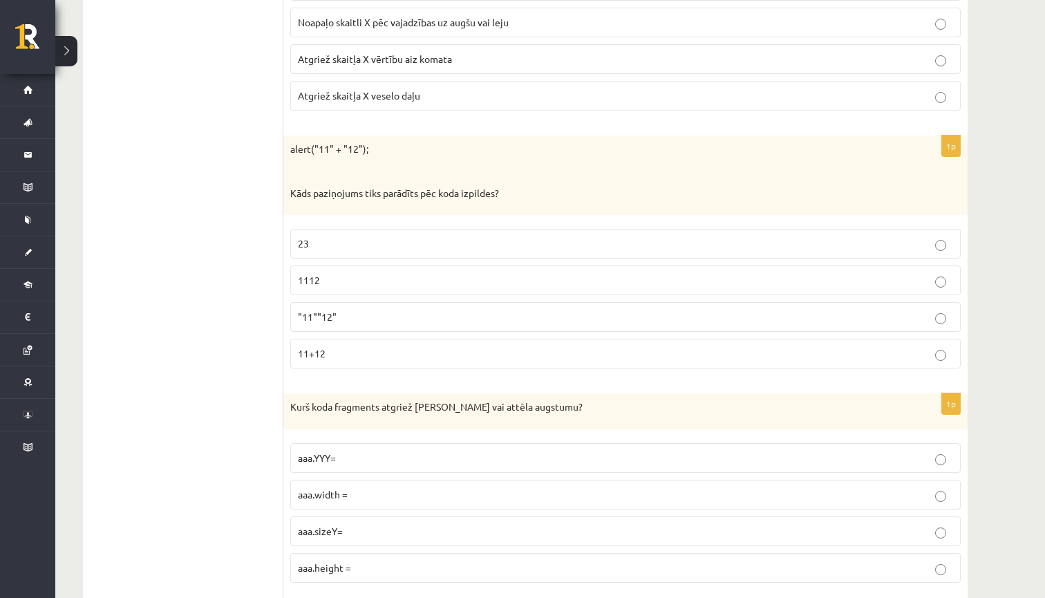
scroll to position [6105, 0]
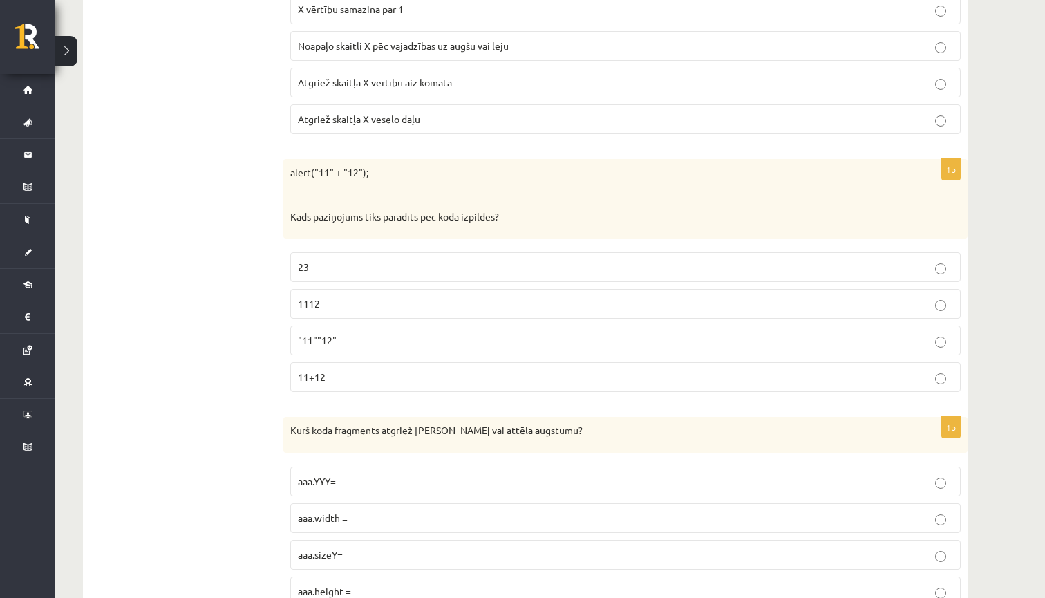
click at [944, 289] on label "1112" at bounding box center [625, 304] width 671 height 30
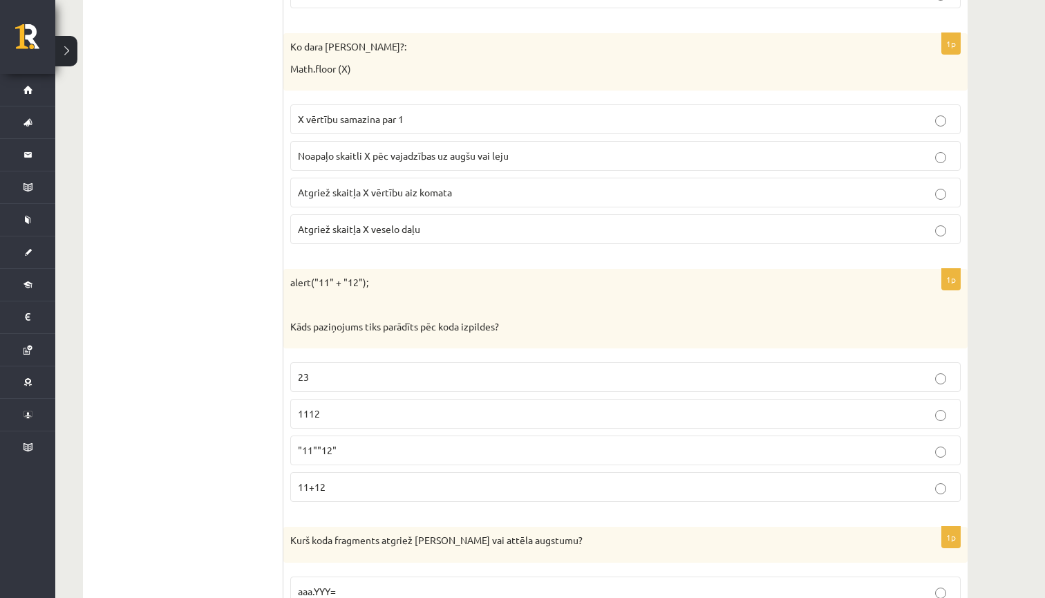
scroll to position [5943, 0]
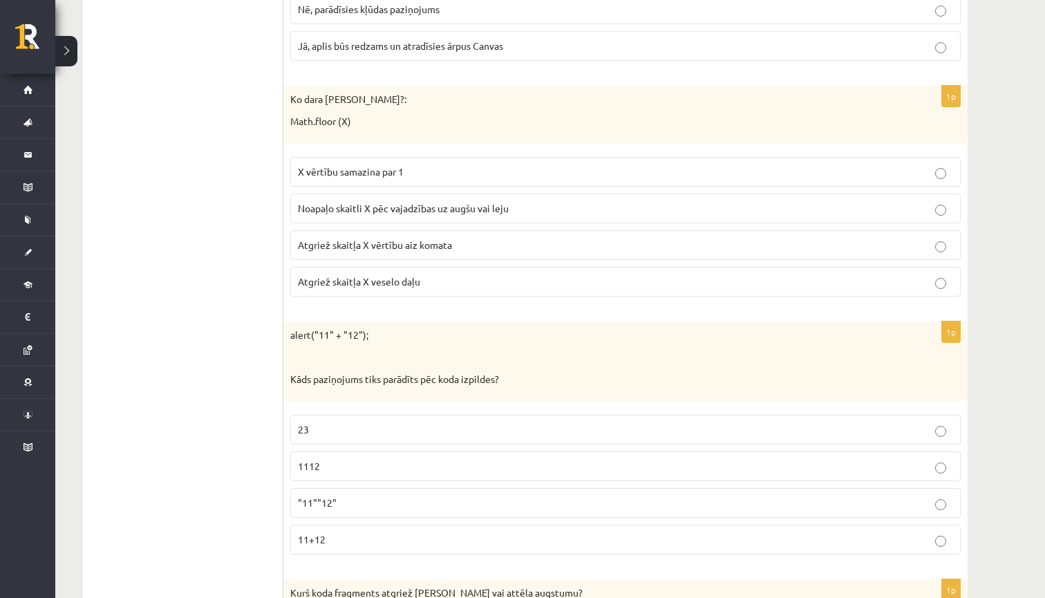
click at [947, 165] on p "X vērtību samazina par 1" at bounding box center [625, 172] width 655 height 15
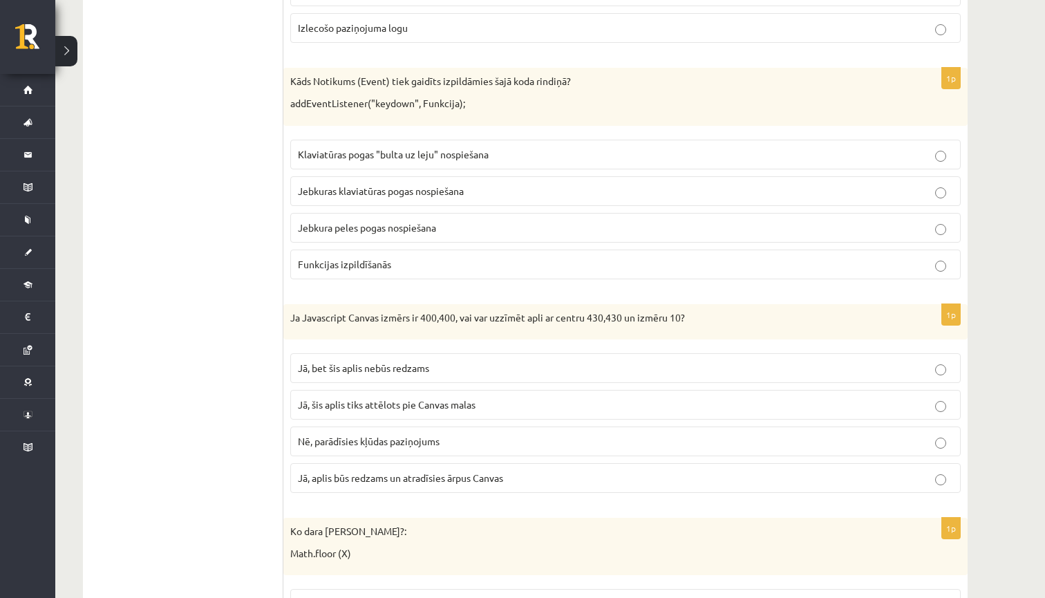
scroll to position [5512, 0]
click at [947, 139] on label "Klaviatūras pogas "bulta uz leju" nospiešana" at bounding box center [625, 153] width 671 height 30
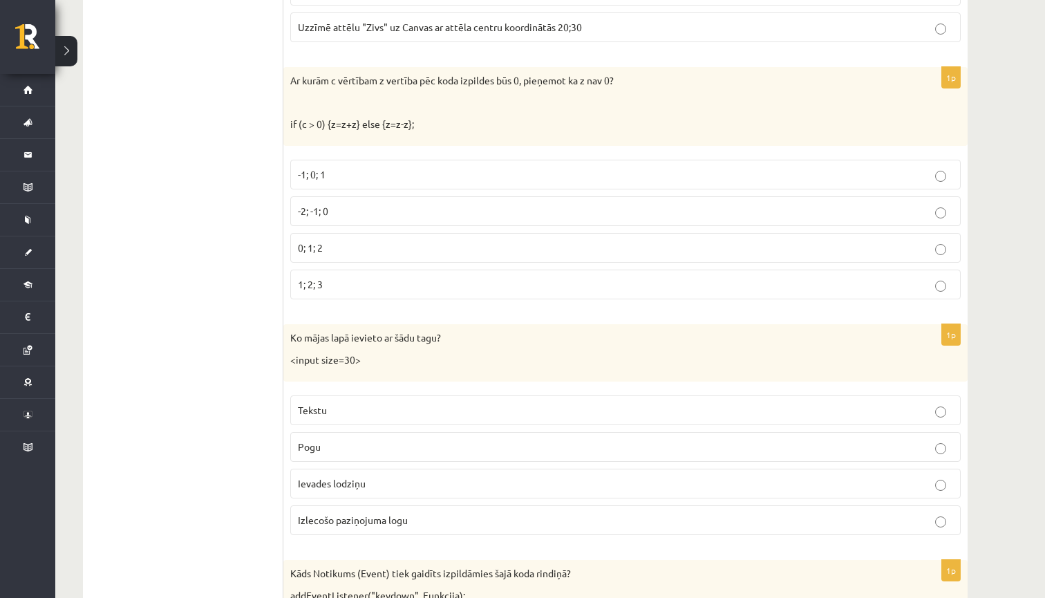
scroll to position [5025, 0]
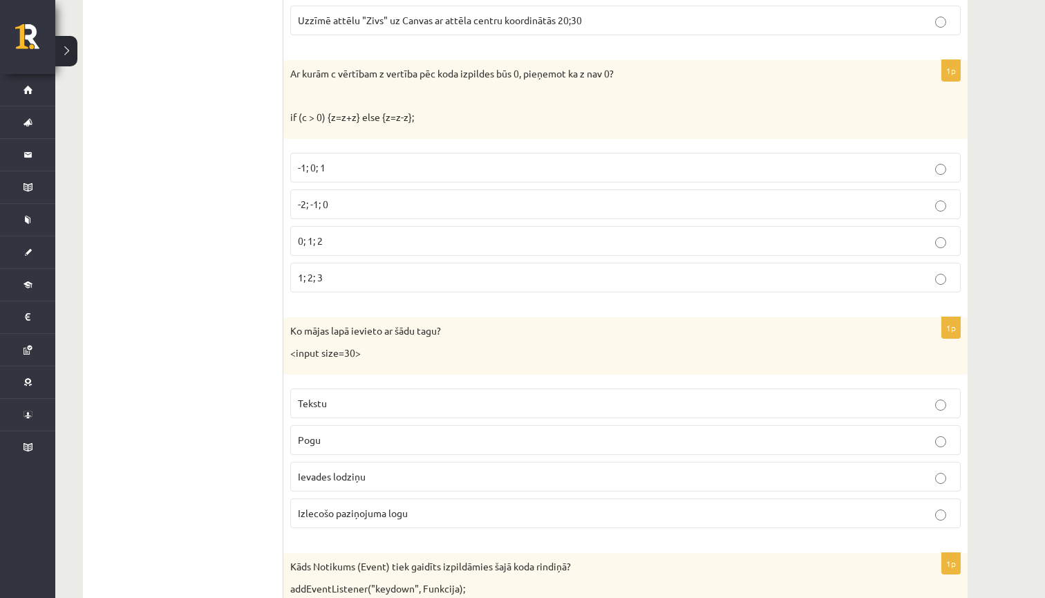
click at [944, 156] on label "-1; 0; 1" at bounding box center [625, 168] width 671 height 30
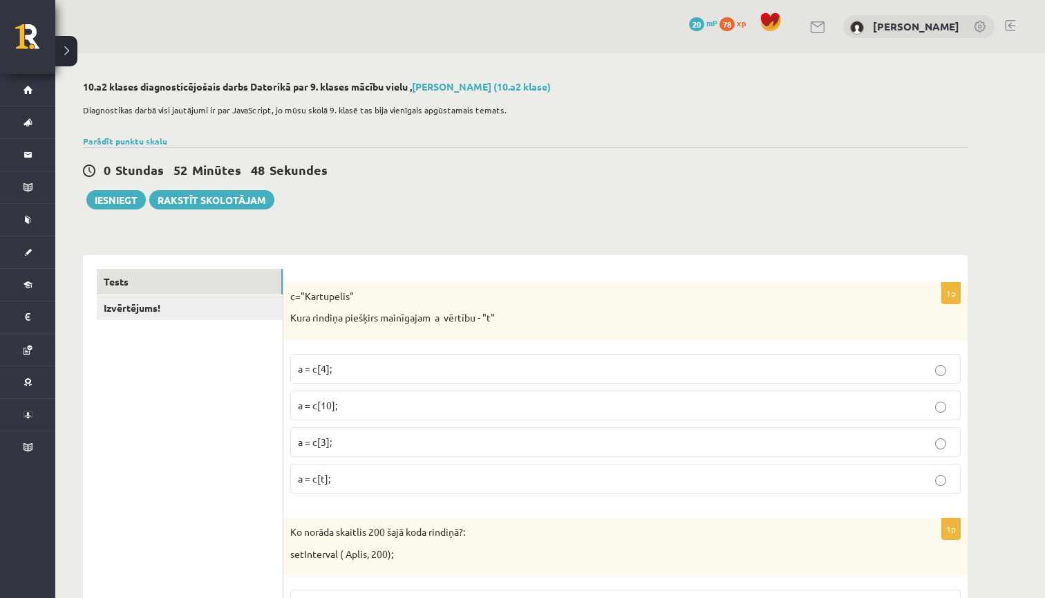
scroll to position [0, 0]
click at [1008, 27] on link at bounding box center [1010, 25] width 10 height 11
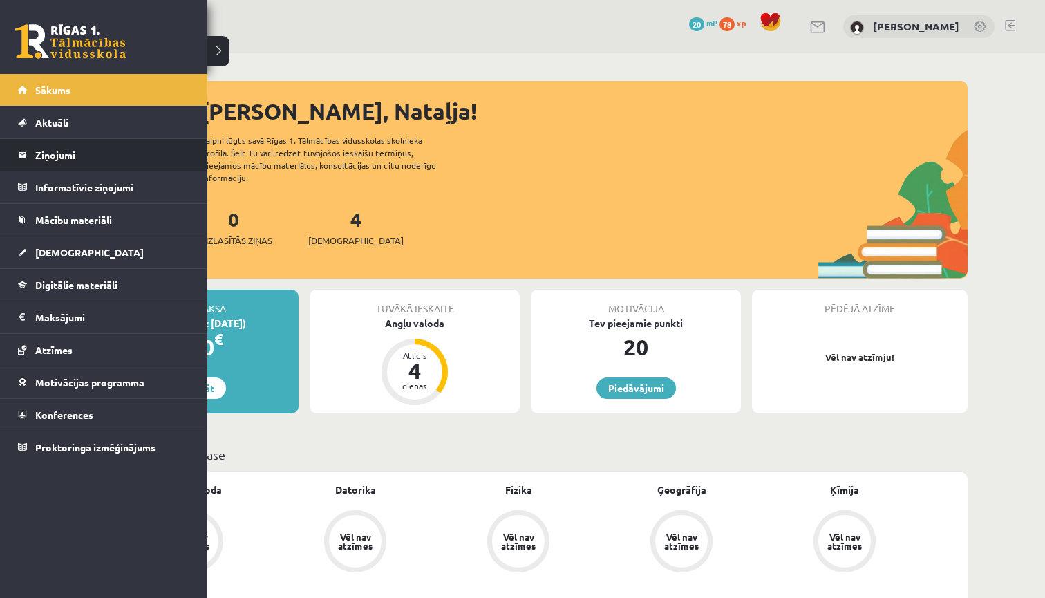
click at [57, 158] on legend "Ziņojumi 0" at bounding box center [112, 155] width 155 height 32
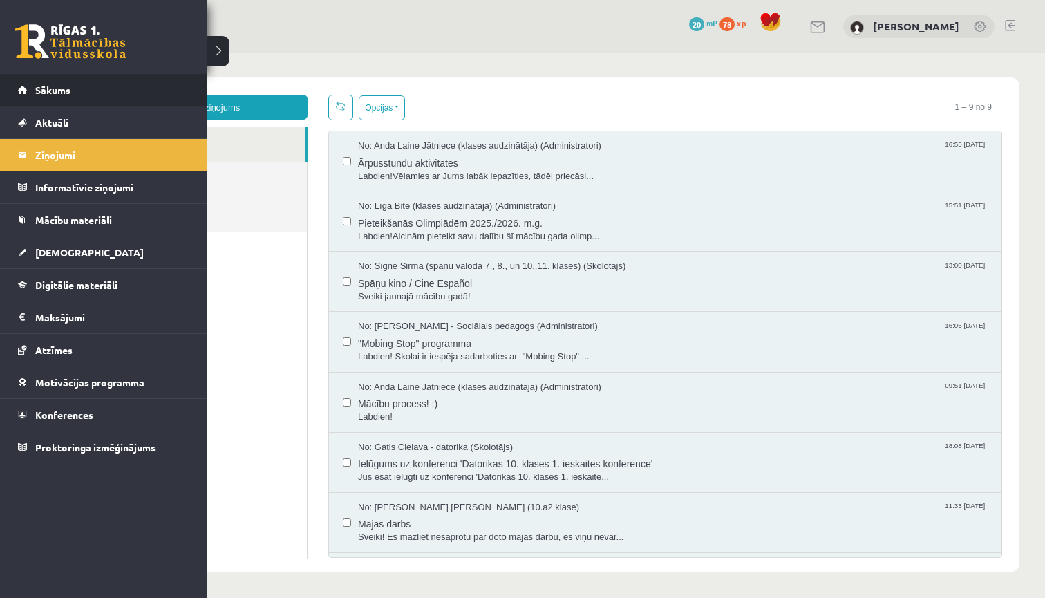
click at [66, 95] on span "Sākums" at bounding box center [52, 90] width 35 height 12
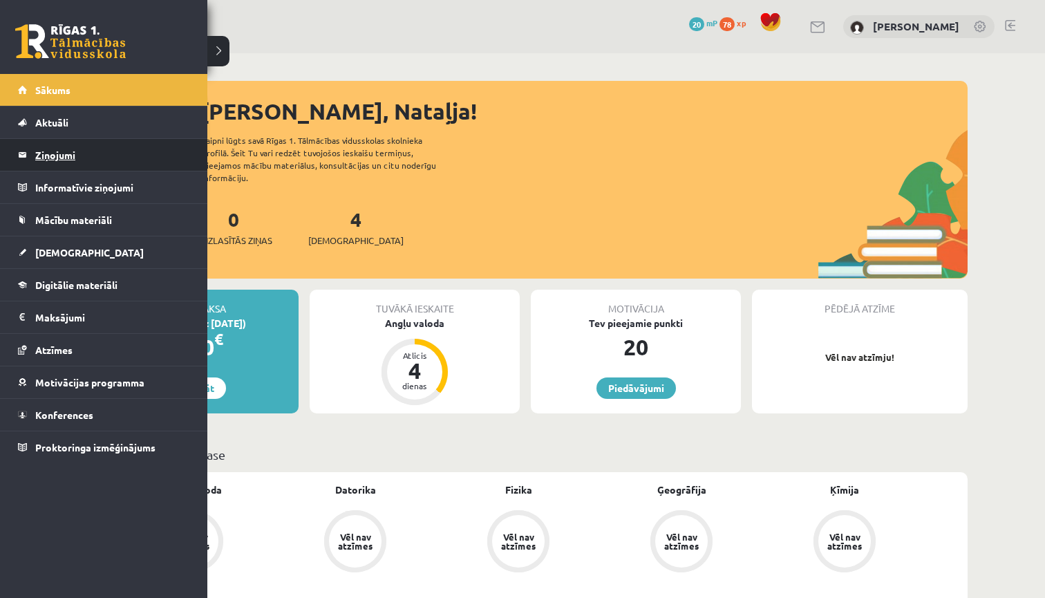
click at [70, 158] on legend "Ziņojumi 0" at bounding box center [112, 155] width 155 height 32
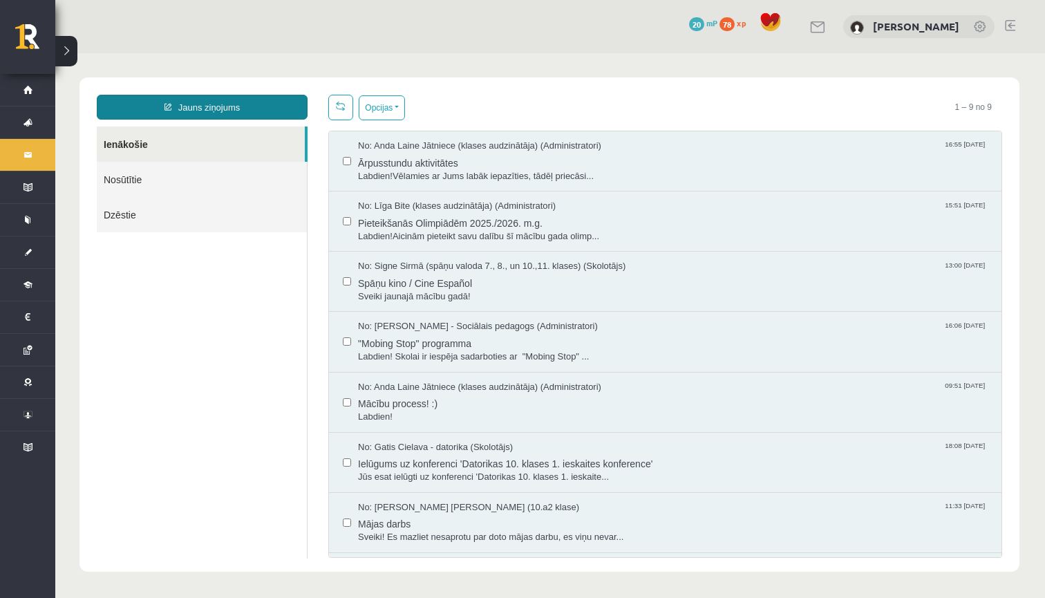
click at [245, 114] on link "Jauns ziņojums" at bounding box center [202, 107] width 211 height 25
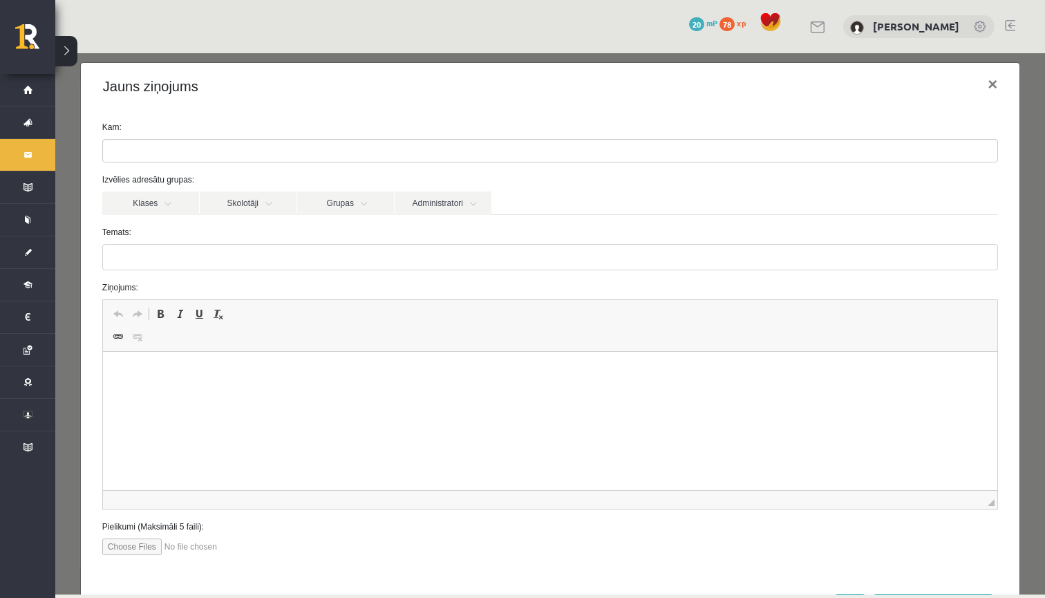
scroll to position [9, 0]
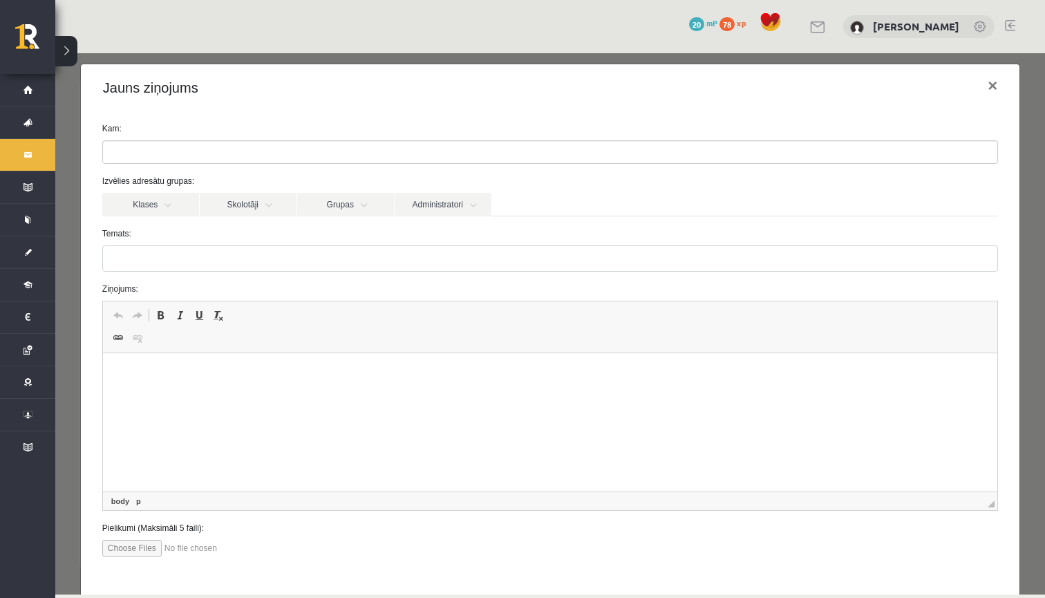
click at [174, 371] on p "Визуальный текстовый редактор, wiswyg-editor-47024883662420-1757626760-878" at bounding box center [549, 374] width 867 height 15
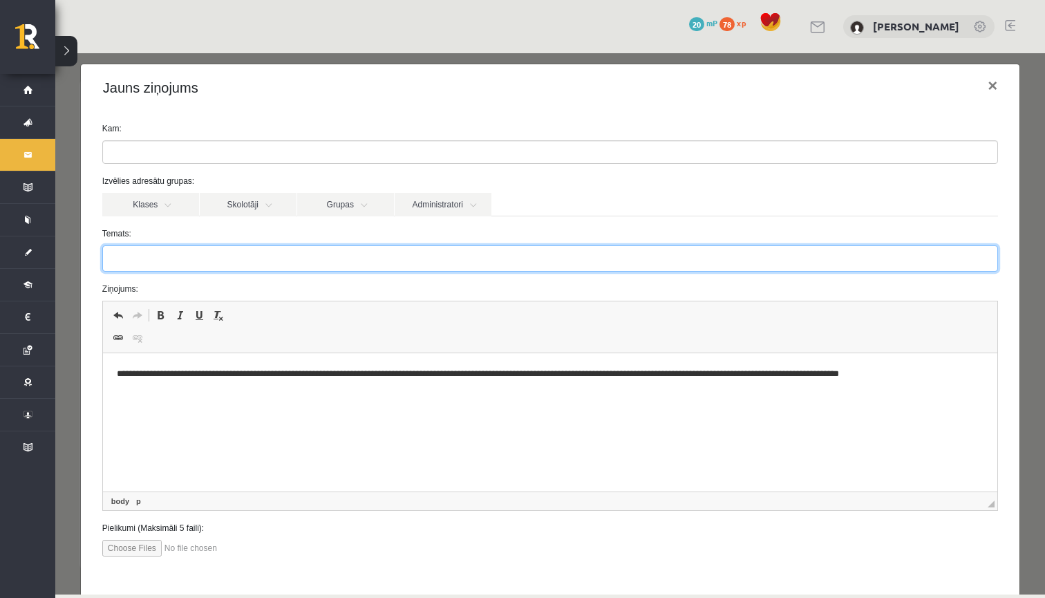
click at [215, 260] on input "Temats:" at bounding box center [550, 258] width 896 height 26
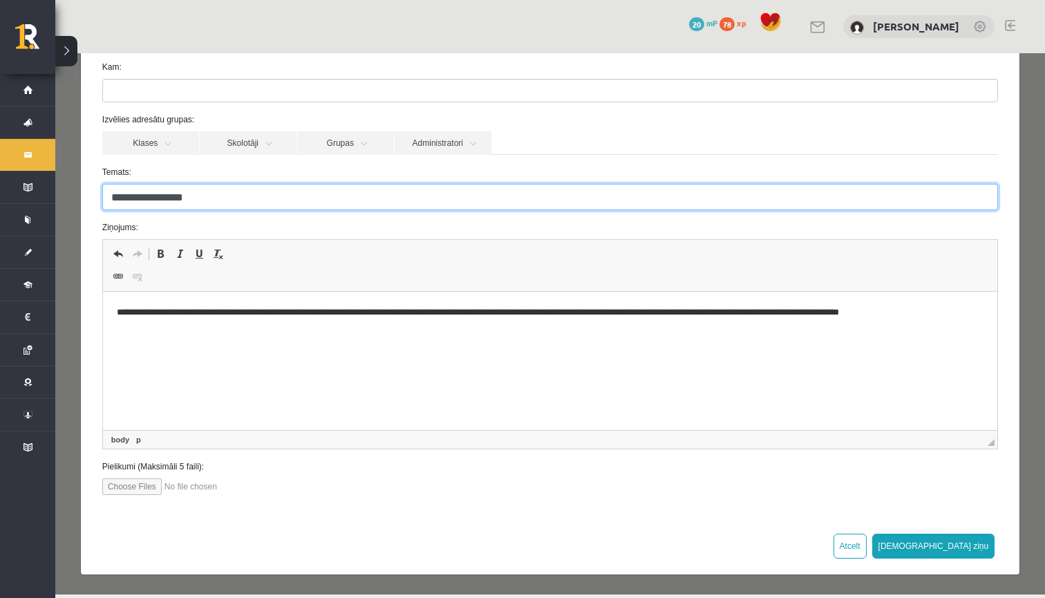
scroll to position [70, 0]
type input "**********"
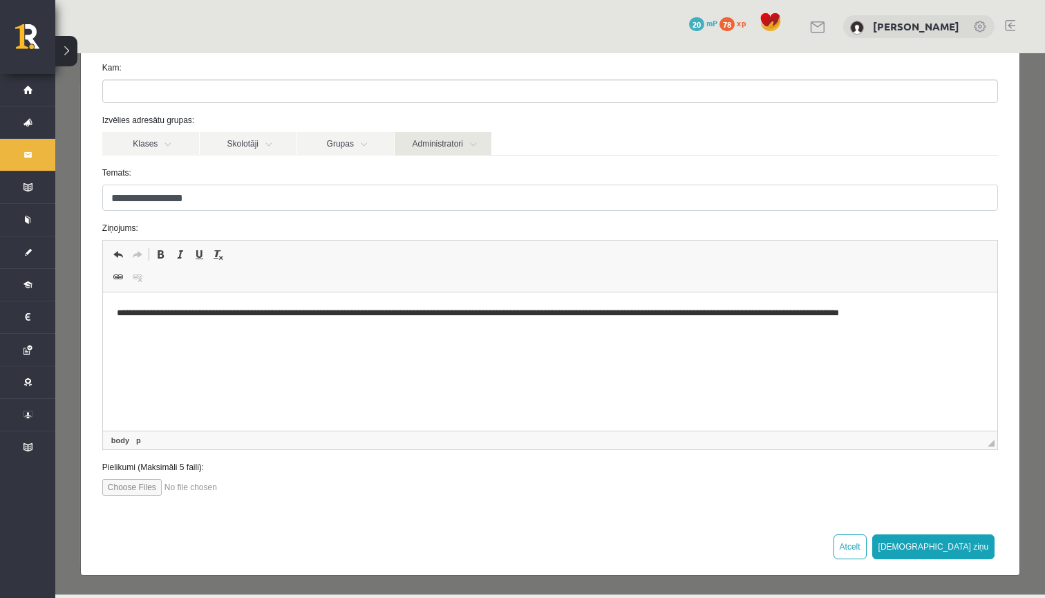
click at [458, 147] on link "Administratori" at bounding box center [443, 144] width 97 height 24
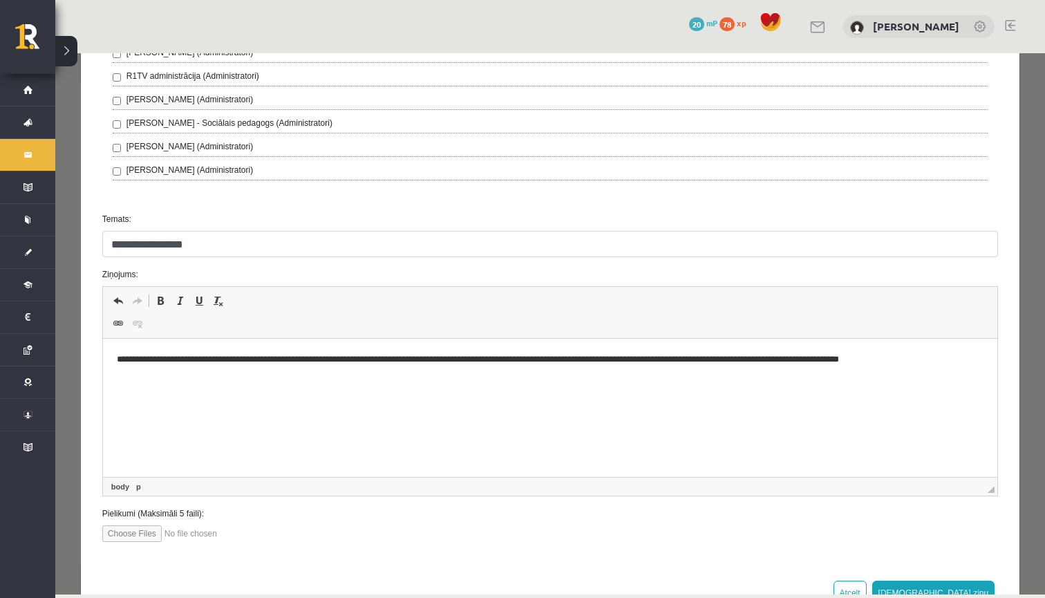
scroll to position [483, 0]
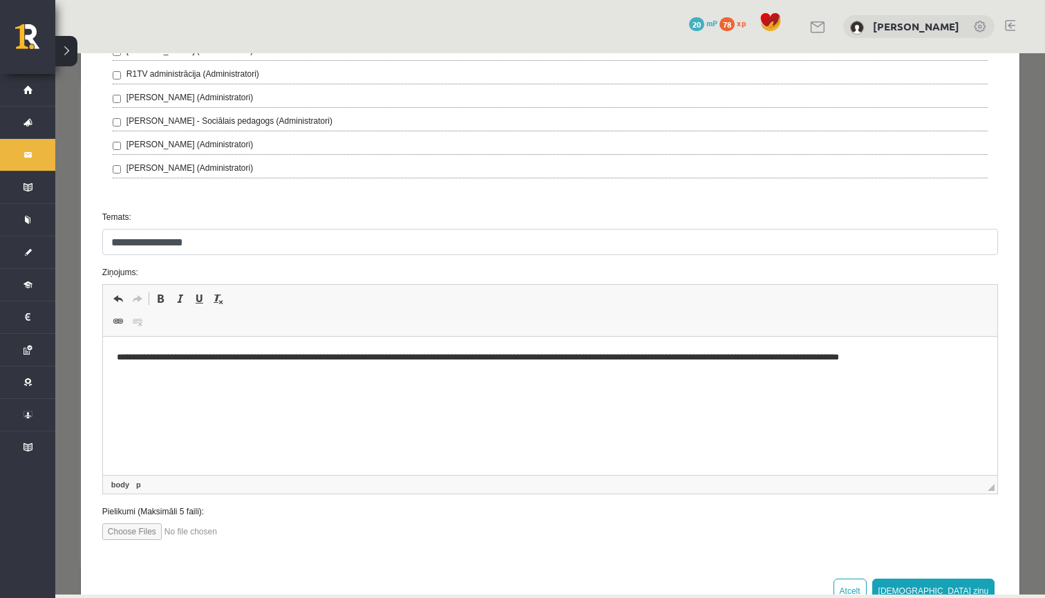
click at [976, 360] on p "**********" at bounding box center [549, 358] width 867 height 14
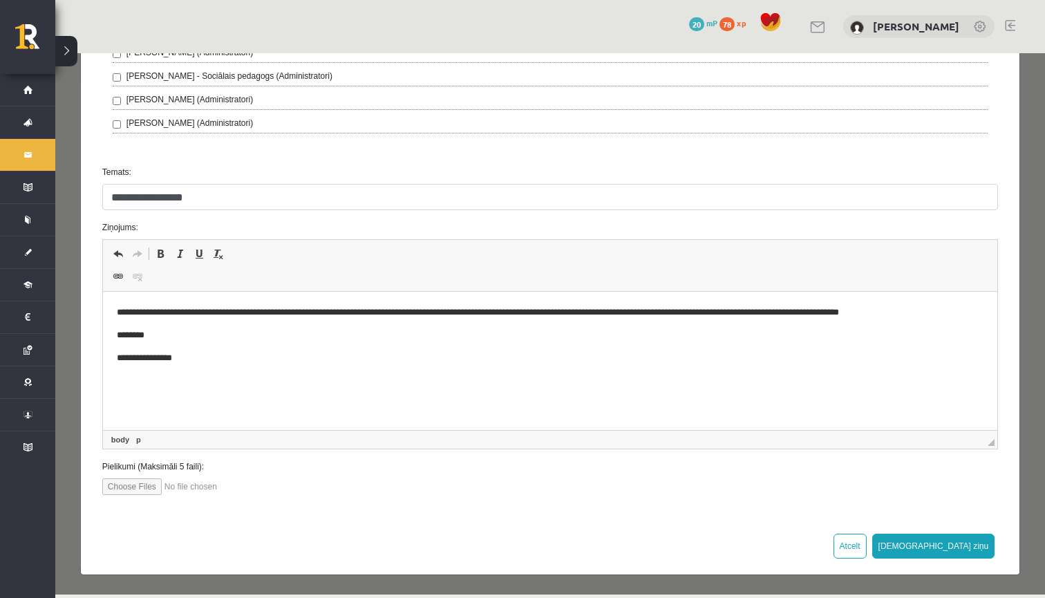
scroll to position [527, 0]
click at [960, 549] on button "[DEMOGRAPHIC_DATA] ziņu" at bounding box center [934, 546] width 123 height 25
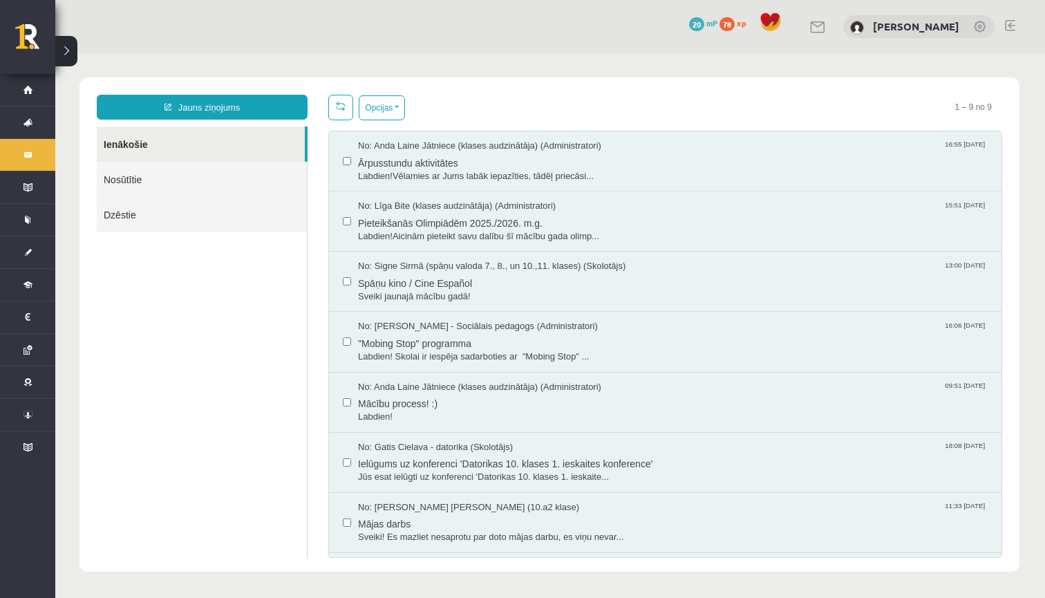
scroll to position [0, 0]
click at [161, 183] on link "Nosūtītie" at bounding box center [202, 179] width 210 height 35
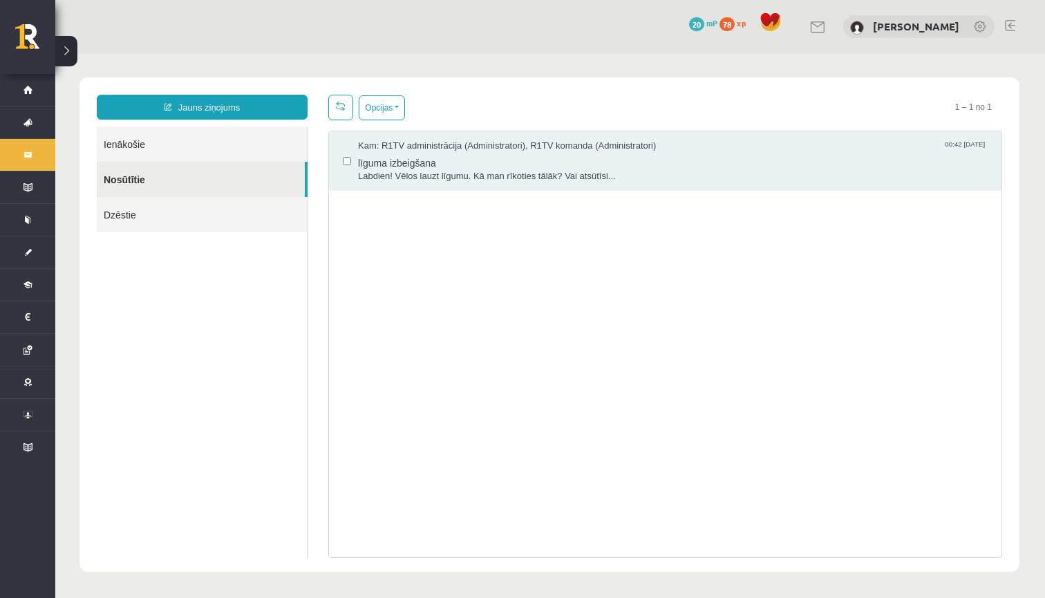
click at [1008, 29] on link at bounding box center [1010, 25] width 10 height 11
